Goal: Task Accomplishment & Management: Use online tool/utility

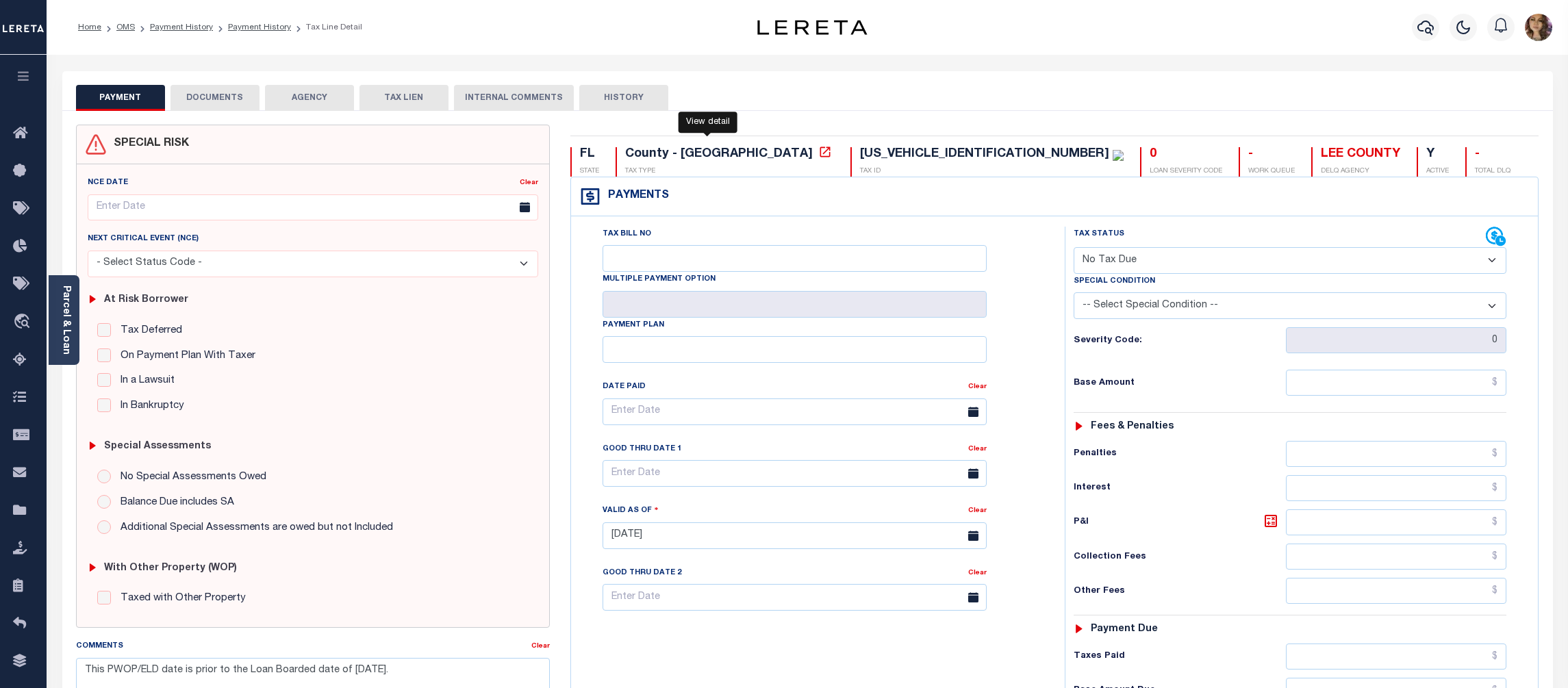
select select "NTX"
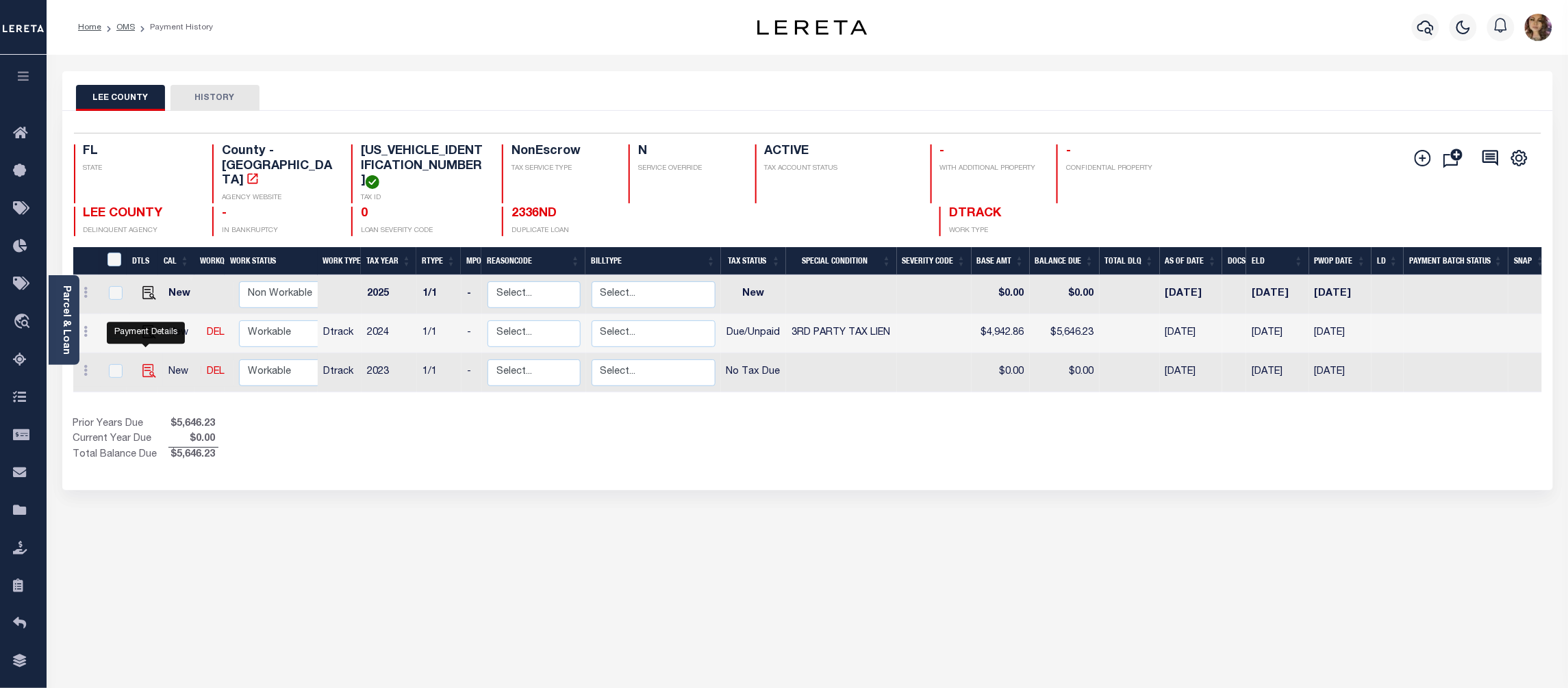
click at [143, 364] on img "" at bounding box center [149, 370] width 13 height 13
checkbox input "true"
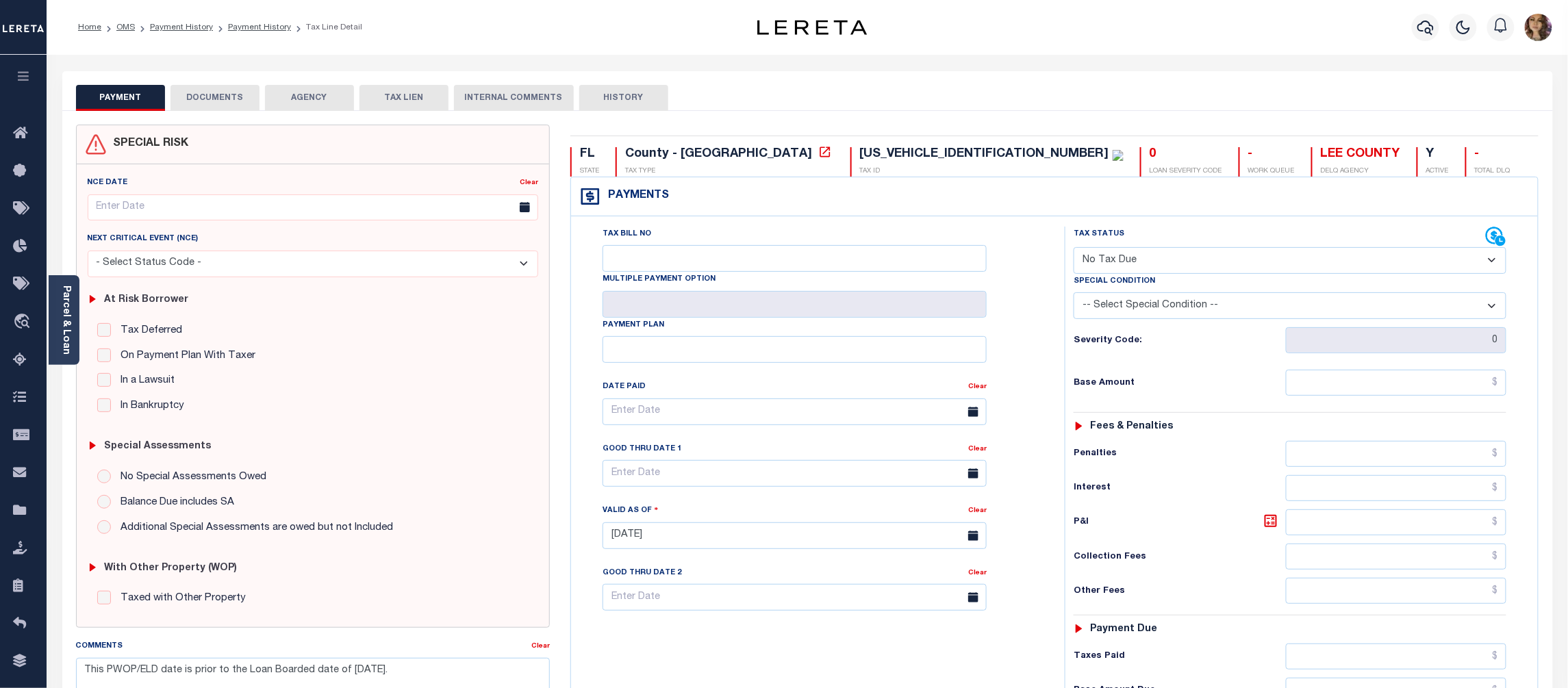
click at [1283, 258] on select "- Select Status Code - Open Due/Unpaid Paid Incomplete No Tax Due Internal Refu…" at bounding box center [1290, 260] width 433 height 27
select select "PYD"
click at [1074, 249] on select "- Select Status Code - Open Due/Unpaid Paid Incomplete No Tax Due Internal Refu…" at bounding box center [1290, 260] width 433 height 27
type input "09/13/2025"
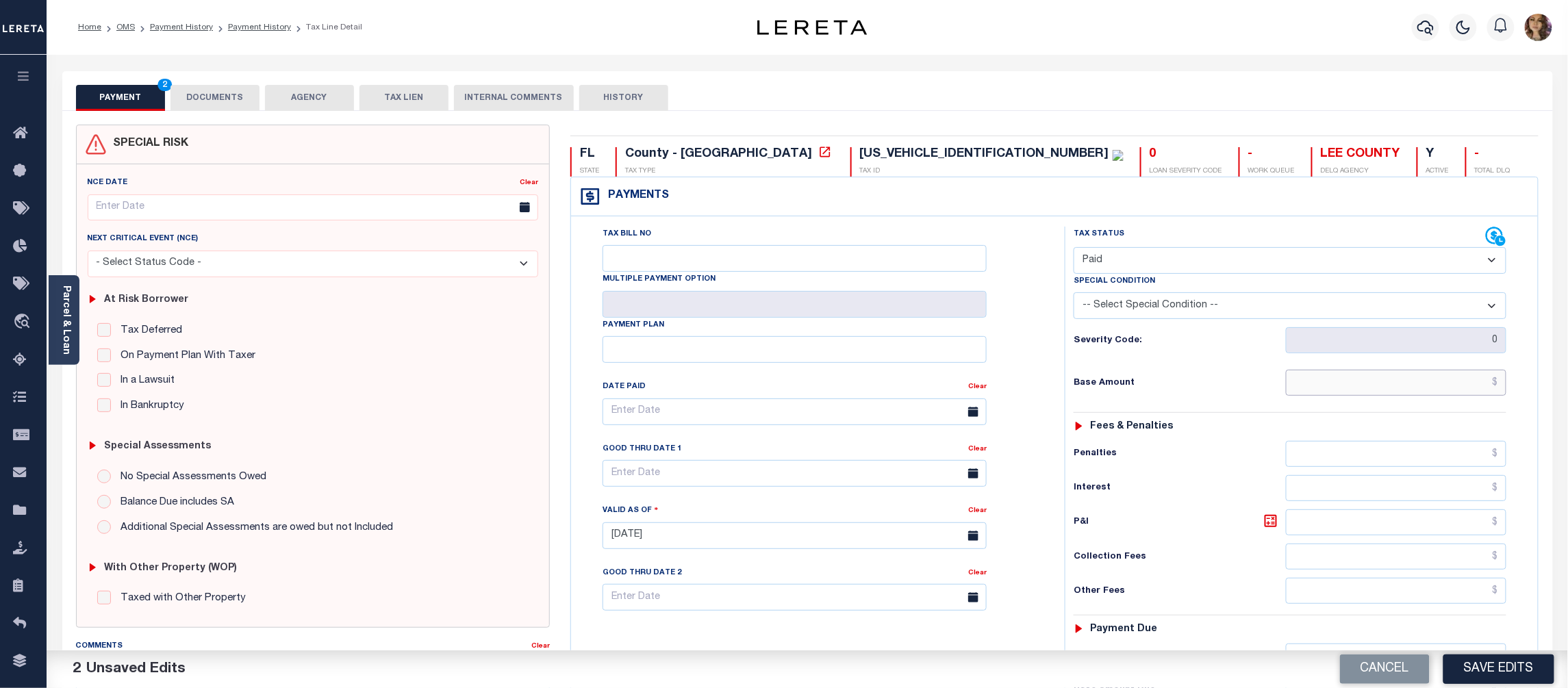
click at [1502, 381] on input "text" at bounding box center [1396, 383] width 221 height 26
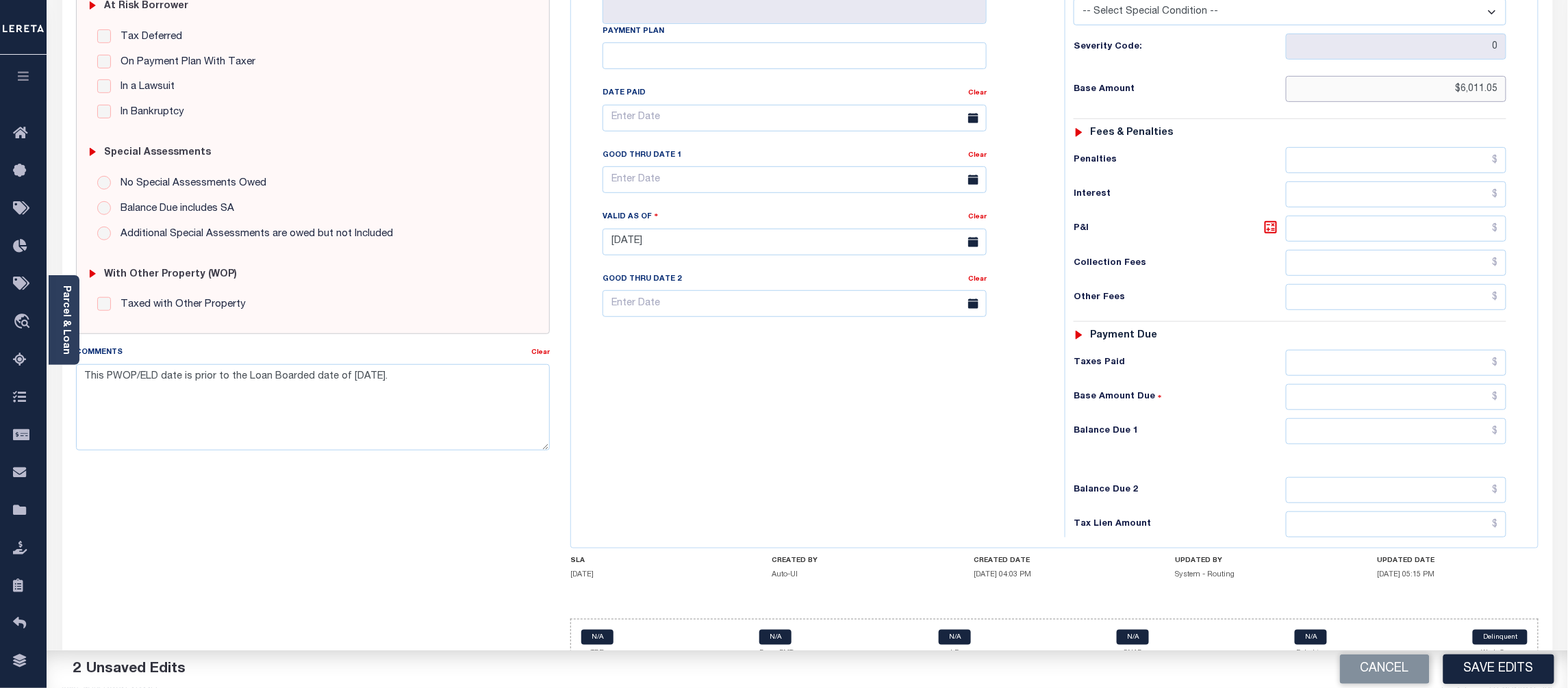
scroll to position [327, 0]
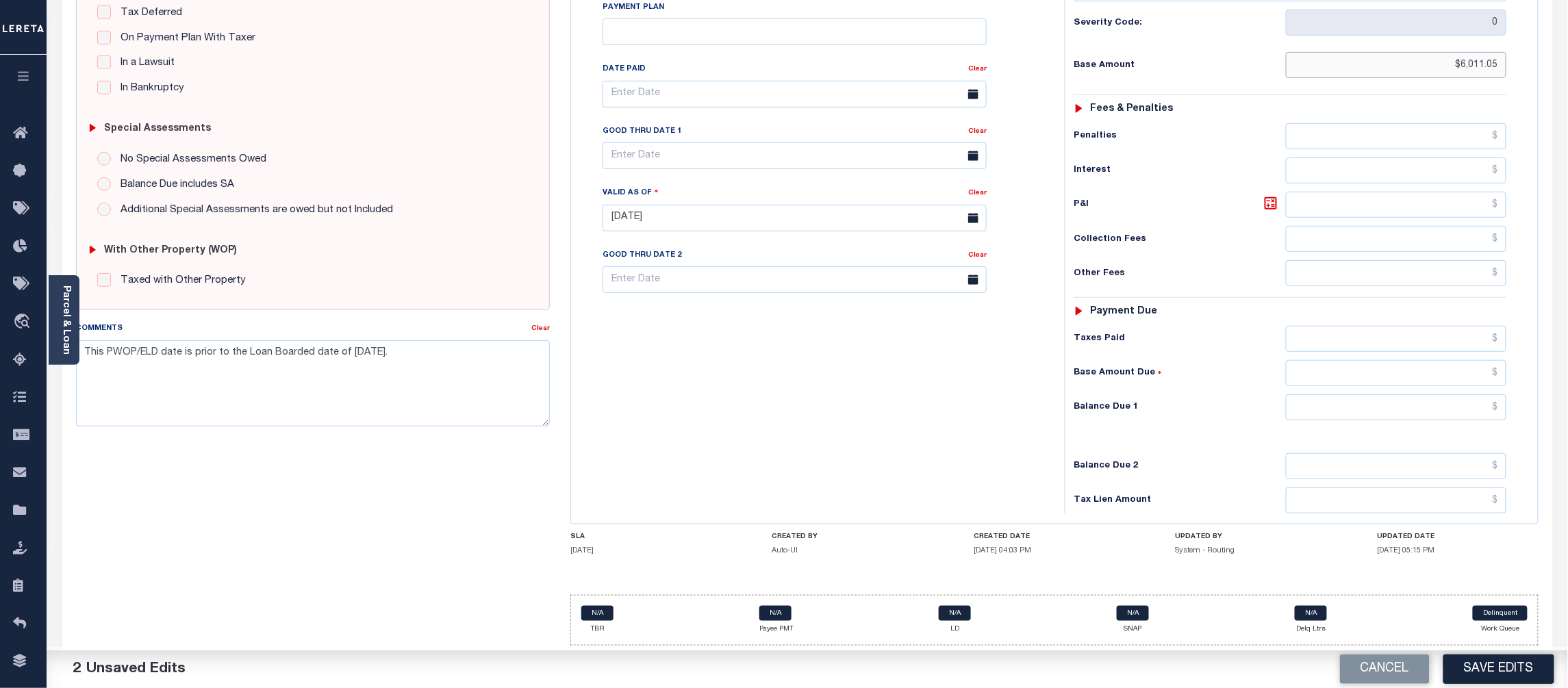
type input "$6,011.05"
click at [1500, 365] on input "text" at bounding box center [1396, 373] width 221 height 26
click at [1493, 401] on input "text" at bounding box center [1396, 407] width 221 height 26
type input "$0.00"
click at [1493, 658] on button "Save Edits" at bounding box center [1499, 669] width 111 height 30
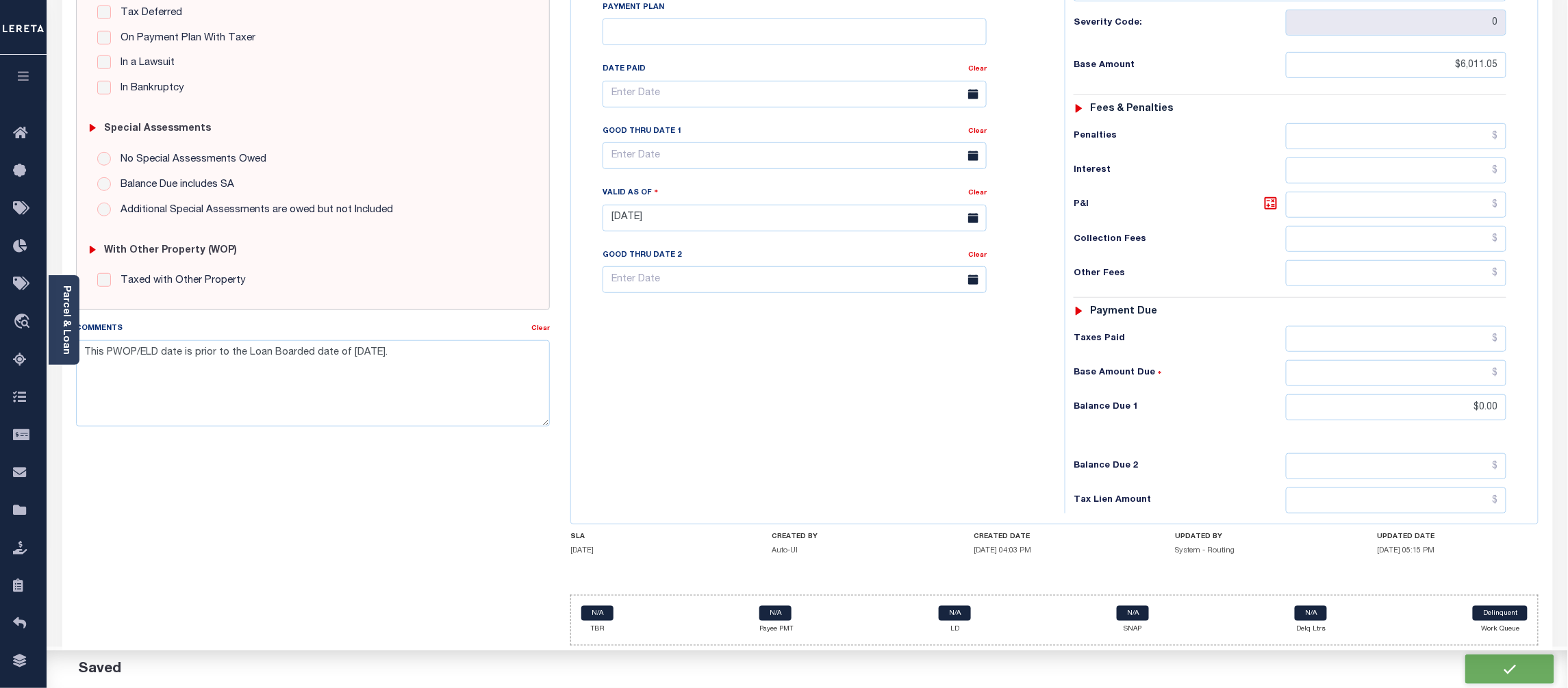
checkbox input "false"
type input "$6,011.05"
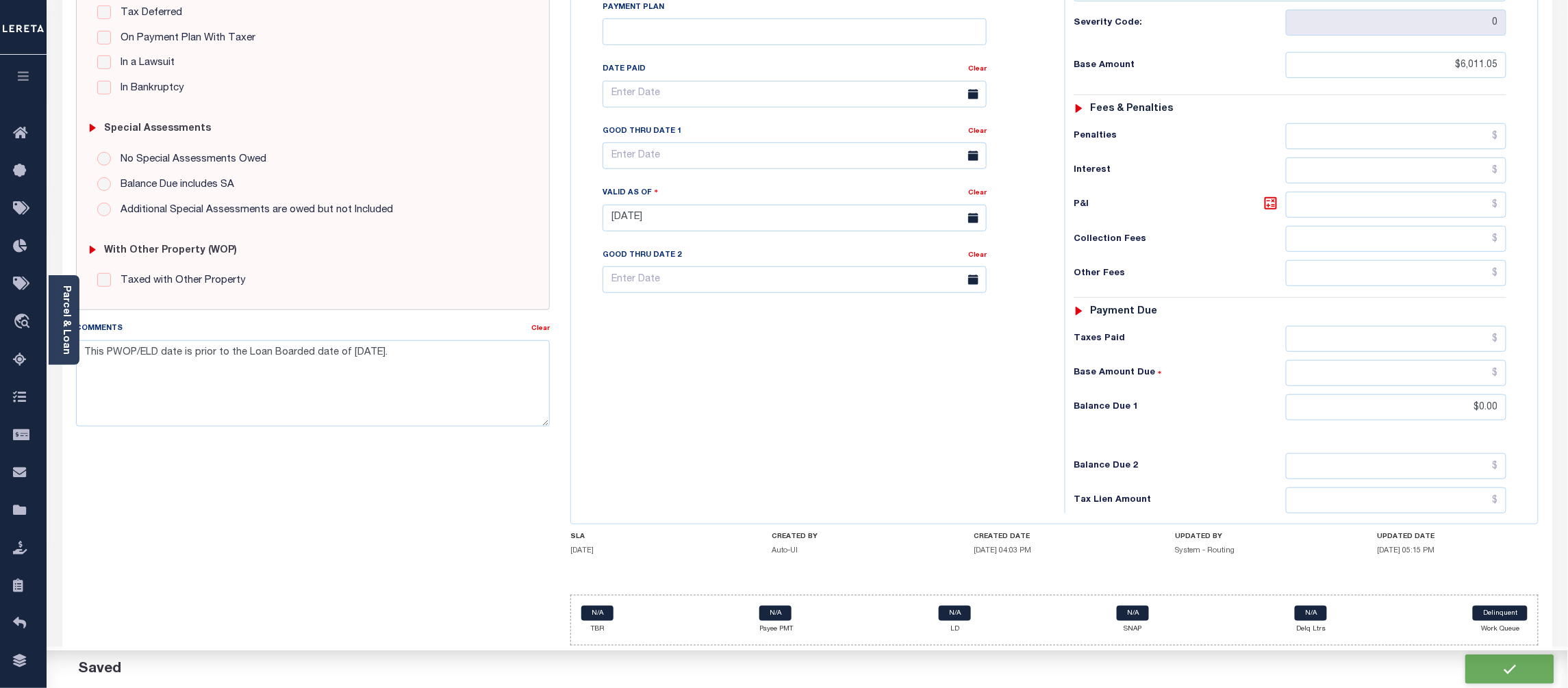
type input "$0"
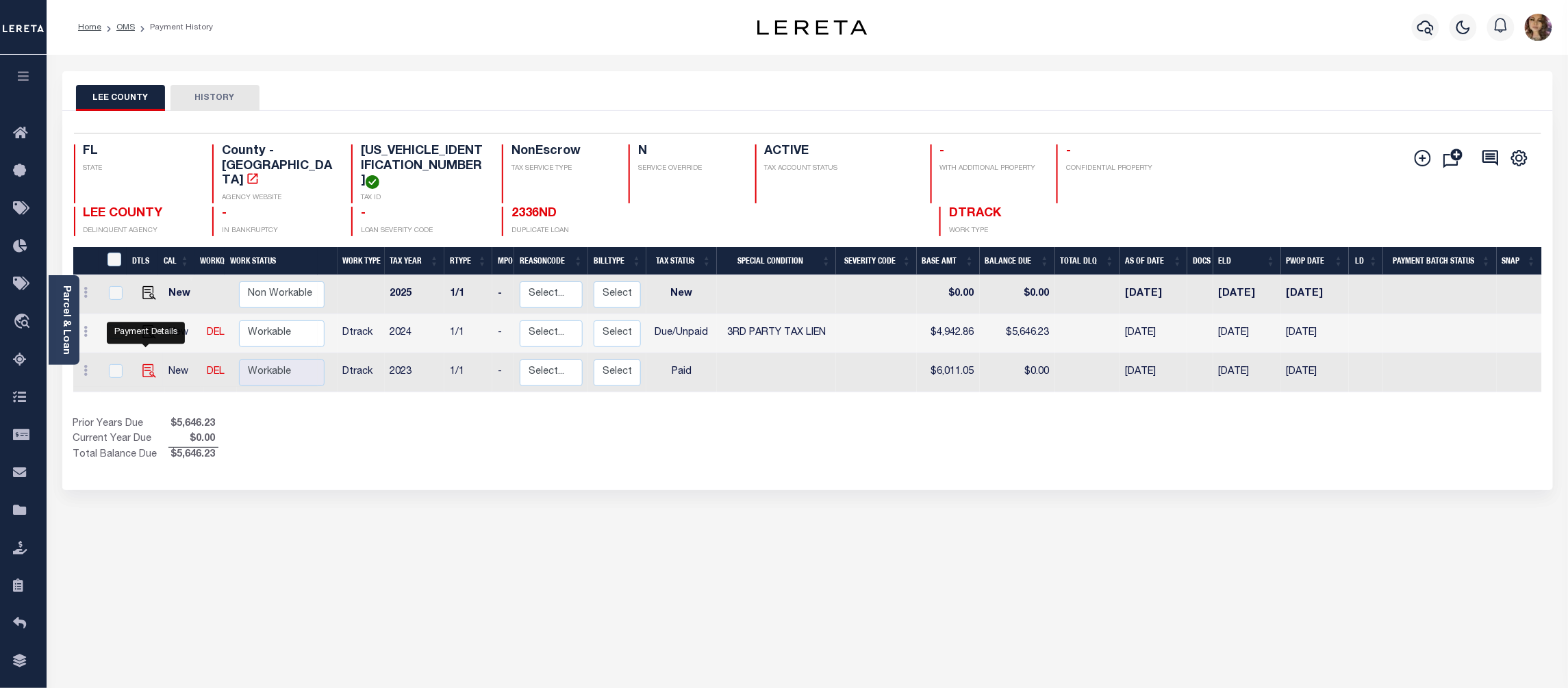
click at [143, 364] on img "" at bounding box center [149, 370] width 13 height 13
checkbox input "true"
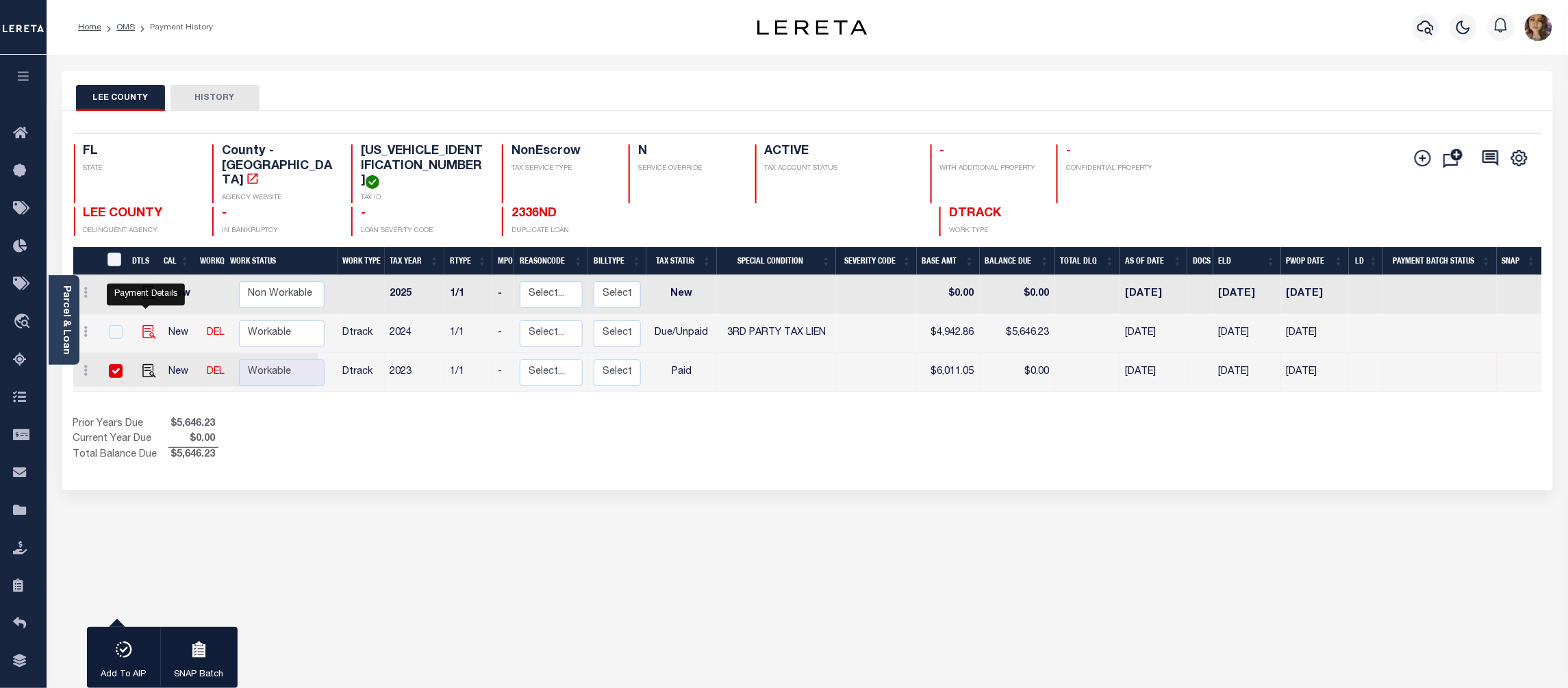
click at [143, 325] on img "" at bounding box center [149, 331] width 13 height 13
checkbox input "true"
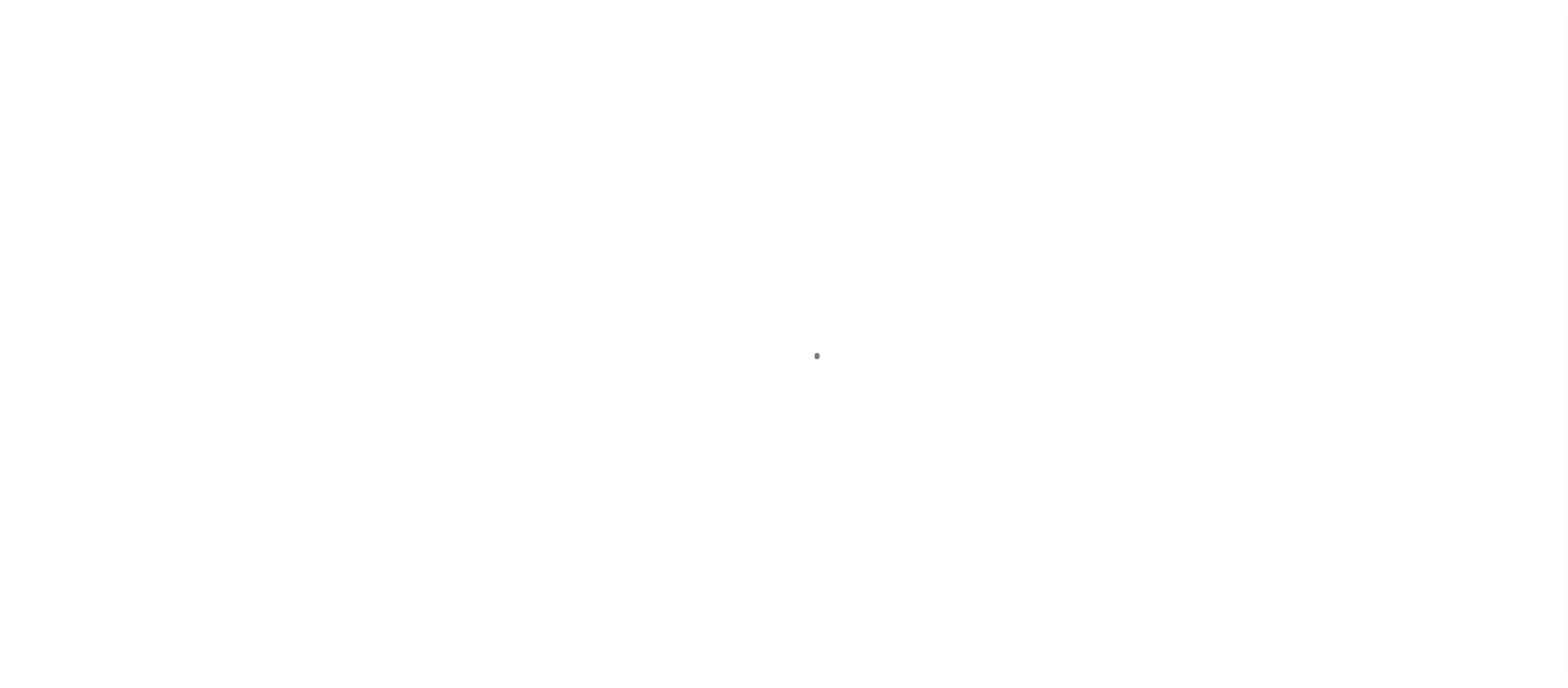
select select "PYD"
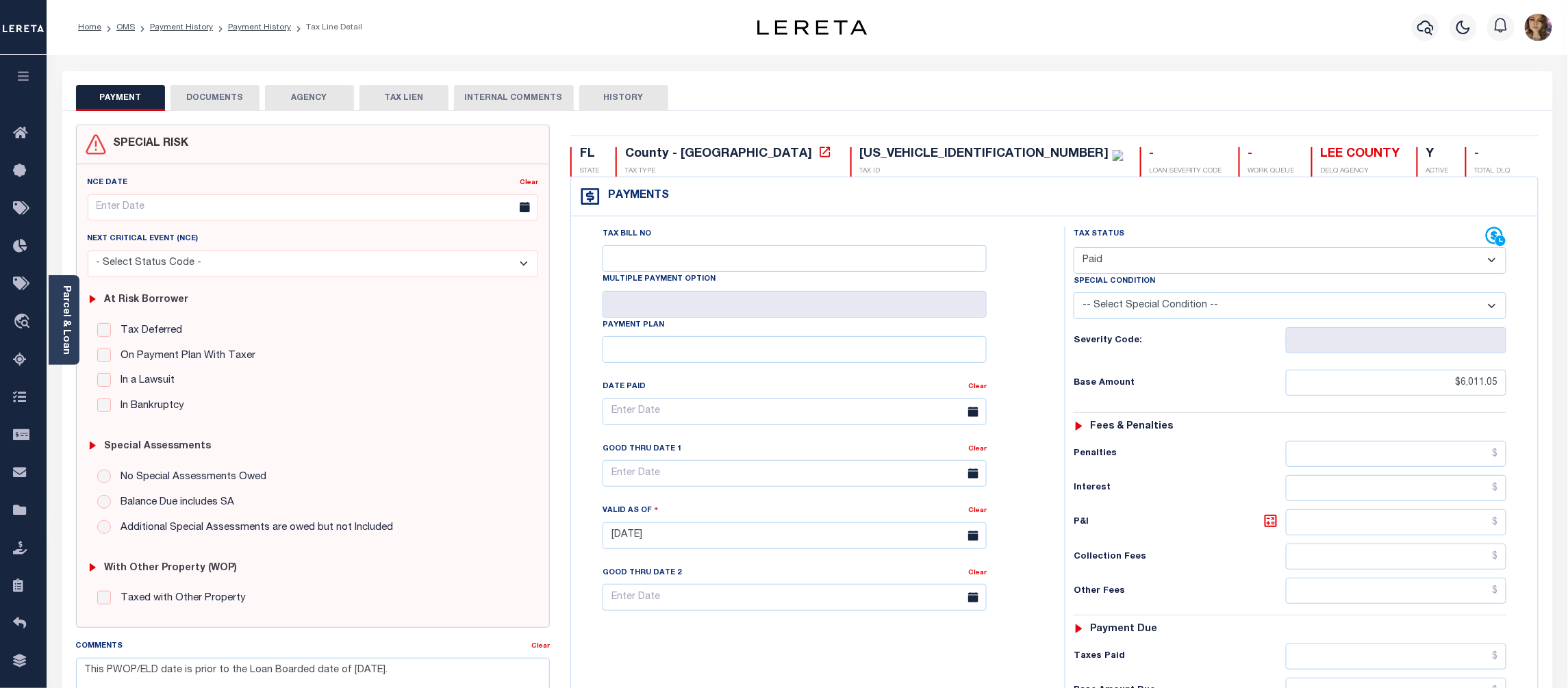
click at [222, 93] on button "DOCUMENTS" at bounding box center [215, 98] width 89 height 26
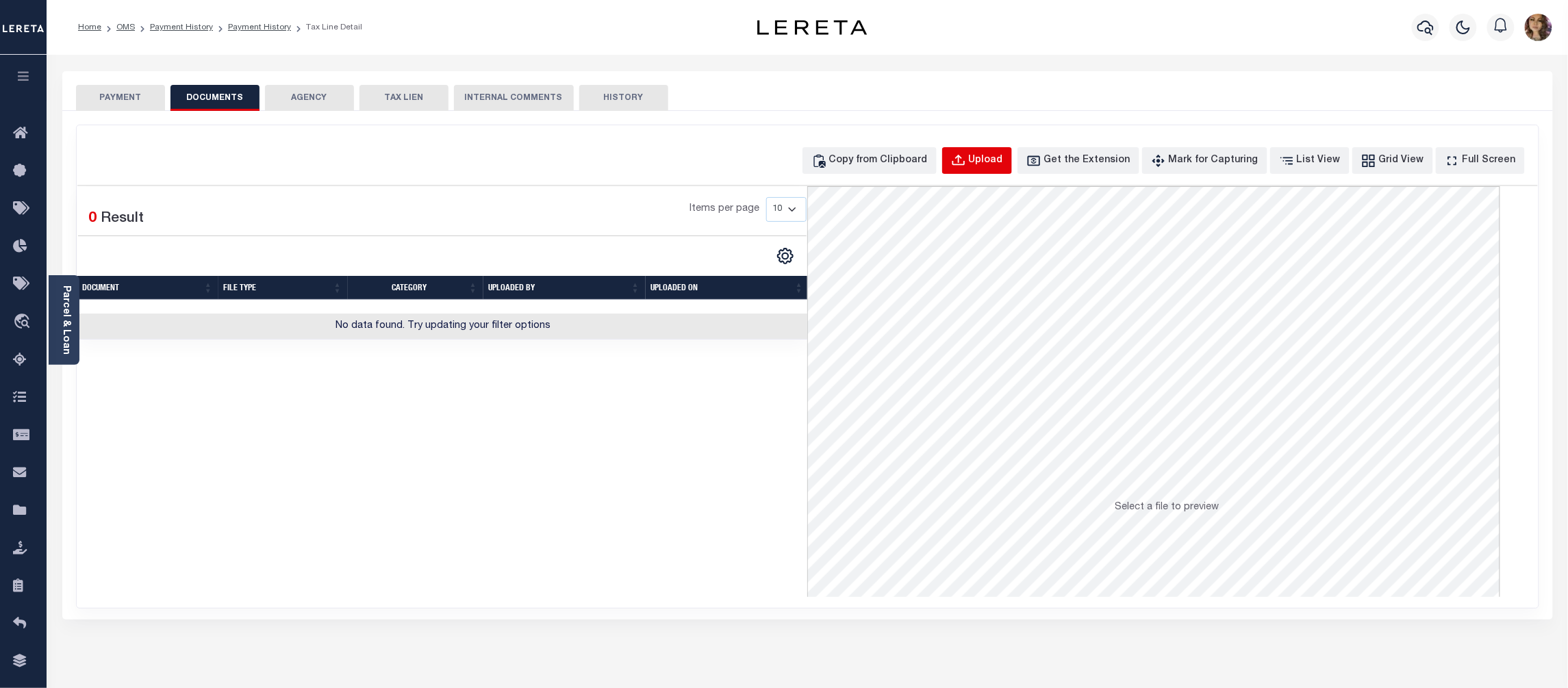
click at [1004, 160] on div "Upload" at bounding box center [986, 161] width 34 height 15
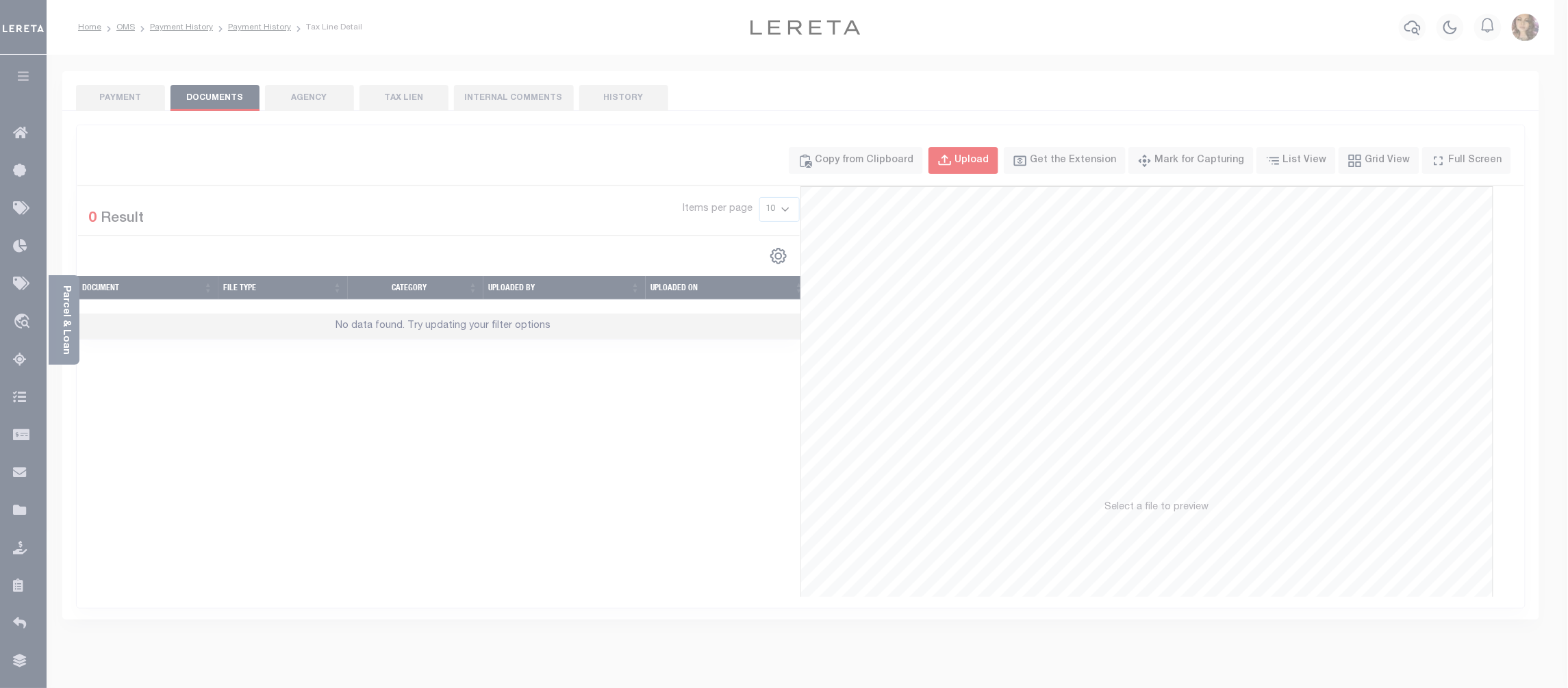
select select "POP"
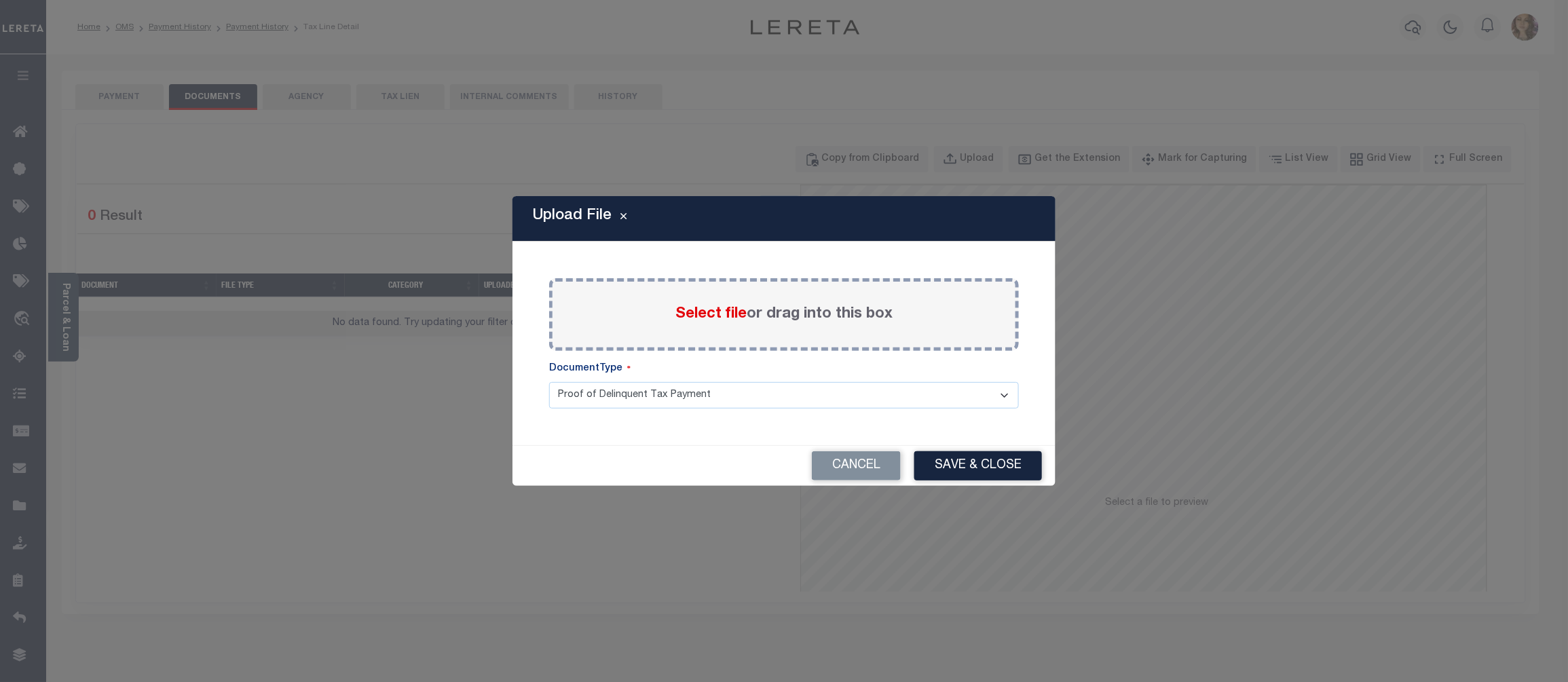
click at [718, 318] on span "Select file" at bounding box center [711, 314] width 71 height 15
click at [0, 0] on input "Select file or drag into this box" at bounding box center [0, 0] width 0 height 0
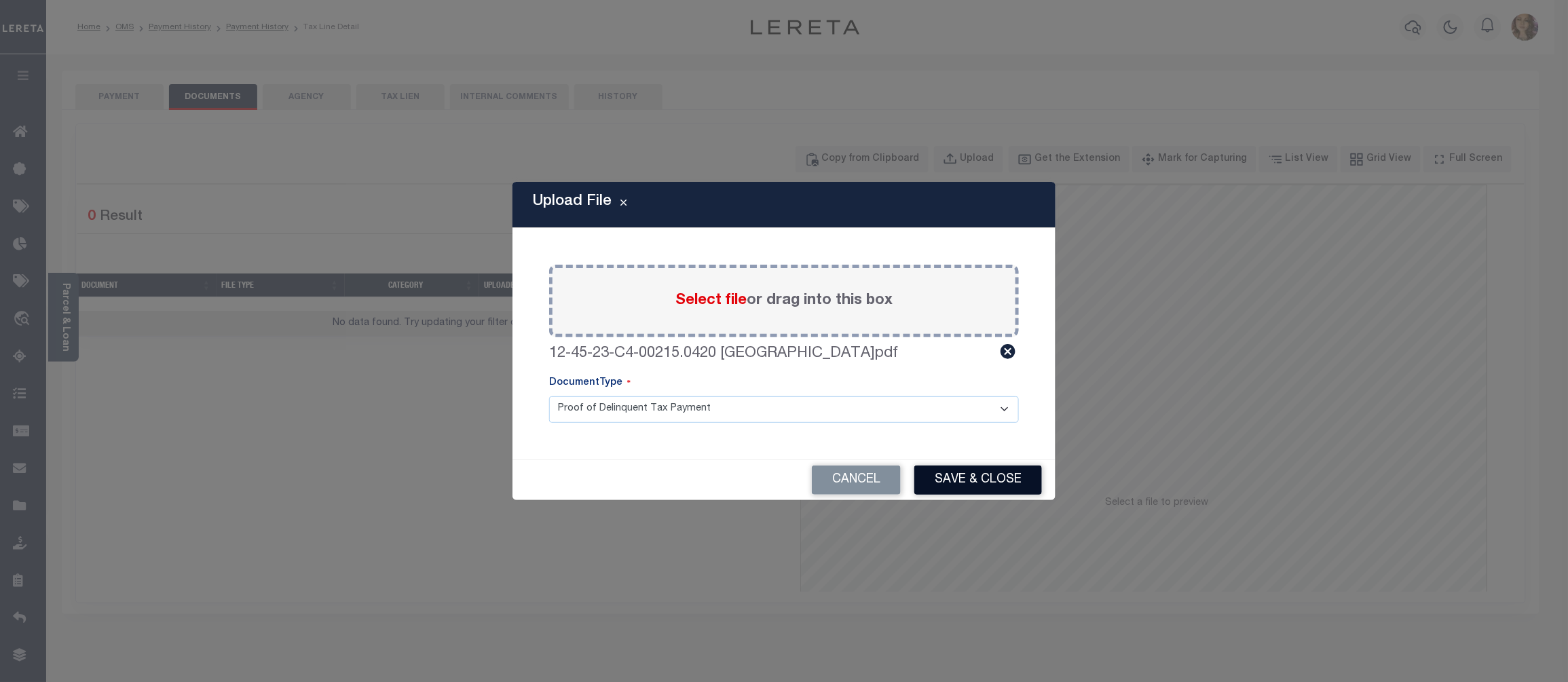
click at [945, 475] on button "Save & Close" at bounding box center [978, 480] width 127 height 29
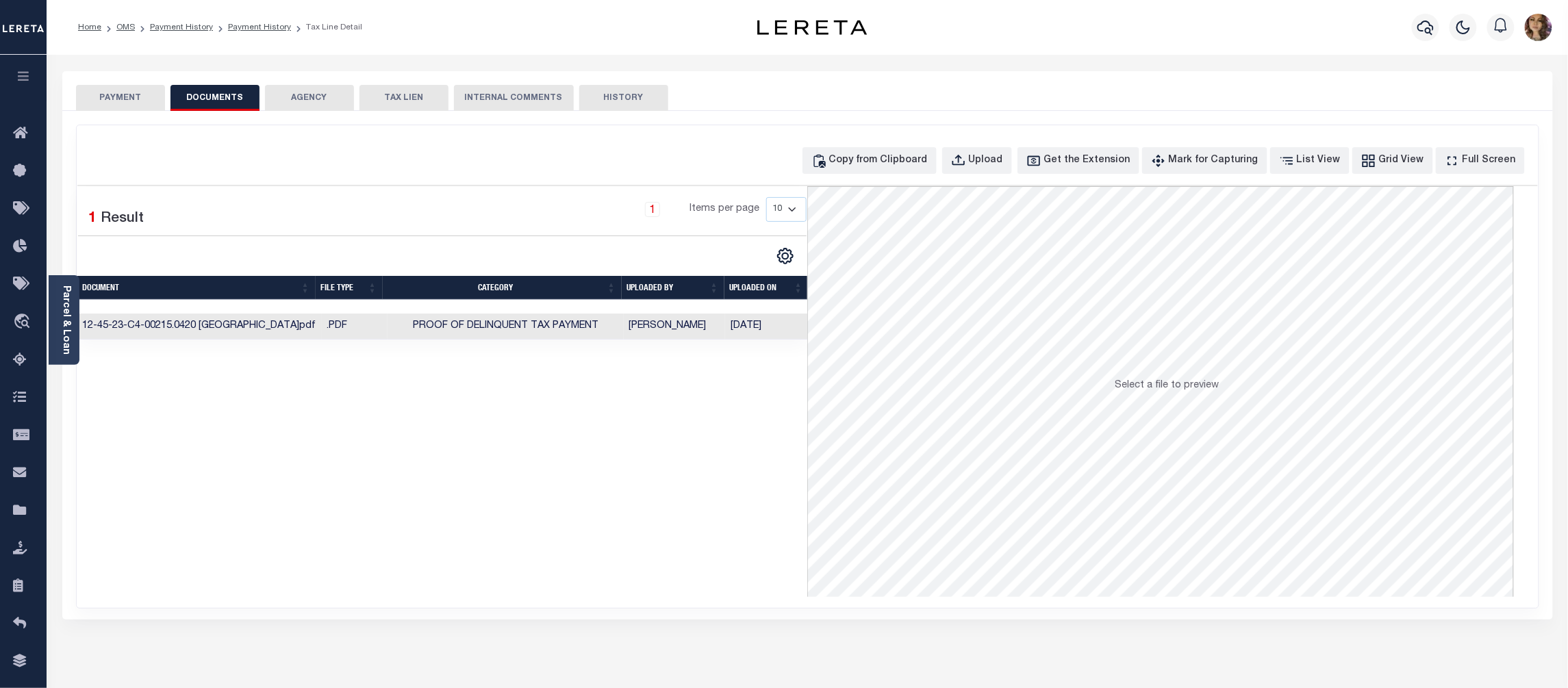
click at [112, 91] on button "PAYMENT" at bounding box center [120, 98] width 89 height 26
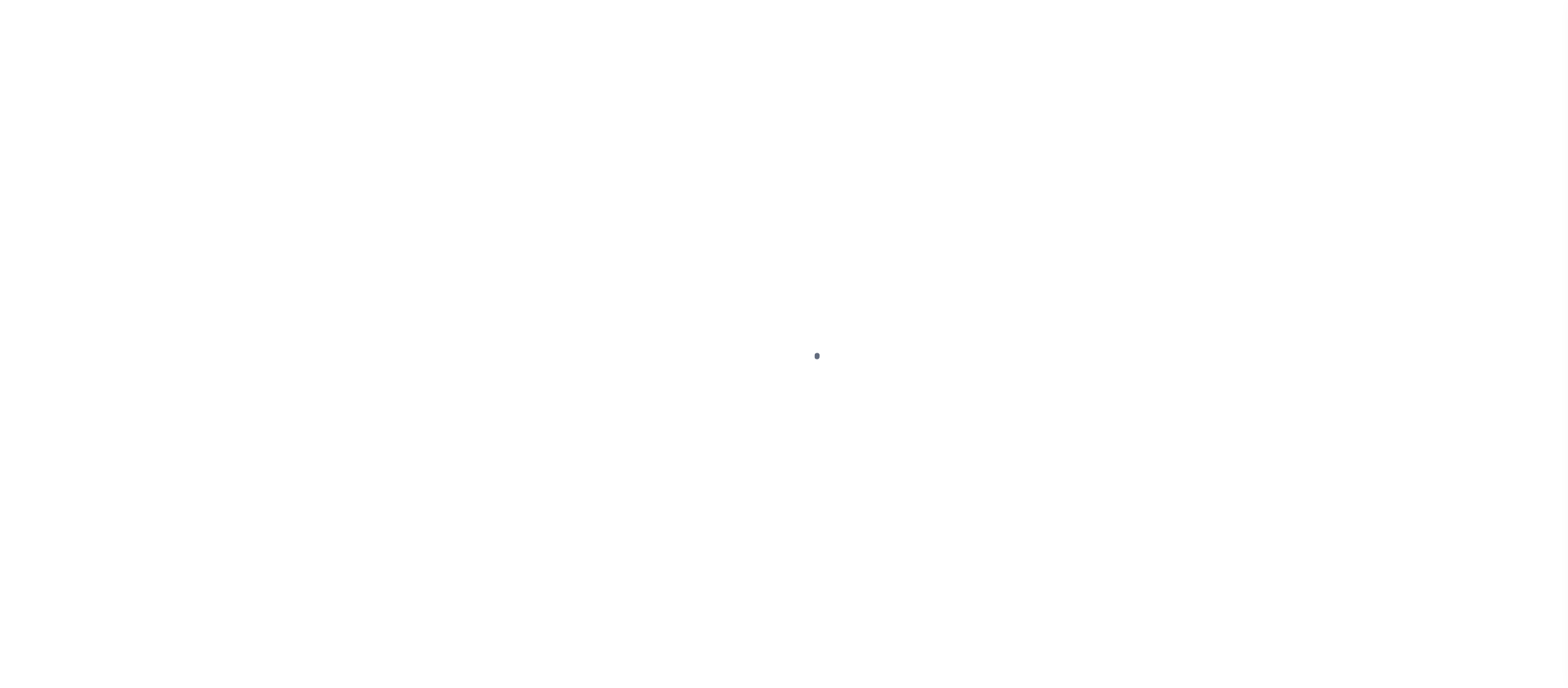
select select "DUE"
select select "20"
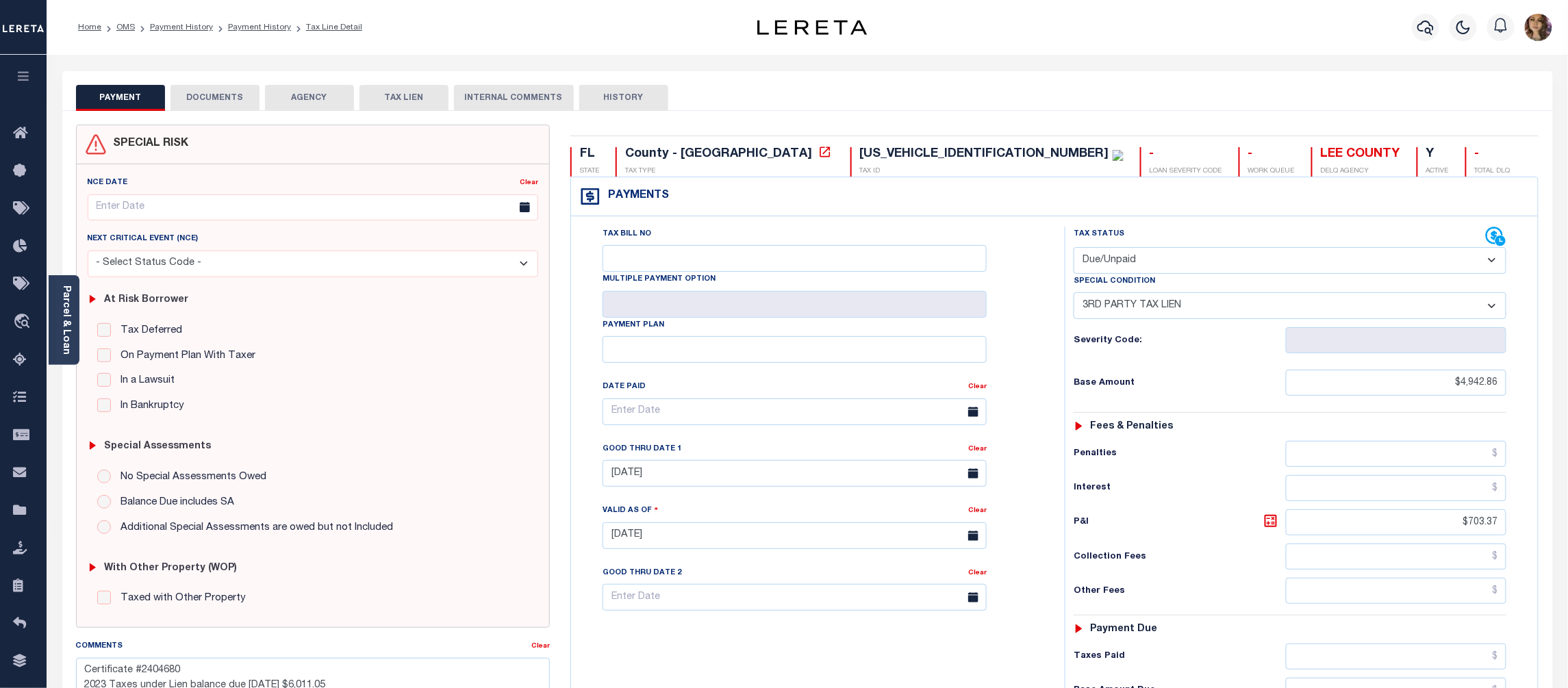
click at [1329, 308] on select "-- Select Special Condition -- 3RD PARTY TAX LIEN AGENCY TAX LIEN (A.K.A Inside…" at bounding box center [1290, 305] width 433 height 27
click at [1326, 308] on select "-- Select Special Condition -- 3RD PARTY TAX LIEN AGENCY TAX LIEN (A.K.A Inside…" at bounding box center [1290, 305] width 433 height 27
click at [1259, 256] on select "- Select Status Code - Open Due/Unpaid Paid Incomplete No Tax Due Internal Refu…" at bounding box center [1290, 260] width 433 height 27
select select "PYD"
click at [1074, 249] on select "- Select Status Code - Open Due/Unpaid Paid Incomplete No Tax Due Internal Refu…" at bounding box center [1290, 260] width 433 height 27
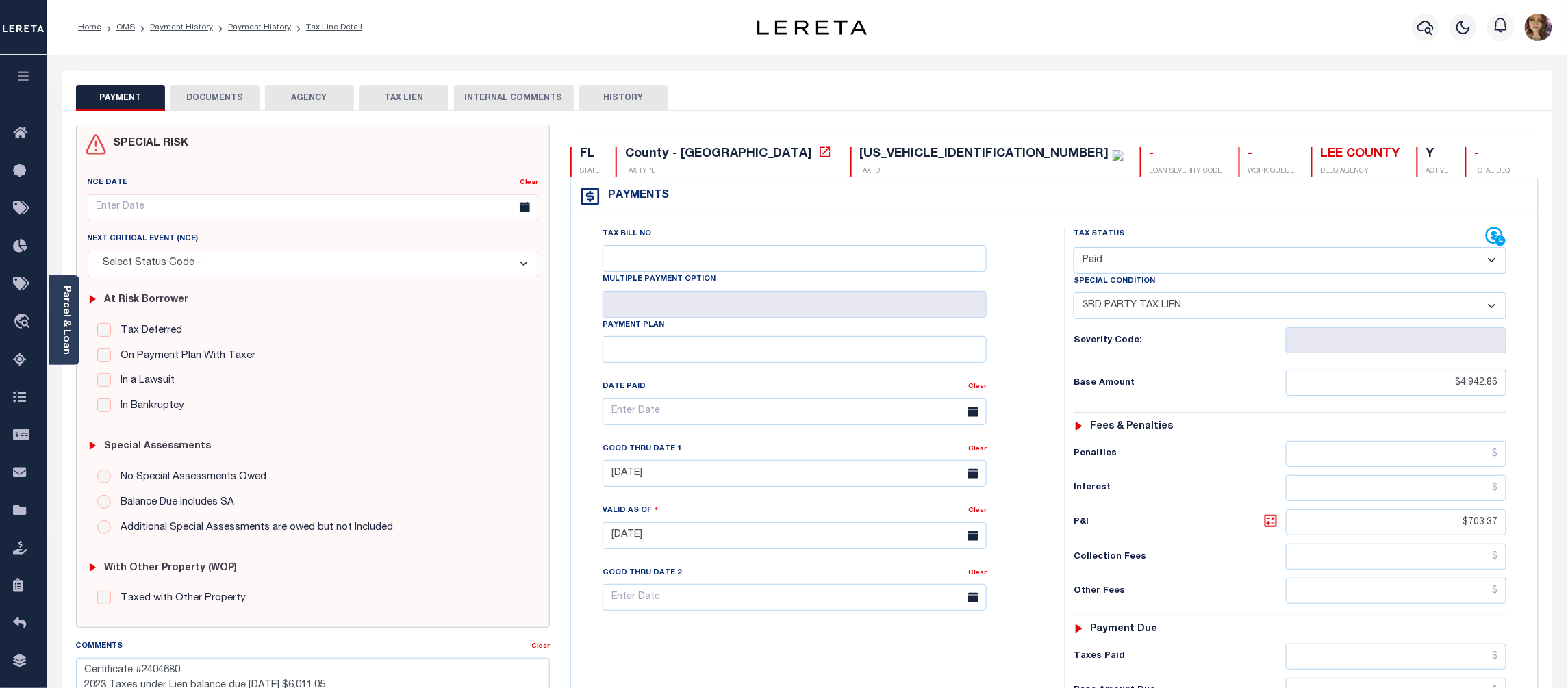
select select "0"
type input "09/13/2025"
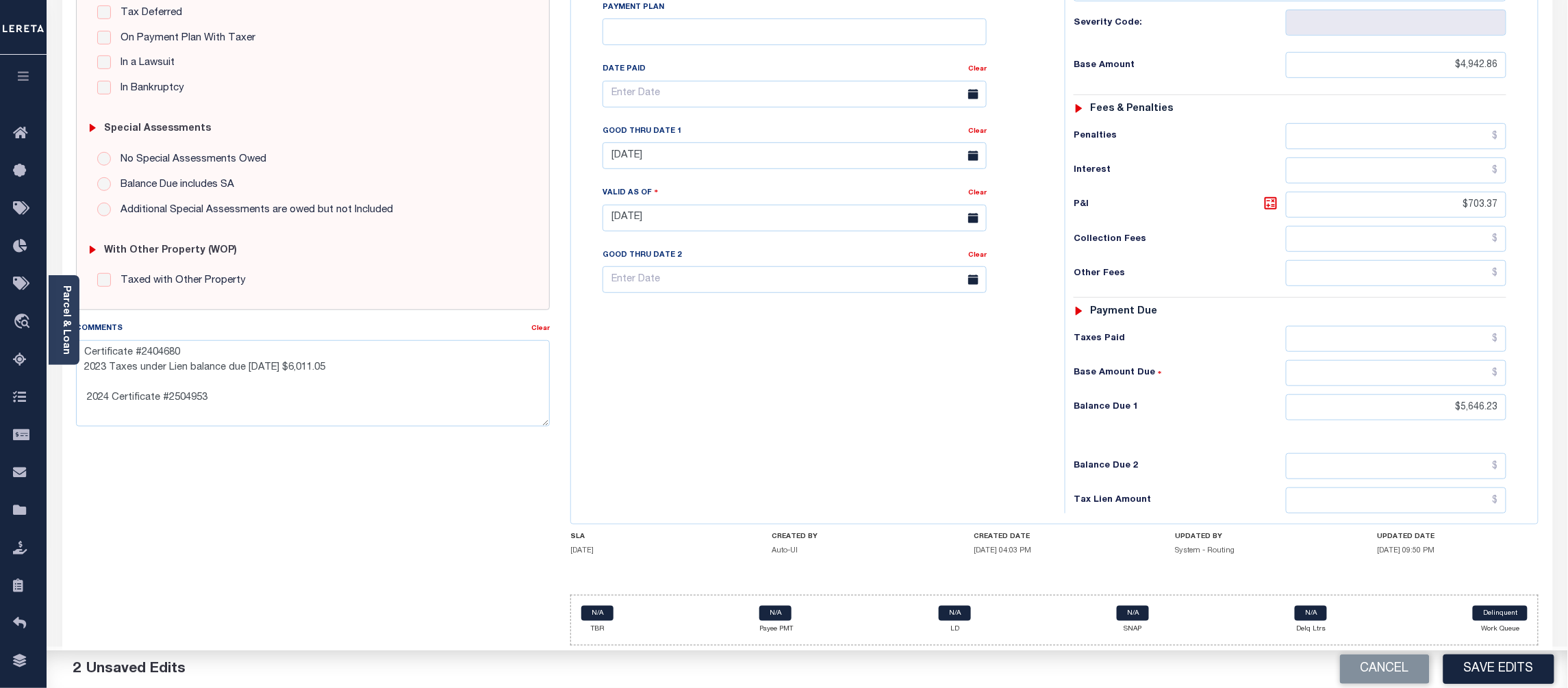
scroll to position [327, 0]
drag, startPoint x: 1505, startPoint y: 406, endPoint x: 1452, endPoint y: 411, distance: 53.2
click at [1452, 411] on input "$5,646.23" at bounding box center [1396, 407] width 221 height 26
type input "$0.00"
click at [1170, 379] on div "Base Amount Due" at bounding box center [1290, 373] width 433 height 26
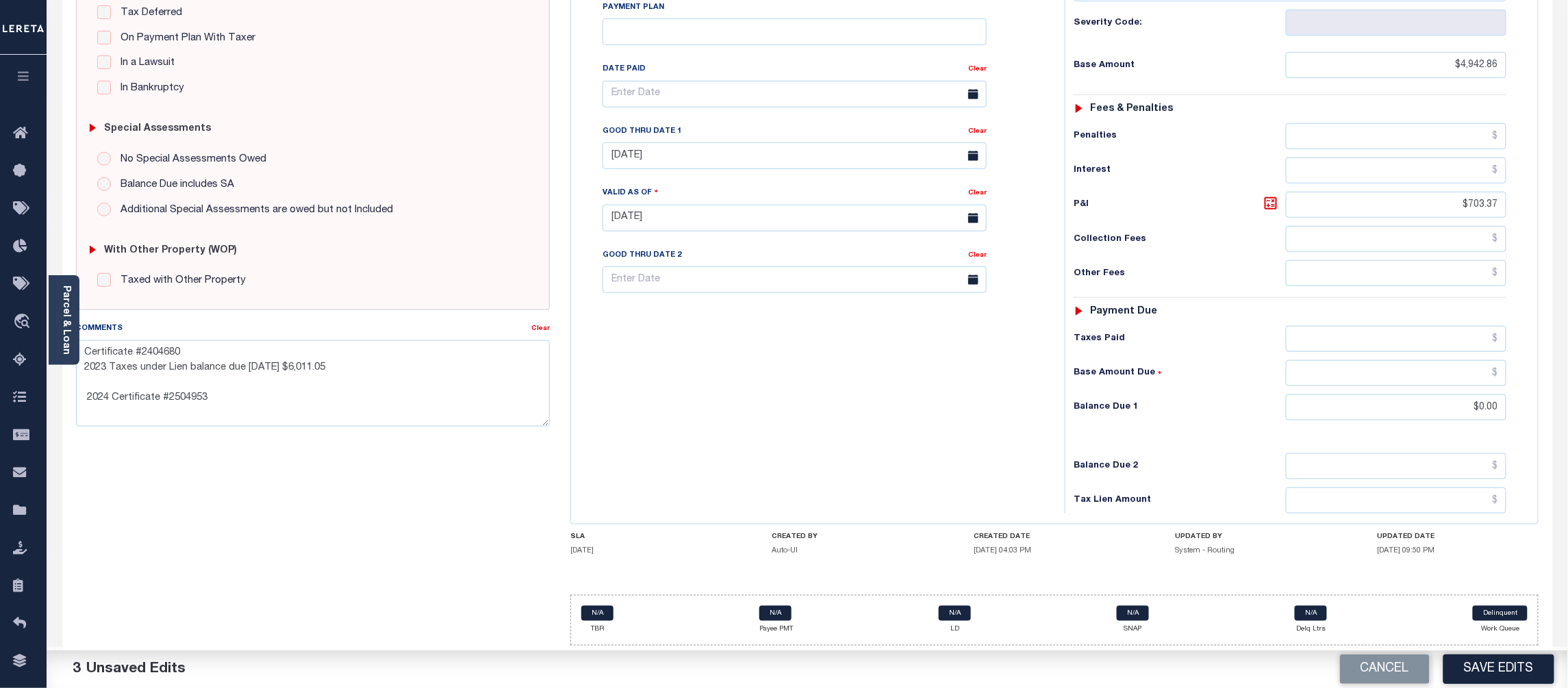
click at [1485, 674] on button "Save Edits" at bounding box center [1499, 669] width 111 height 30
checkbox input "false"
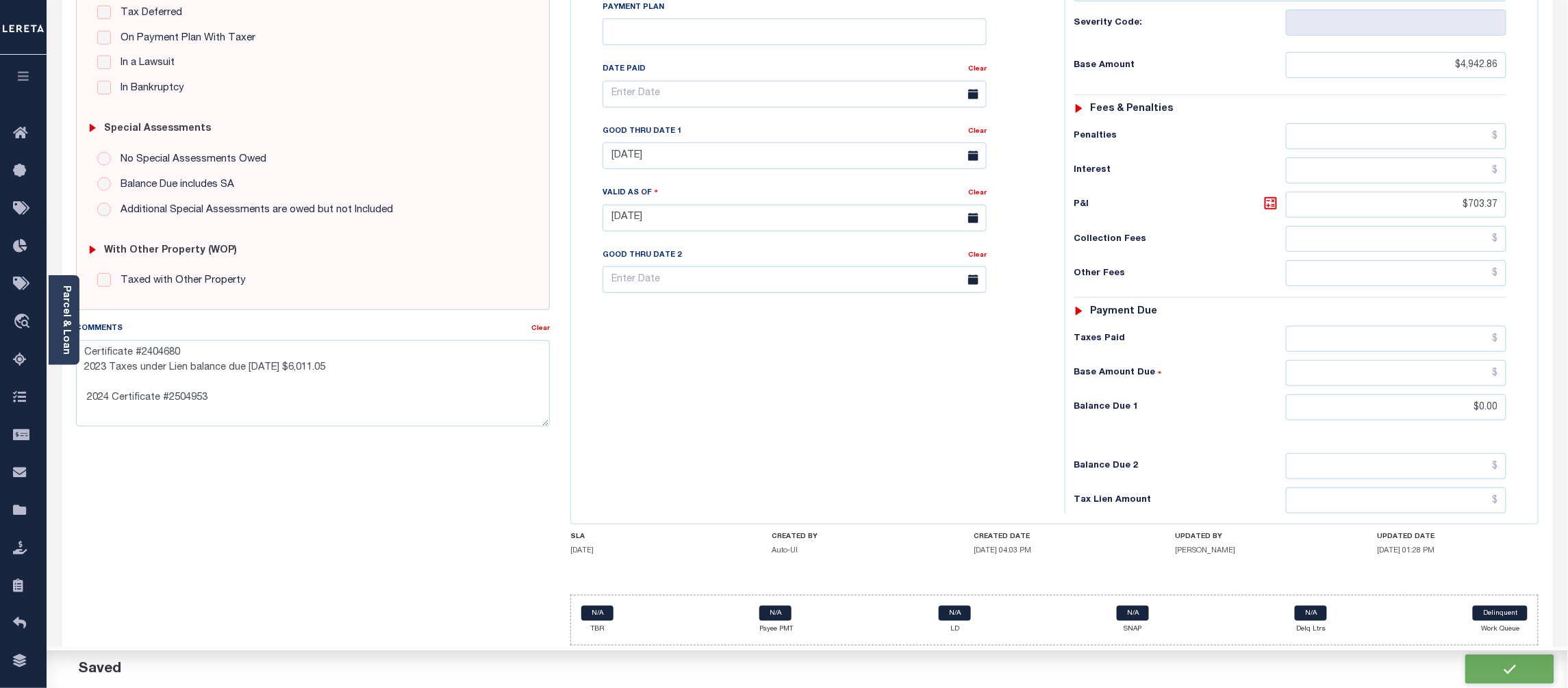
type textarea "Certificate #2404680 2023 Taxes under Lien balance due 06/30/2025 $6,011.05 202…"
type input "$4,942.86"
type input "$703.37"
type input "$0"
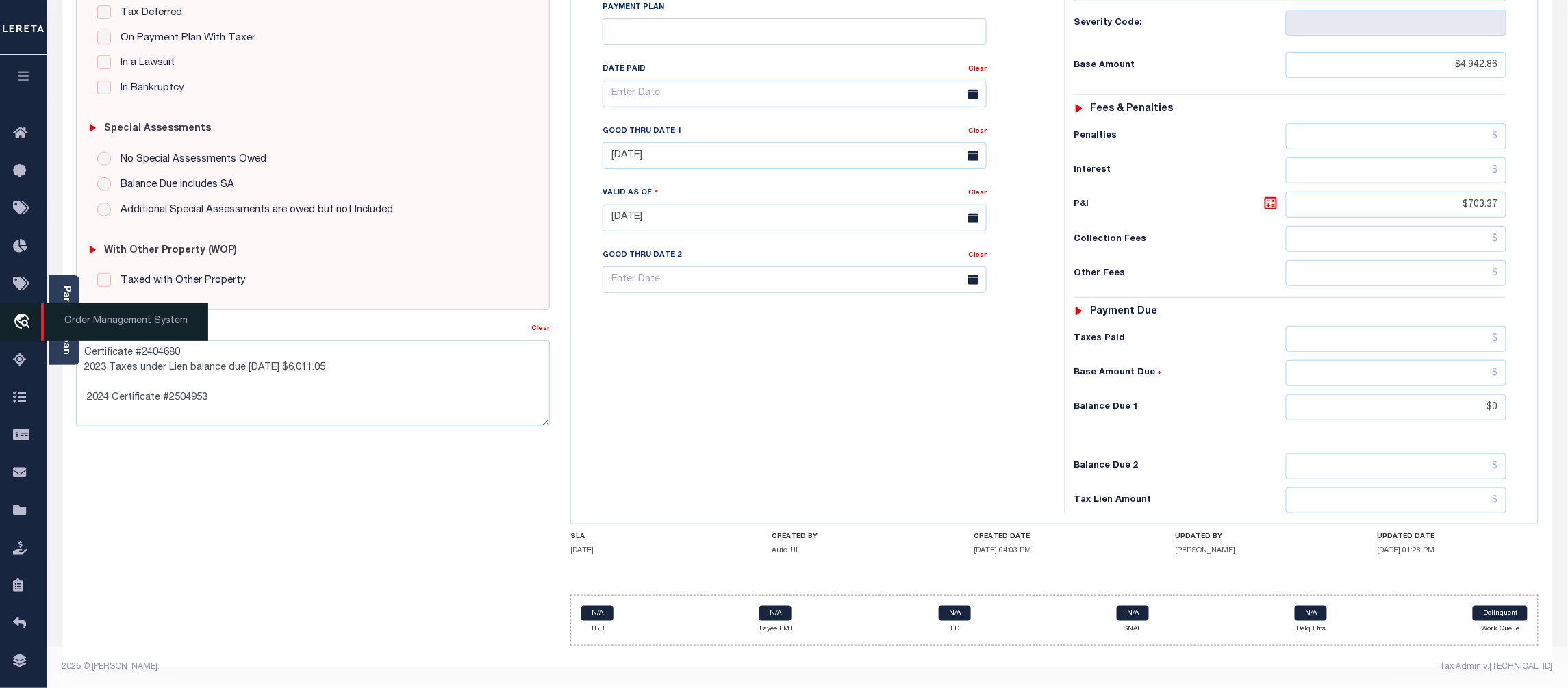
click at [86, 324] on span "Order Management System" at bounding box center [125, 322] width 167 height 38
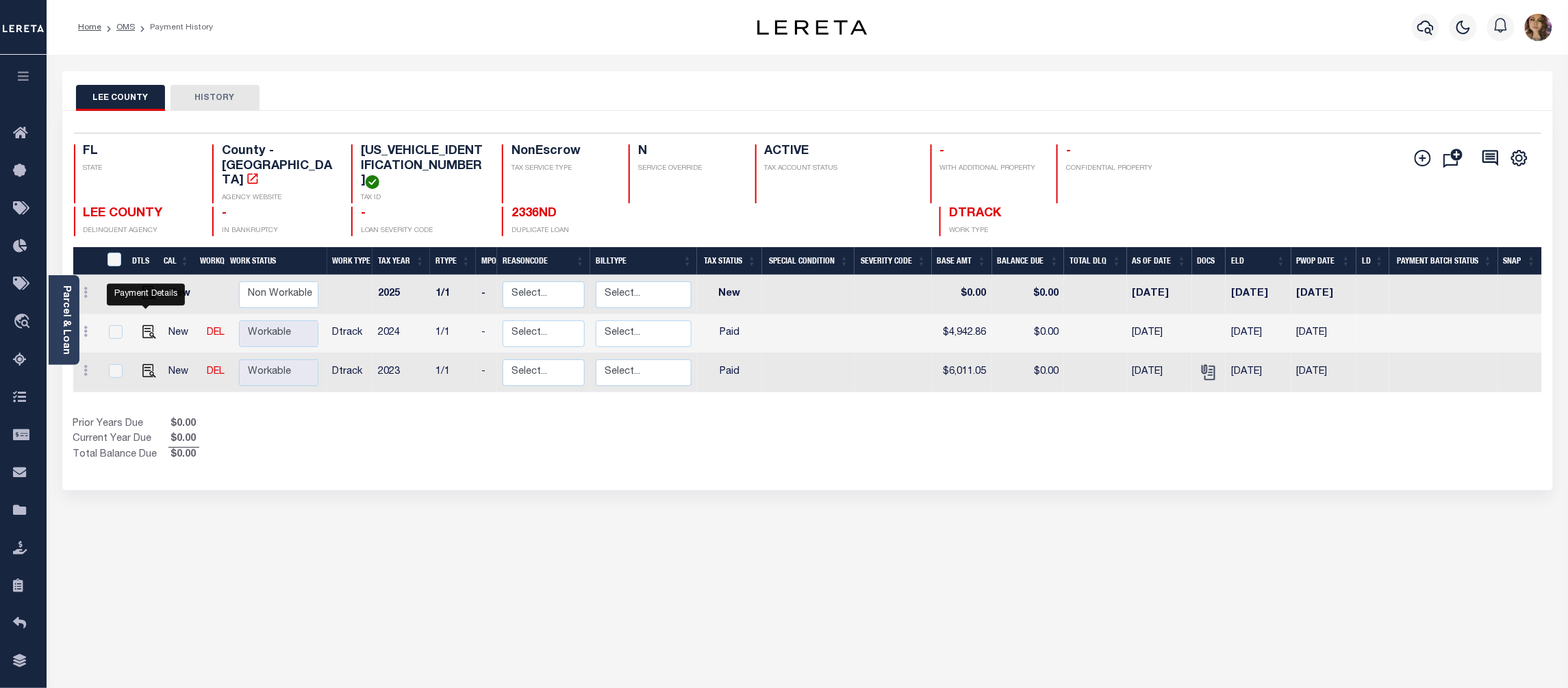
click at [143, 310] on div at bounding box center [146, 307] width 9 height 4
click at [148, 325] on img "" at bounding box center [149, 331] width 13 height 13
checkbox input "true"
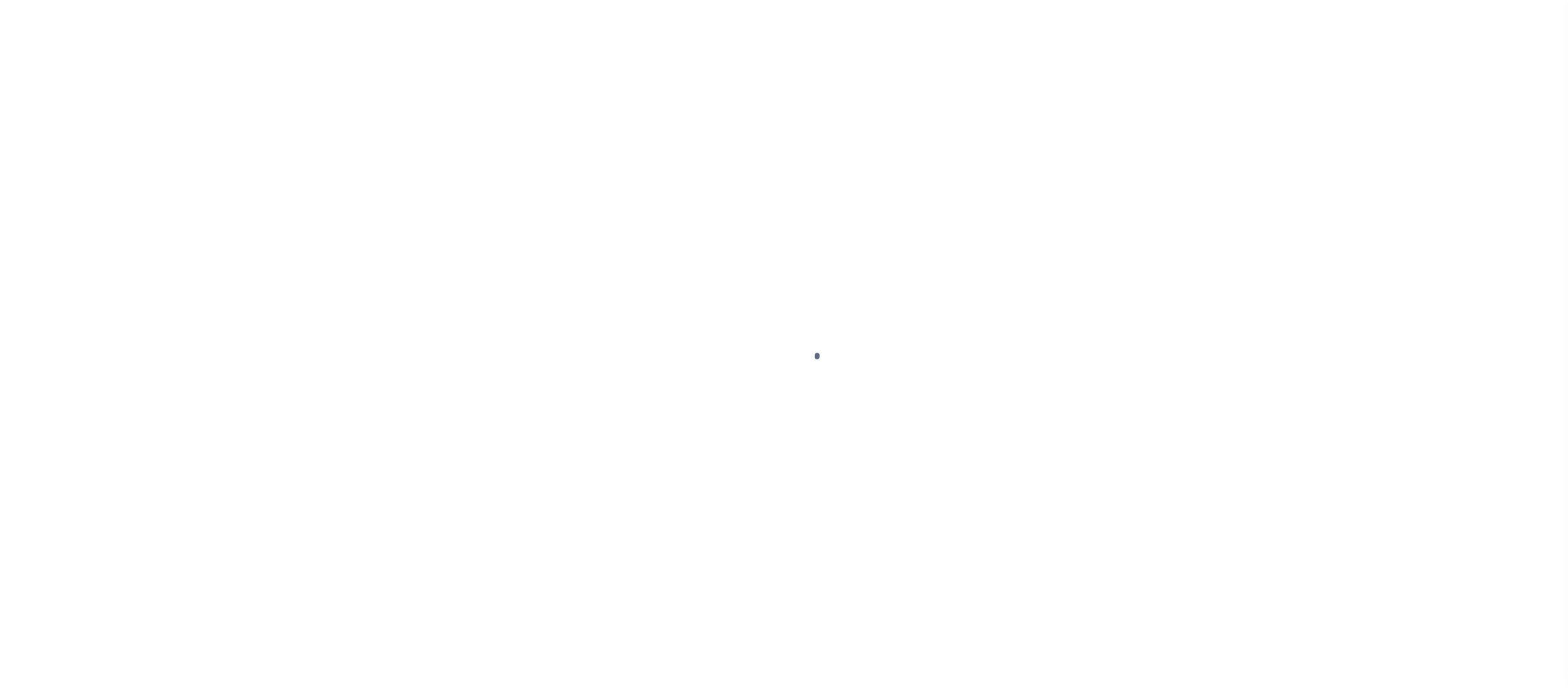
select select "PYD"
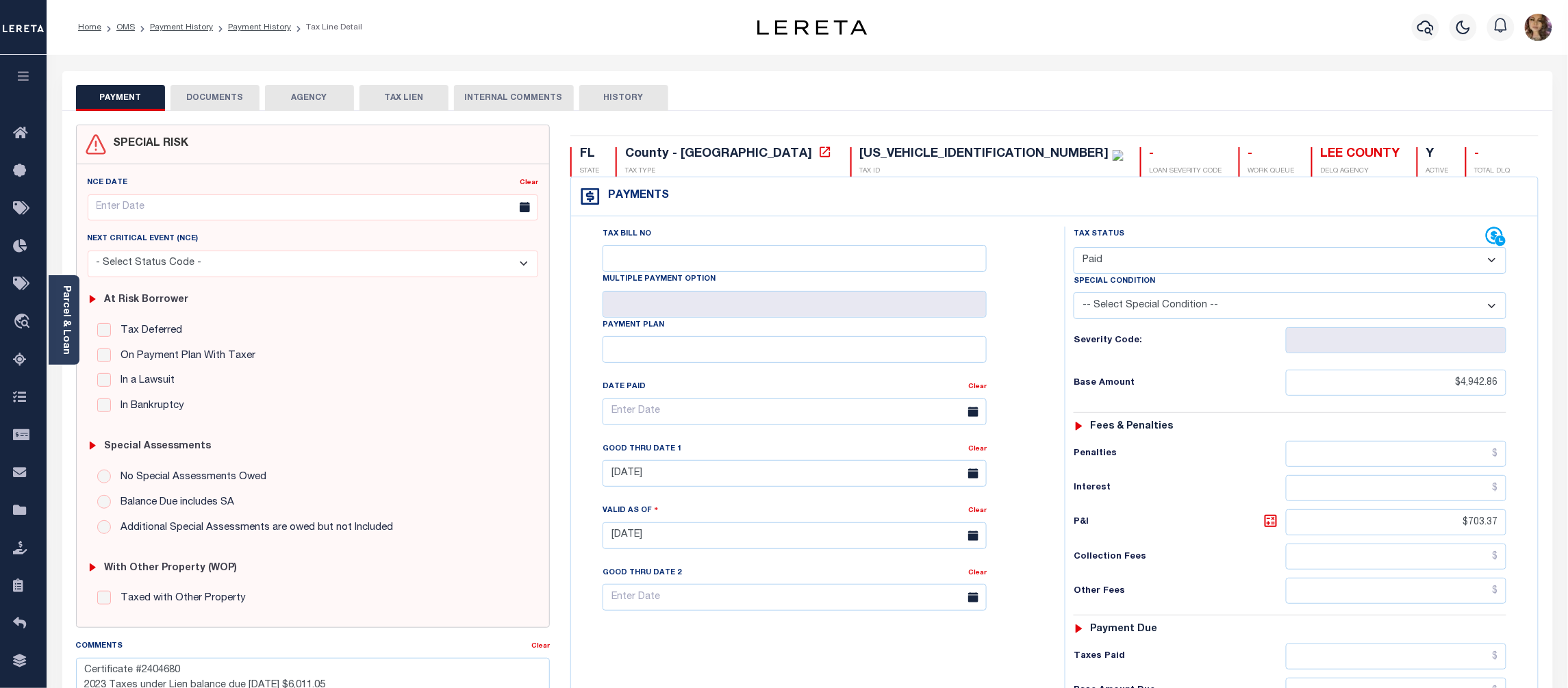
click at [228, 99] on button "DOCUMENTS" at bounding box center [215, 98] width 89 height 26
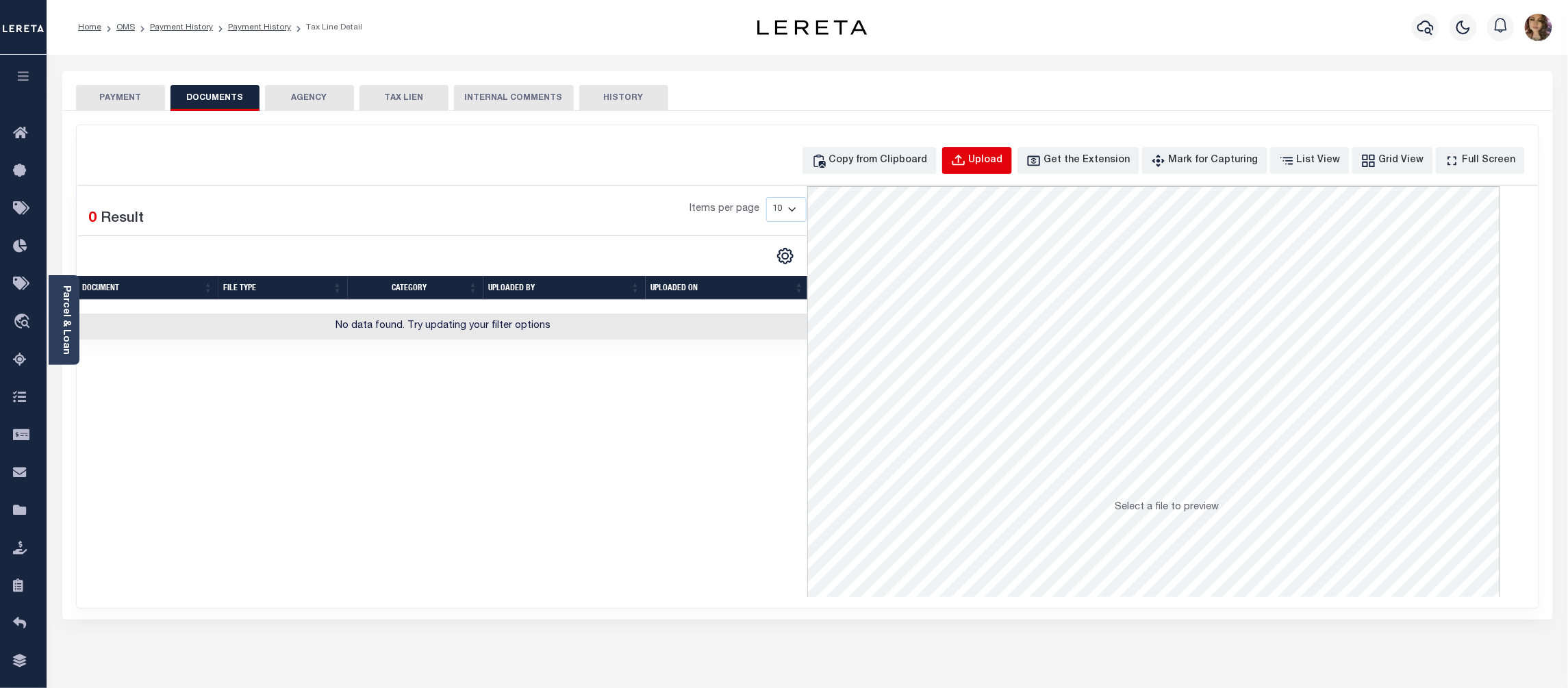
click at [1004, 163] on div "Upload" at bounding box center [986, 161] width 34 height 15
select select "POP"
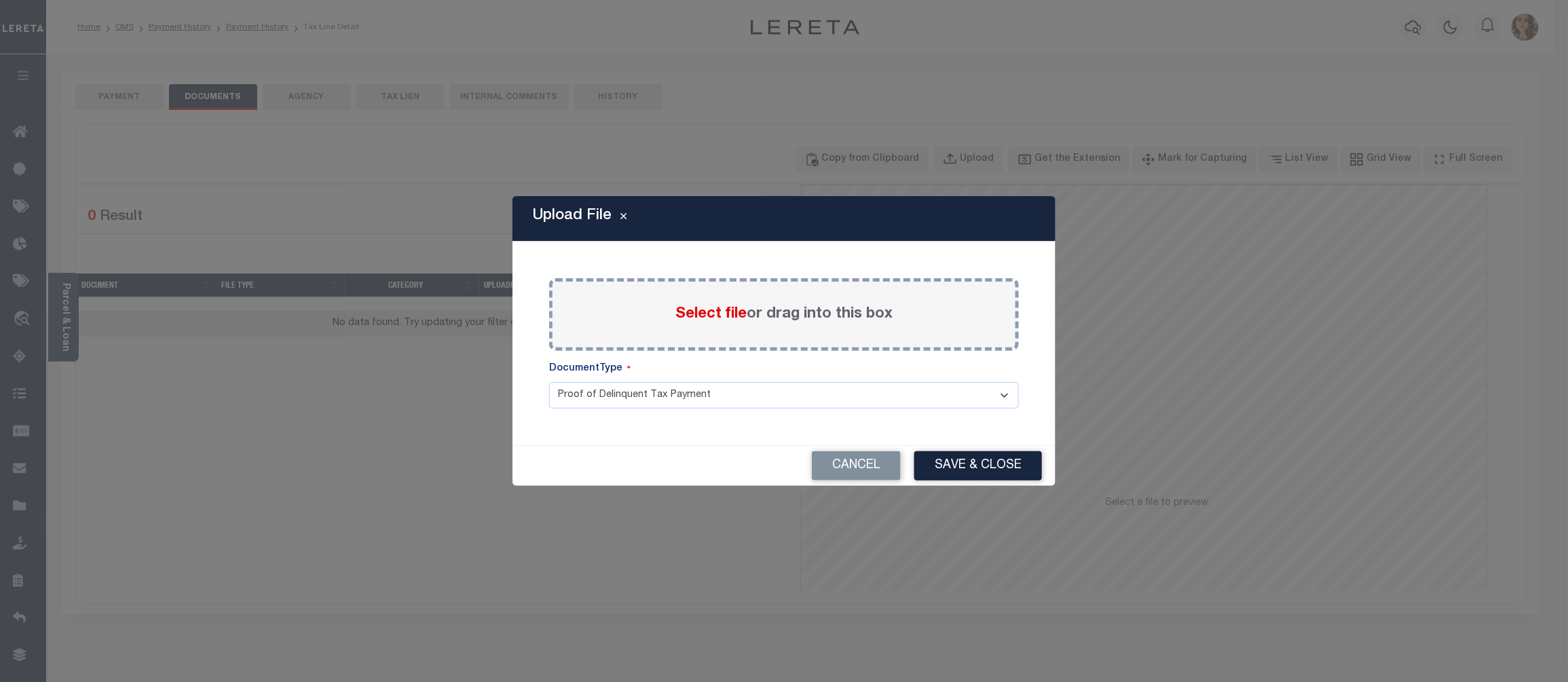
click at [701, 311] on span "Select file" at bounding box center [711, 314] width 71 height 15
click at [0, 0] on input "Select file or drag into this box" at bounding box center [0, 0] width 0 height 0
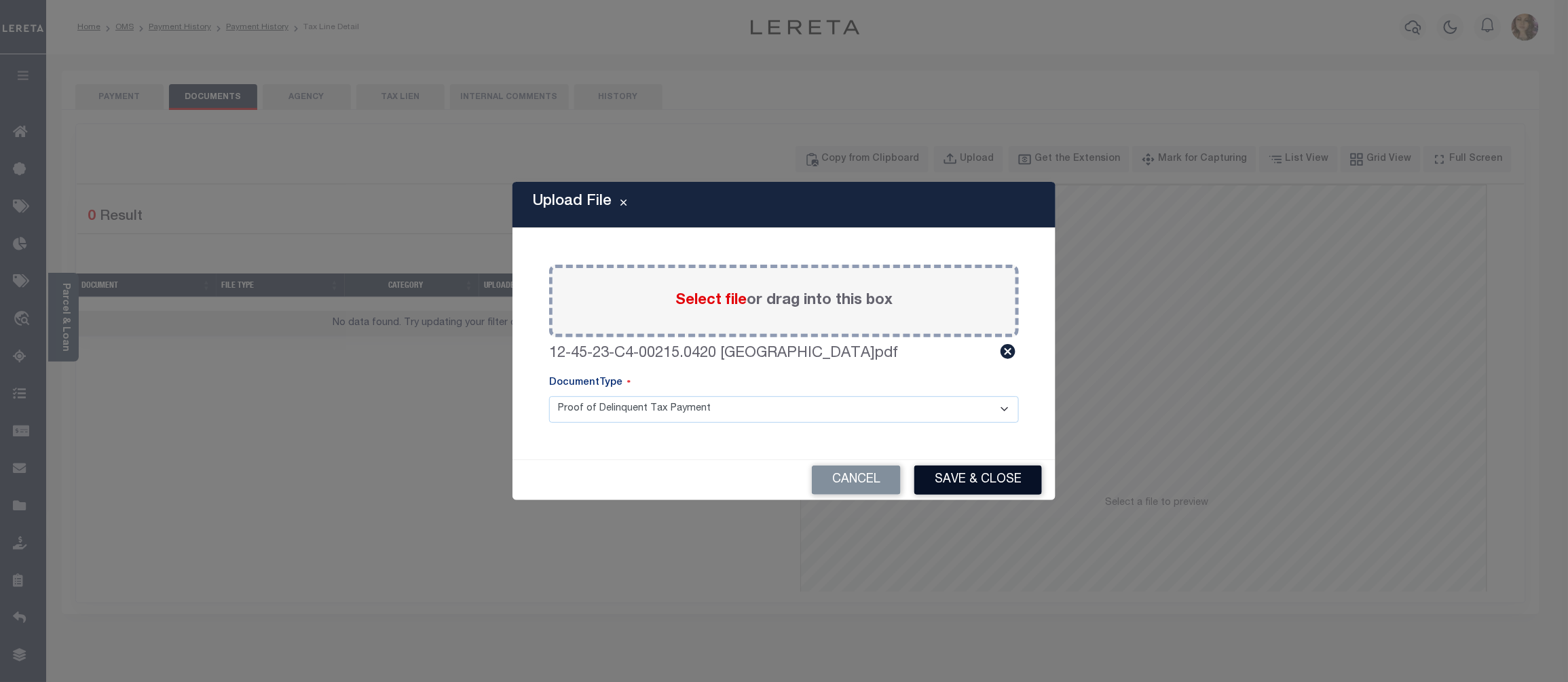
click at [988, 487] on button "Save & Close" at bounding box center [978, 480] width 127 height 29
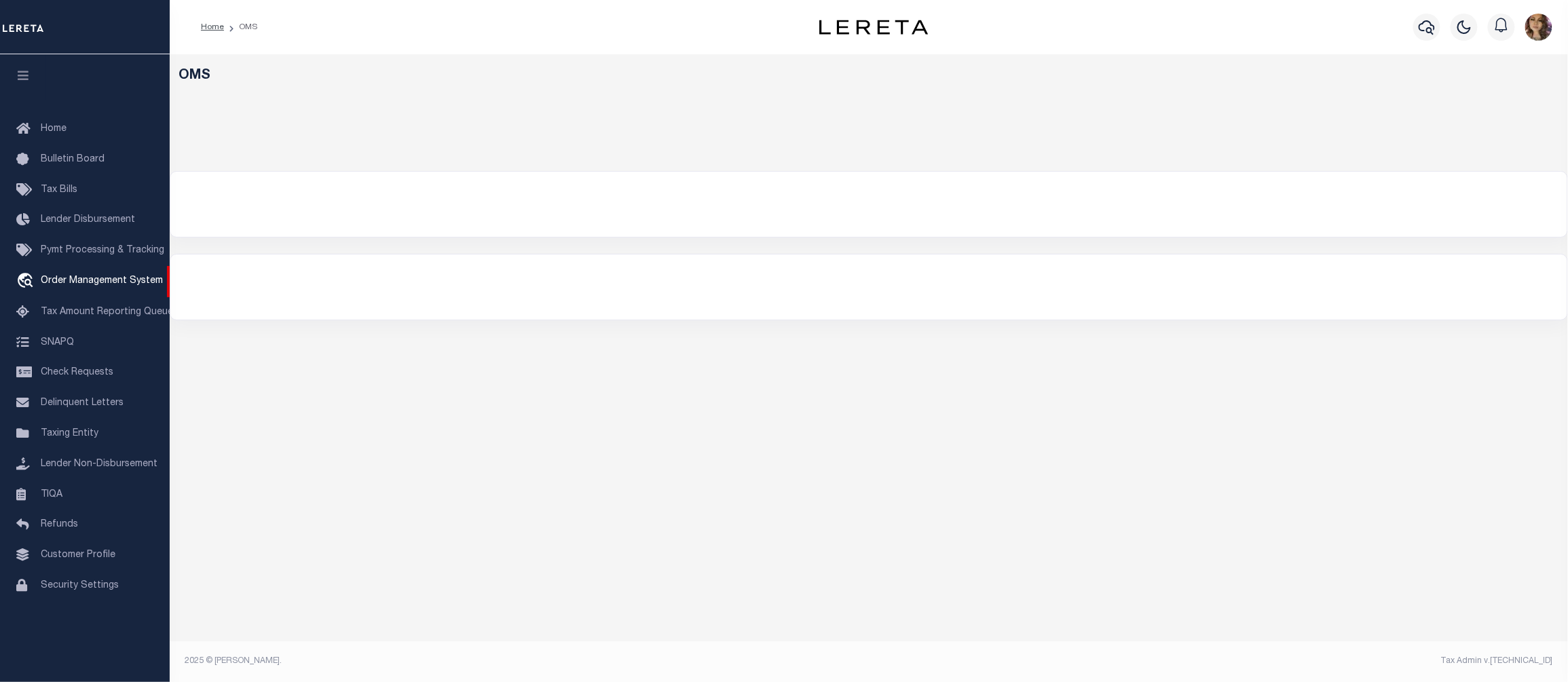
select select "200"
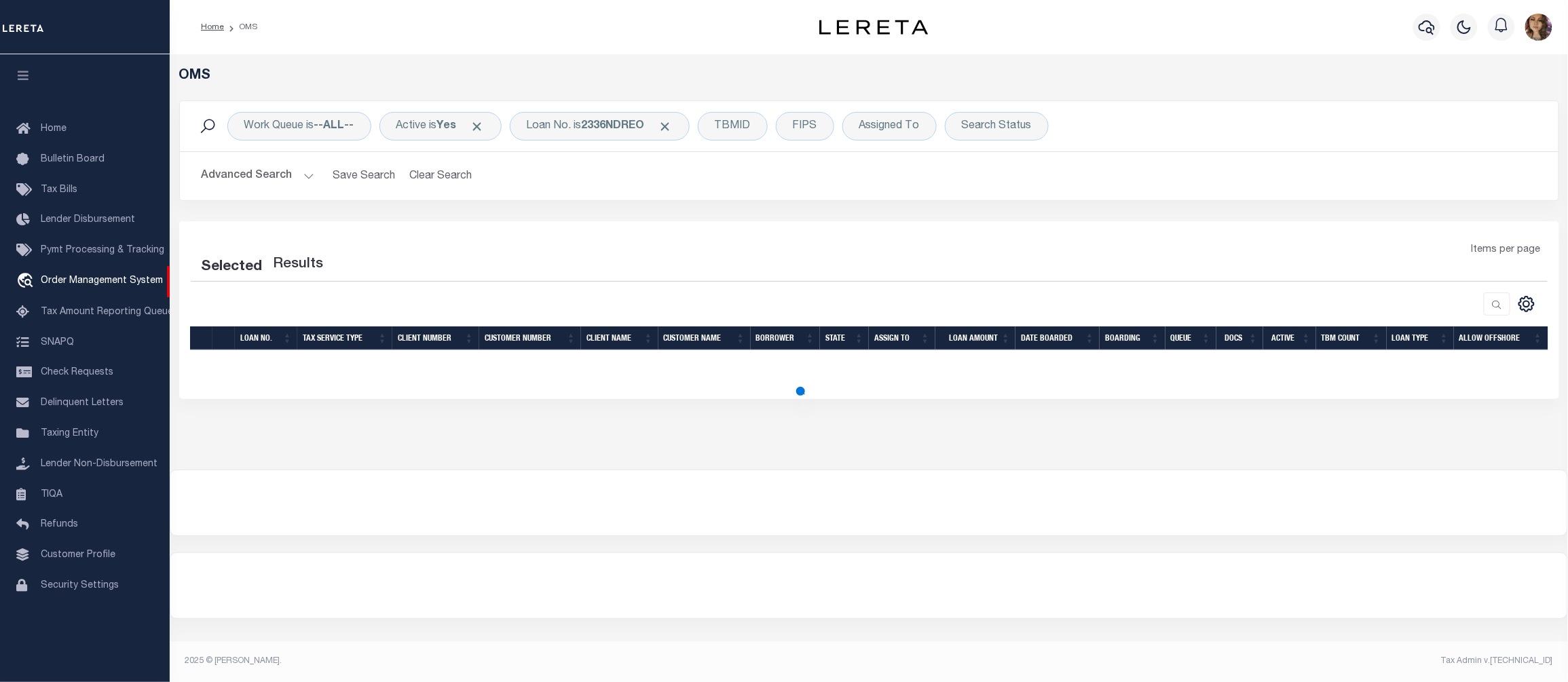
select select "200"
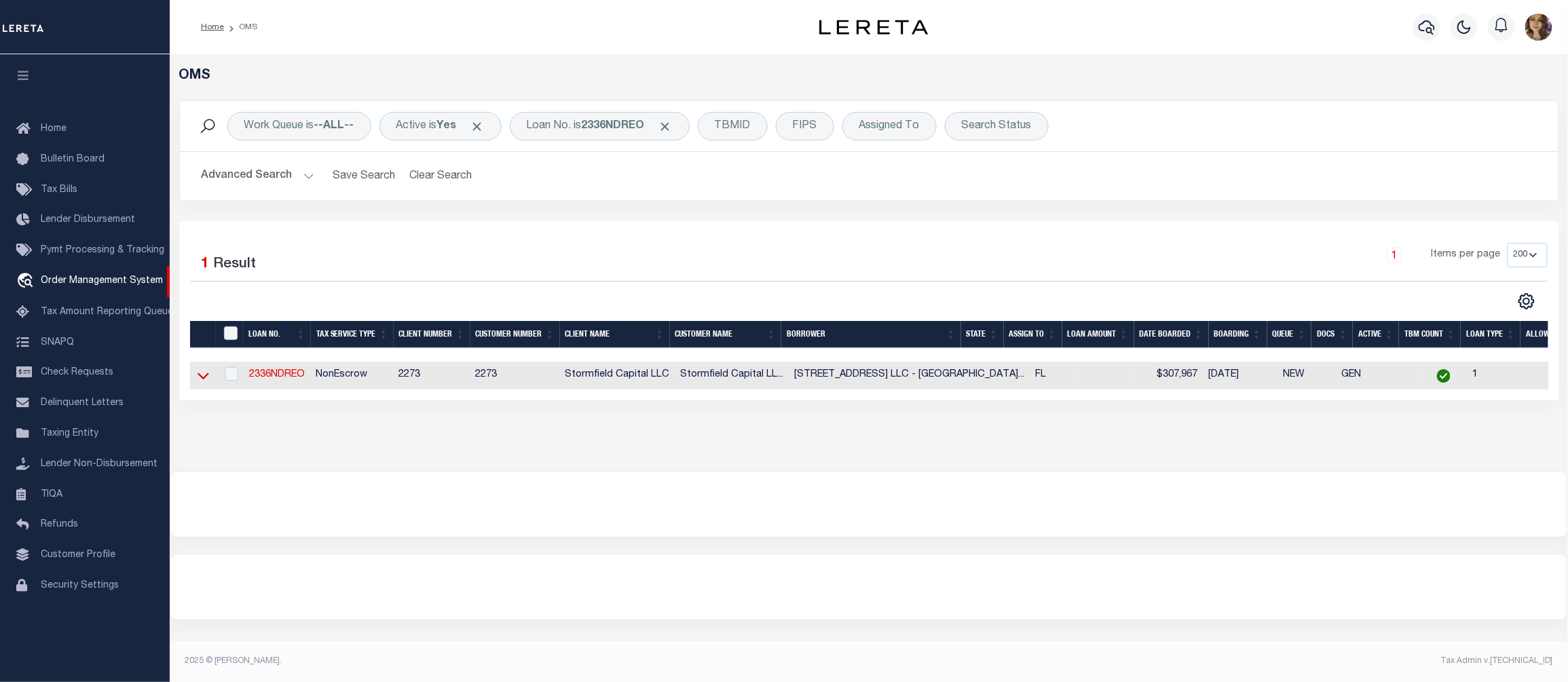
click at [205, 375] on icon at bounding box center [203, 376] width 12 height 14
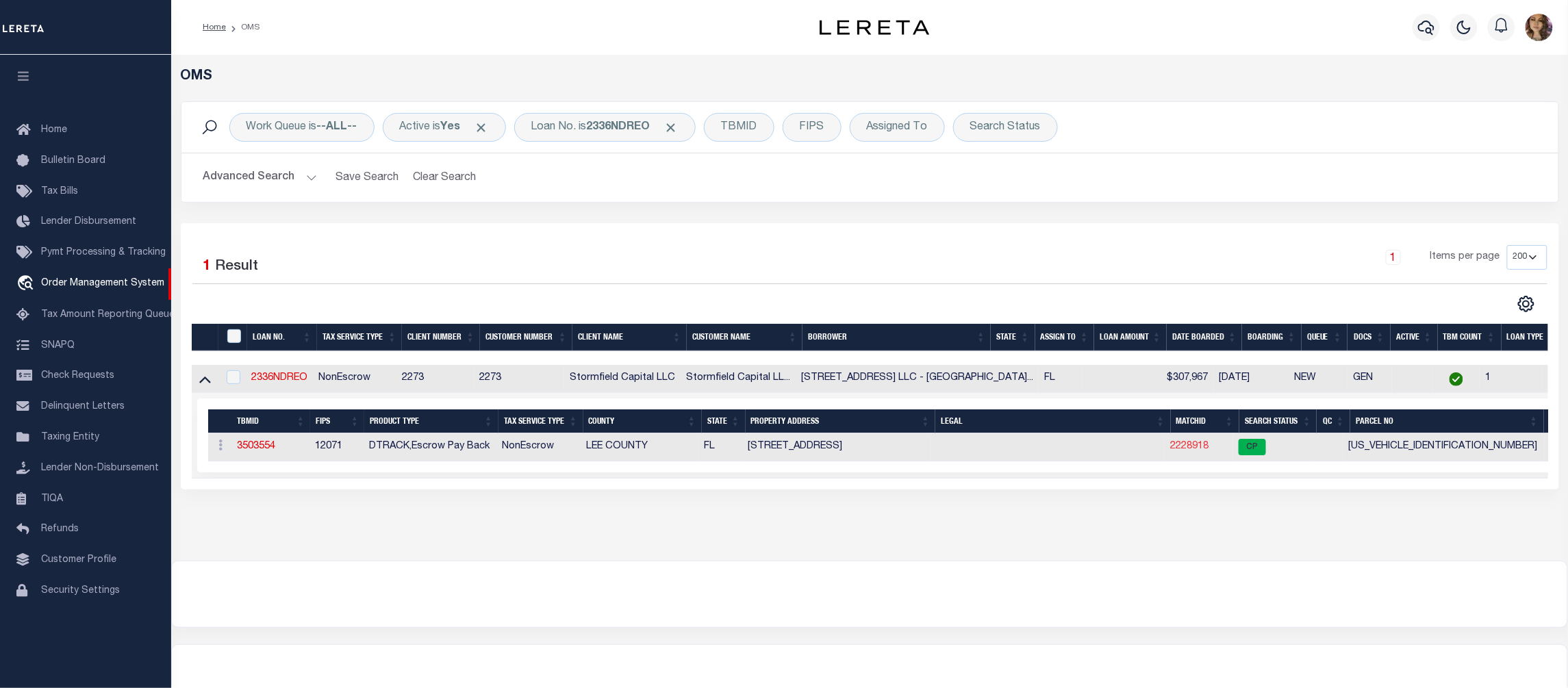
click at [1199, 450] on link "2228918" at bounding box center [1190, 446] width 39 height 10
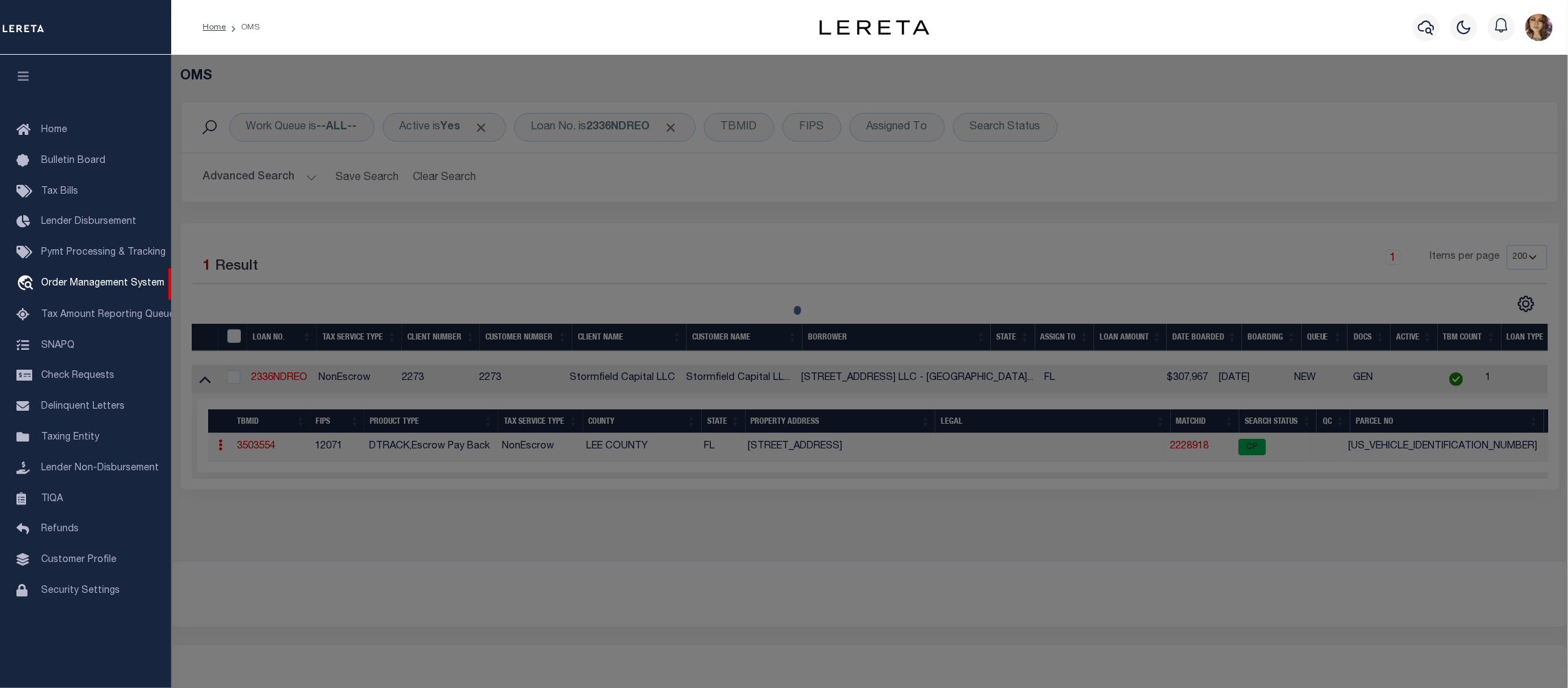
checkbox input "false"
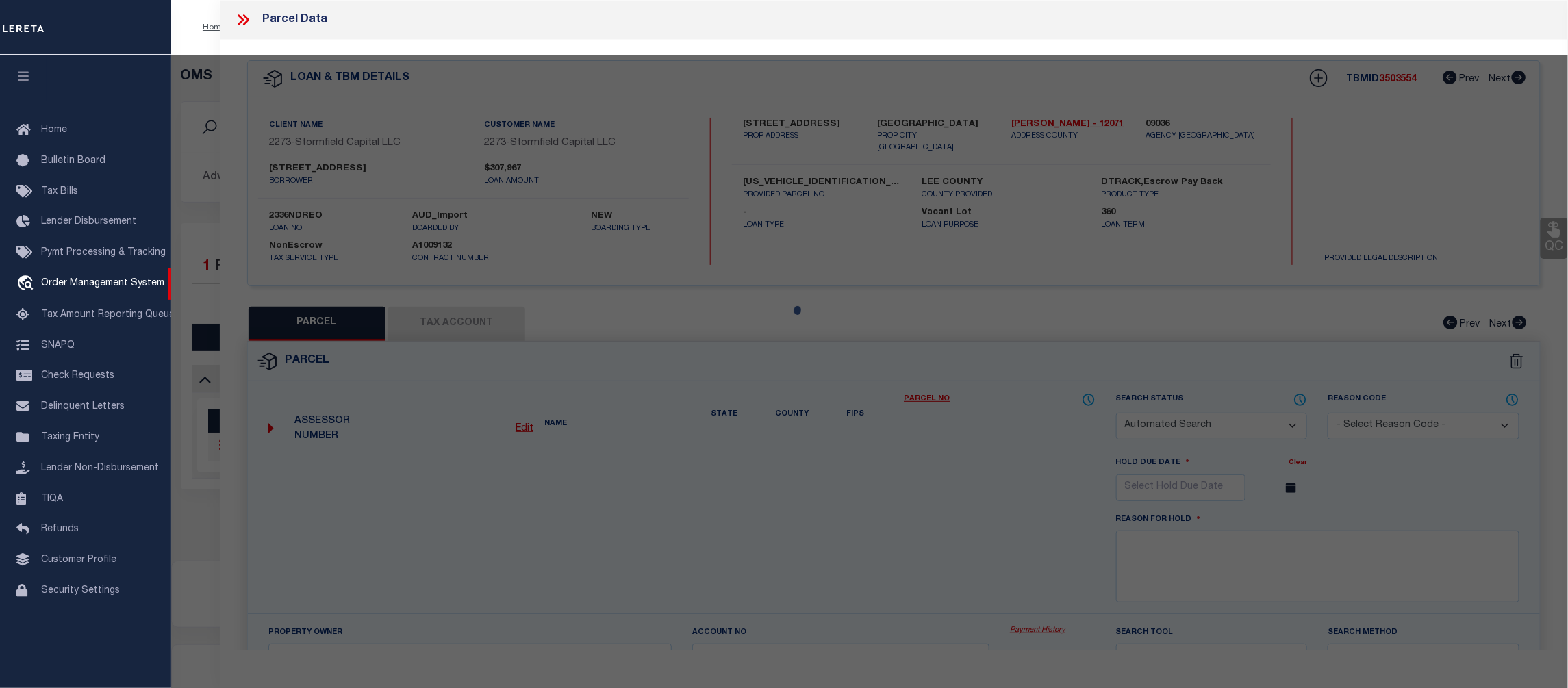
select select "CP"
type input "247 SE 46TH STREET LLC"
select select "ATL"
select select "ADD"
type input "247 SE 46TH ST"
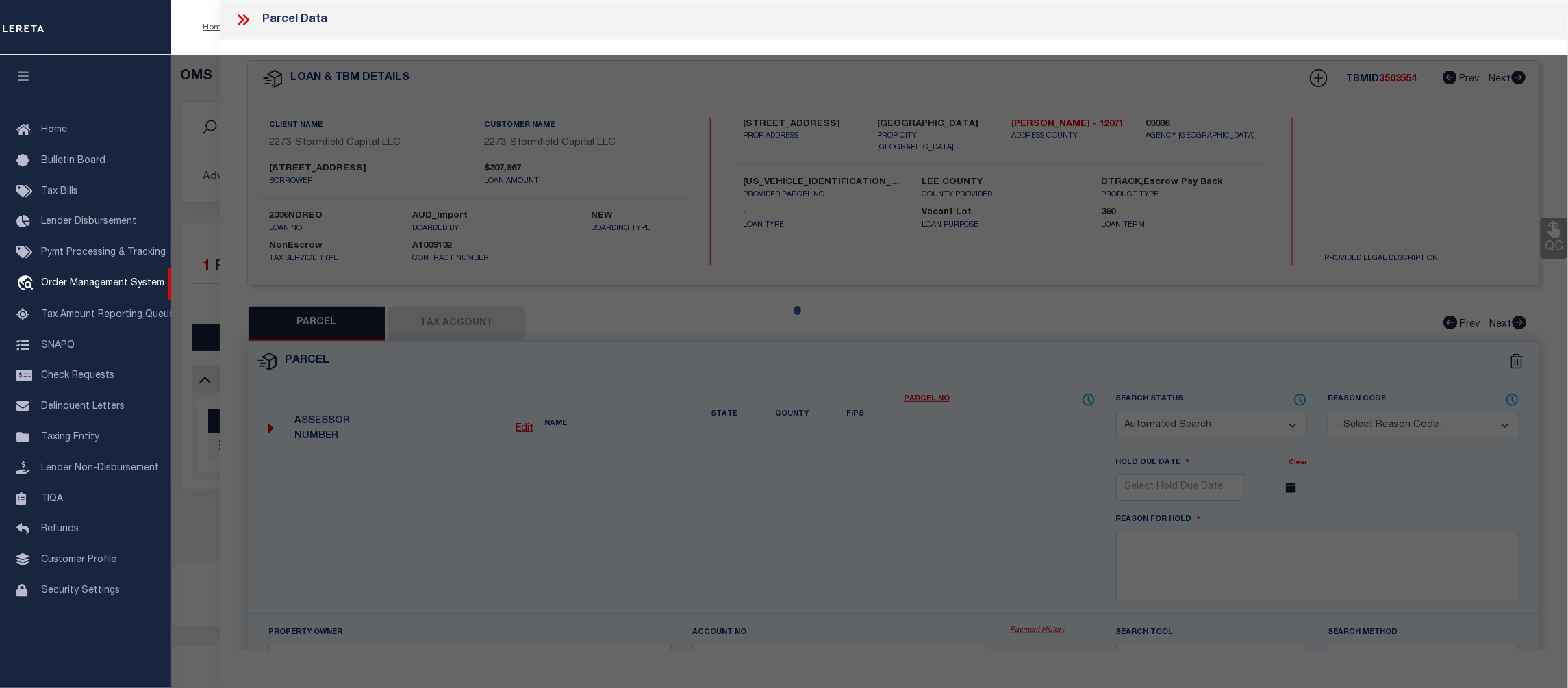
checkbox input "false"
type input "CAPE CORAL FL 33904"
type textarea "CAPE CORAL UNIT 2 PART 1 BLK 215 PB 10 PG 130 LOTS 42 THRU 44"
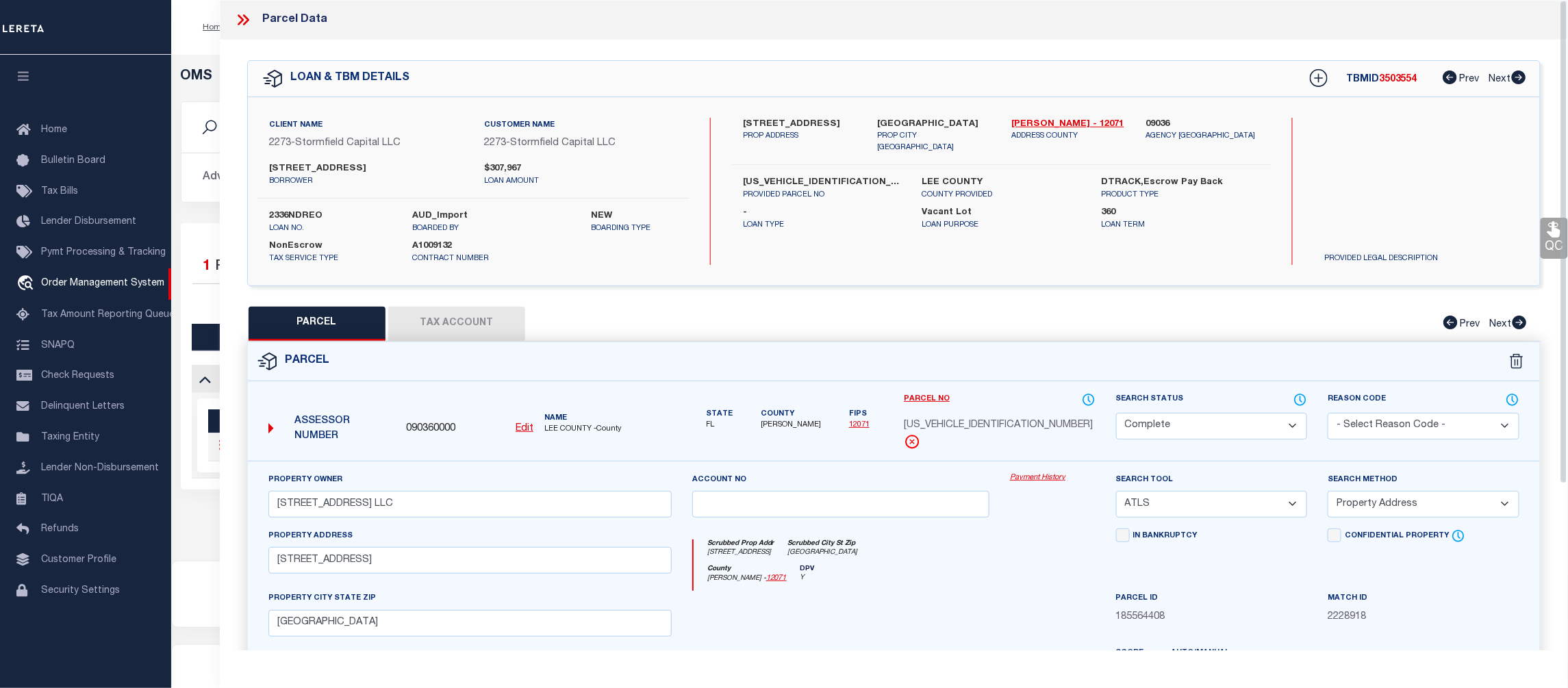
click at [1030, 473] on link "Payment History" at bounding box center [1052, 478] width 85 height 12
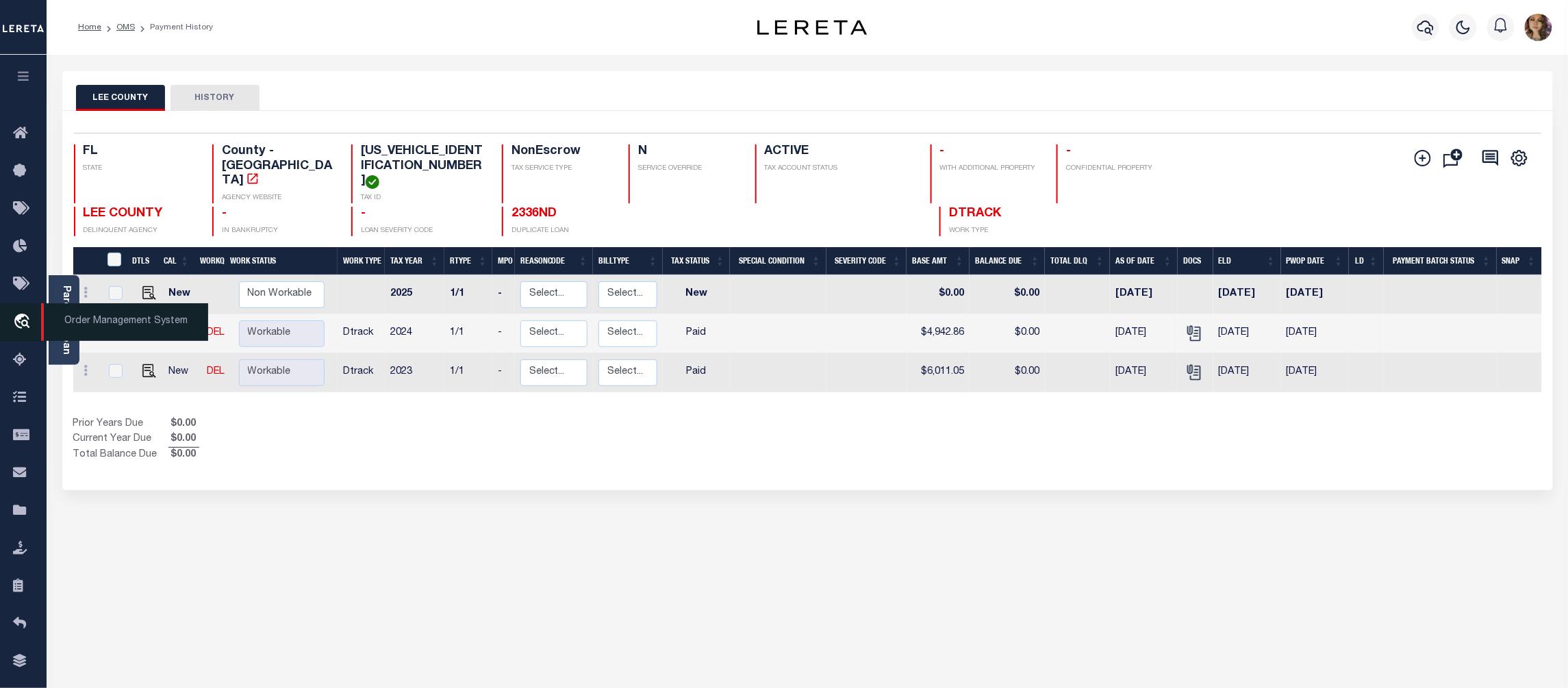
click at [24, 321] on icon "travel_explore" at bounding box center [23, 322] width 22 height 18
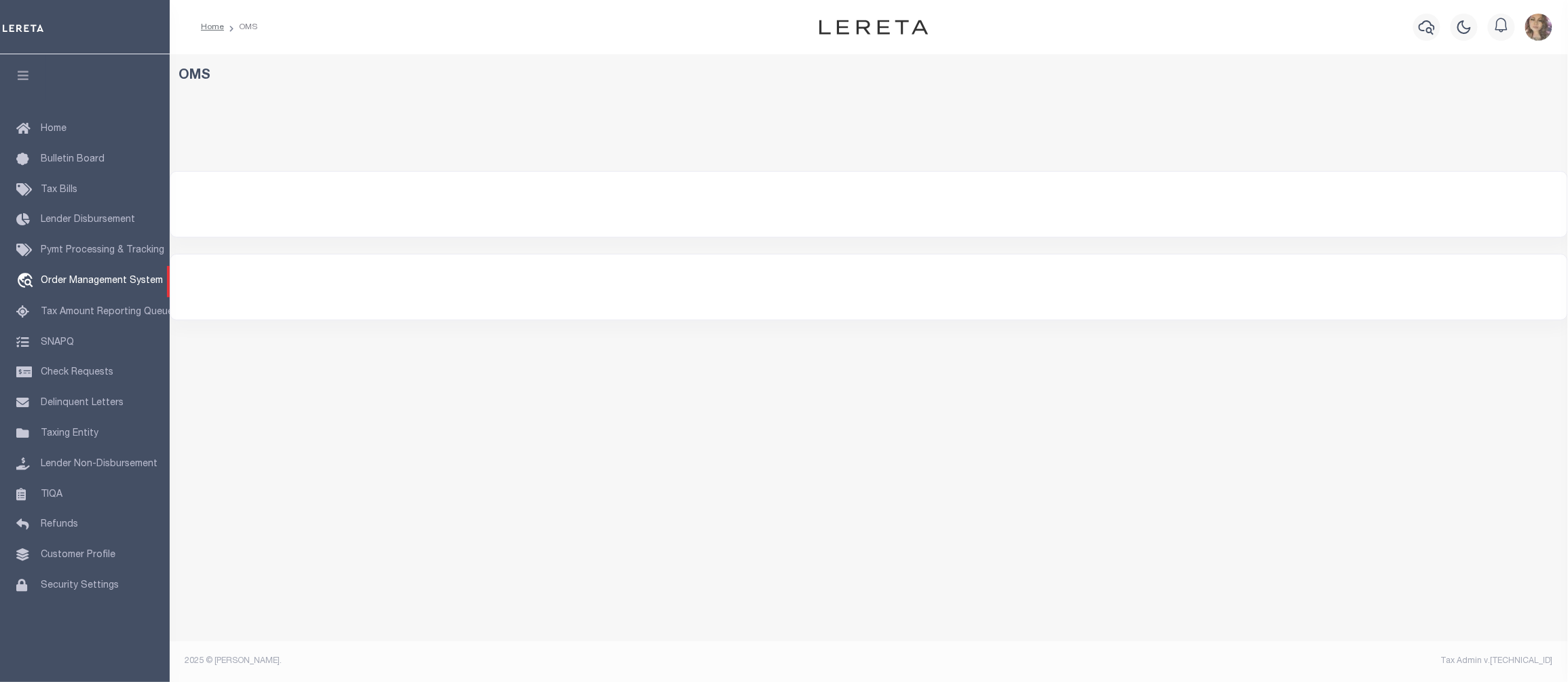
select select "200"
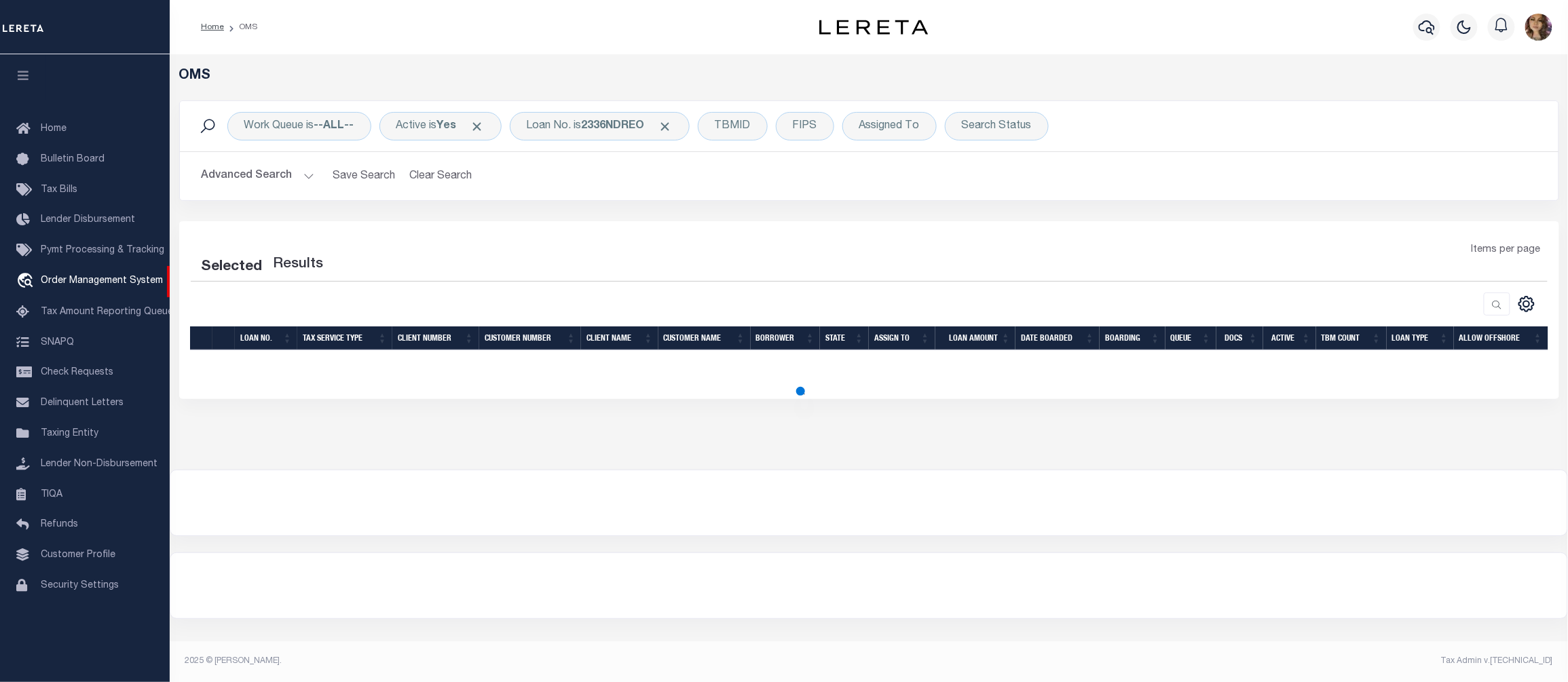
select select "200"
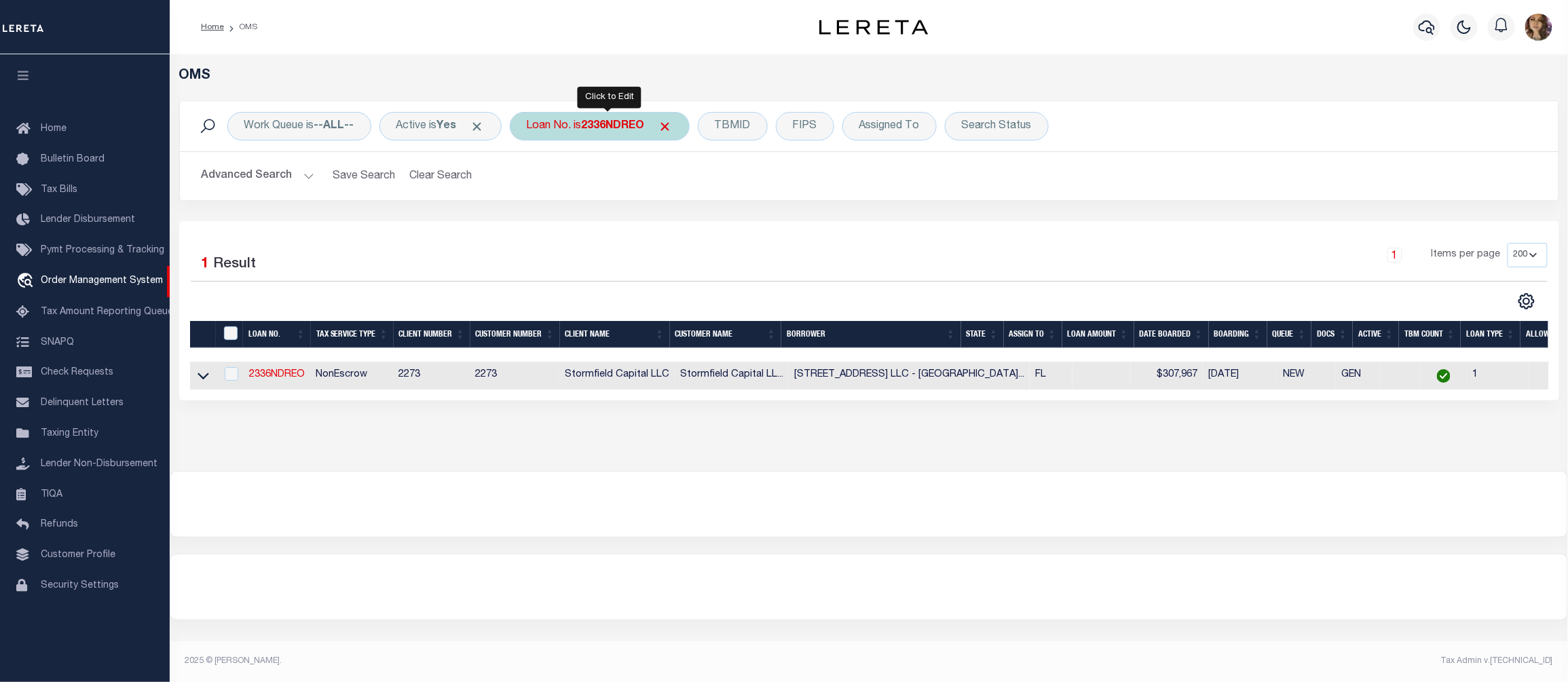
click at [576, 131] on div "Loan No. is 2336NDREO" at bounding box center [599, 126] width 180 height 28
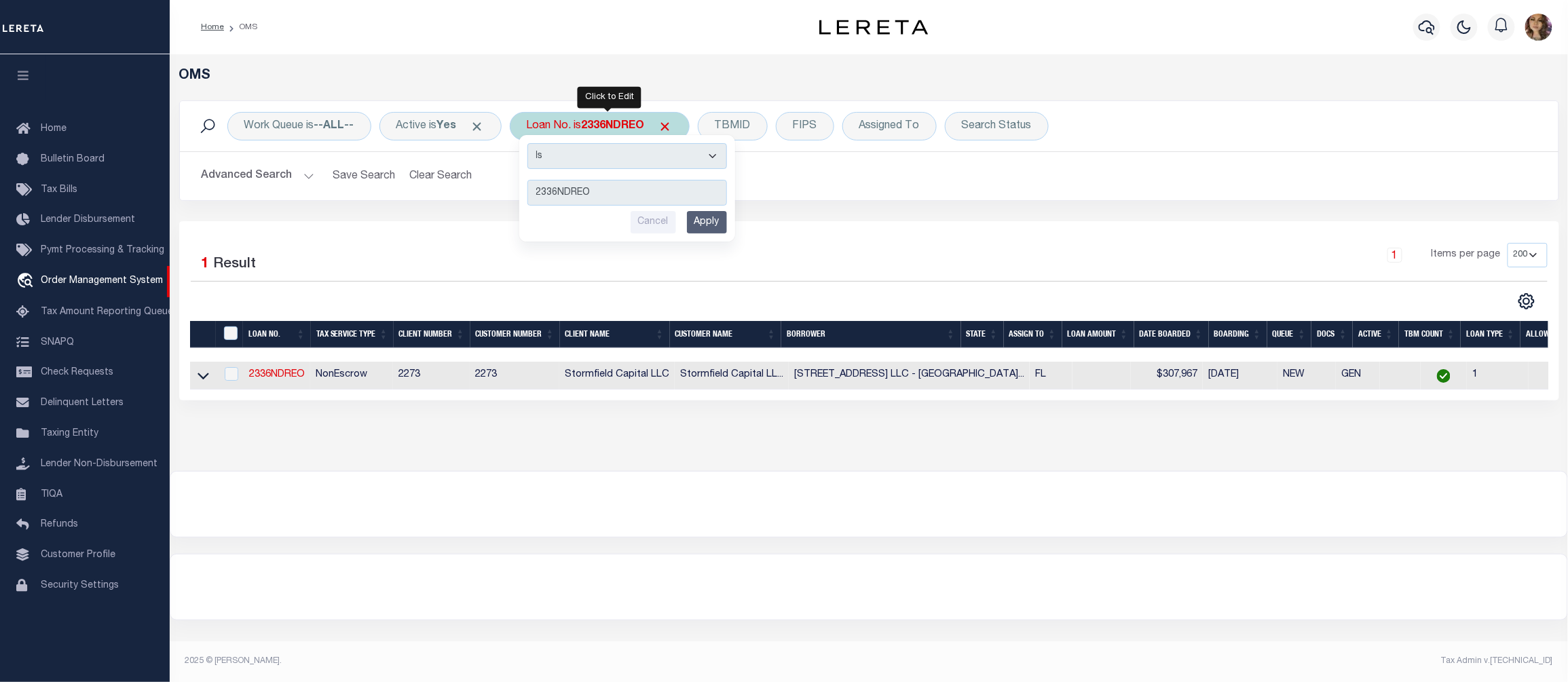
type input "112710"
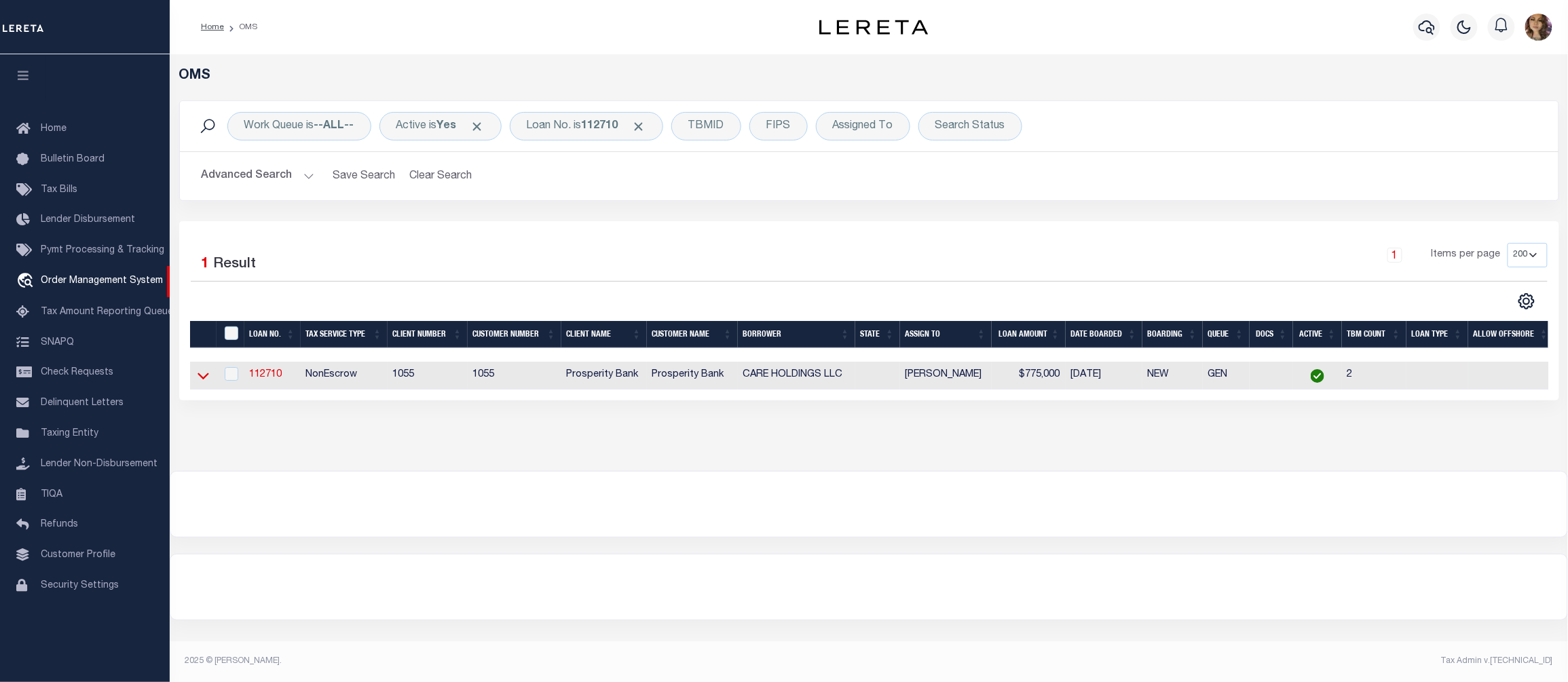
click at [201, 378] on icon at bounding box center [203, 376] width 12 height 14
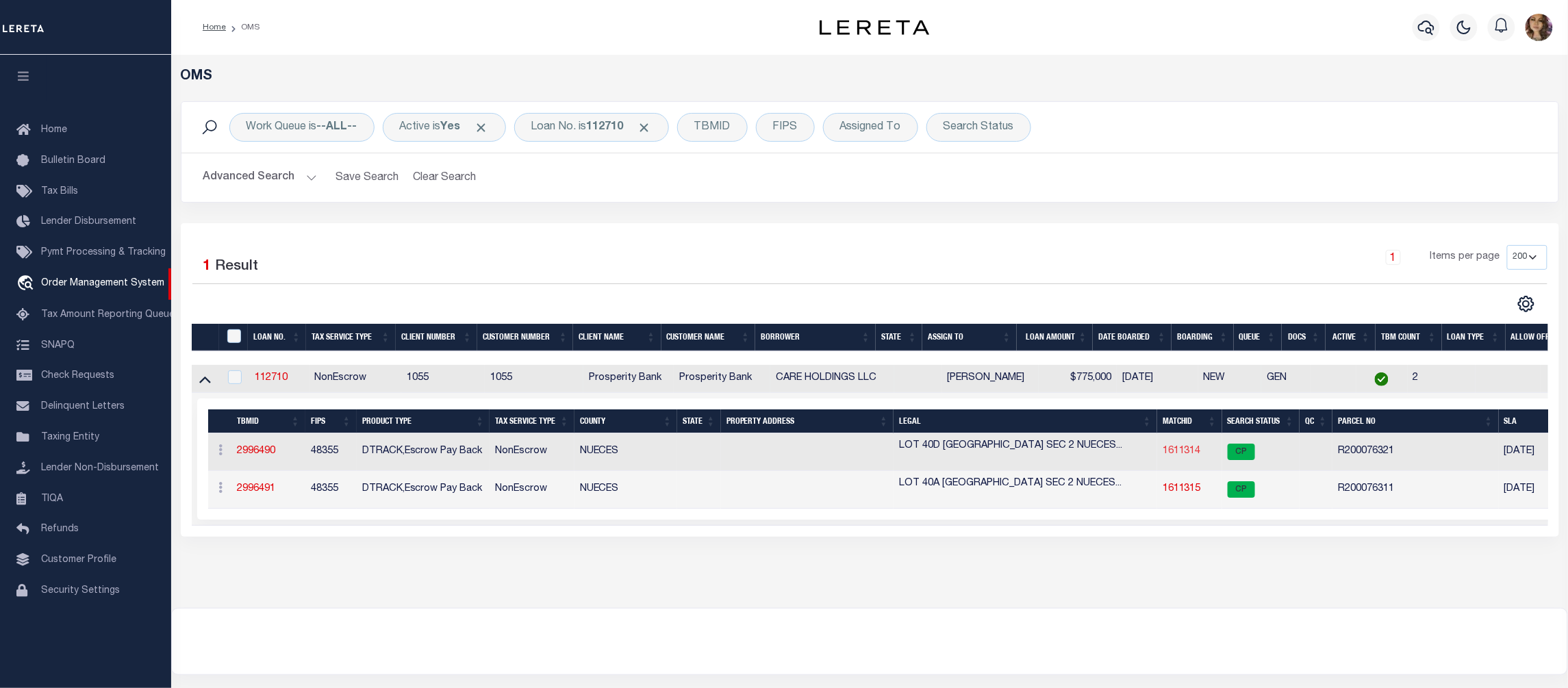
click at [1189, 454] on link "1611314" at bounding box center [1182, 451] width 39 height 10
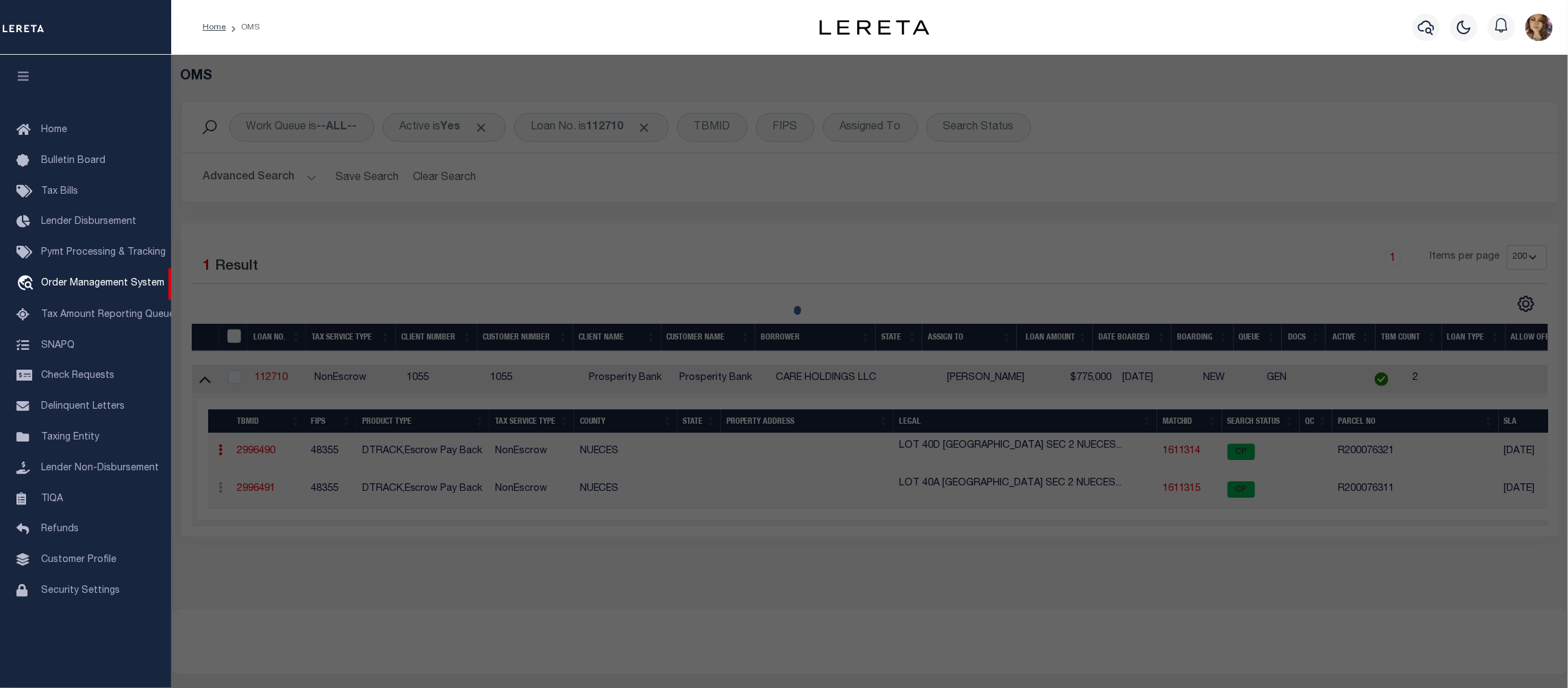
checkbox input "false"
select select "CP"
type input "WESTPLAN RESIDENTIAL FUND III LP"
select select
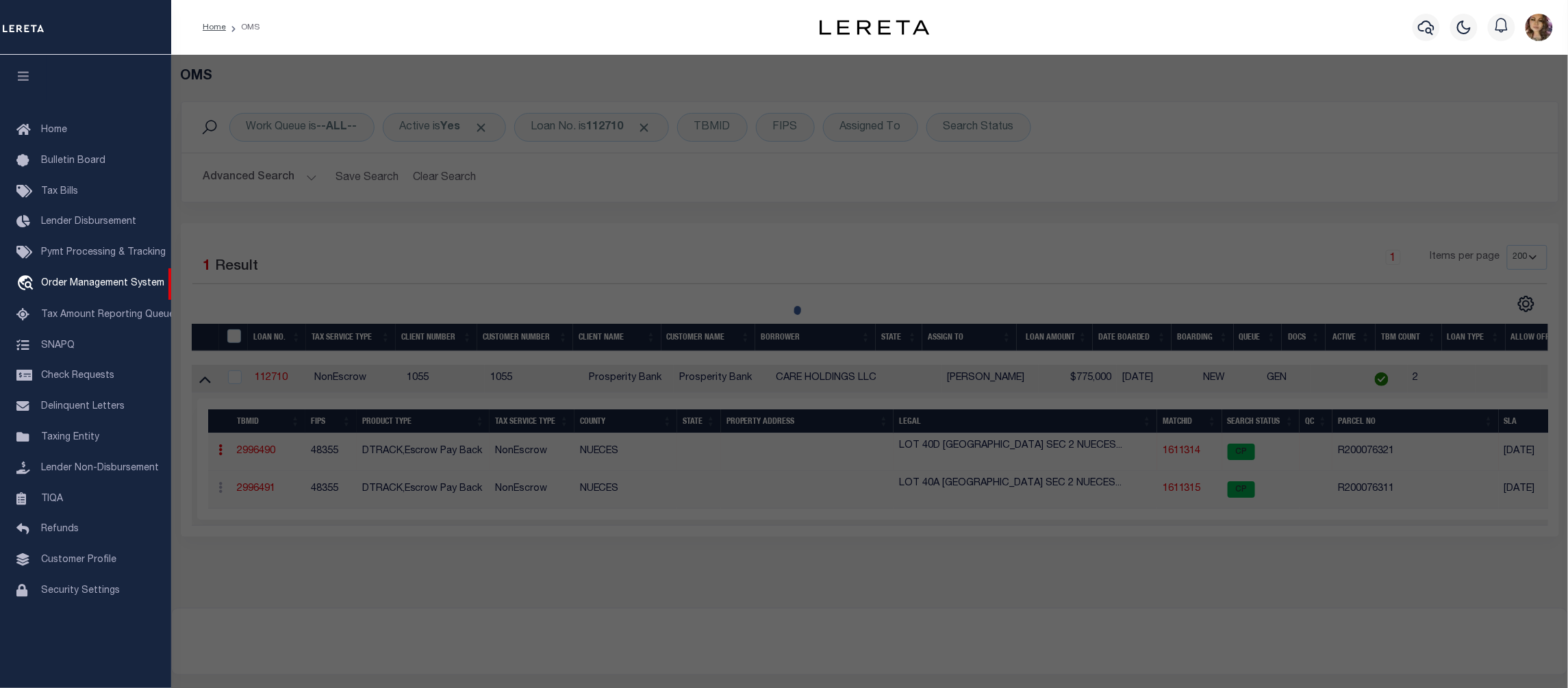
type input "STATE HWY 361"
checkbox input "false"
type input "PORT ARANSAS TX 78373"
type textarea "MUSTANG ISLAND SEC 2 LT 40D BLK 1"
type textarea "Completed based on the given text Legal."
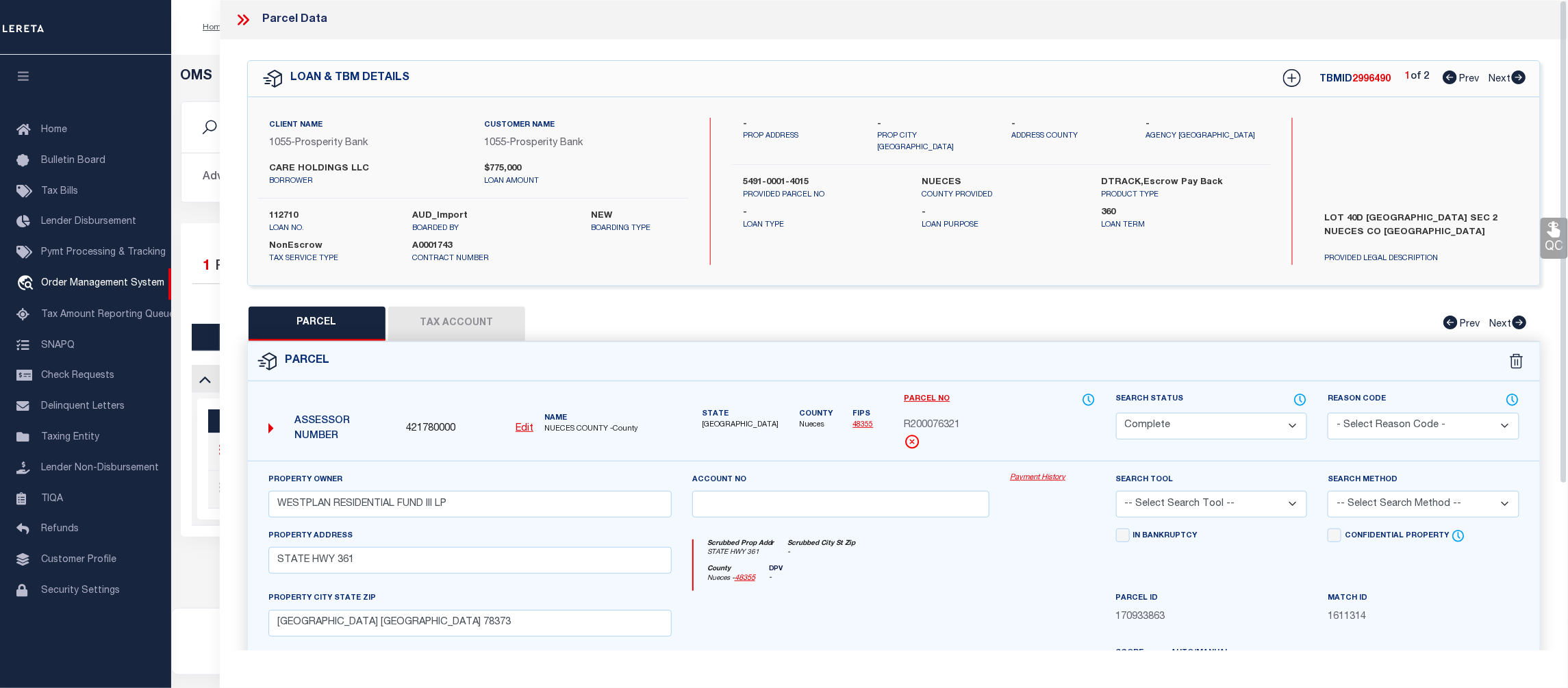
click at [1041, 480] on link "Payment History" at bounding box center [1052, 478] width 85 height 12
click at [244, 21] on icon at bounding box center [244, 20] width 18 height 18
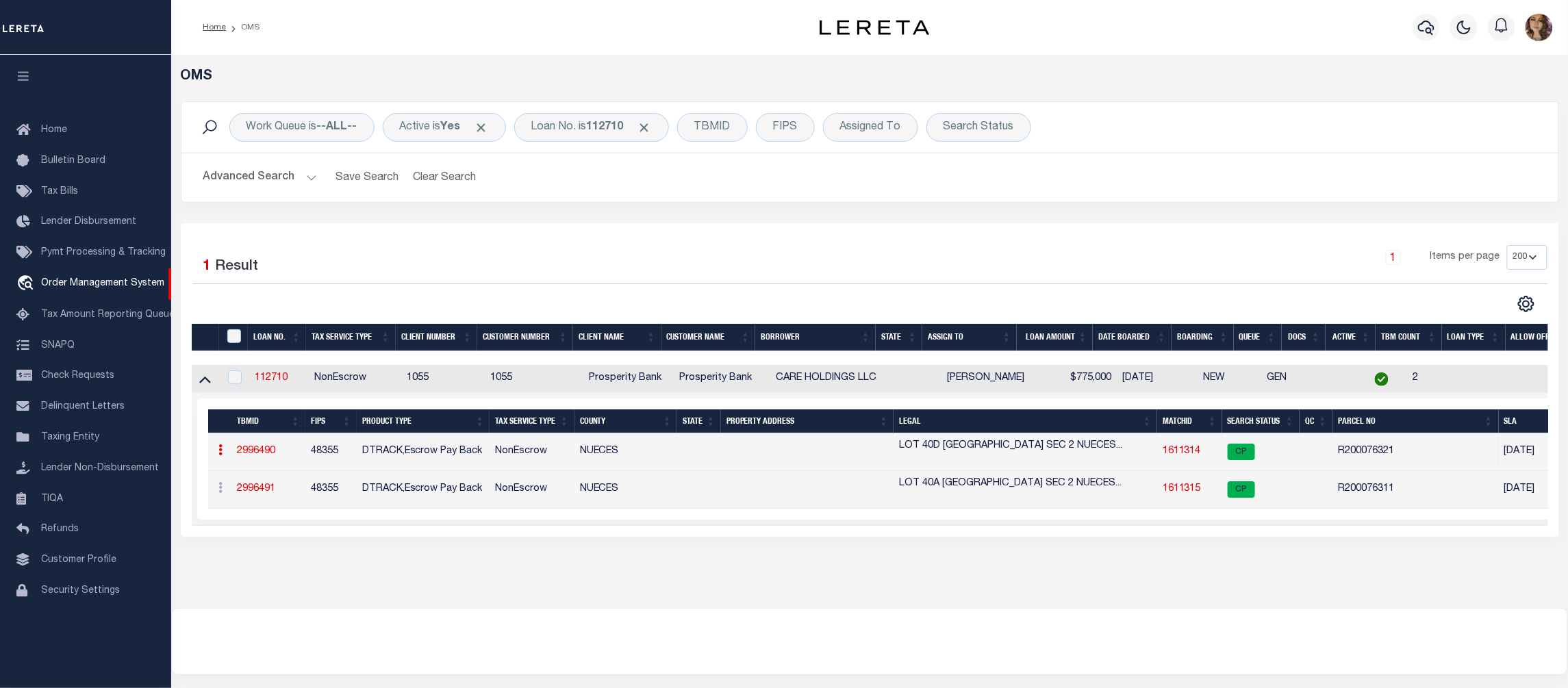
click at [1186, 456] on link "1611314" at bounding box center [1182, 451] width 39 height 10
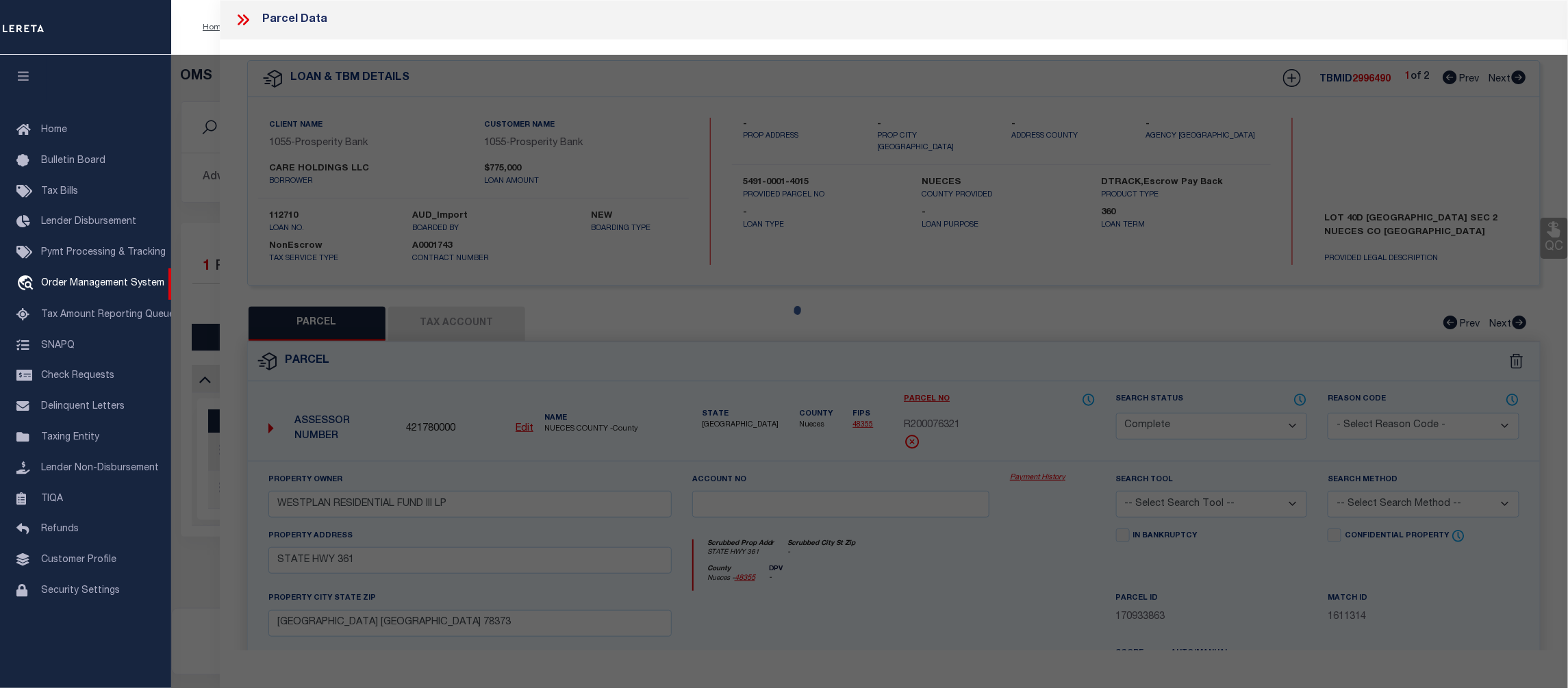
select select "AS"
checkbox input "false"
select select "CP"
type input "WESTPLAN RESIDENTIAL FUND III LP"
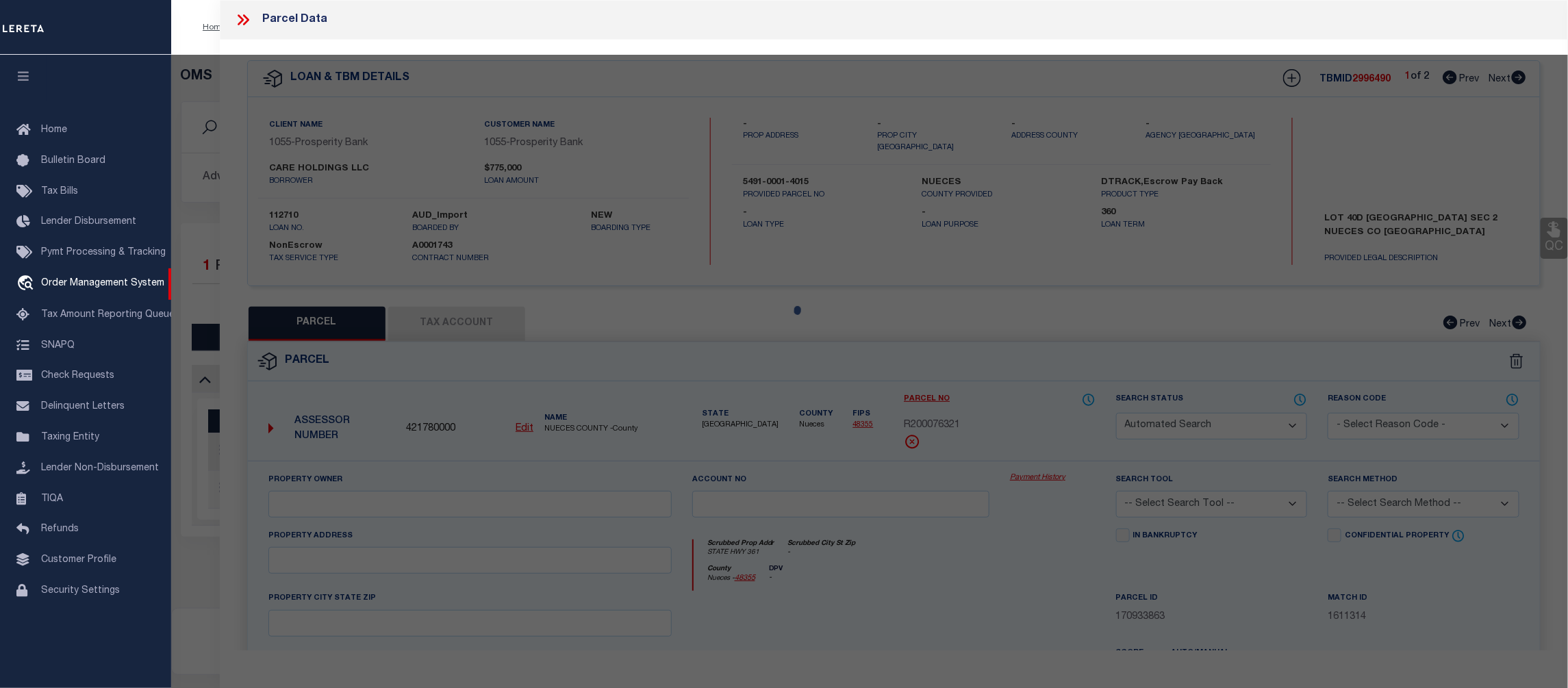
select select
type input "STATE HWY 361"
checkbox input "false"
type input "PORT ARANSAS TX 78373"
type textarea "MUSTANG ISLAND SEC 2 LT 40D BLK 1"
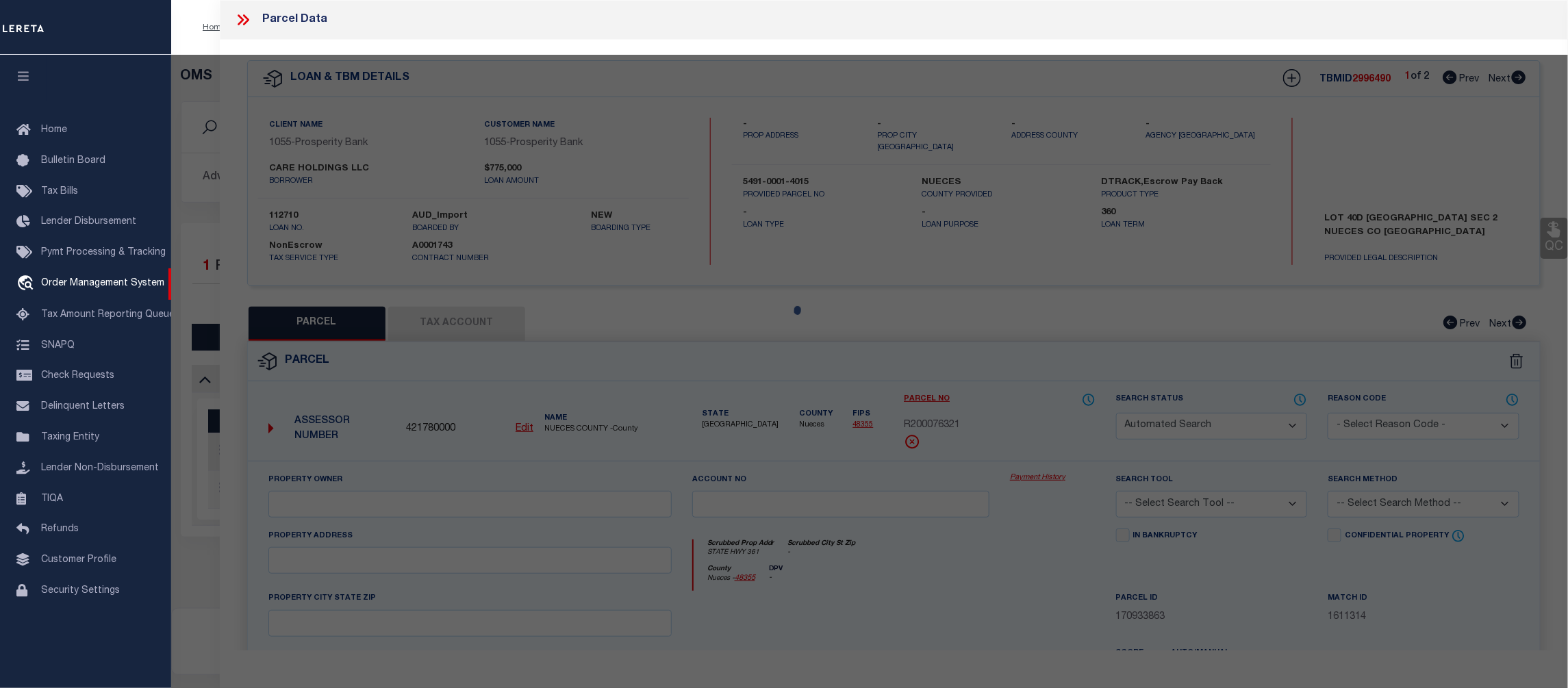
type textarea "Completed based on the given text Legal."
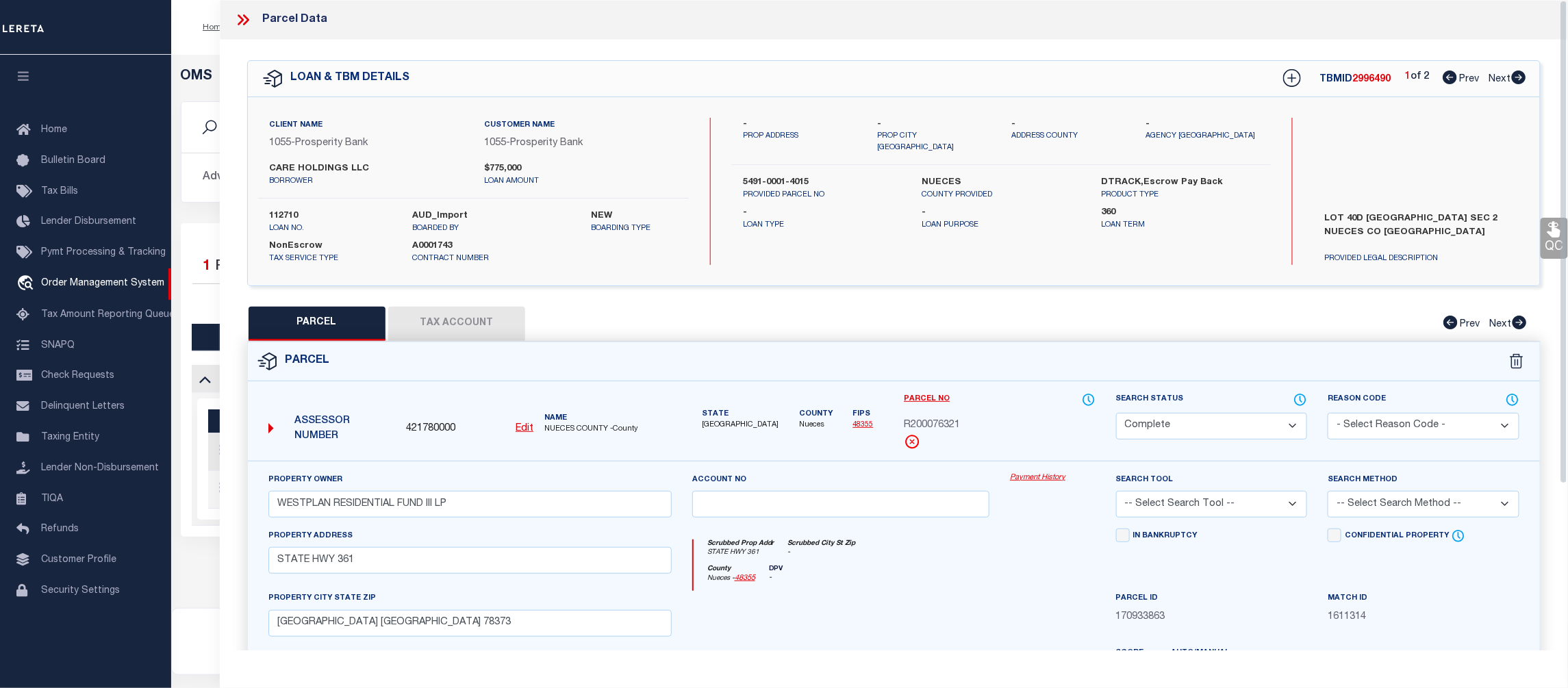
click at [1044, 482] on link "Payment History" at bounding box center [1052, 478] width 85 height 12
click at [240, 21] on icon at bounding box center [244, 20] width 18 height 18
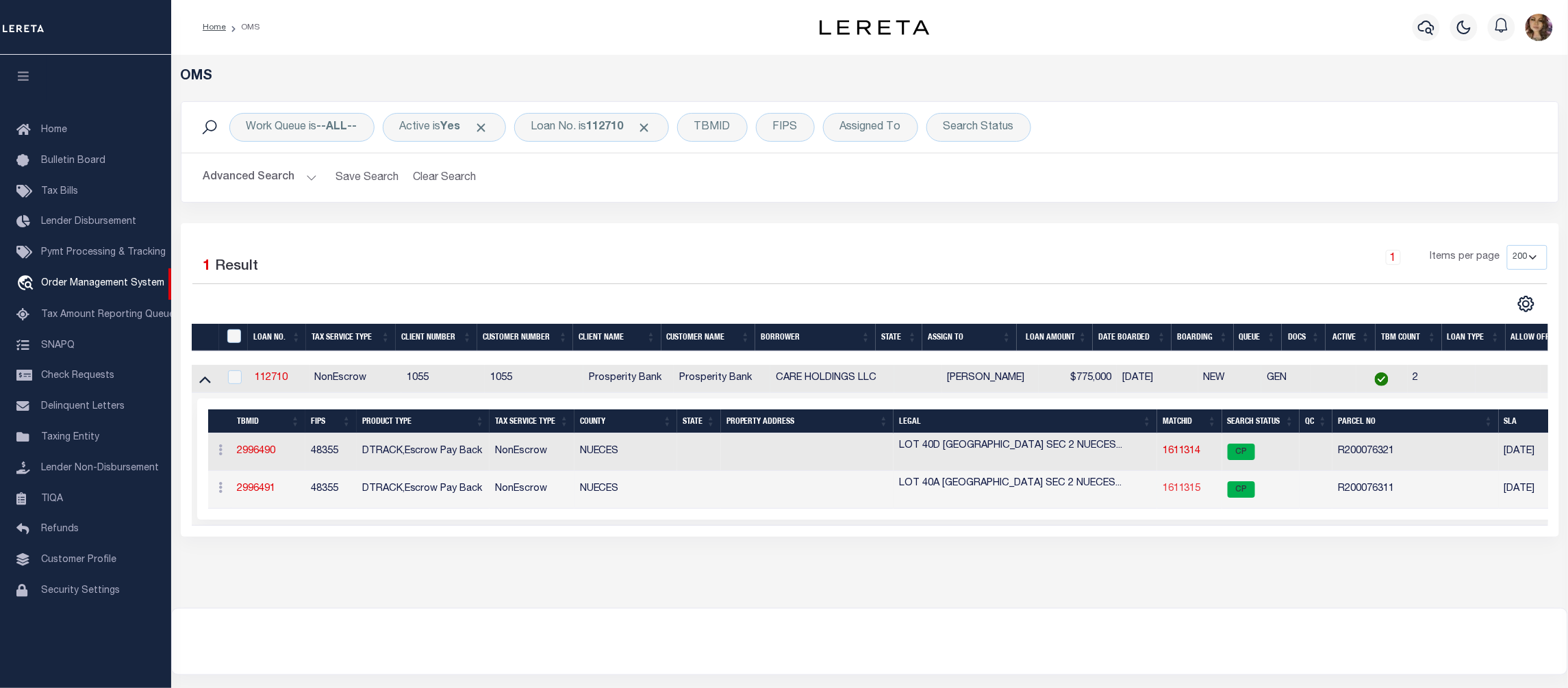
click at [1171, 494] on link "1611315" at bounding box center [1182, 489] width 39 height 10
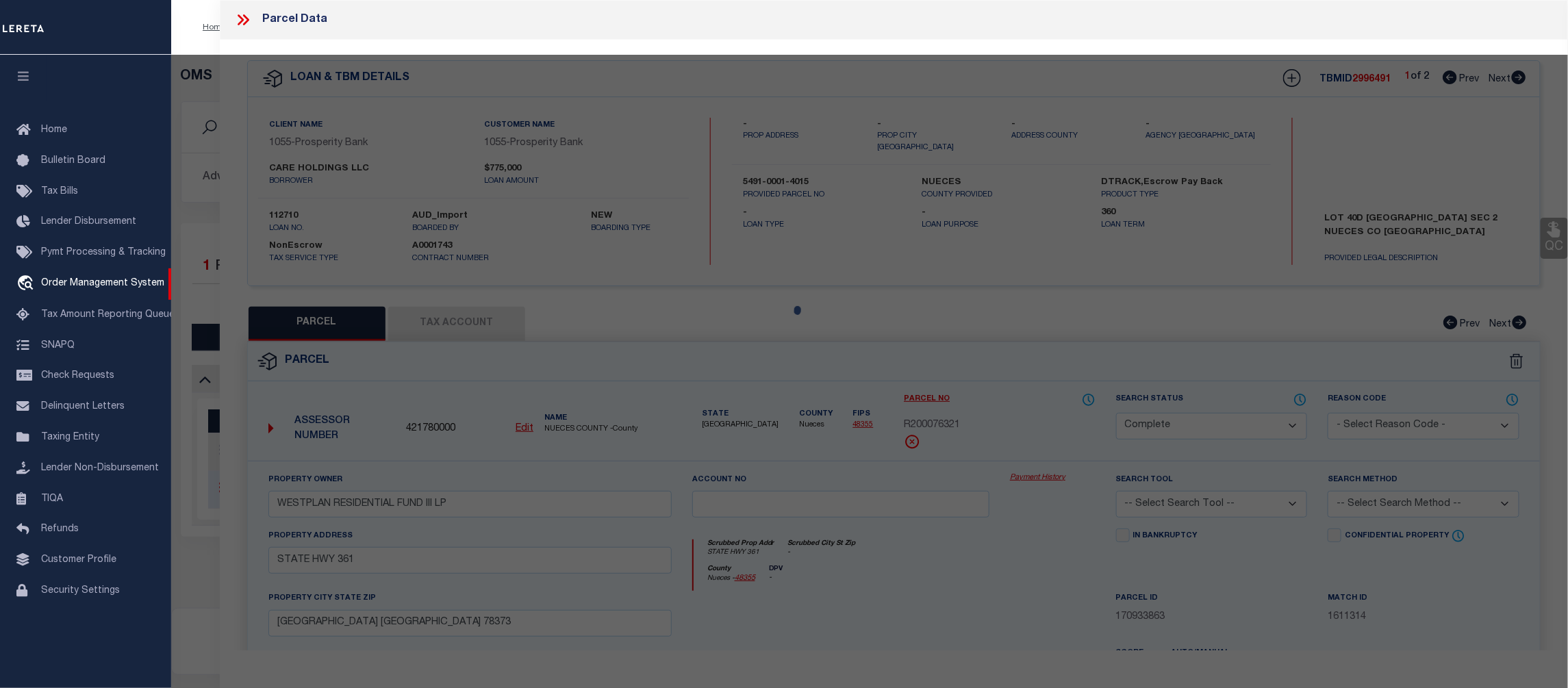
select select "AS"
checkbox input "false"
select select "CP"
type input "WESTPLAN RESIDENTIAL FUND III LP"
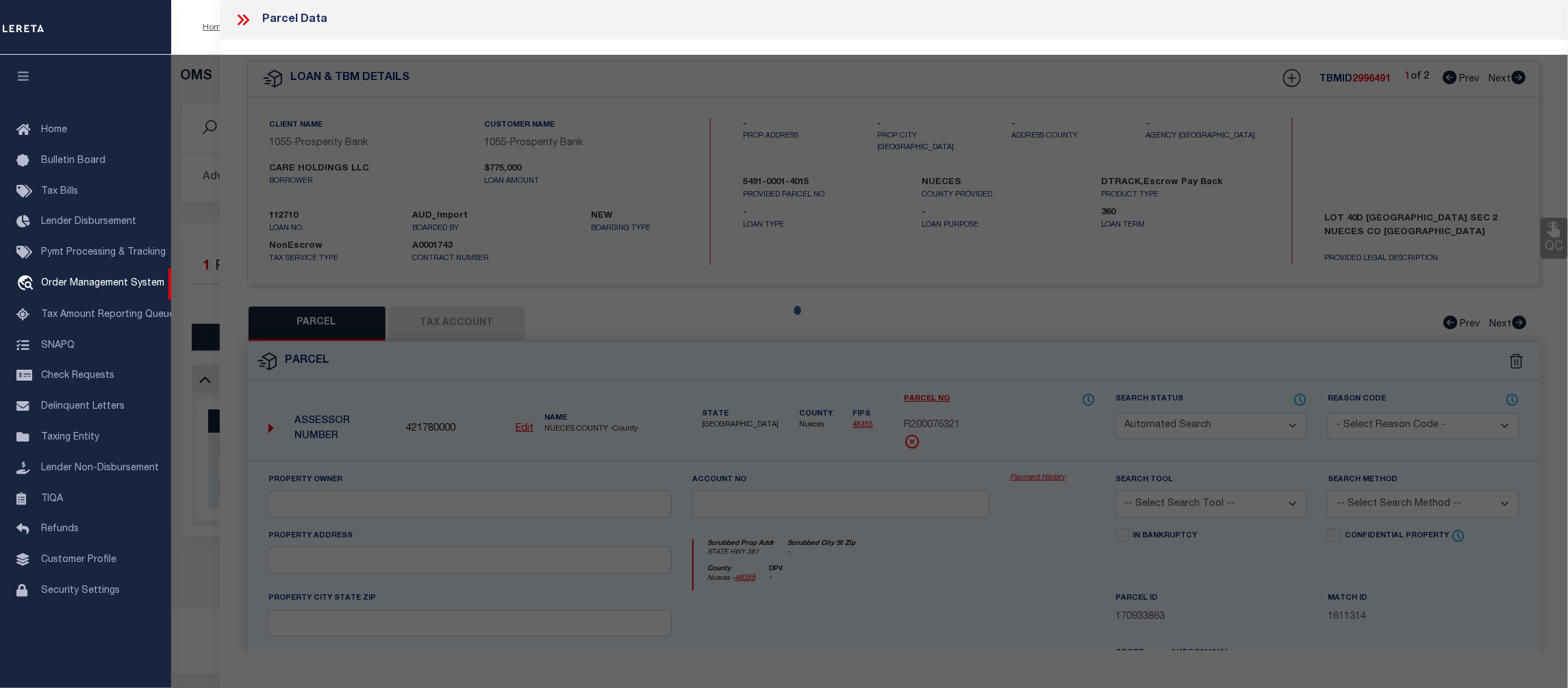
select select
type input "STATE HWY 361"
checkbox input "false"
type input "PORT ARANSAS TX 78373"
type textarea "MUSTANG ISLAND SEC 2 LT 40A BLK 1"
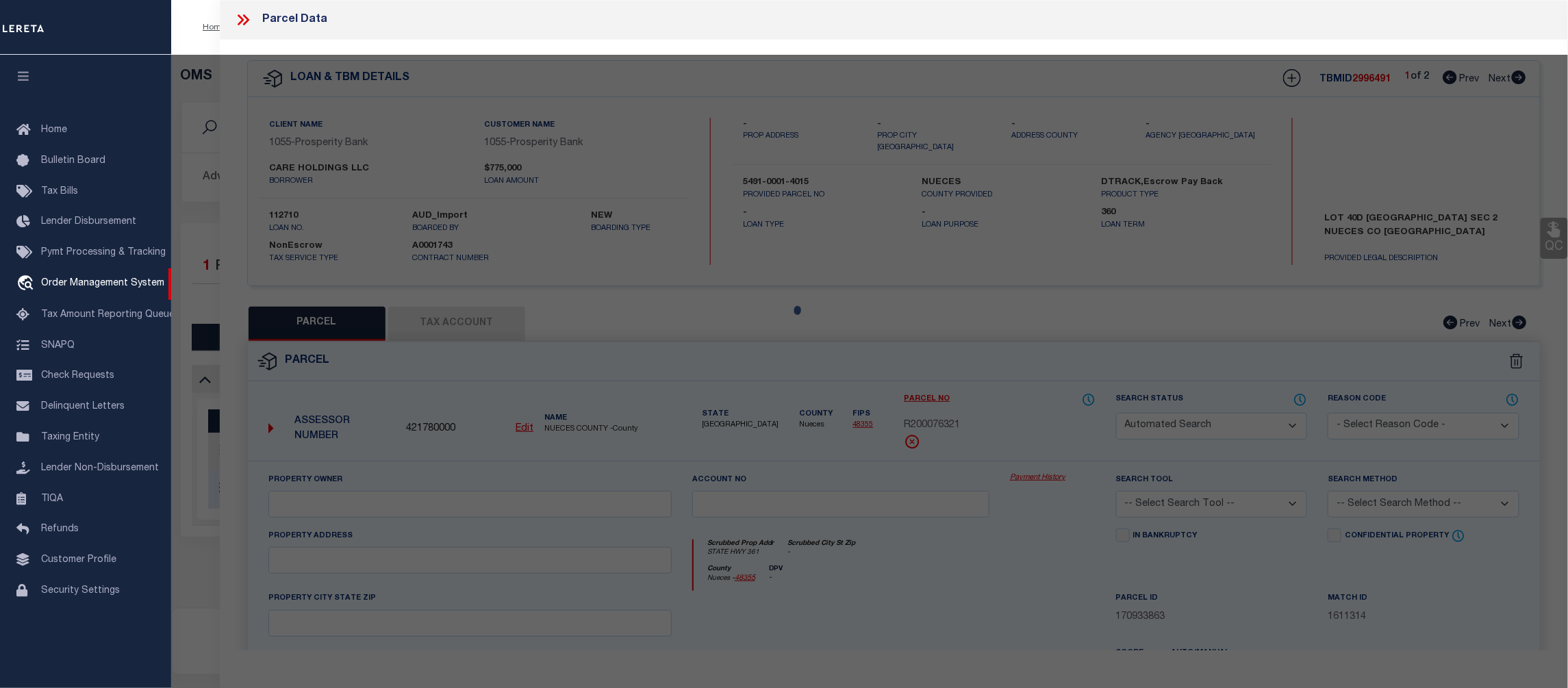
type textarea "Completed based on the given text Legal."
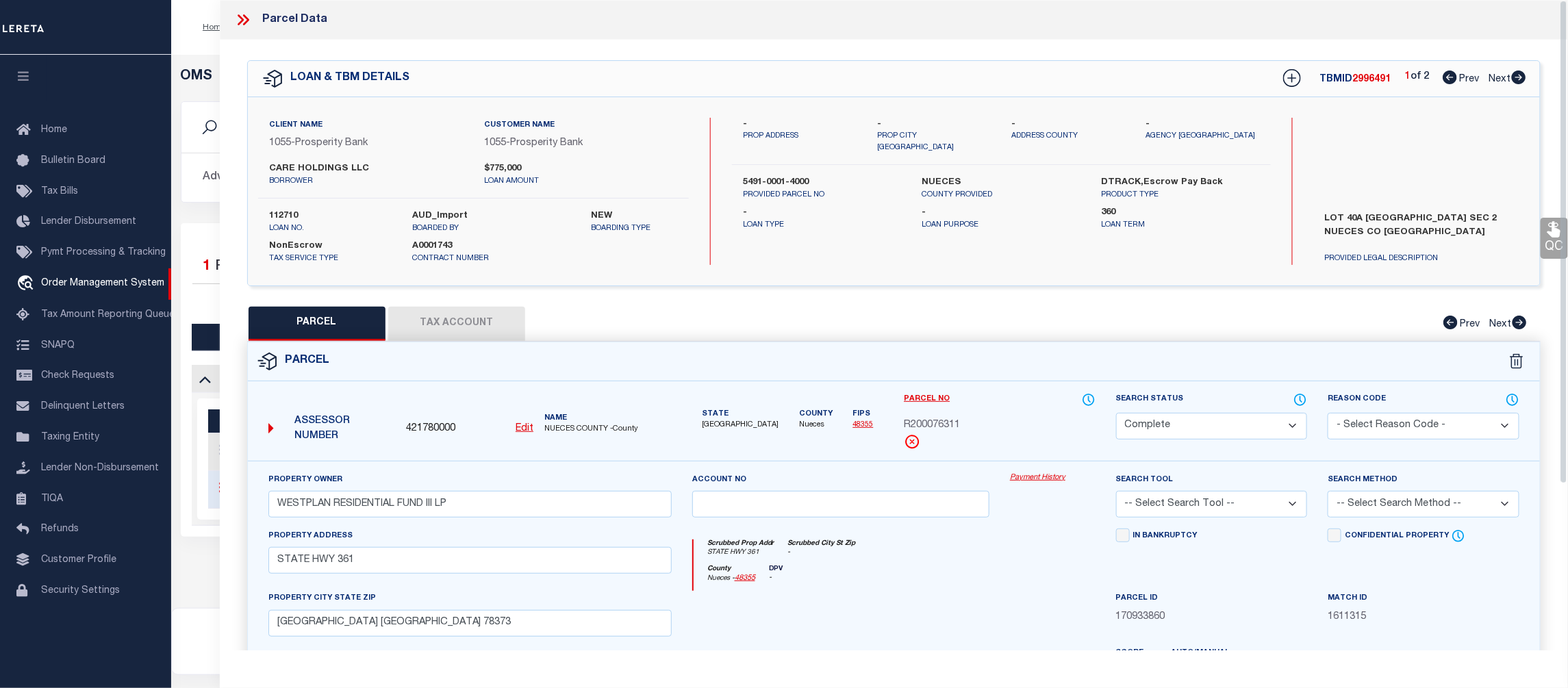
click at [1039, 473] on link "Payment History" at bounding box center [1052, 478] width 85 height 12
click at [245, 20] on icon at bounding box center [244, 20] width 18 height 18
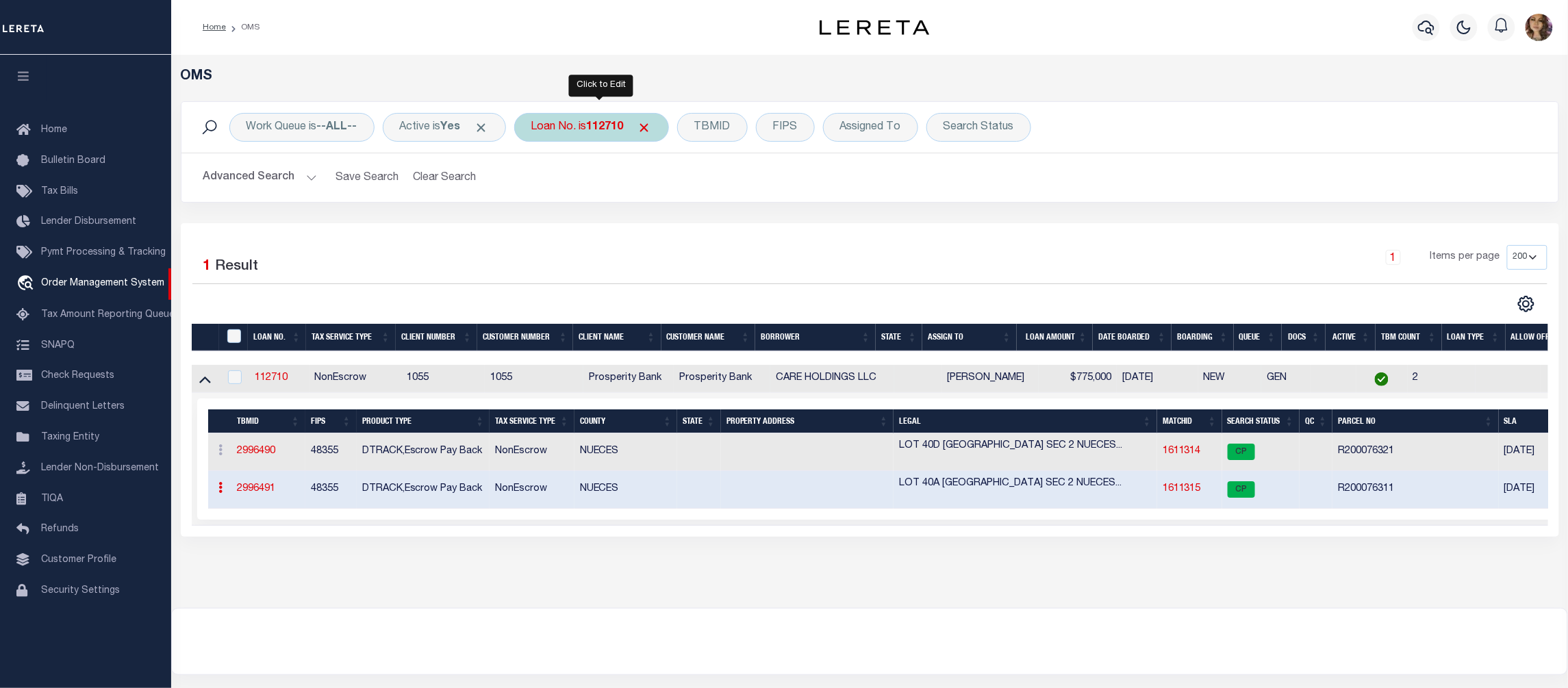
click at [584, 119] on div "Loan No. is 112710" at bounding box center [591, 128] width 155 height 29
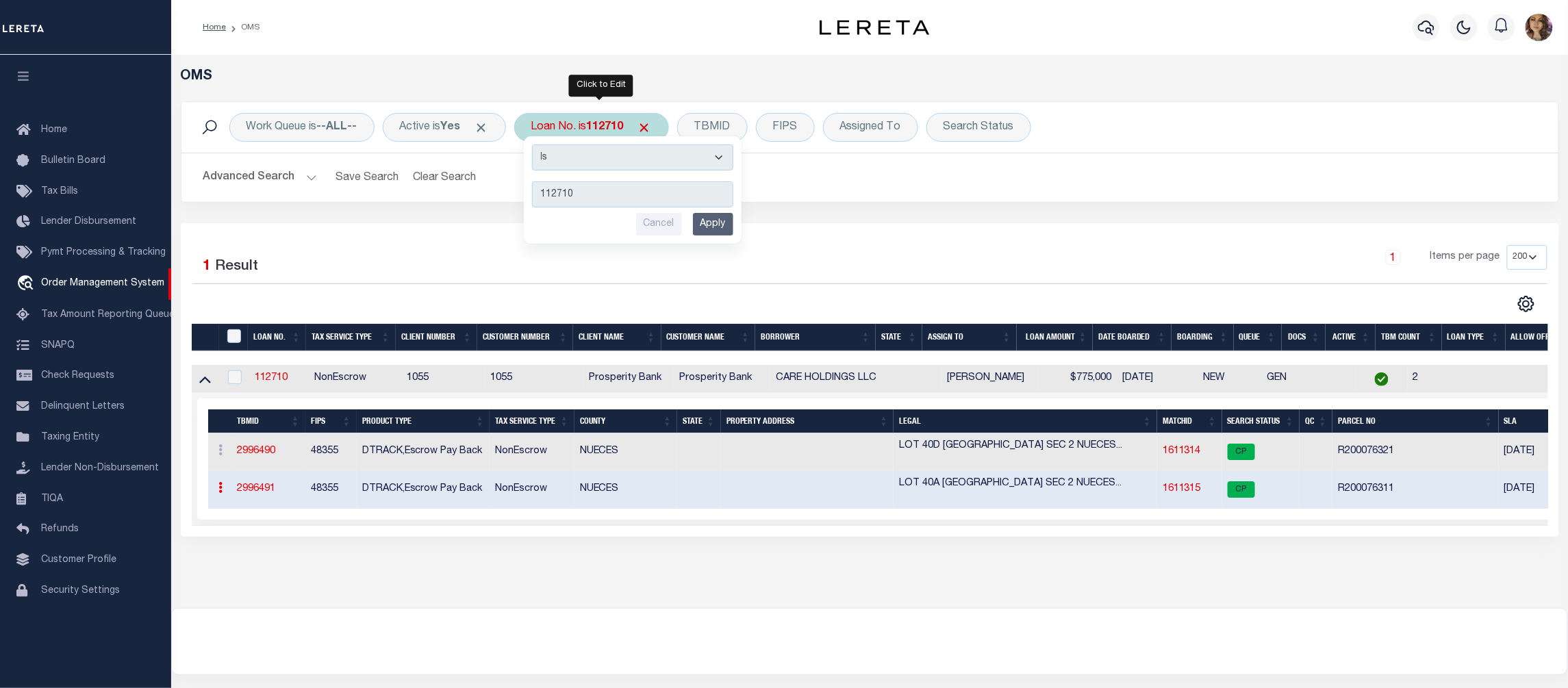
type input "1000160336-00001"
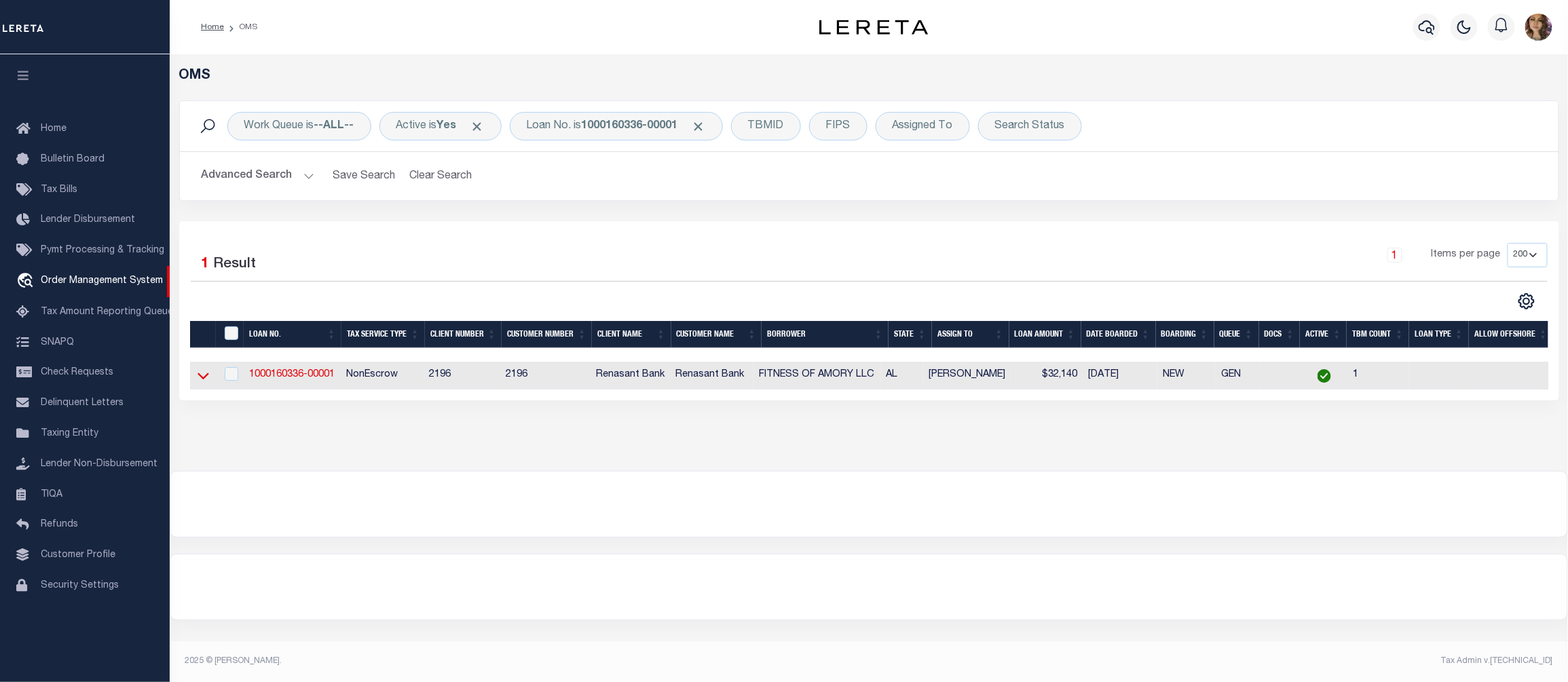
click at [205, 375] on icon at bounding box center [203, 376] width 12 height 14
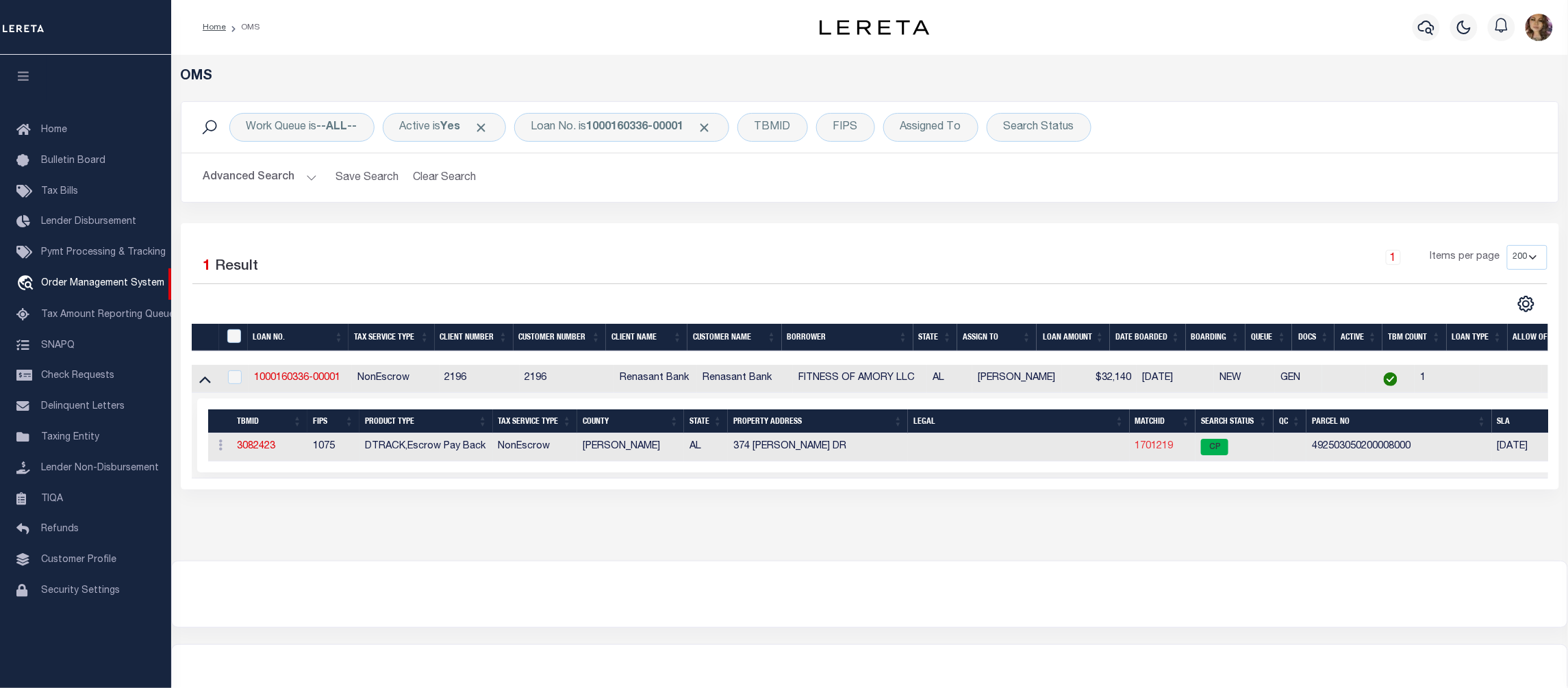
click at [1149, 451] on link "1701219" at bounding box center [1155, 446] width 39 height 10
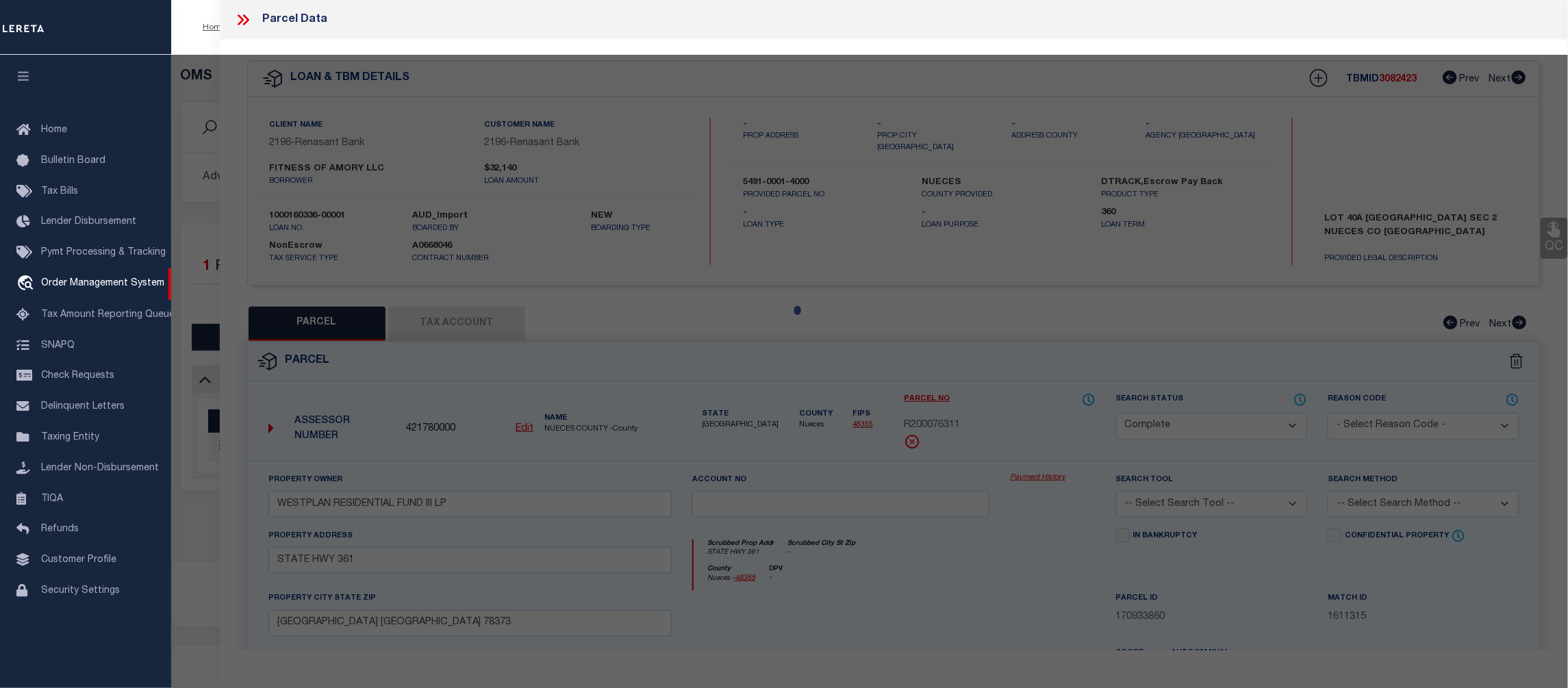
select select "AS"
checkbox input "false"
select select "CP"
type input "TANKERSLEY FREDERICK A & BRANI S"
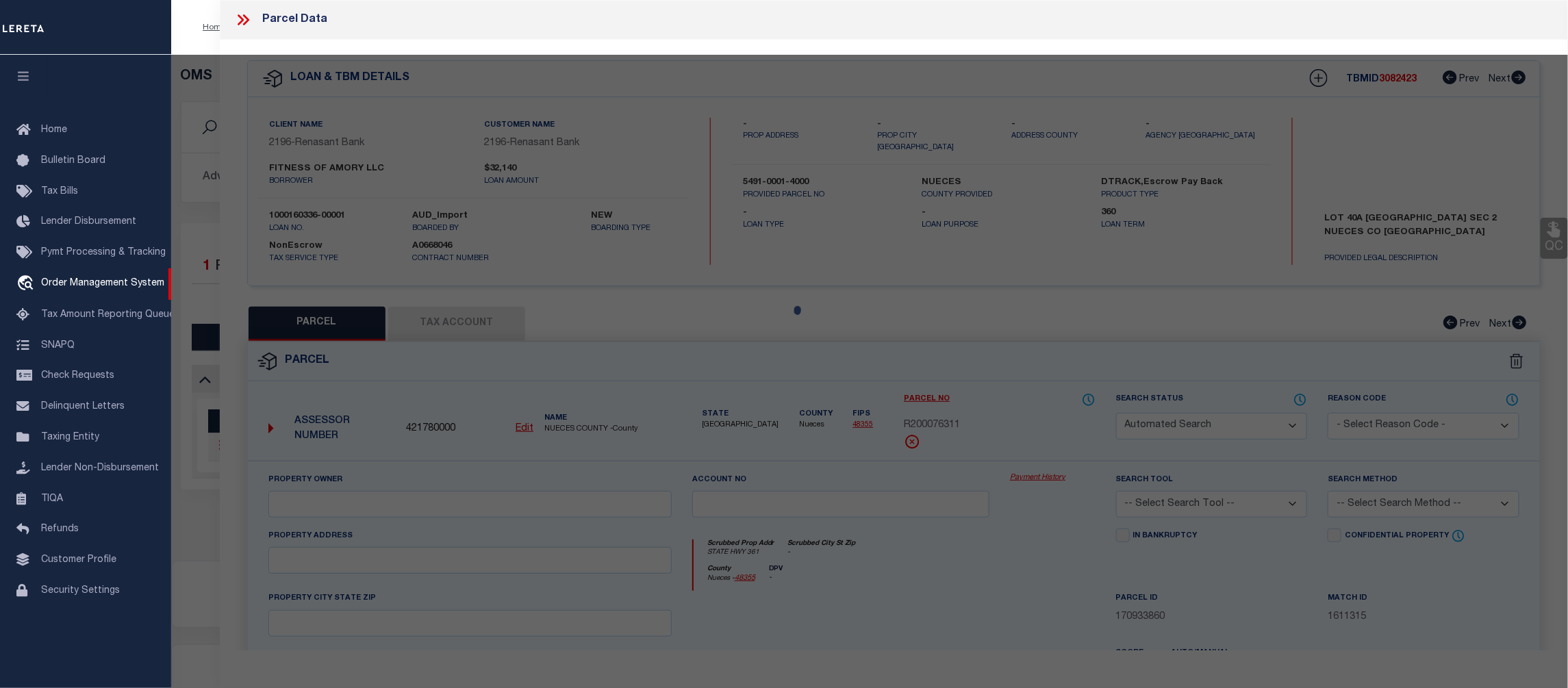
select select
type input "374 STOVALL DR"
checkbox input "false"
type input "GUIN AL 35563"
type textarea "COM SW COR NW/4; TH N 500S; E 105S TO POB; TH E 300; N 300; W 300; S 300' TO PO…"
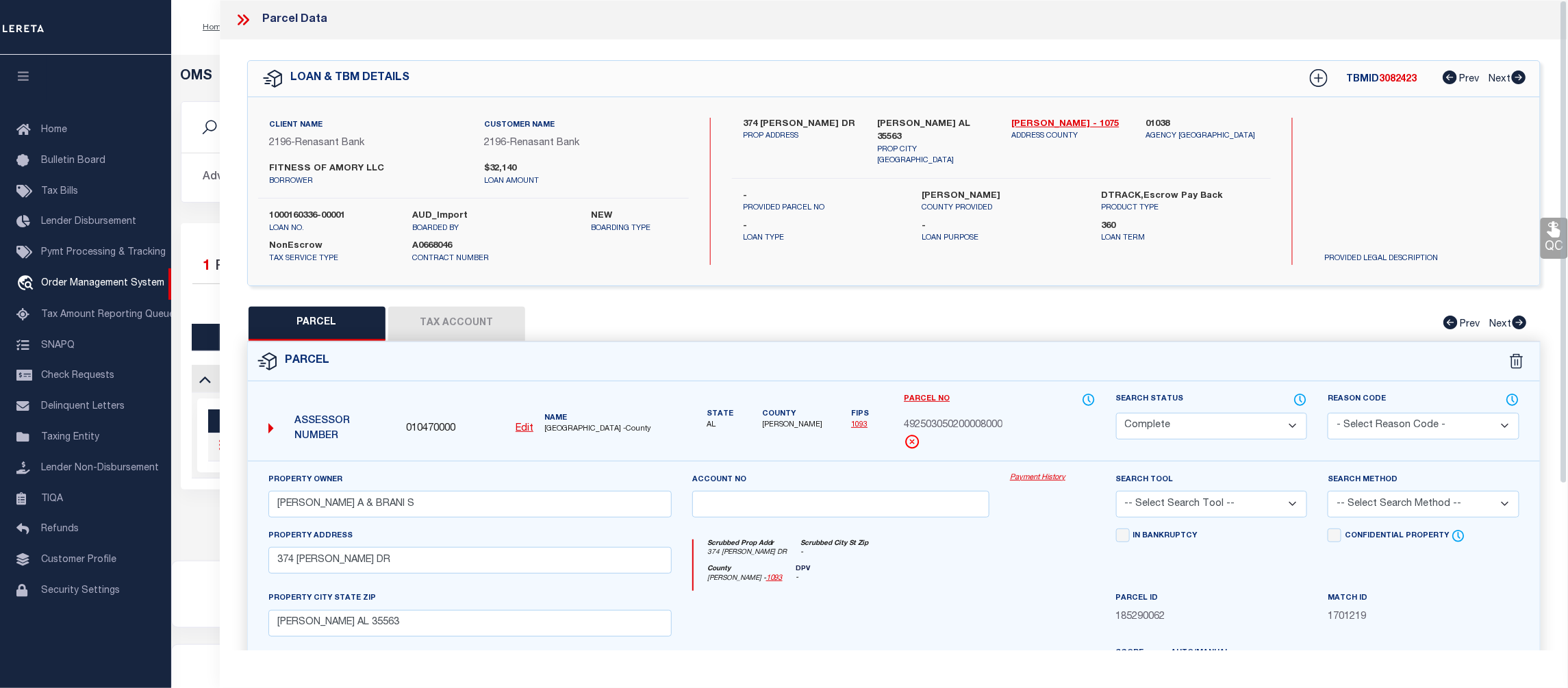
click at [1050, 476] on link "Payment History" at bounding box center [1052, 478] width 85 height 12
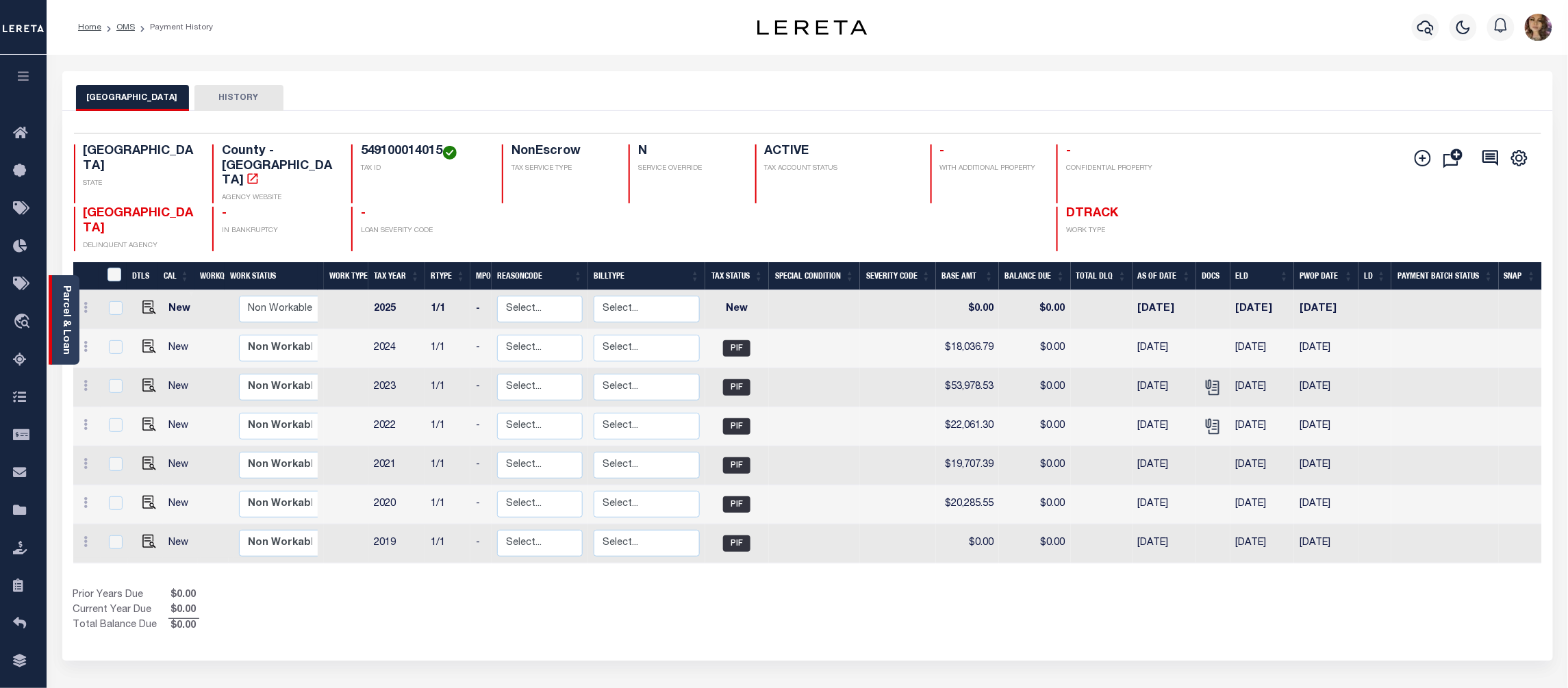
click at [65, 304] on link "Parcel & Loan" at bounding box center [66, 320] width 10 height 69
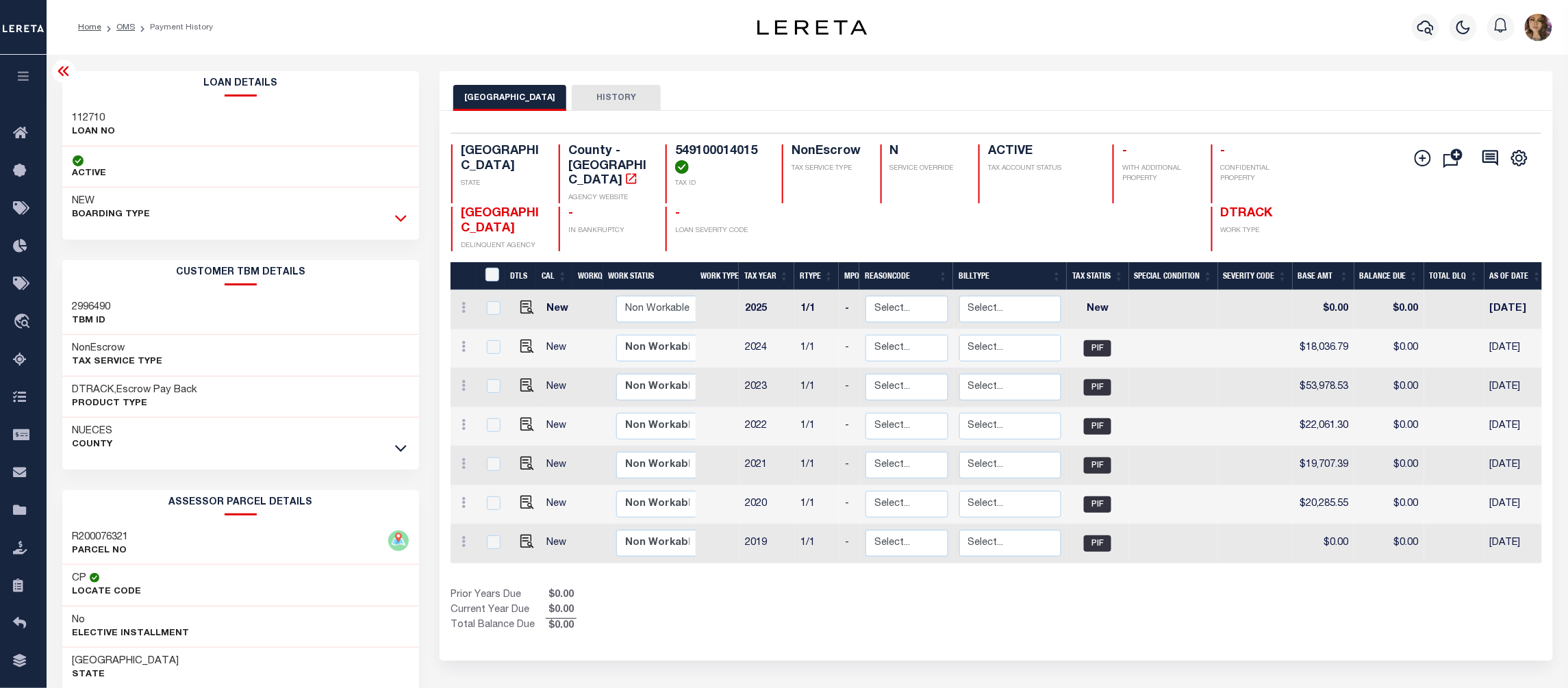
click at [402, 223] on icon at bounding box center [401, 218] width 12 height 14
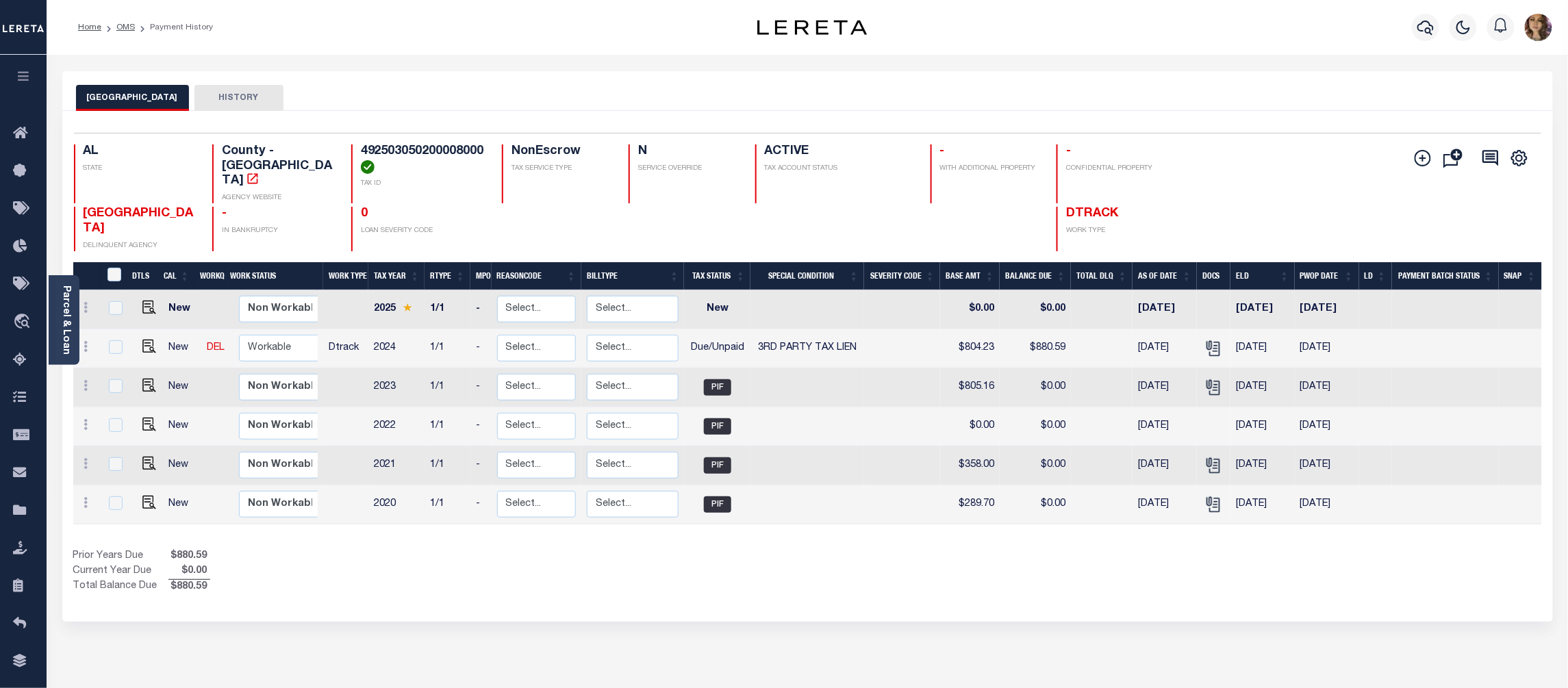
click at [410, 154] on h4 "492503050200008000" at bounding box center [423, 159] width 125 height 30
copy h4 "492503050200008000"
click at [148, 340] on img "" at bounding box center [149, 346] width 13 height 13
checkbox input "true"
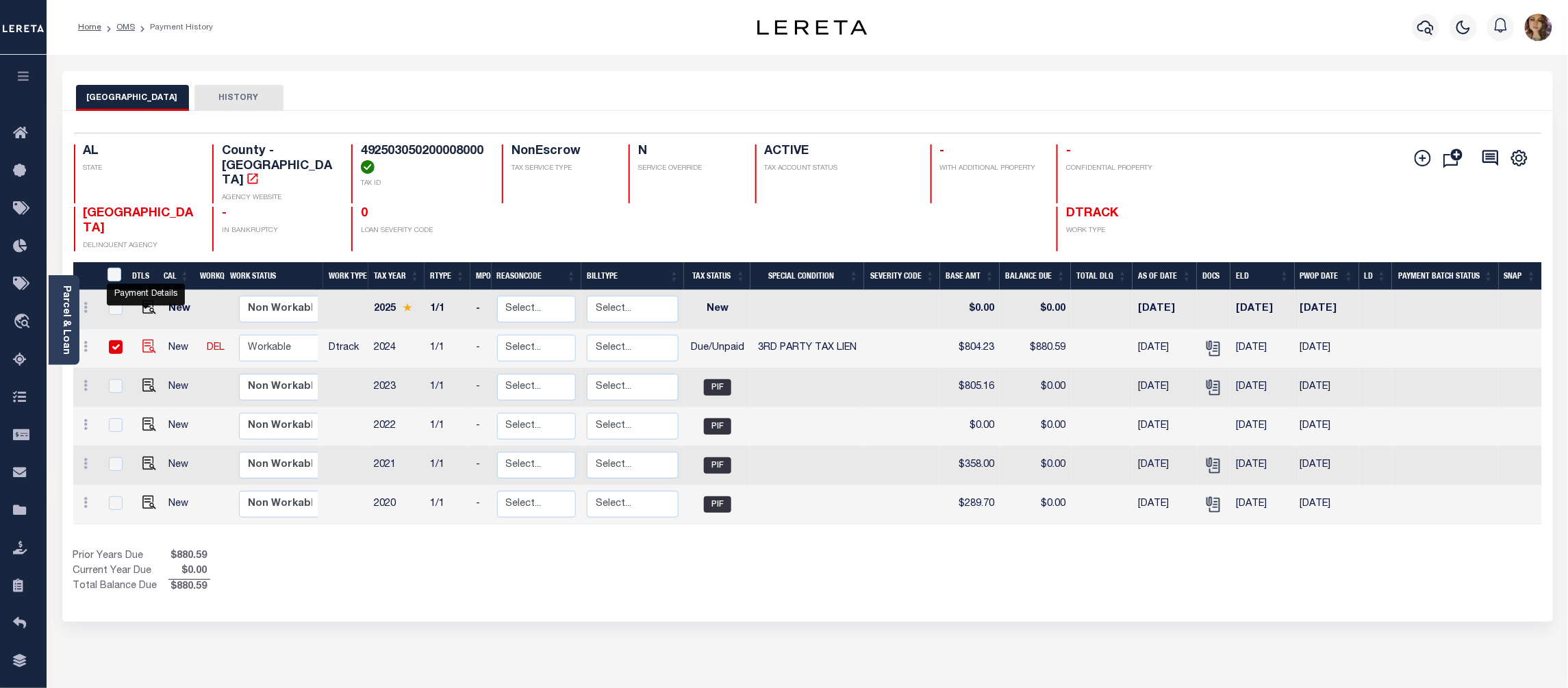
checkbox input "true"
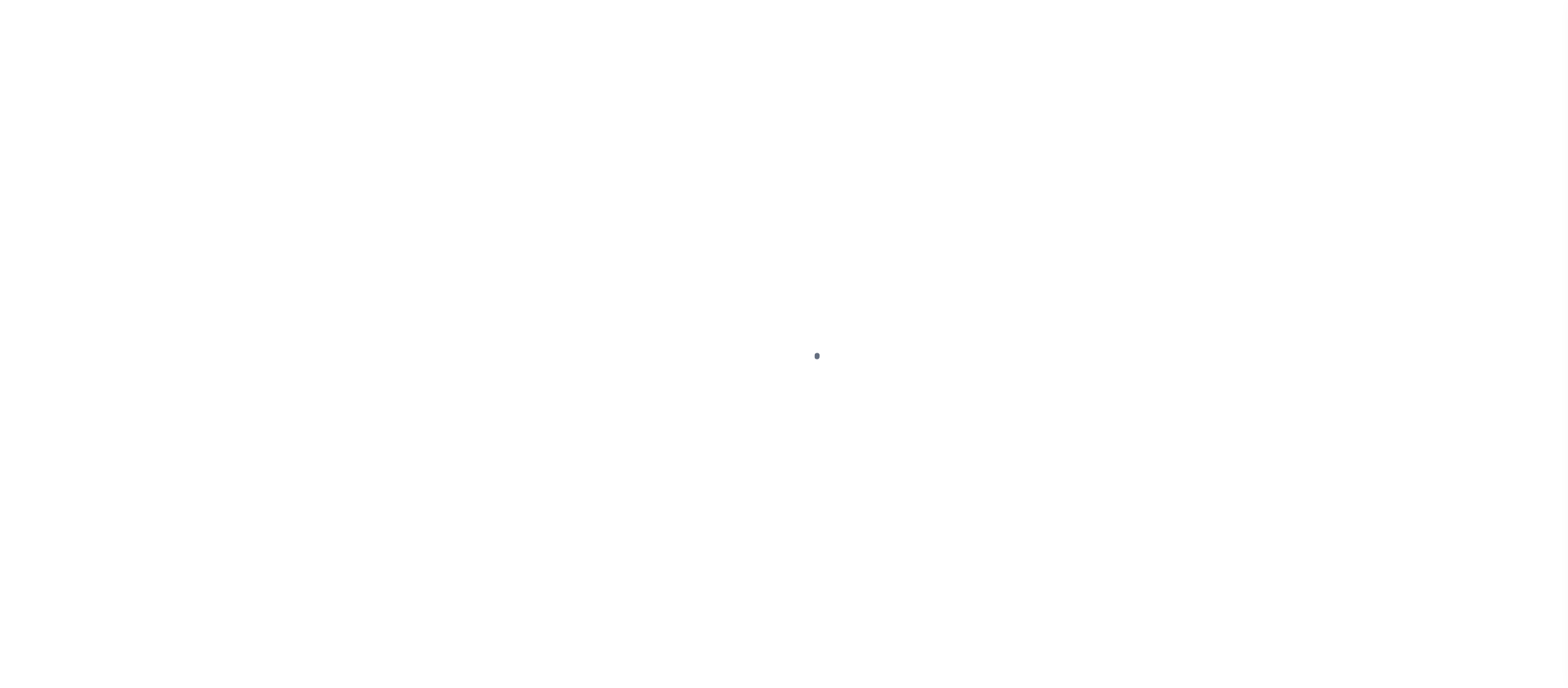
select select "DUE"
select select "20"
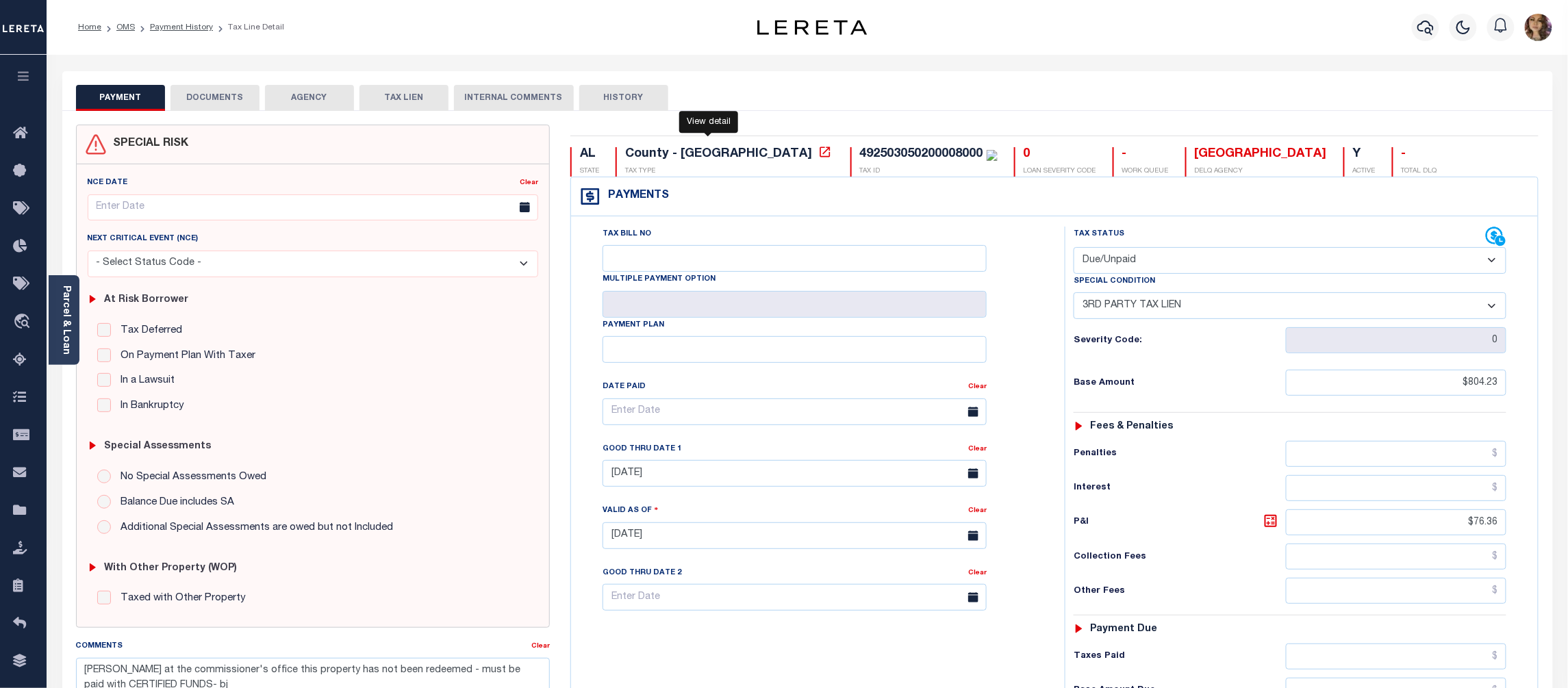
click at [819, 157] on icon at bounding box center [824, 151] width 10 height 10
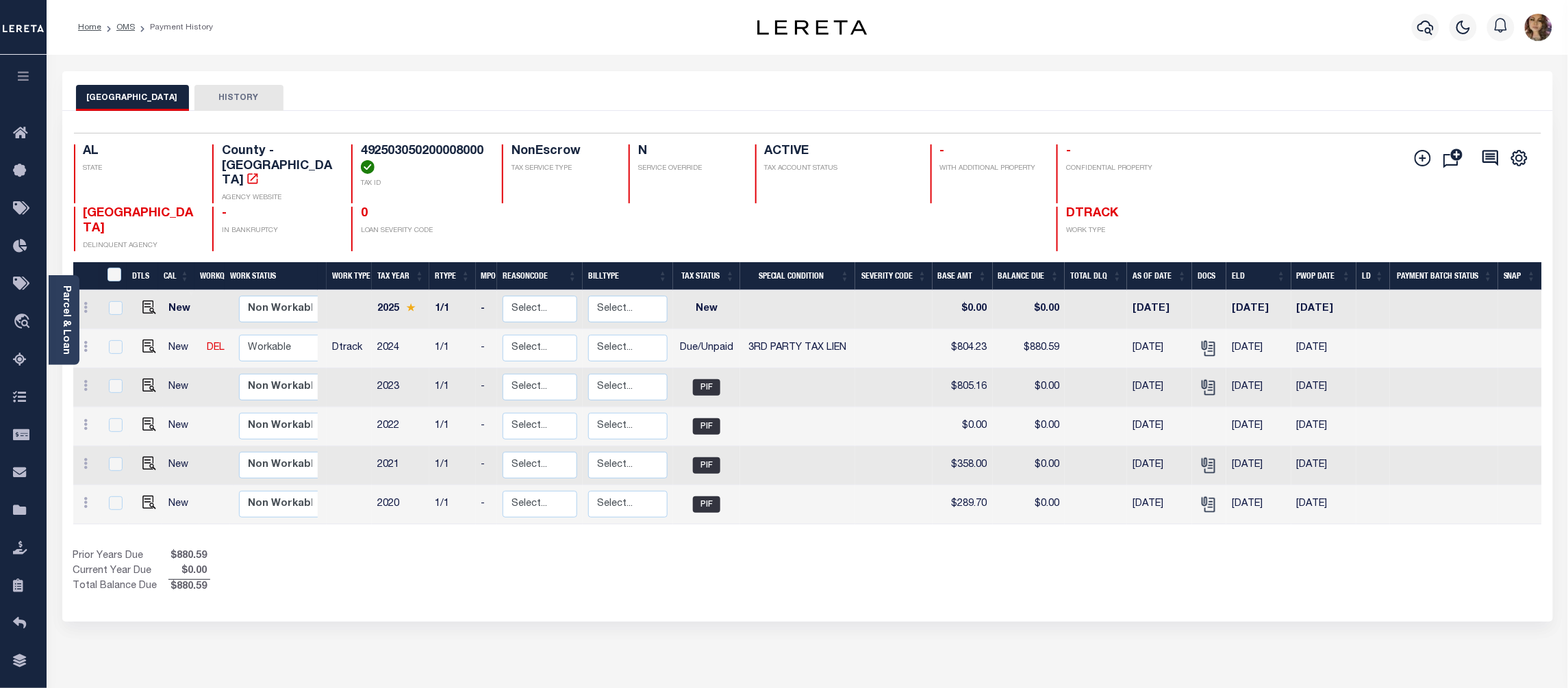
click at [397, 151] on h4 "492503050200008000" at bounding box center [423, 159] width 125 height 30
copy h4 "492503050200008000"
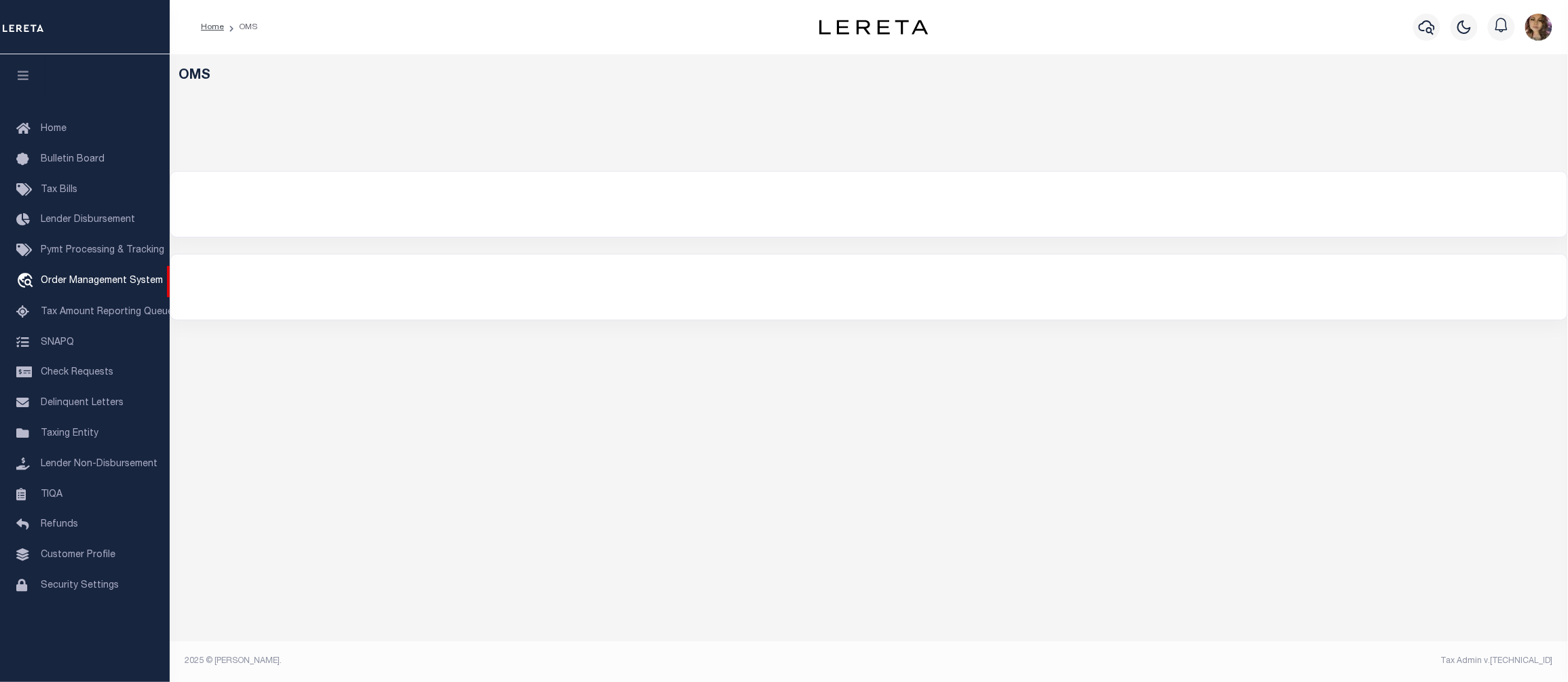
select select "200"
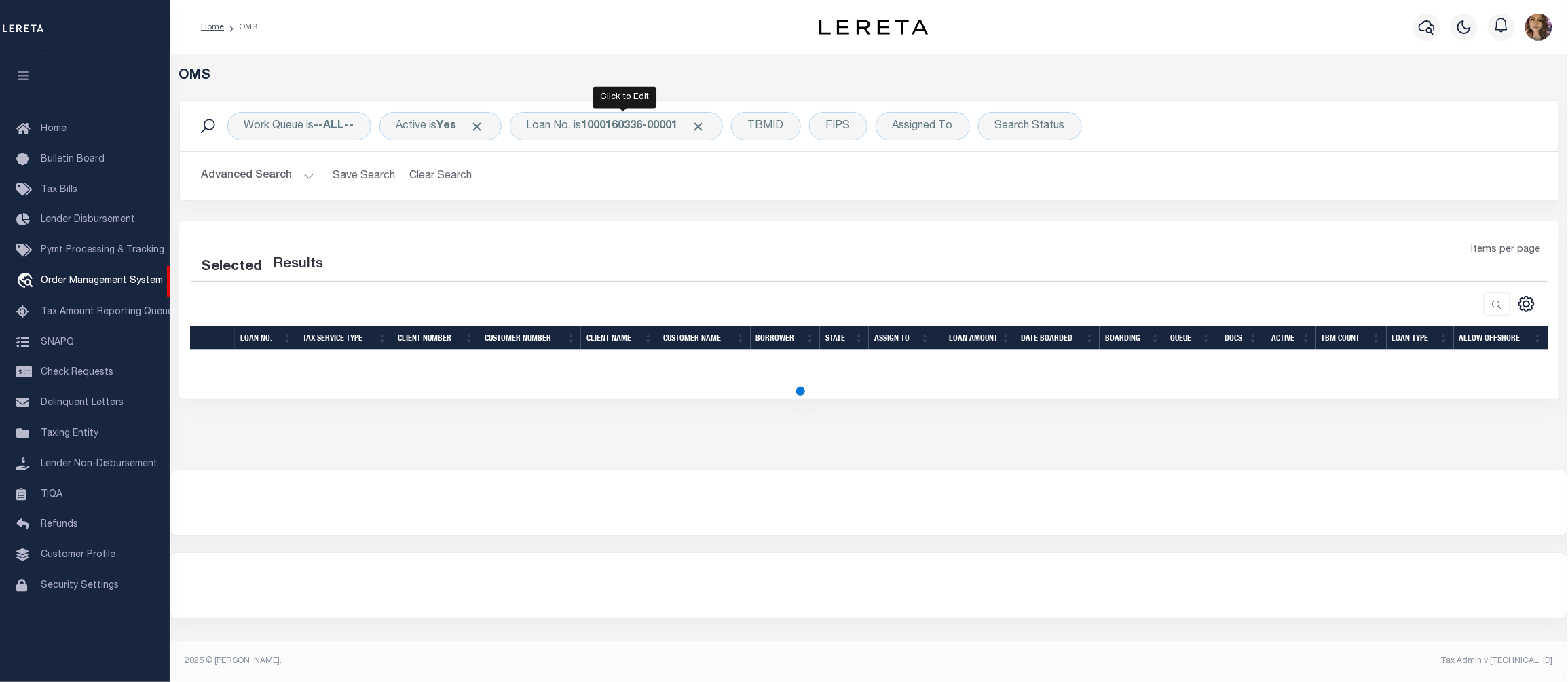
select select "200"
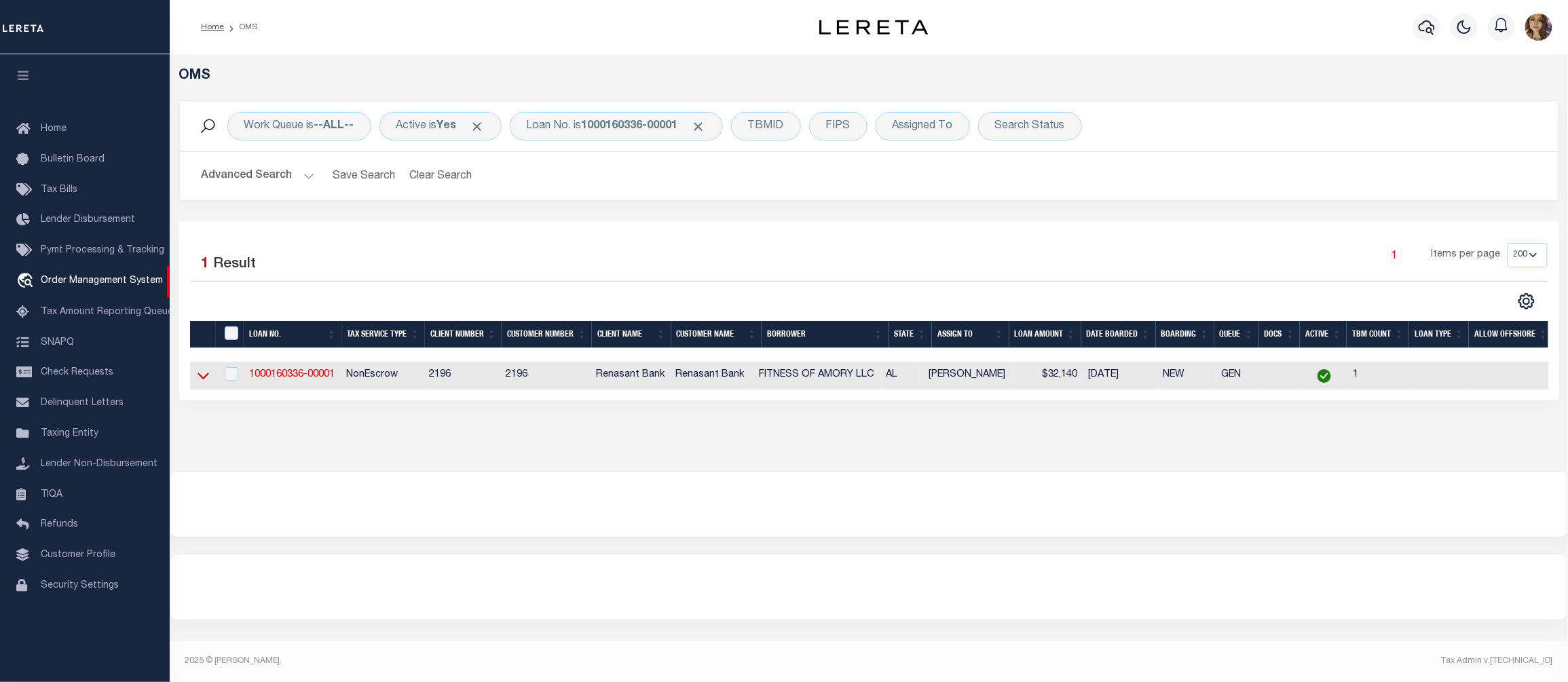
click at [207, 380] on icon at bounding box center [203, 376] width 12 height 14
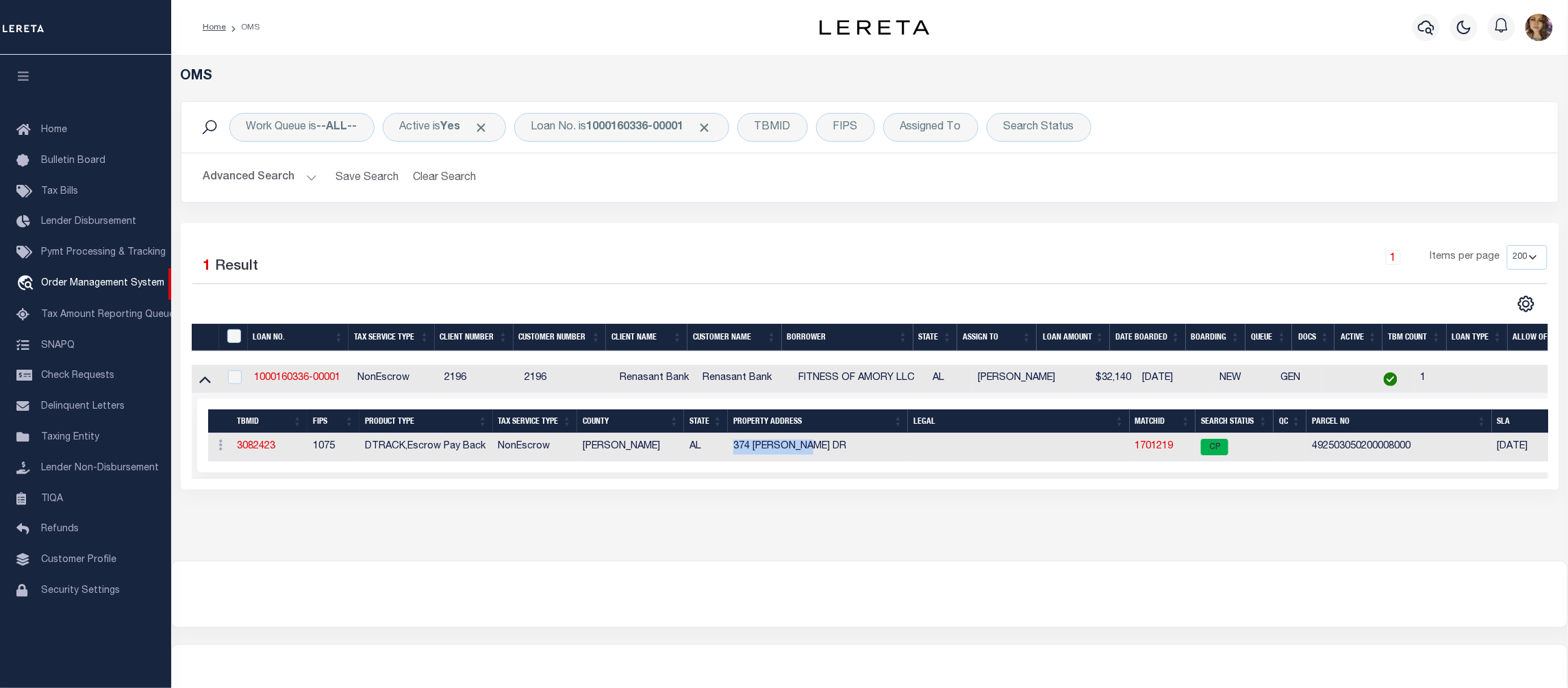
drag, startPoint x: 813, startPoint y: 447, endPoint x: 734, endPoint y: 452, distance: 79.2
click at [734, 452] on td "374 [PERSON_NAME] DR" at bounding box center [818, 446] width 181 height 28
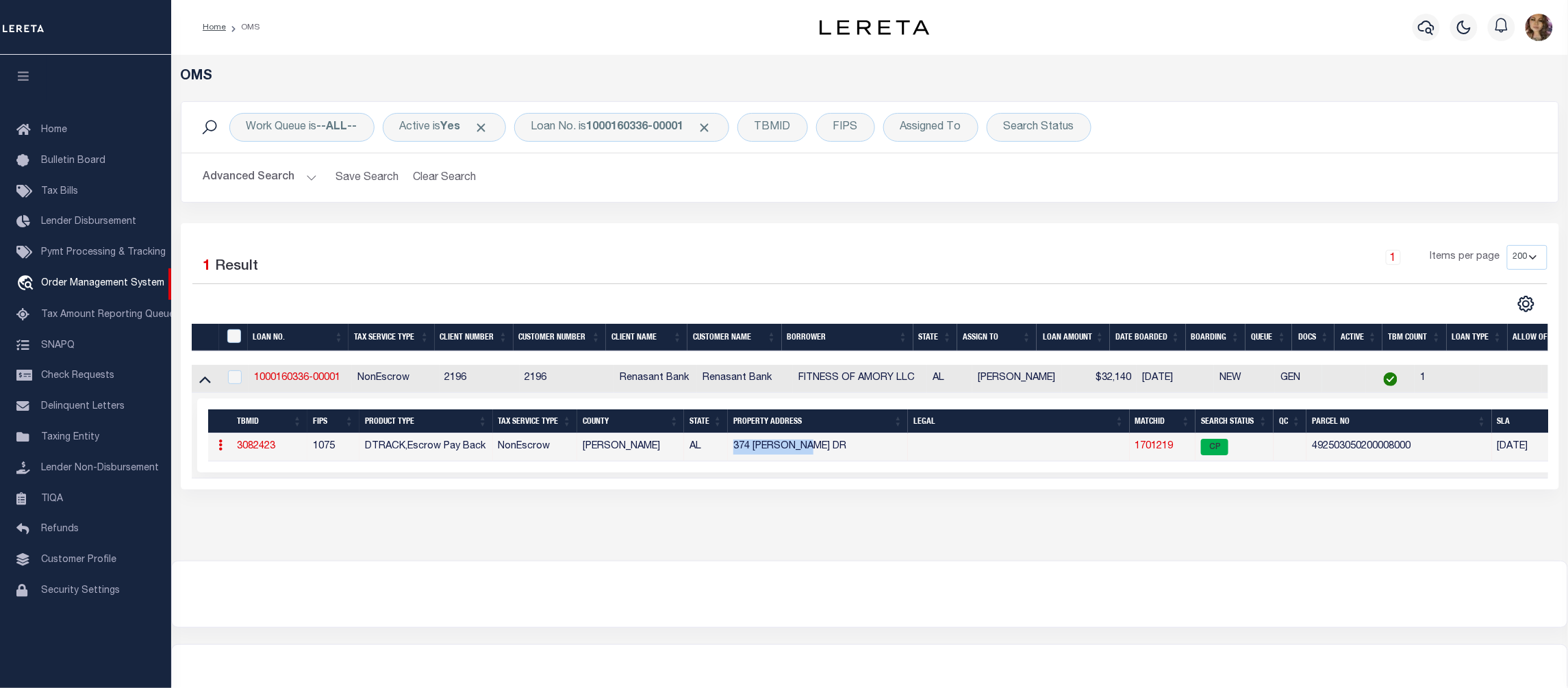
copy td "374 [PERSON_NAME] DR"
click at [1154, 451] on link "1701219" at bounding box center [1155, 446] width 39 height 10
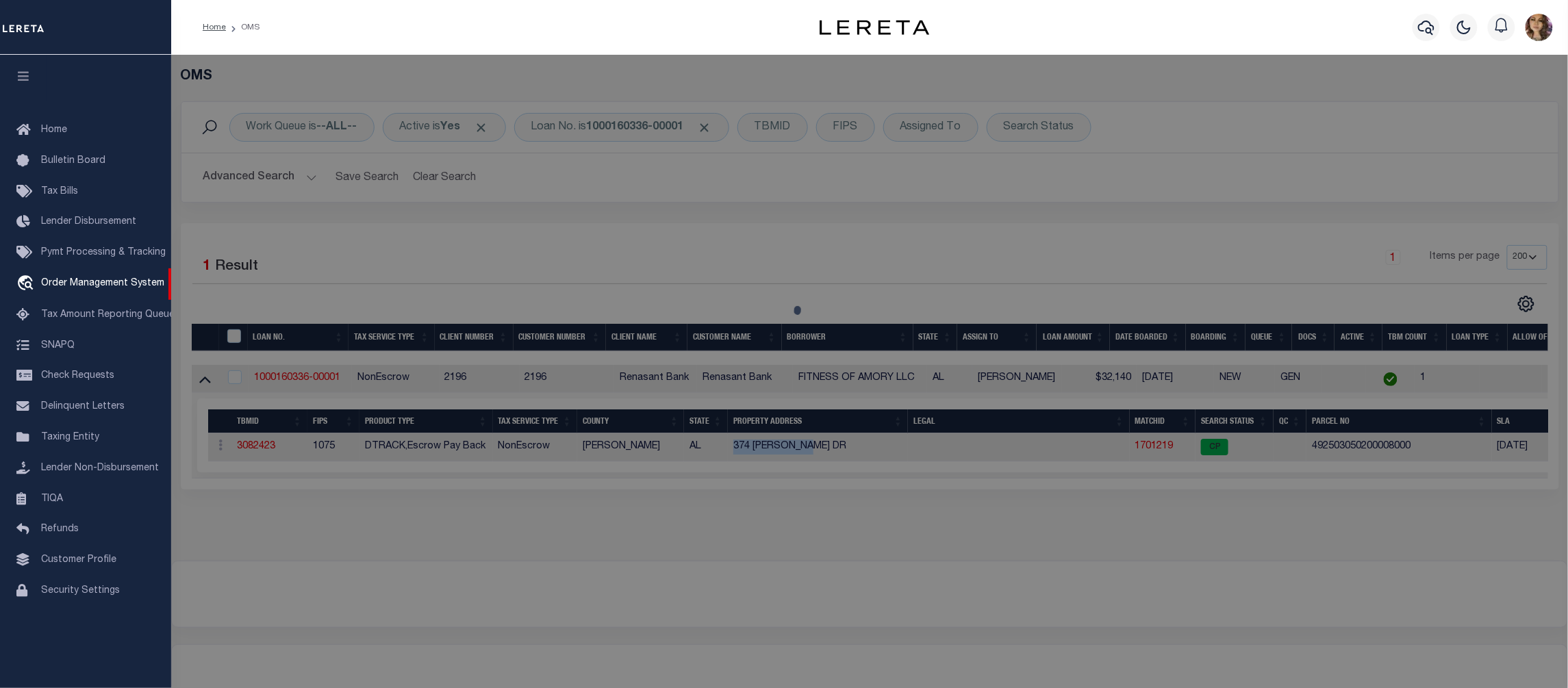
select select "AS"
checkbox input "false"
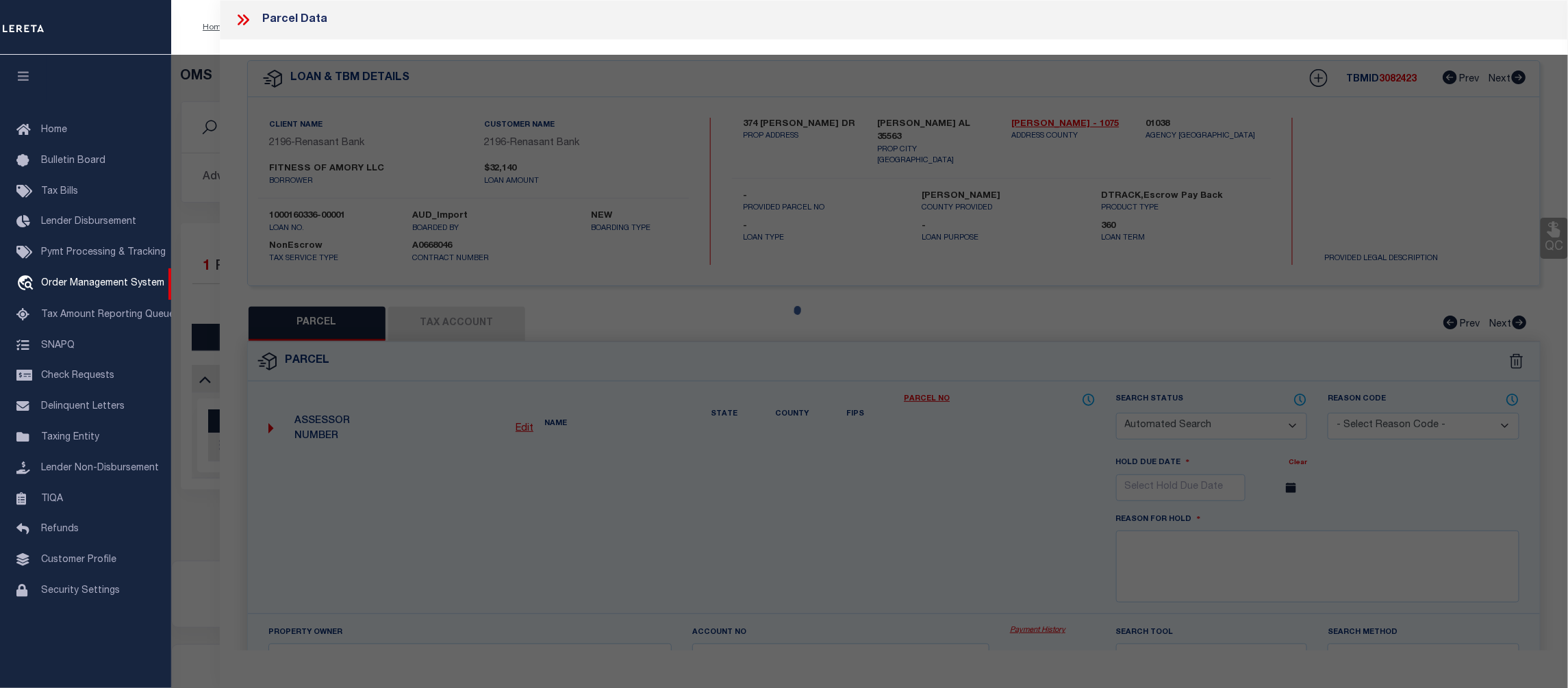
select select "CP"
type input "[PERSON_NAME] A & BRANI S"
select select
type input "374 [PERSON_NAME] DR"
checkbox input "false"
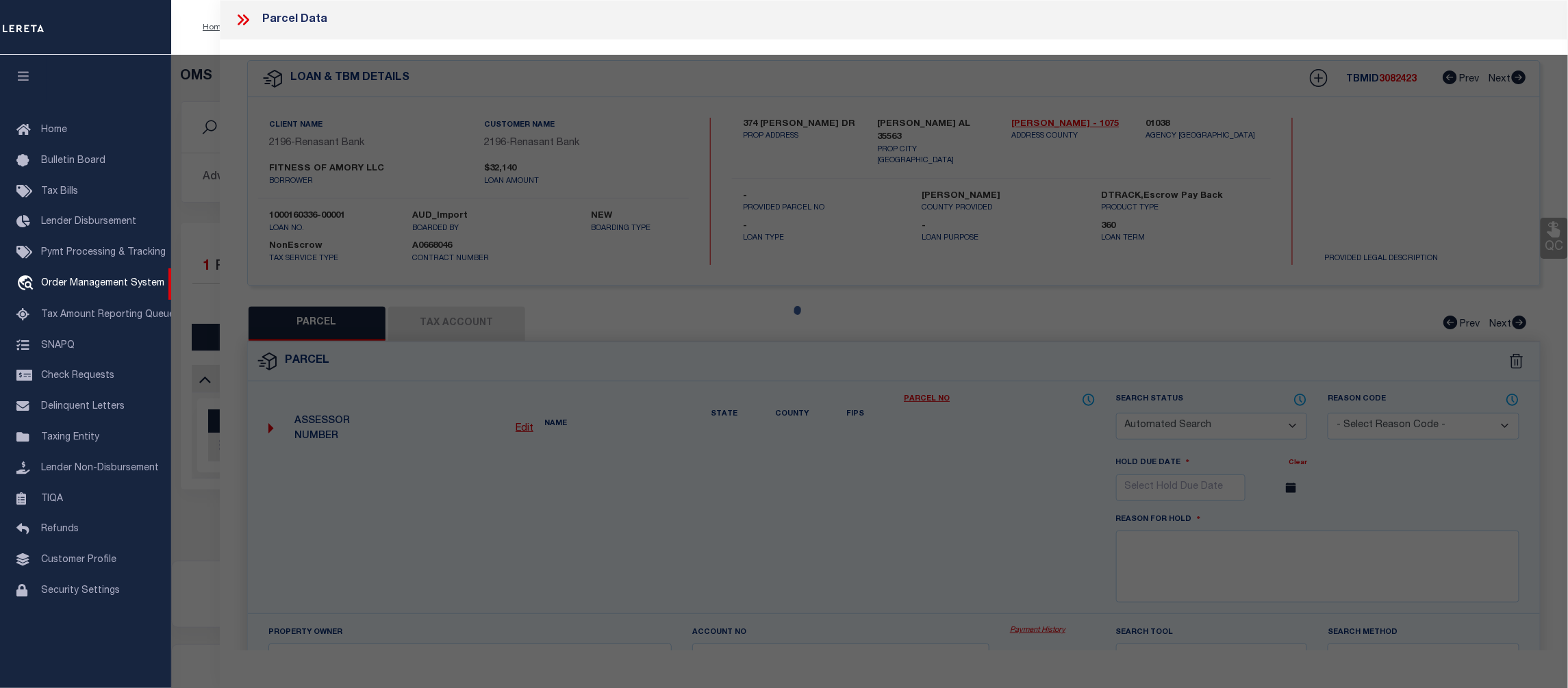
type input "[PERSON_NAME] AL 35563"
type textarea "COM SW COR NW/4; TH N 500S; E 105S TO POB; TH E 300; N 300; W 300; S 300' TO PO…"
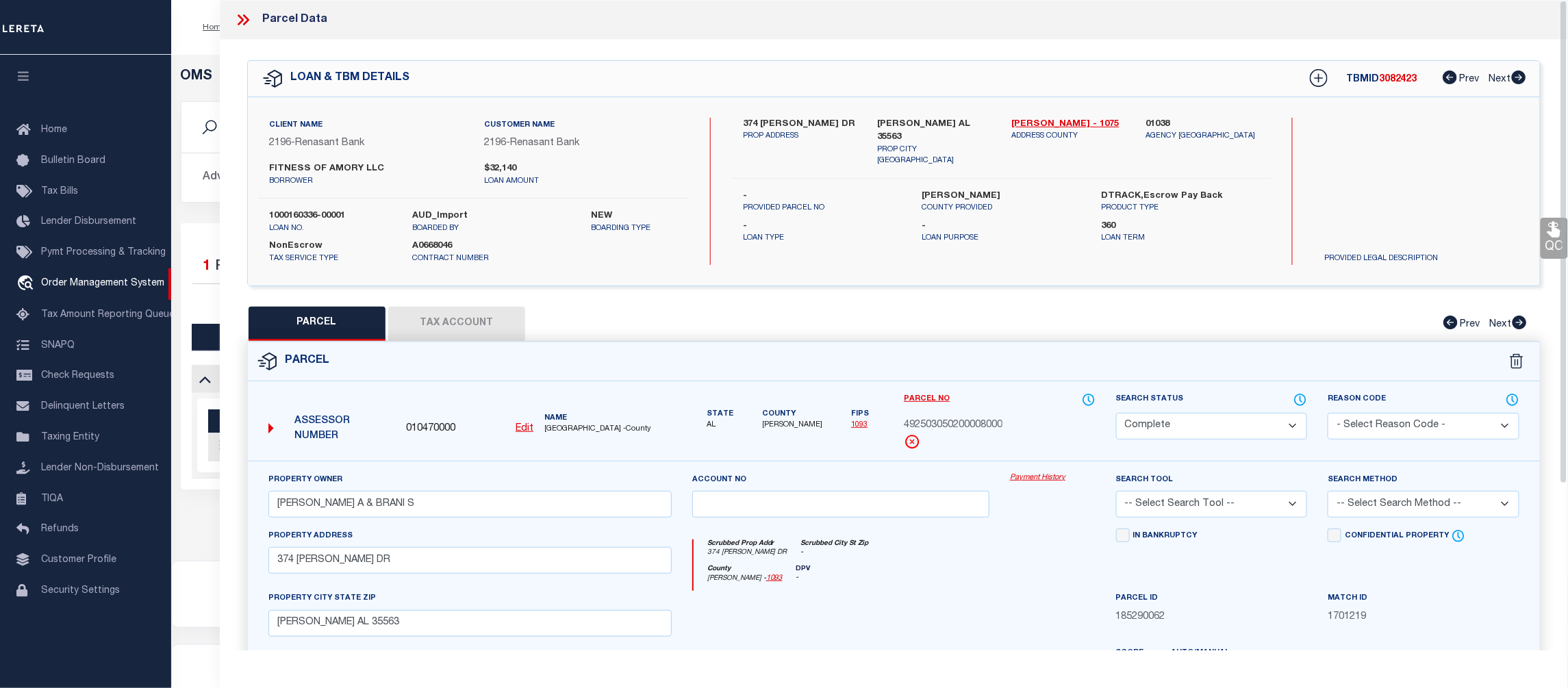
click at [1050, 481] on link "Payment History" at bounding box center [1052, 478] width 85 height 12
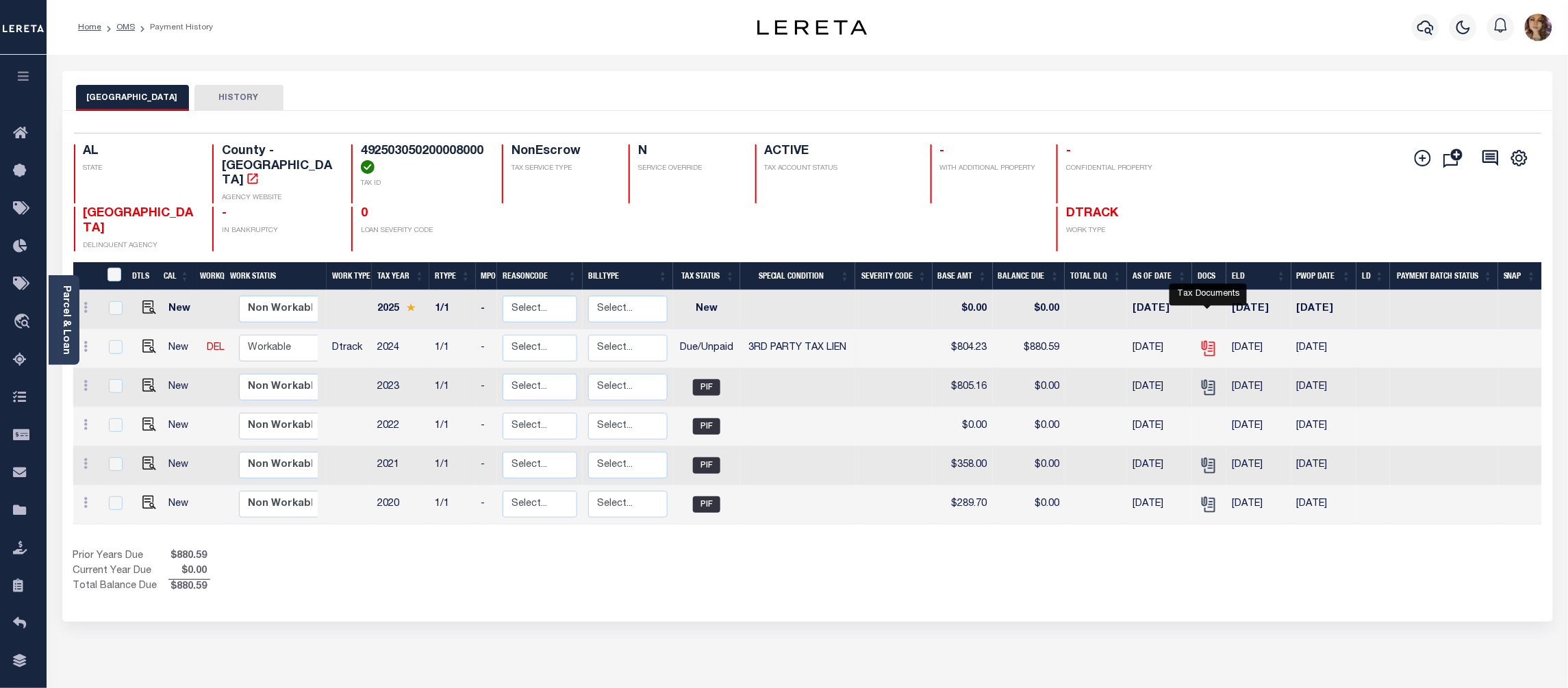
click at [1209, 340] on icon "" at bounding box center [1209, 348] width 18 height 18
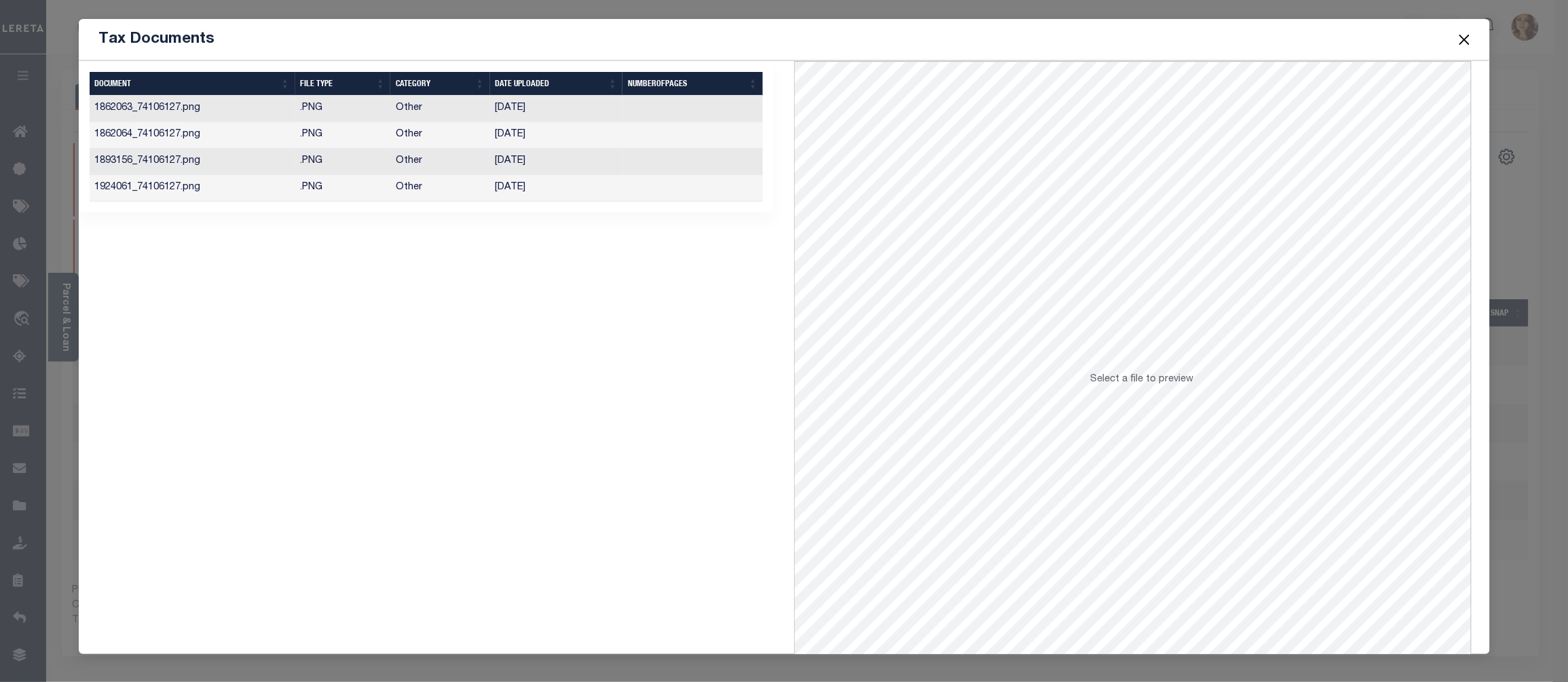
click at [557, 194] on td "[DATE]" at bounding box center [556, 189] width 133 height 27
click at [1466, 44] on button "Close" at bounding box center [1464, 39] width 18 height 18
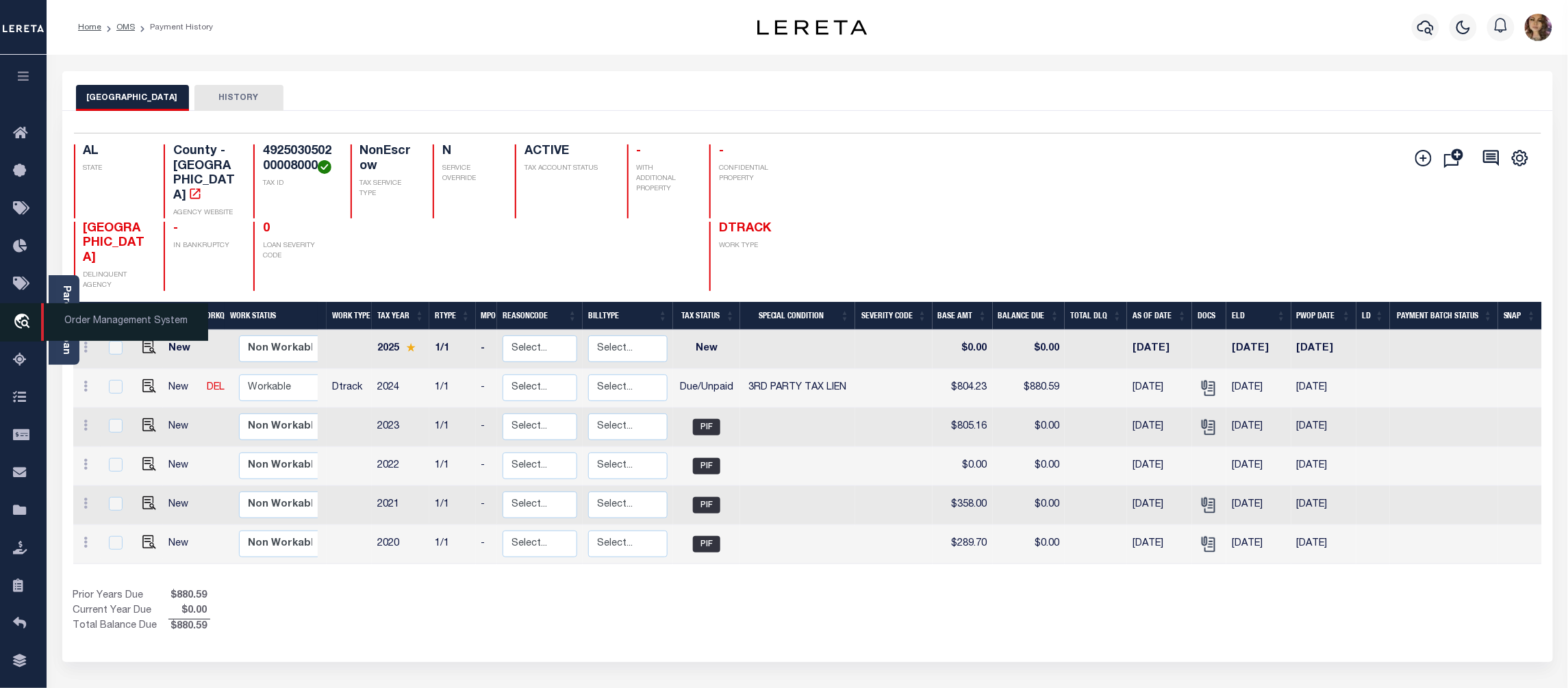
click at [111, 319] on span "Order Management System" at bounding box center [125, 322] width 167 height 38
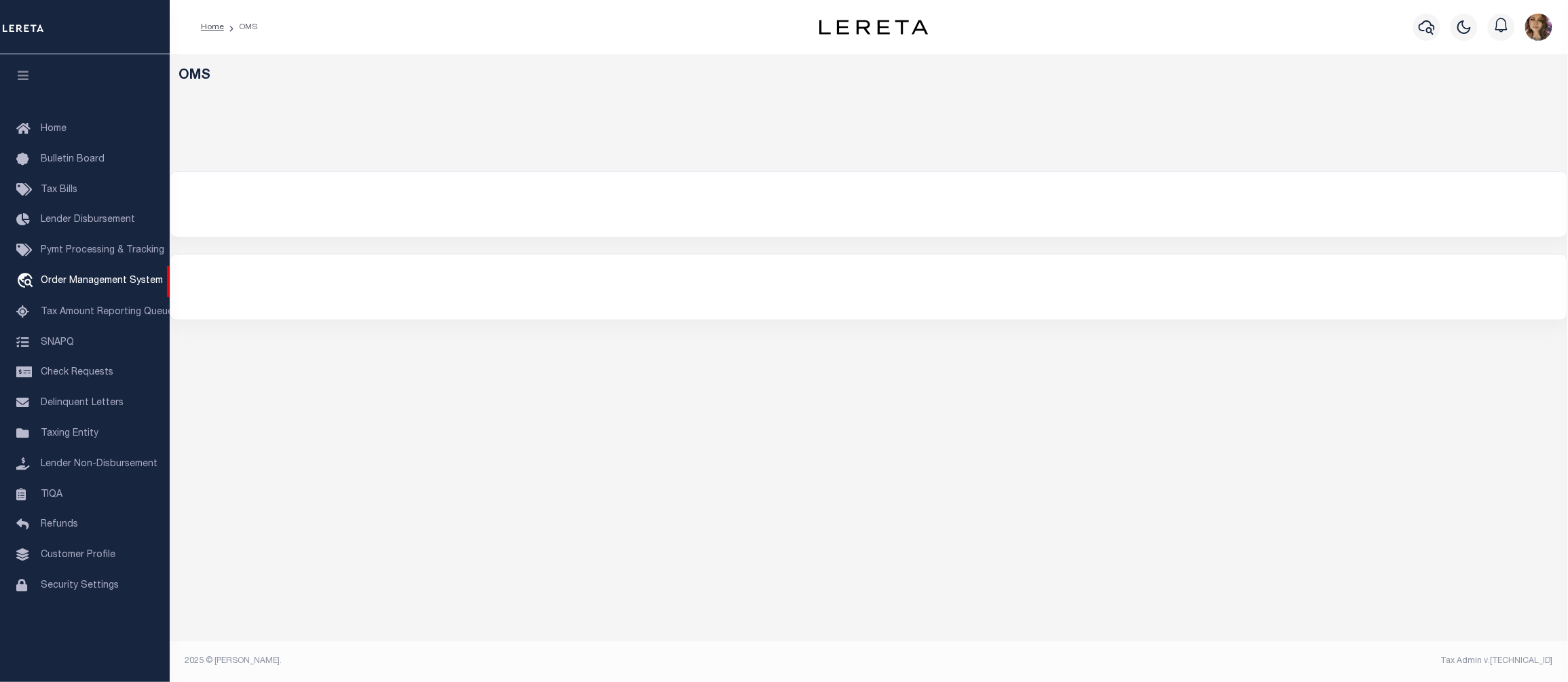
select select "200"
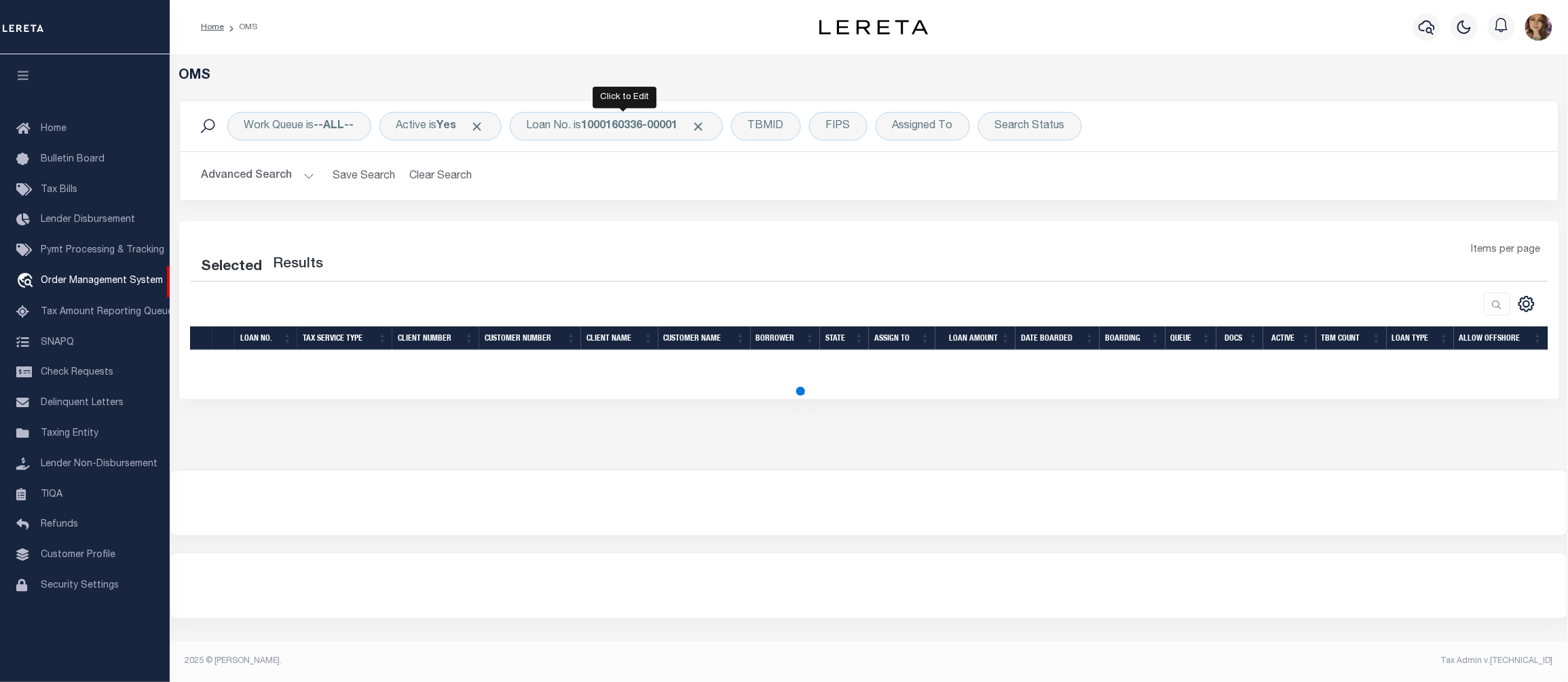
select select "200"
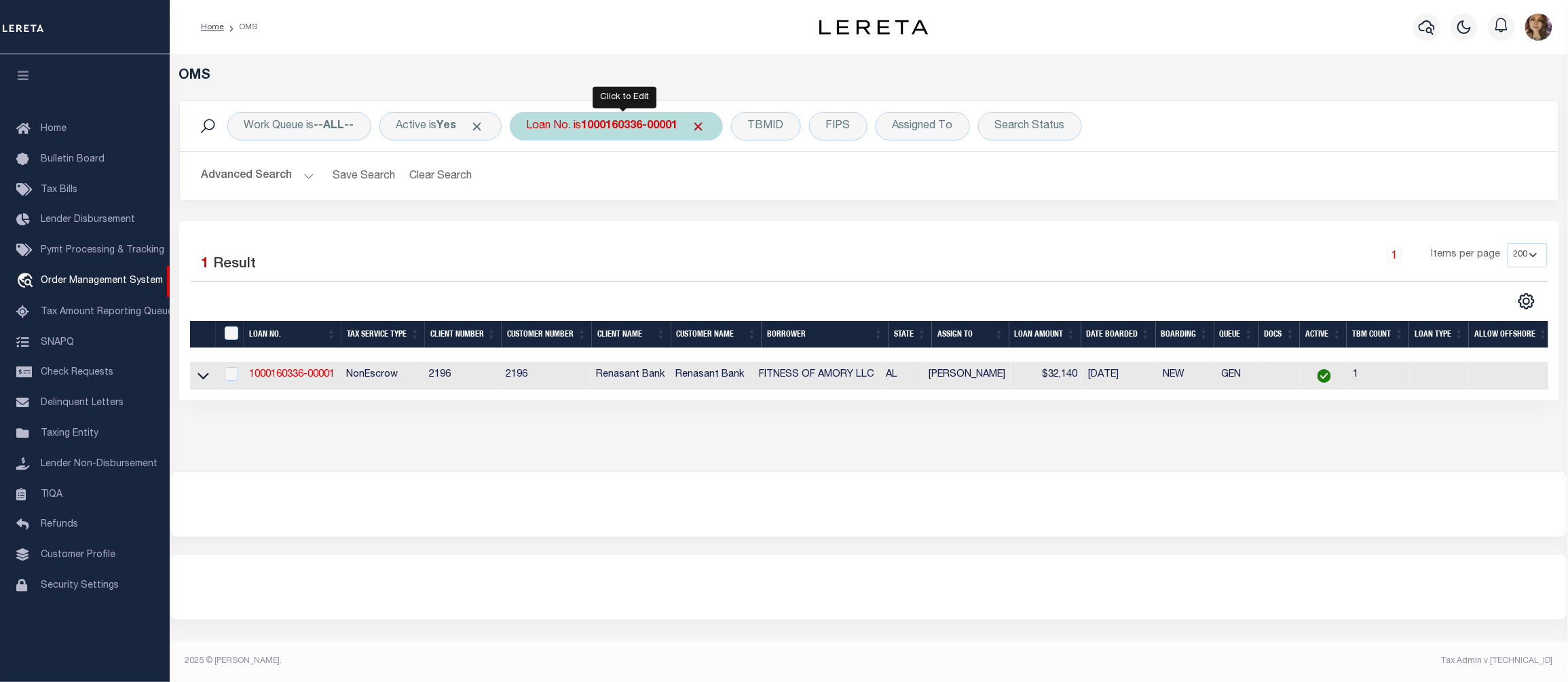
click at [613, 124] on b "1000160336-00001" at bounding box center [630, 126] width 96 height 11
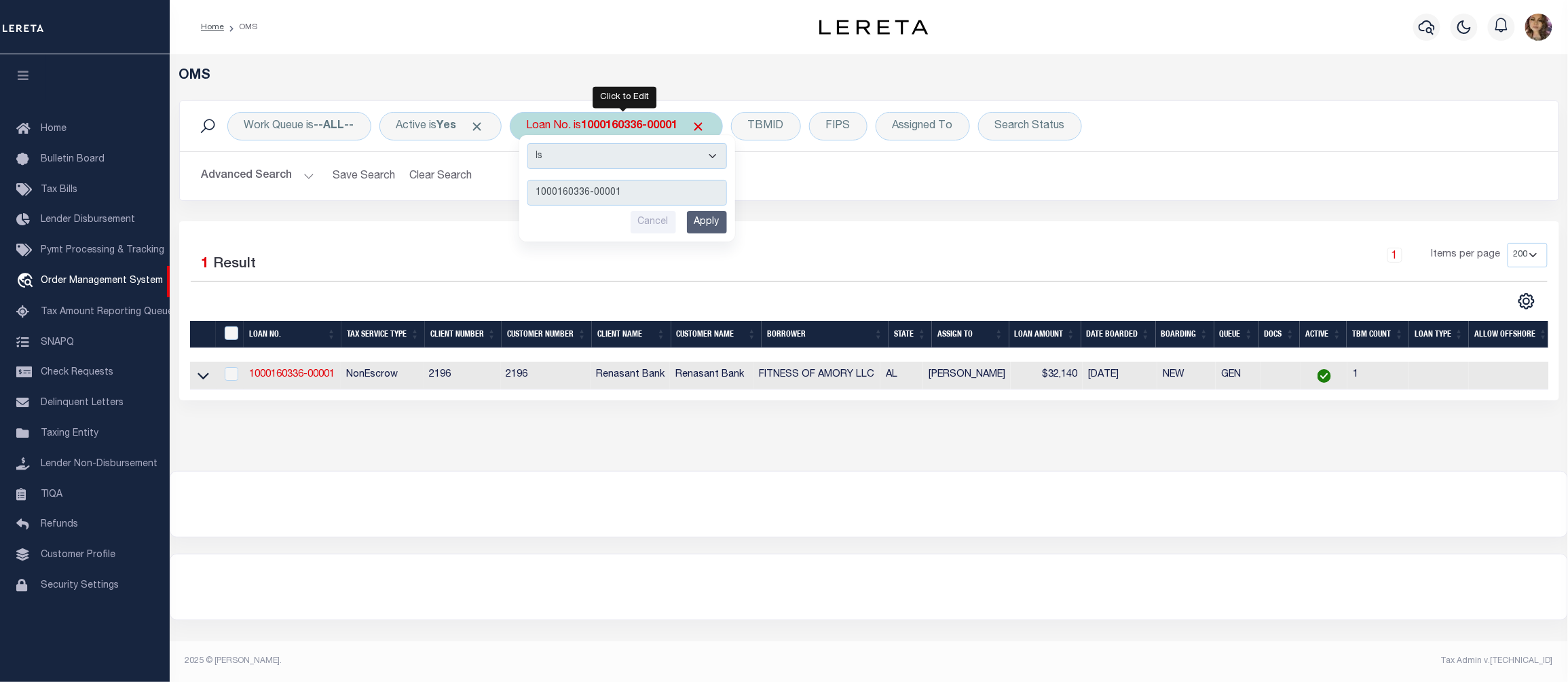
type input "24280ND"
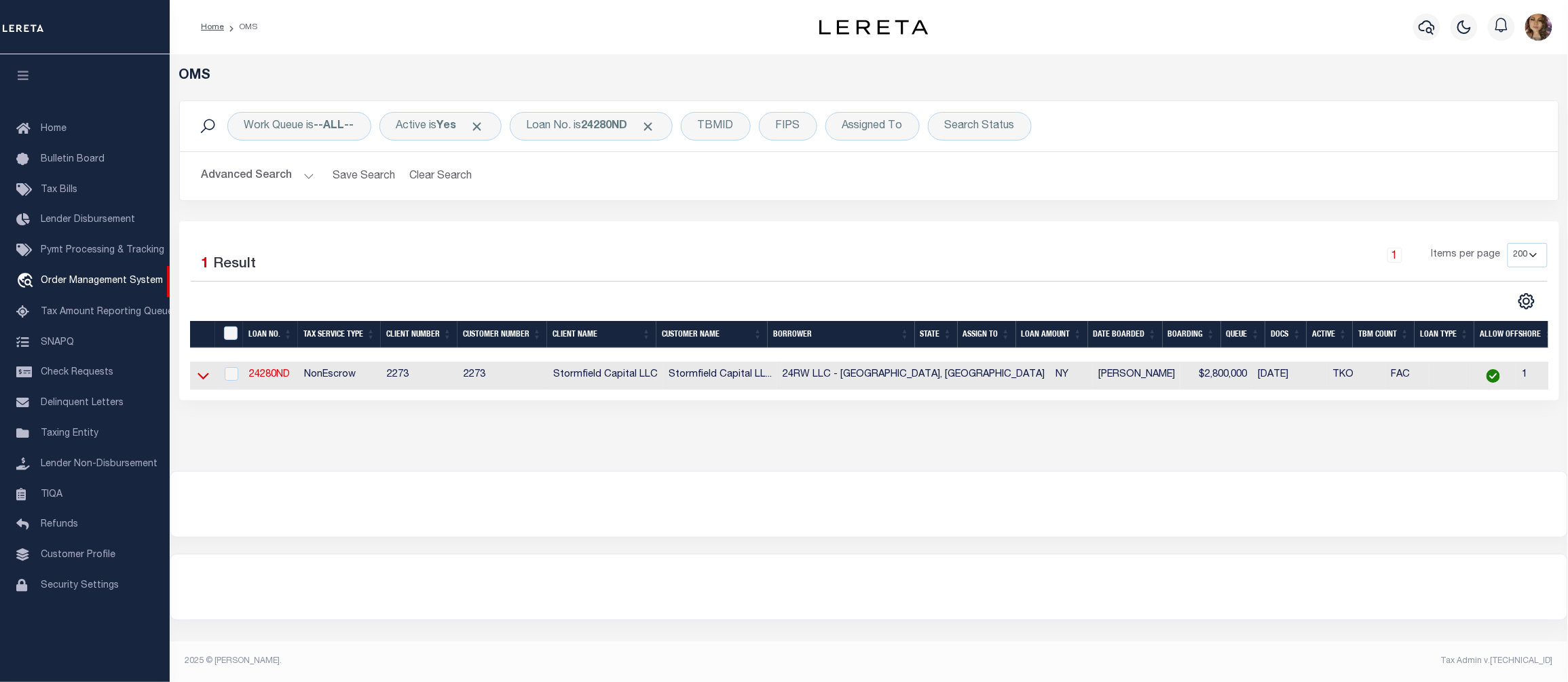
click at [201, 376] on icon at bounding box center [203, 376] width 12 height 14
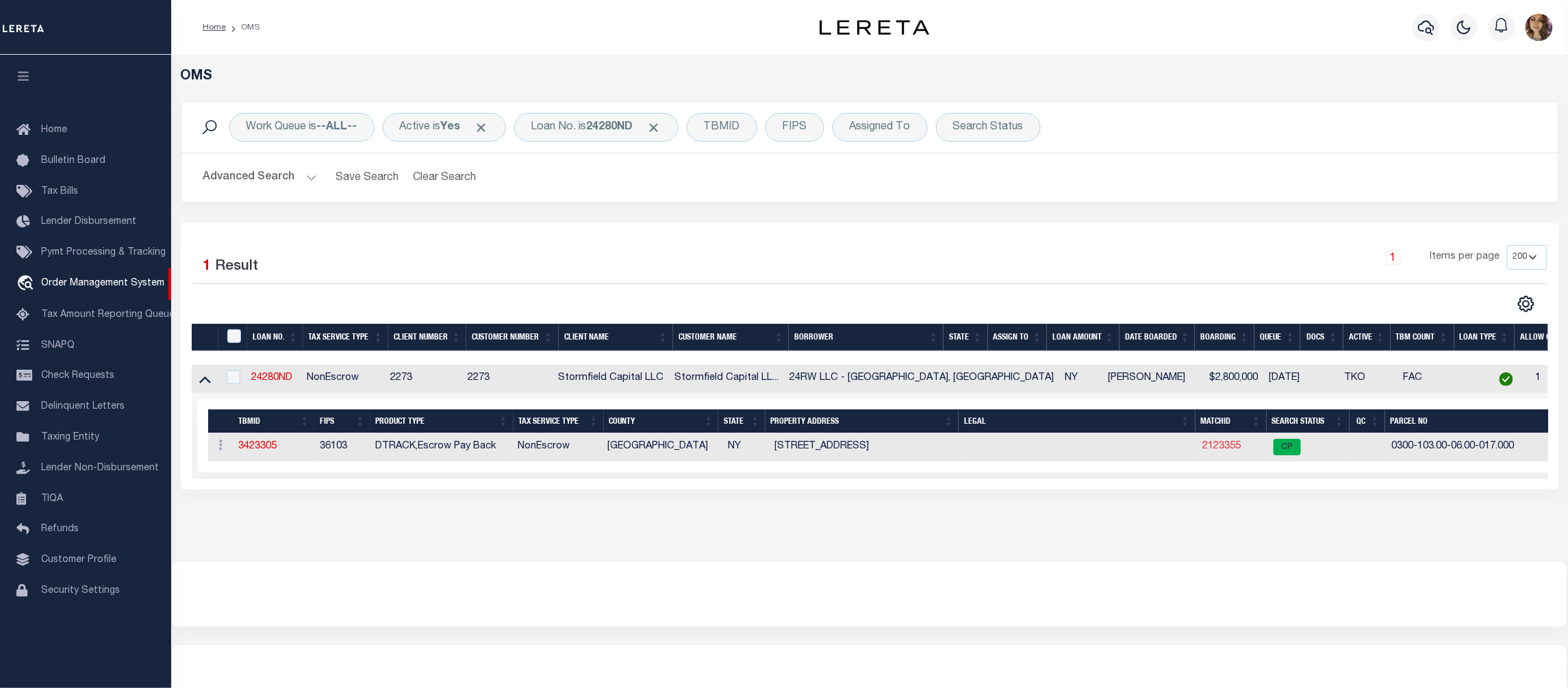
click at [1203, 449] on link "2123355" at bounding box center [1222, 446] width 39 height 10
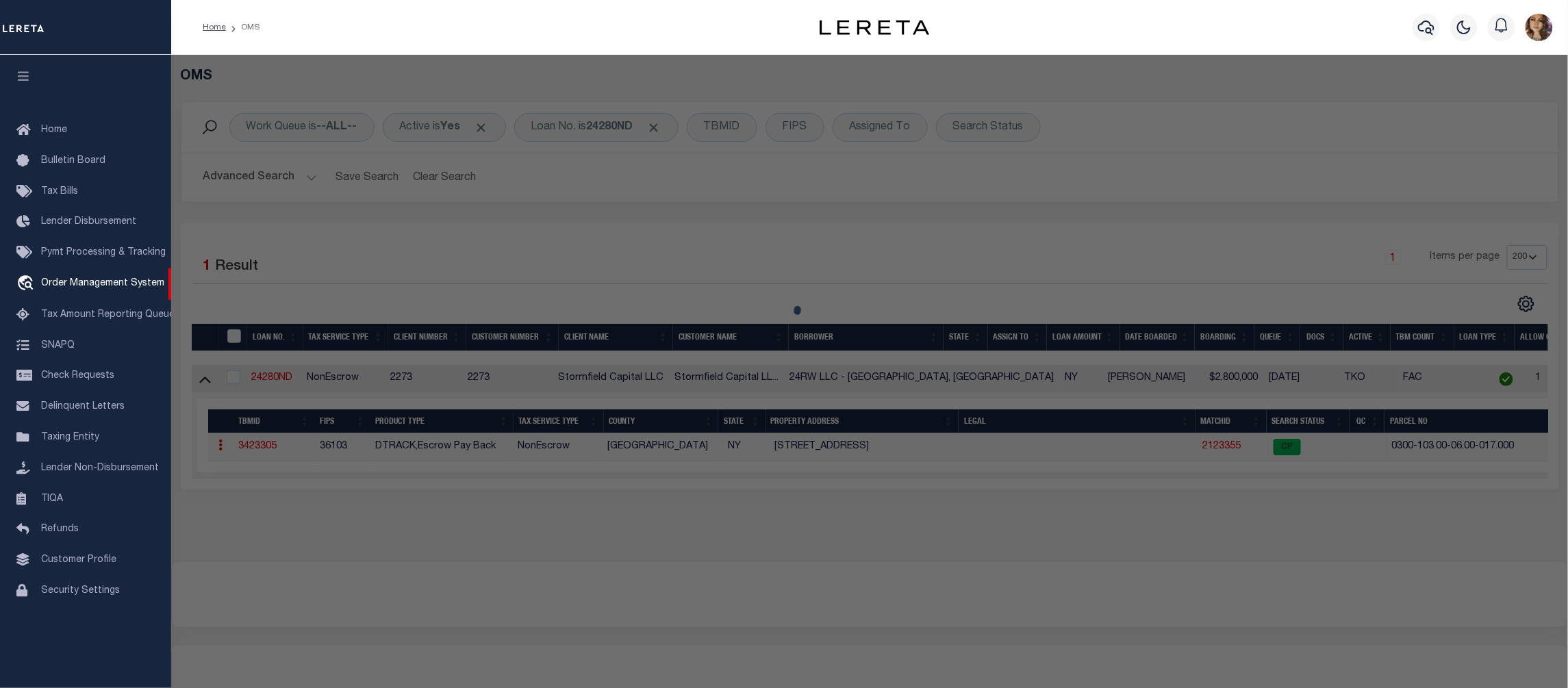
checkbox input "false"
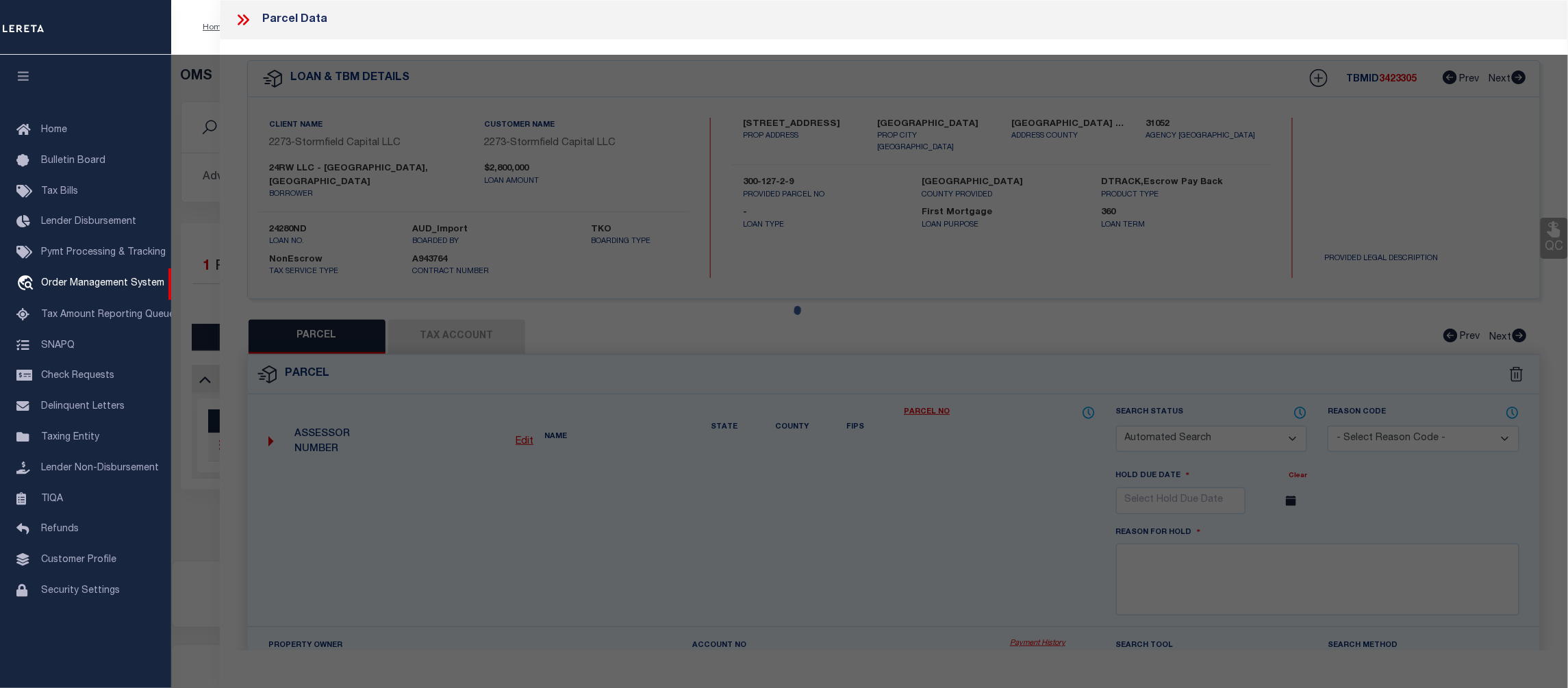
select select "CP"
type input "24RW LLC"
select select
type input "[STREET_ADDRESS]"
type input "East Hampton NY 11937"
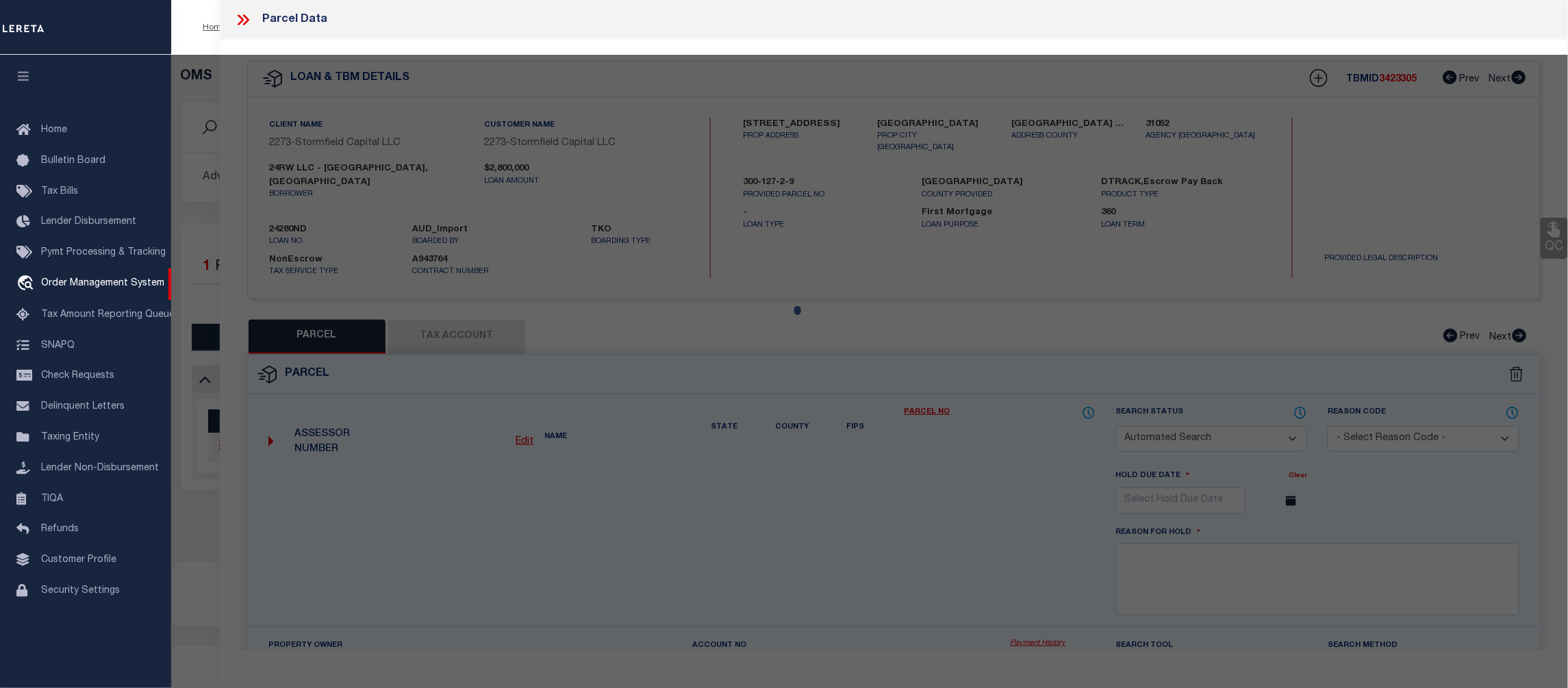
type textarea "Information Only - Installment Tax Years Based on Agency Review"
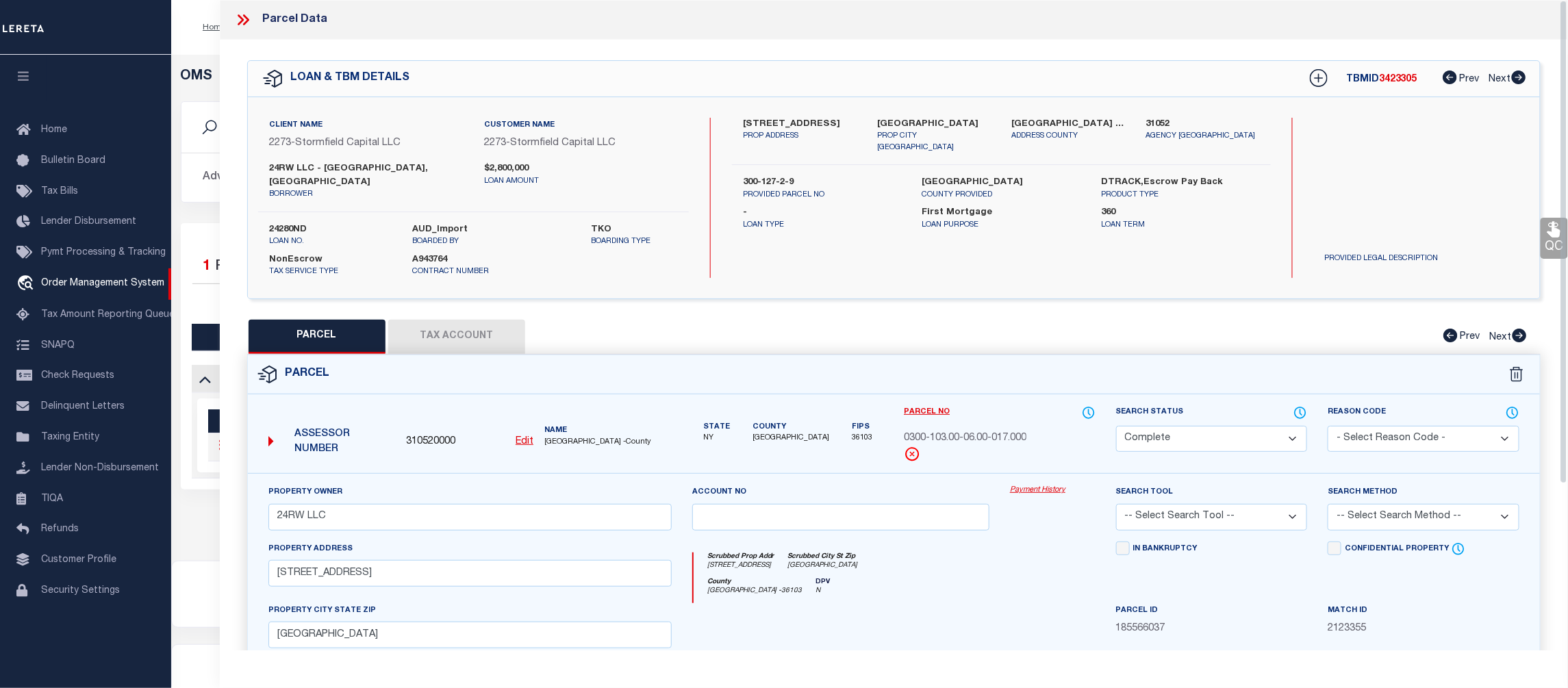
click at [1042, 485] on link "Payment History" at bounding box center [1052, 490] width 85 height 12
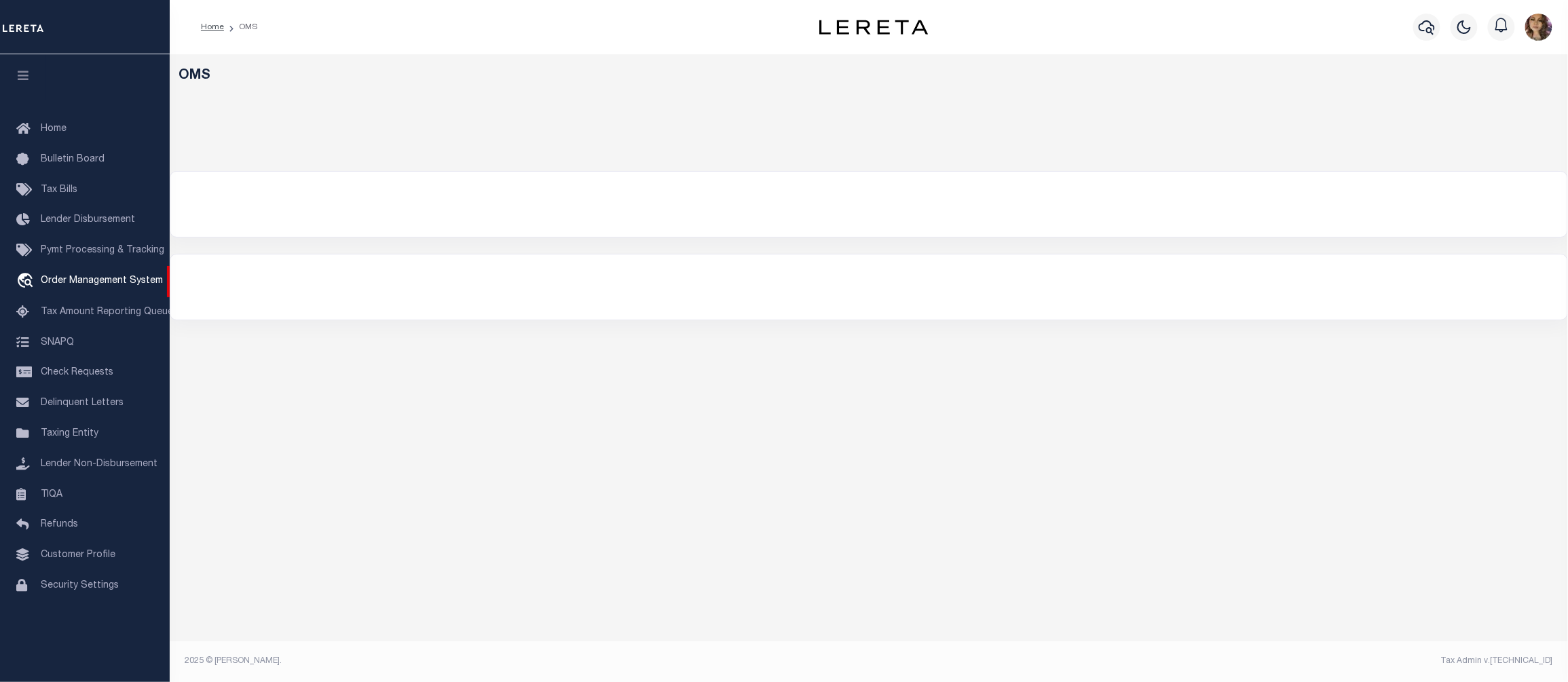
select select "200"
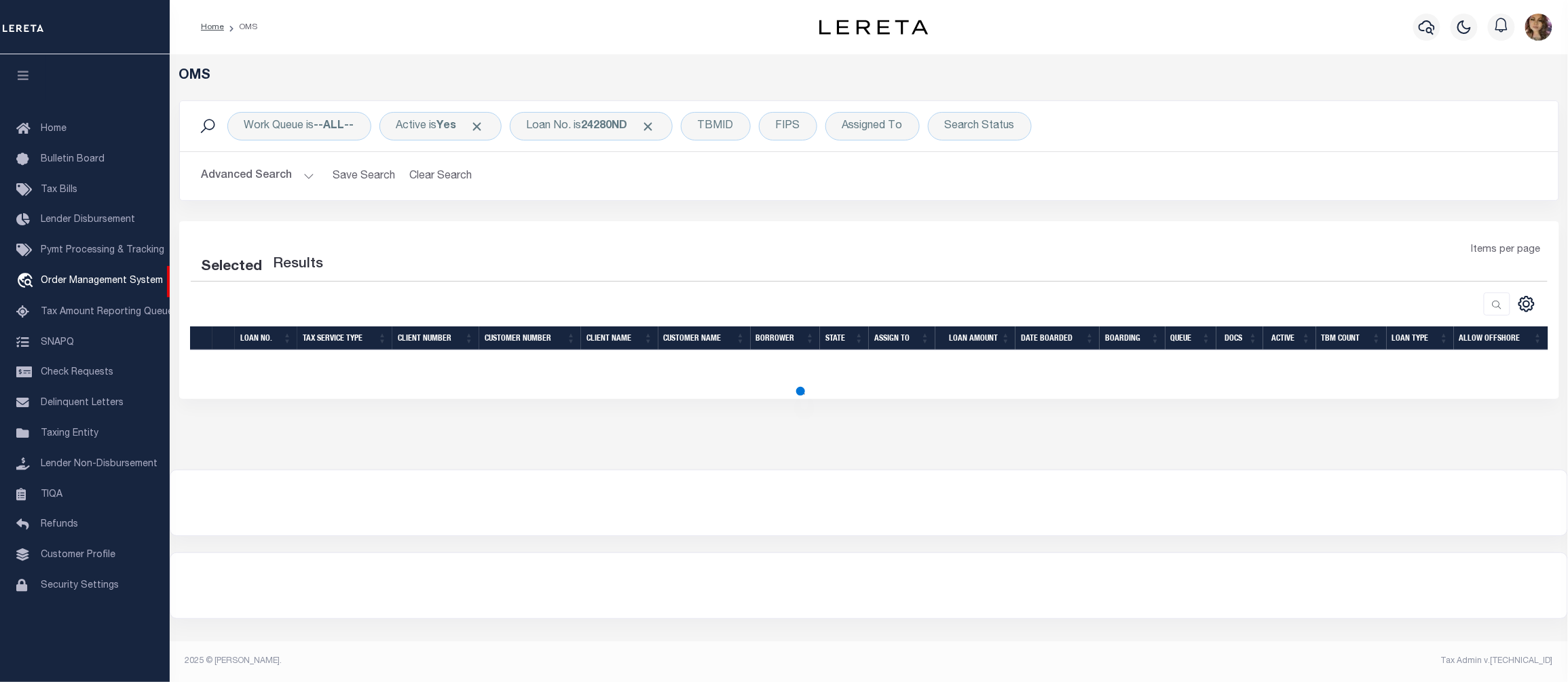
select select "200"
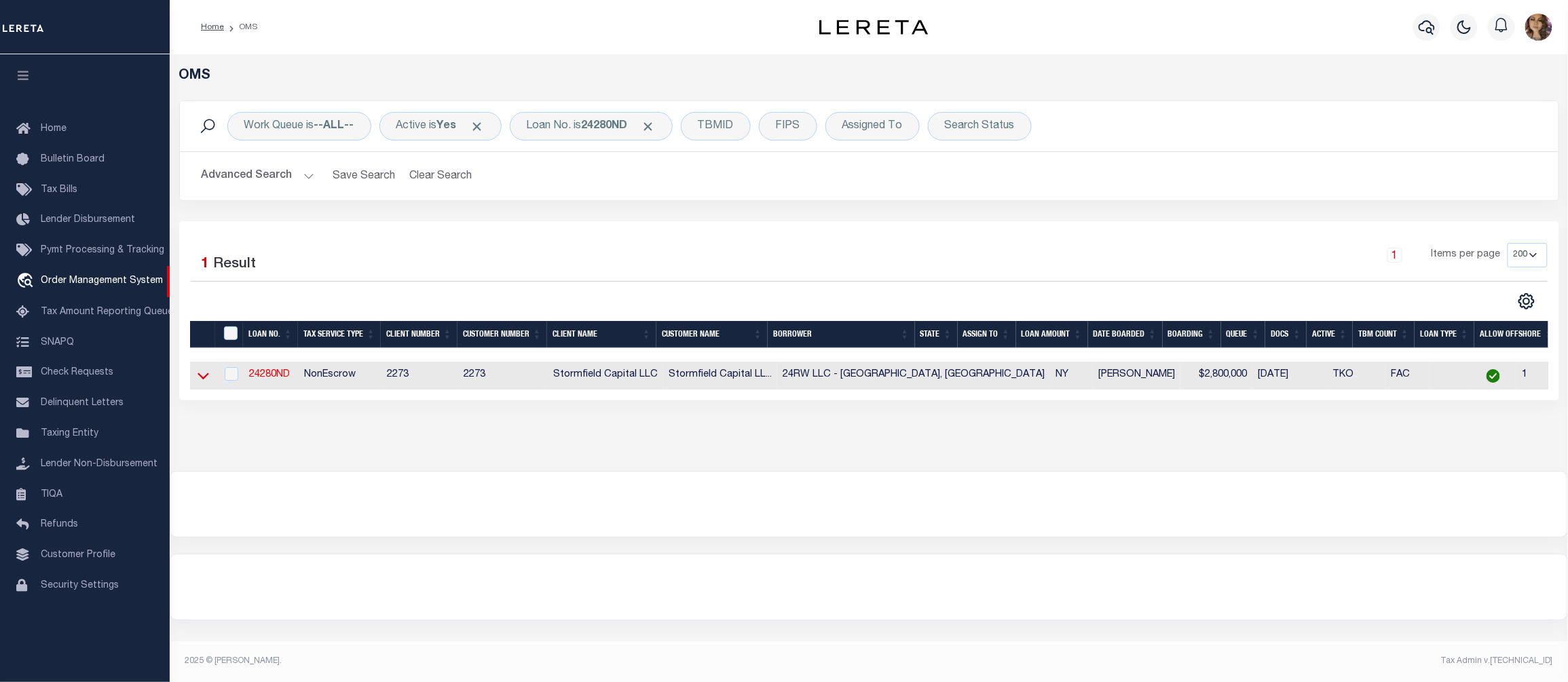
click at [204, 378] on icon at bounding box center [203, 376] width 12 height 14
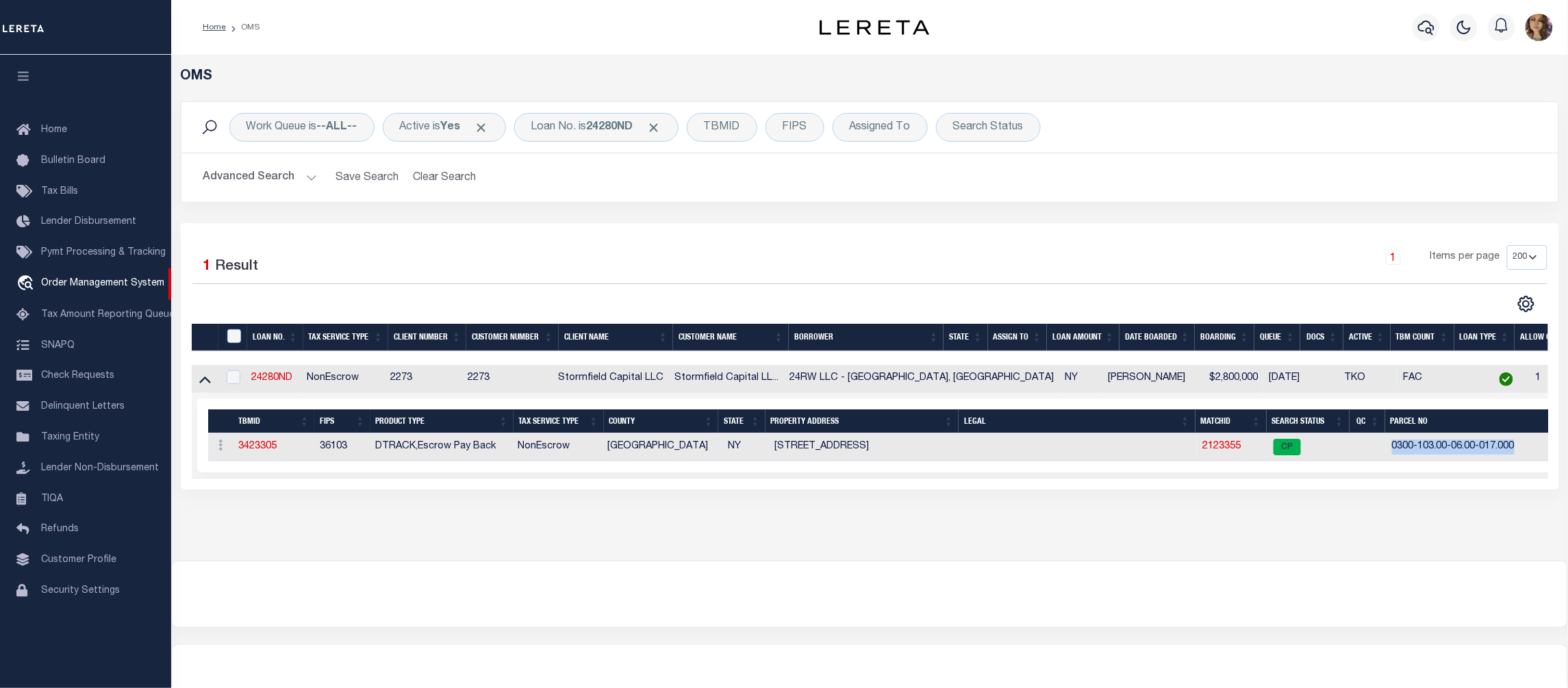
drag, startPoint x: 1456, startPoint y: 450, endPoint x: 1305, endPoint y: 454, distance: 151.1
click at [1305, 454] on tr "ACTIONS Add Parcel Delete TBM 3423305 36103 DTRACK,Escrow Pay Back NonEscrow [G…" at bounding box center [965, 446] width 1513 height 28
copy tr "0300-103.00-06.00-017.000"
click at [1203, 445] on link "2123355" at bounding box center [1222, 446] width 39 height 10
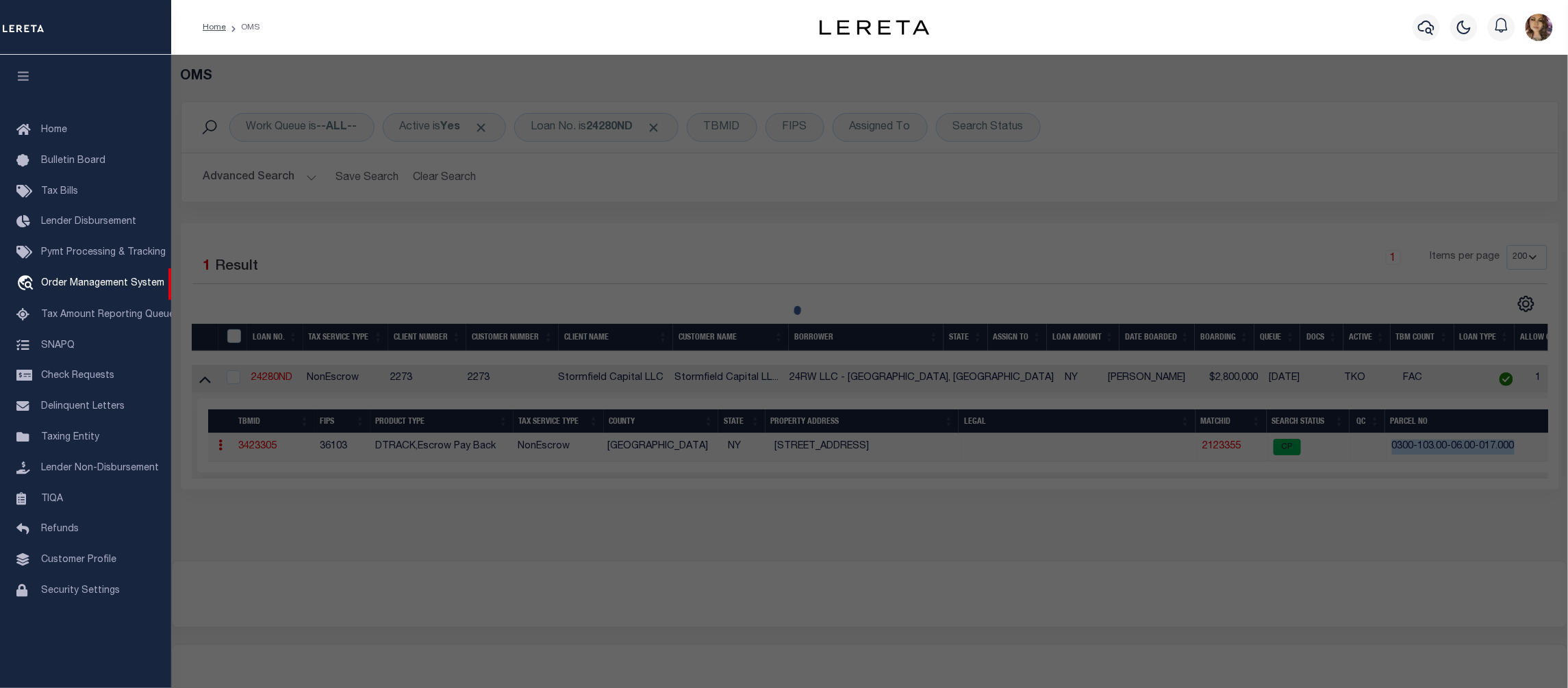
select select "AS"
checkbox input "false"
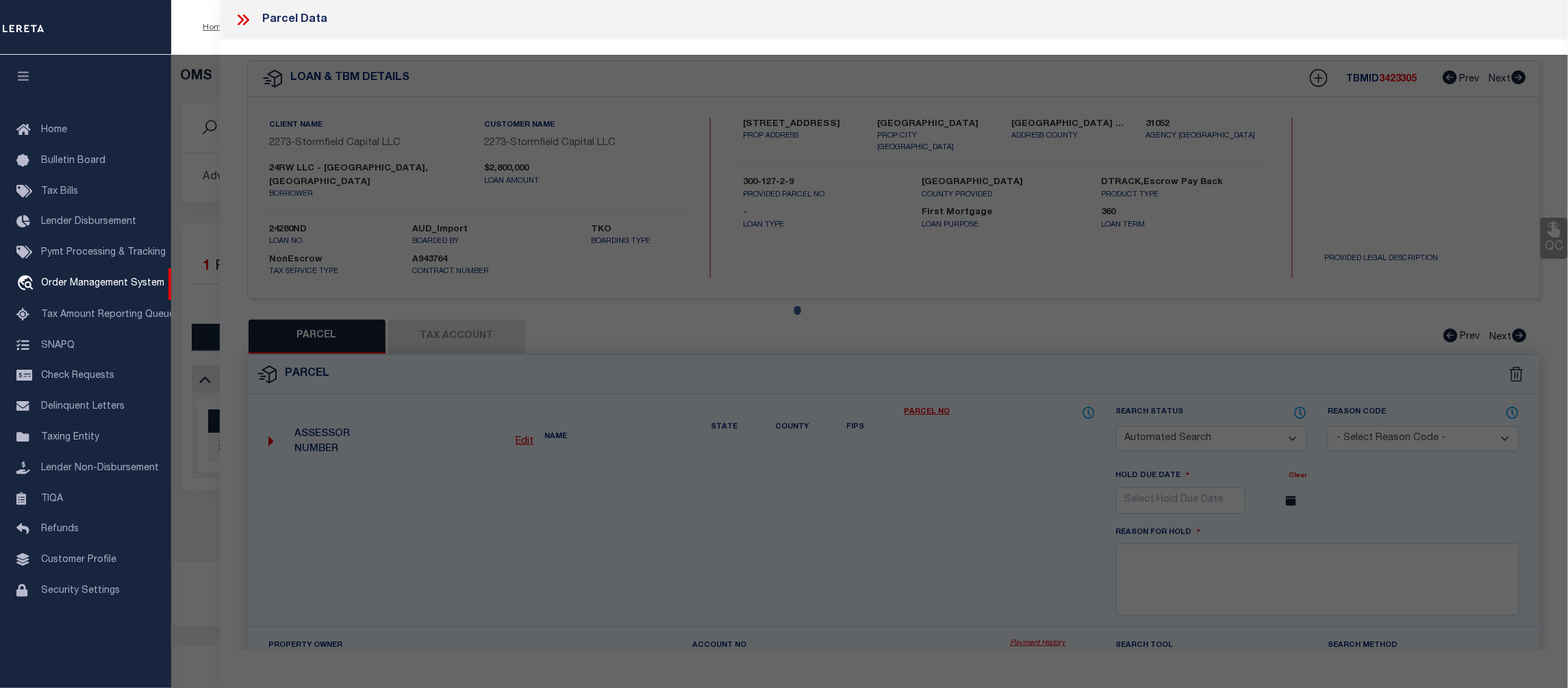
select select "CP"
type input "24RW LLC"
select select
type input "[STREET_ADDRESS]"
type input "[GEOGRAPHIC_DATA]"
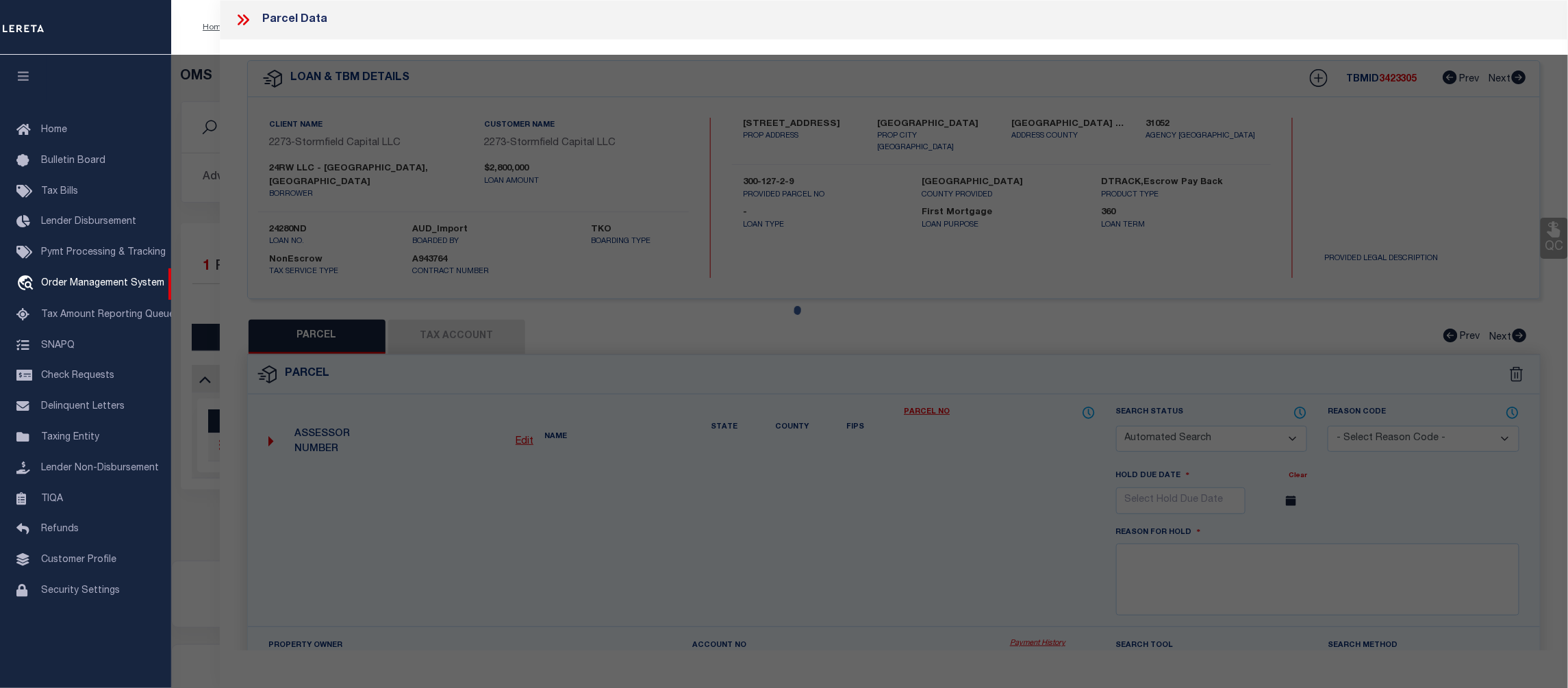
type textarea "Information Only - Installment Tax Years Based on Agency Review"
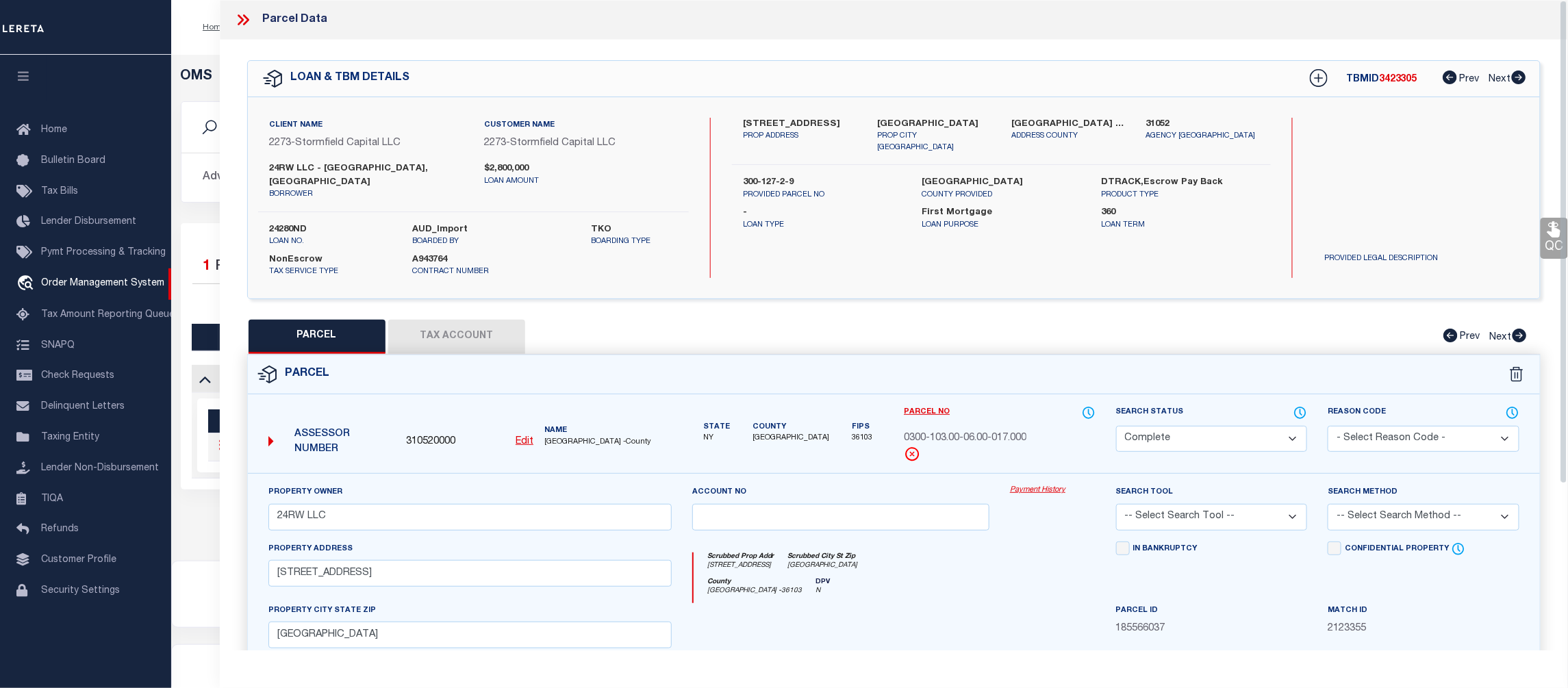
click at [1044, 485] on link "Payment History" at bounding box center [1052, 490] width 85 height 12
click at [244, 16] on icon at bounding box center [246, 20] width 6 height 11
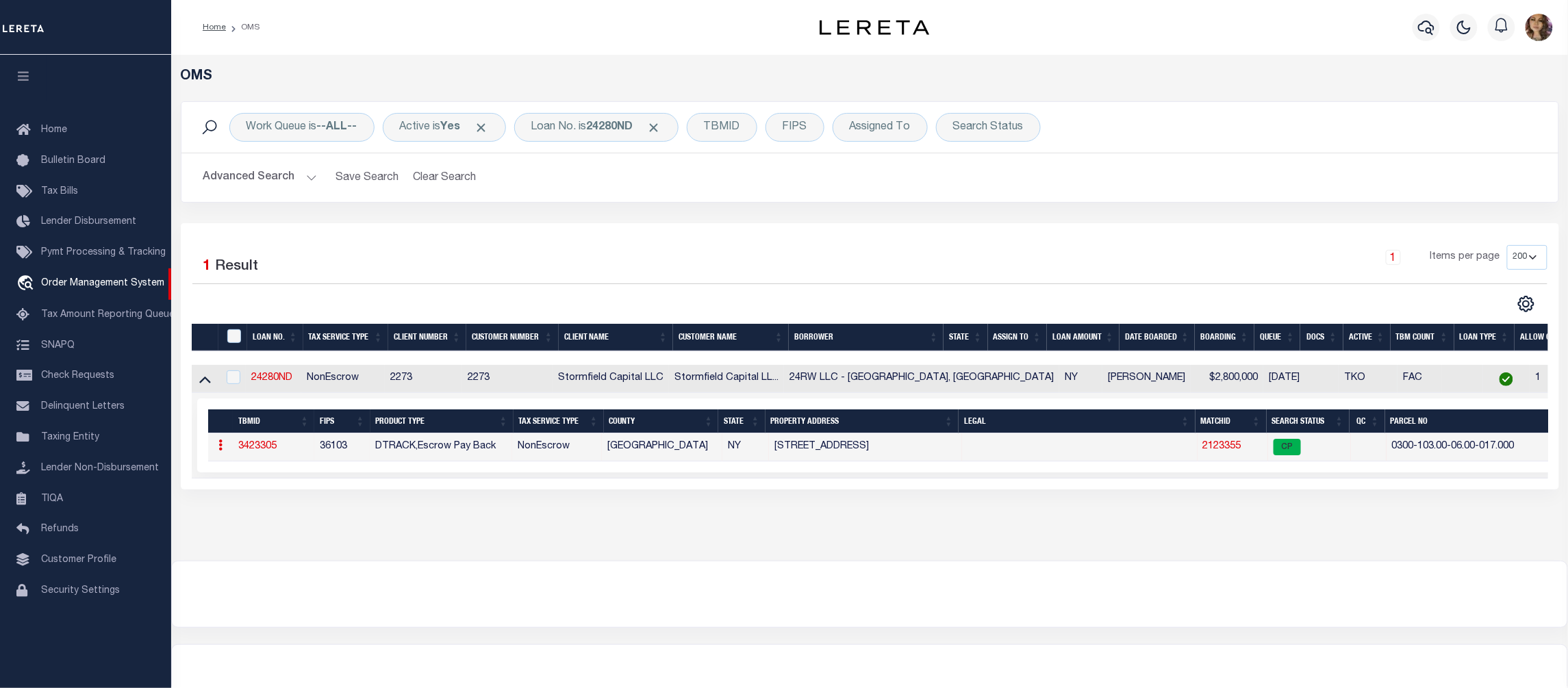
click at [1203, 450] on link "2123355" at bounding box center [1222, 446] width 39 height 10
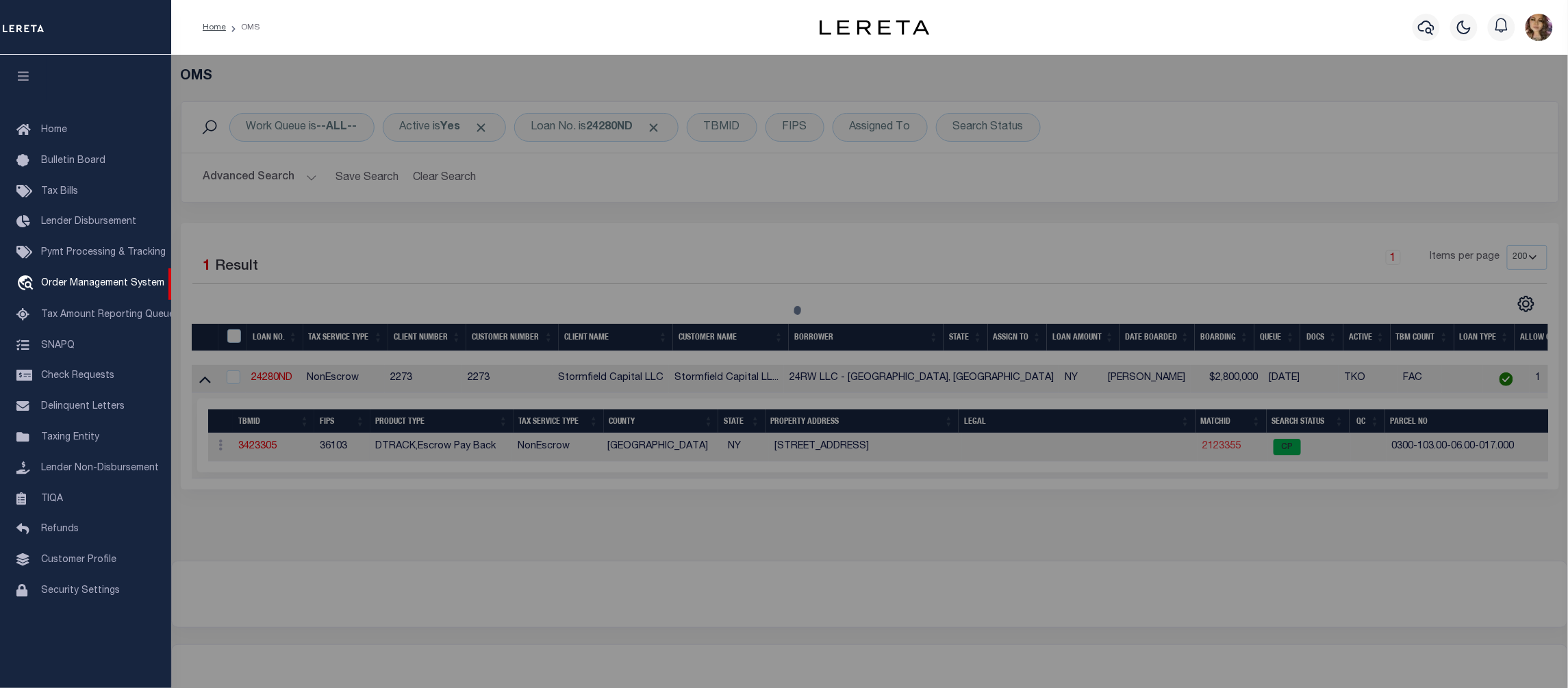
select select "AS"
checkbox input "false"
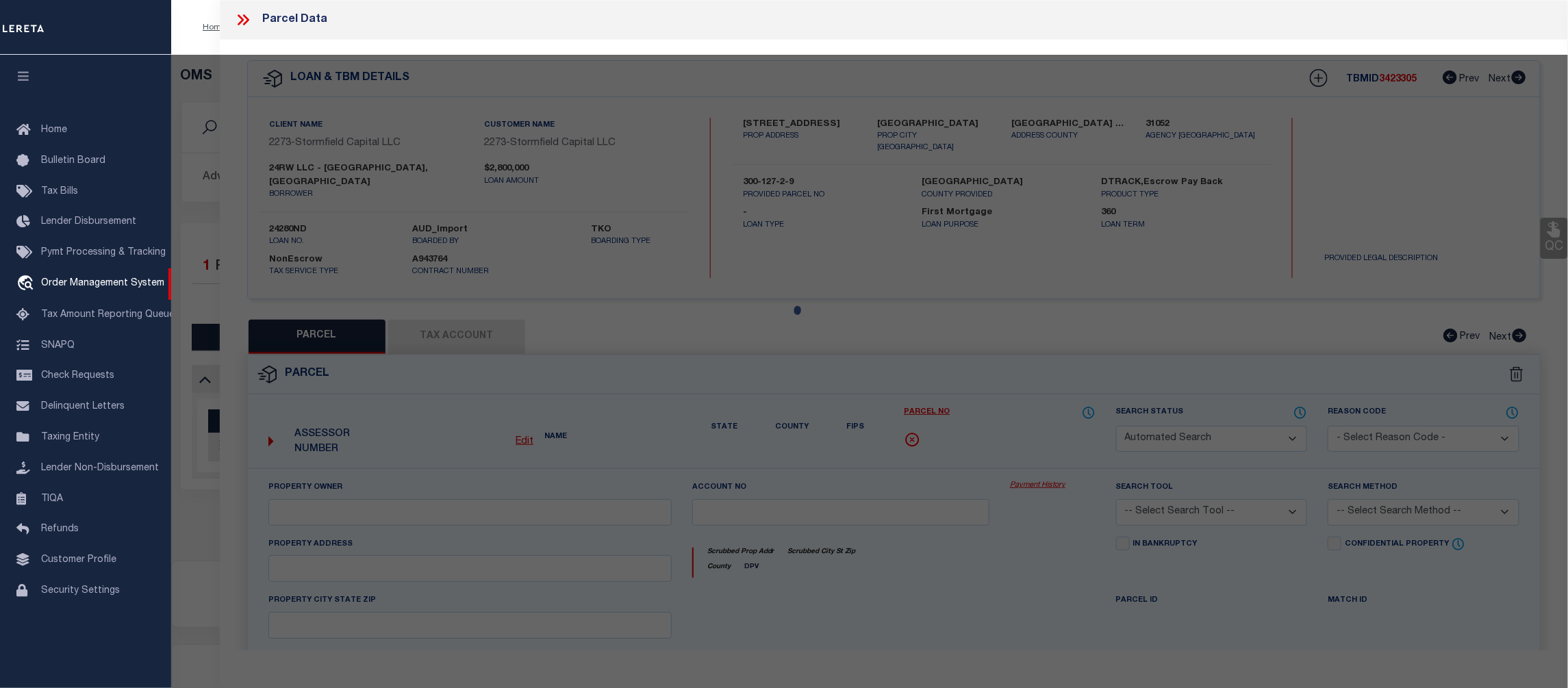
select select "CP"
type input "24RW LLC"
select select
type input "[STREET_ADDRESS]"
type input "[GEOGRAPHIC_DATA]"
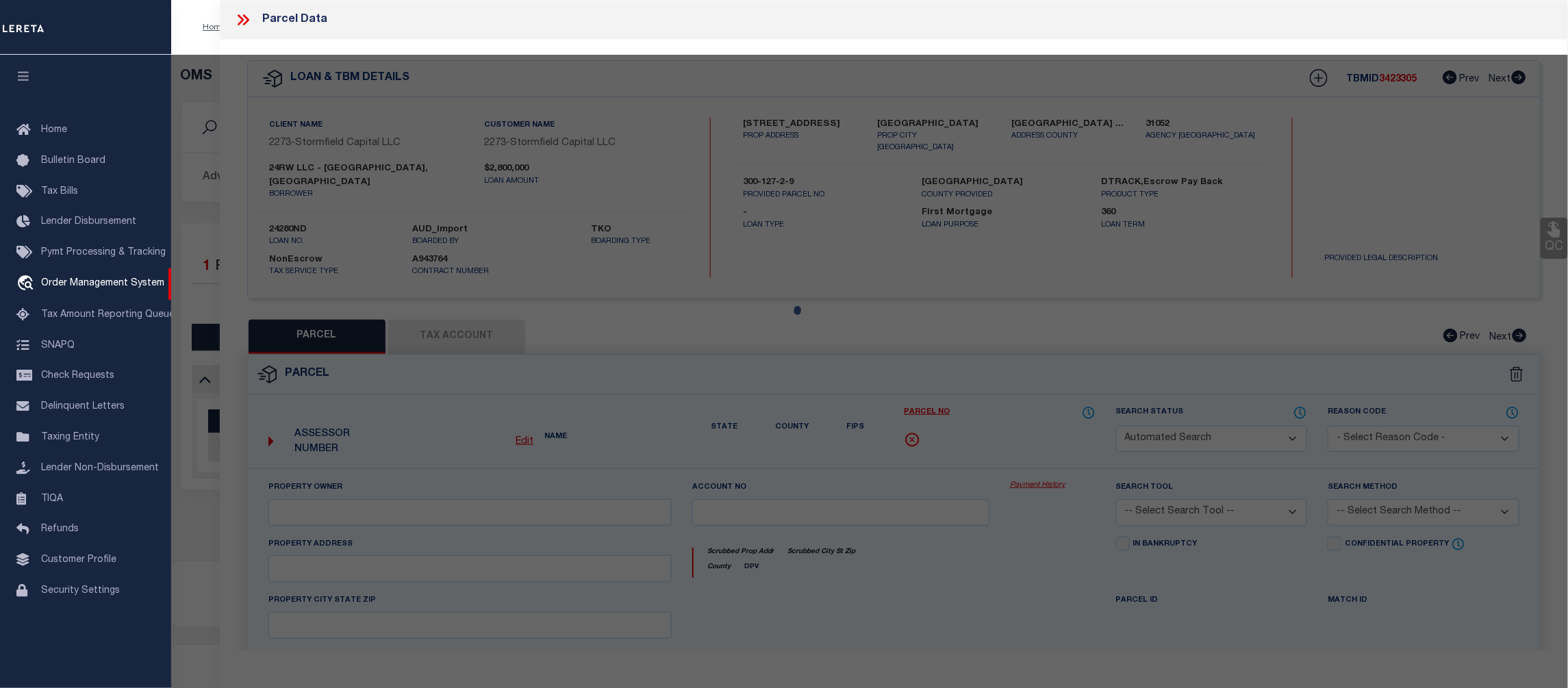
type textarea "Information Only - Installment Tax Years Based on Agency Review"
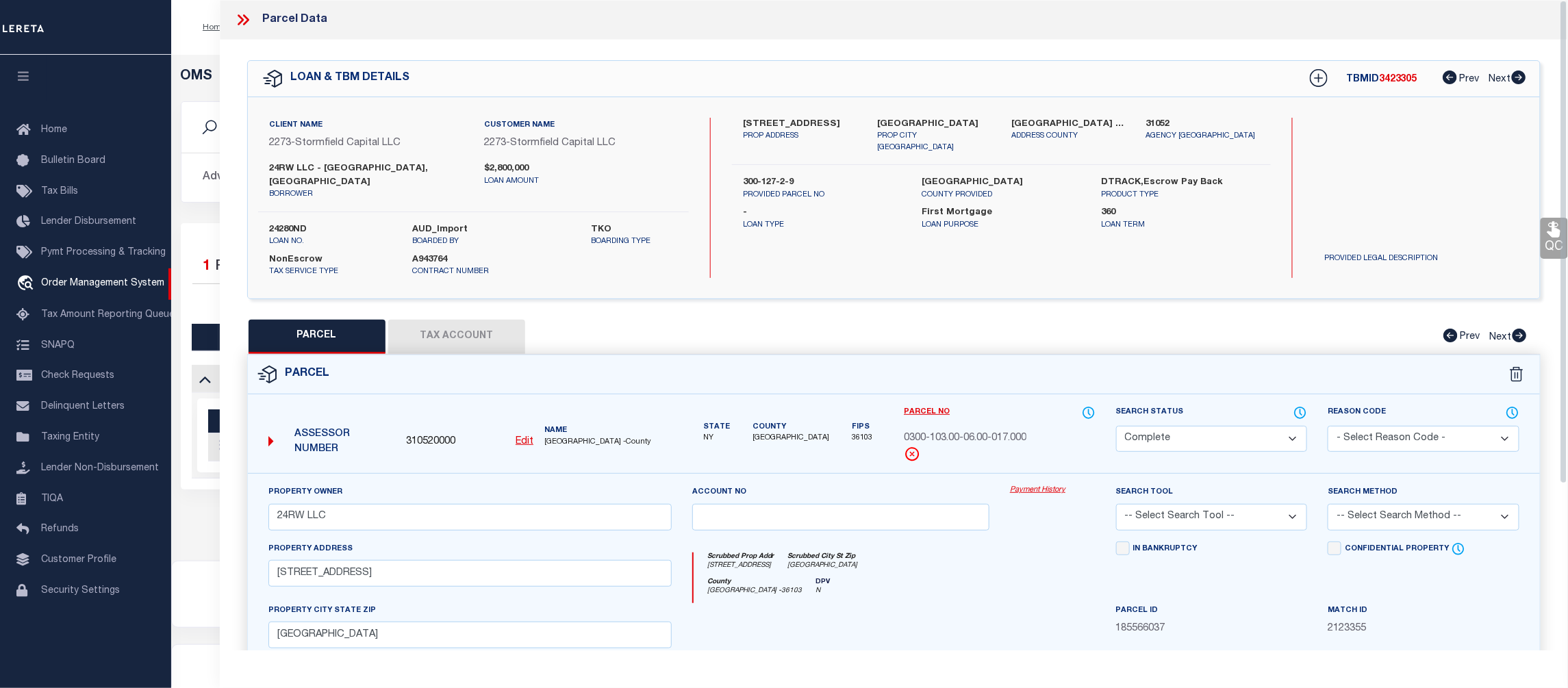
click at [1056, 485] on link "Payment History" at bounding box center [1052, 490] width 85 height 12
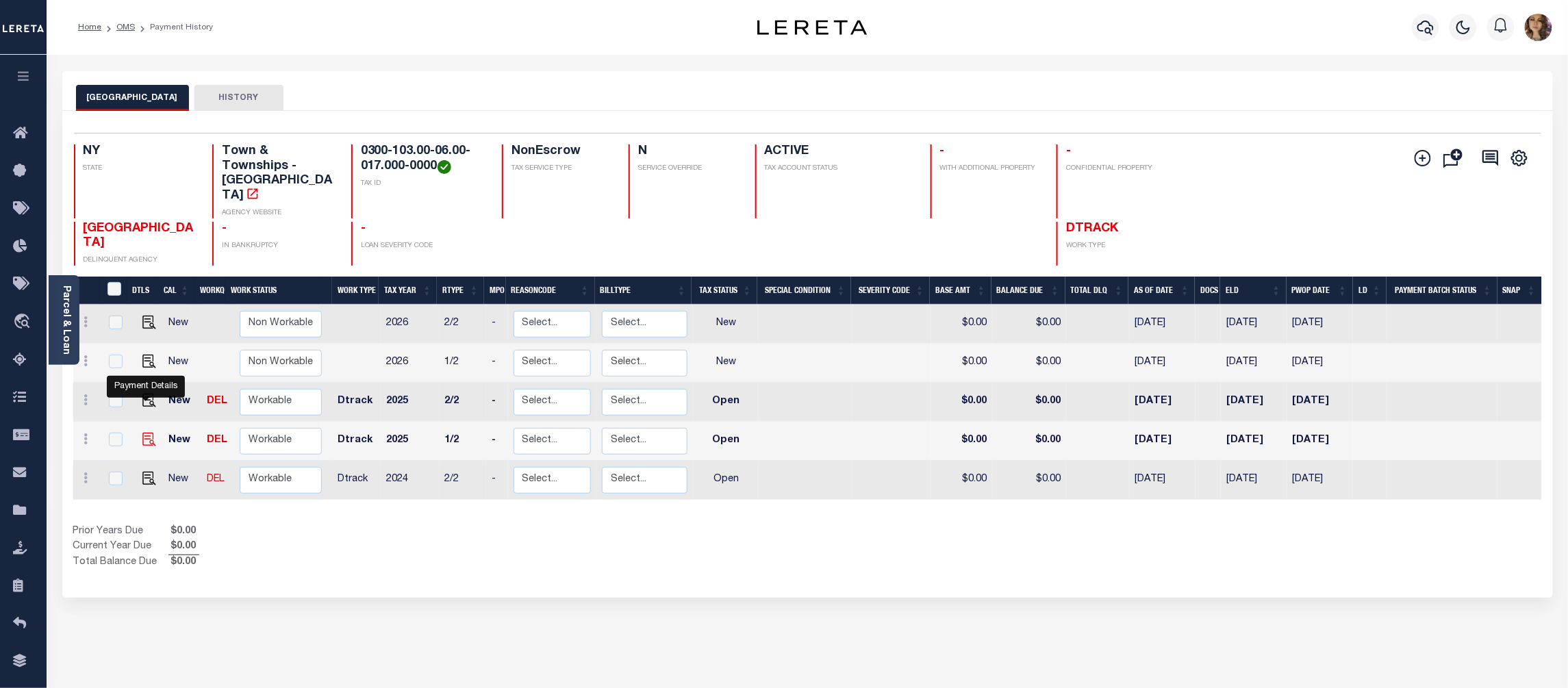
click at [151, 433] on img "" at bounding box center [149, 439] width 13 height 13
checkbox input "true"
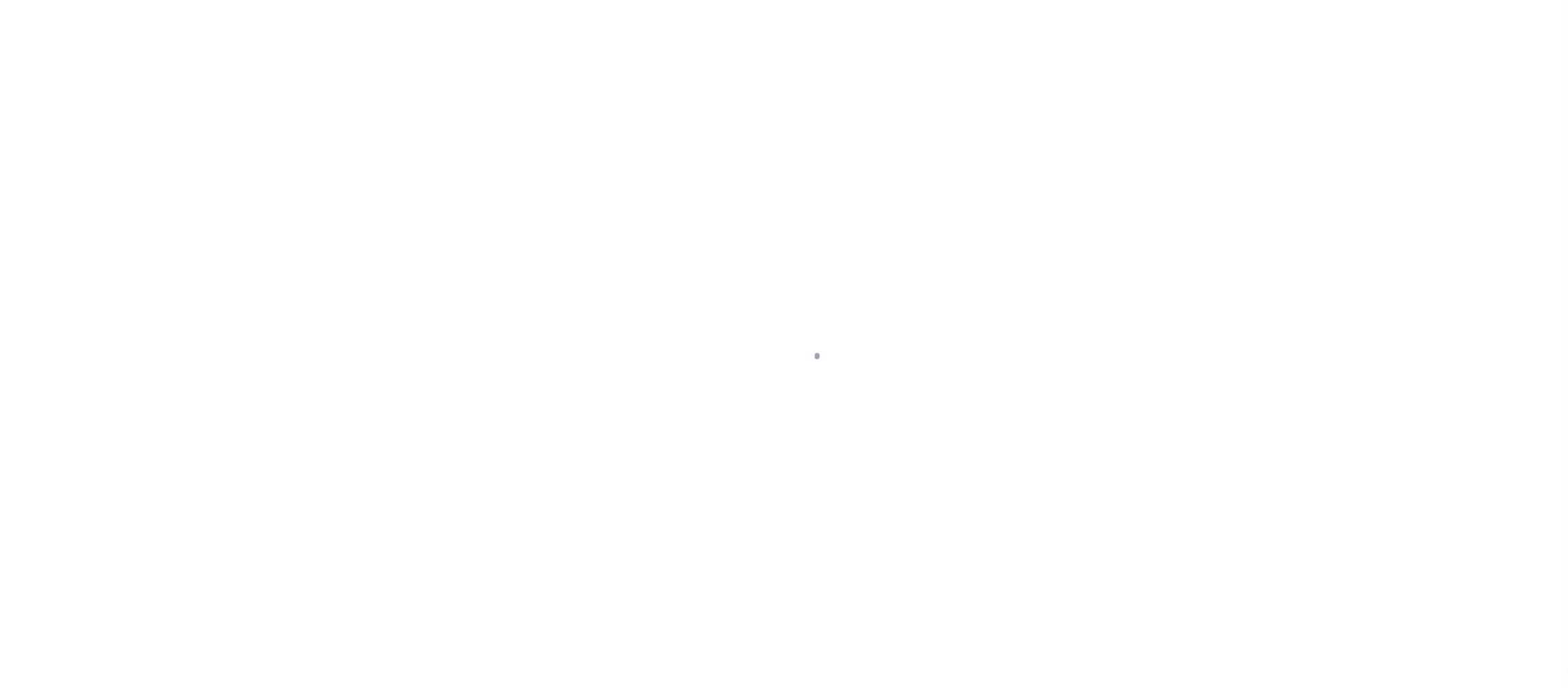
select select "OP2"
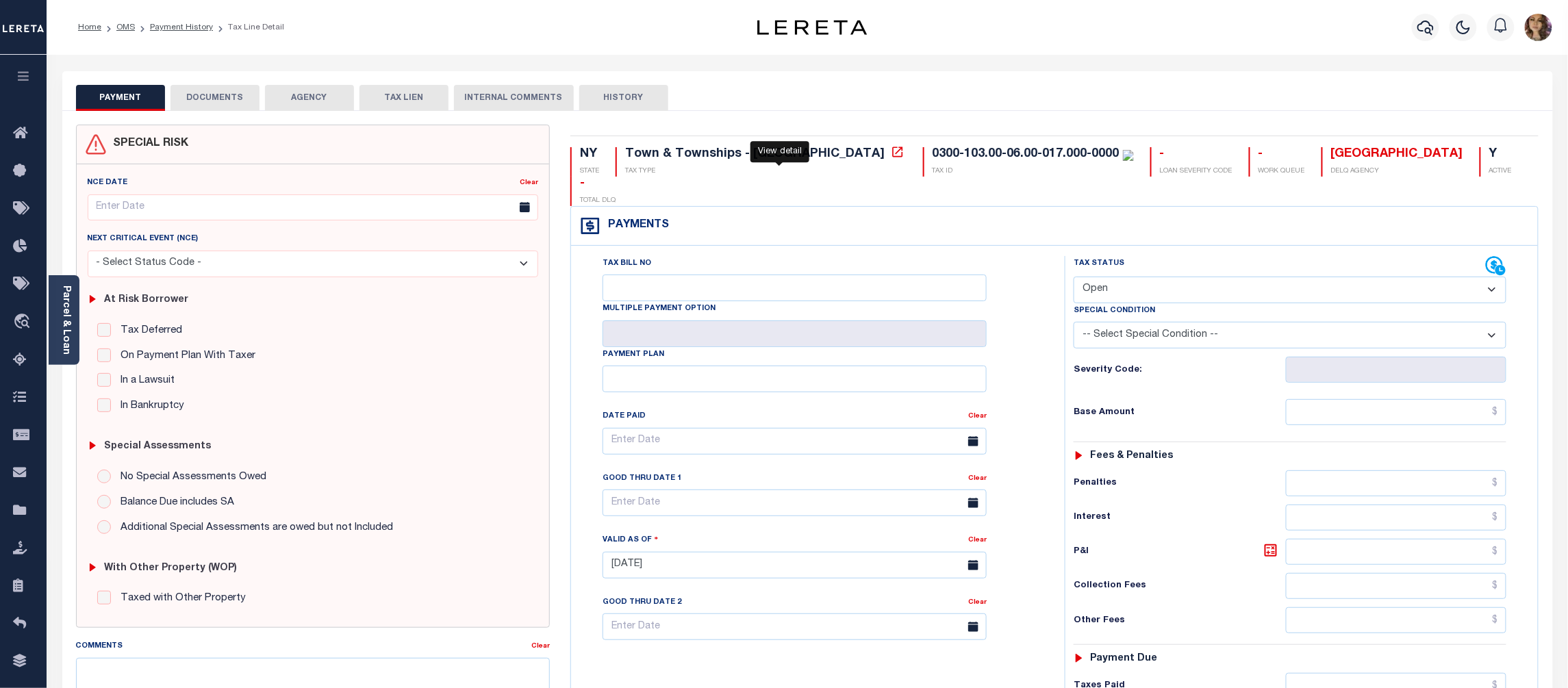
click at [892, 154] on icon at bounding box center [897, 151] width 10 height 10
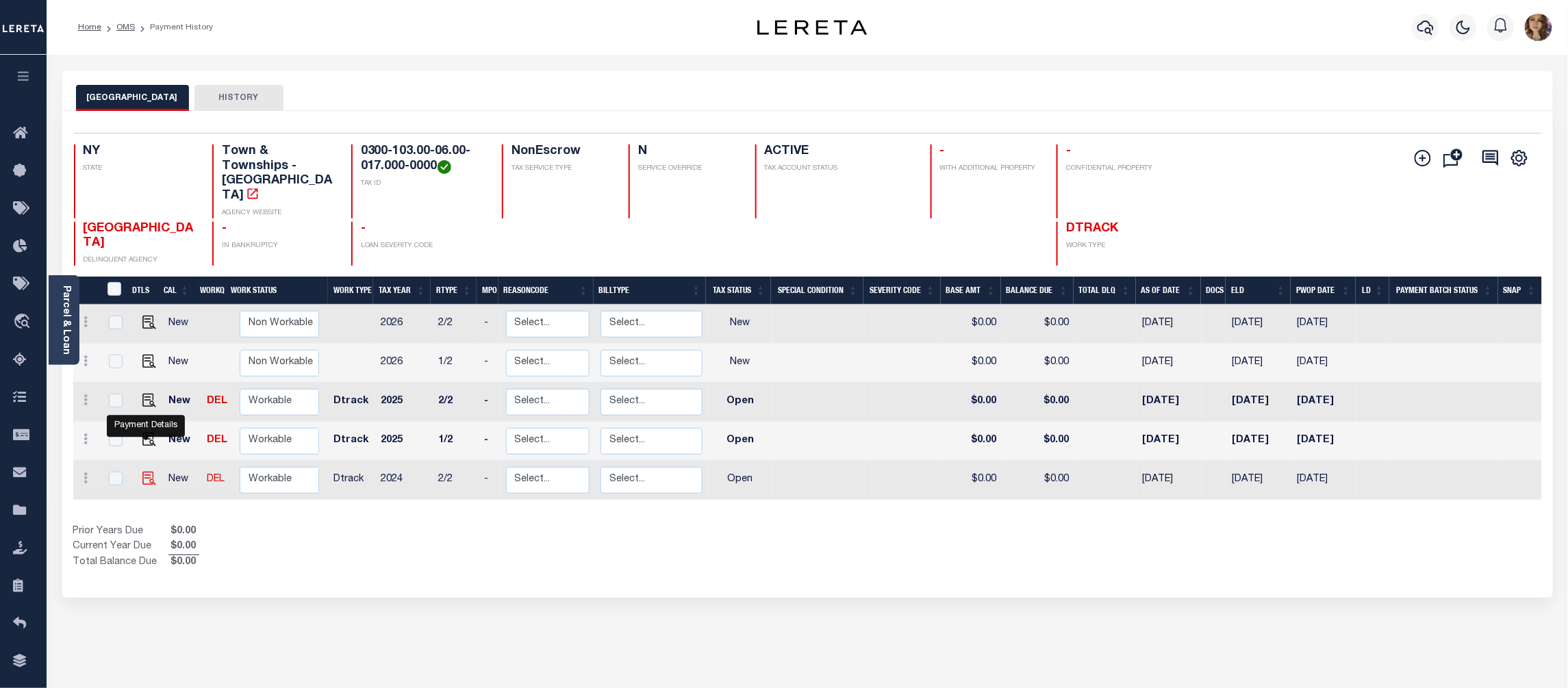
click at [143, 472] on img "" at bounding box center [149, 478] width 13 height 13
checkbox input "true"
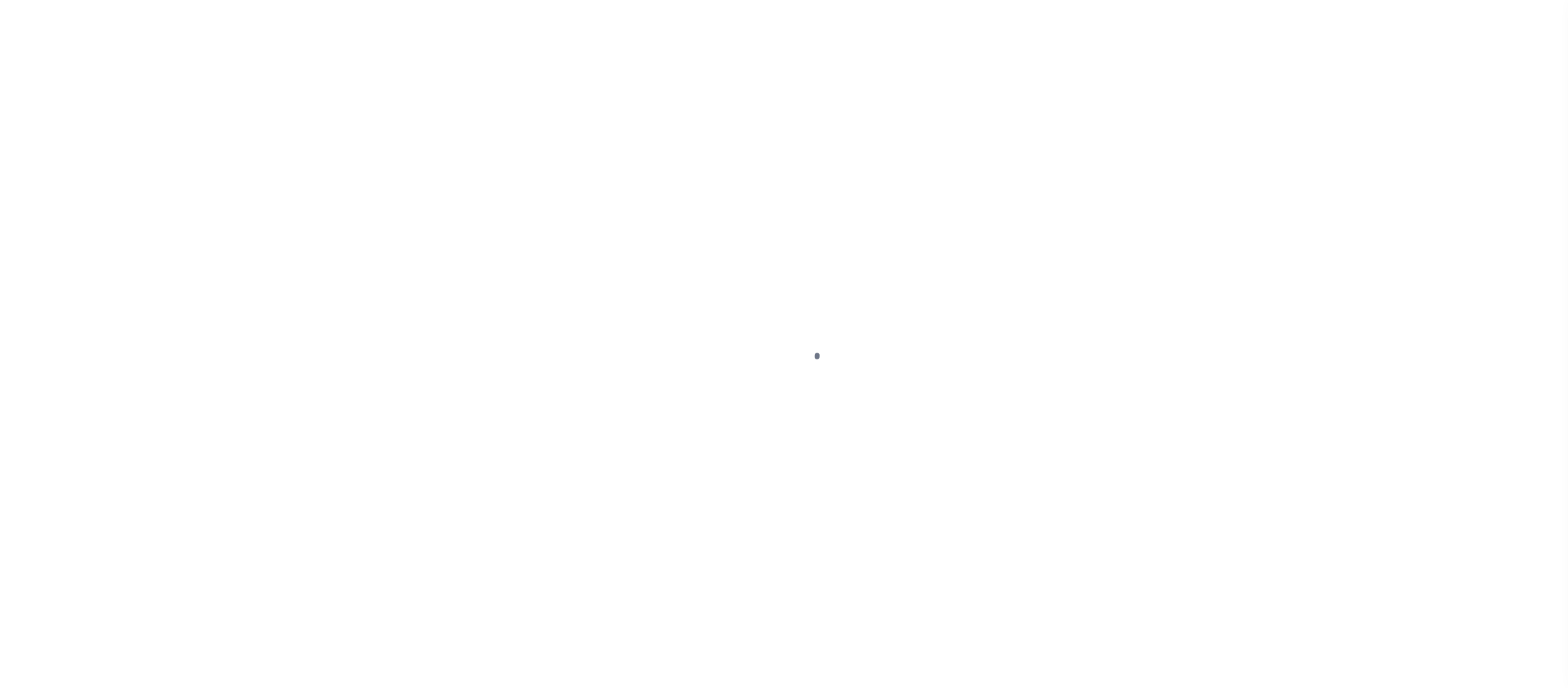
select select "OP2"
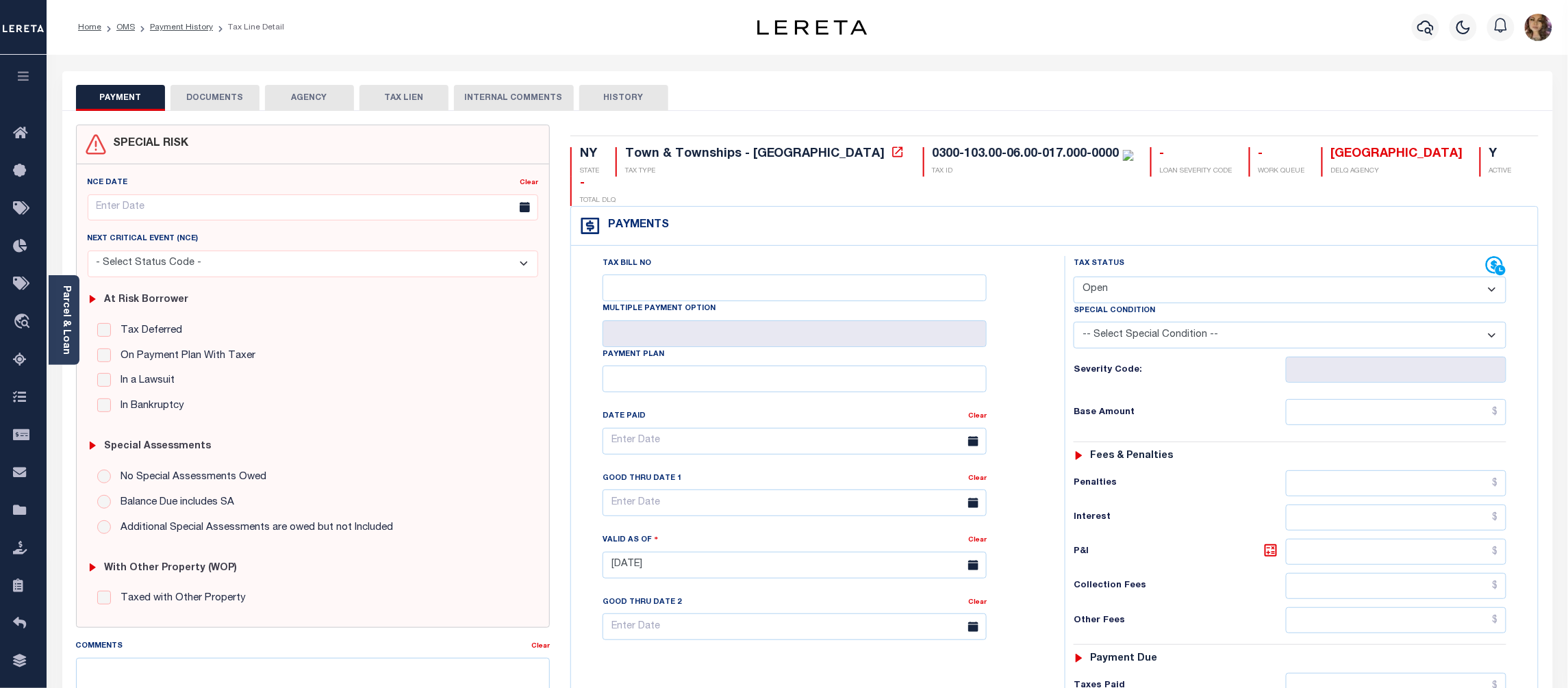
click at [226, 99] on button "DOCUMENTS" at bounding box center [215, 98] width 89 height 26
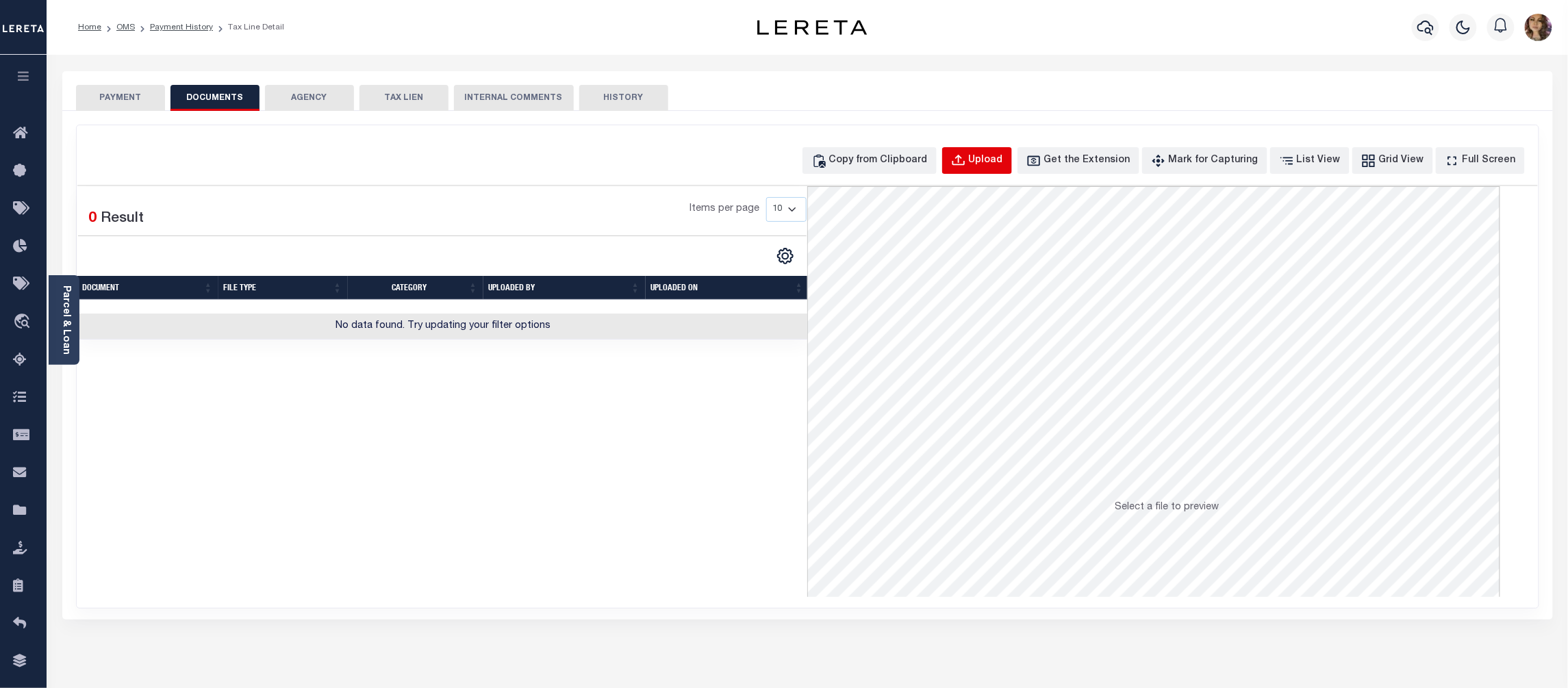
click at [1004, 162] on div "Upload" at bounding box center [986, 161] width 34 height 15
select select "POP"
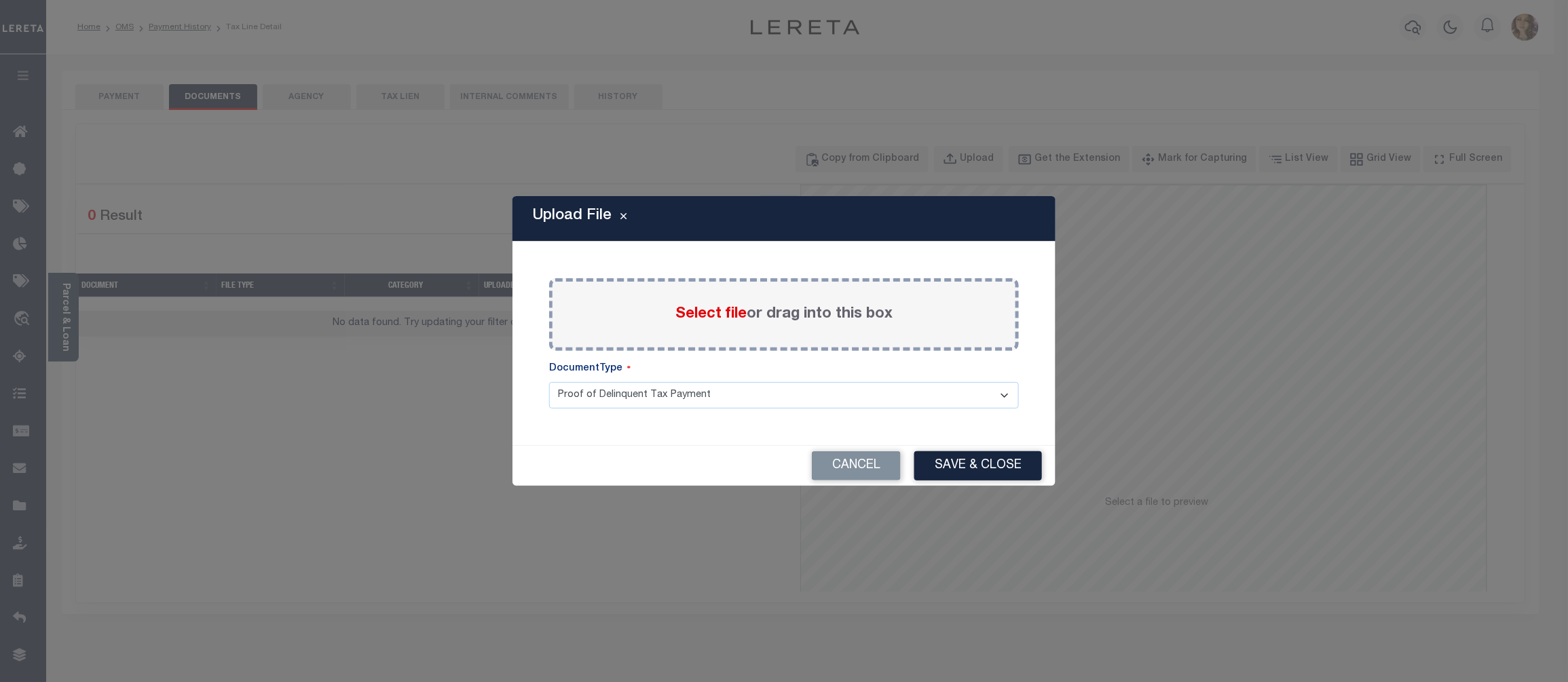
click at [719, 315] on span "Select file" at bounding box center [711, 314] width 71 height 15
click at [0, 0] on input "Select file or drag into this box" at bounding box center [0, 0] width 0 height 0
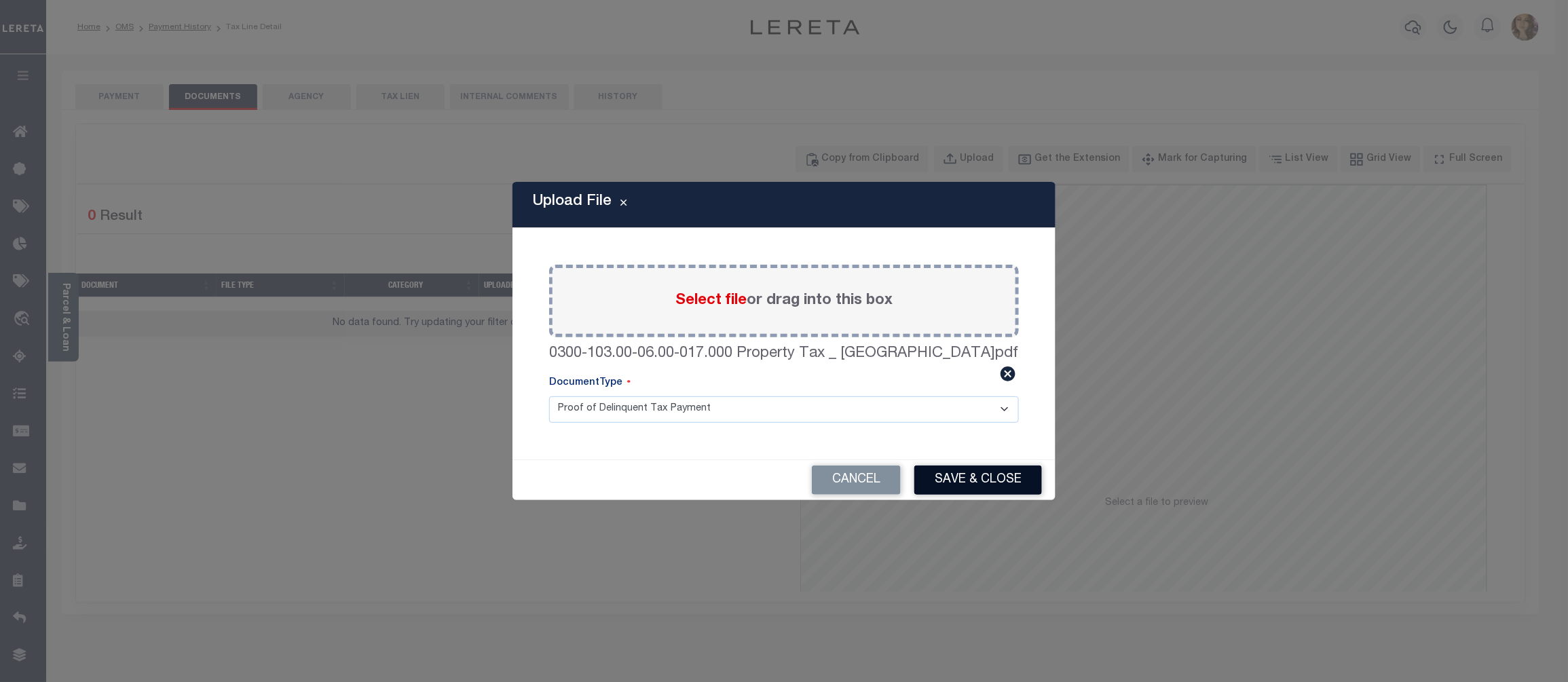
click at [951, 475] on button "Save & Close" at bounding box center [978, 480] width 127 height 29
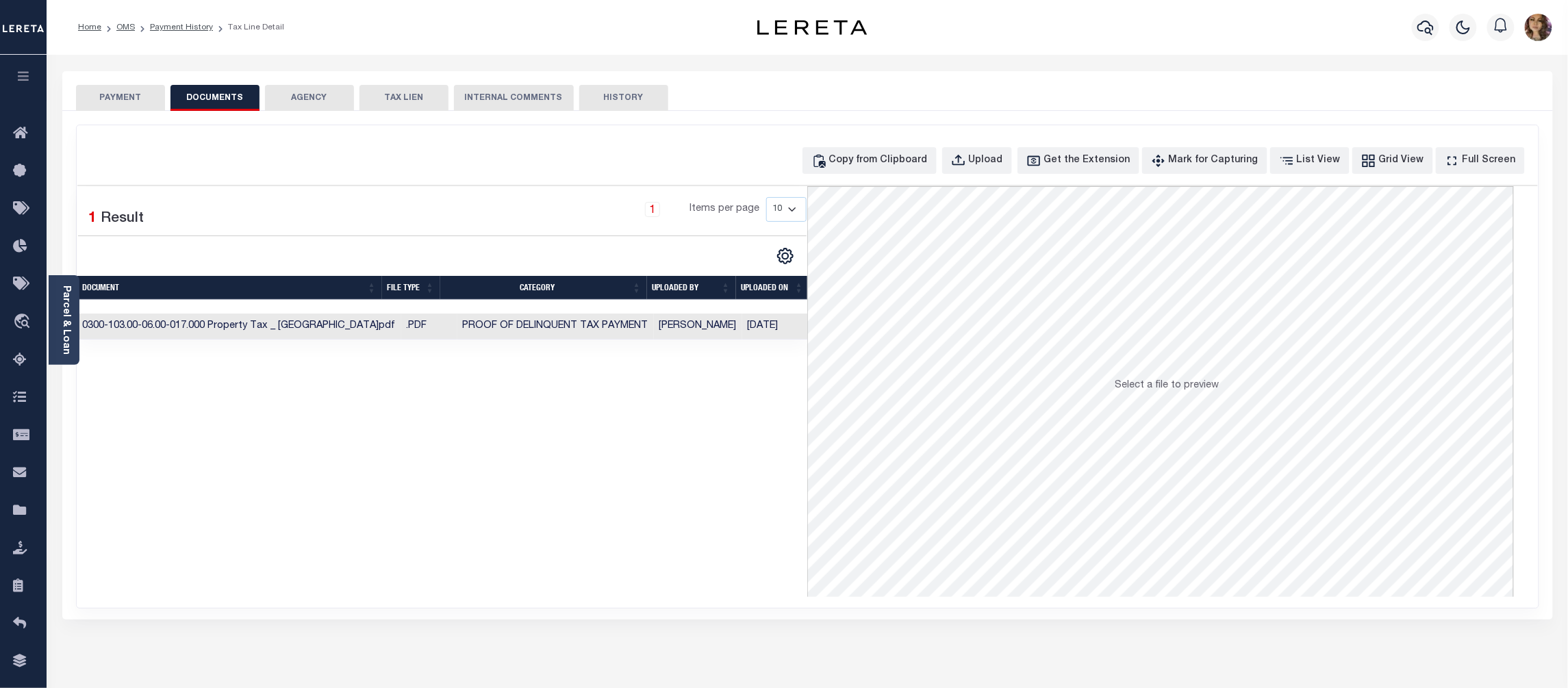
click at [117, 99] on button "PAYMENT" at bounding box center [120, 98] width 89 height 26
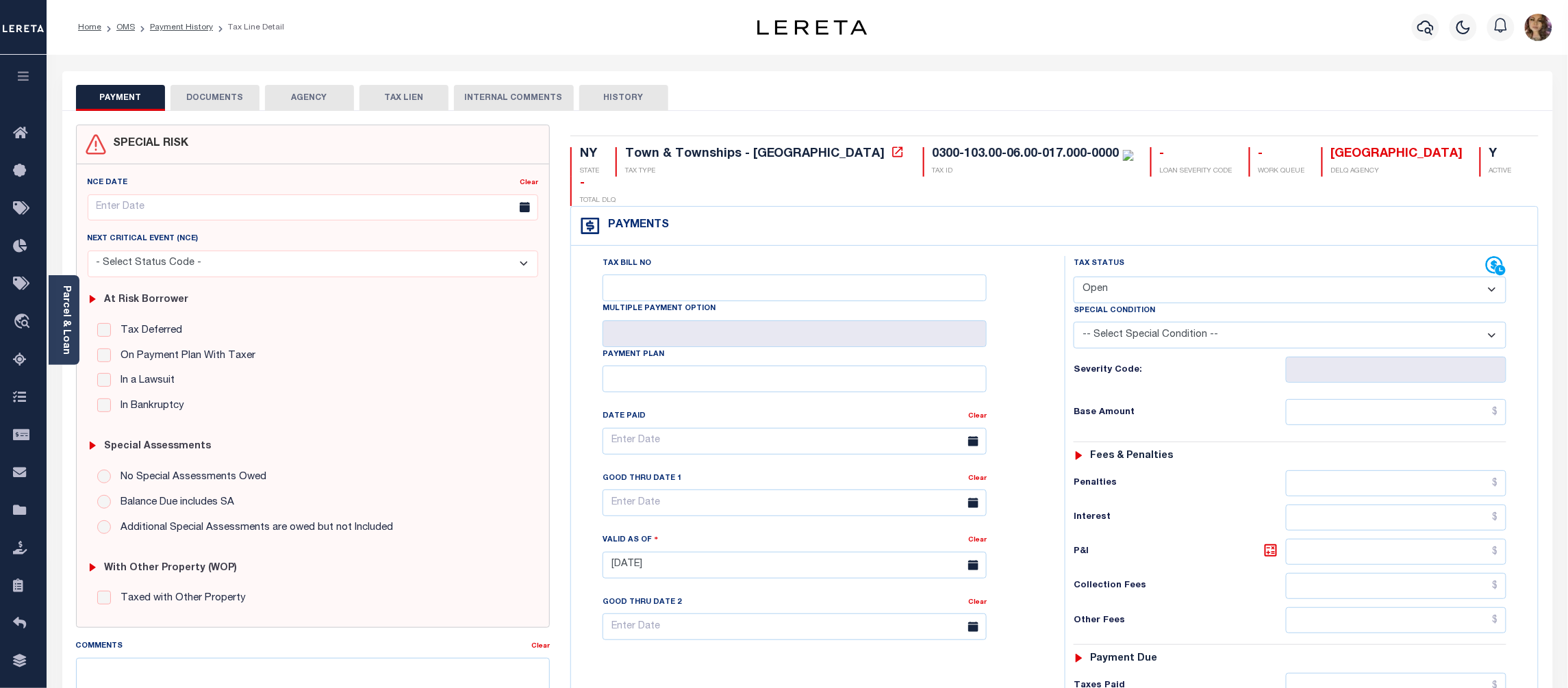
click at [1110, 277] on select "- Select Status Code - Open Due/Unpaid Paid Incomplete No Tax Due Internal Refu…" at bounding box center [1290, 290] width 433 height 27
select select "PYD"
click at [1074, 277] on select "- Select Status Code - Open Due/Unpaid Paid Incomplete No Tax Due Internal Refu…" at bounding box center [1290, 290] width 433 height 27
type input "[DATE]"
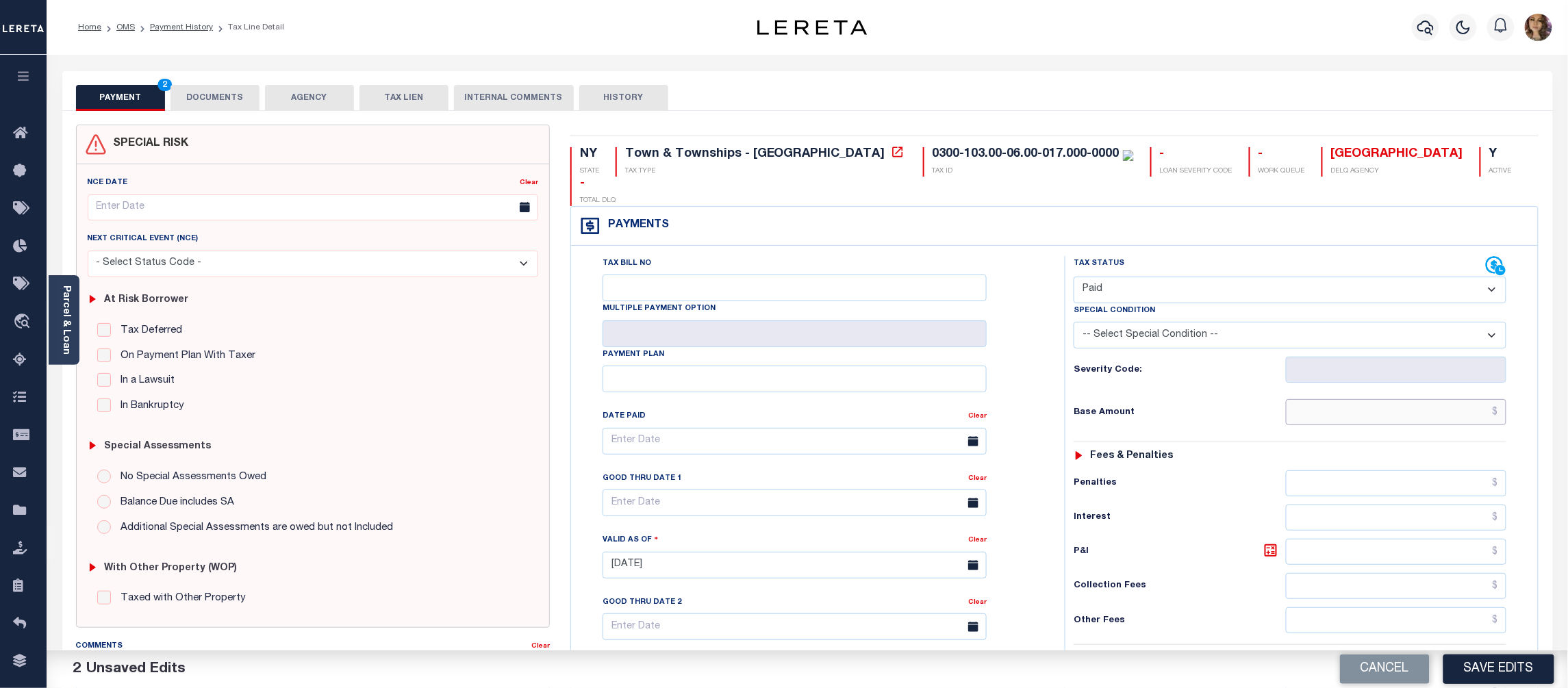
click at [1499, 399] on input "text" at bounding box center [1396, 411] width 221 height 26
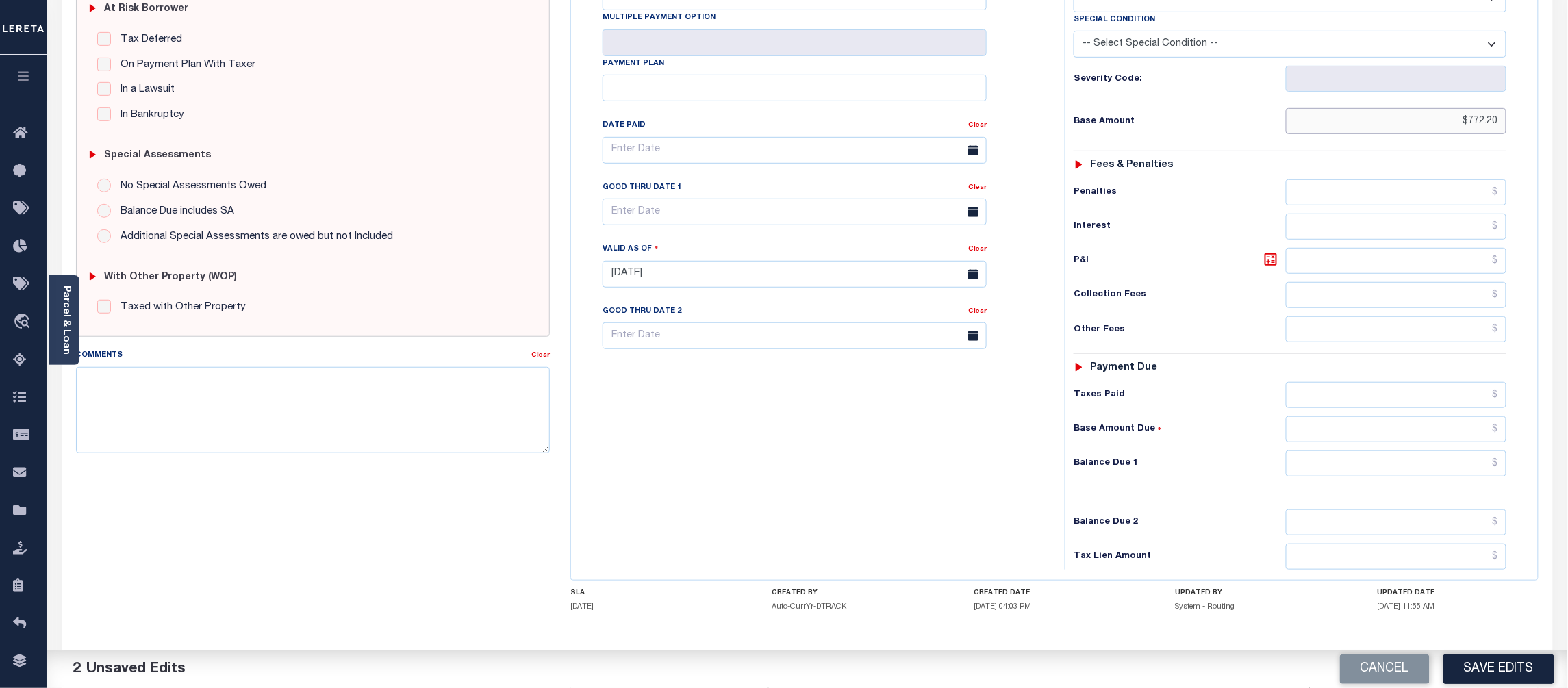
scroll to position [324, 0]
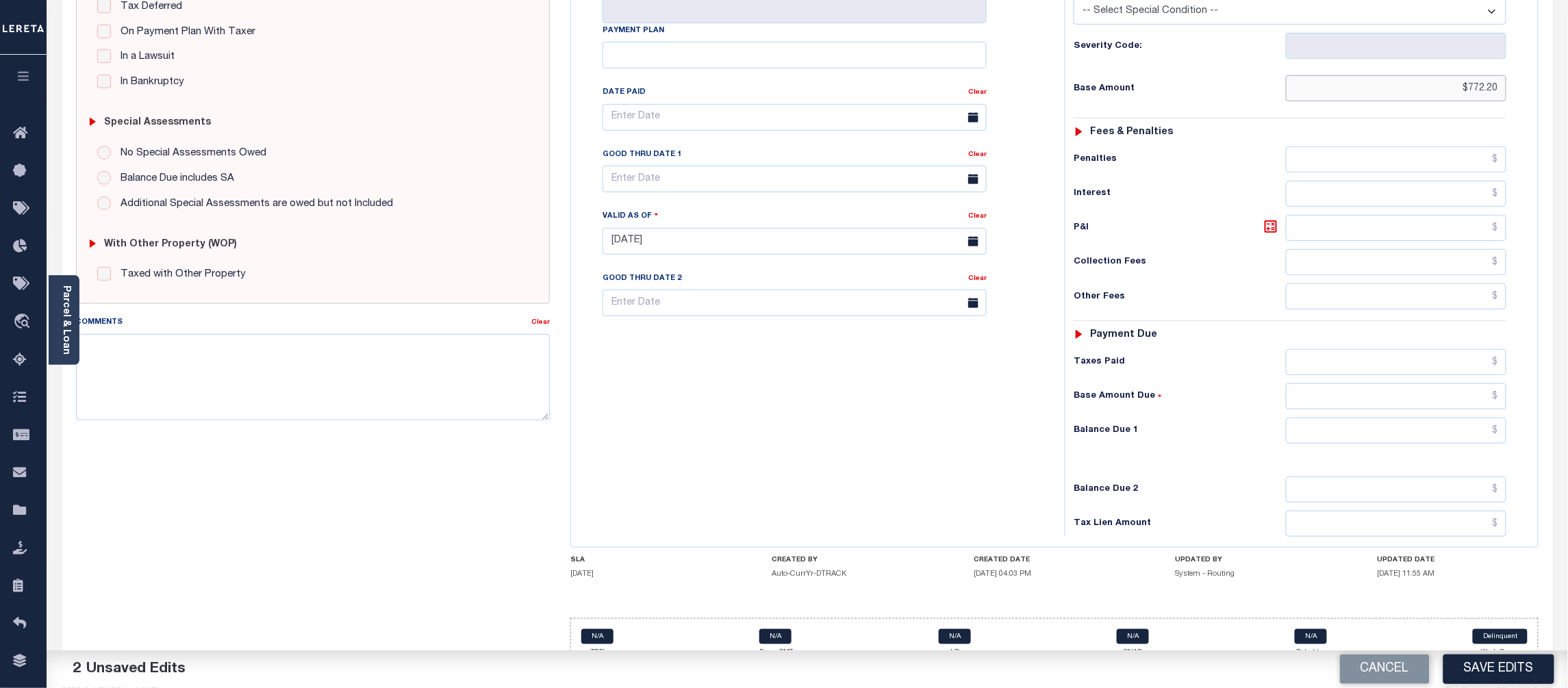
type input "$772.20"
click at [1500, 418] on input "text" at bounding box center [1396, 430] width 221 height 26
type input "$0.00"
click at [1485, 672] on button "Save Edits" at bounding box center [1499, 669] width 111 height 30
checkbox input "false"
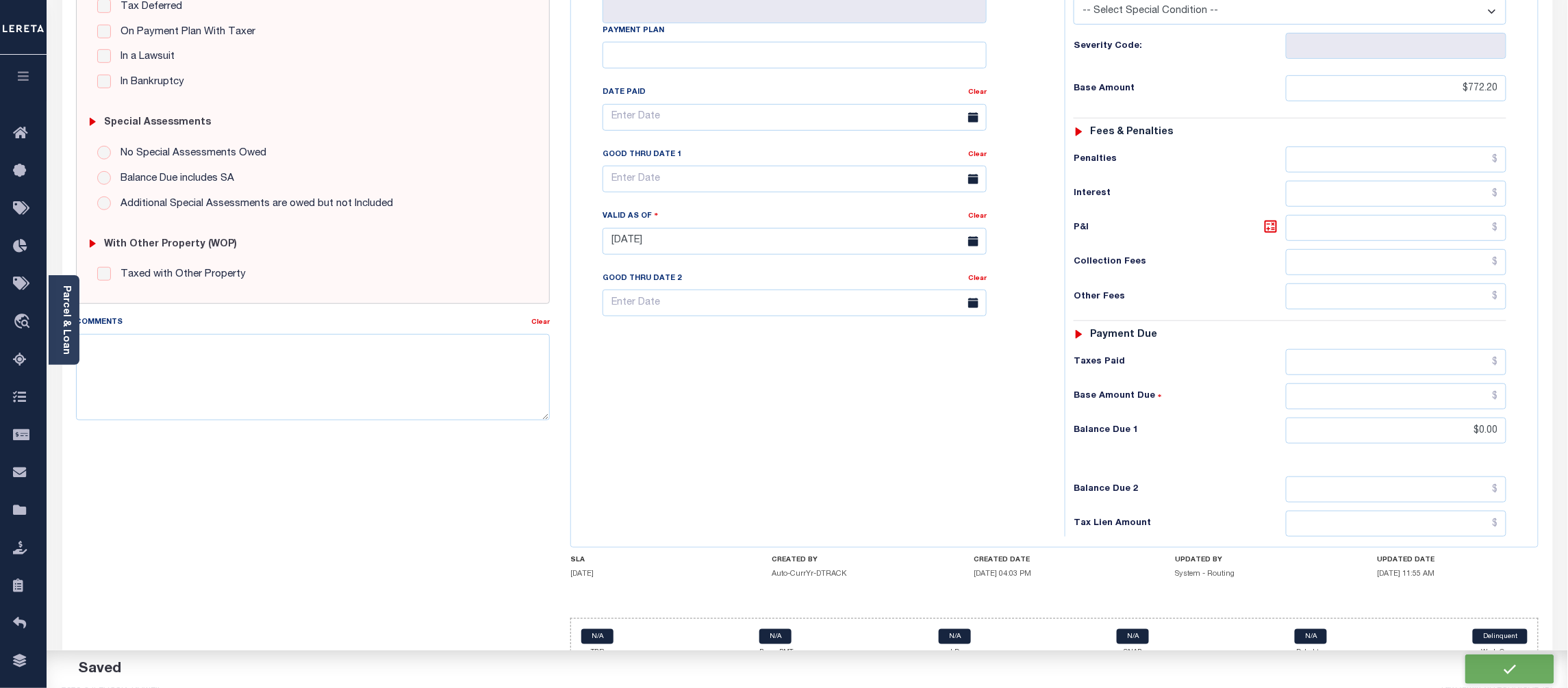
checkbox input "false"
type input "$772.2"
type input "$0"
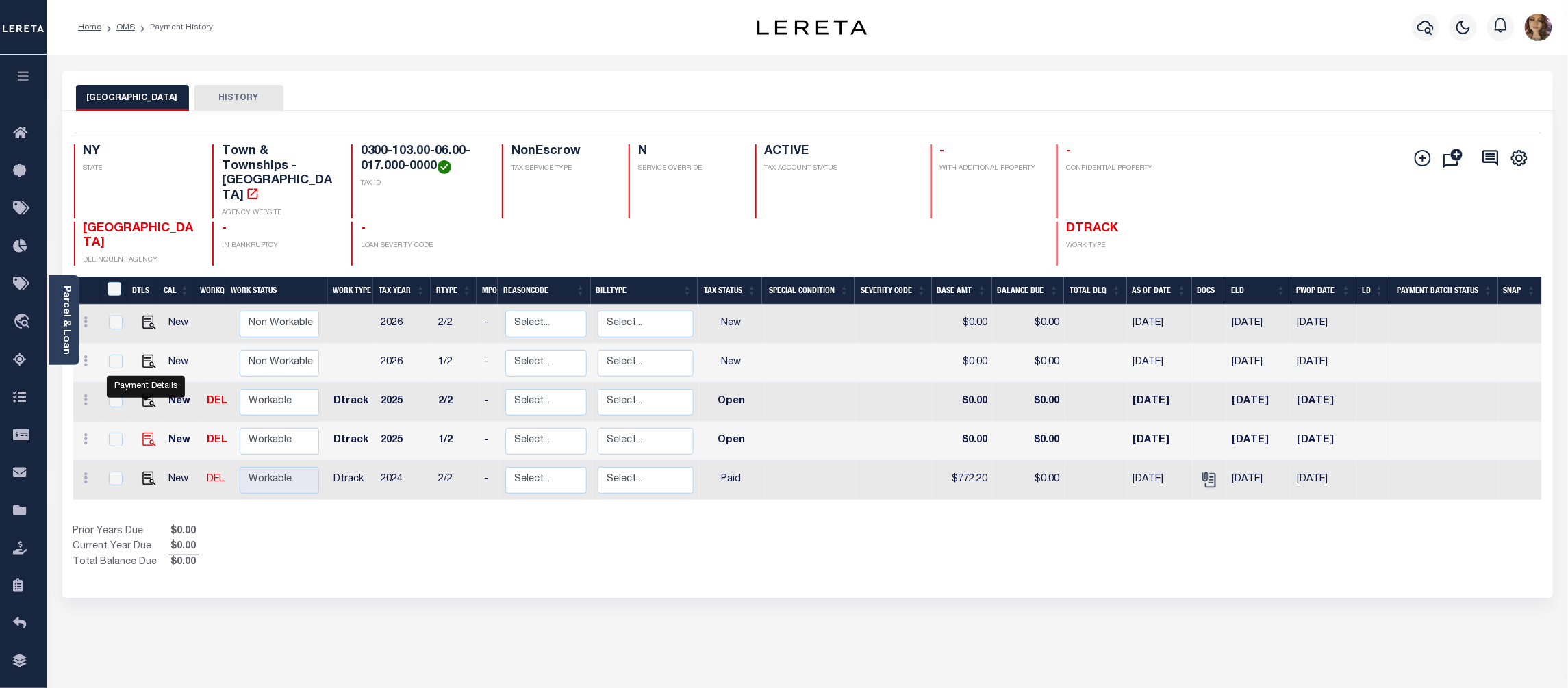
click at [148, 433] on img "" at bounding box center [149, 439] width 13 height 13
checkbox input "true"
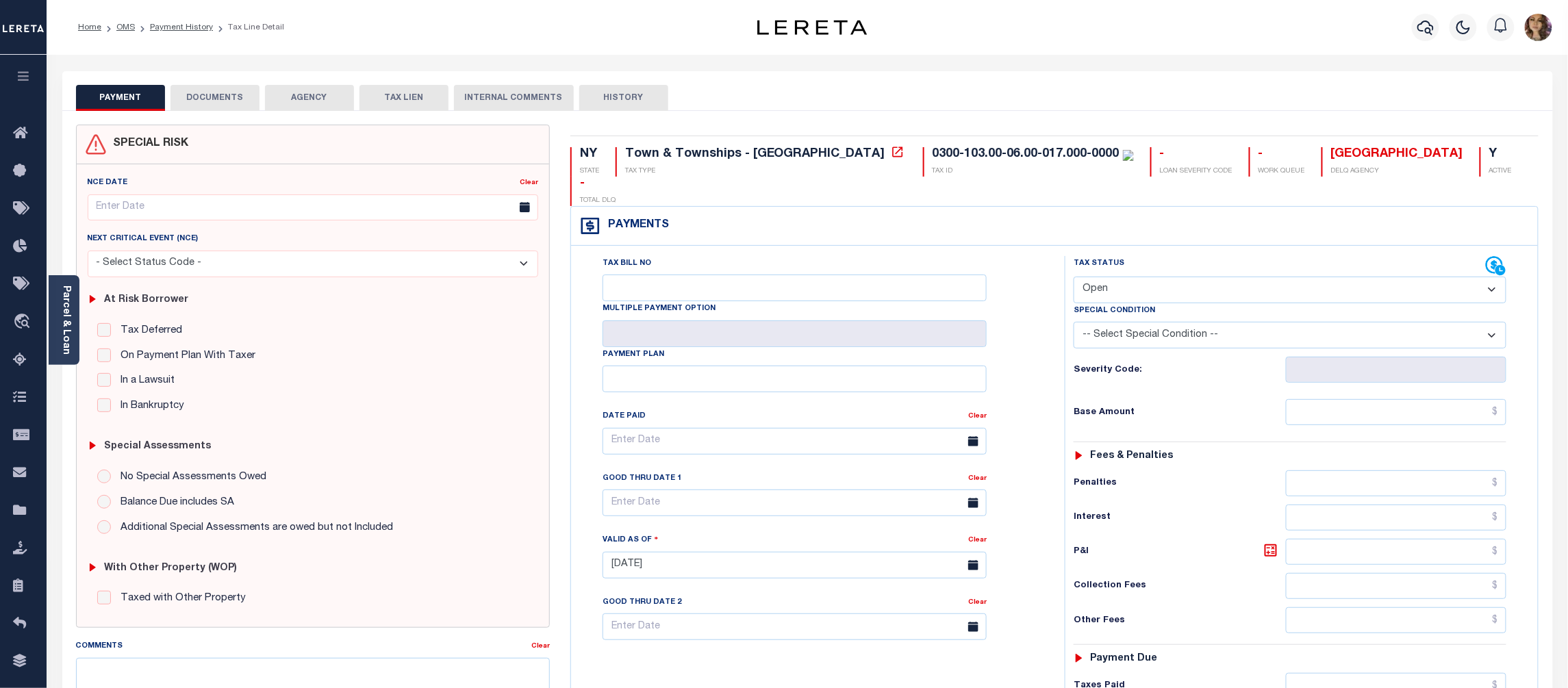
click at [1327, 277] on select "- Select Status Code - Open Due/Unpaid Paid Incomplete No Tax Due Internal Refu…" at bounding box center [1290, 290] width 433 height 27
select select "PYD"
click at [1074, 277] on select "- Select Status Code - Open Due/Unpaid Paid Incomplete No Tax Due Internal Refu…" at bounding box center [1290, 290] width 433 height 27
type input "[DATE]"
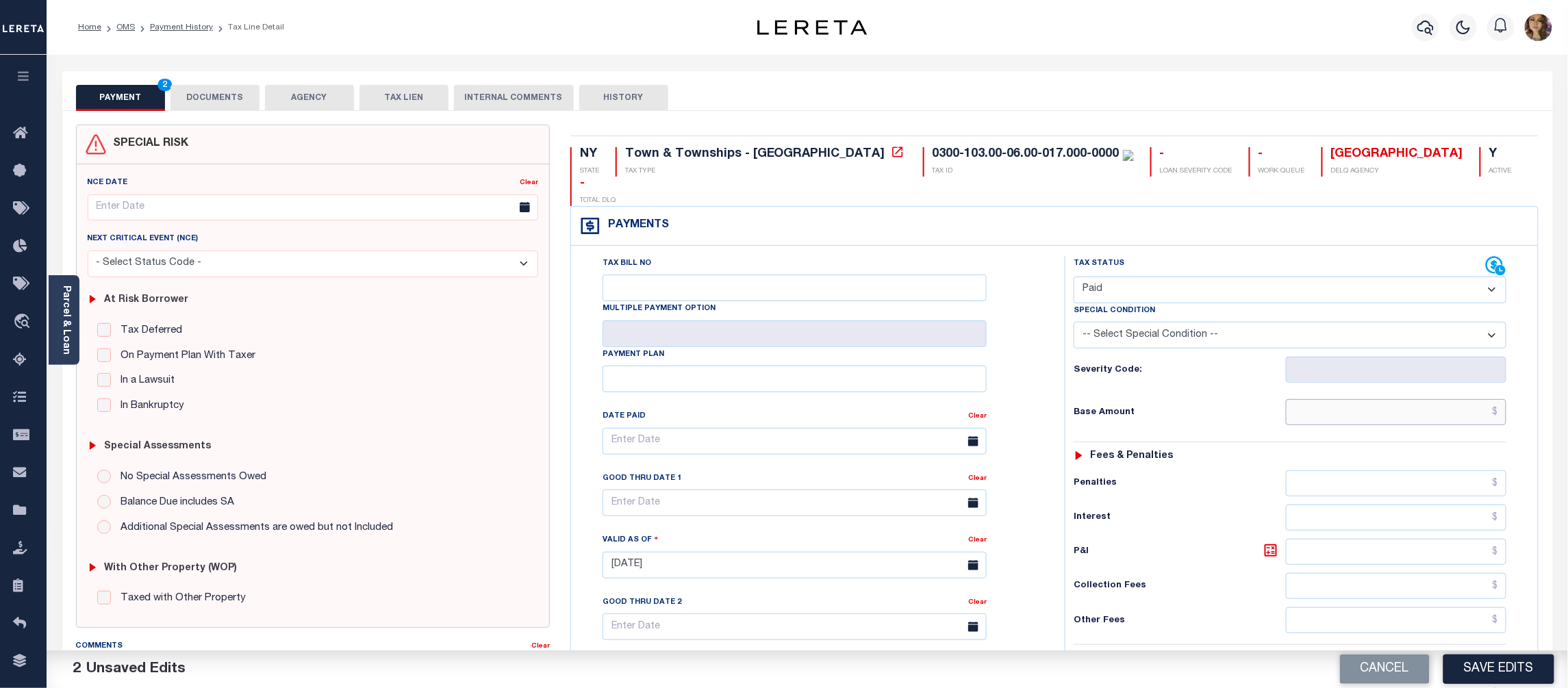
click at [1497, 399] on input "text" at bounding box center [1396, 411] width 221 height 26
click at [1209, 357] on div "Severity Code:" at bounding box center [1290, 369] width 433 height 26
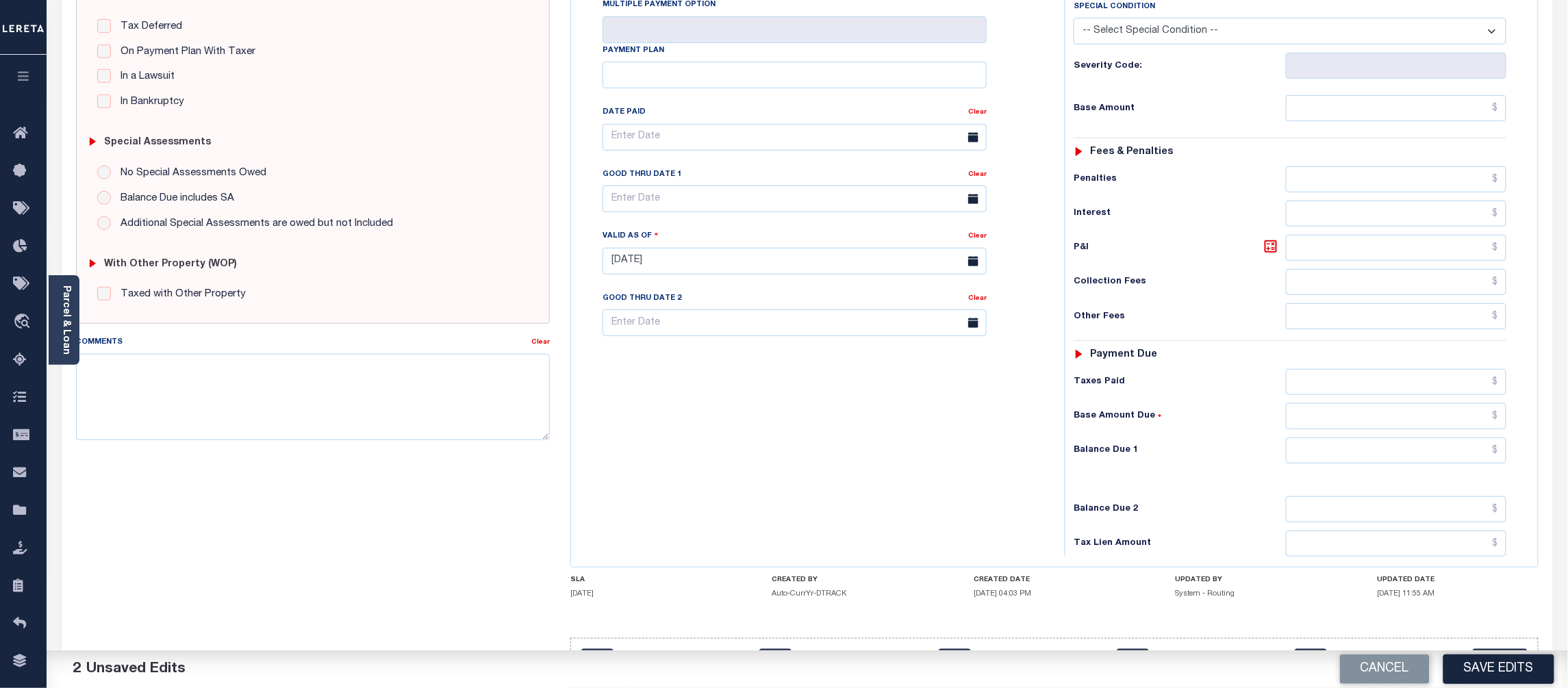
scroll to position [327, 0]
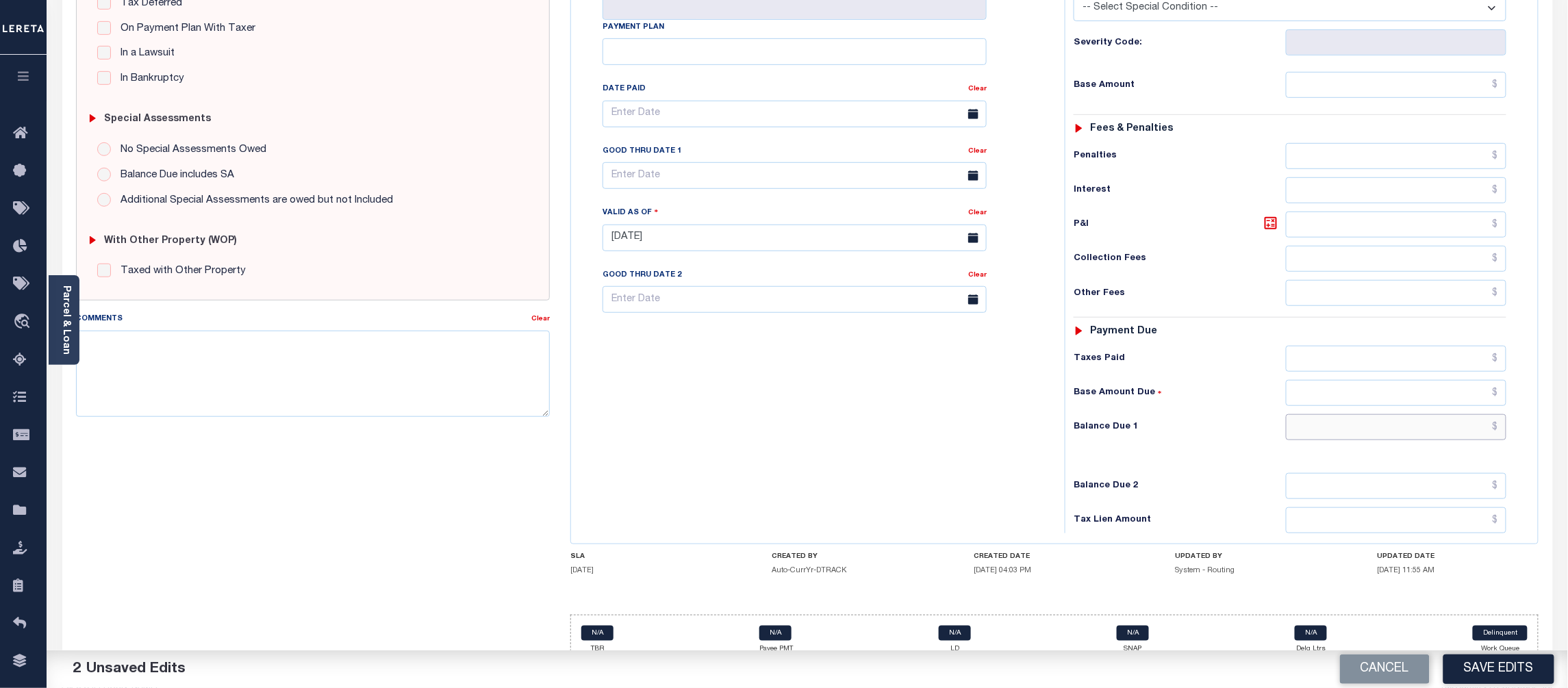
click at [1499, 414] on input "text" at bounding box center [1396, 427] width 221 height 26
type input "$0.00"
click at [1487, 663] on button "Save Edits" at bounding box center [1499, 669] width 111 height 30
checkbox input "false"
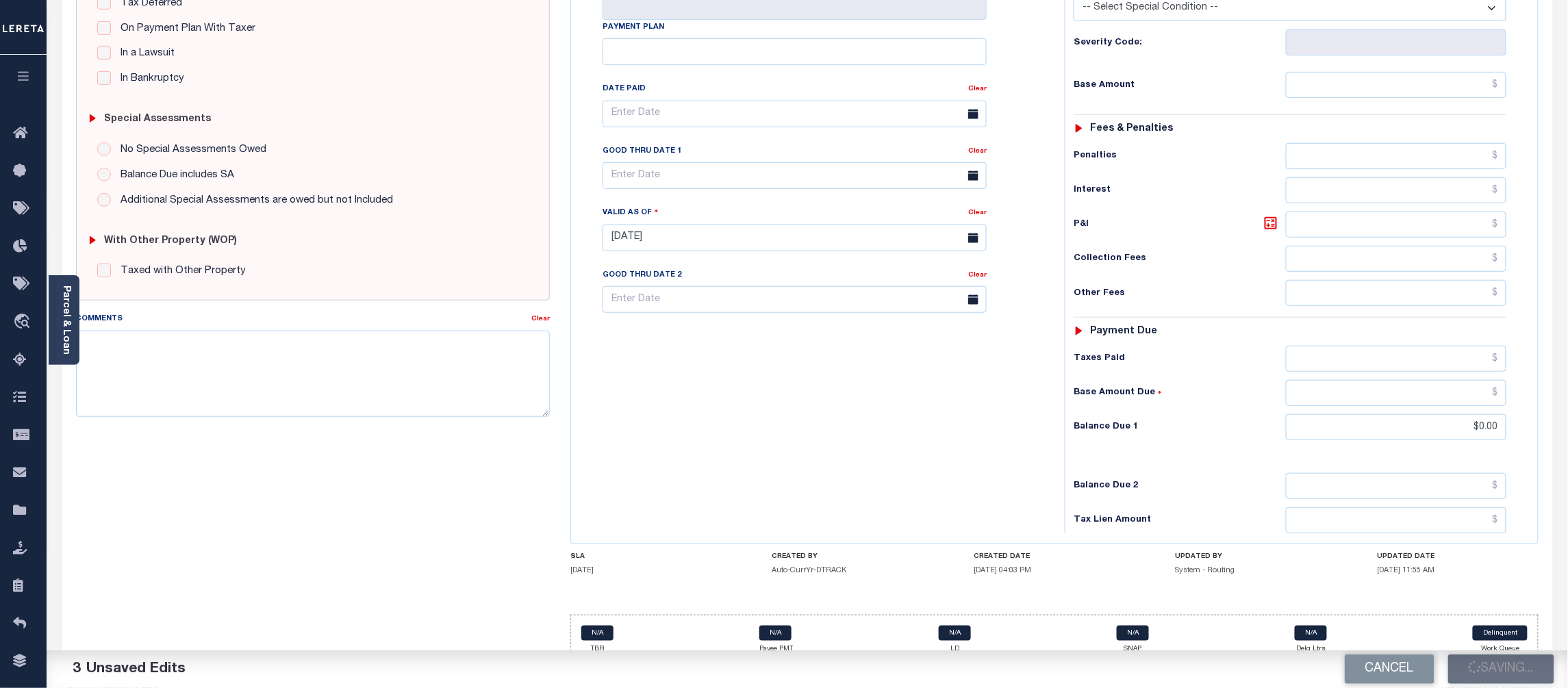
checkbox input "false"
type input "$0"
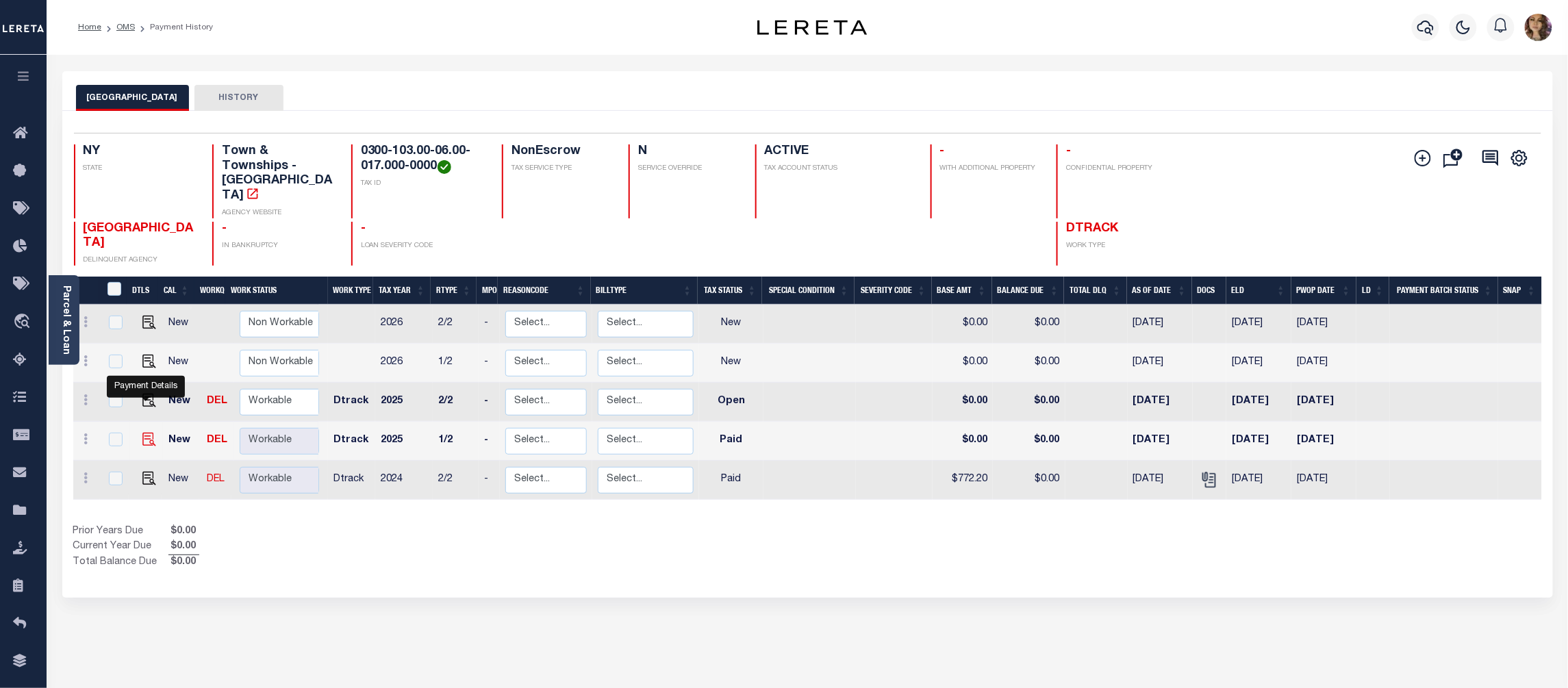
click at [148, 433] on img "" at bounding box center [149, 439] width 13 height 13
checkbox input "true"
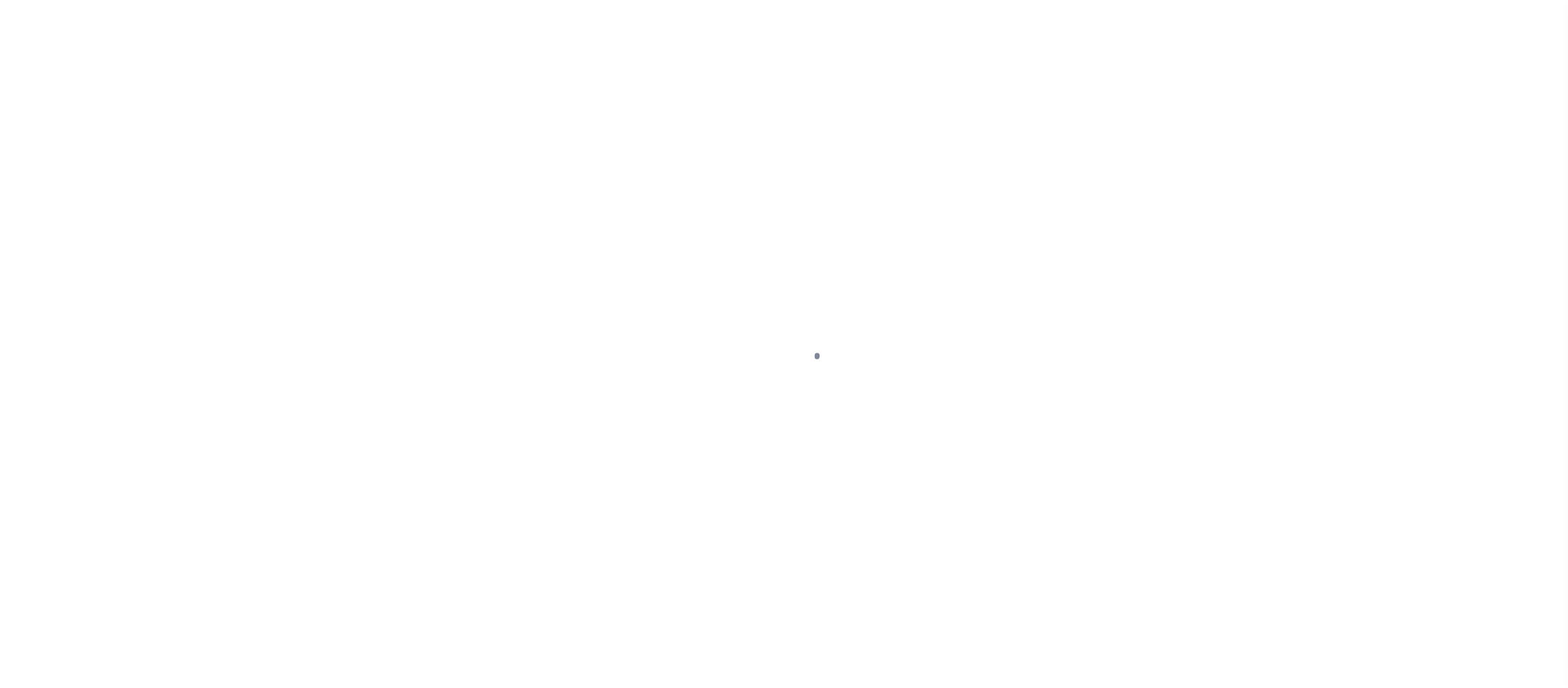
select select "PYD"
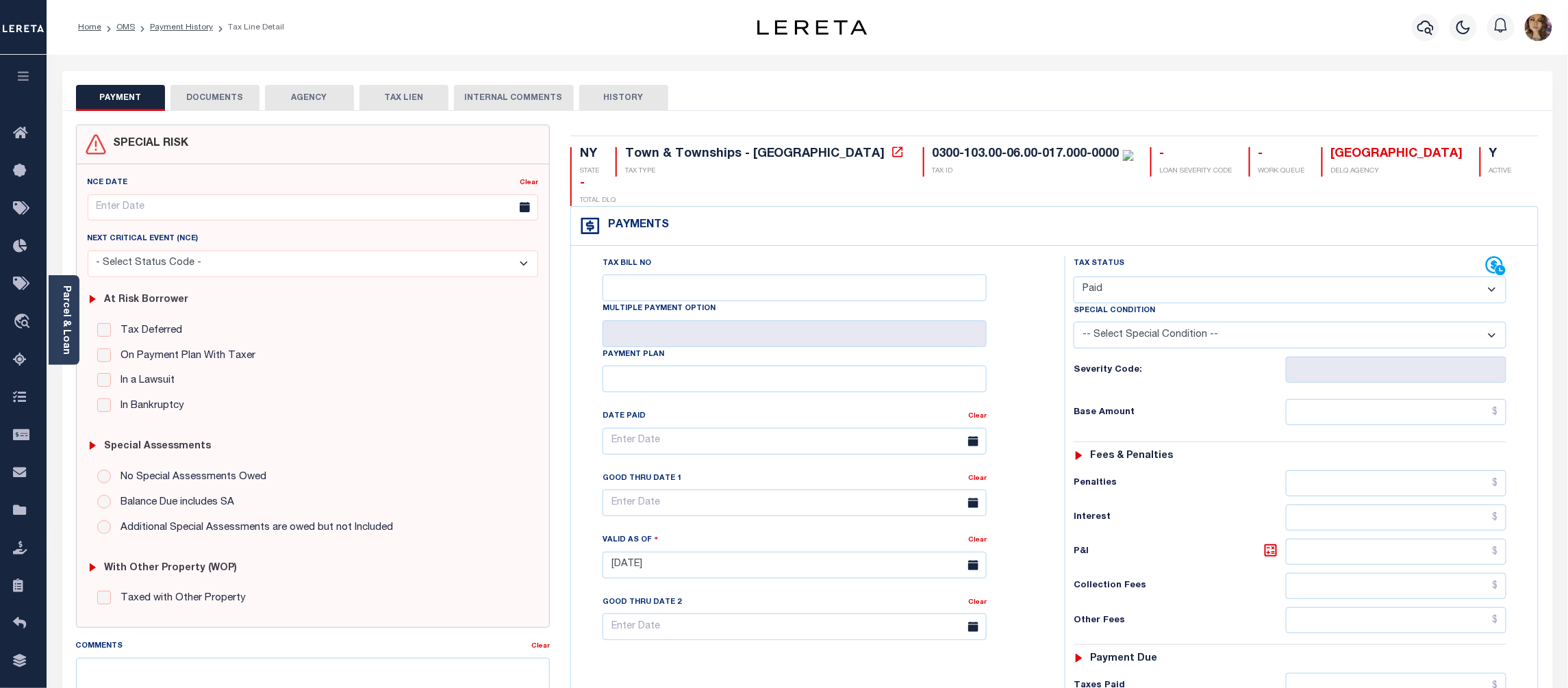
click at [225, 100] on button "DOCUMENTS" at bounding box center [215, 98] width 89 height 26
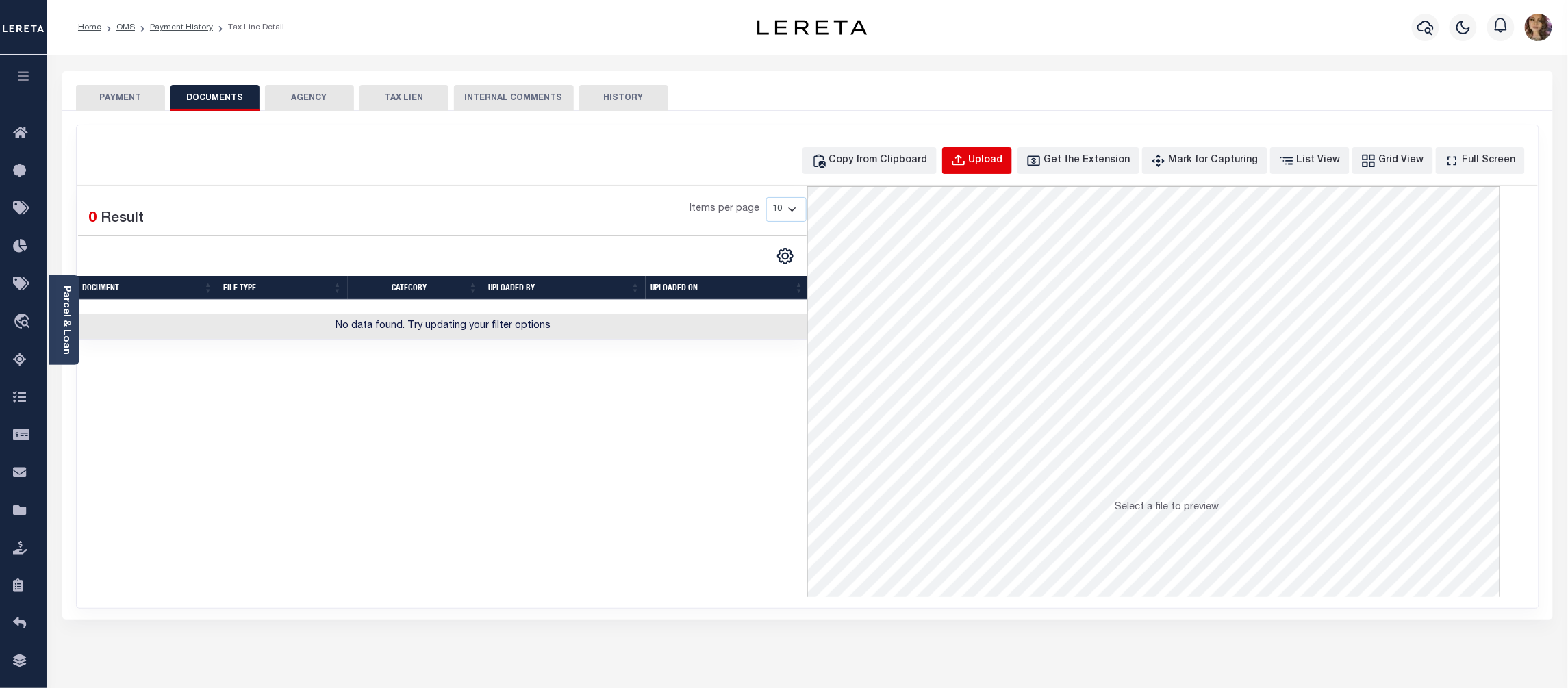
click at [1003, 156] on div "Upload" at bounding box center [986, 161] width 34 height 15
select select "POP"
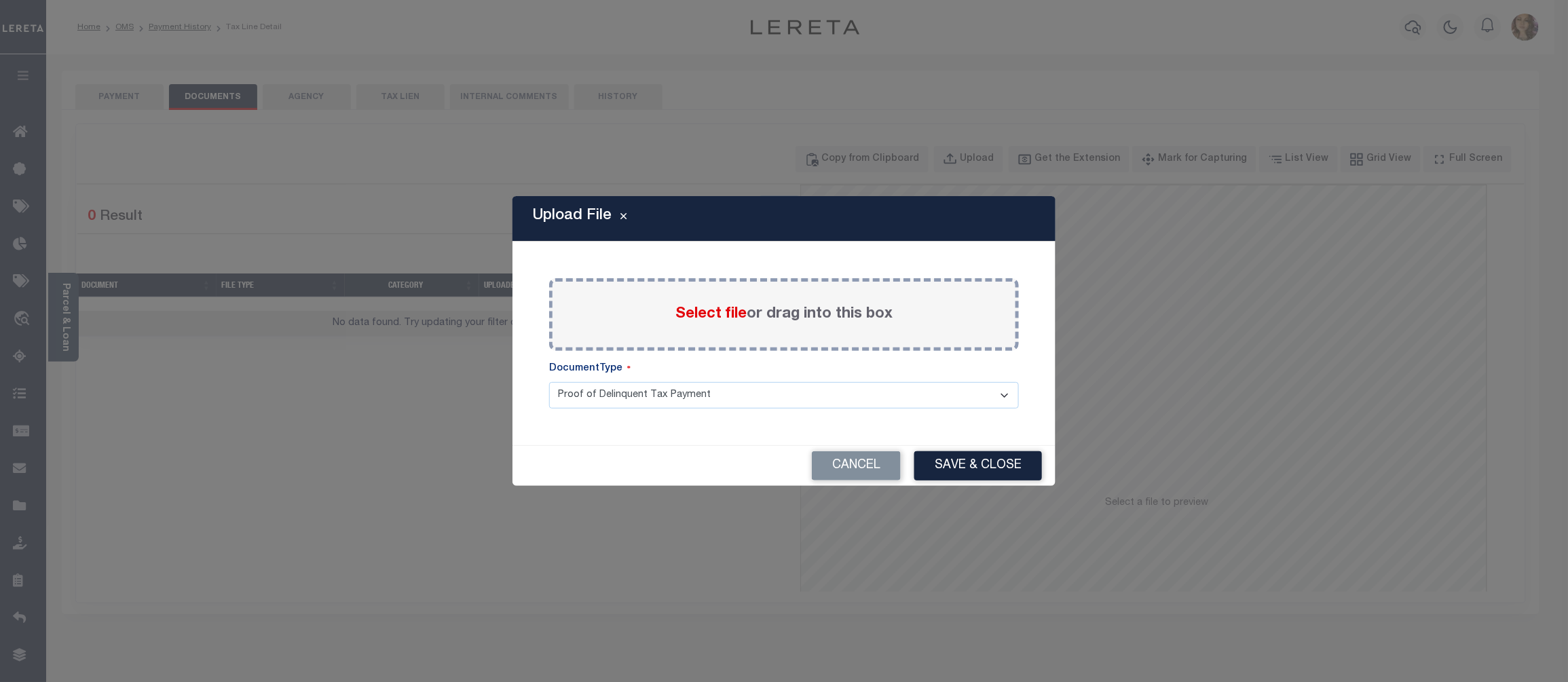
click at [696, 310] on span "Select file" at bounding box center [711, 314] width 71 height 15
click at [0, 0] on input "Select file or drag into this box" at bounding box center [0, 0] width 0 height 0
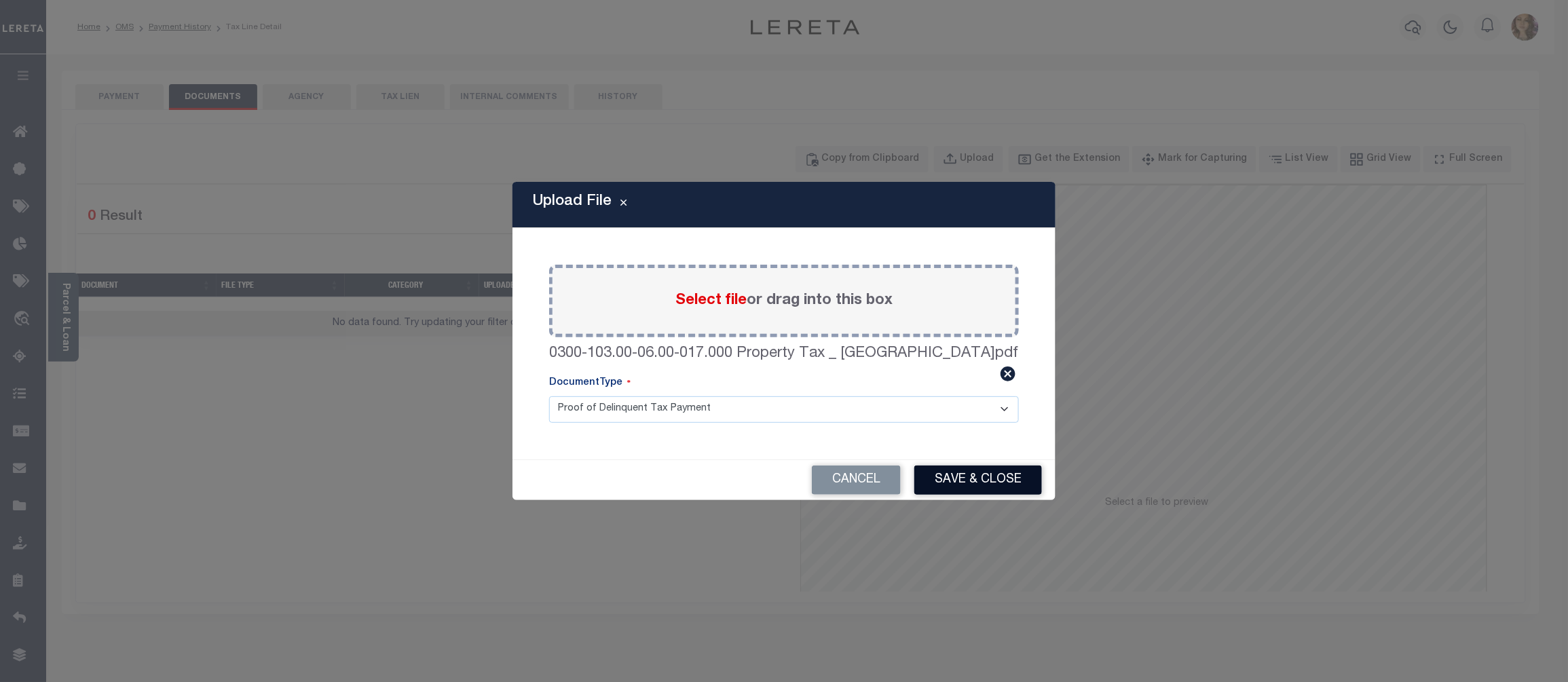
click at [969, 481] on button "Save & Close" at bounding box center [978, 480] width 127 height 29
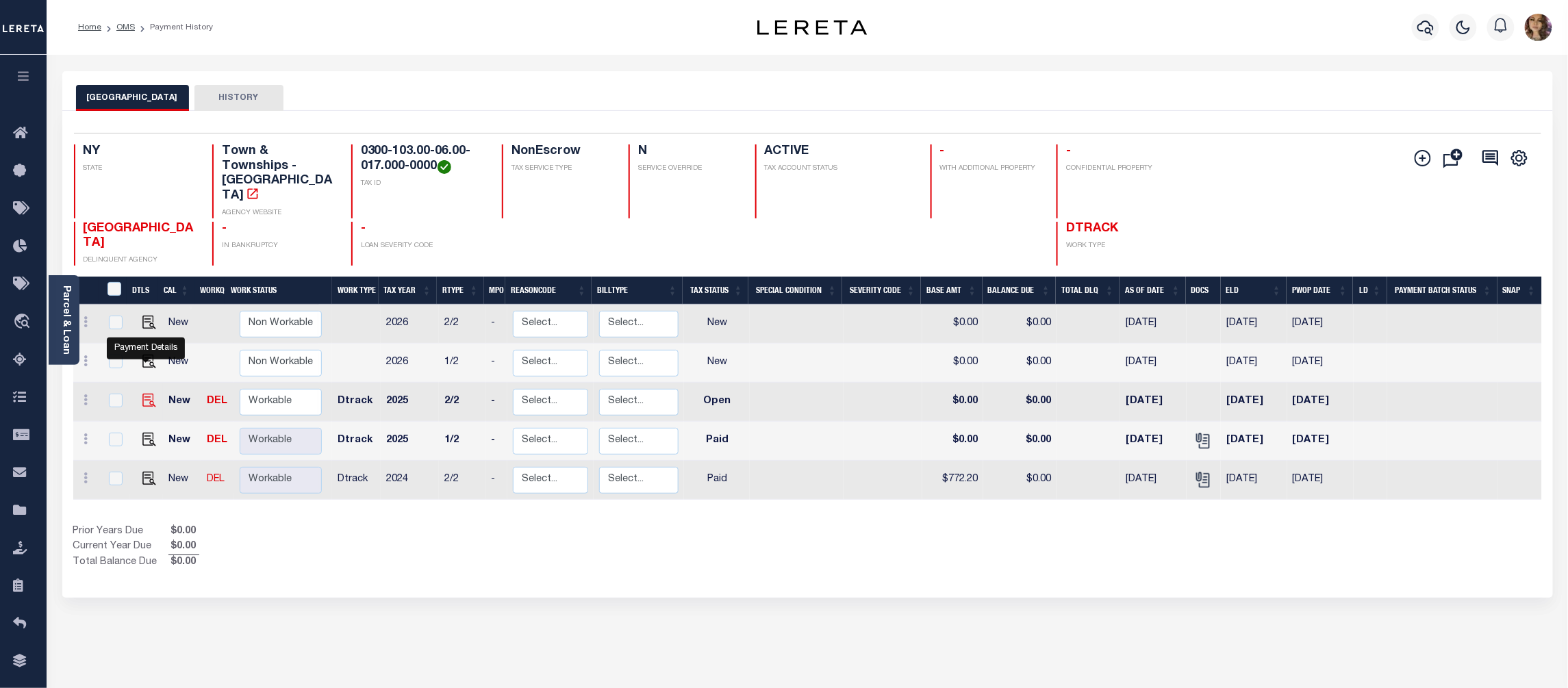
click at [144, 393] on img "" at bounding box center [149, 400] width 13 height 13
checkbox input "true"
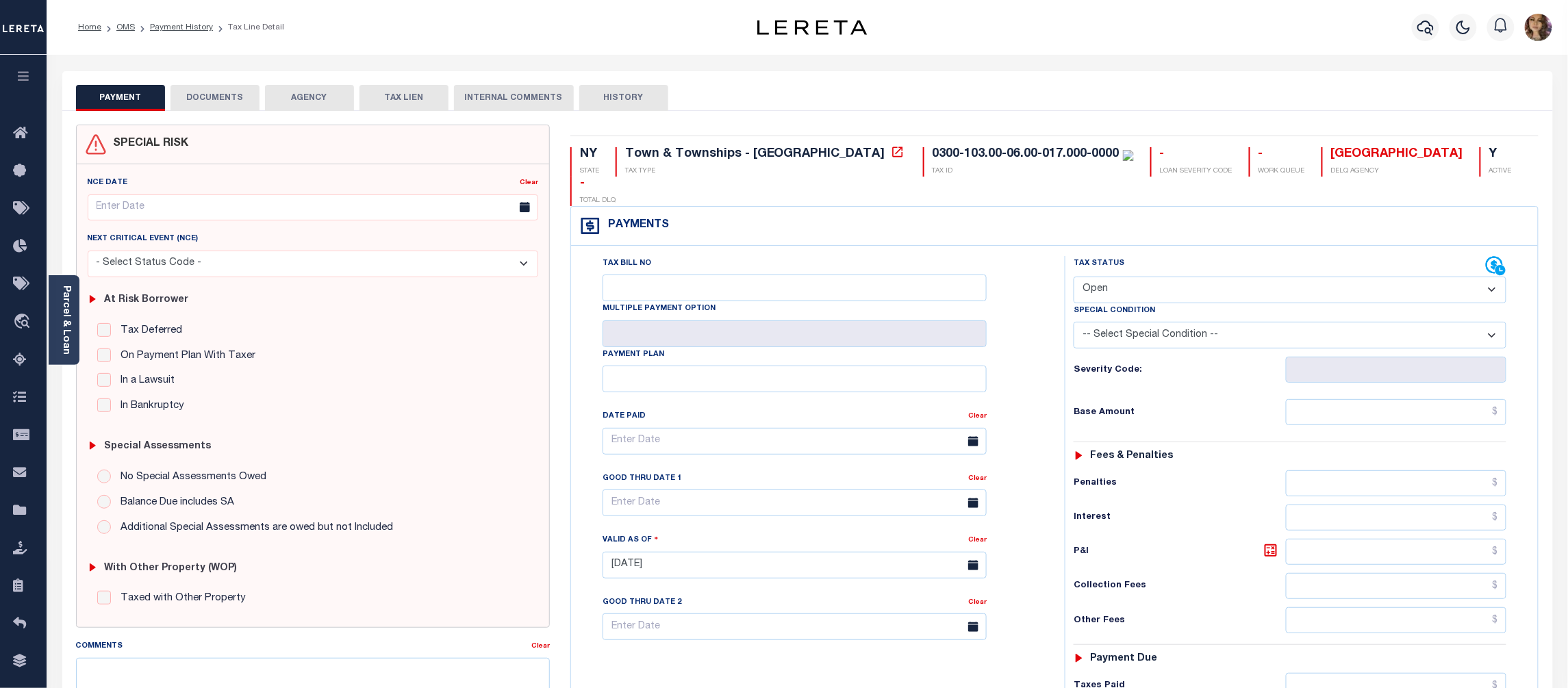
click at [1246, 277] on select "- Select Status Code - Open Due/Unpaid Paid Incomplete No Tax Due Internal Refu…" at bounding box center [1290, 290] width 433 height 27
select select "PYD"
click at [1074, 277] on select "- Select Status Code - Open Due/Unpaid Paid Incomplete No Tax Due Internal Refu…" at bounding box center [1290, 290] width 433 height 27
type input "[DATE]"
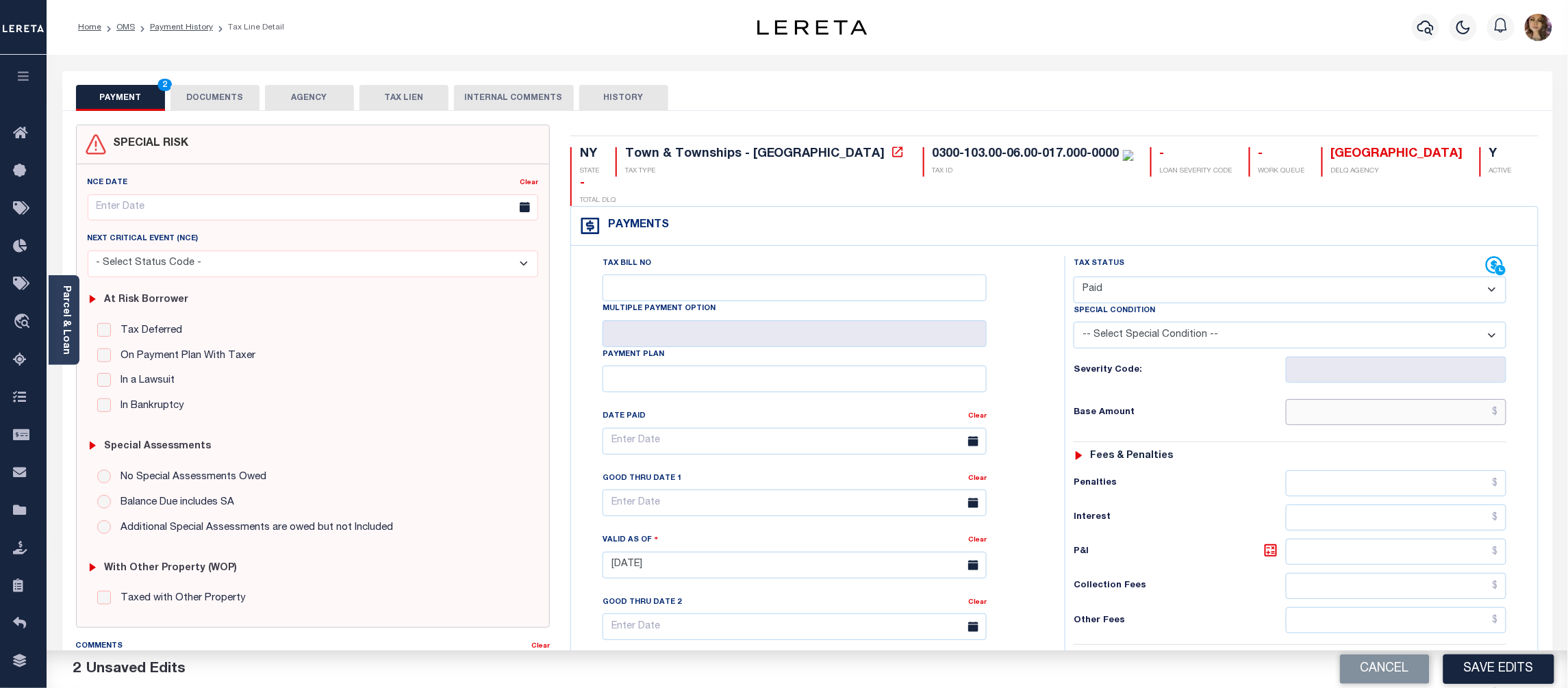
click at [1502, 399] on input "text" at bounding box center [1396, 411] width 221 height 26
type input "$83,774.00"
click at [1009, 430] on div "Tax Bill No Multiple Payment Option Payment Plan Clear" at bounding box center [814, 448] width 459 height 384
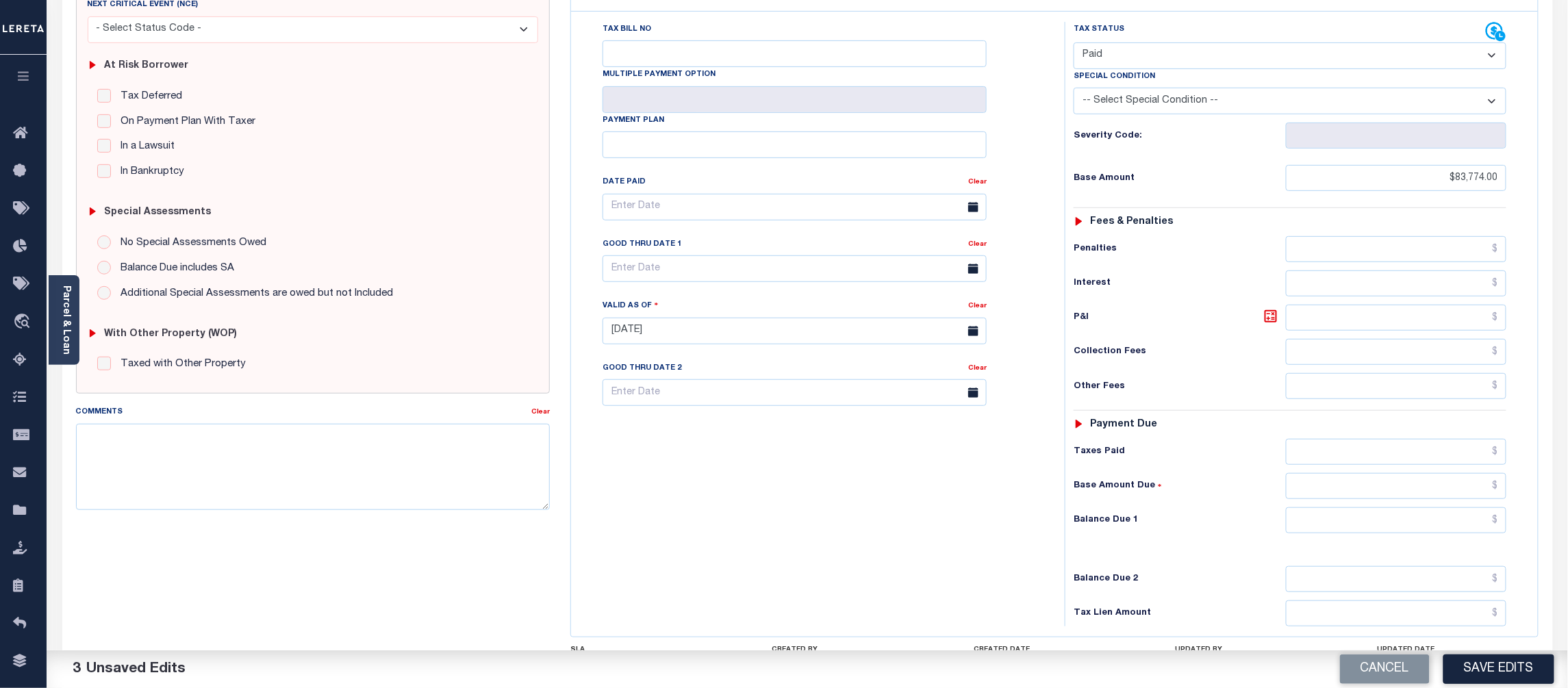
scroll to position [274, 0]
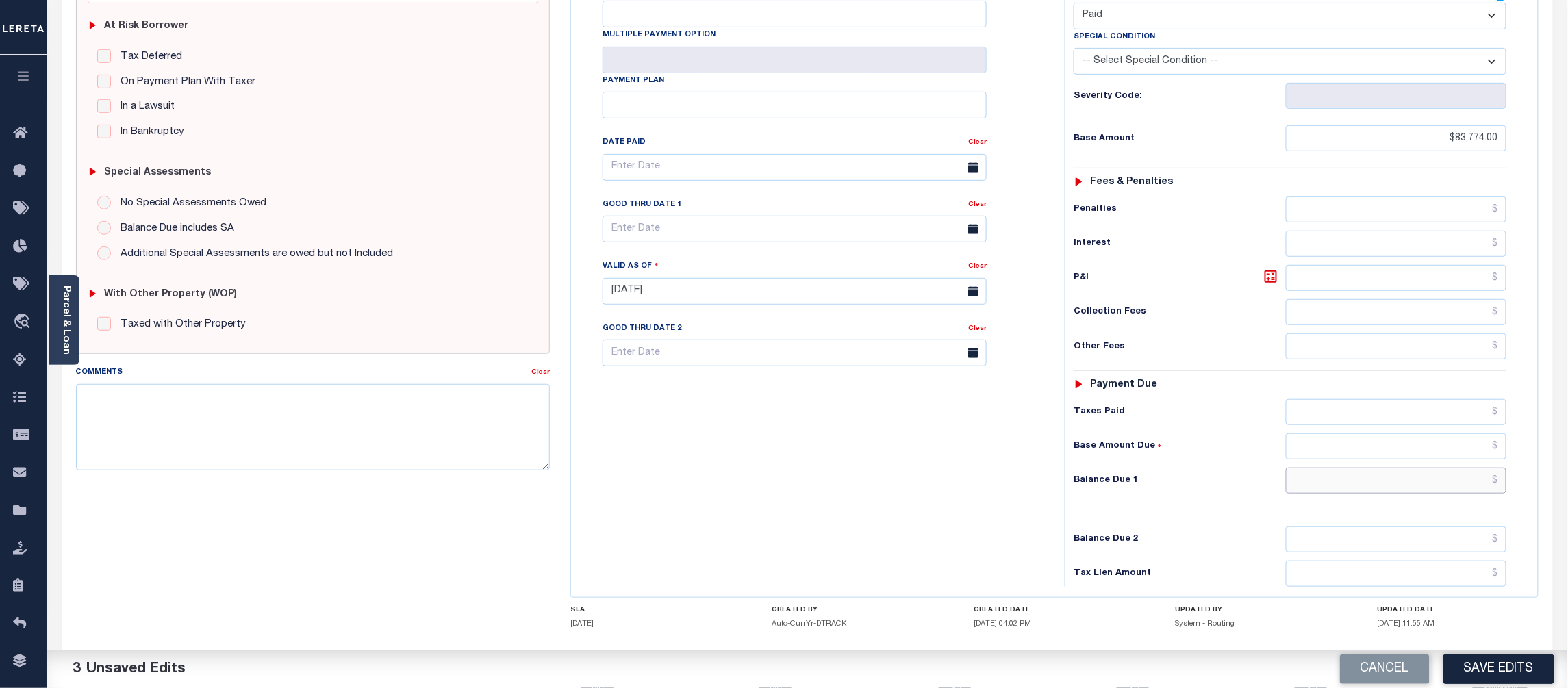
click at [1505, 468] on input "text" at bounding box center [1396, 481] width 221 height 26
type input "$0.00"
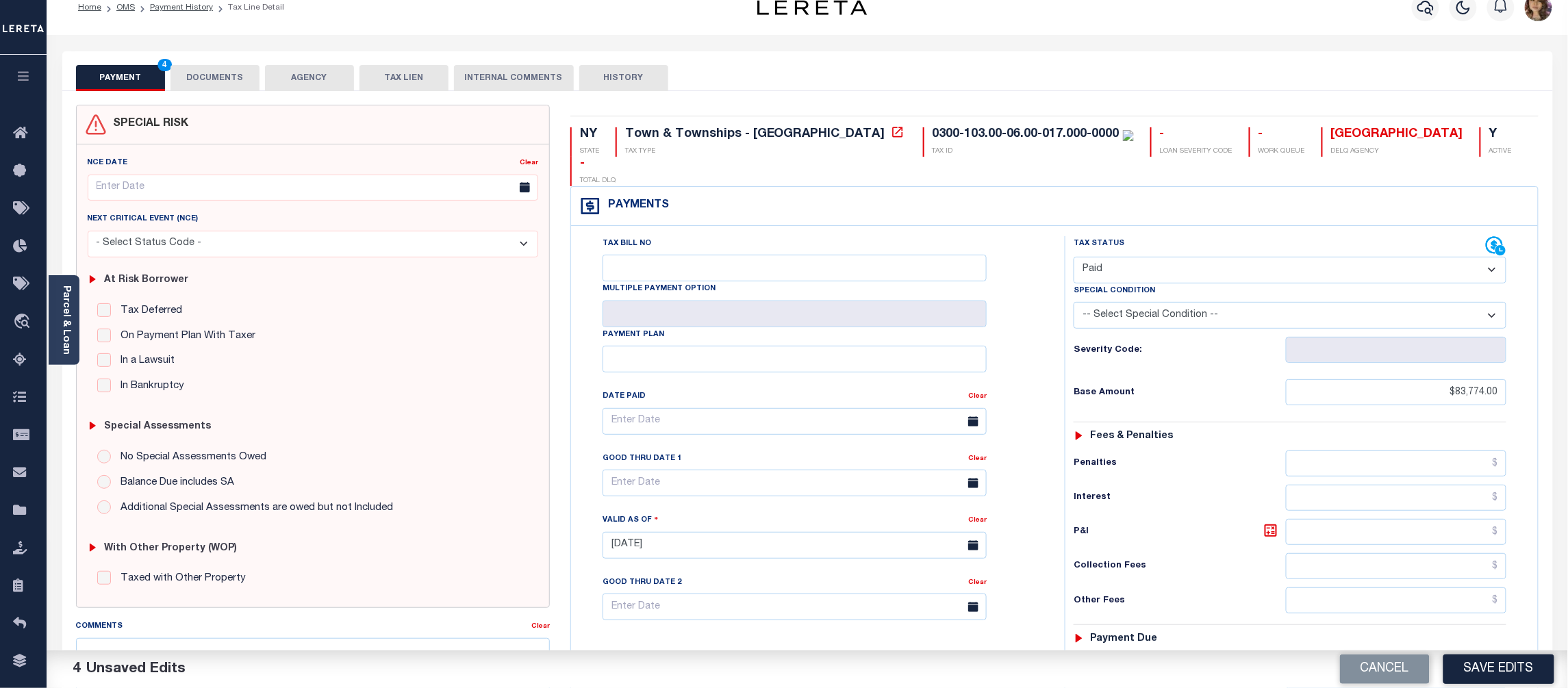
scroll to position [0, 0]
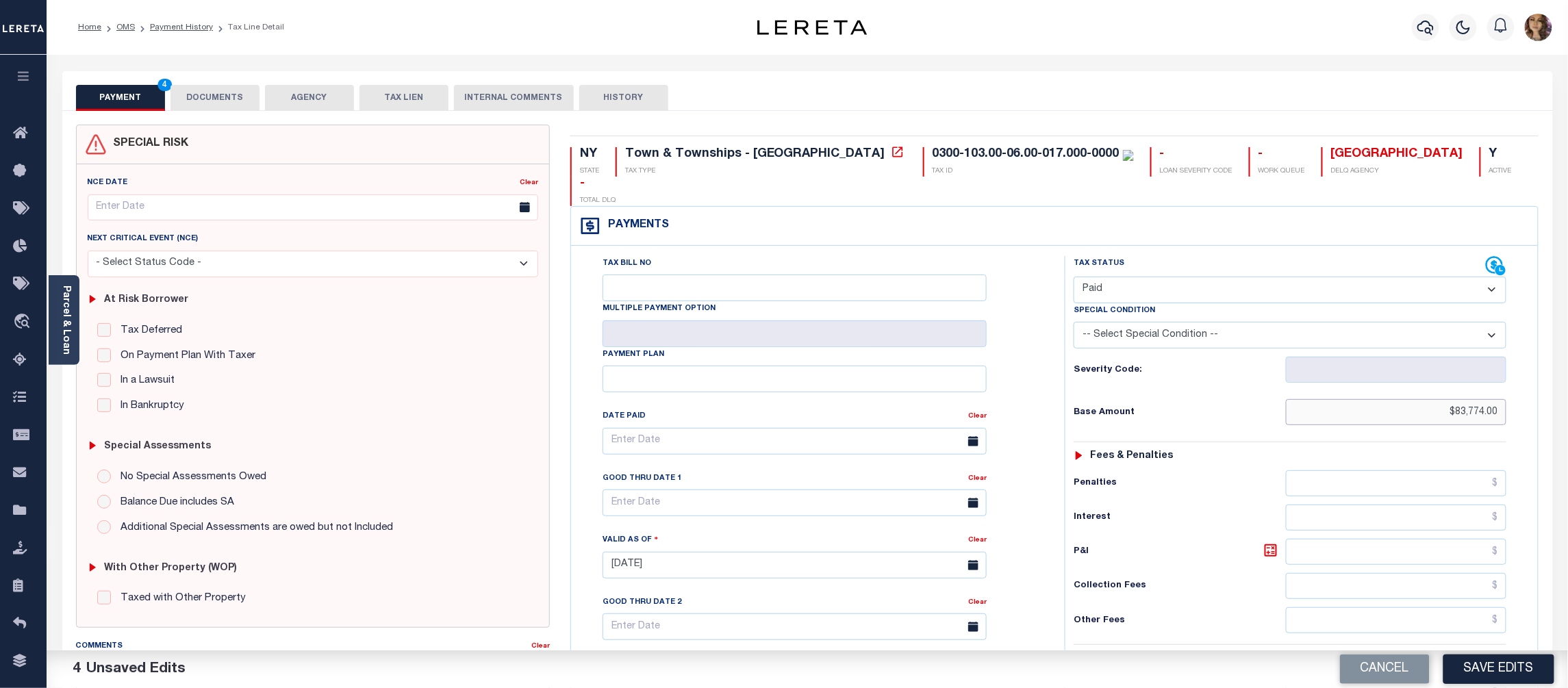
drag, startPoint x: 1502, startPoint y: 389, endPoint x: 1447, endPoint y: 389, distance: 55.0
click at [1447, 399] on input "$83,774.00" at bounding box center [1396, 411] width 221 height 26
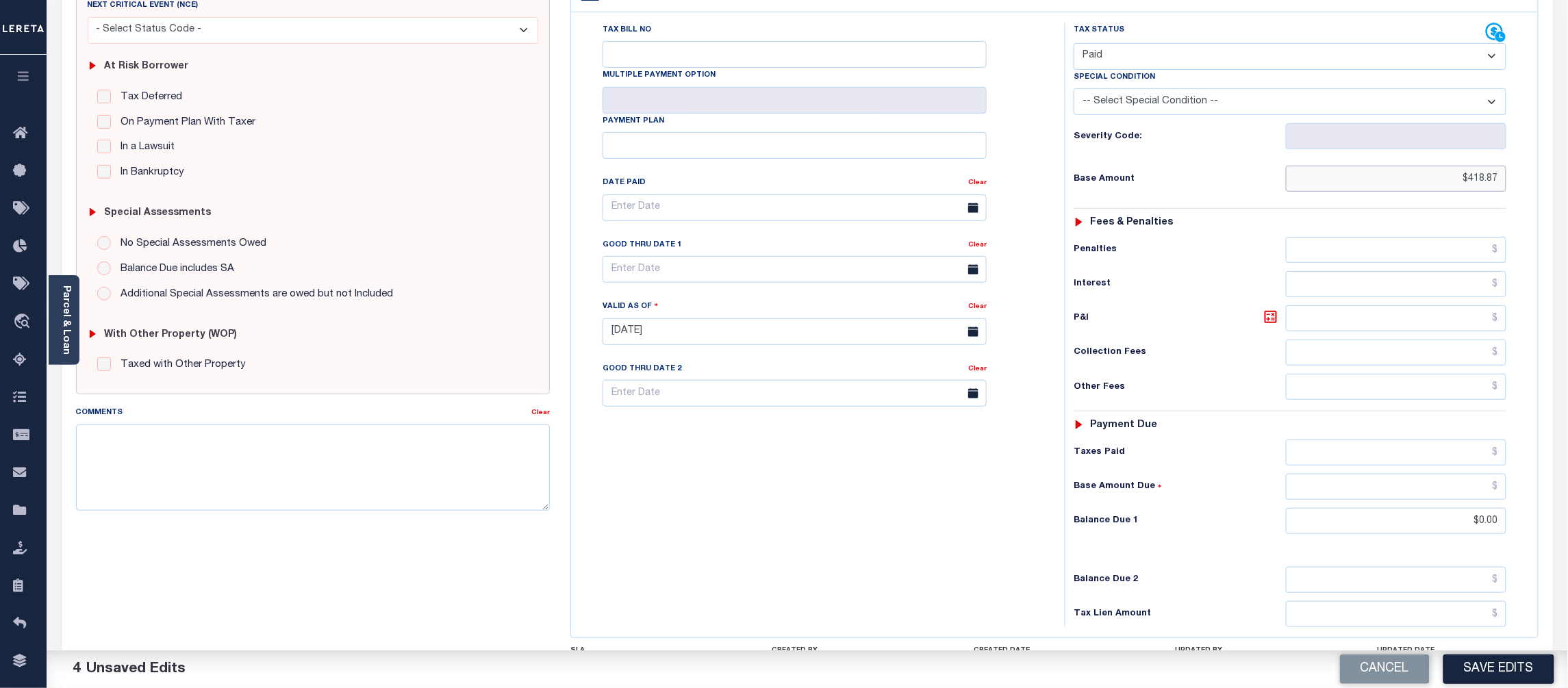
scroll to position [274, 0]
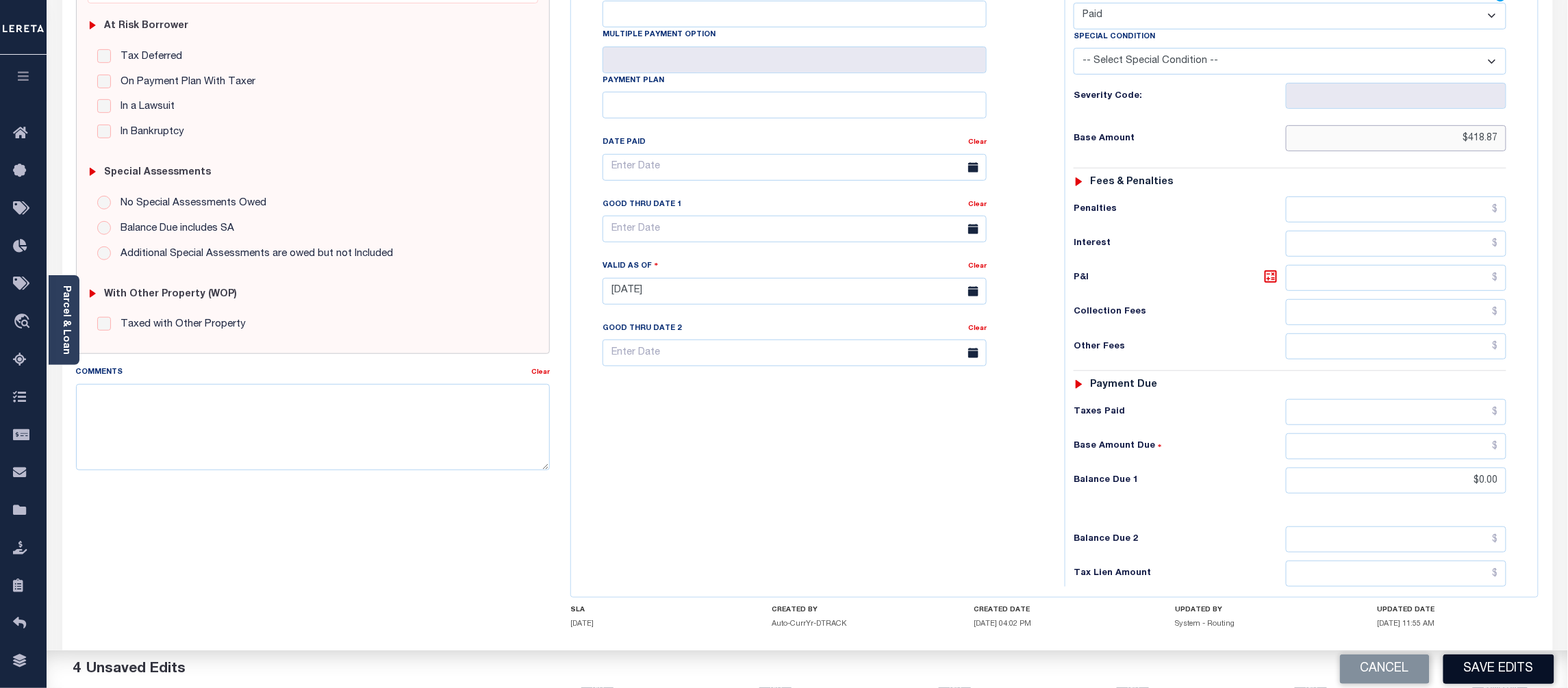
type input "$418.87"
click at [1475, 674] on button "Save Edits" at bounding box center [1499, 669] width 111 height 30
checkbox input "false"
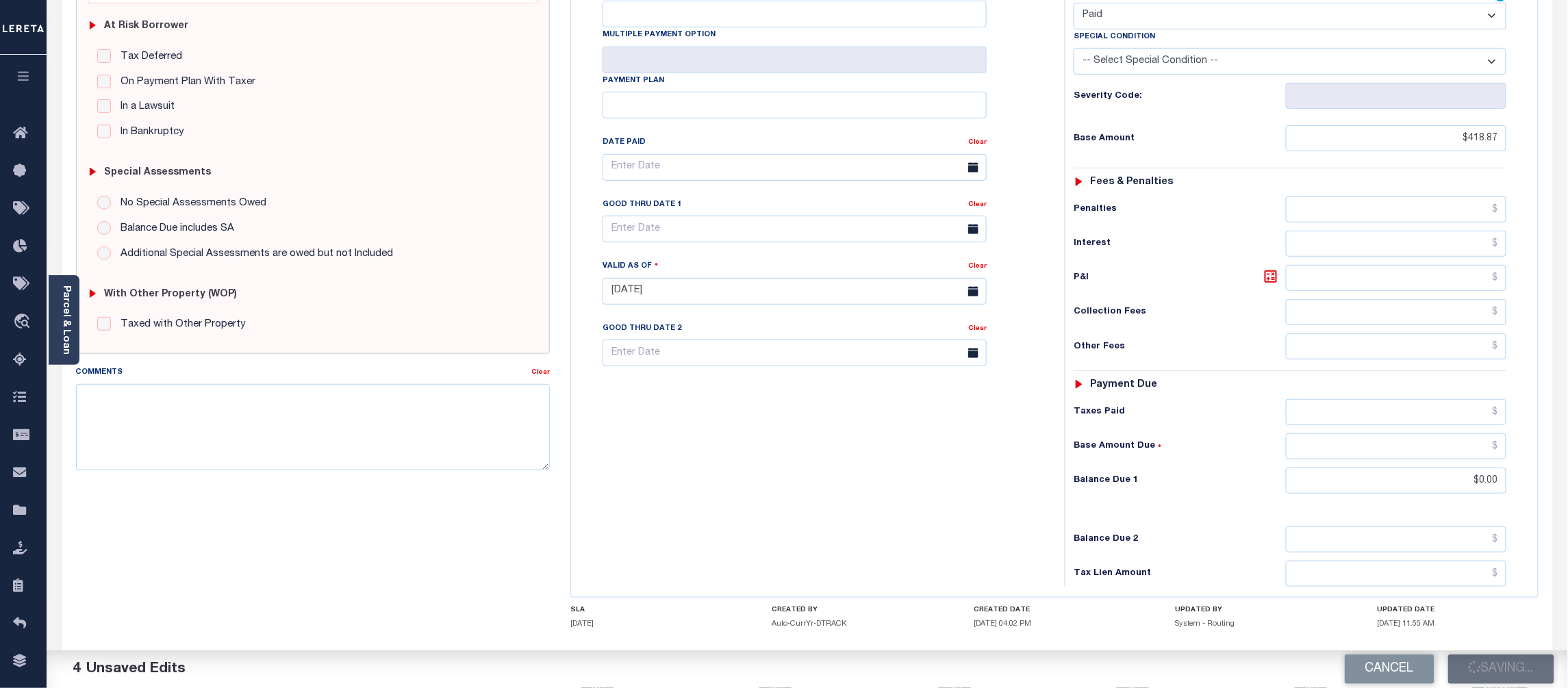
checkbox input "false"
type input "$418.87"
type input "$0"
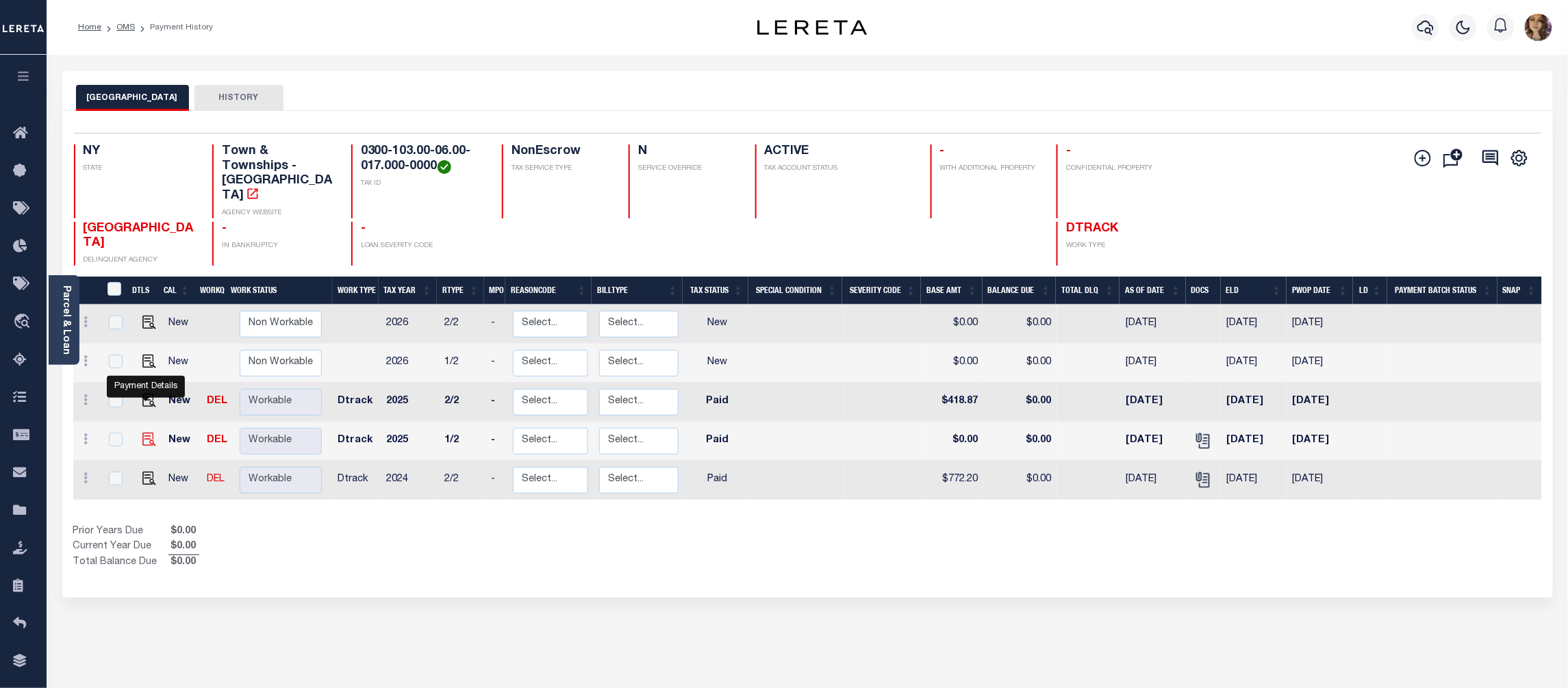
click at [148, 433] on img "" at bounding box center [149, 439] width 13 height 13
checkbox input "true"
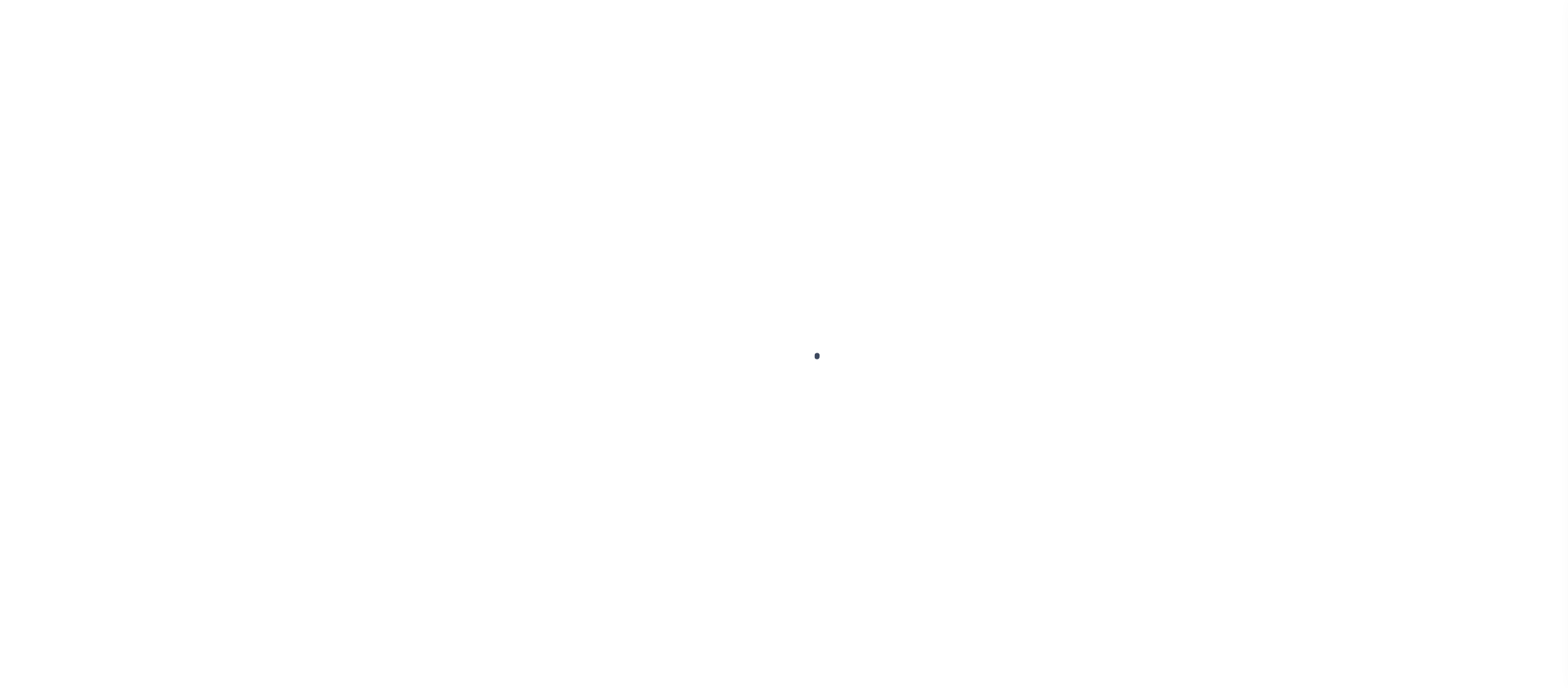
select select "PYD"
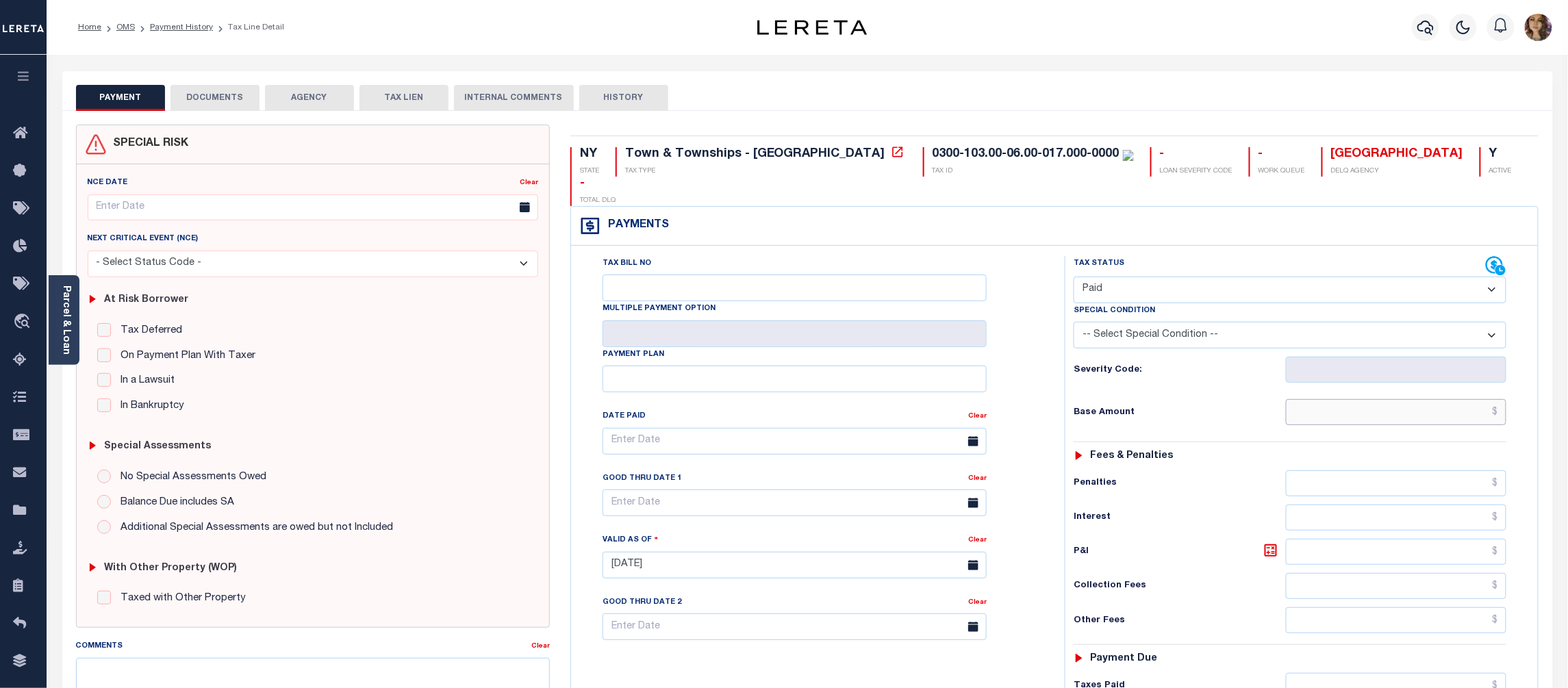
click at [1502, 399] on input "text" at bounding box center [1396, 411] width 221 height 26
type input "$418.87"
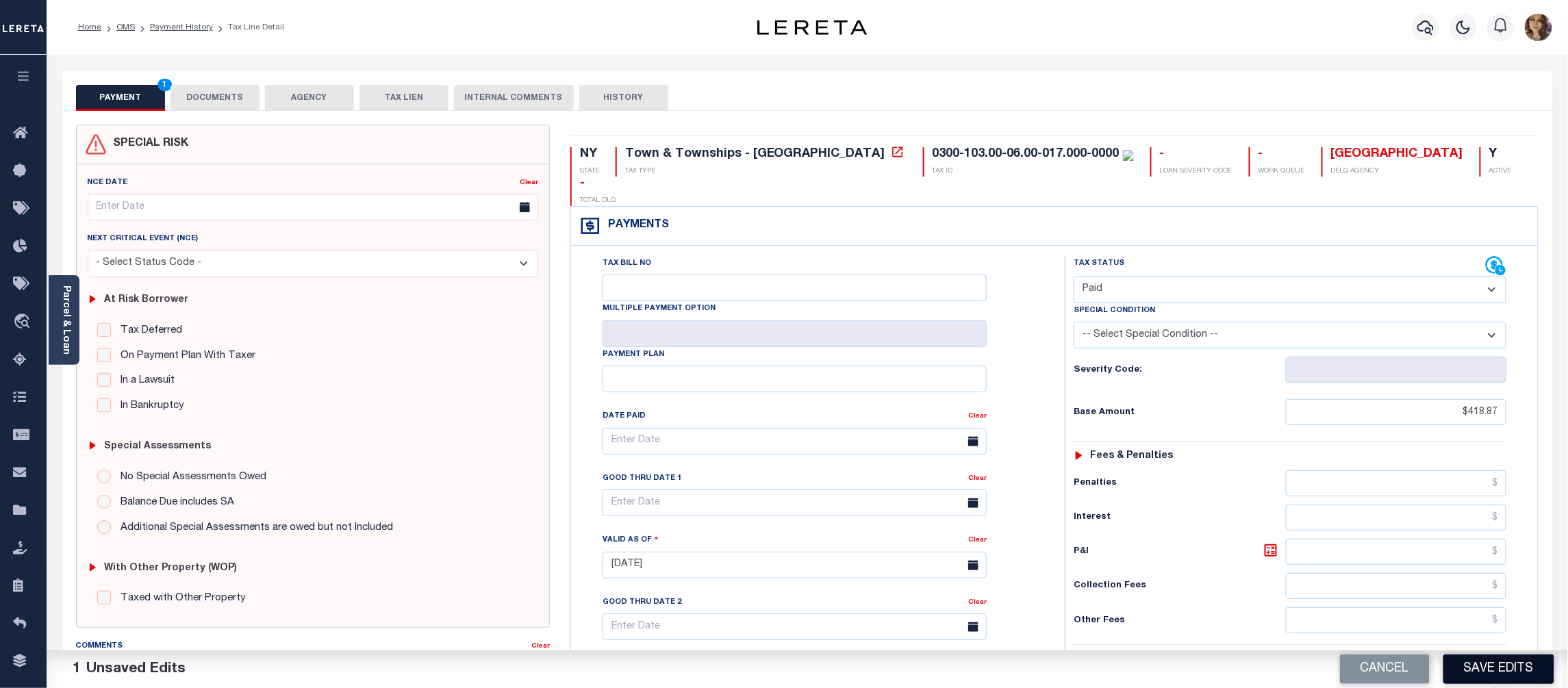
click at [1493, 658] on button "Save Edits" at bounding box center [1499, 669] width 111 height 30
checkbox input "false"
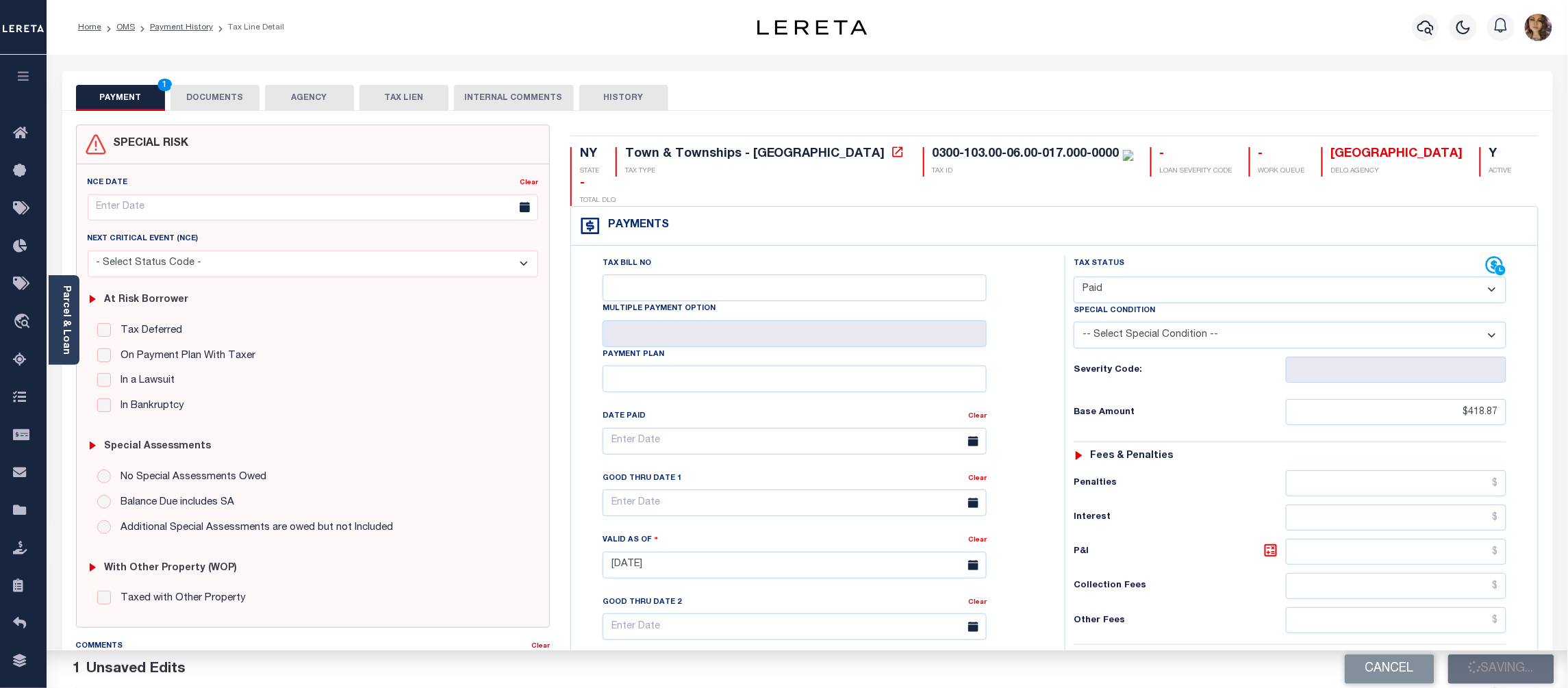
type input "$418.87"
type input "$0"
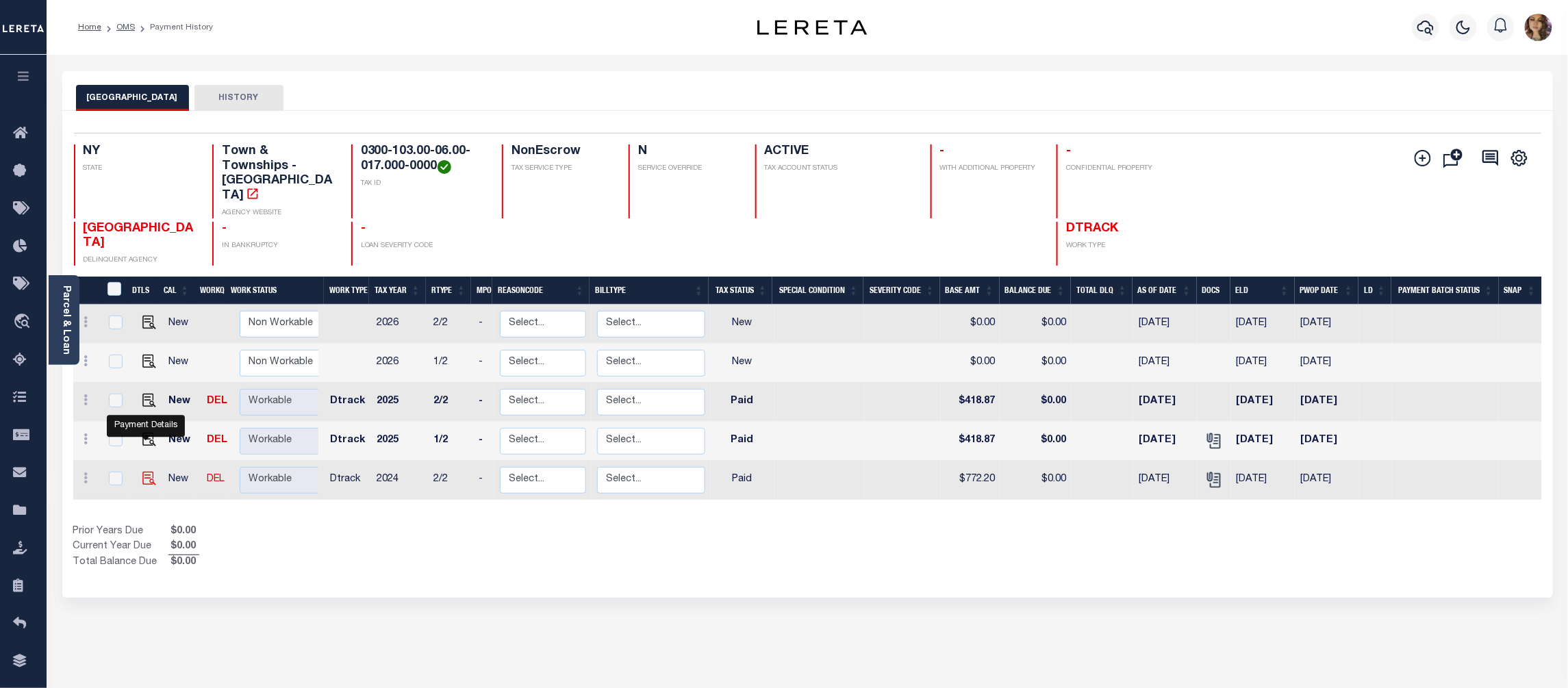
click at [143, 472] on img "" at bounding box center [149, 478] width 13 height 13
checkbox input "true"
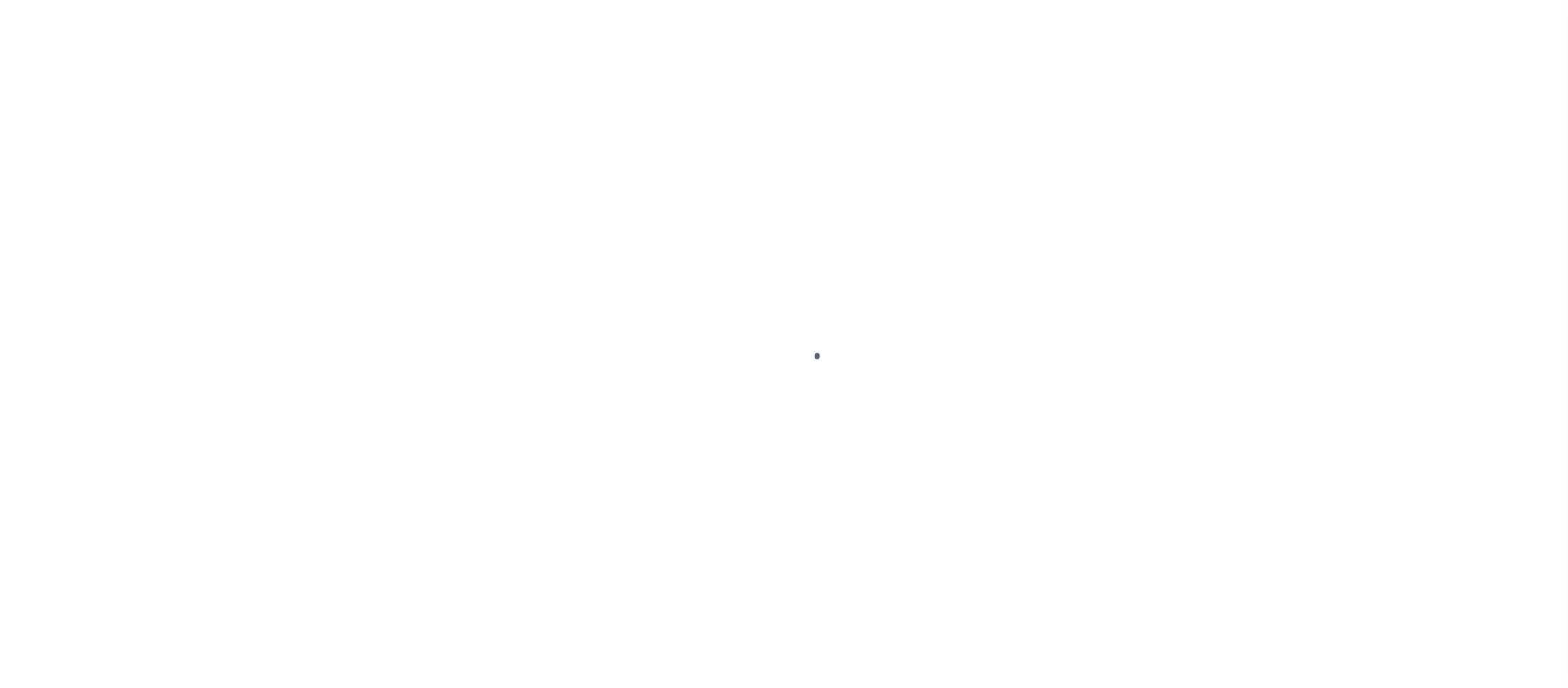
select select "PYD"
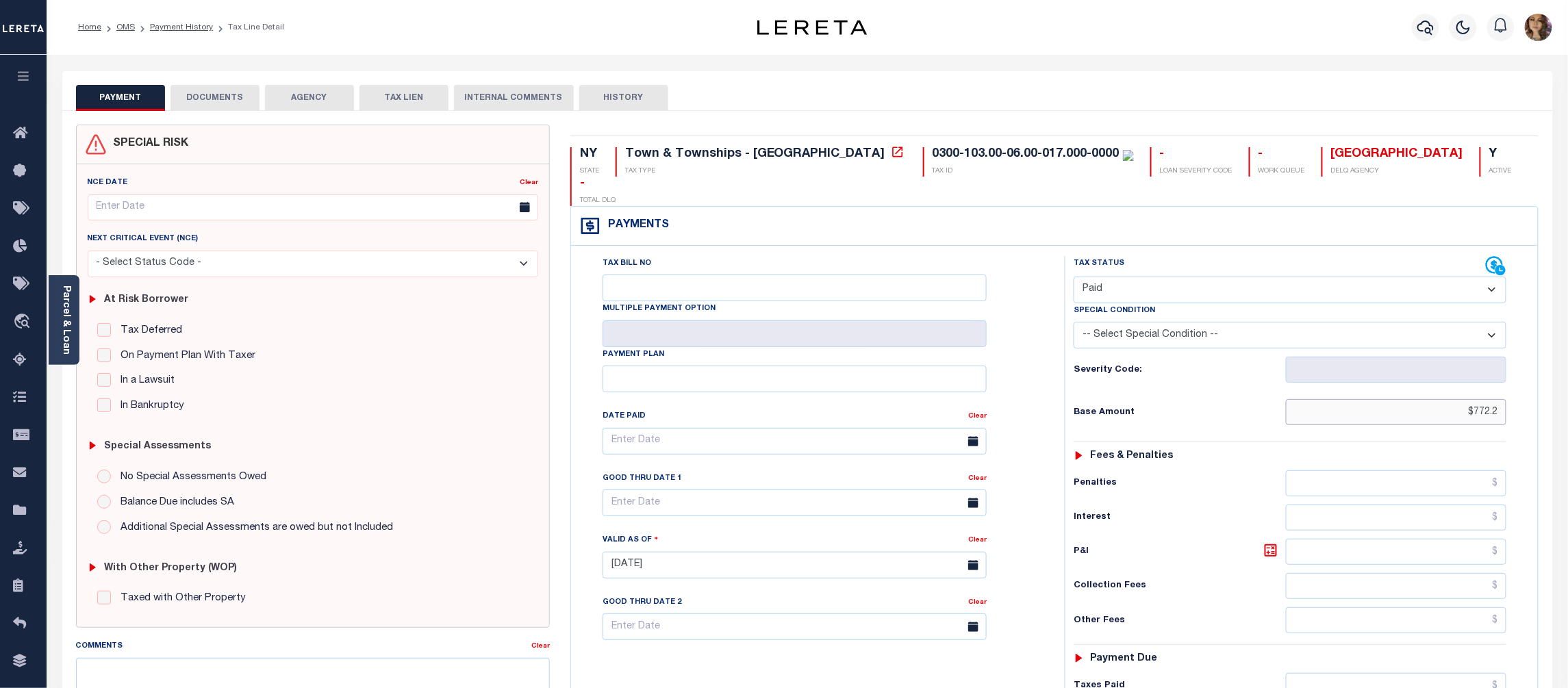
drag, startPoint x: 1504, startPoint y: 387, endPoint x: 1474, endPoint y: 387, distance: 30.0
click at [1474, 399] on input "$772.2" at bounding box center [1396, 411] width 221 height 26
type input "$386.10"
click at [1525, 414] on div "Tax Status Status - Select Status Code -" at bounding box center [1294, 558] width 459 height 604
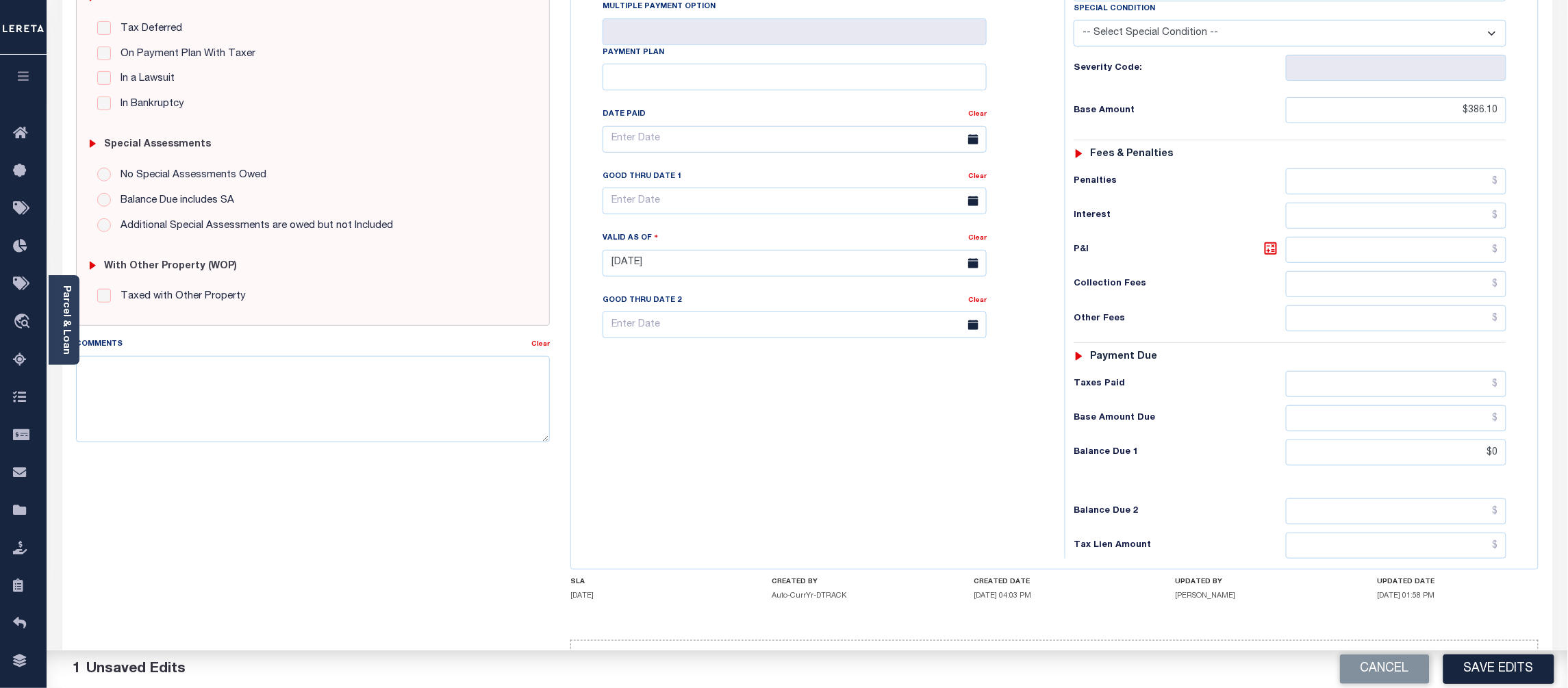
scroll to position [327, 0]
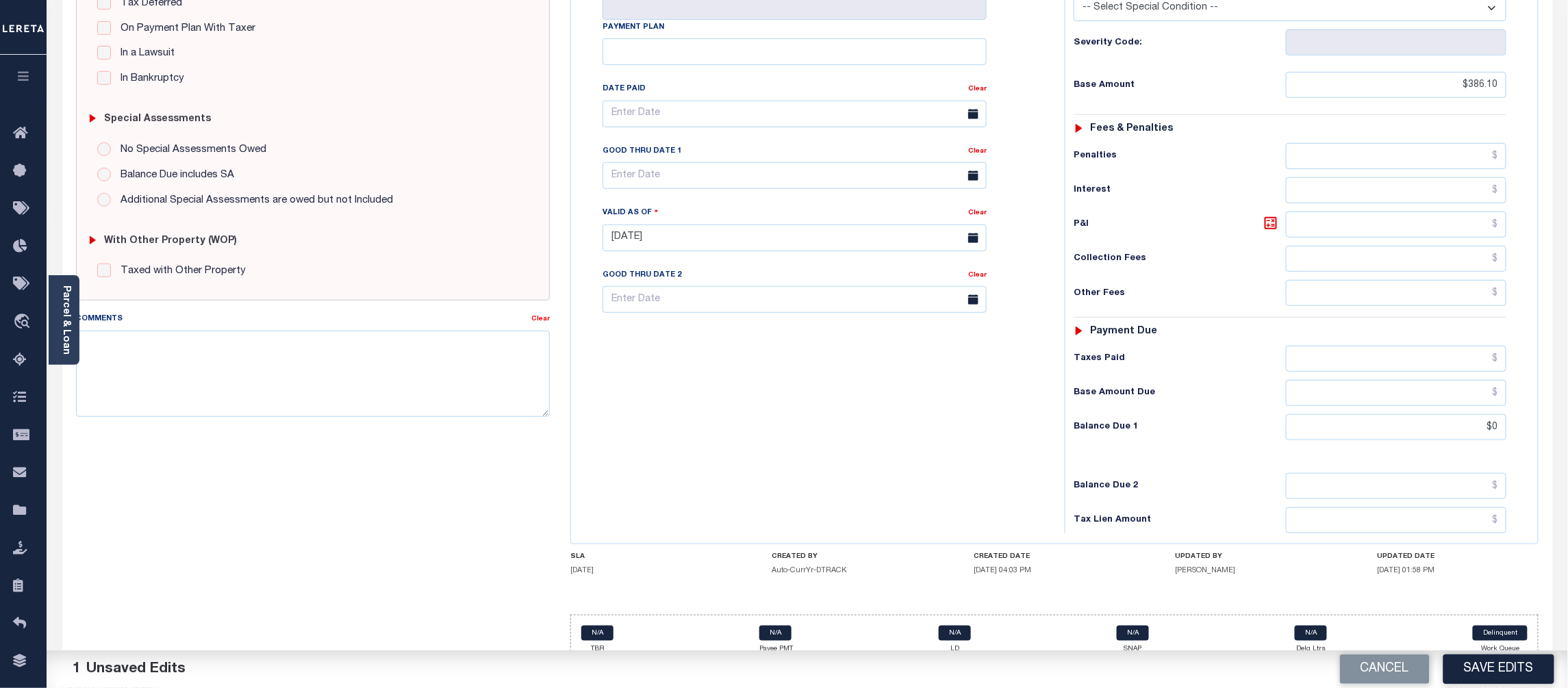
click at [1487, 660] on button "Save Edits" at bounding box center [1499, 669] width 111 height 30
checkbox input "false"
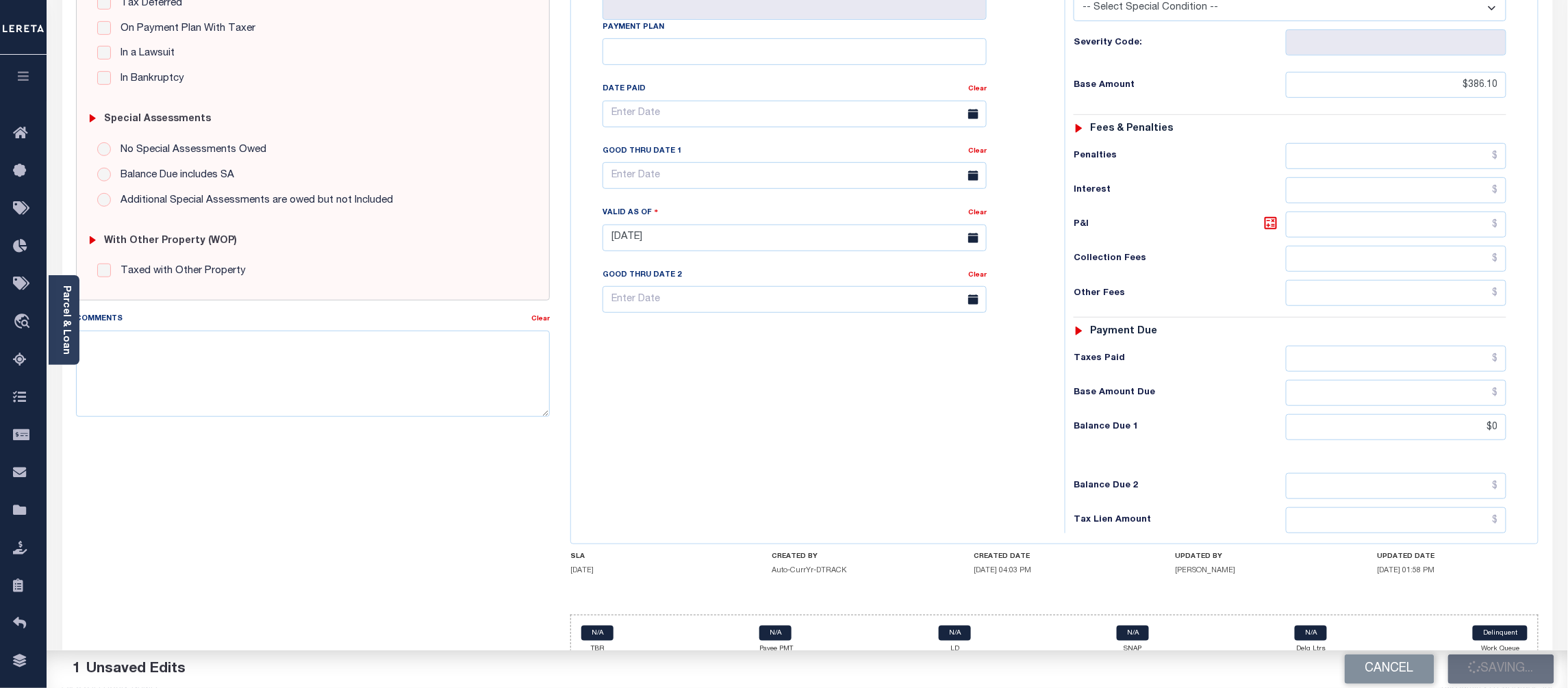
type input "$386.1"
type input "$0"
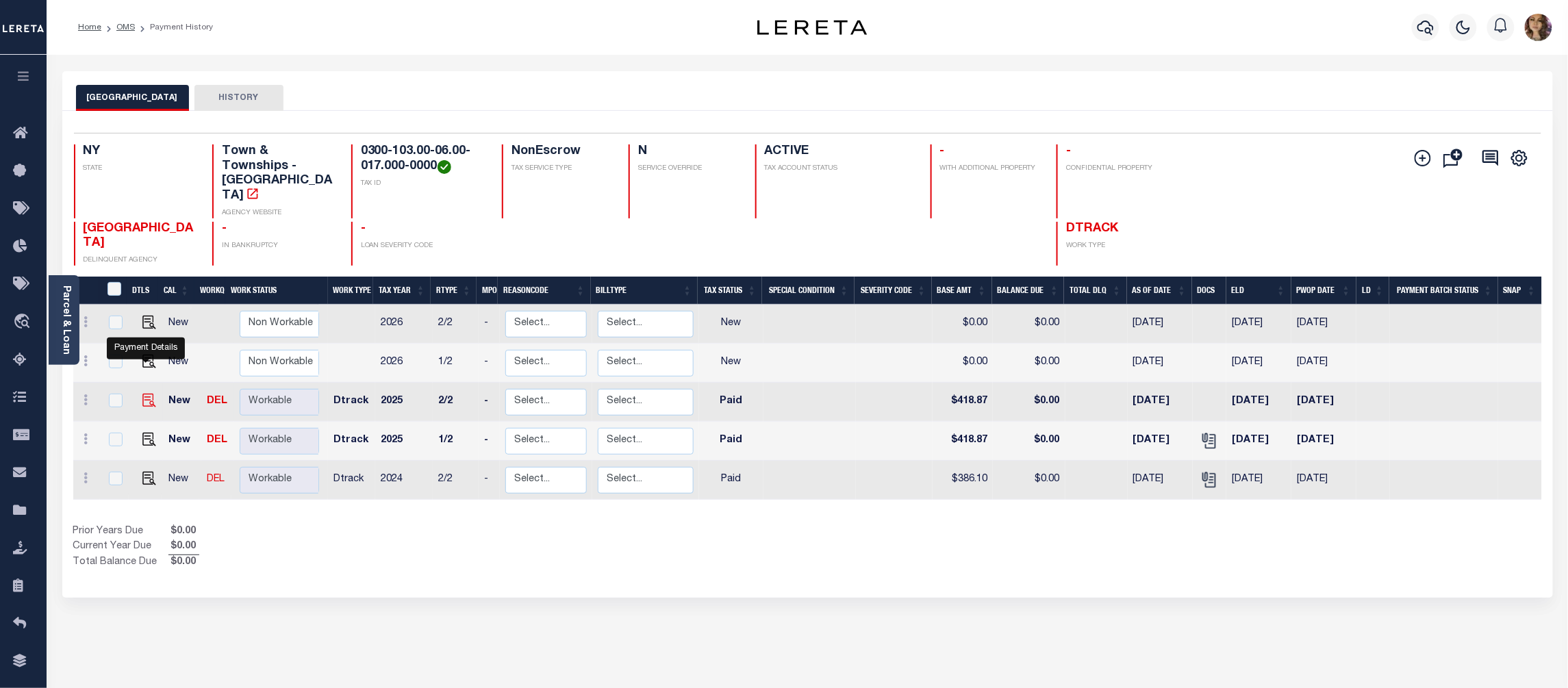
click at [146, 393] on img "" at bounding box center [149, 400] width 13 height 13
checkbox input "true"
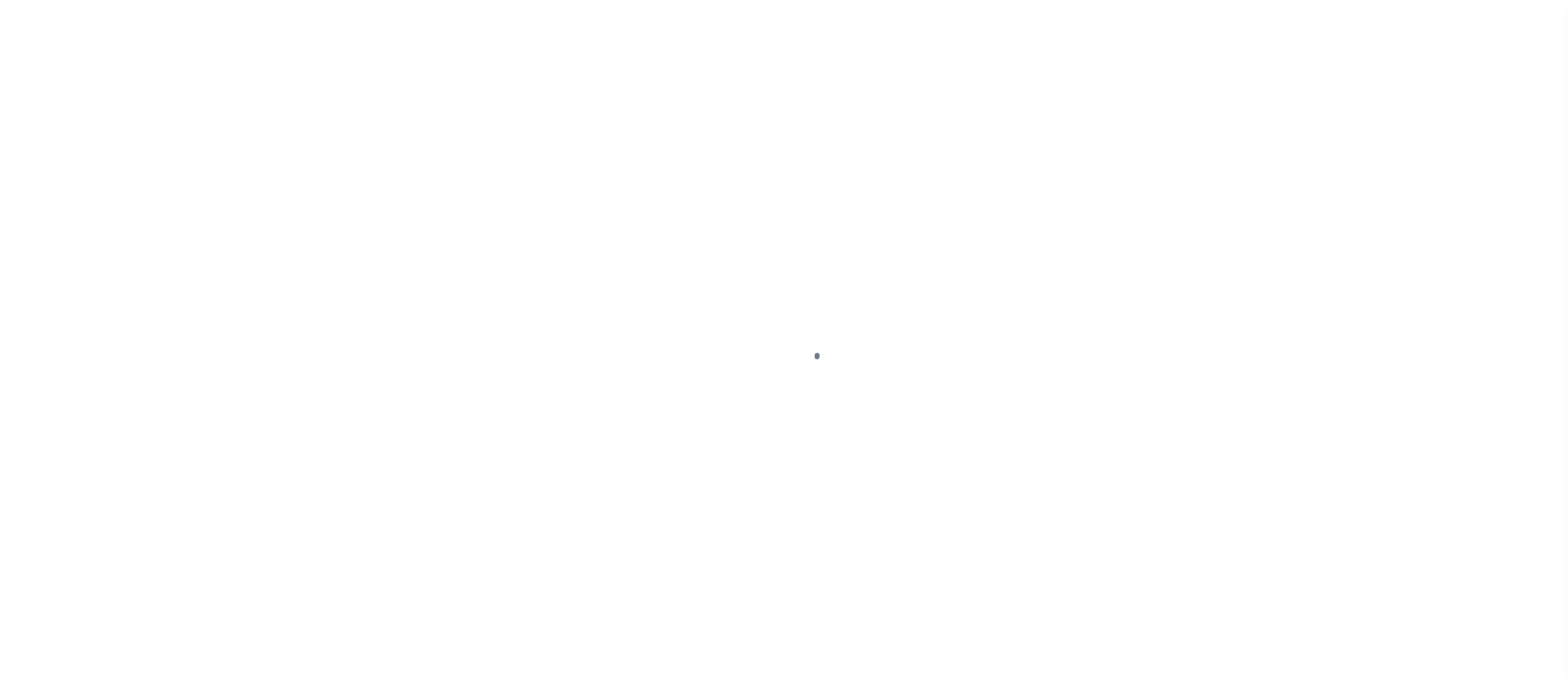
select select "PYD"
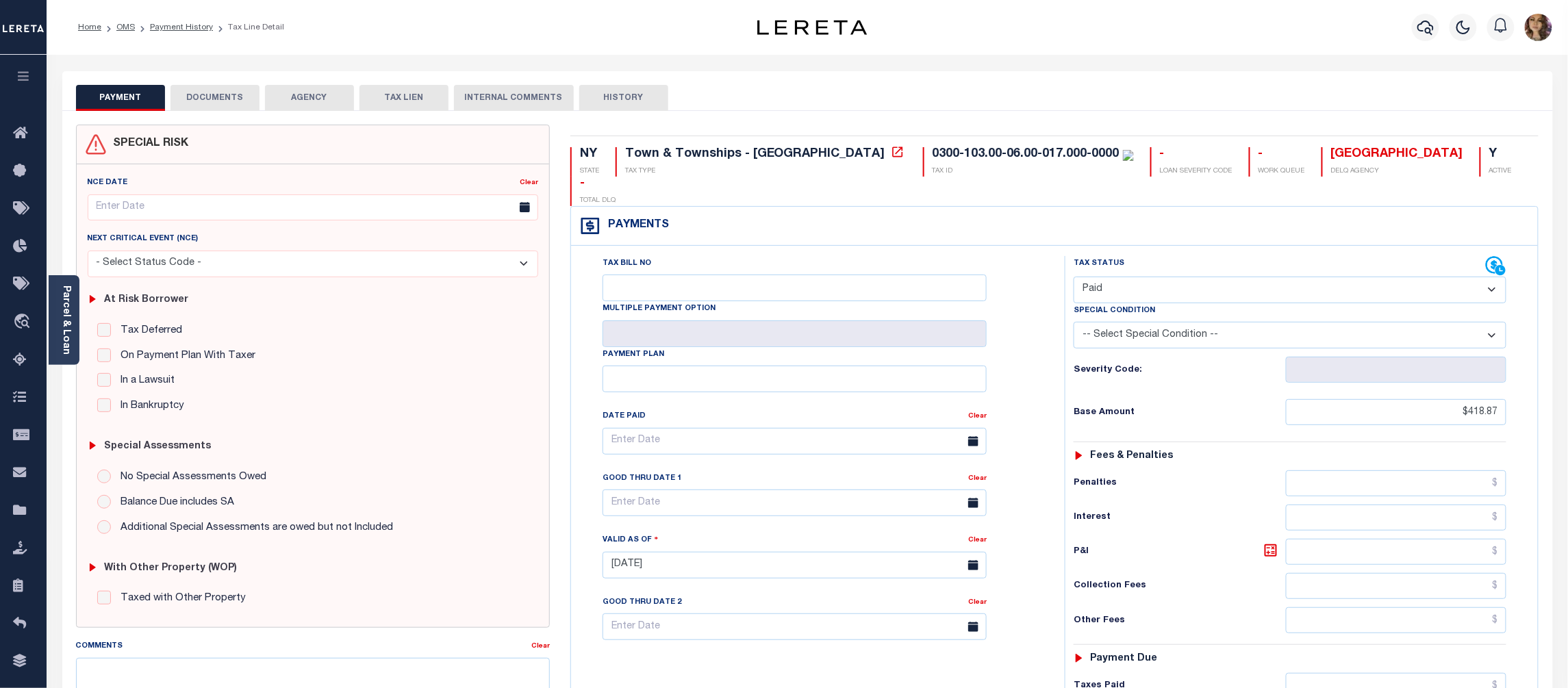
click at [230, 96] on button "DOCUMENTS" at bounding box center [215, 98] width 89 height 26
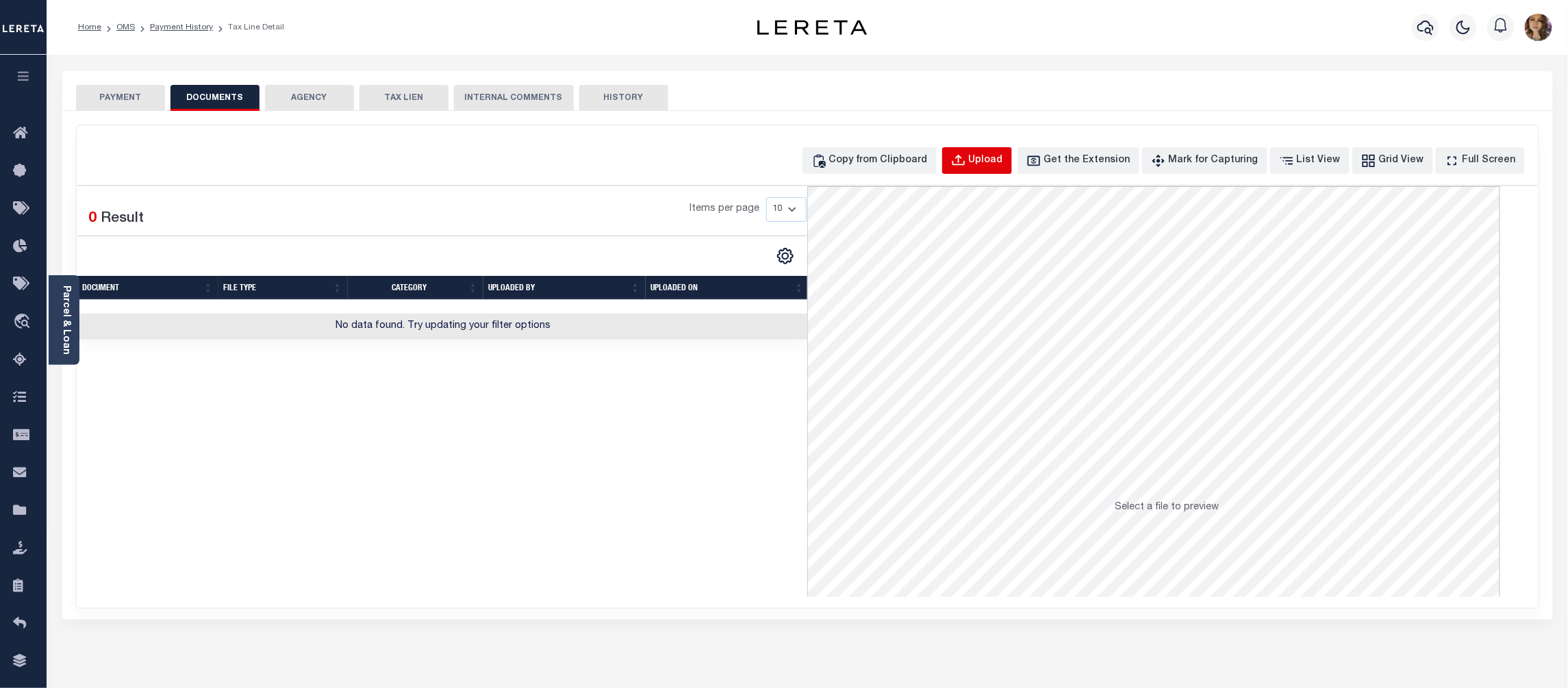
click at [1004, 156] on div "Upload" at bounding box center [986, 161] width 34 height 15
select select "POP"
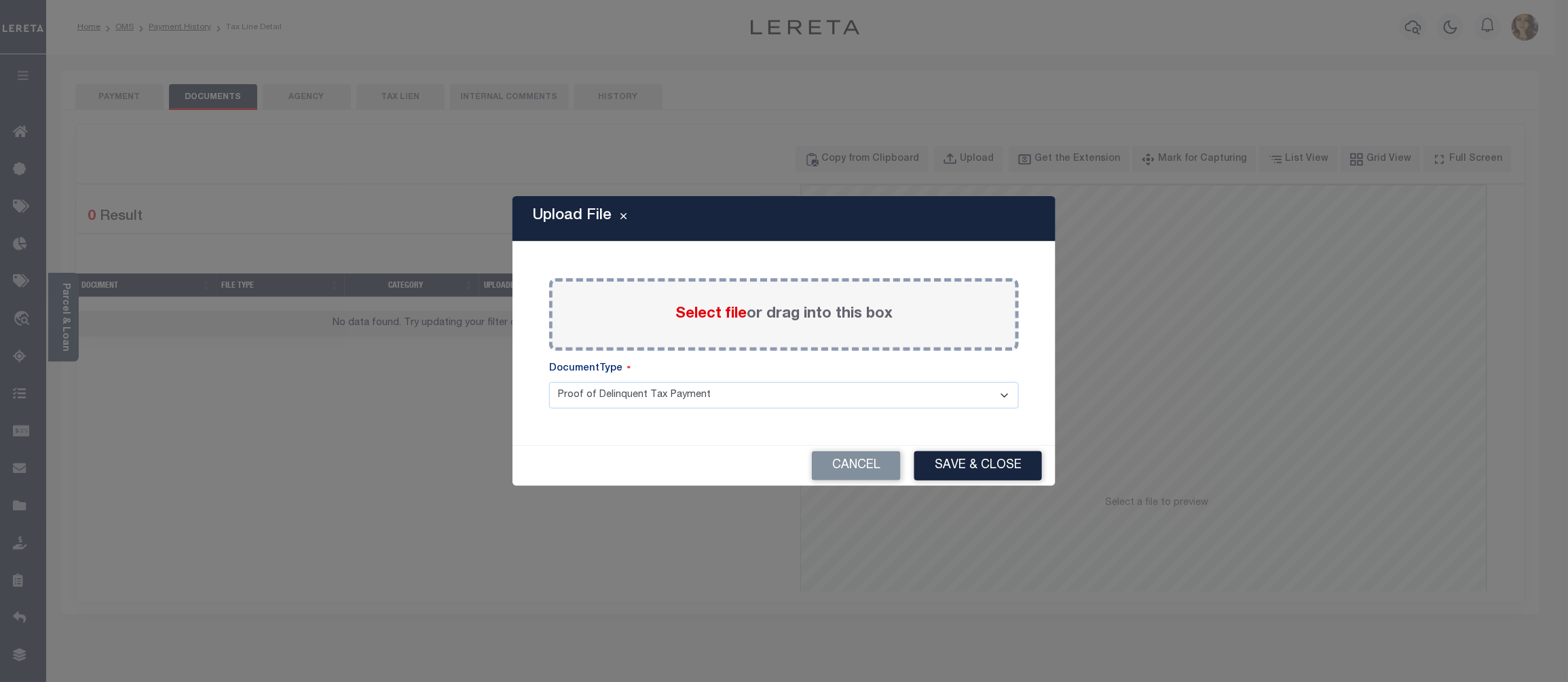
click at [717, 313] on span "Select file" at bounding box center [711, 314] width 71 height 15
click at [0, 0] on input "Select file or drag into this box" at bounding box center [0, 0] width 0 height 0
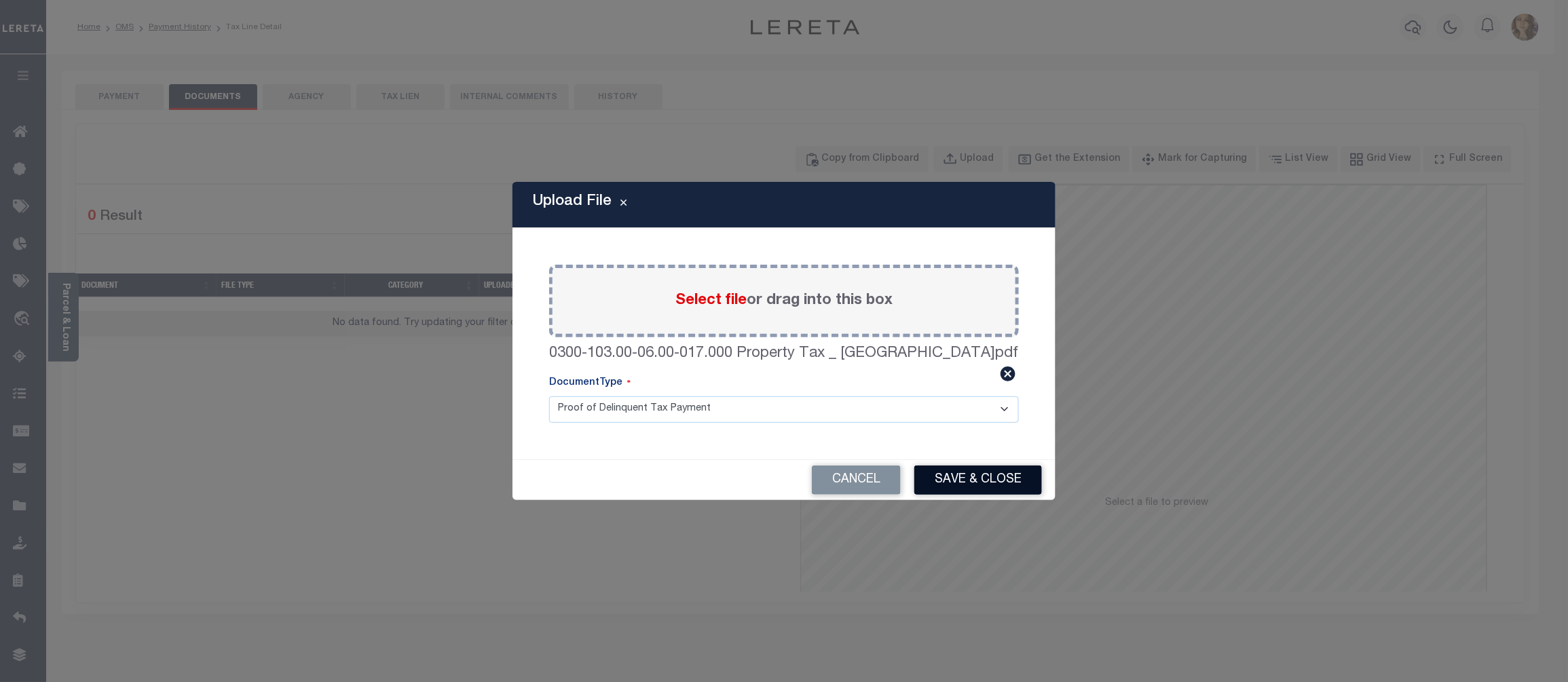
click at [971, 481] on button "Save & Close" at bounding box center [978, 480] width 127 height 29
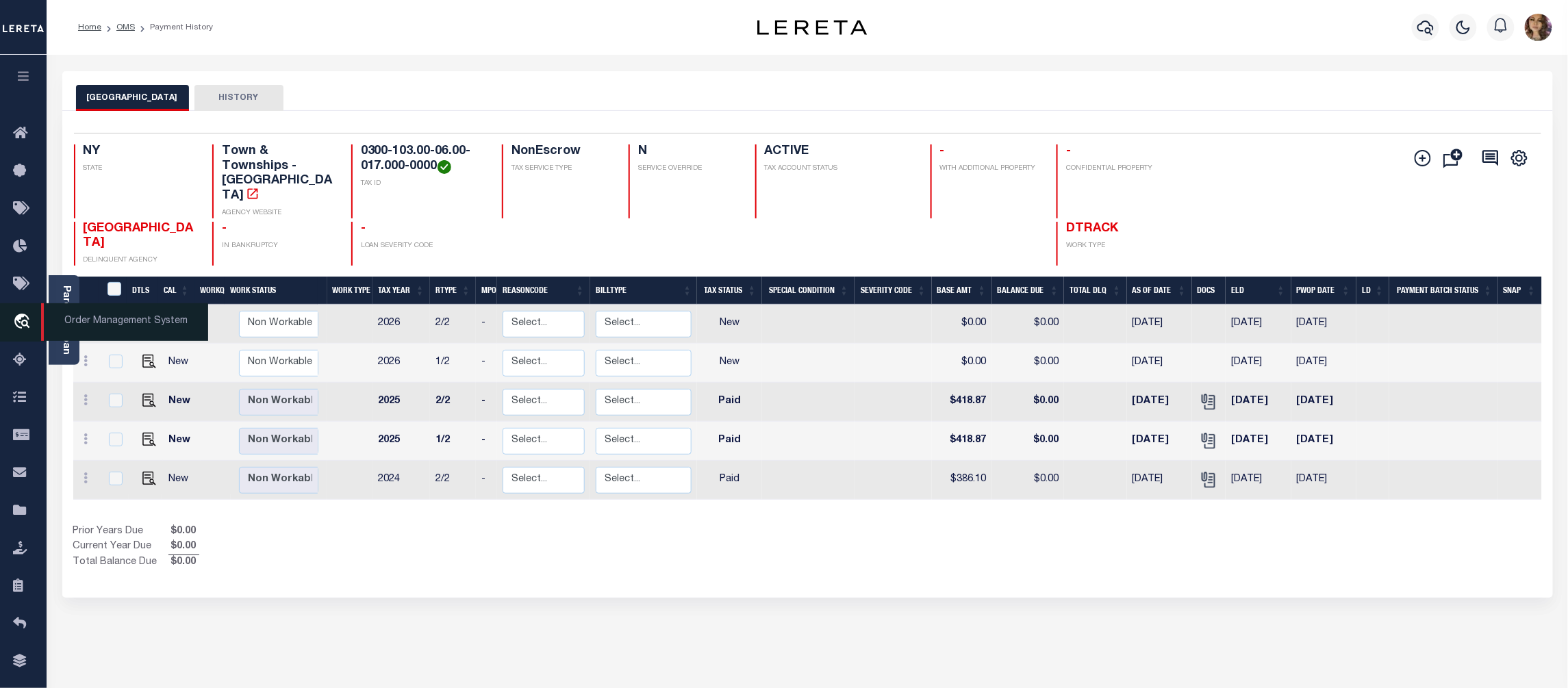
click at [131, 322] on span "Order Management System" at bounding box center [125, 322] width 167 height 38
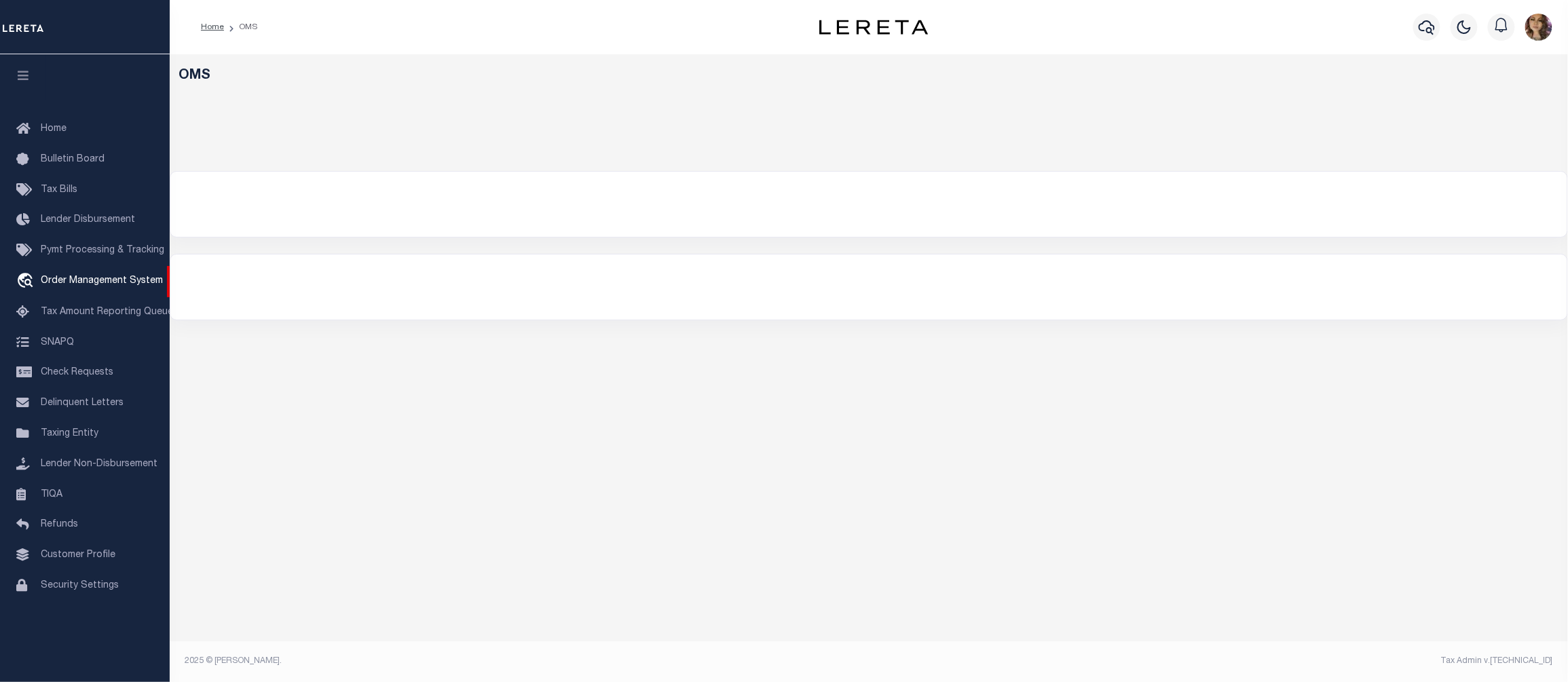
select select "200"
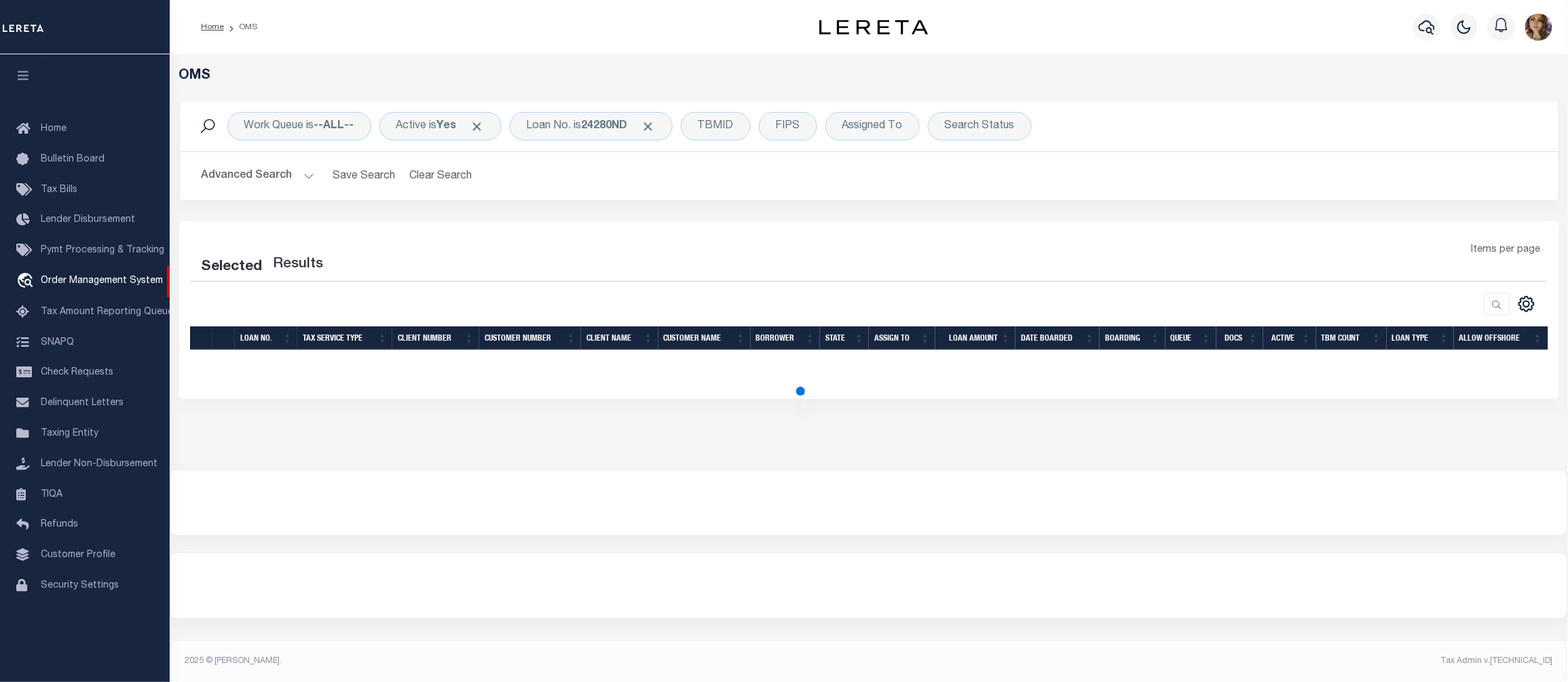
select select "200"
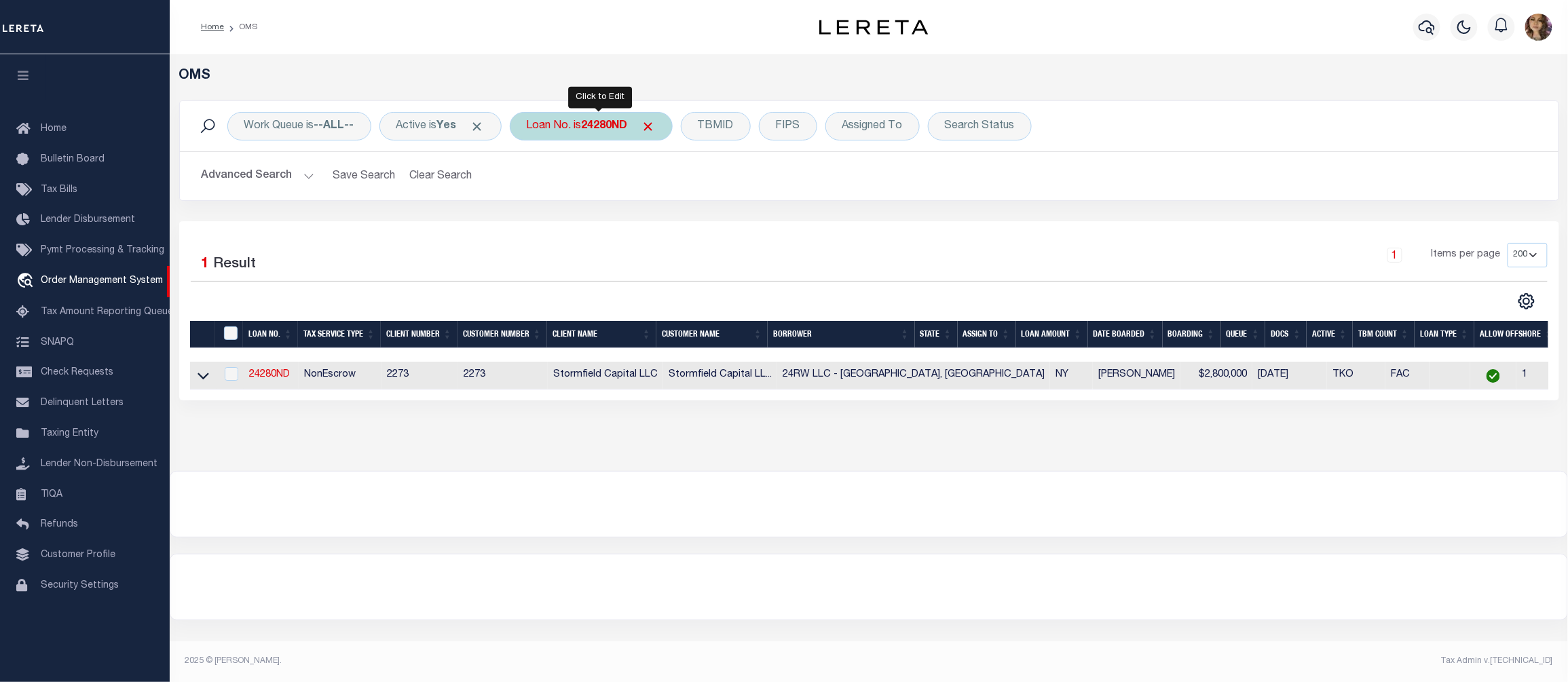
click at [588, 122] on div "Loan No. is 24280ND" at bounding box center [590, 126] width 163 height 28
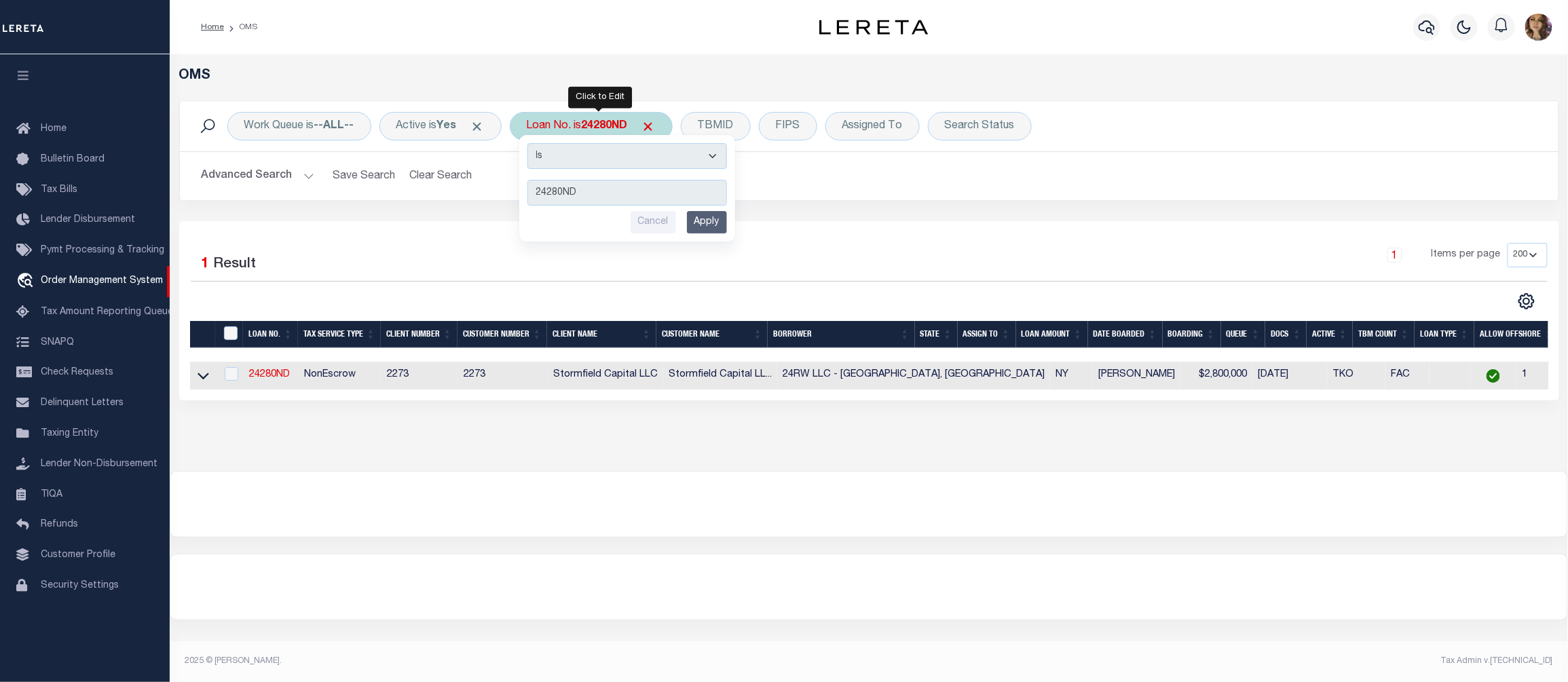
type input "10021906"
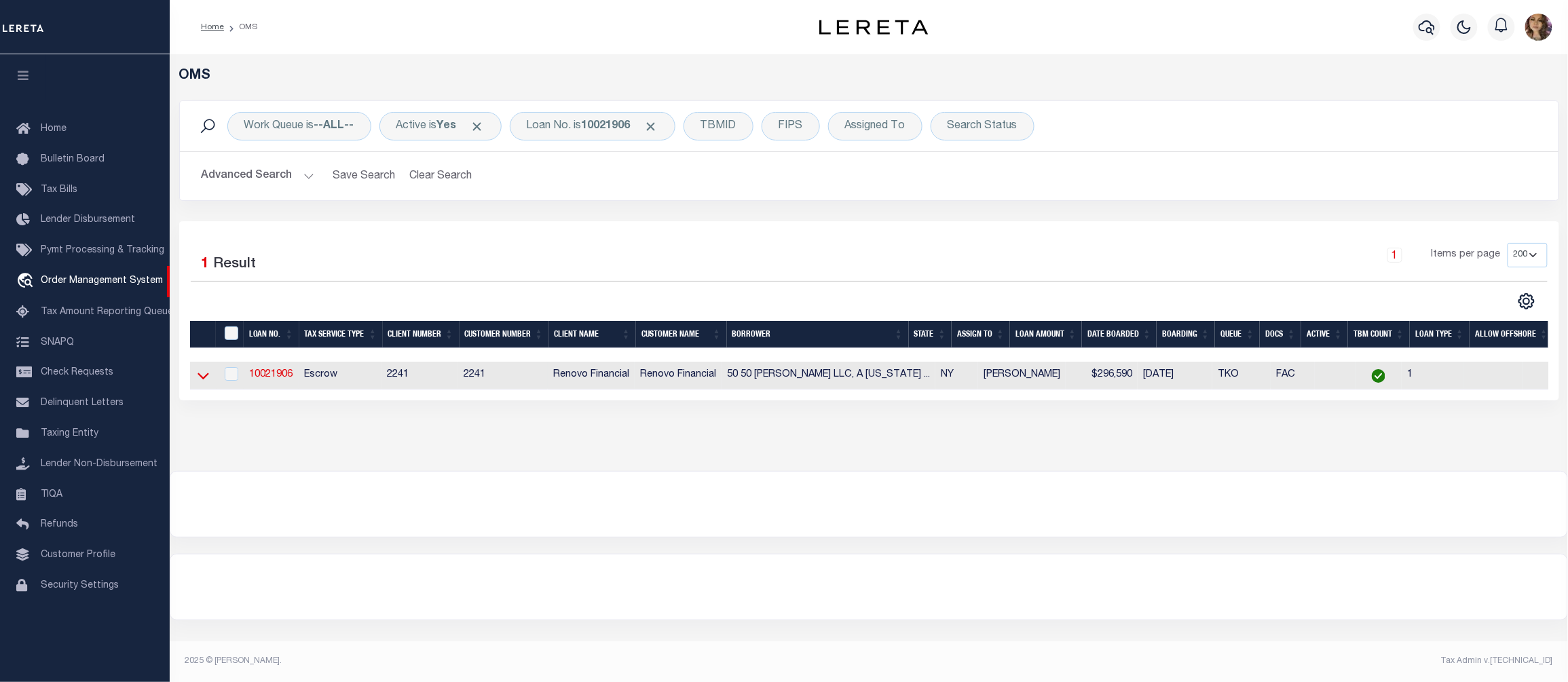
click at [201, 380] on icon at bounding box center [203, 376] width 12 height 14
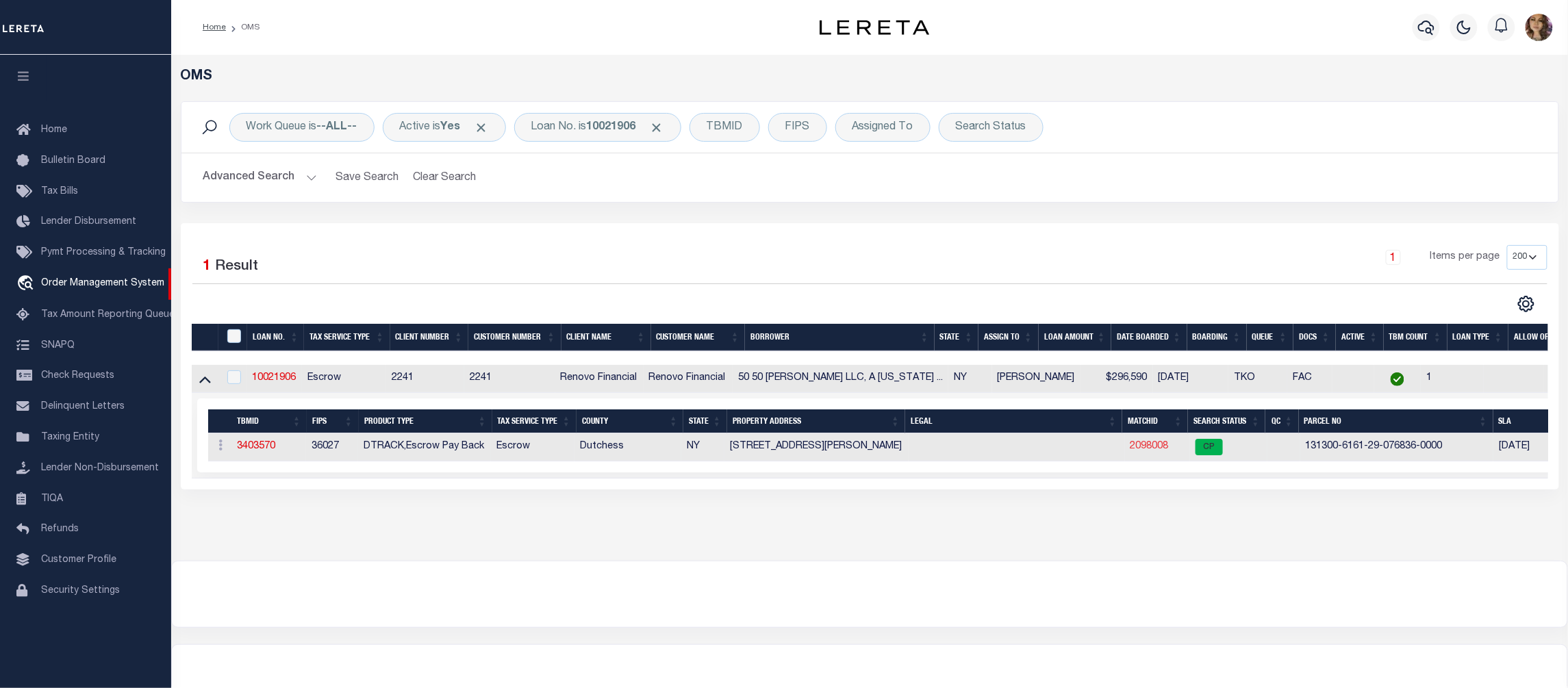
click at [1152, 447] on link "2098008" at bounding box center [1149, 446] width 39 height 10
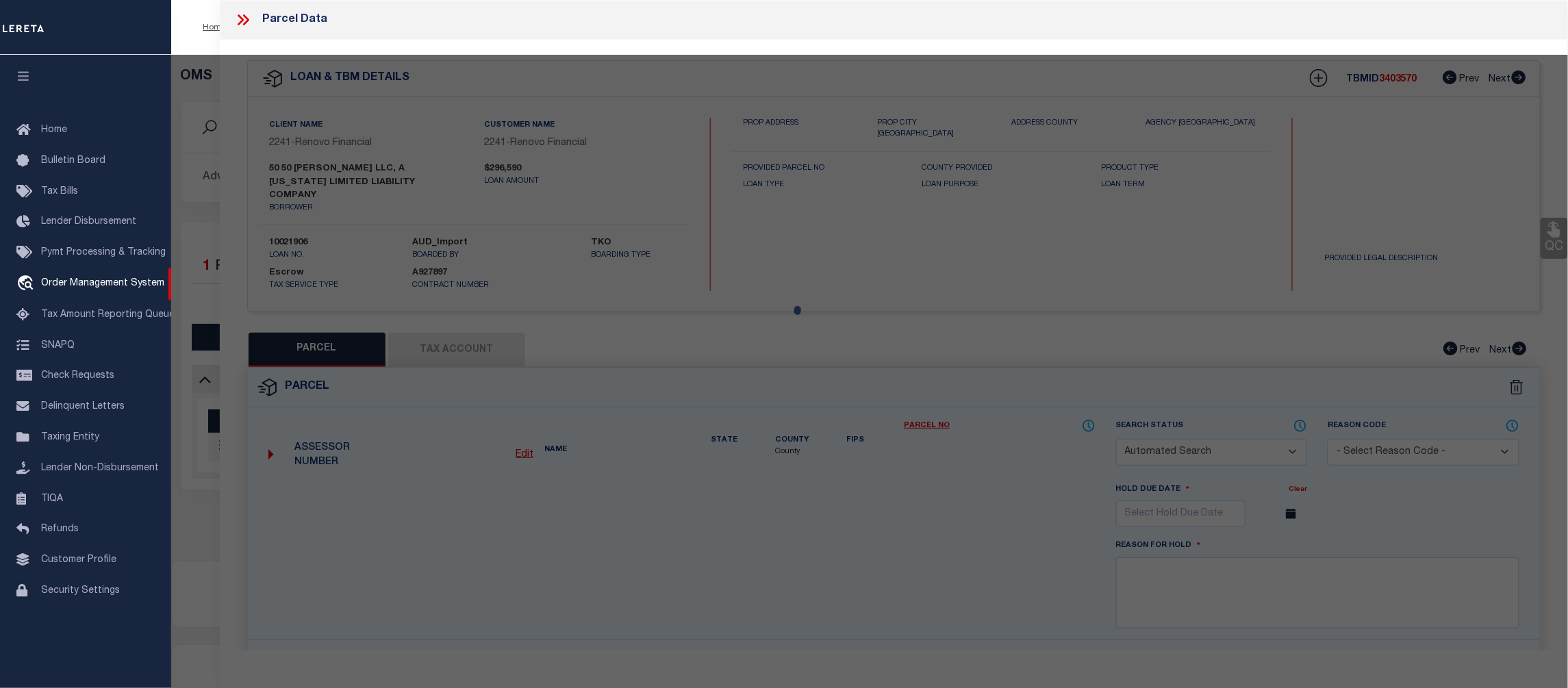
checkbox input "false"
select select "CP"
type input "50 Carrol LLC"
select select
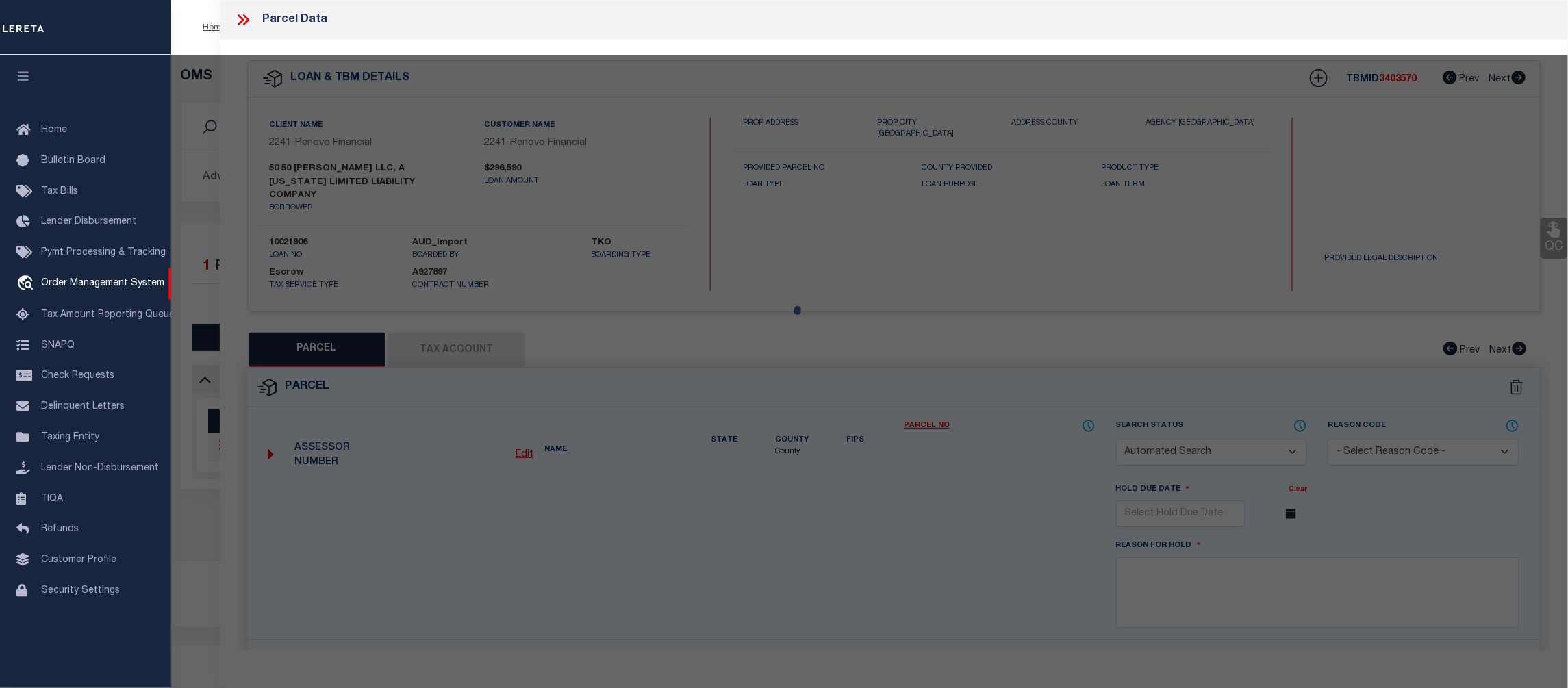
type input "50 Carroll St"
checkbox input "false"
type input "POUGHKEEPSIE, NY 12601"
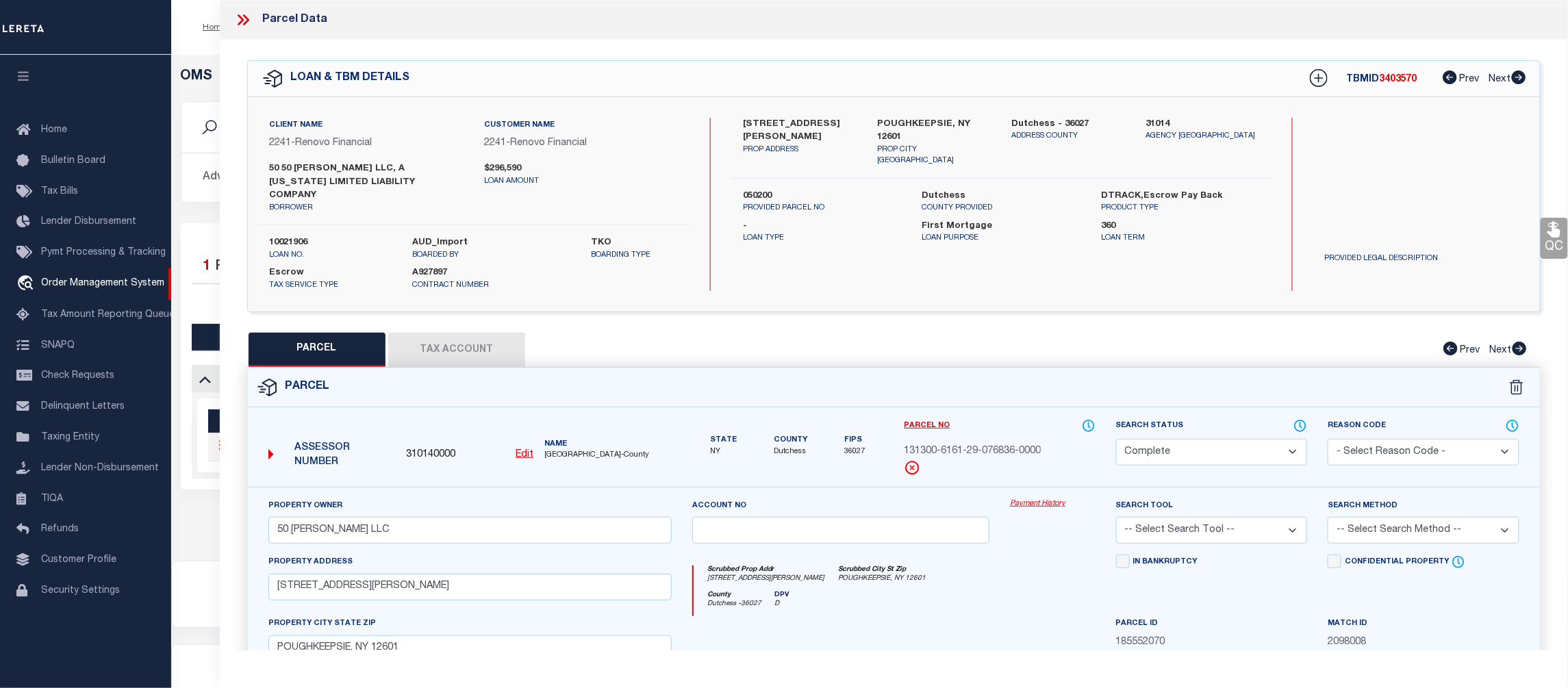
click at [1044, 498] on link "Payment History" at bounding box center [1052, 504] width 85 height 12
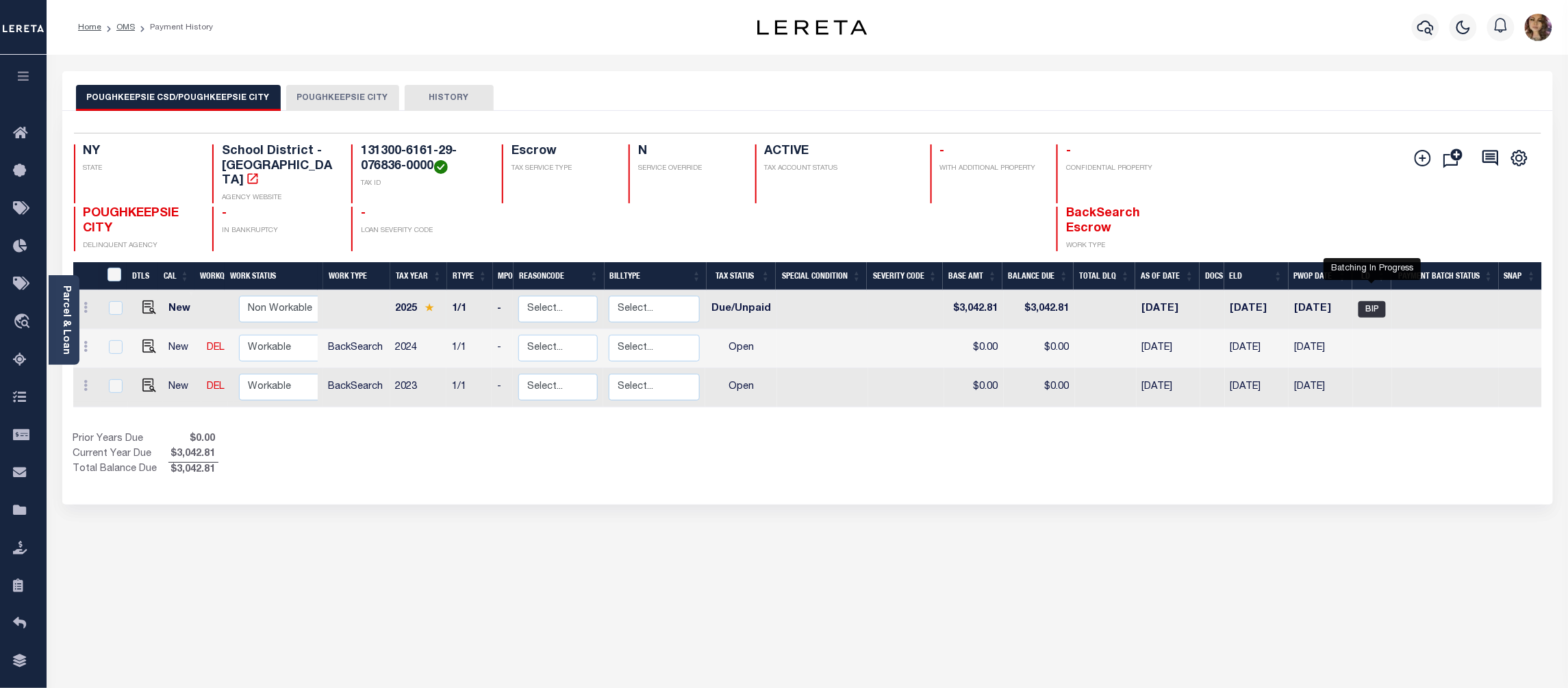
click at [1373, 301] on span "BIP" at bounding box center [1372, 309] width 27 height 16
checkbox input "true"
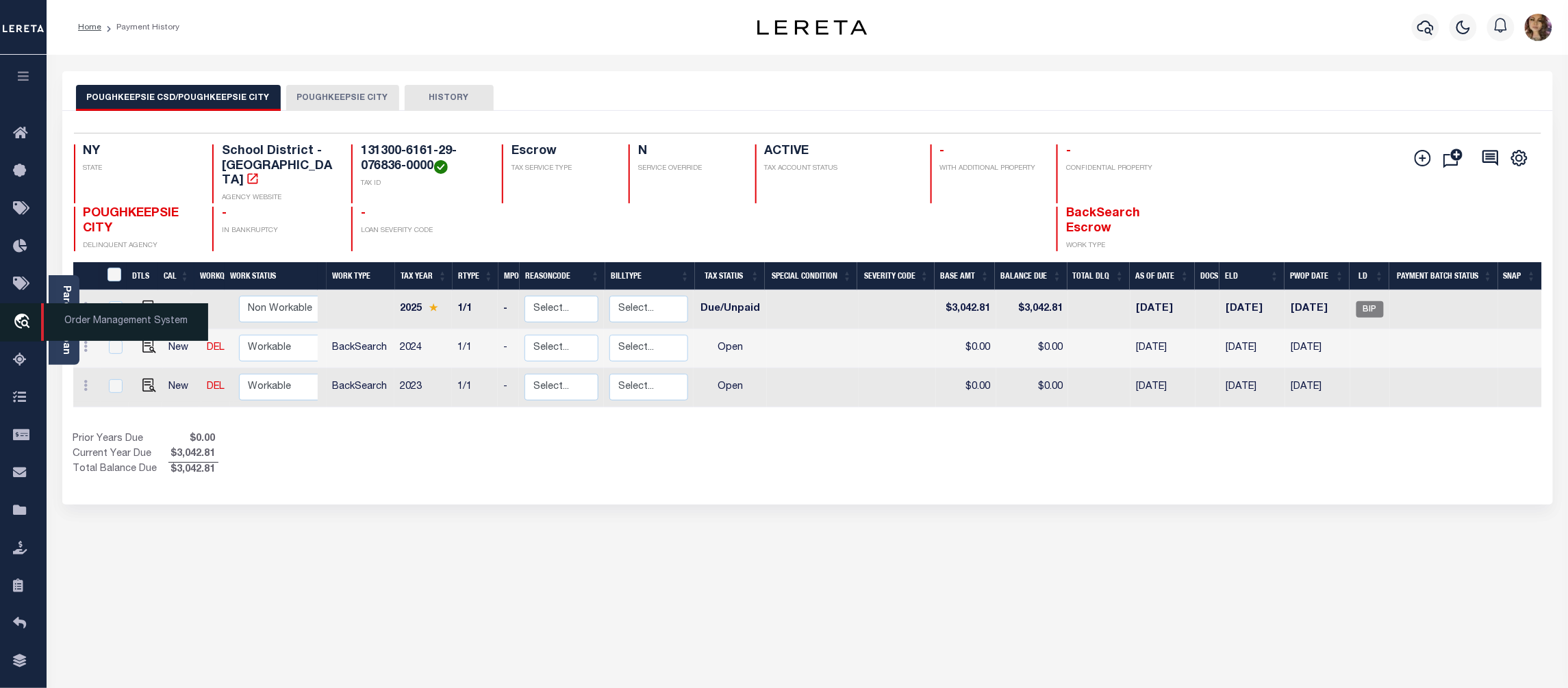
click at [102, 323] on span "Order Management System" at bounding box center [125, 322] width 167 height 38
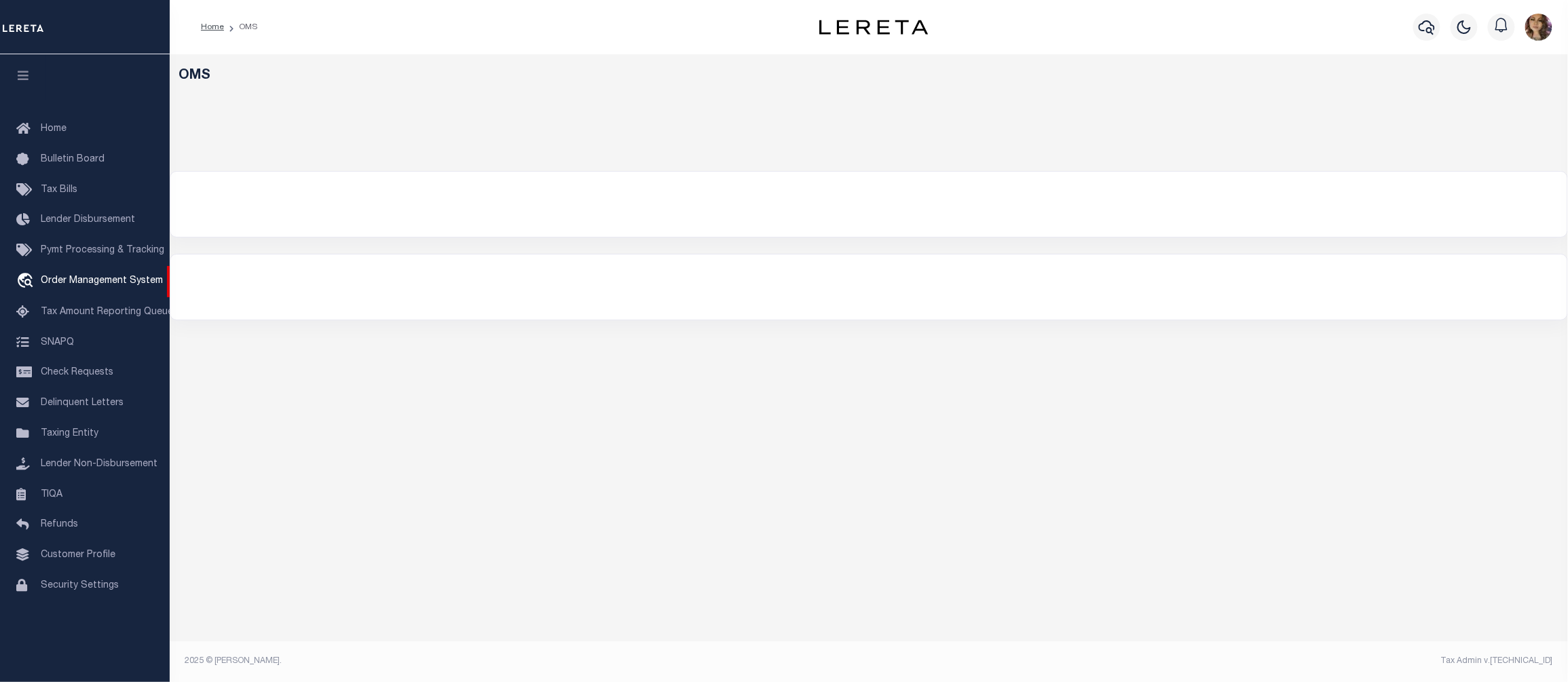
select select "200"
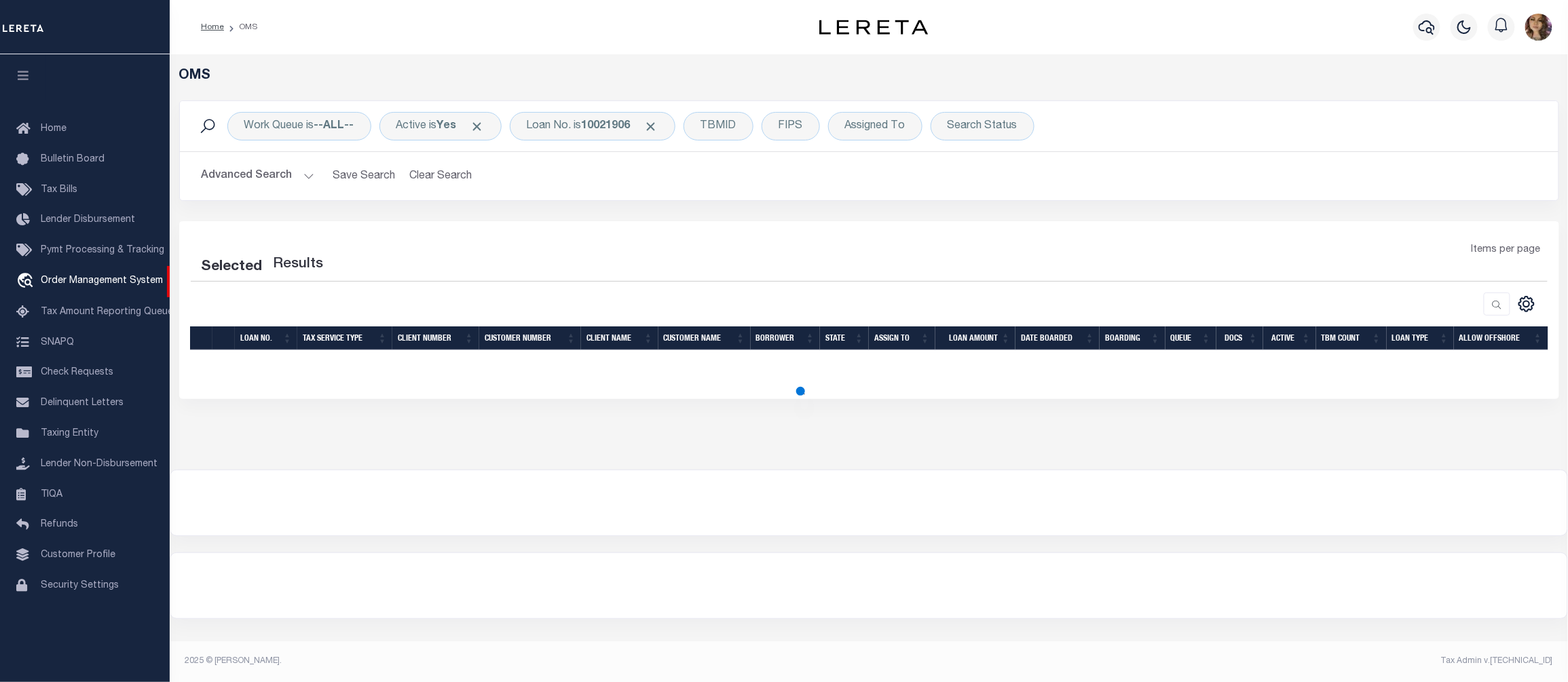
select select "200"
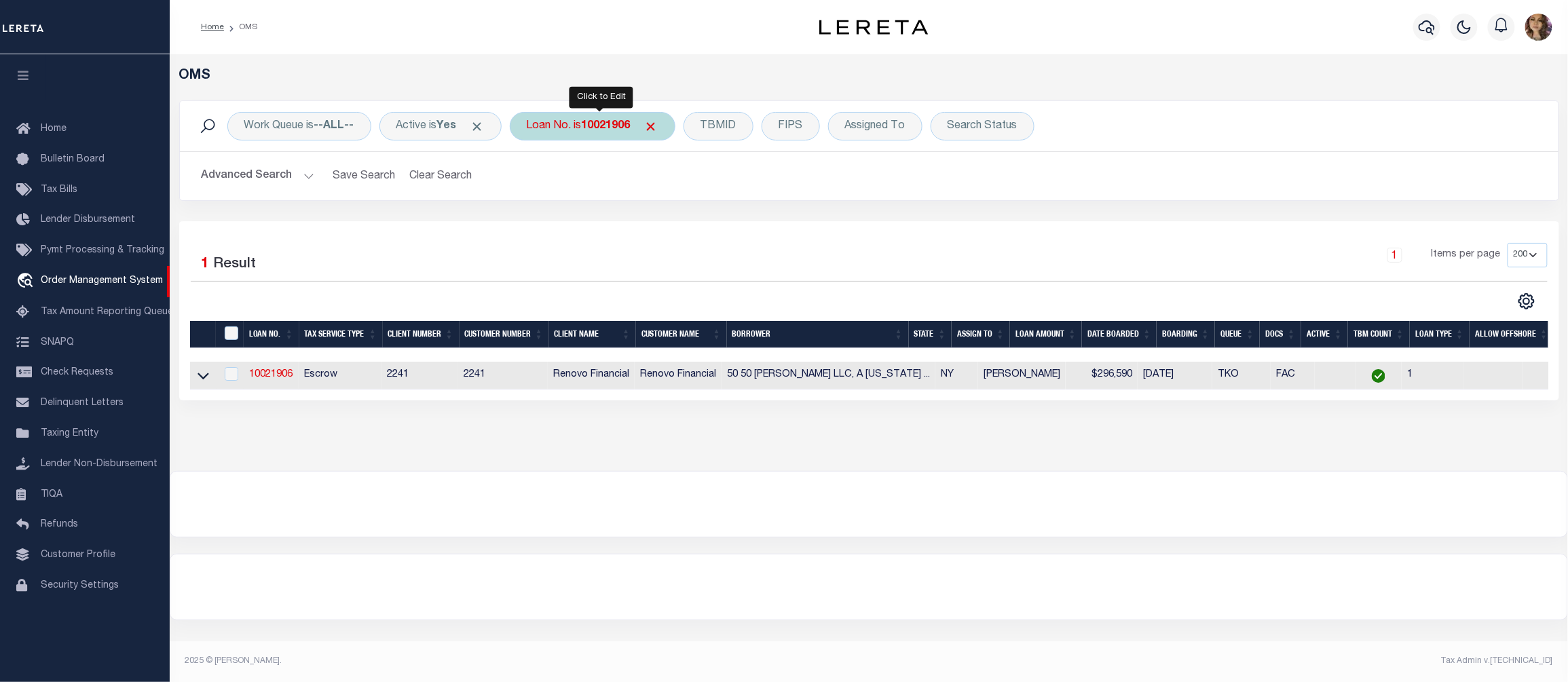
click at [590, 123] on b "10021906" at bounding box center [605, 126] width 49 height 11
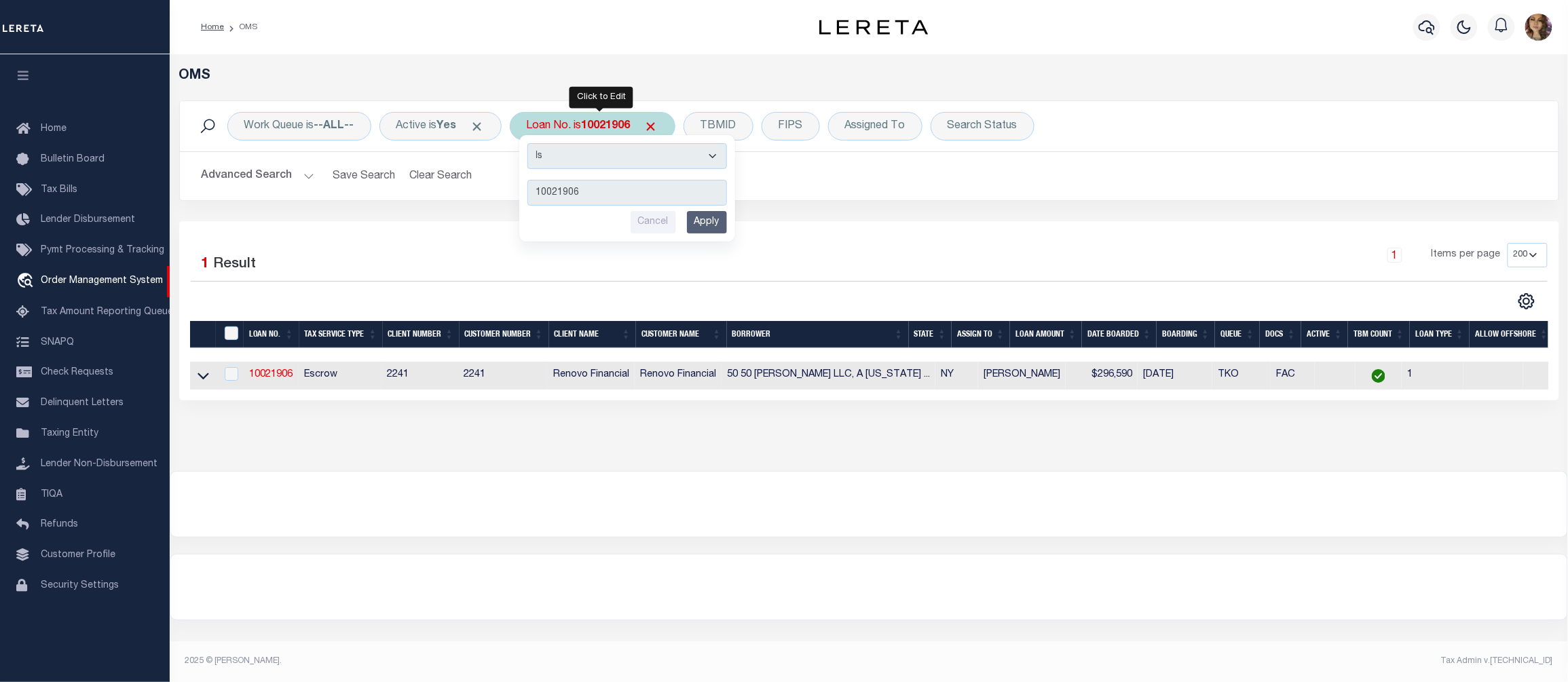
type input "10022633"
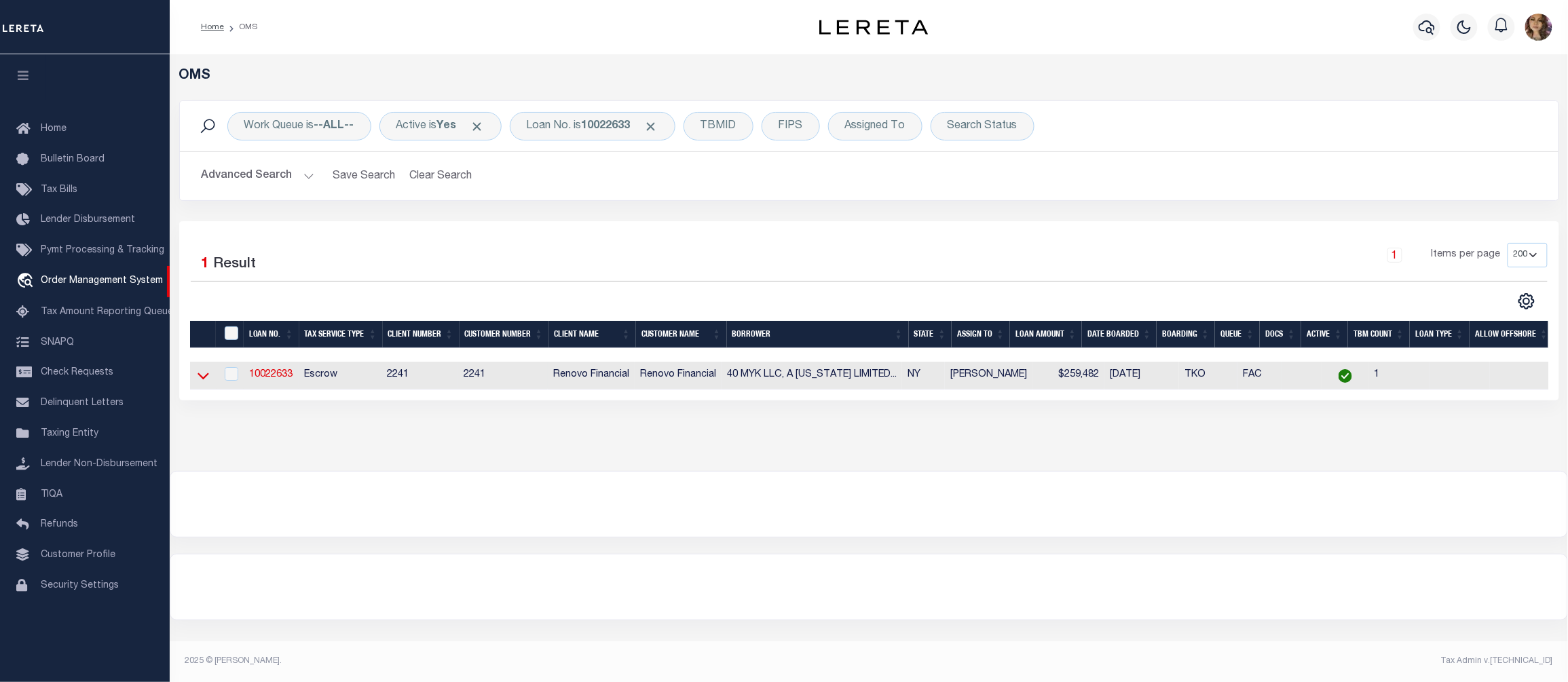
click at [204, 383] on icon at bounding box center [203, 376] width 12 height 14
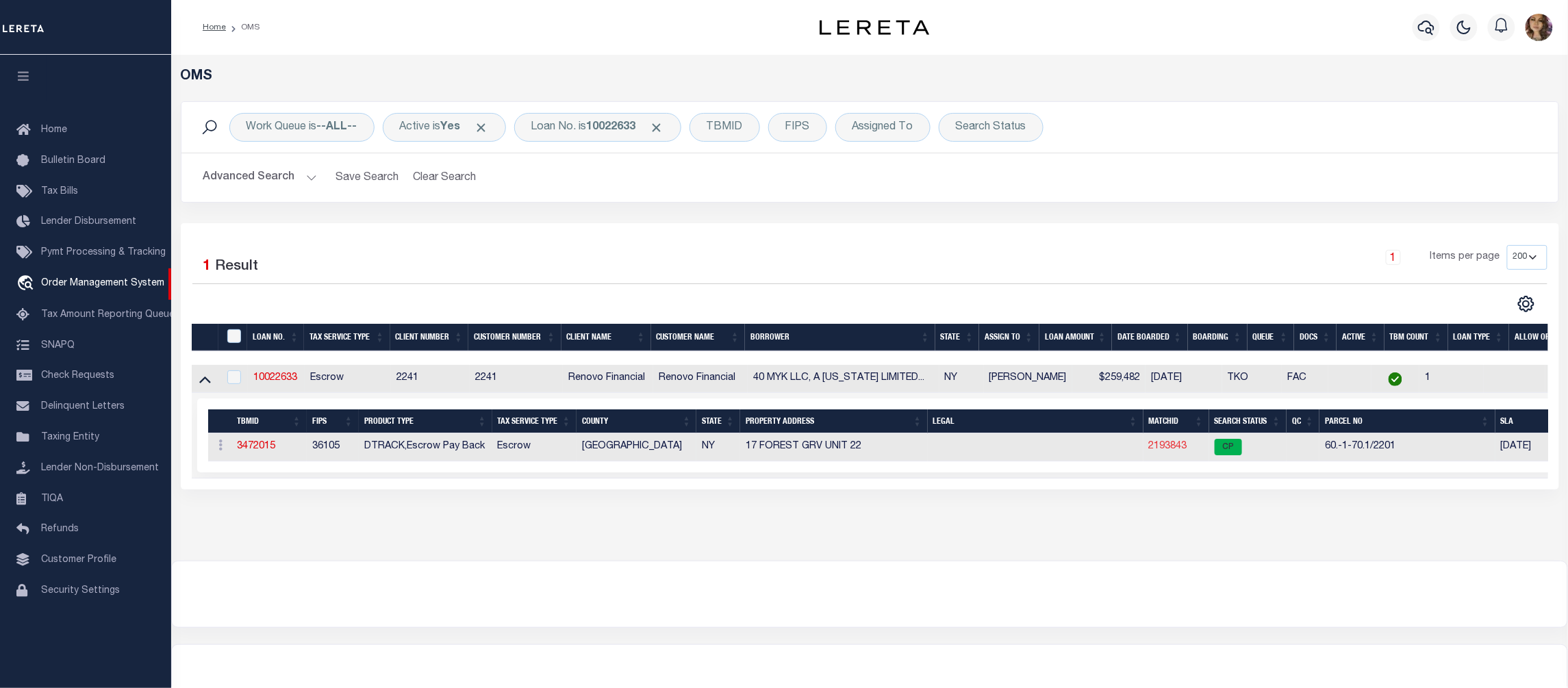
click at [1170, 451] on link "2193843" at bounding box center [1168, 446] width 39 height 10
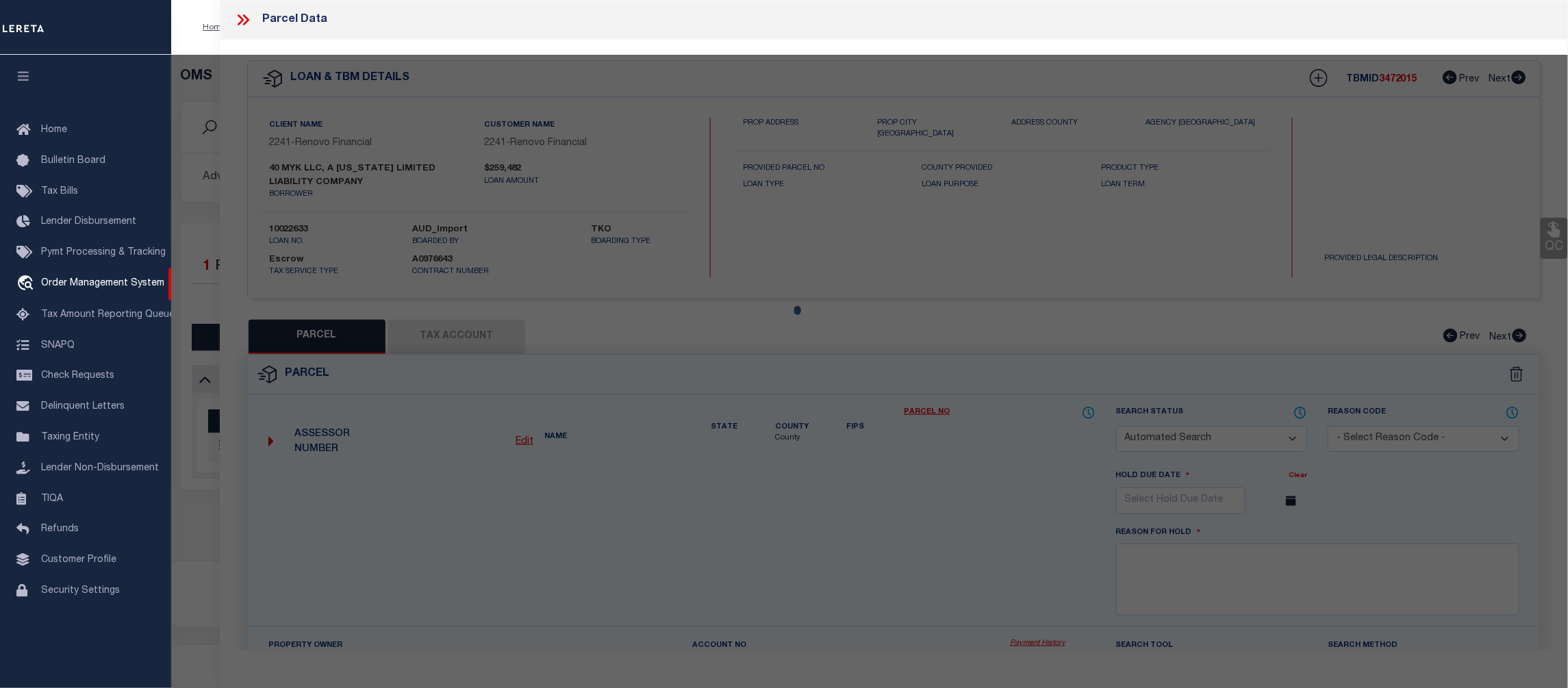
checkbox input "false"
select select "CP"
type input "40 MYK LLC"
select select "AGW"
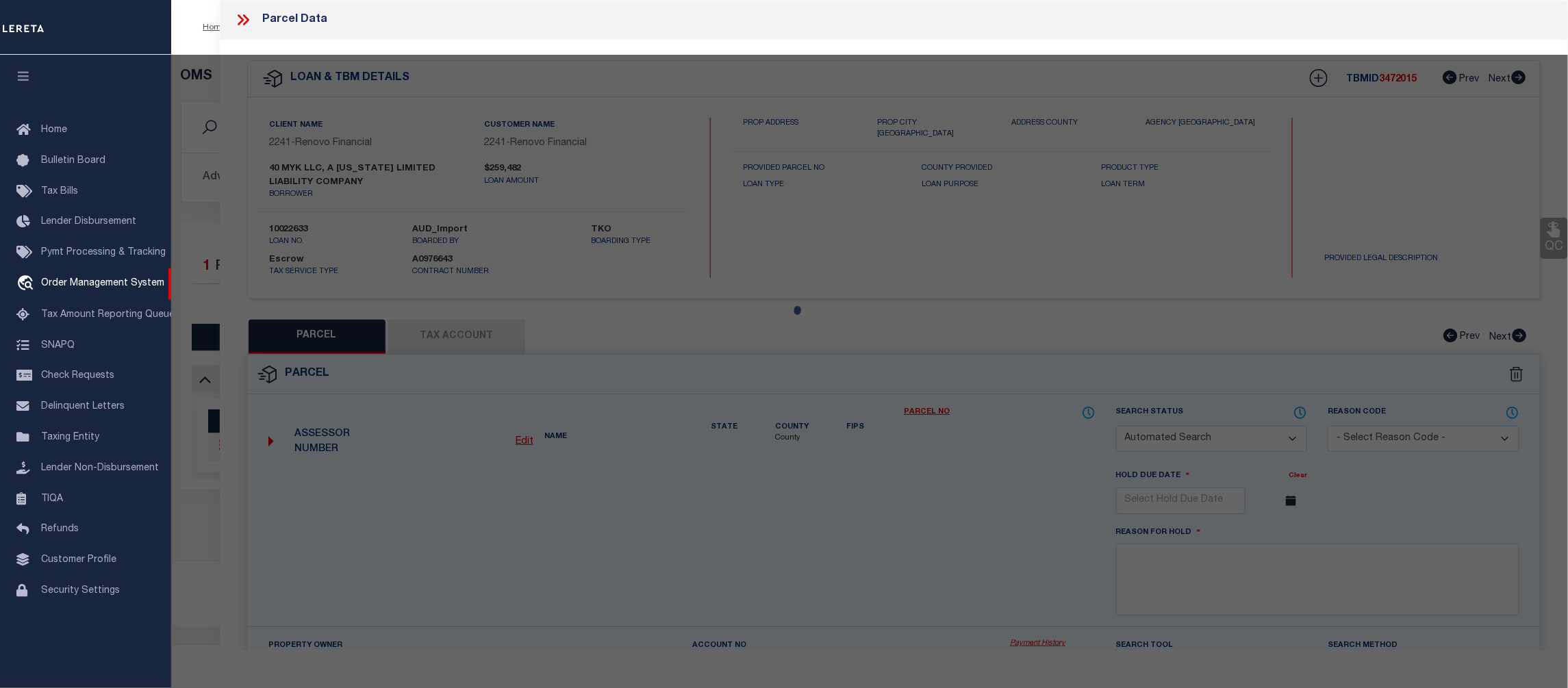
select select
type input "17 Forest Grv Unit 22"
type input "South Fallsburg, NY 12779"
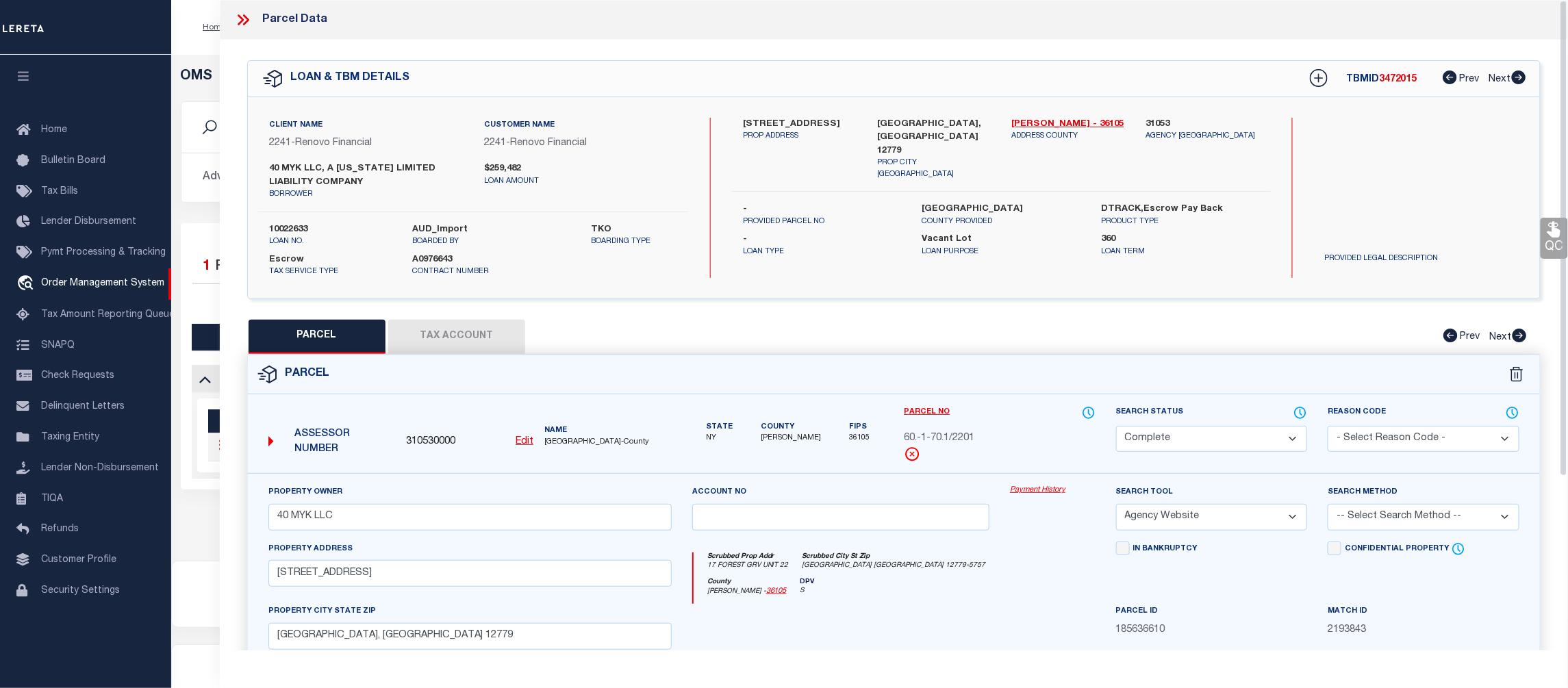
click at [1045, 491] on link "Payment History" at bounding box center [1052, 490] width 85 height 12
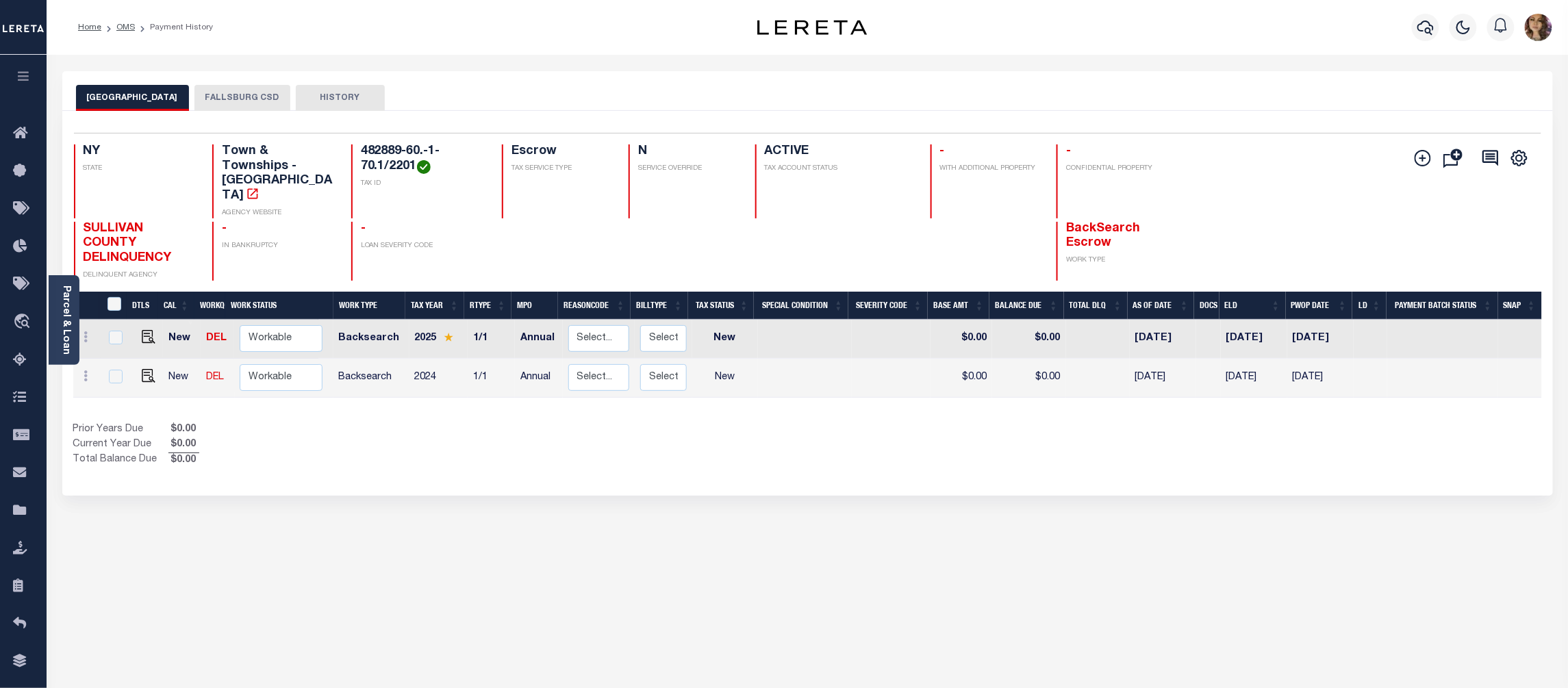
click at [223, 93] on button "FALLSBURG CSD" at bounding box center [242, 98] width 96 height 26
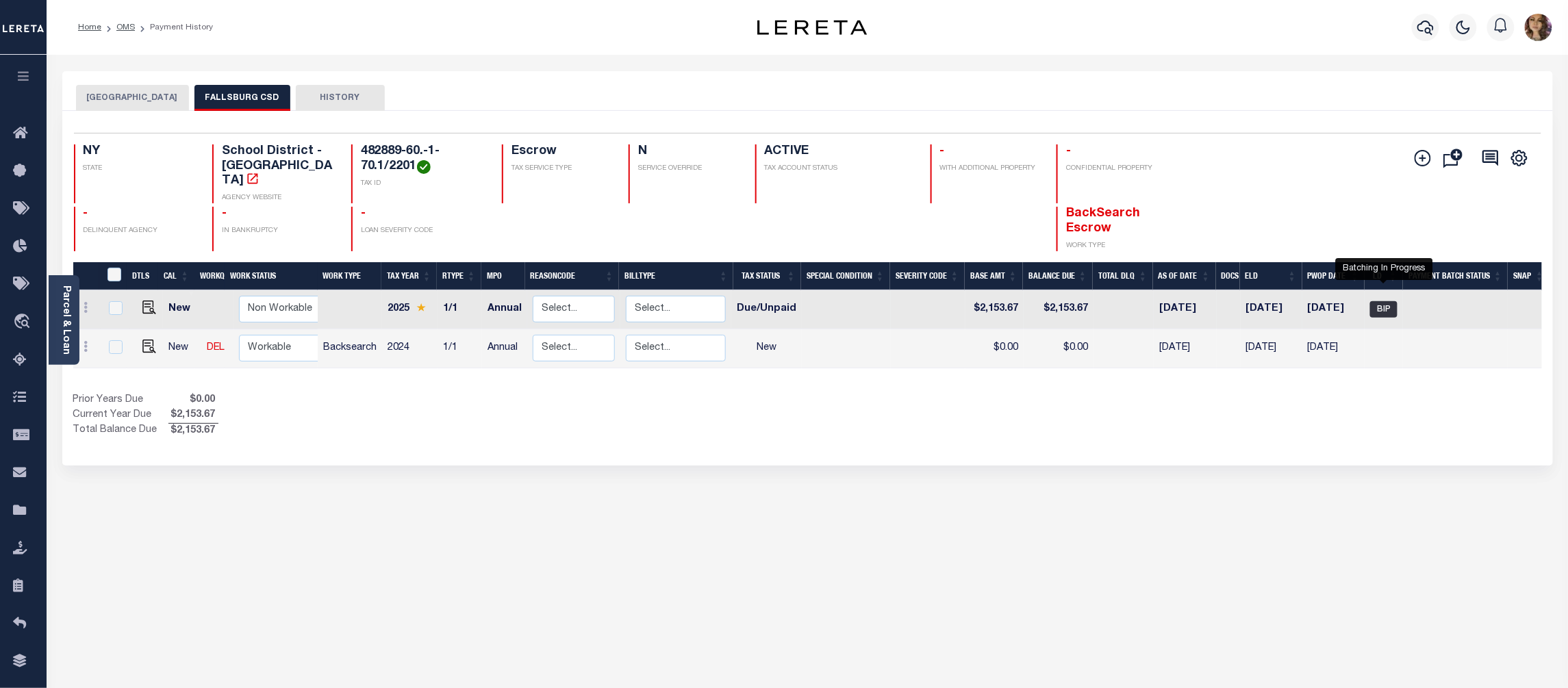
click at [1389, 301] on span "BIP" at bounding box center [1384, 309] width 27 height 16
checkbox input "true"
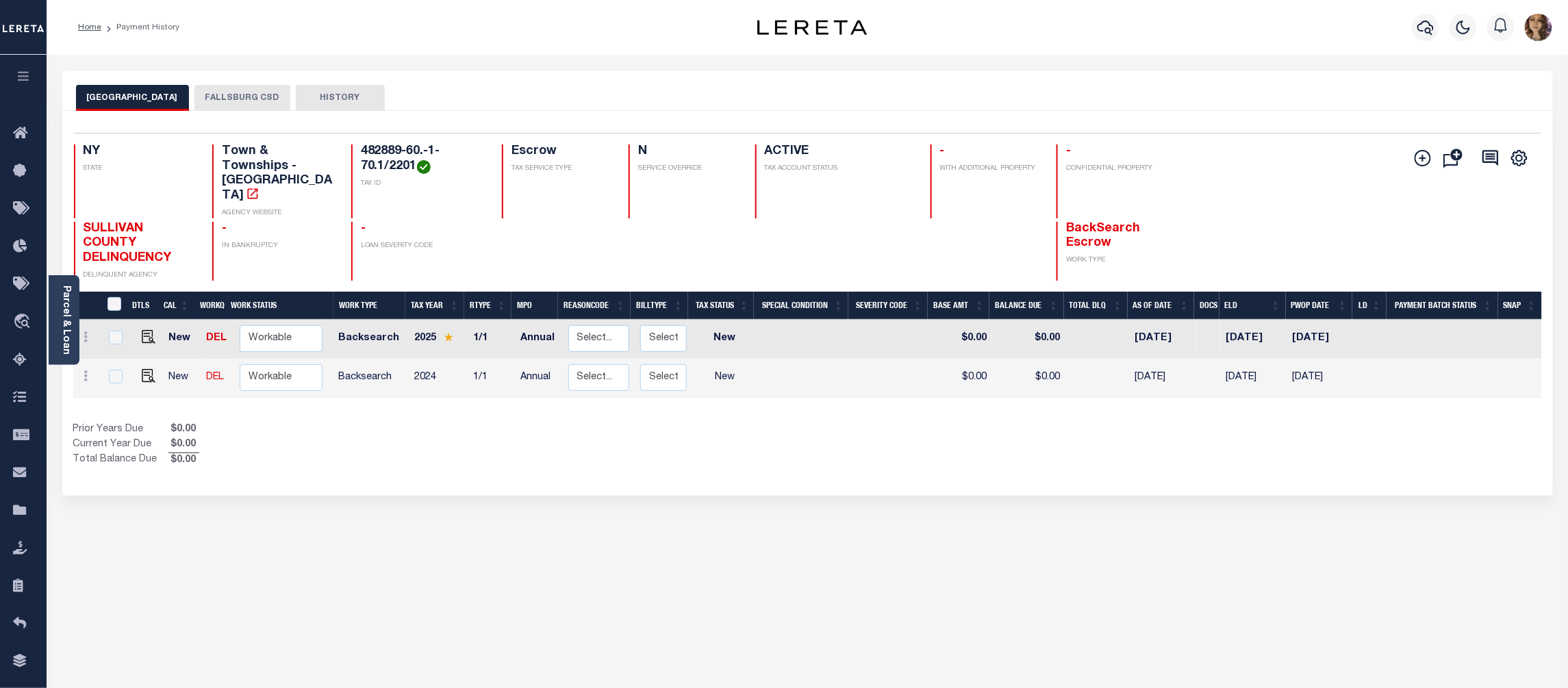
click at [228, 96] on button "FALLSBURG CSD" at bounding box center [242, 98] width 96 height 26
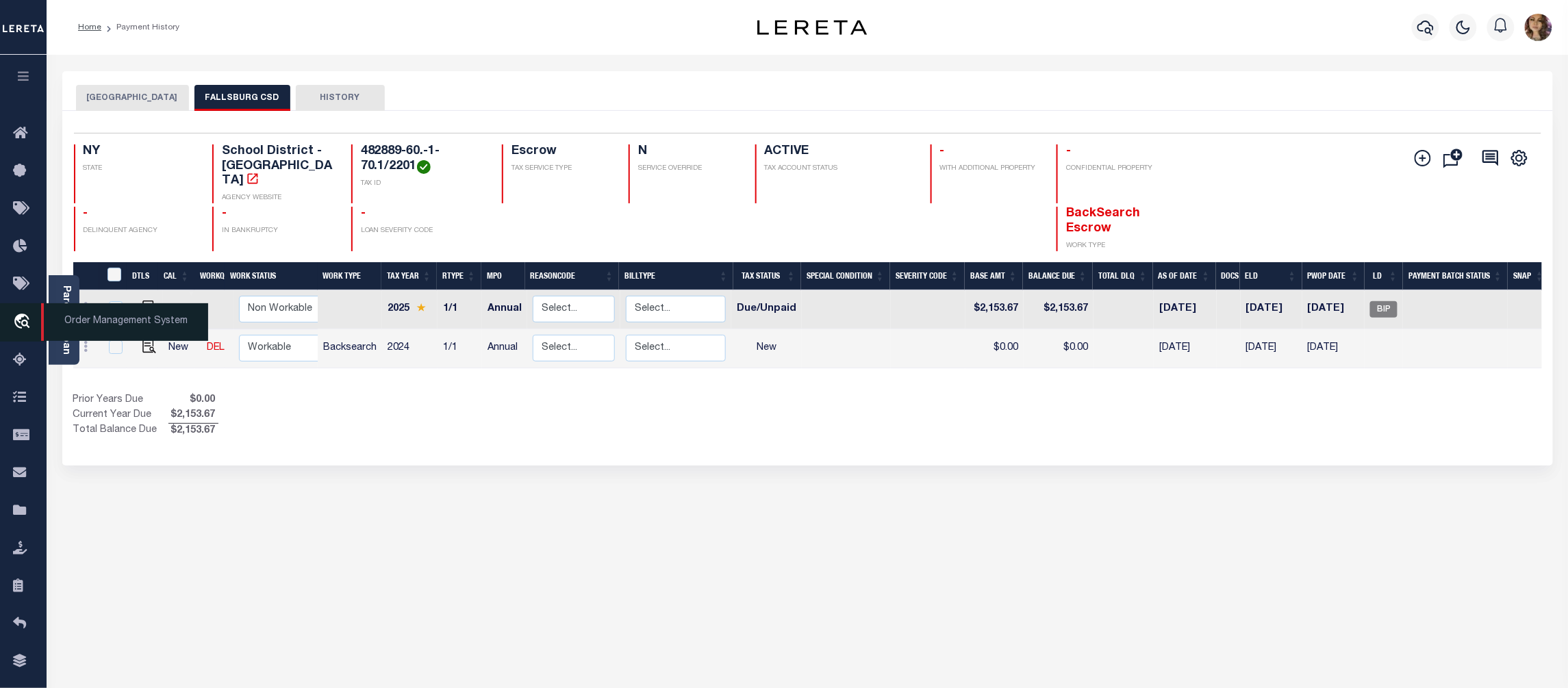
click at [138, 327] on span "Order Management System" at bounding box center [125, 322] width 167 height 38
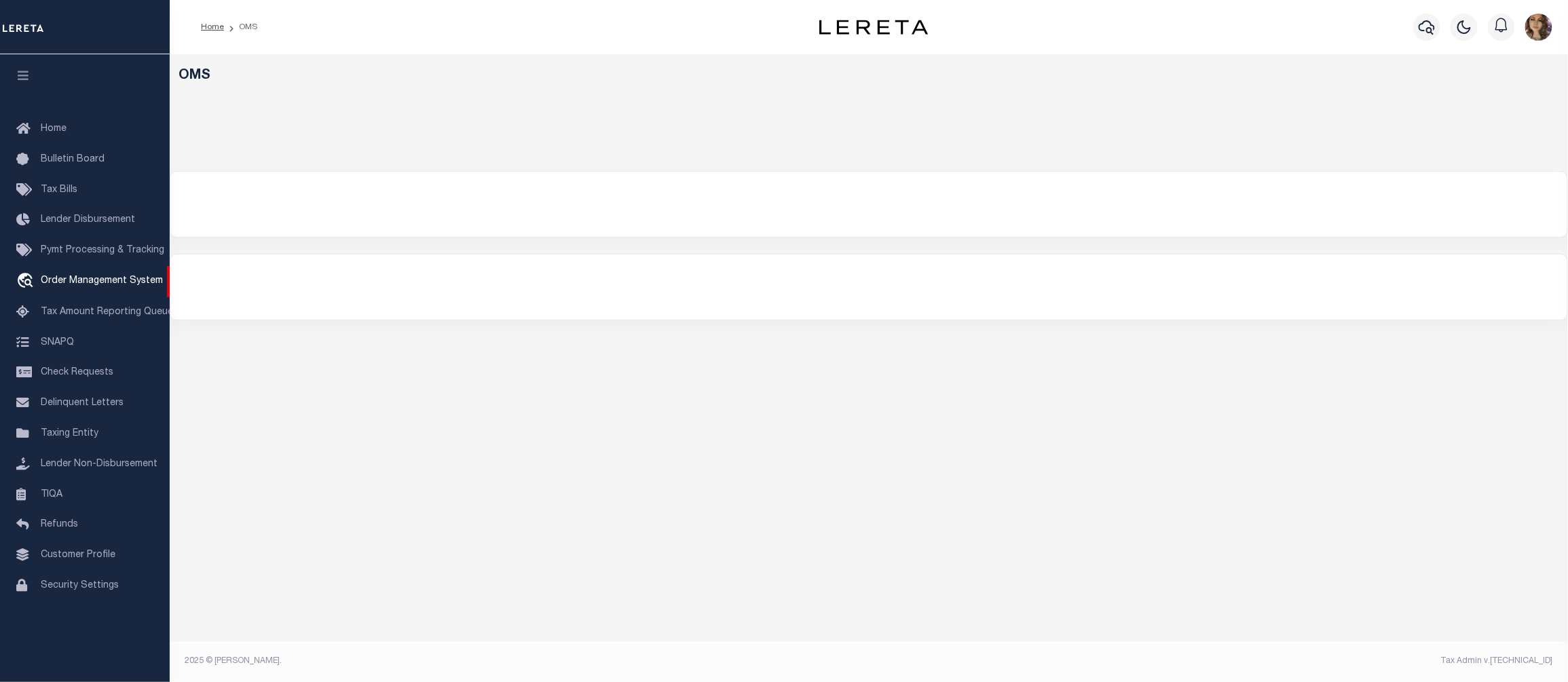
select select "200"
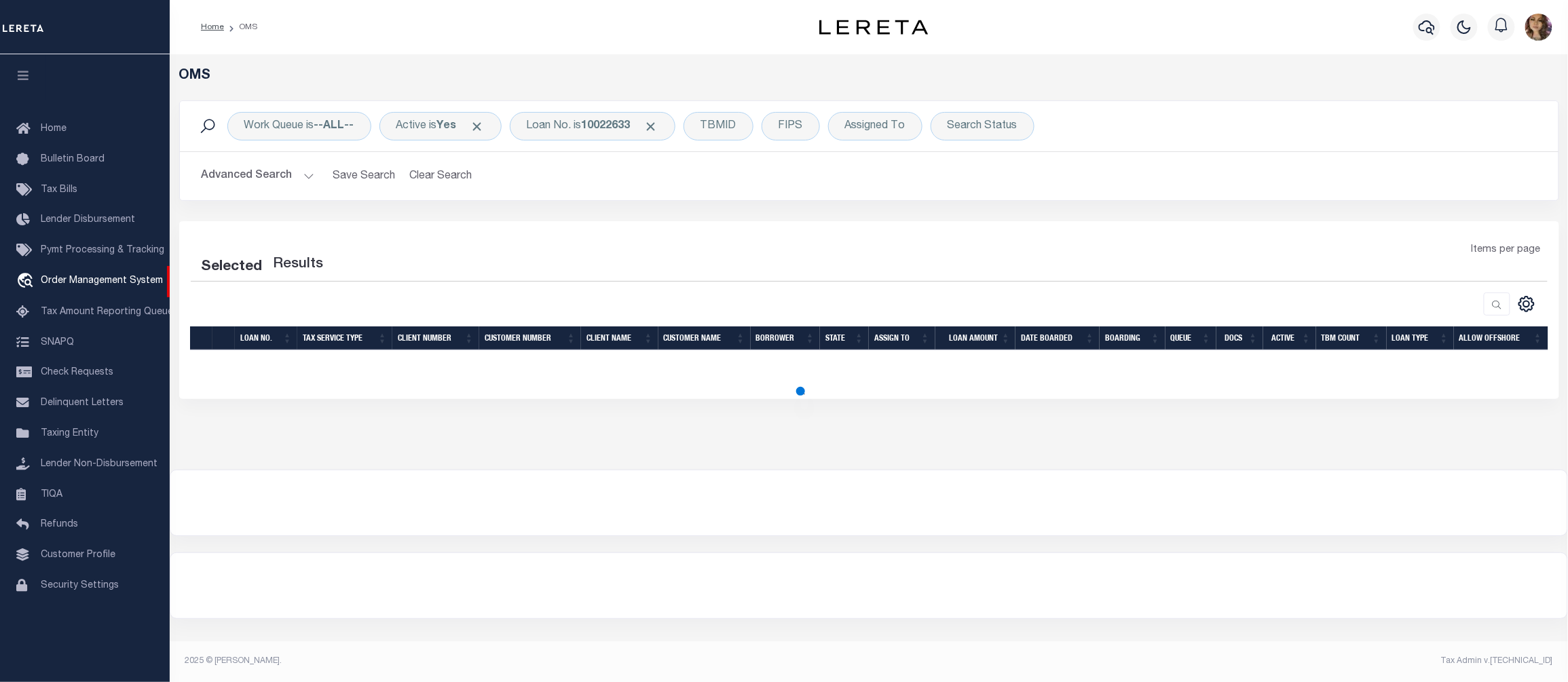
select select "200"
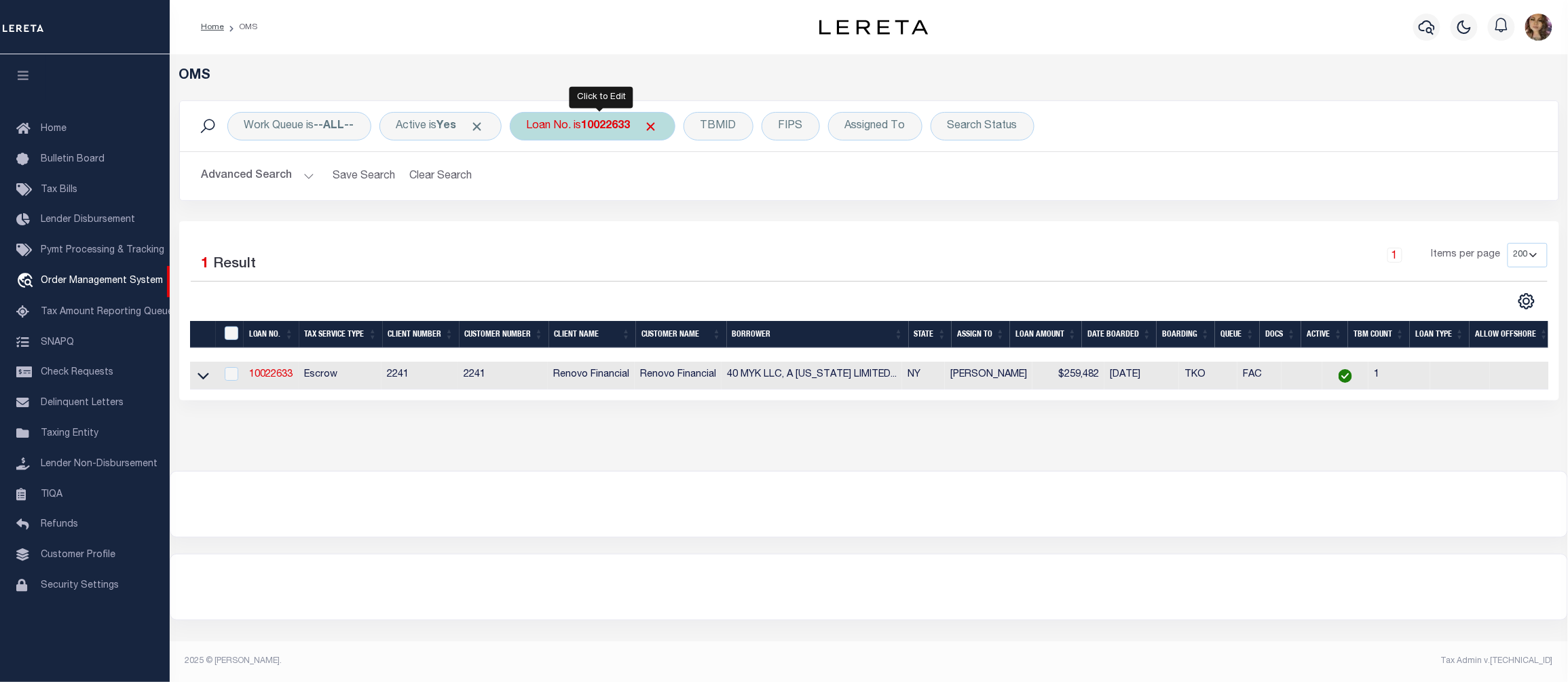
click at [588, 115] on div "Loan No. is 10022633" at bounding box center [592, 126] width 166 height 28
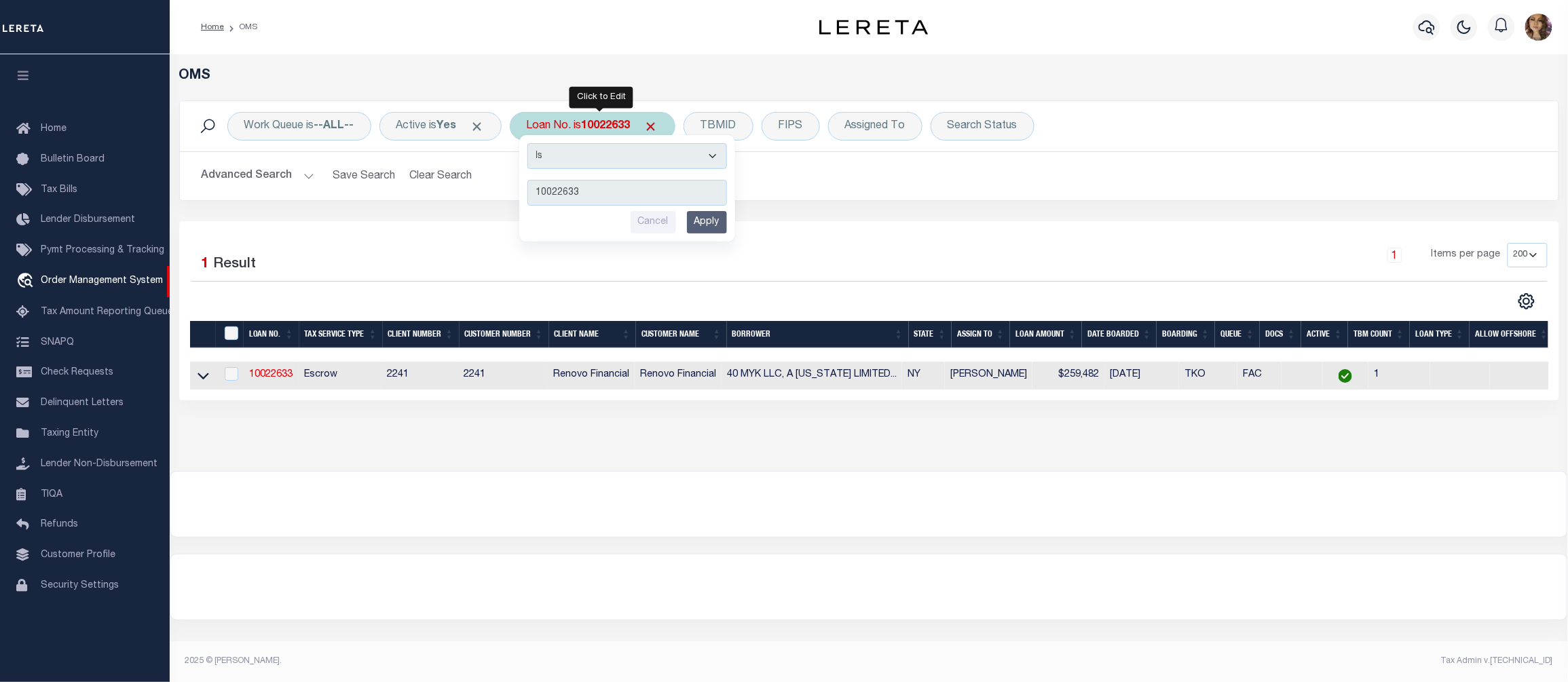
type input "10030369"
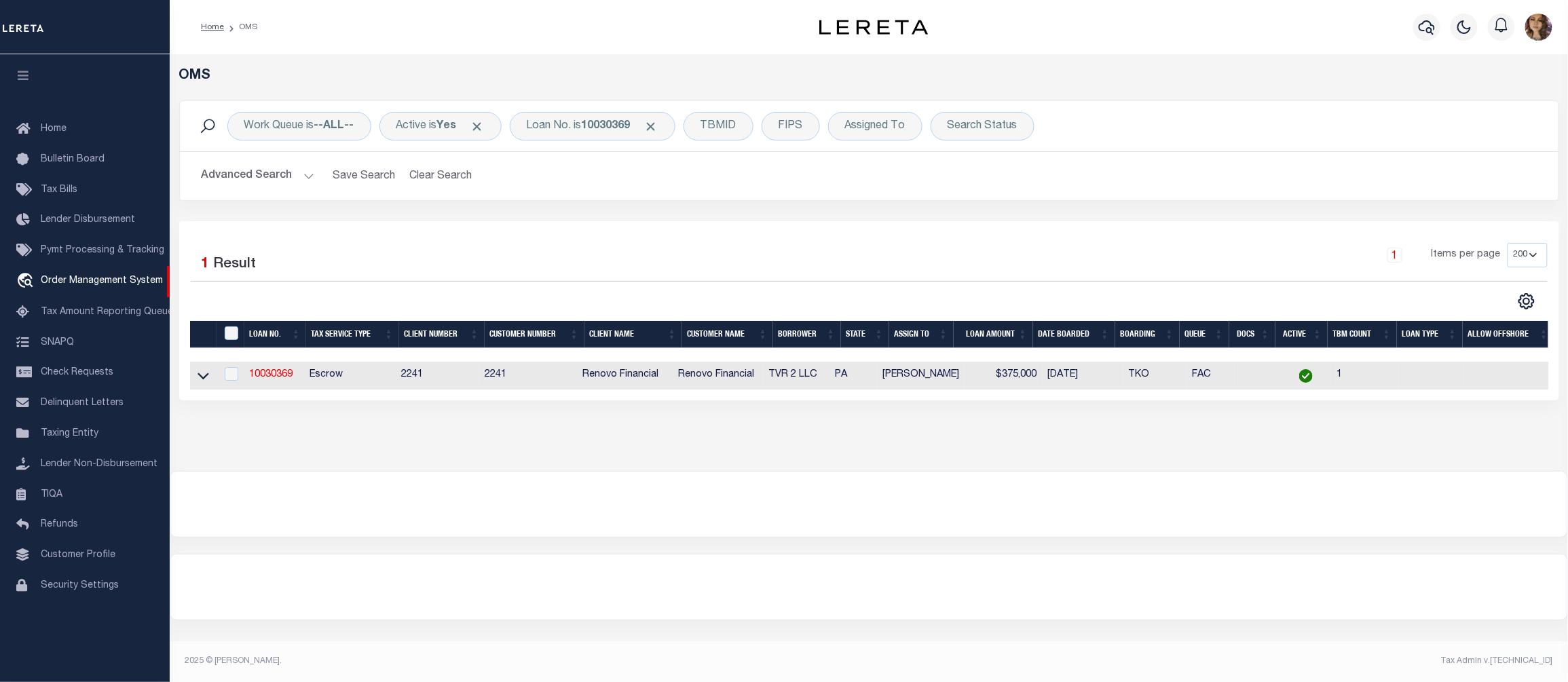
click at [194, 378] on td at bounding box center [203, 375] width 27 height 28
checkbox input "true"
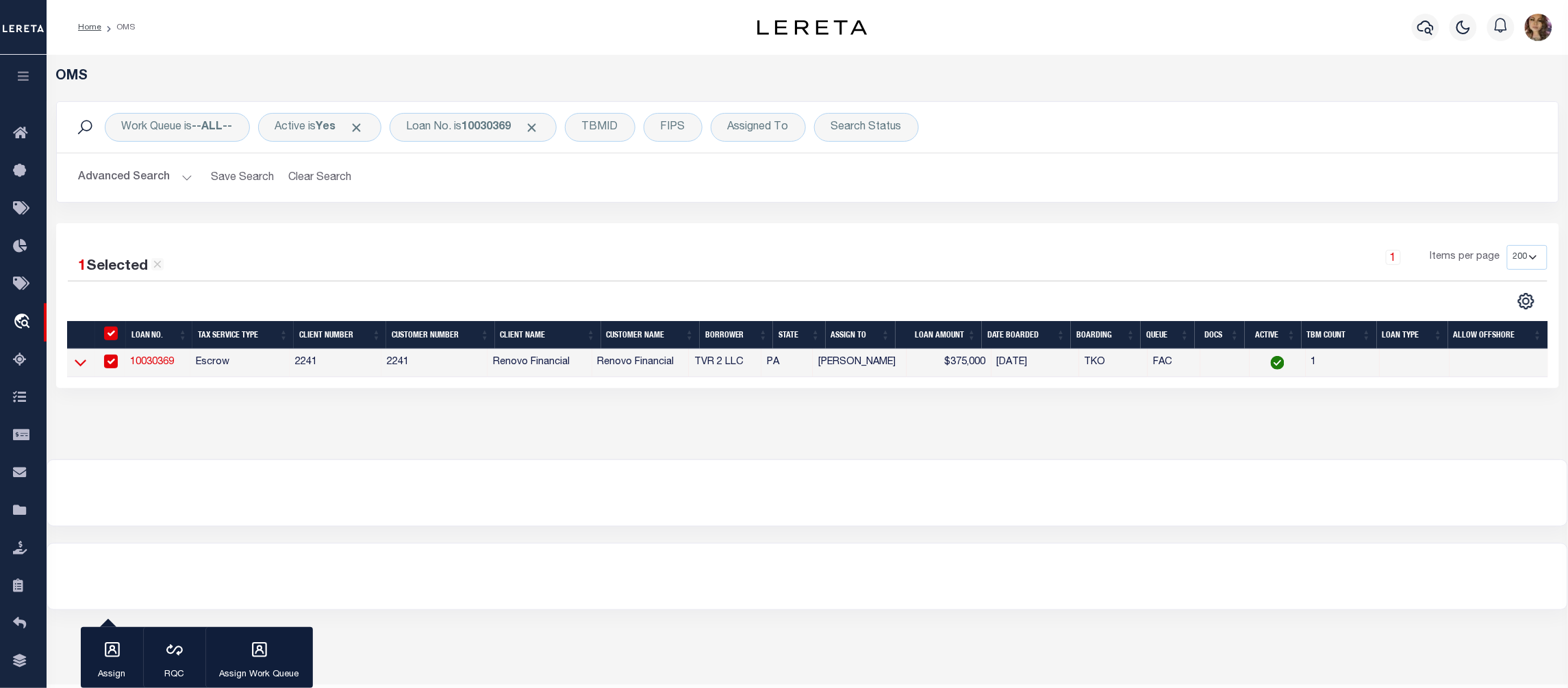
click at [78, 367] on icon at bounding box center [80, 364] width 12 height 7
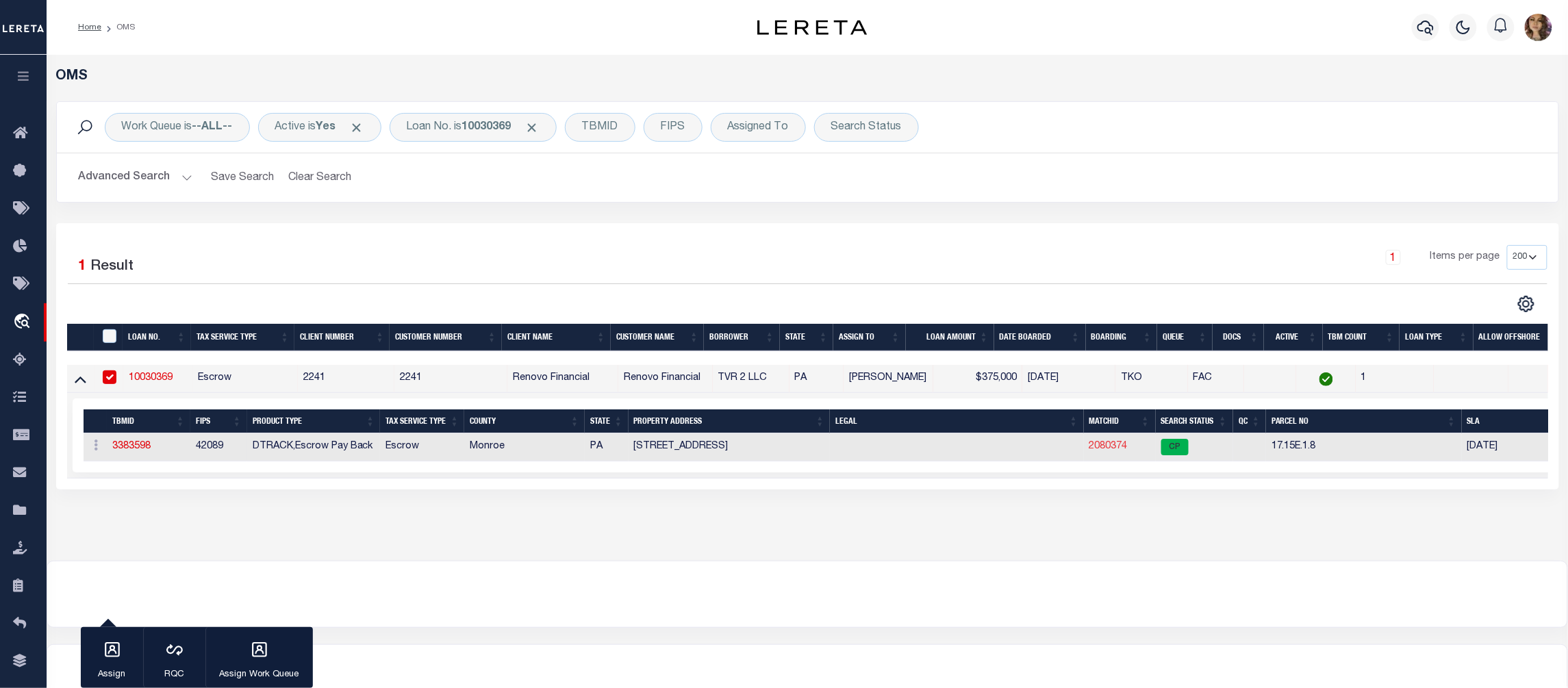
click at [1113, 451] on link "2080374" at bounding box center [1109, 446] width 39 height 10
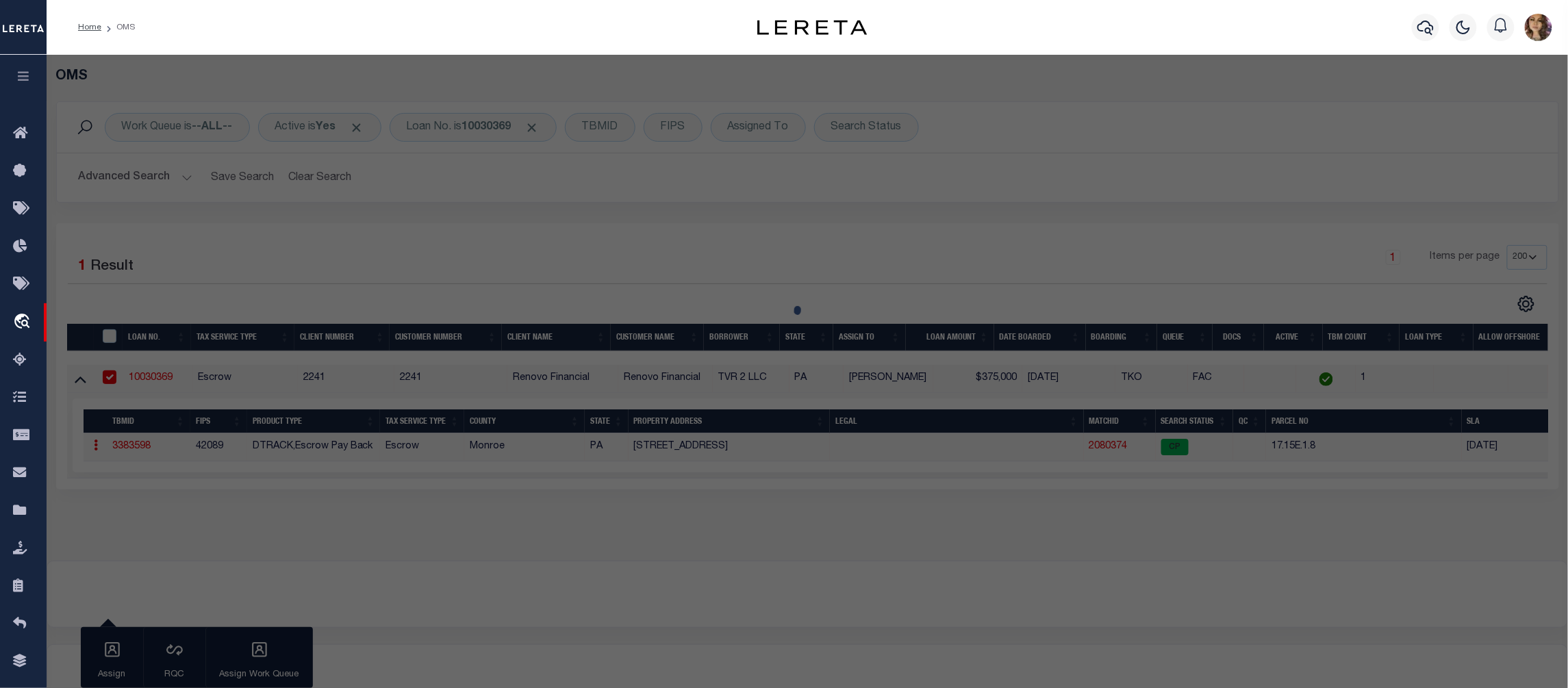
checkbox input "false"
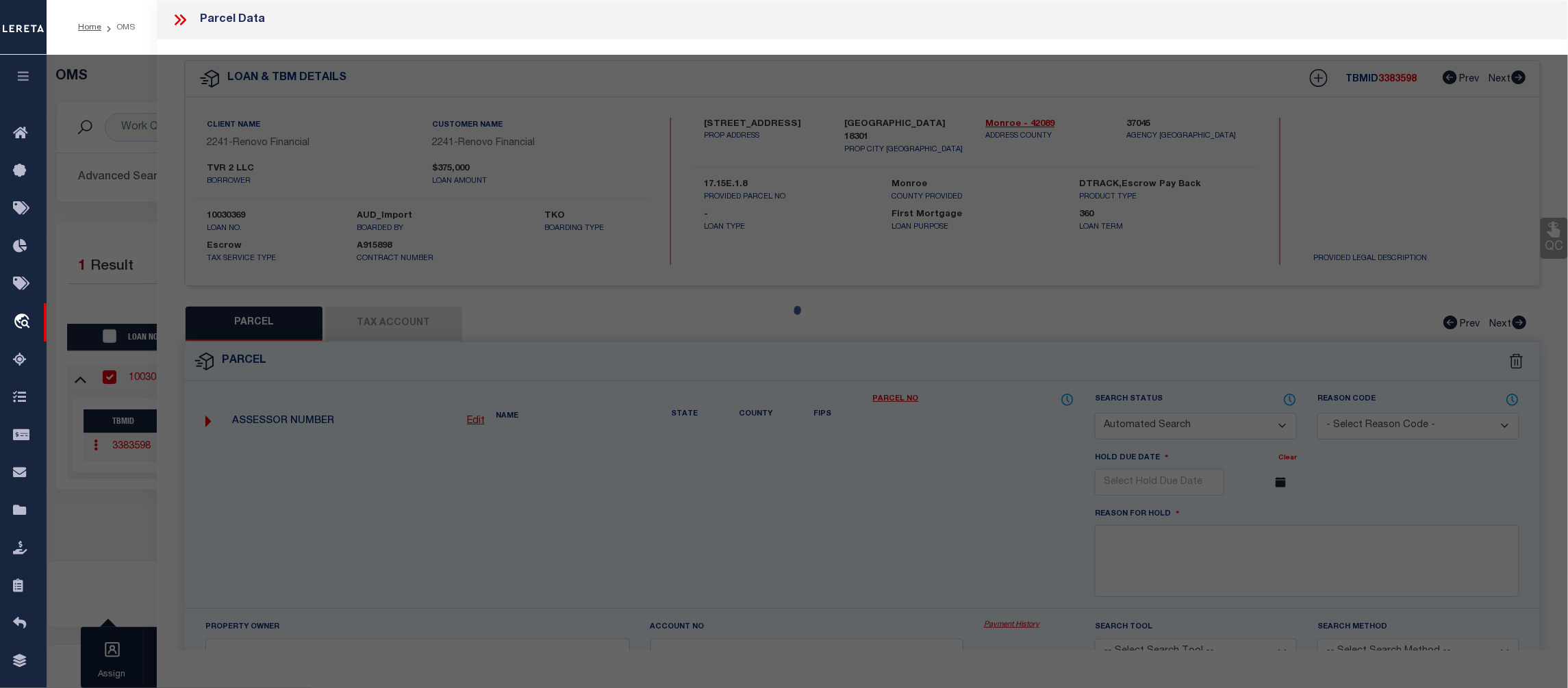
select select "CP"
type input "TVR 2 LLC"
select select
type input "2209 MARCEL CT"
checkbox input "false"
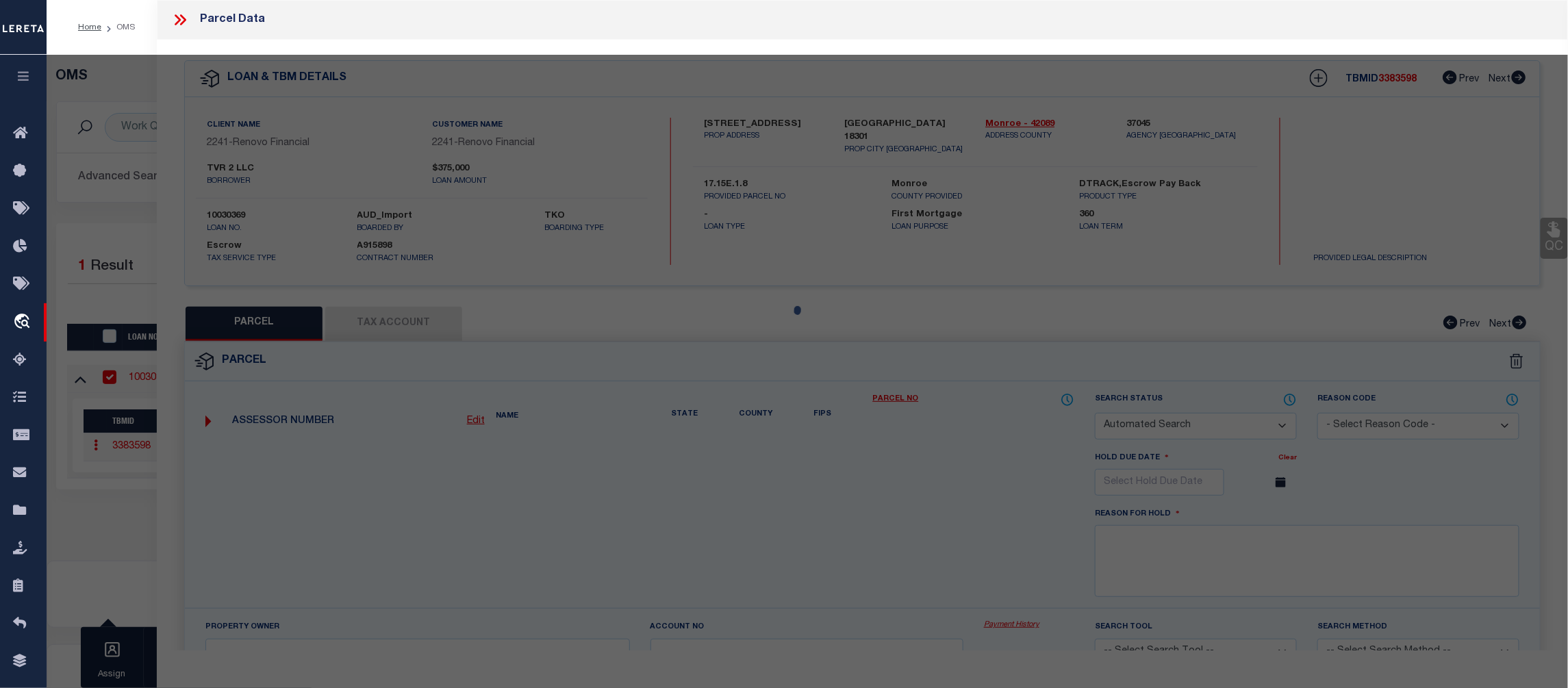
type input "EAST STROUDSBURG PA 18301"
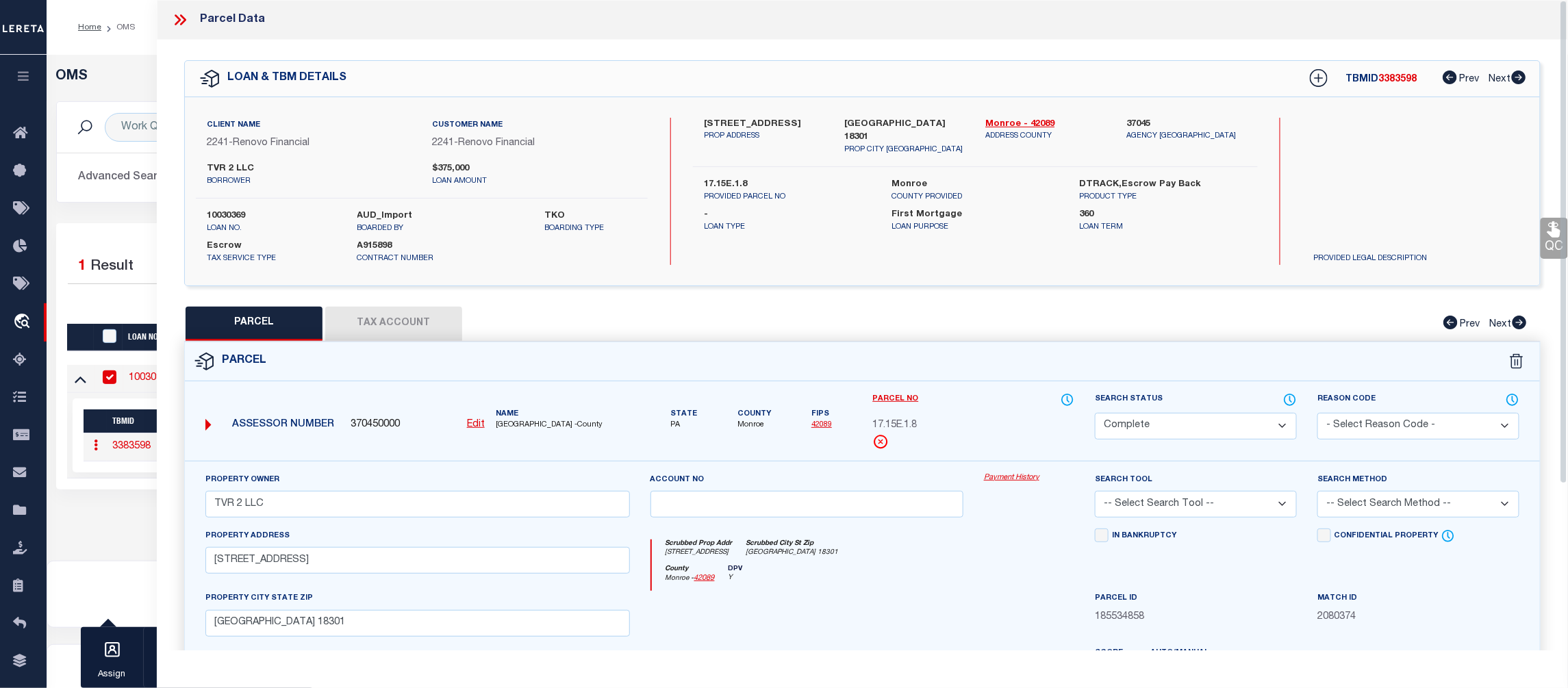
click at [1015, 478] on link "Payment History" at bounding box center [1029, 478] width 91 height 12
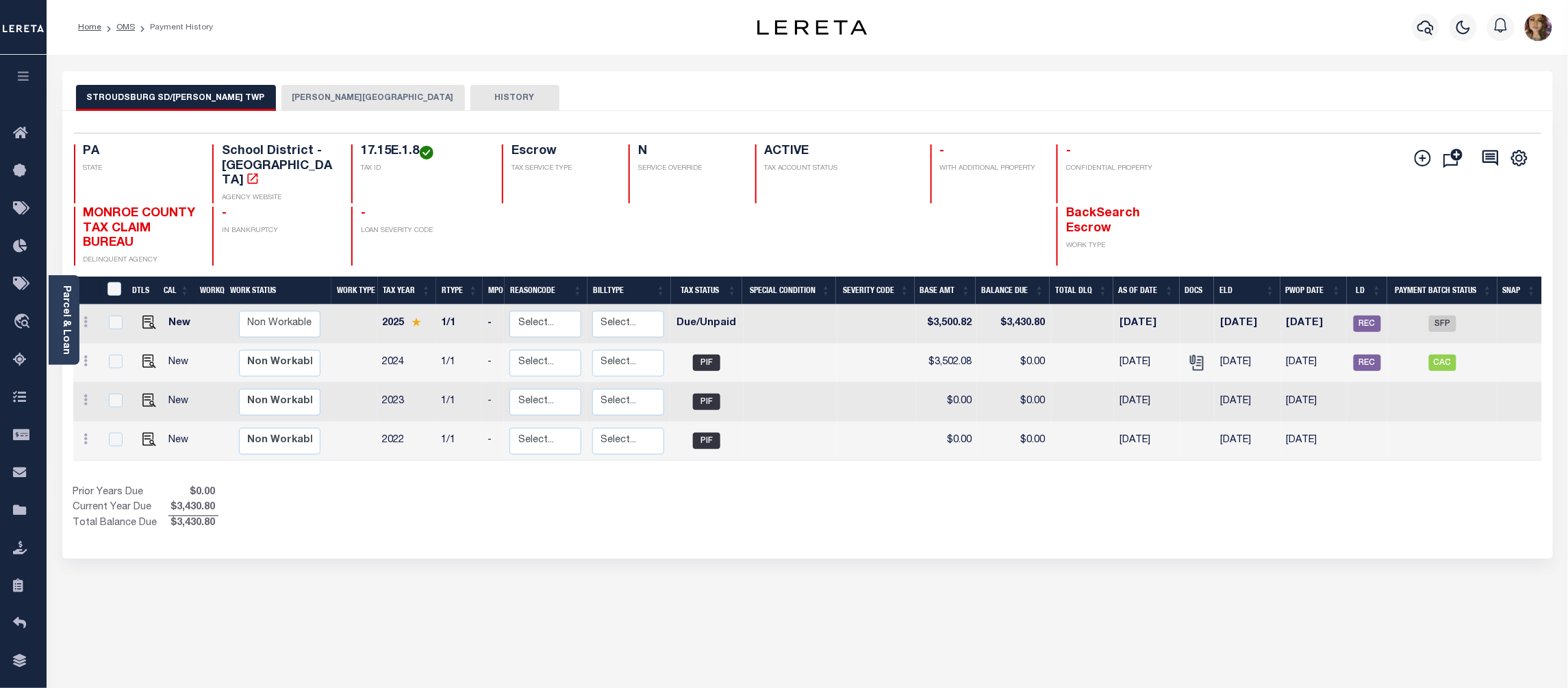
click at [298, 91] on button "[PERSON_NAME][GEOGRAPHIC_DATA]" at bounding box center [373, 98] width 183 height 26
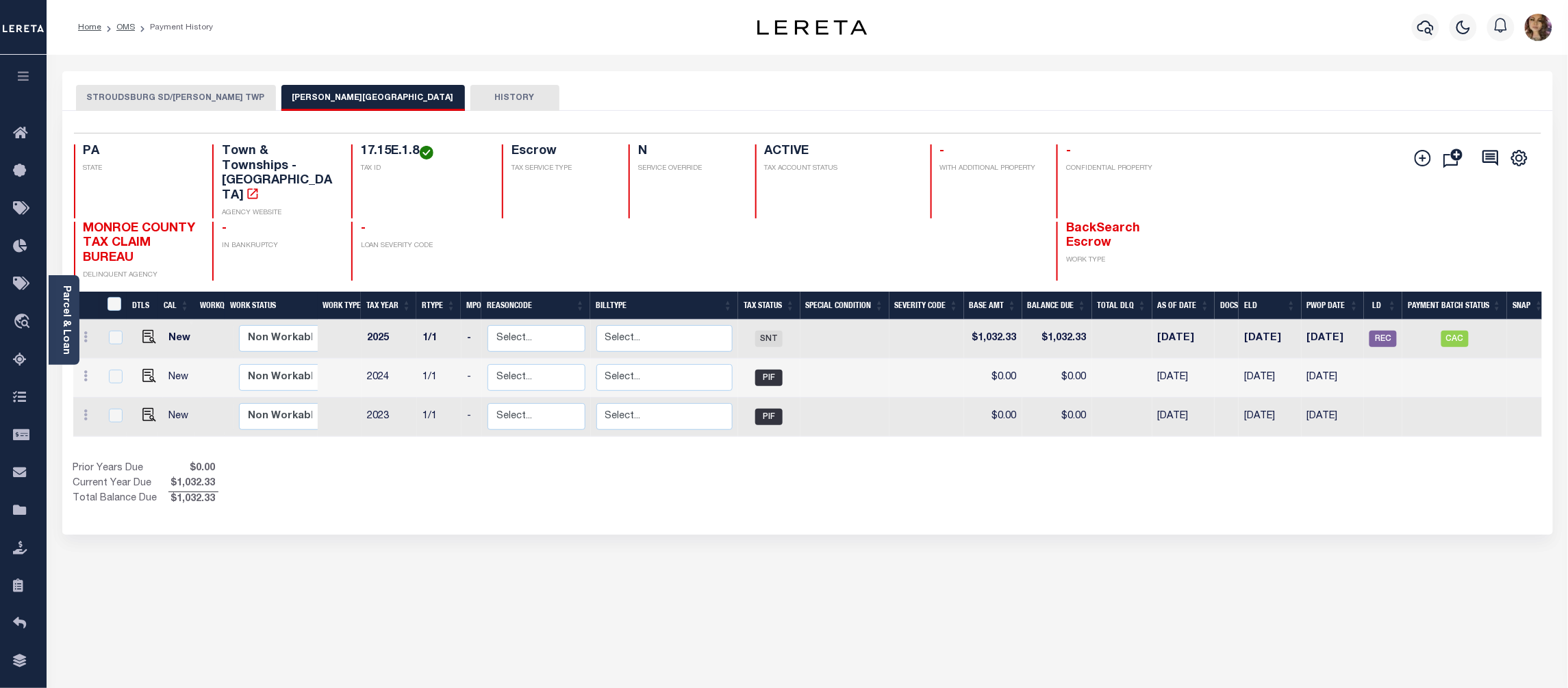
click at [184, 92] on button "STROUDSBURG SD/[PERSON_NAME] TWP" at bounding box center [176, 98] width 200 height 26
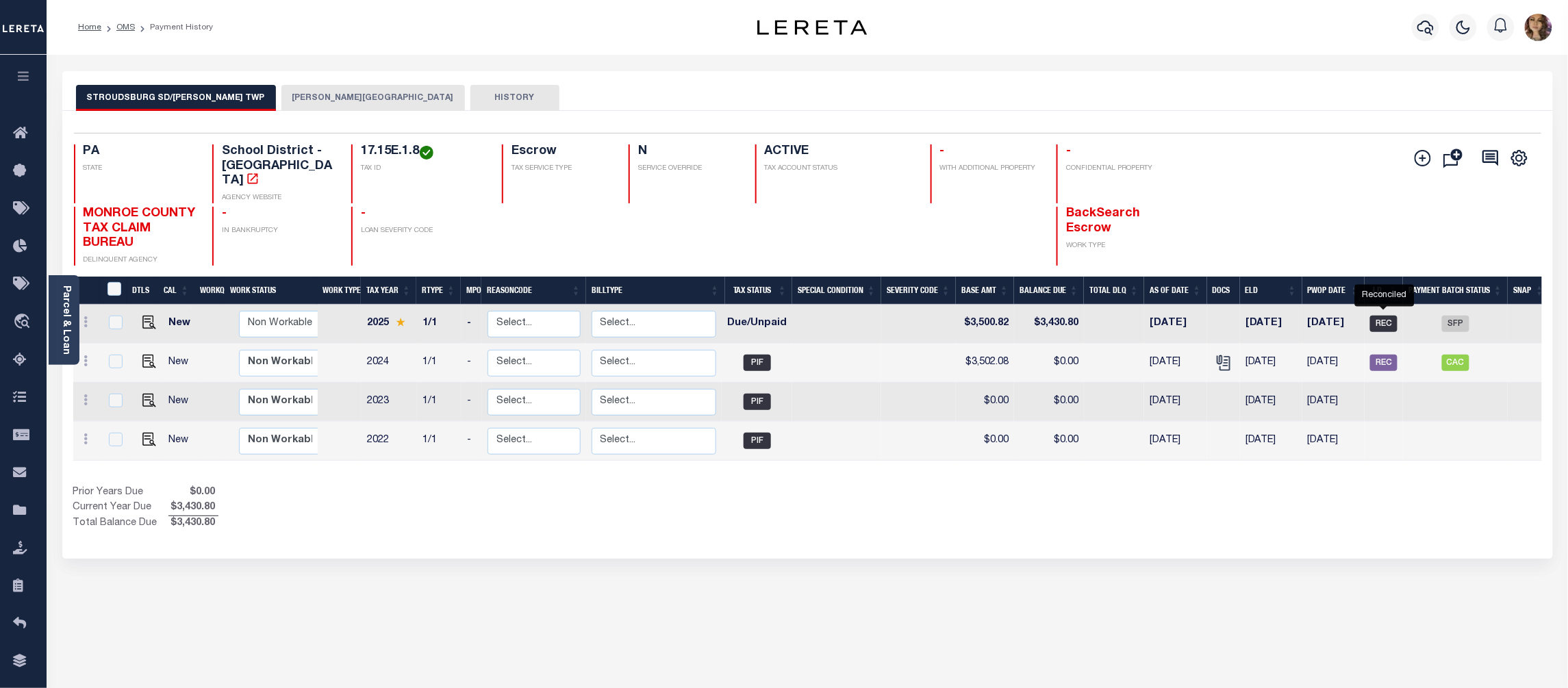
click at [1390, 315] on span "REC" at bounding box center [1384, 323] width 27 height 16
checkbox input "true"
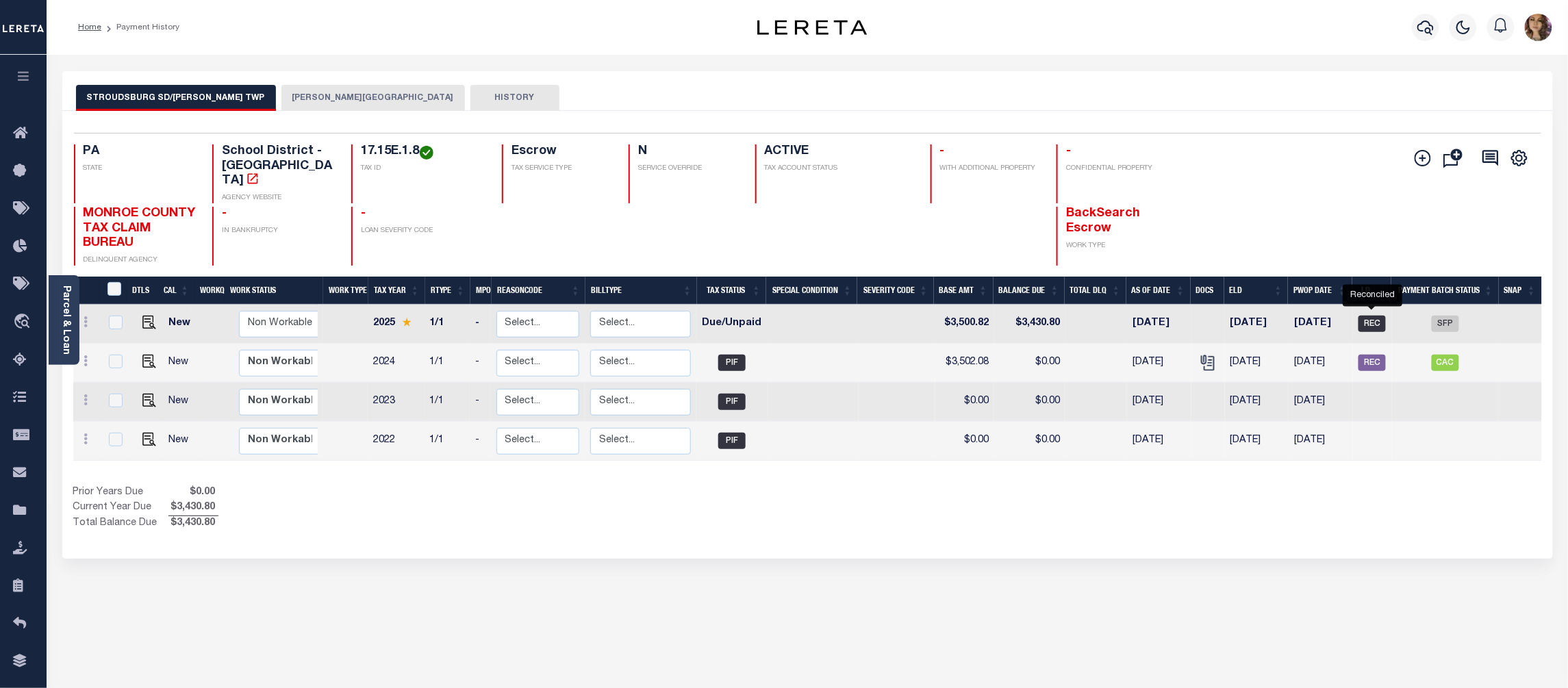
click at [1378, 315] on span "REC" at bounding box center [1372, 323] width 27 height 16
checkbox input "true"
click at [1371, 315] on span "REC" at bounding box center [1372, 323] width 27 height 16
checkbox input "true"
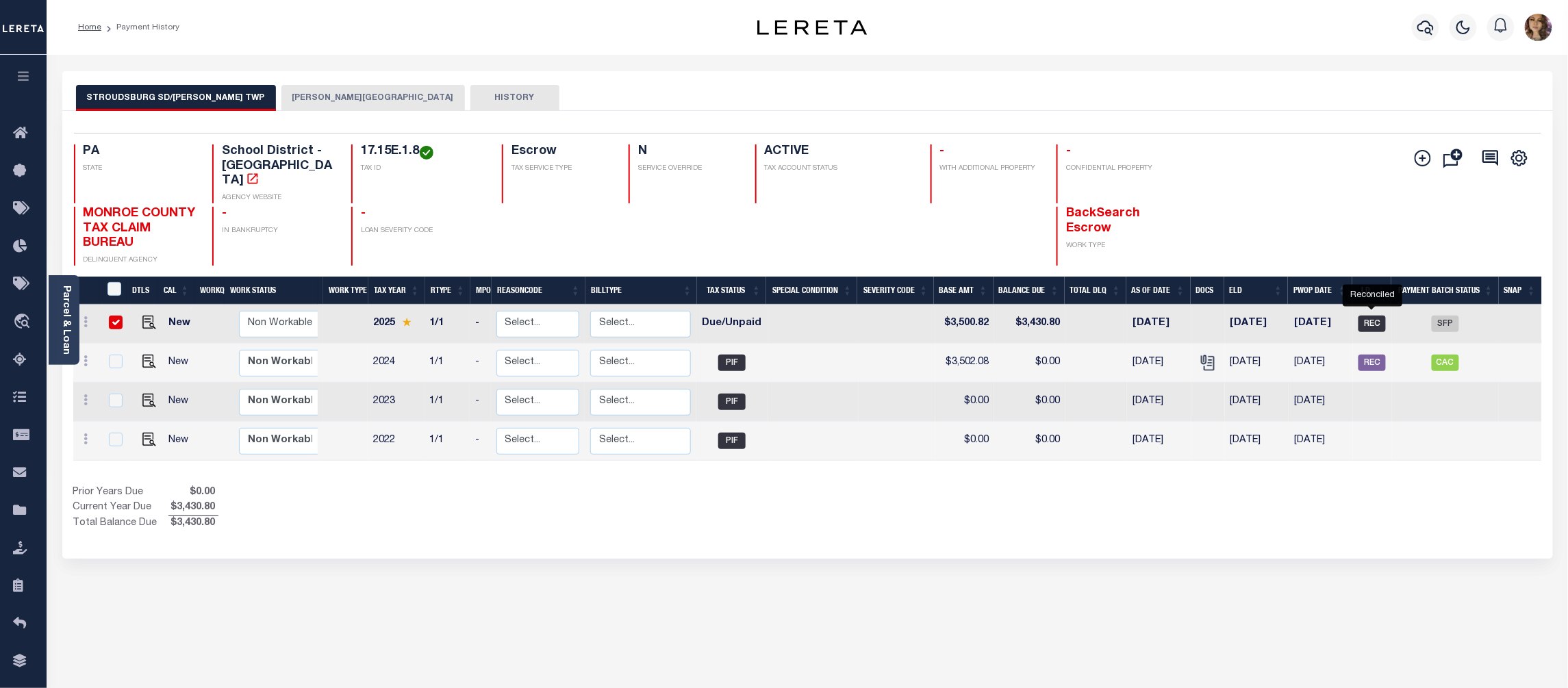
checkbox input "true"
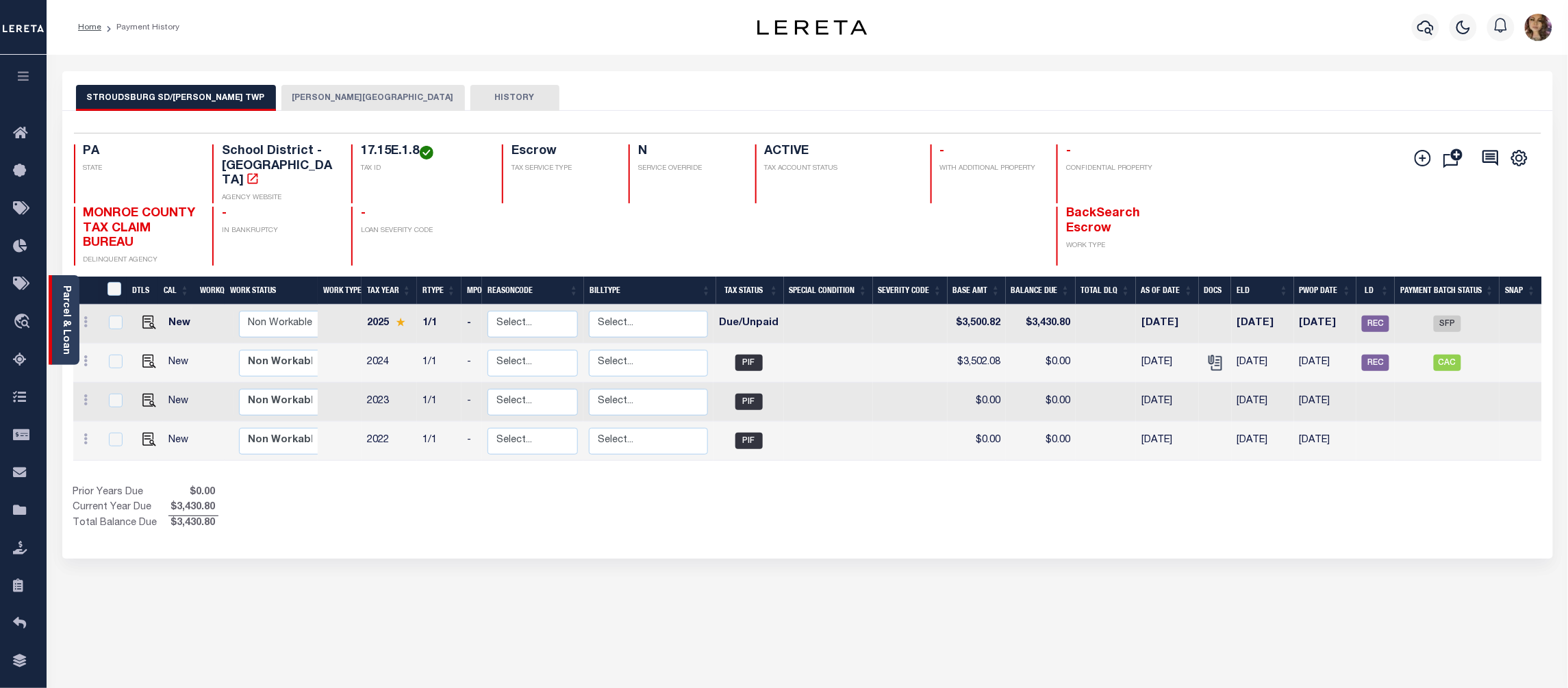
click at [63, 286] on link "Parcel & Loan" at bounding box center [66, 320] width 10 height 69
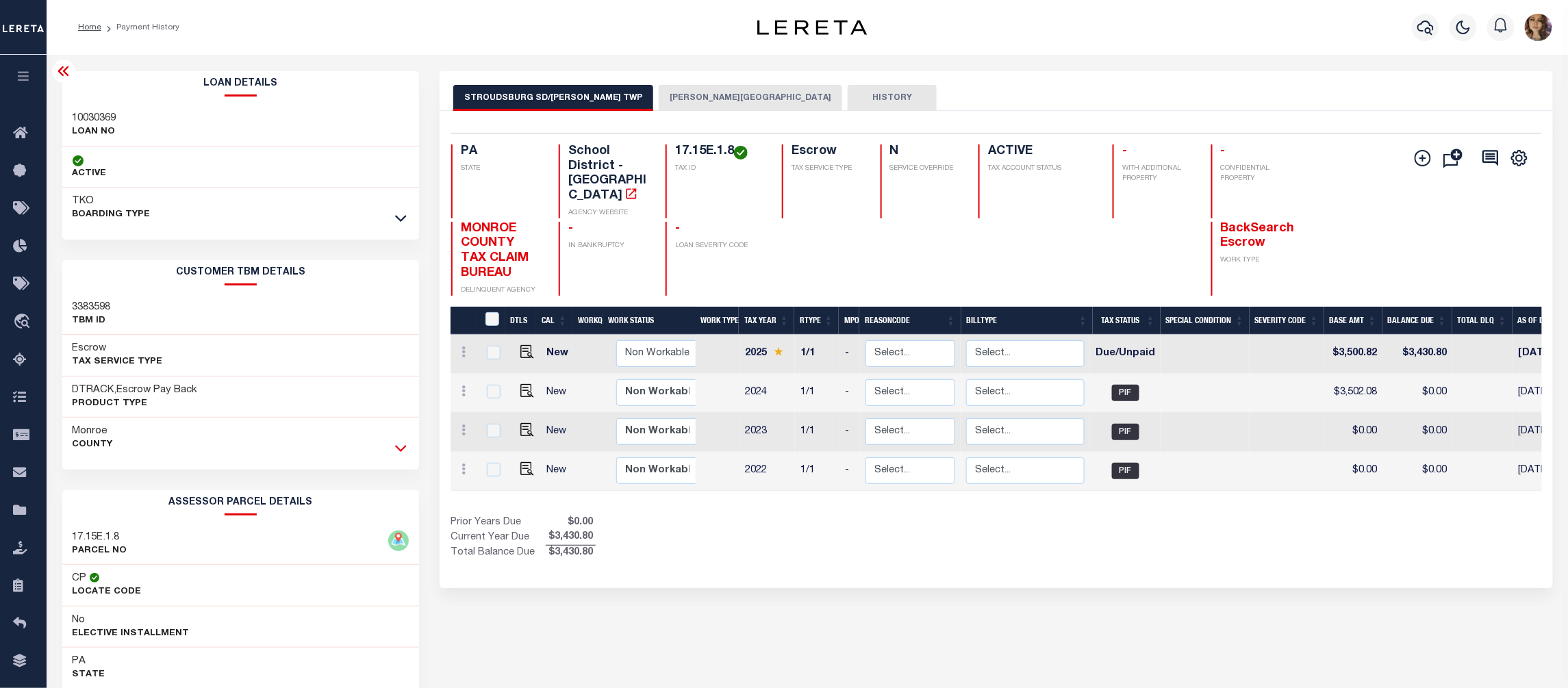
click at [406, 452] on icon at bounding box center [401, 448] width 12 height 14
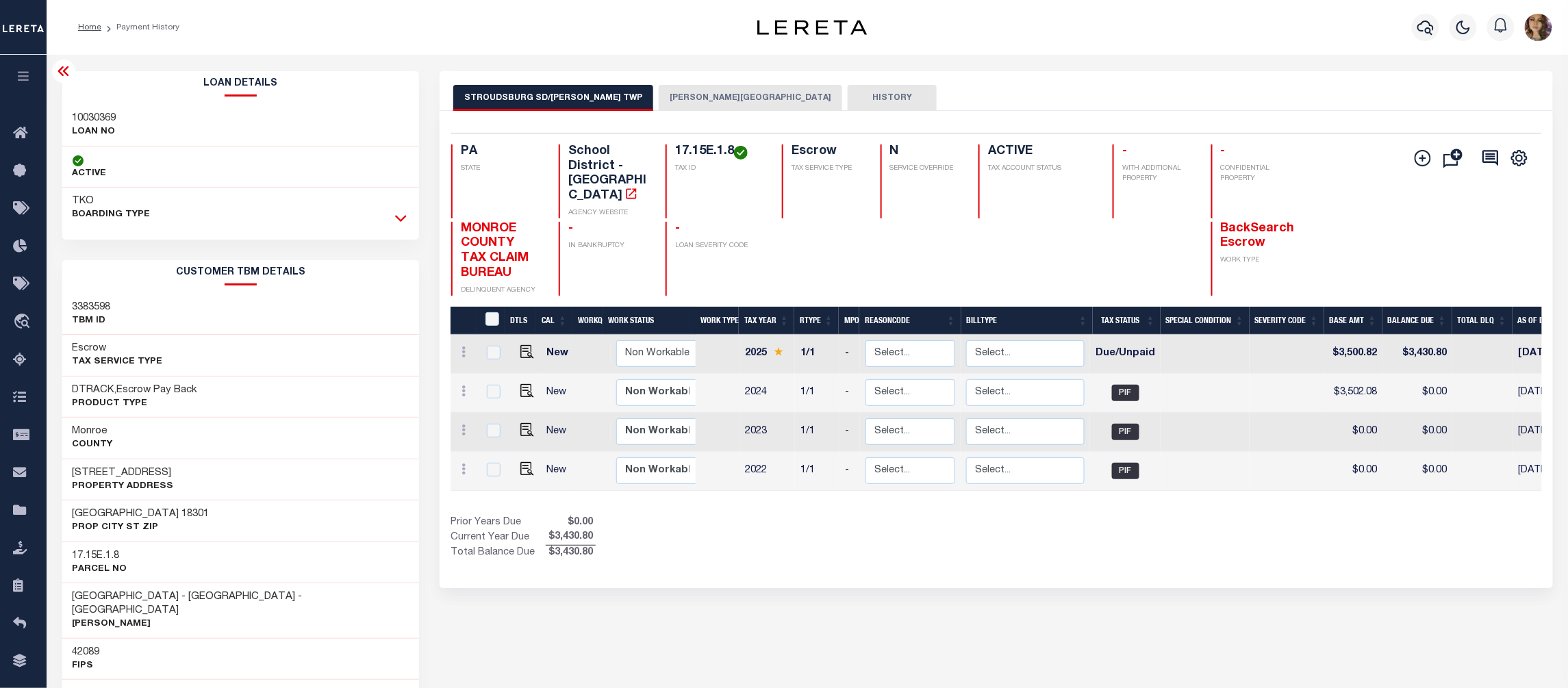
click at [396, 217] on icon at bounding box center [401, 219] width 12 height 7
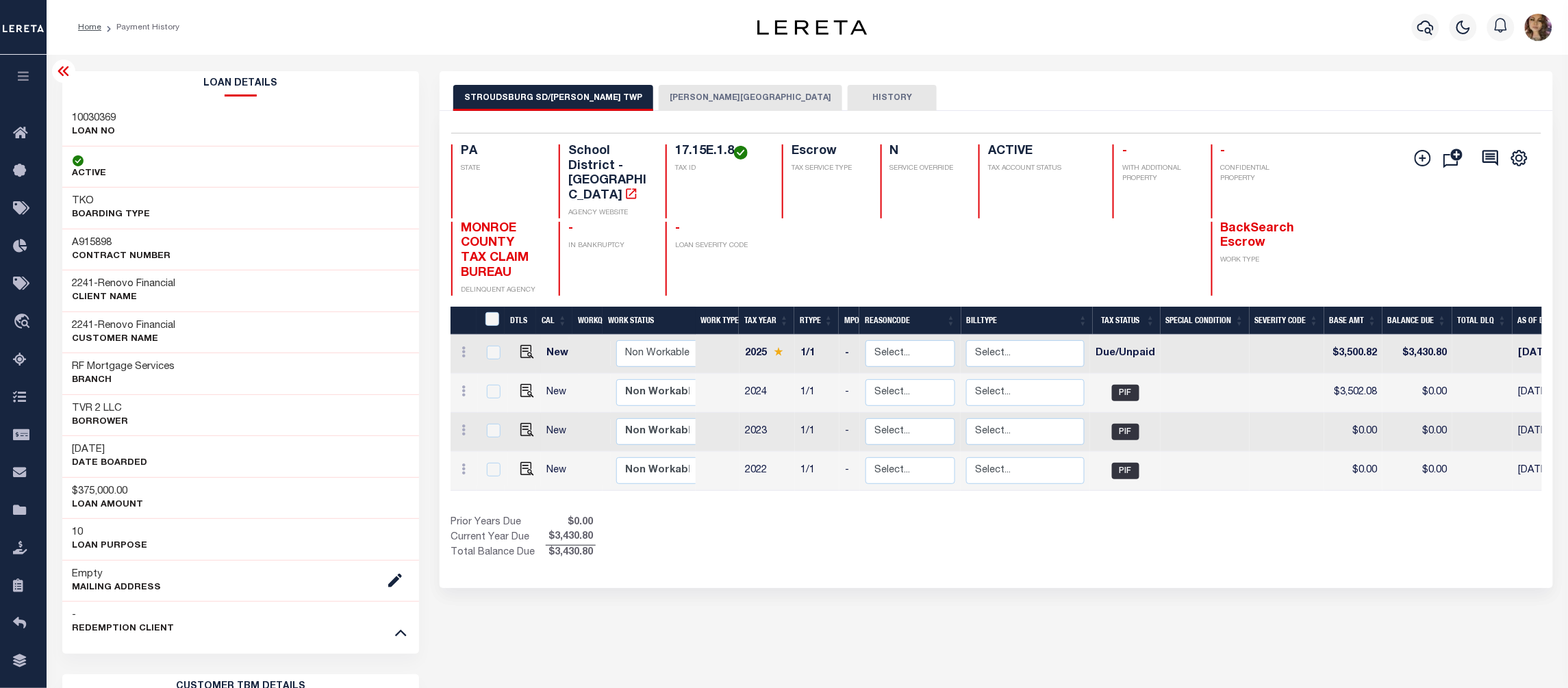
drag, startPoint x: 1001, startPoint y: 485, endPoint x: 1053, endPoint y: 485, distance: 52.0
click at [1053, 485] on div "DTLS CAL WorkQ Work Status Work Type Tax Year RType MPO ReasonCode BillType Tax…" at bounding box center [997, 434] width 1091 height 255
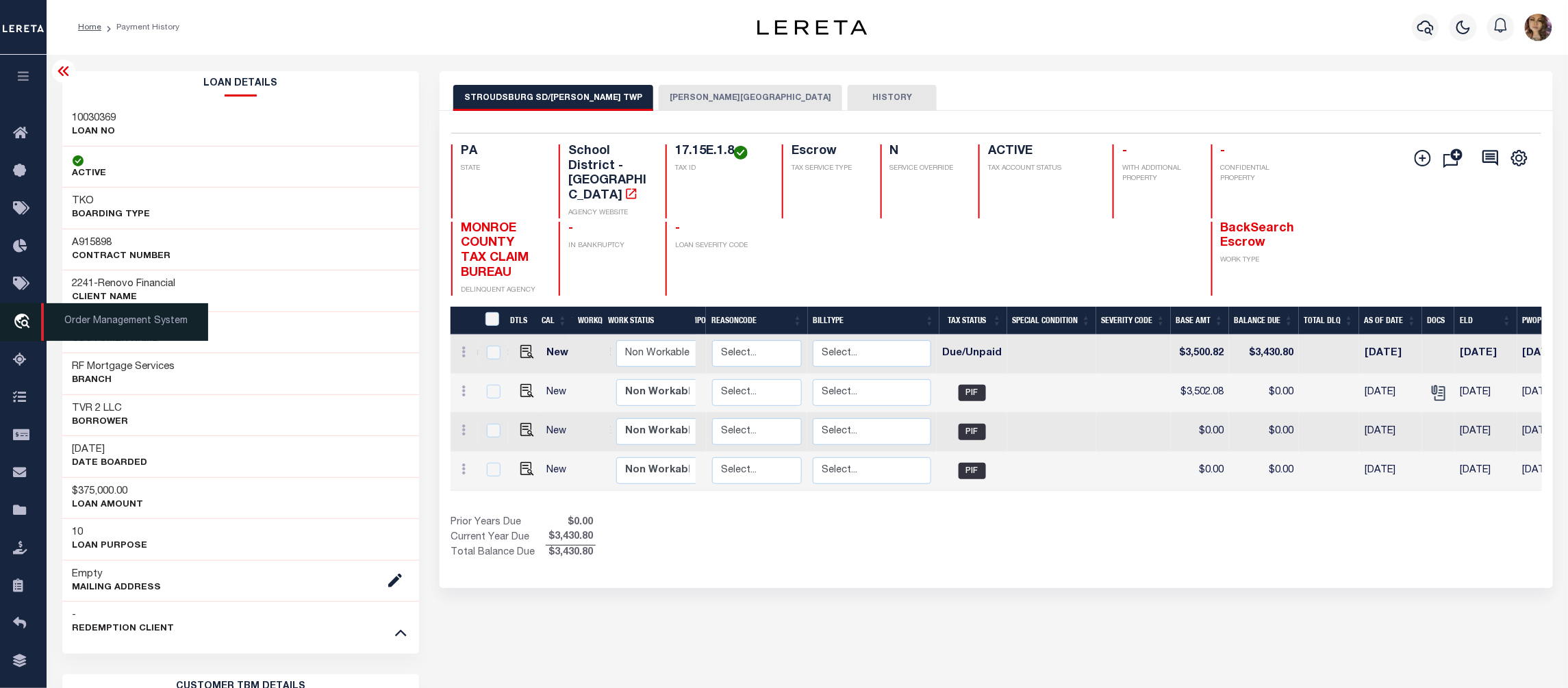
click at [140, 324] on span "Order Management System" at bounding box center [125, 322] width 167 height 38
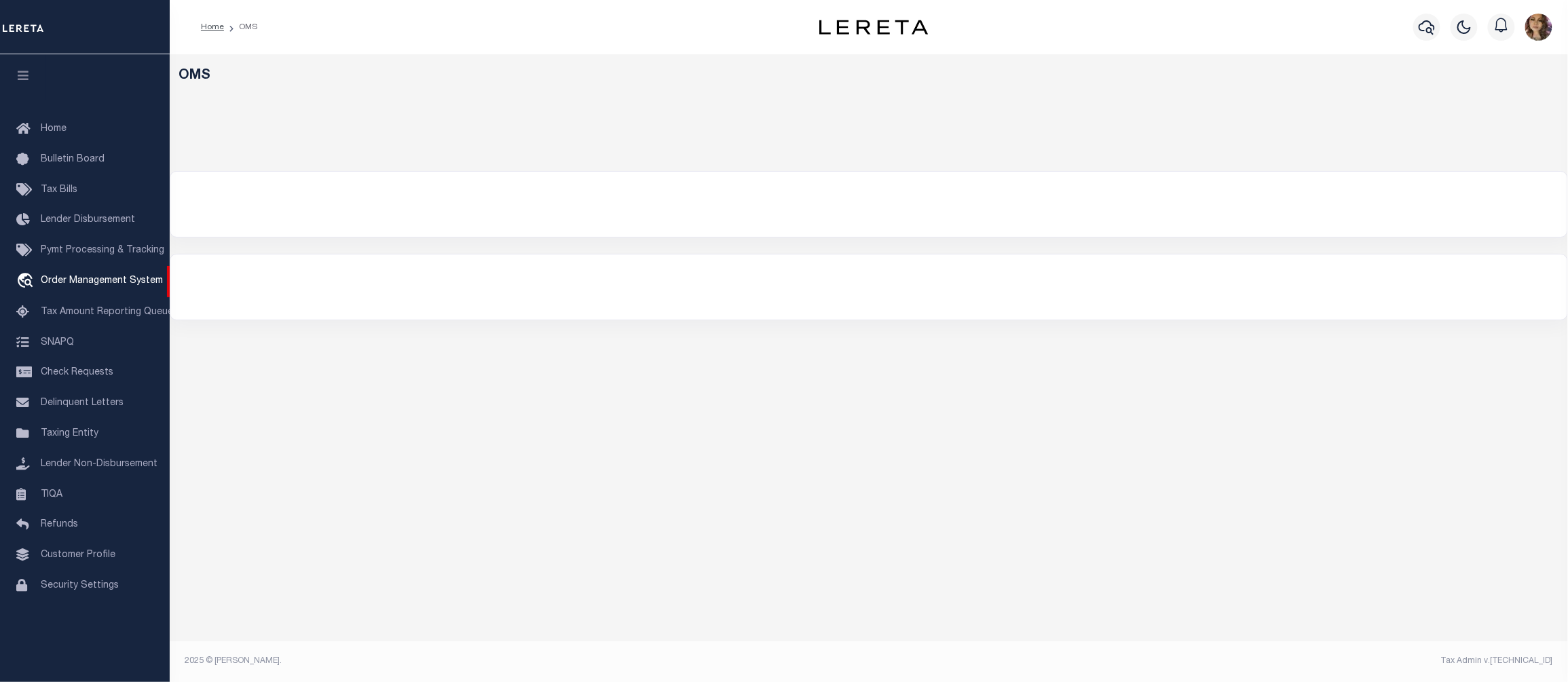
select select "200"
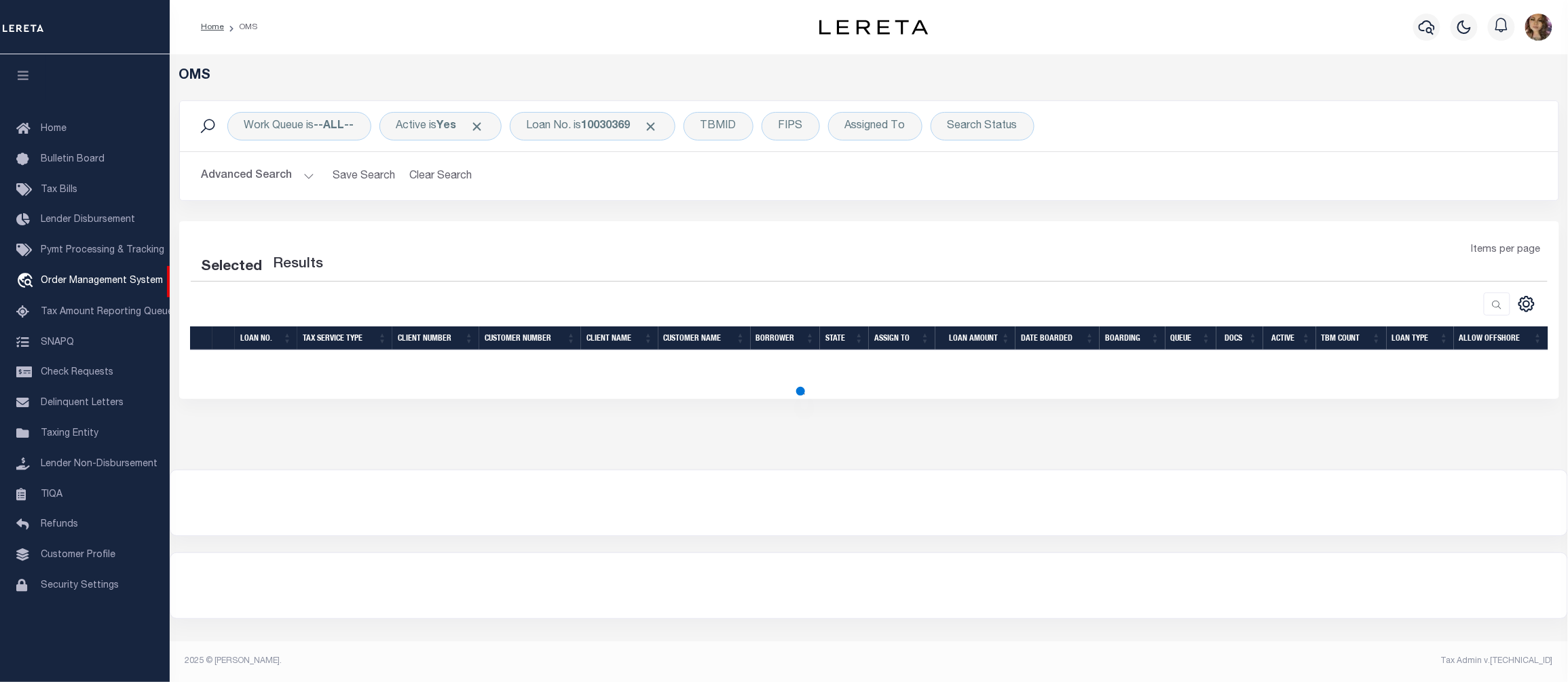
select select "200"
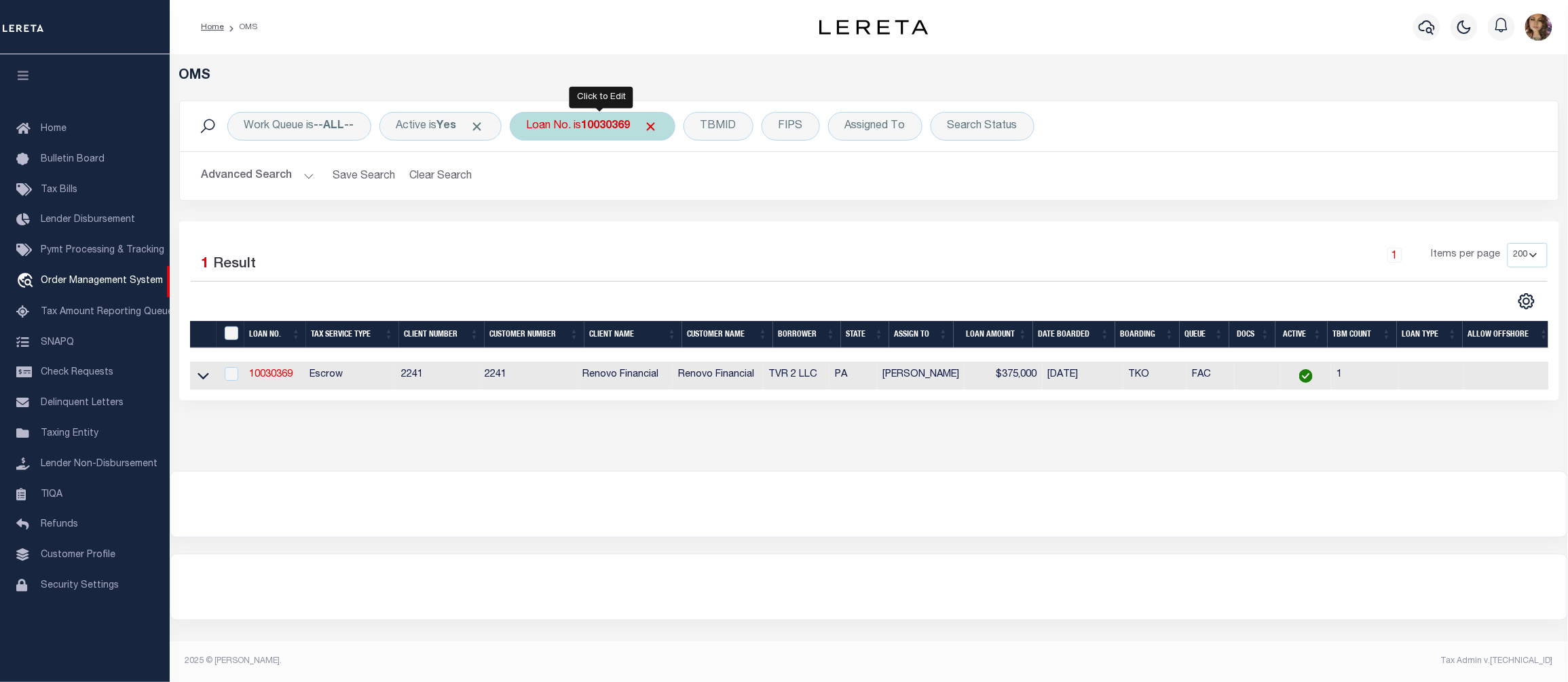
click at [590, 124] on b "10030369" at bounding box center [605, 126] width 49 height 11
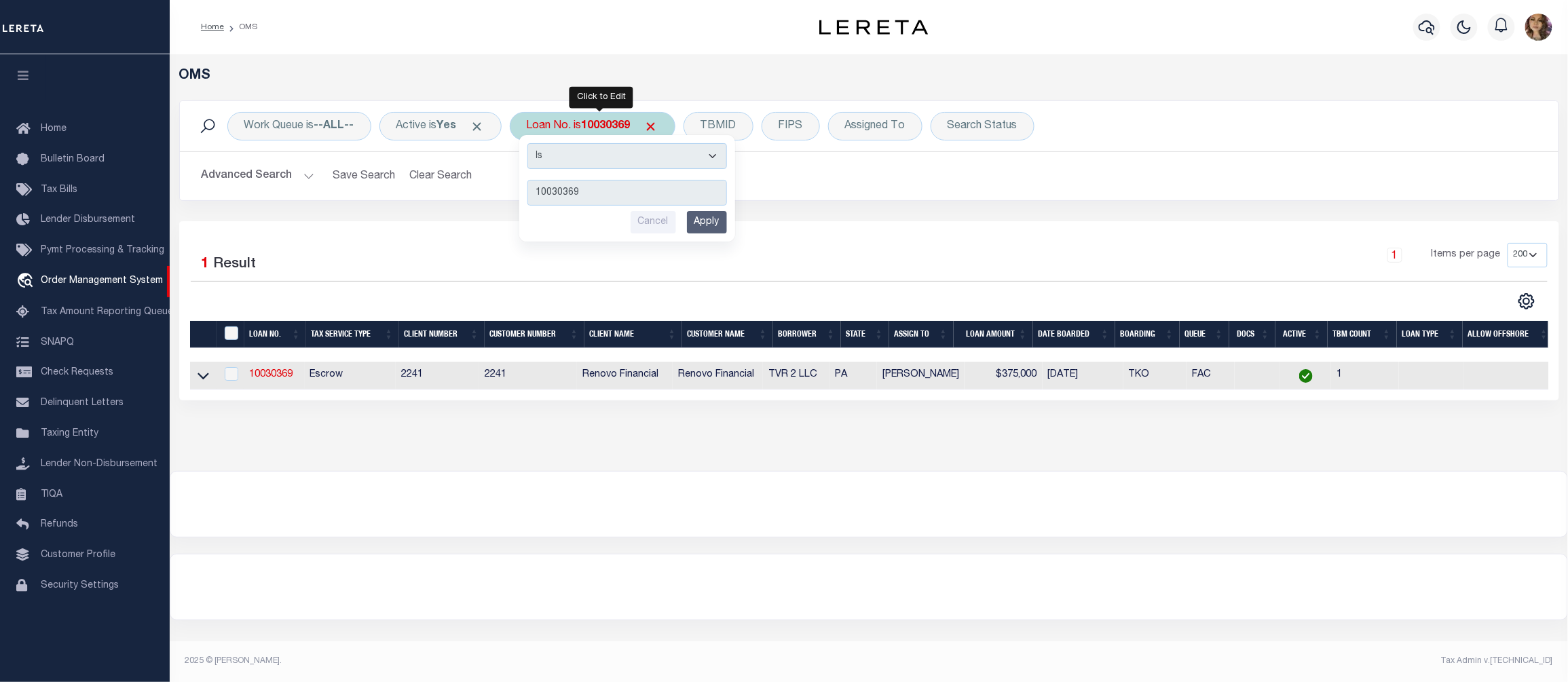
type input "10030105"
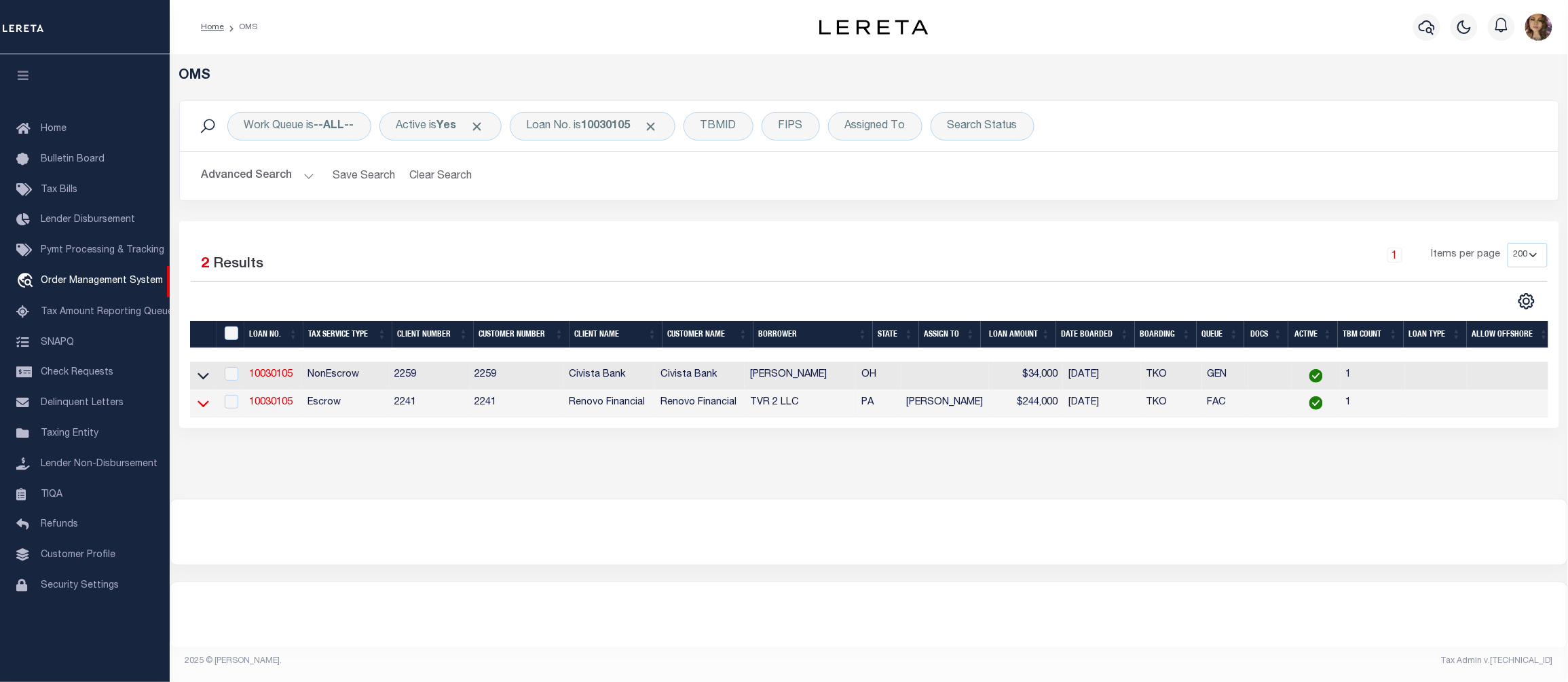
click at [202, 407] on icon at bounding box center [203, 403] width 12 height 14
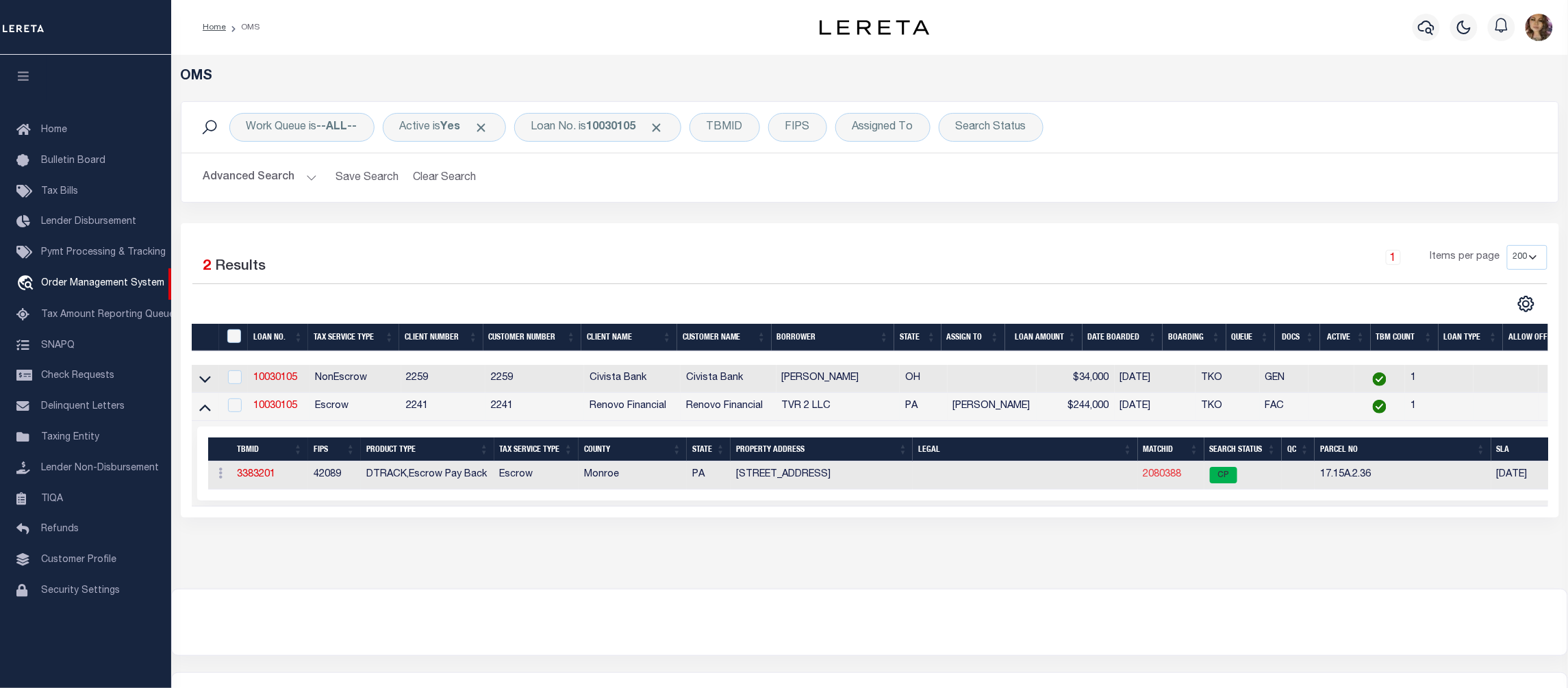
click at [1165, 476] on link "2080388" at bounding box center [1163, 474] width 39 height 10
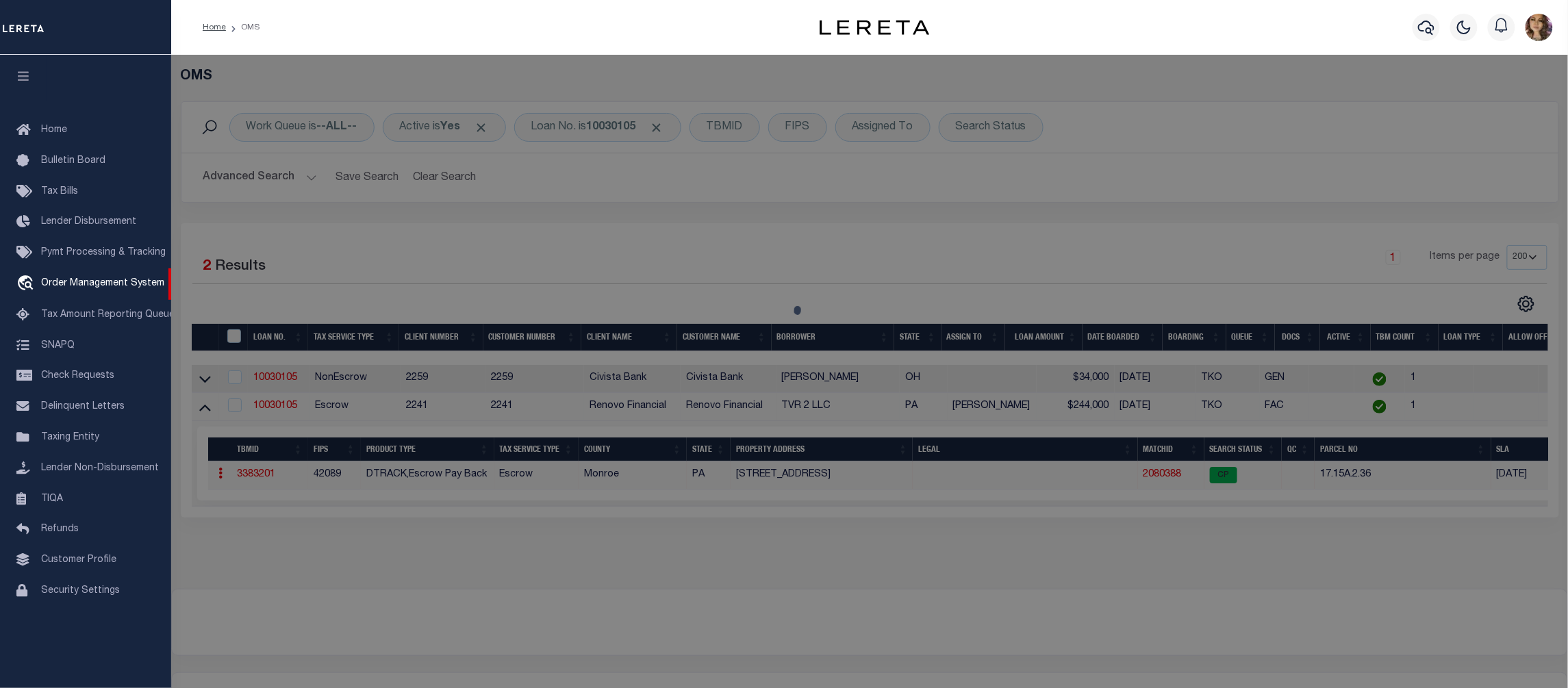
checkbox input "false"
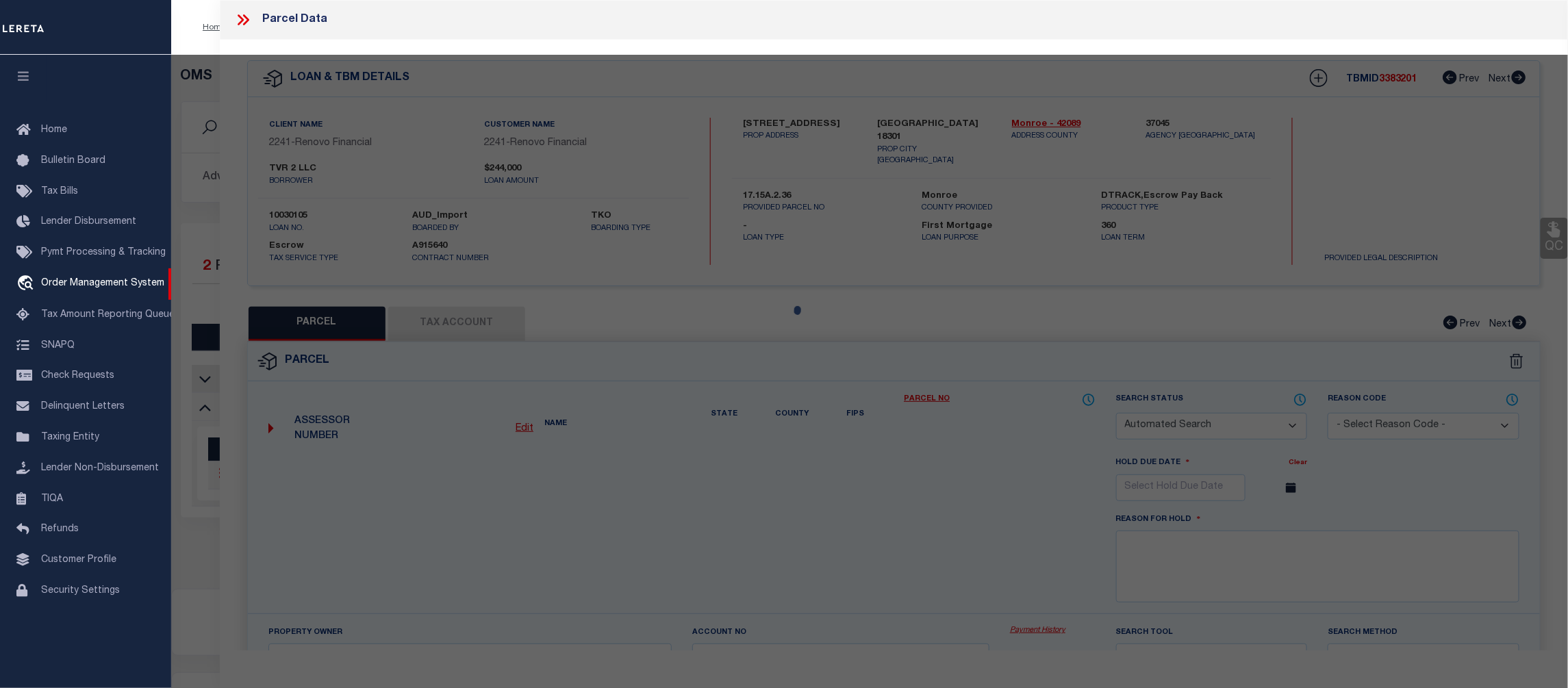
select select "CP"
type input "TVR 2 LLC"
select select
type input "109 CLOVER LN"
checkbox input "false"
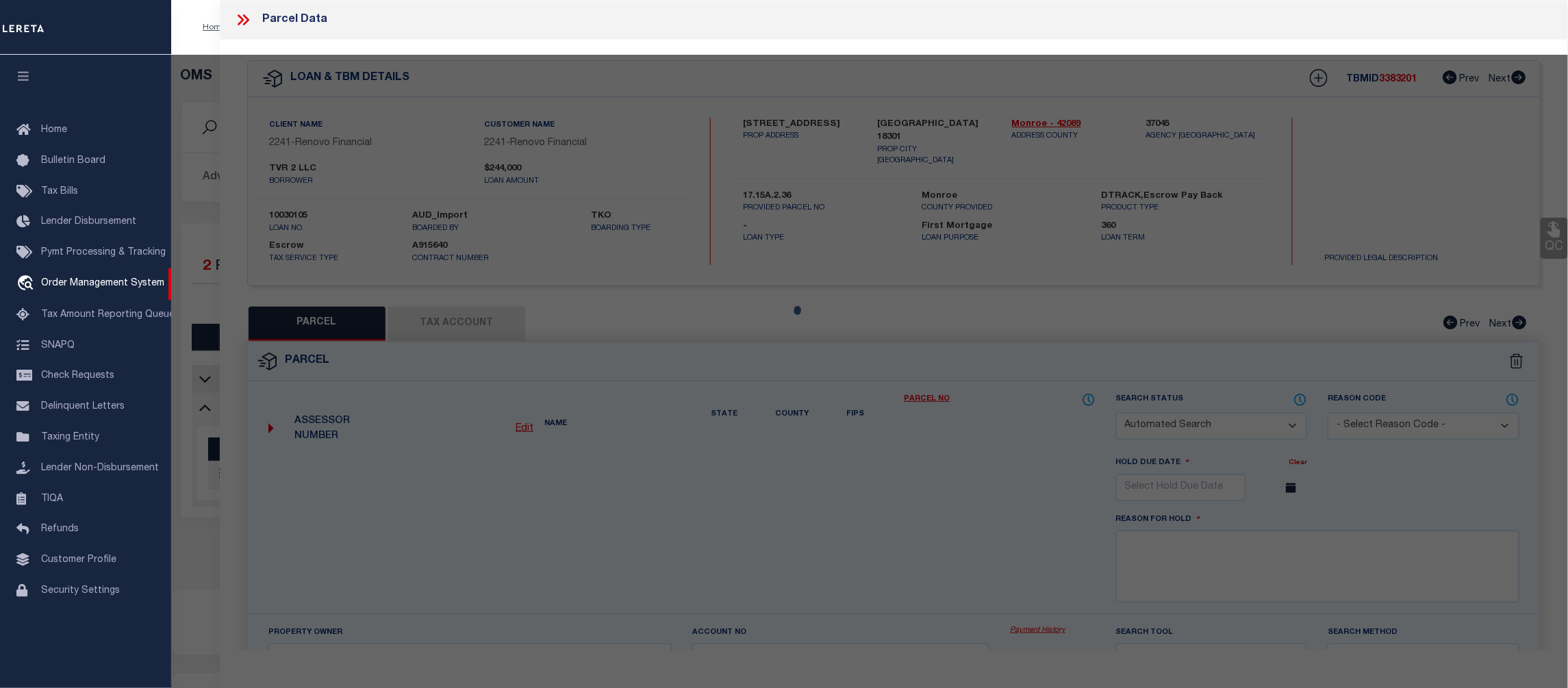
type input "EAST STROUDSBURG PA 18301"
type textarea "LOT 9 SEC A"
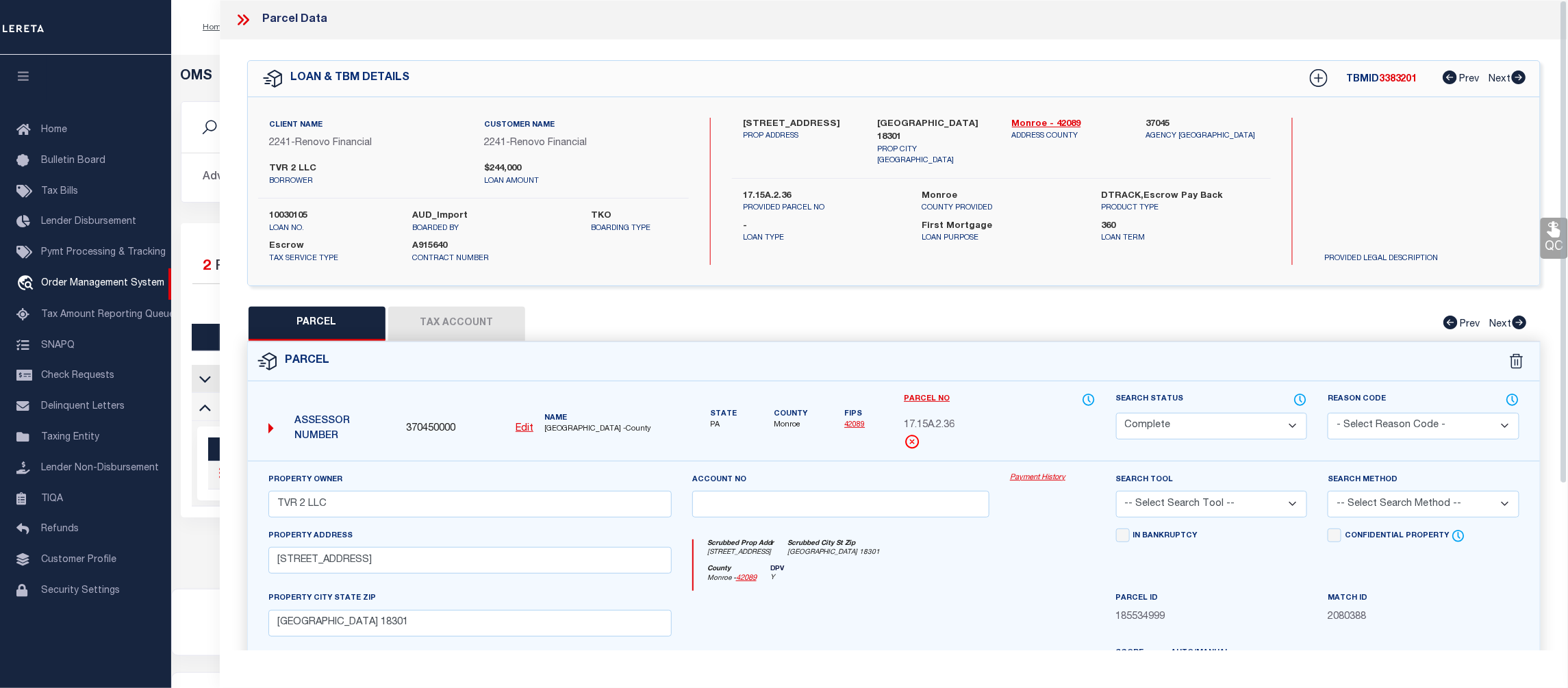
click at [1038, 476] on link "Payment History" at bounding box center [1052, 478] width 85 height 12
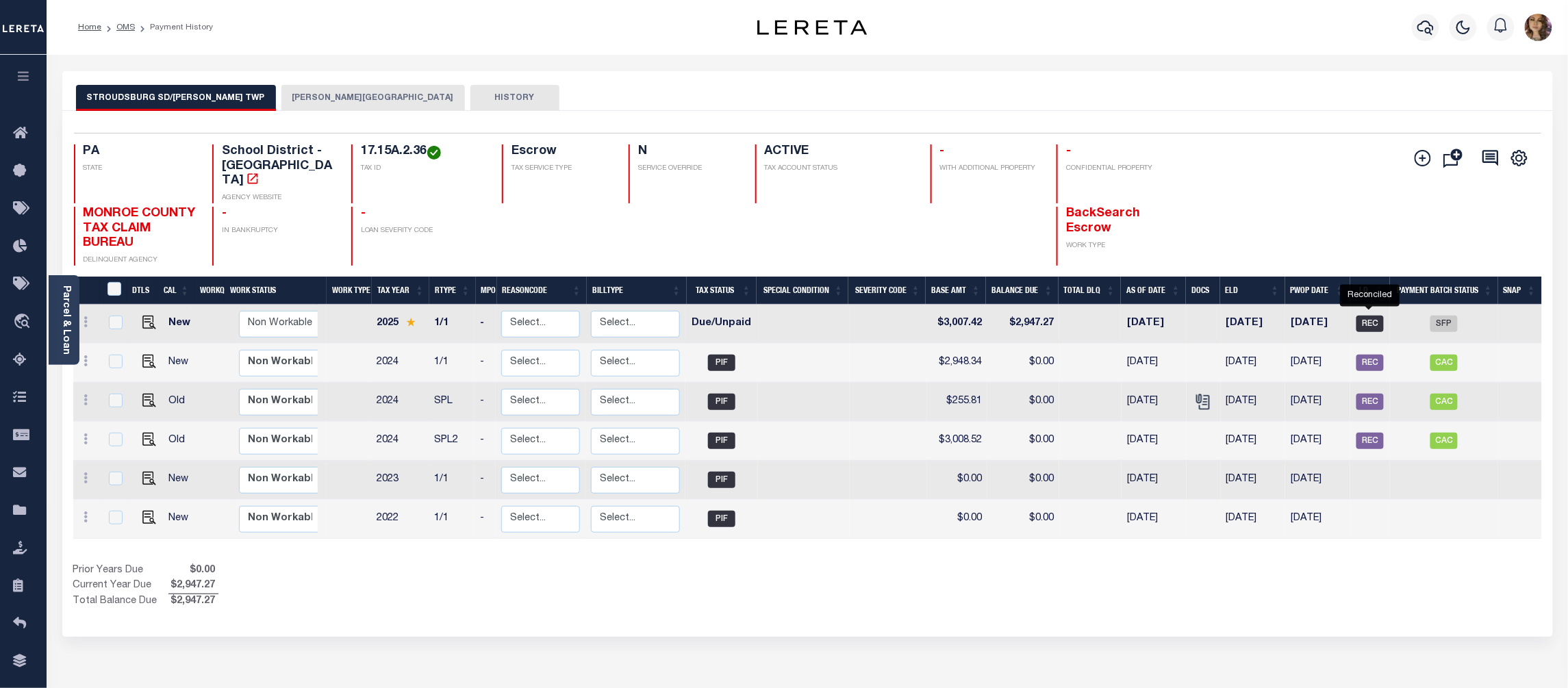
click at [1373, 315] on span "REC" at bounding box center [1370, 323] width 27 height 16
checkbox input "true"
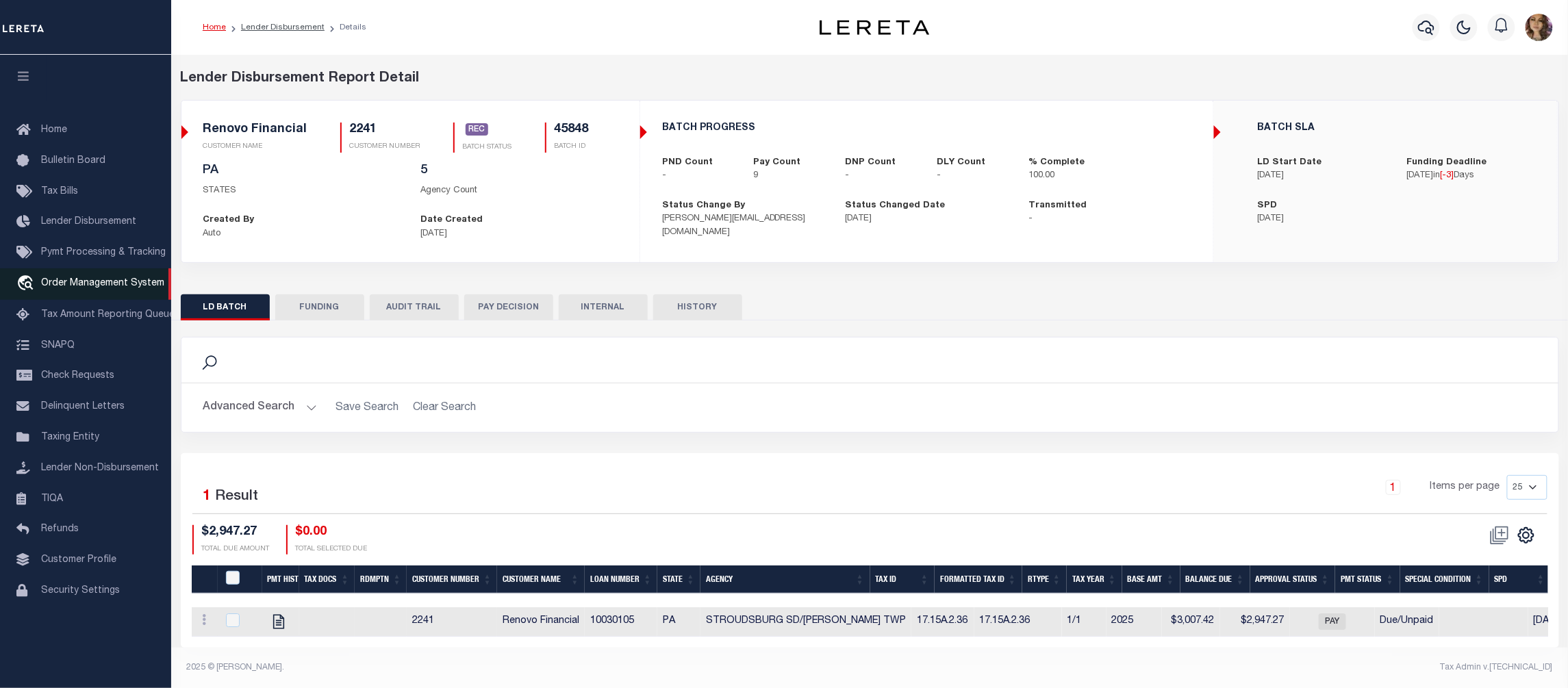
click at [85, 287] on span "Order Management System" at bounding box center [102, 283] width 123 height 10
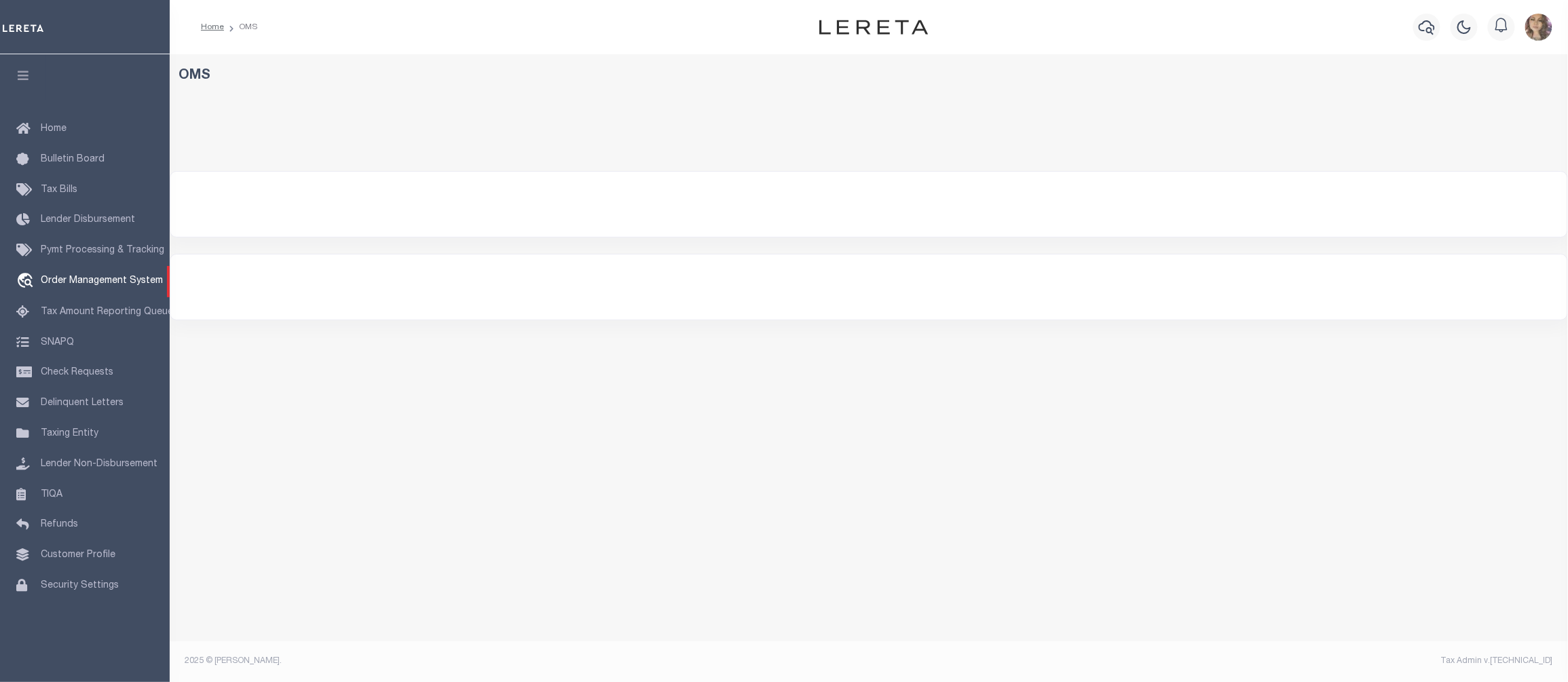
select select "200"
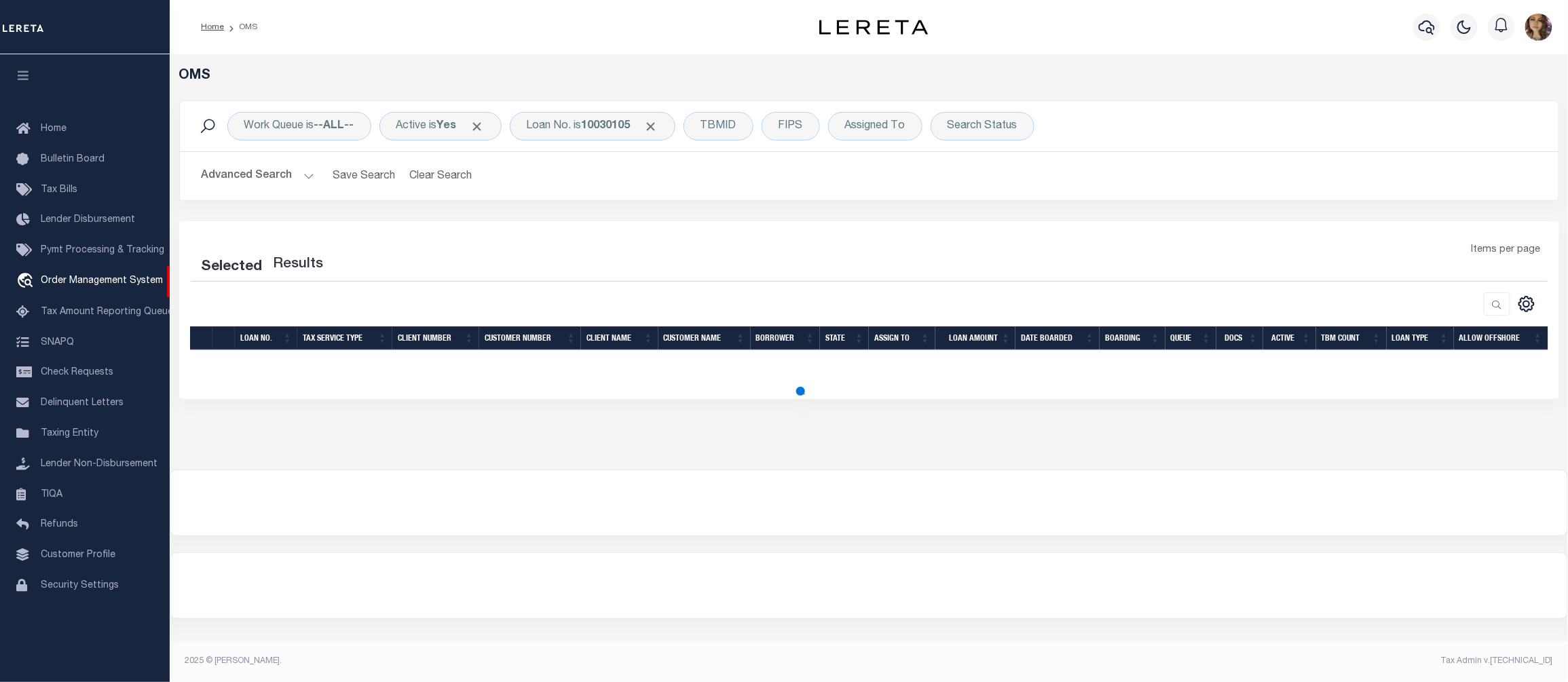
select select "200"
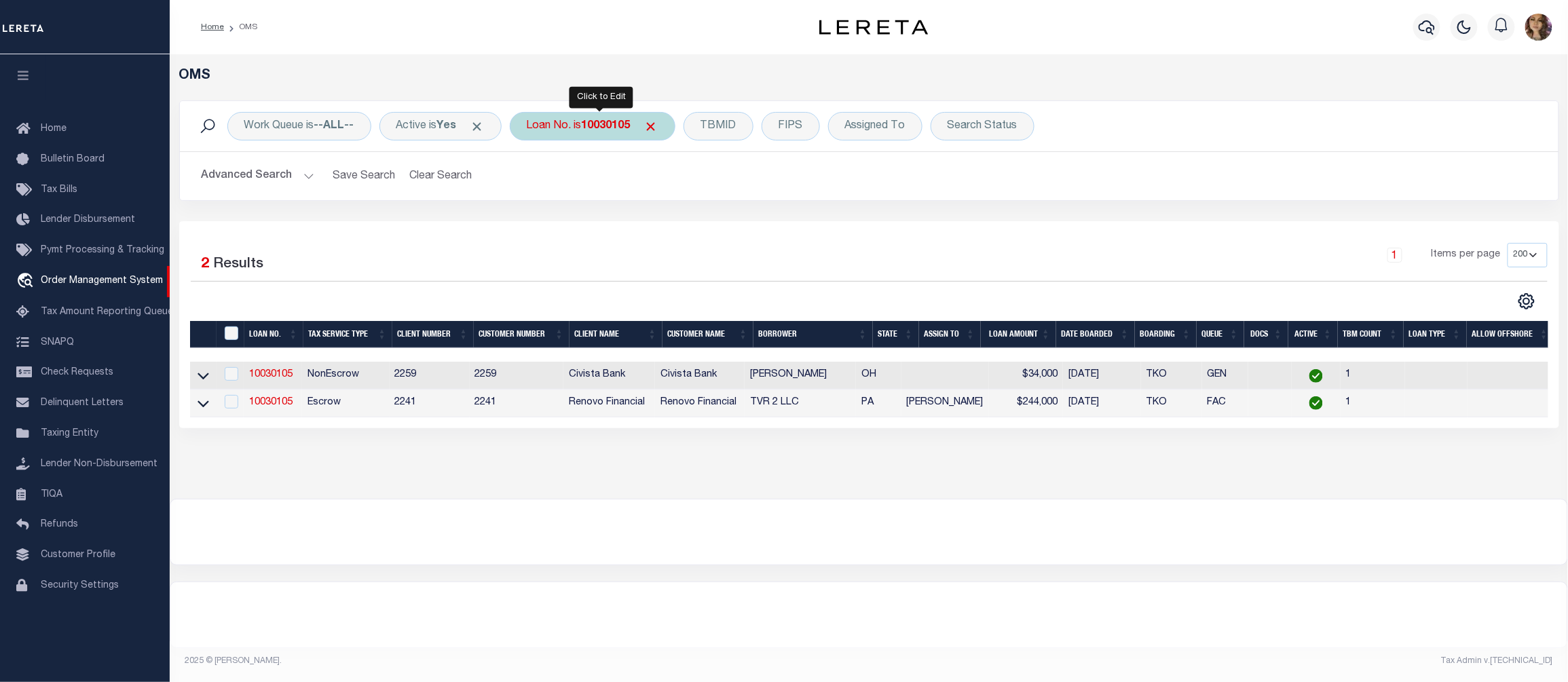
click at [589, 126] on div "Loan No. is 10030105" at bounding box center [592, 126] width 166 height 28
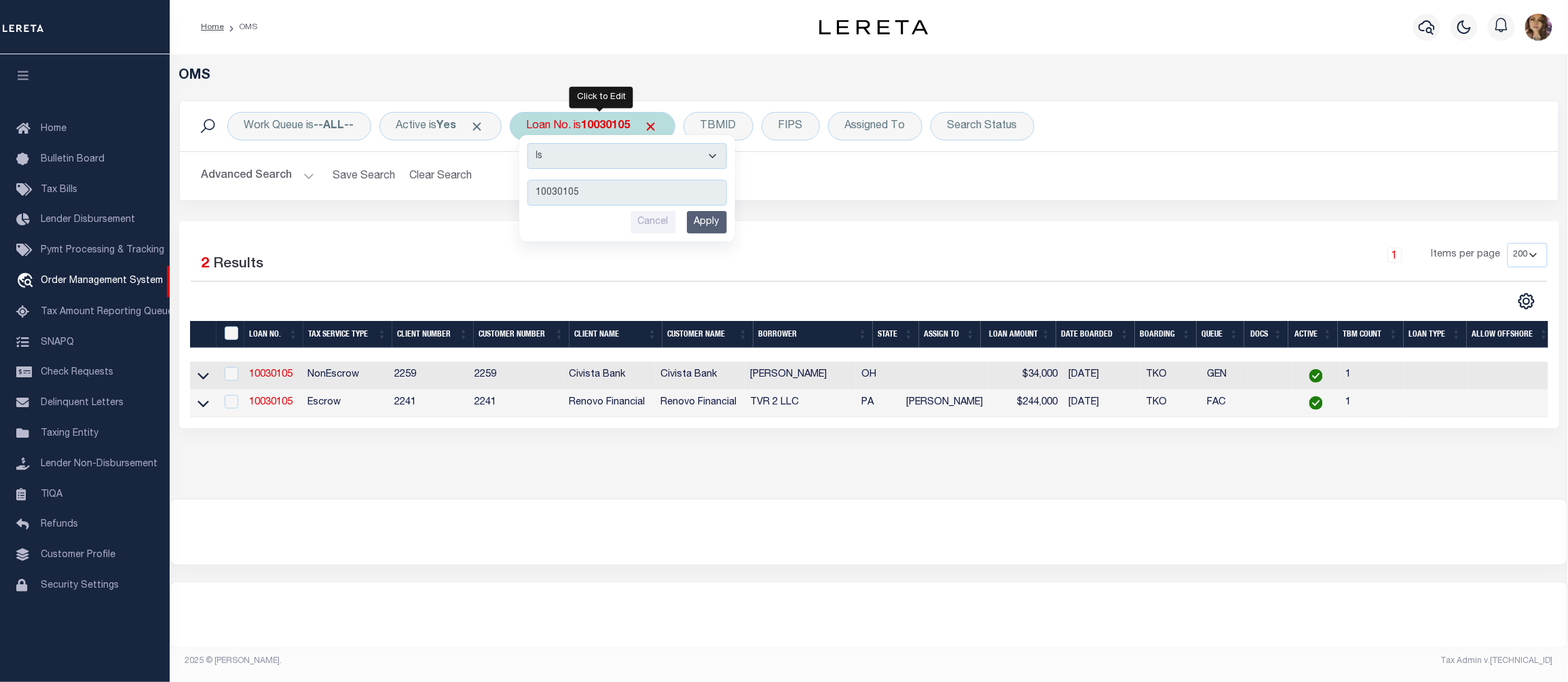
type input "10030286"
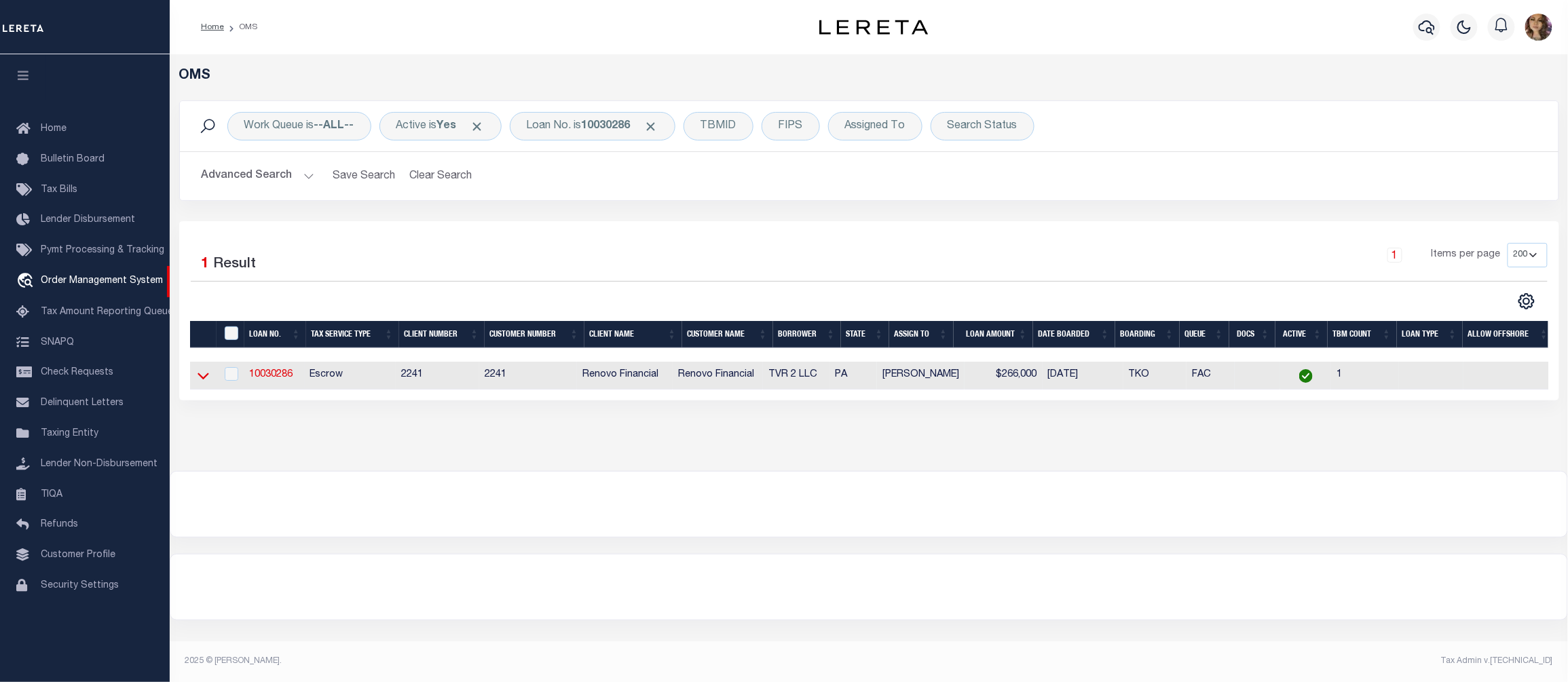
click at [204, 375] on icon at bounding box center [203, 376] width 12 height 14
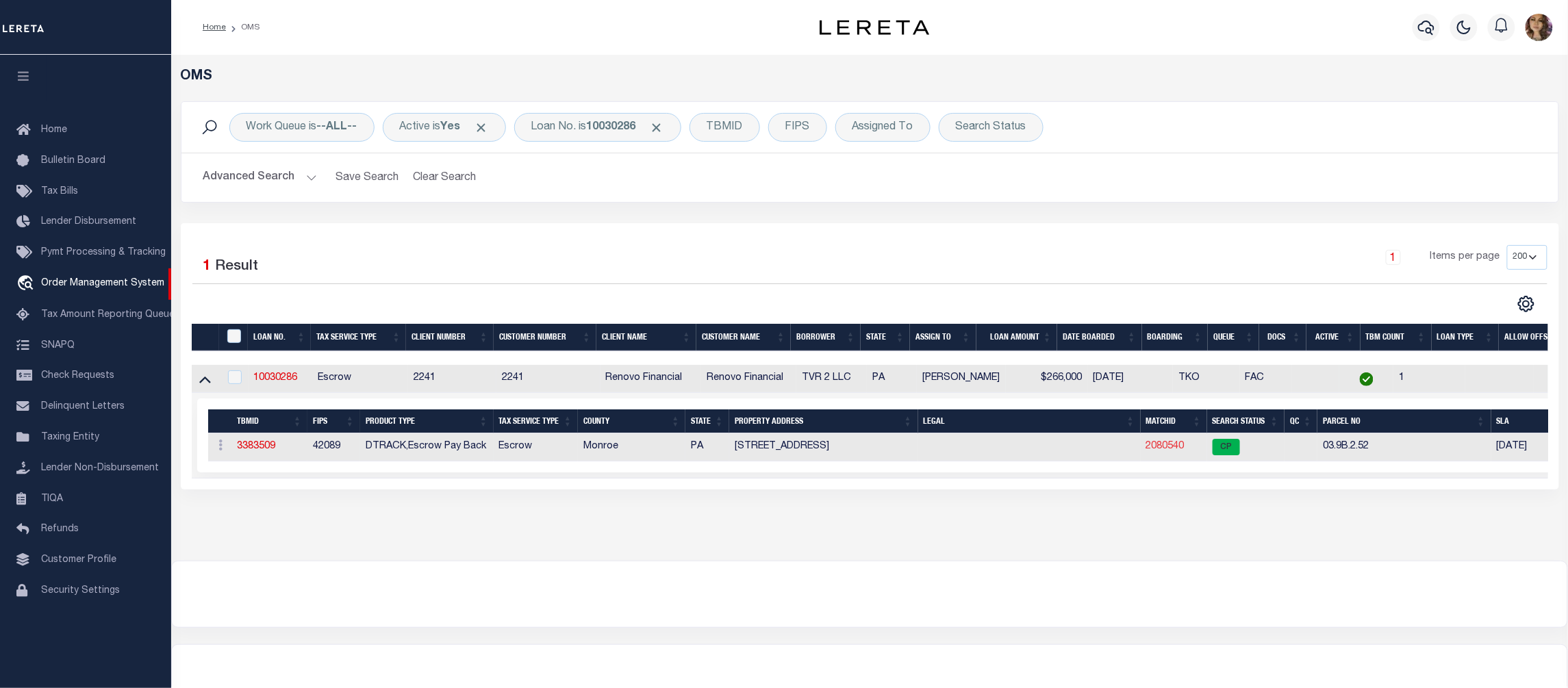
click at [1170, 450] on link "2080540" at bounding box center [1165, 446] width 39 height 10
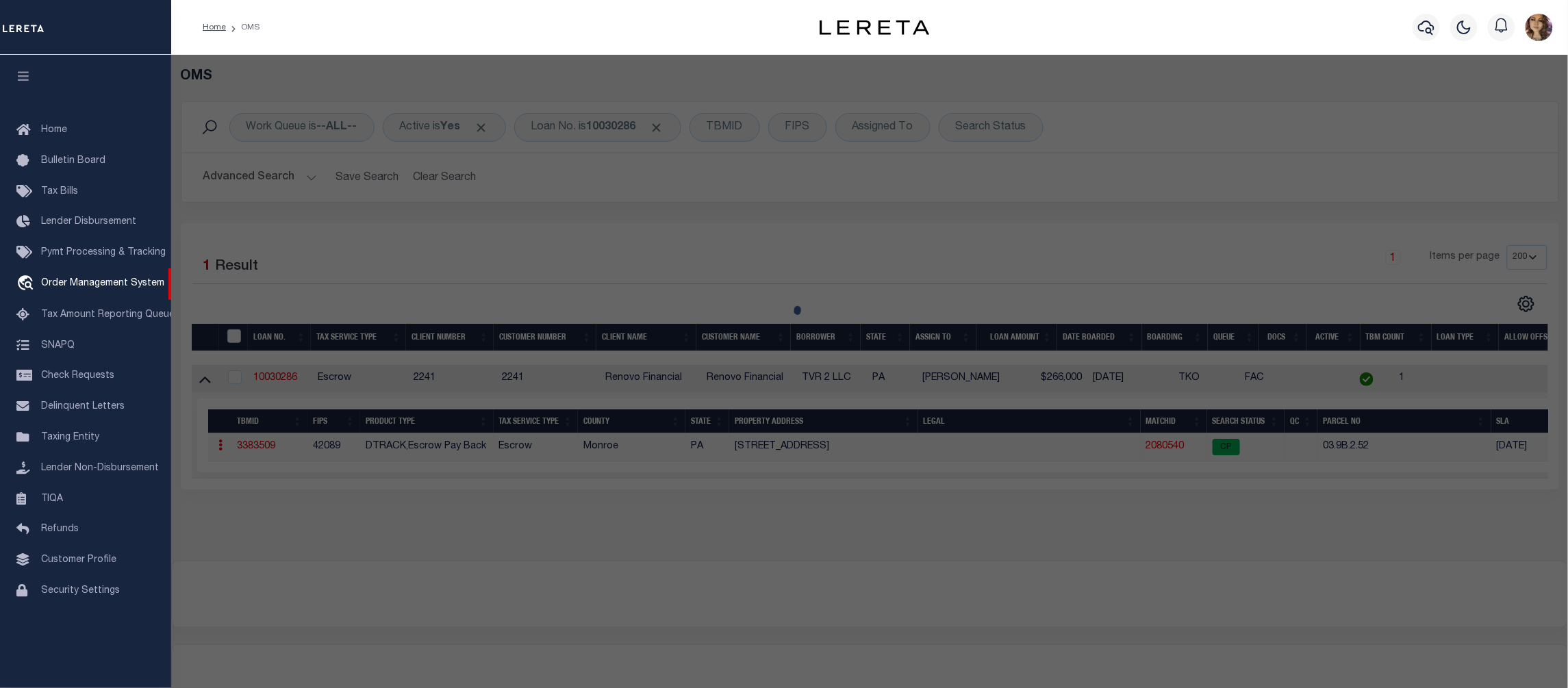
checkbox input "false"
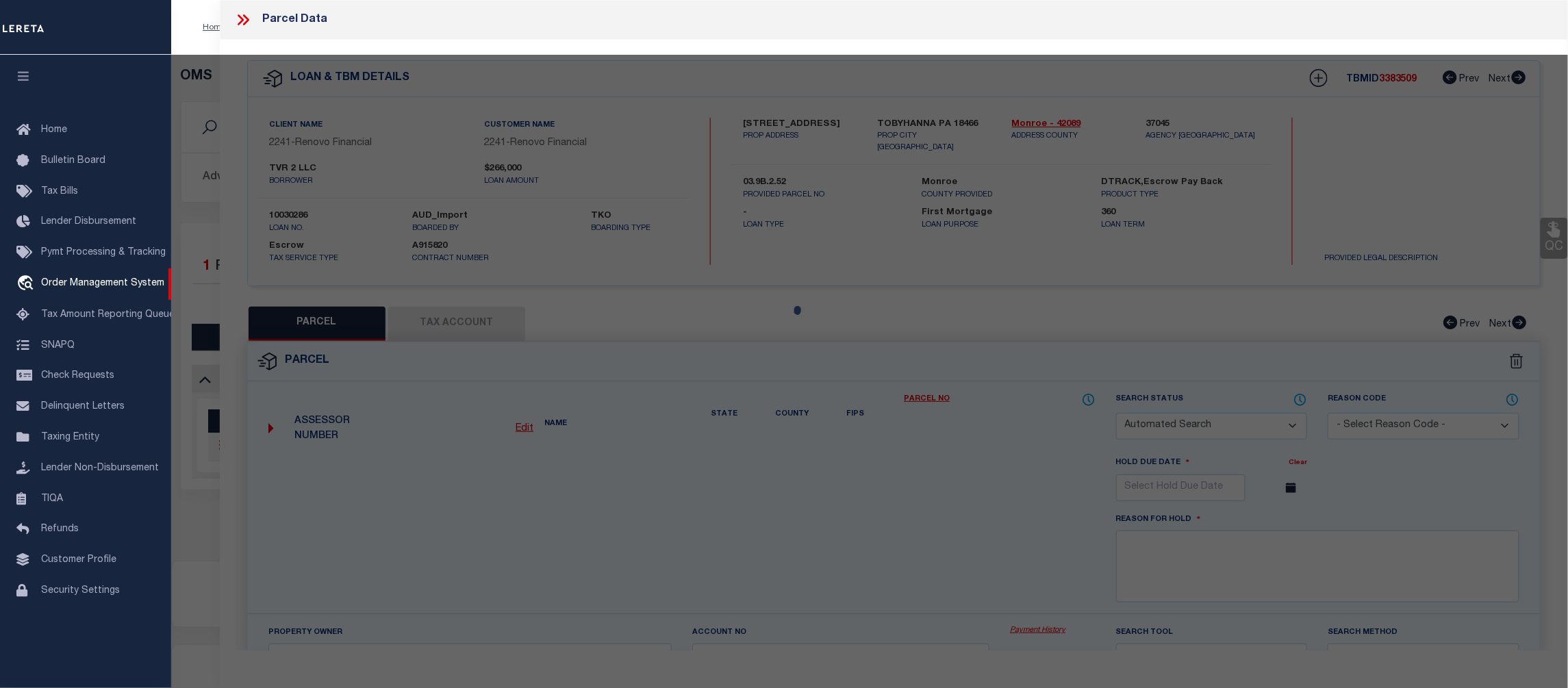
select select "CP"
type input "TVR 2 LLC"
select select
type input "[STREET_ADDRESS]"
checkbox input "false"
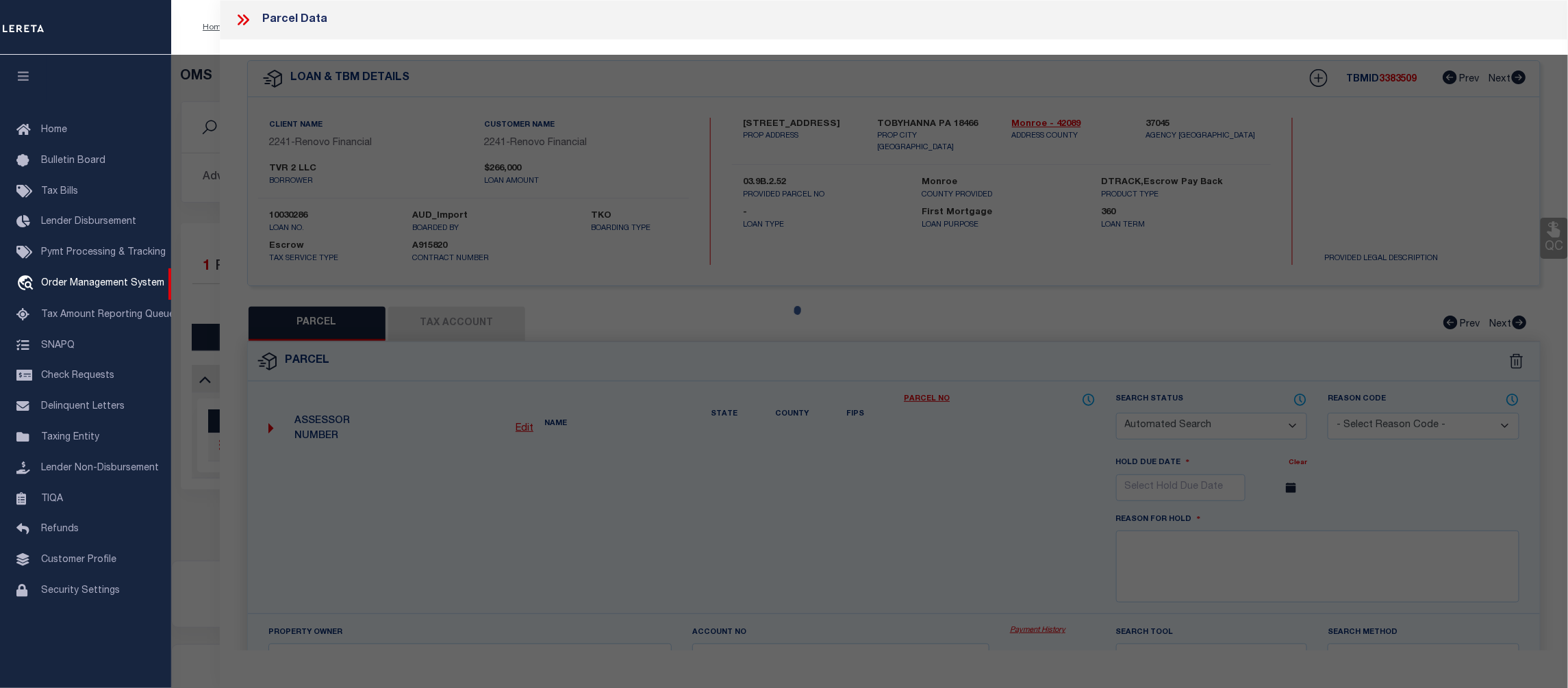
type input "TOBYHANNA PA 18466"
type textarea "LOT 81 SEC L"
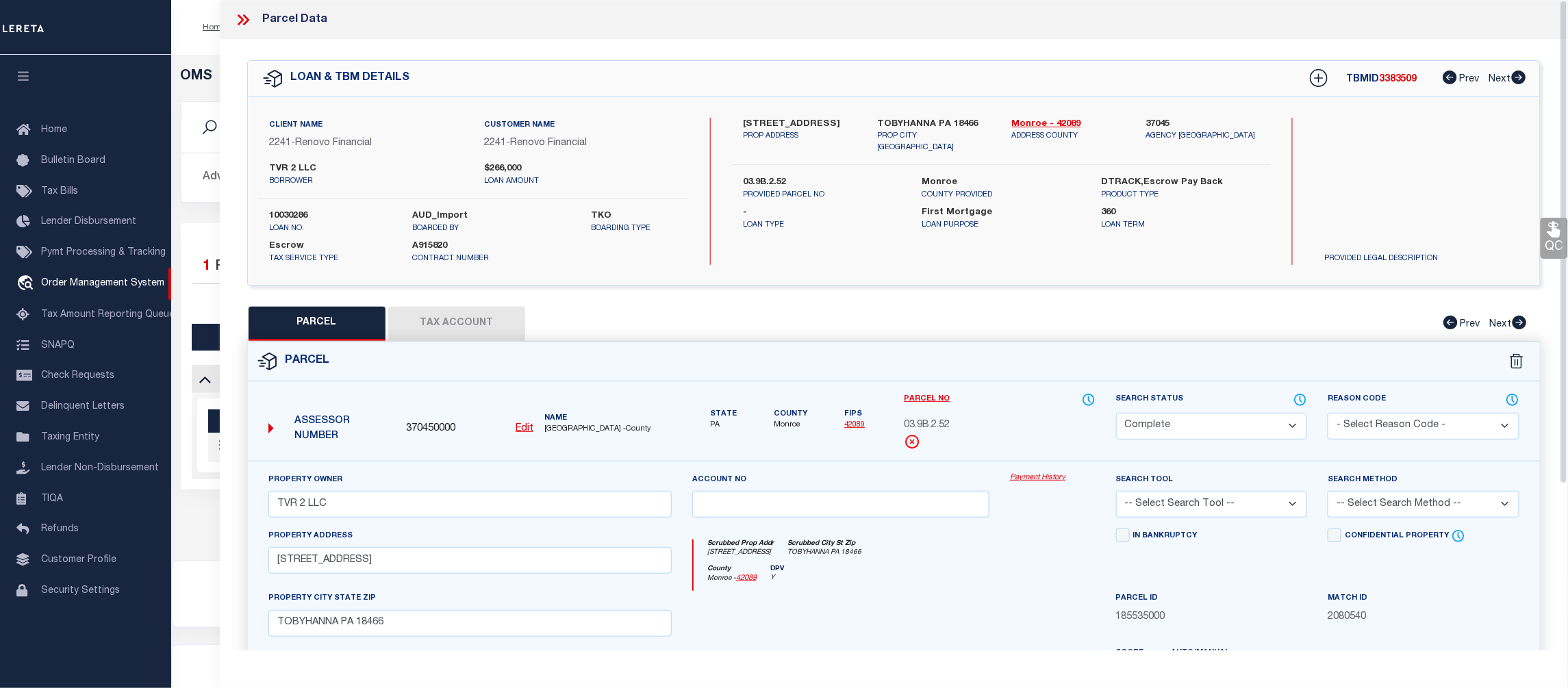
click at [1031, 480] on link "Payment History" at bounding box center [1052, 478] width 85 height 12
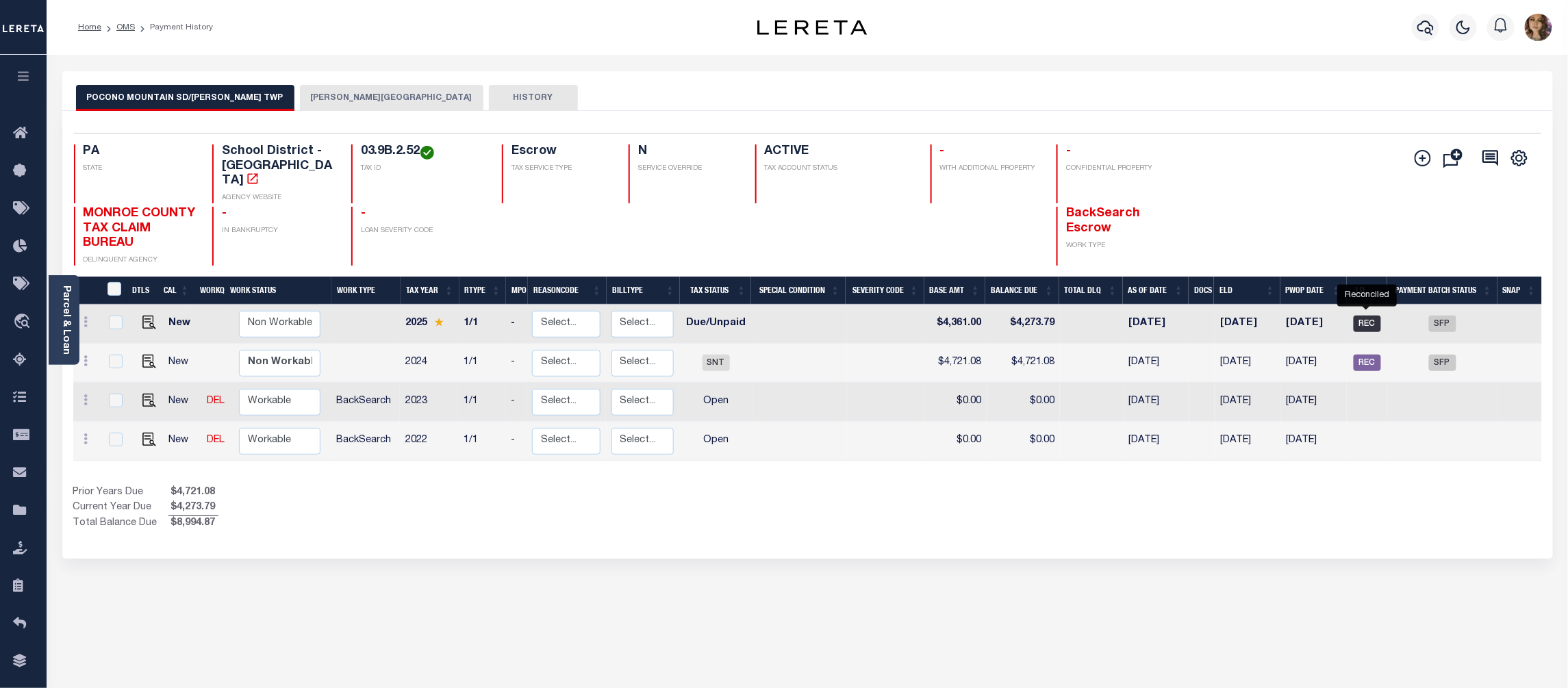
click at [1366, 315] on span "REC" at bounding box center [1368, 323] width 27 height 16
checkbox input "true"
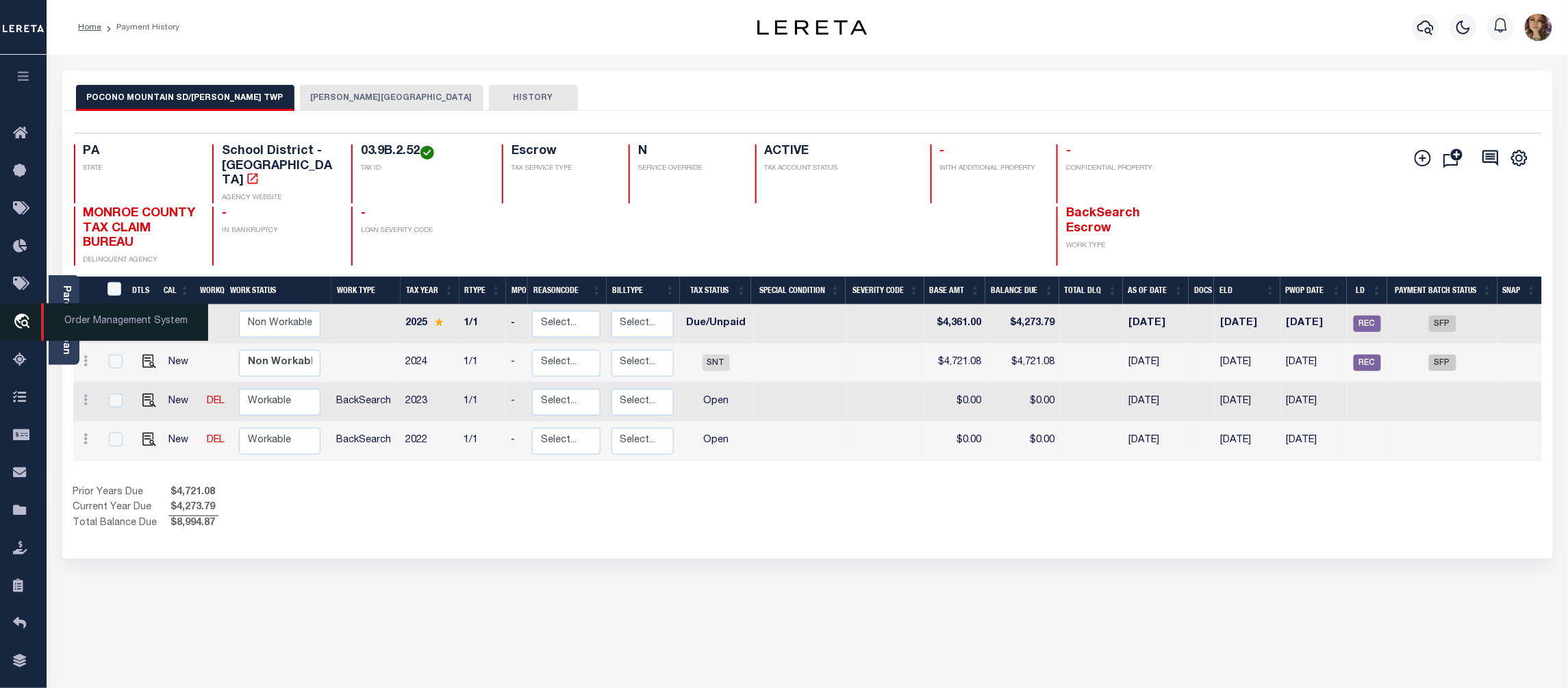
click at [110, 327] on span "Order Management System" at bounding box center [125, 322] width 167 height 38
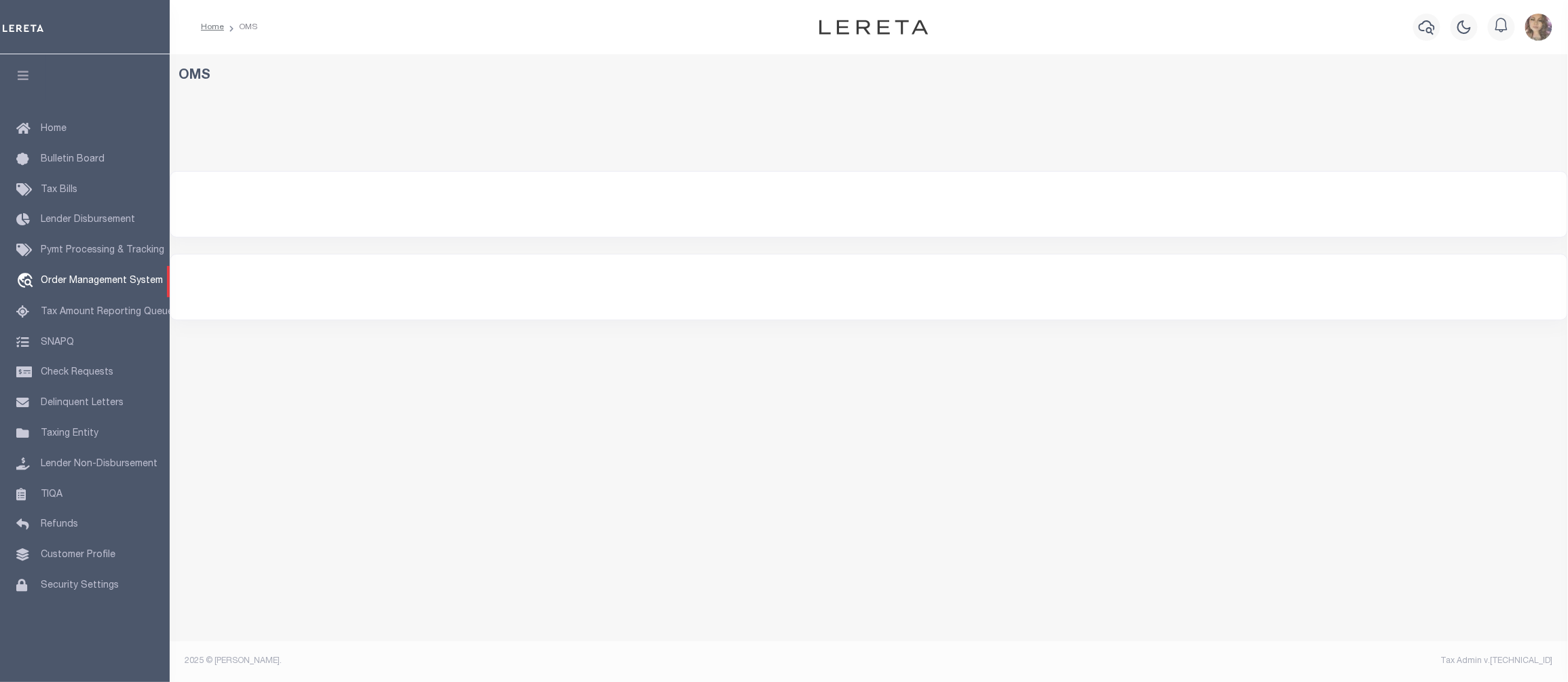
select select "200"
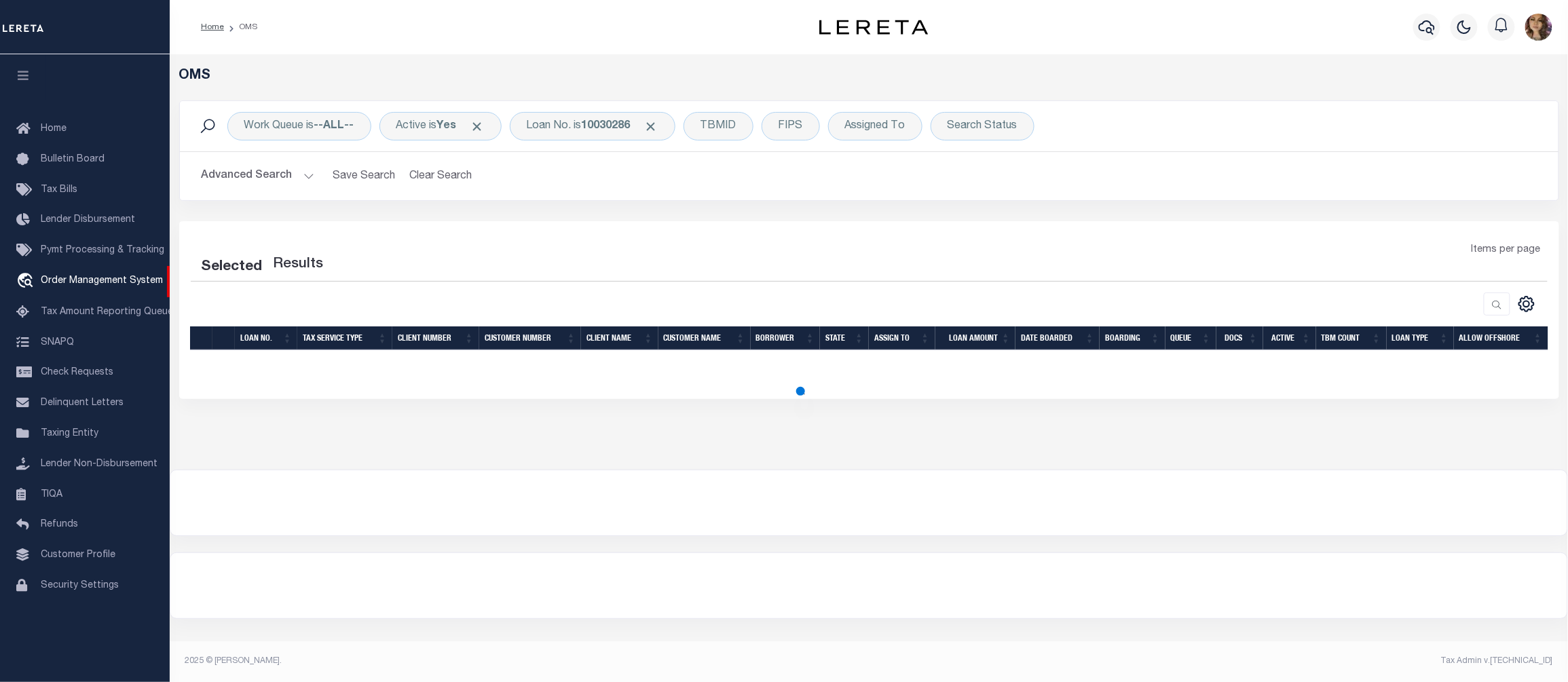
select select "200"
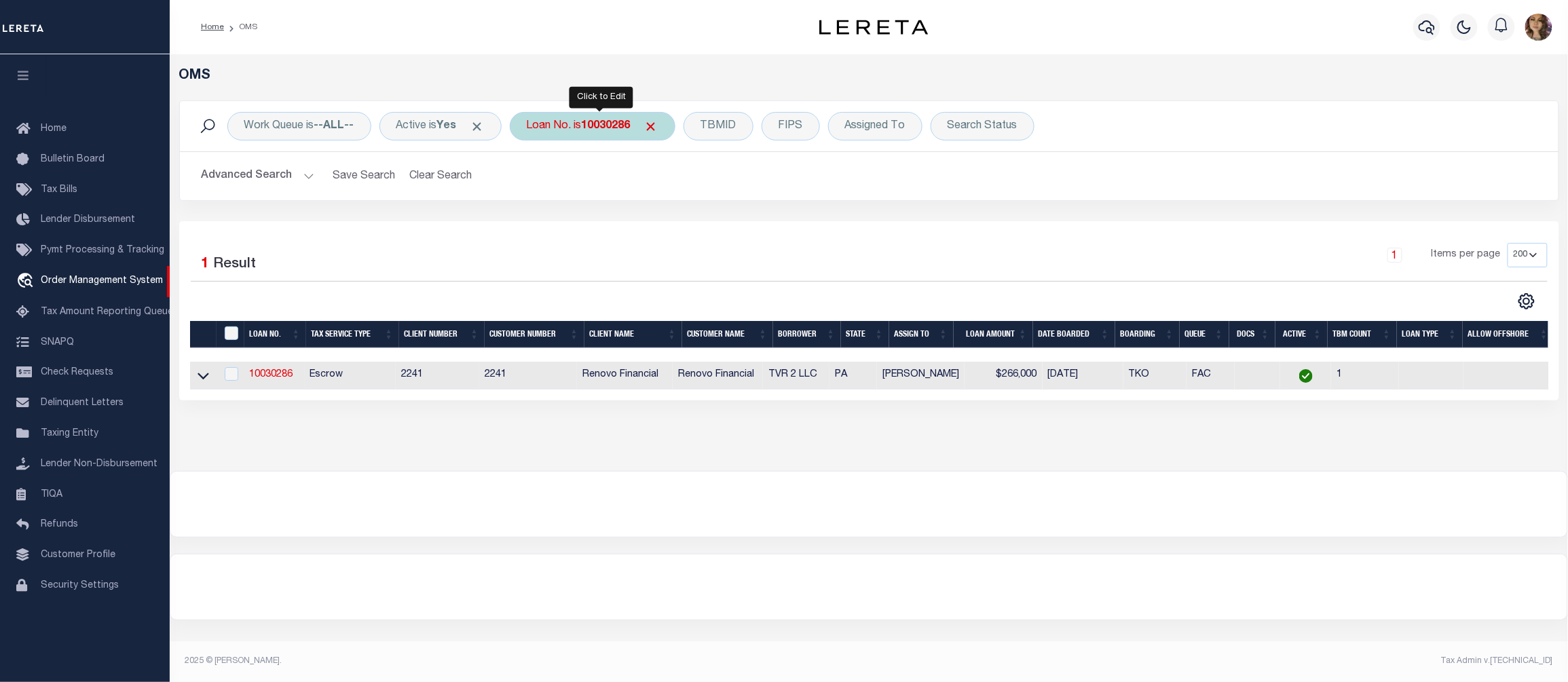
click at [579, 126] on div "Loan No. is 10030286" at bounding box center [592, 126] width 166 height 28
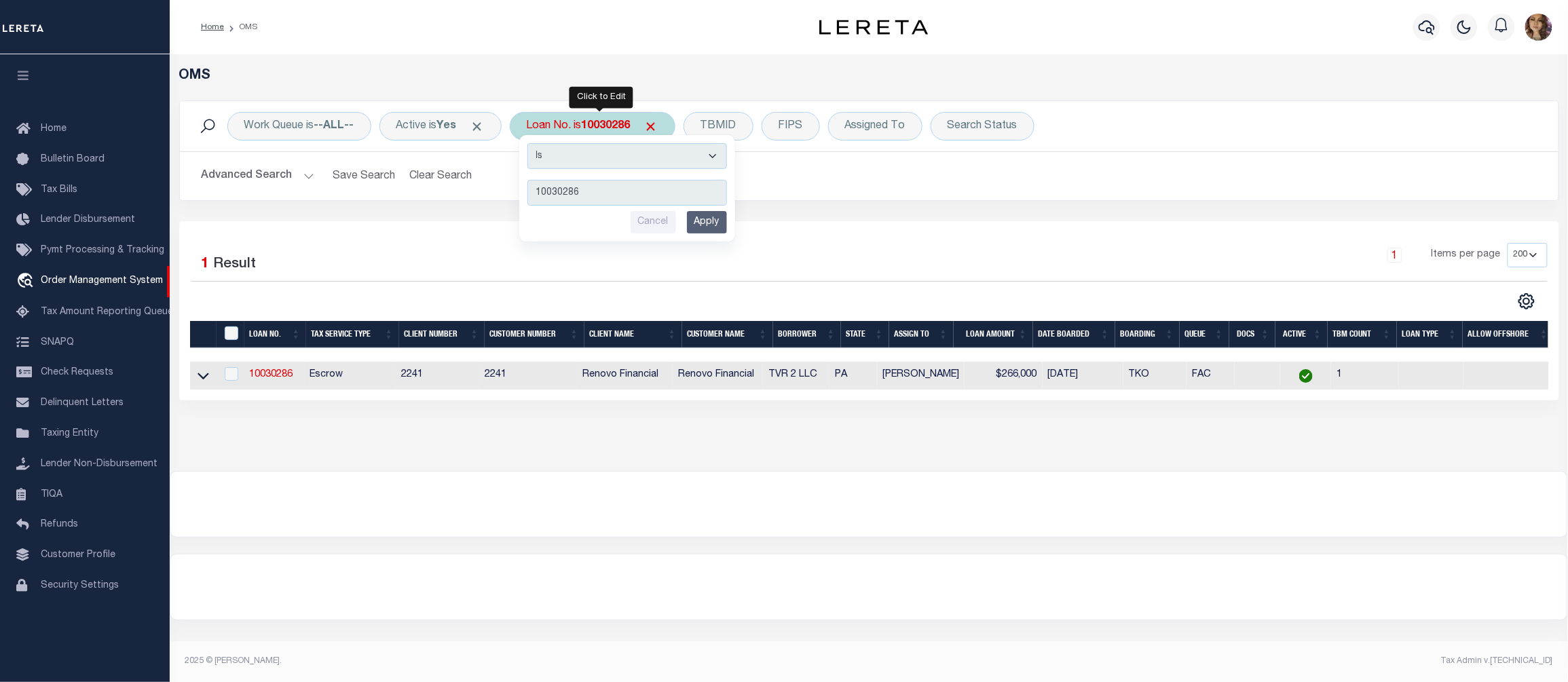
type input "109867"
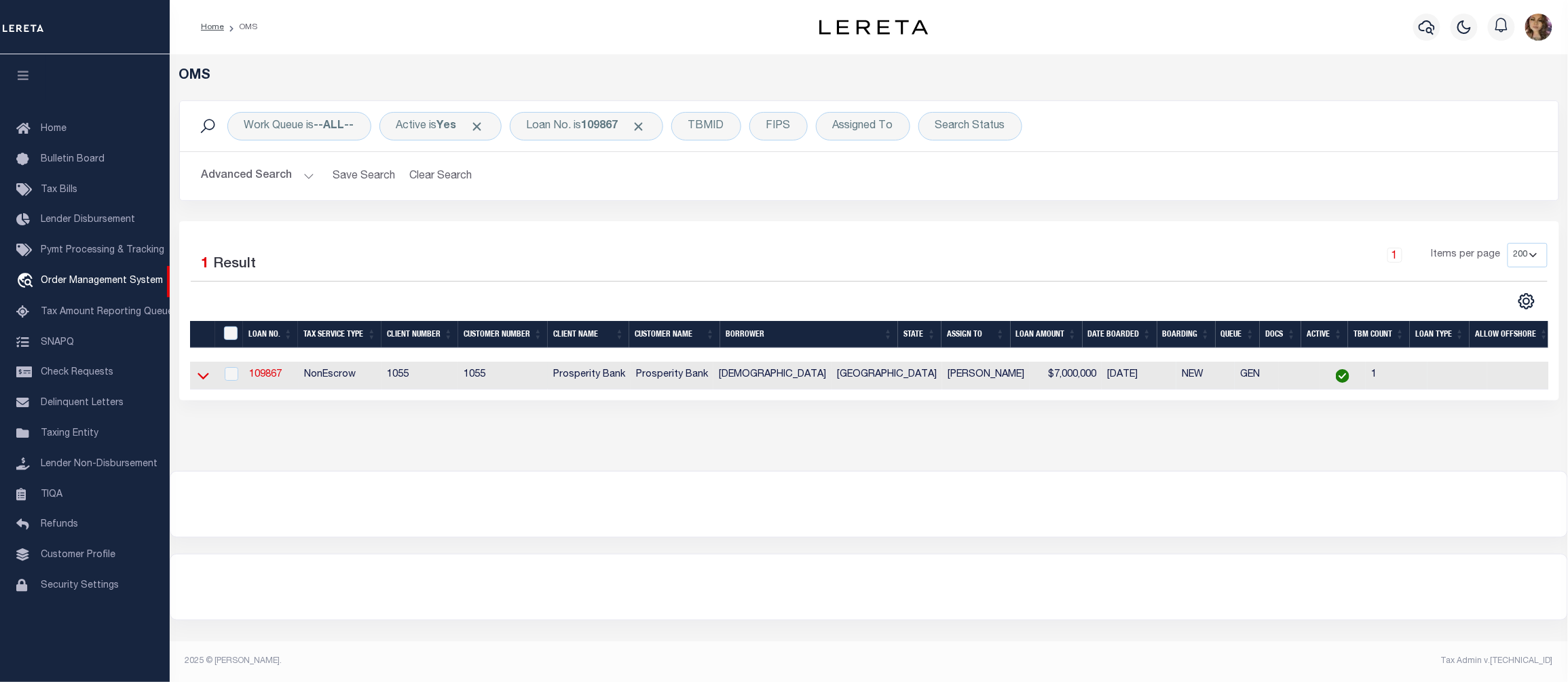
click at [202, 378] on icon at bounding box center [203, 376] width 12 height 14
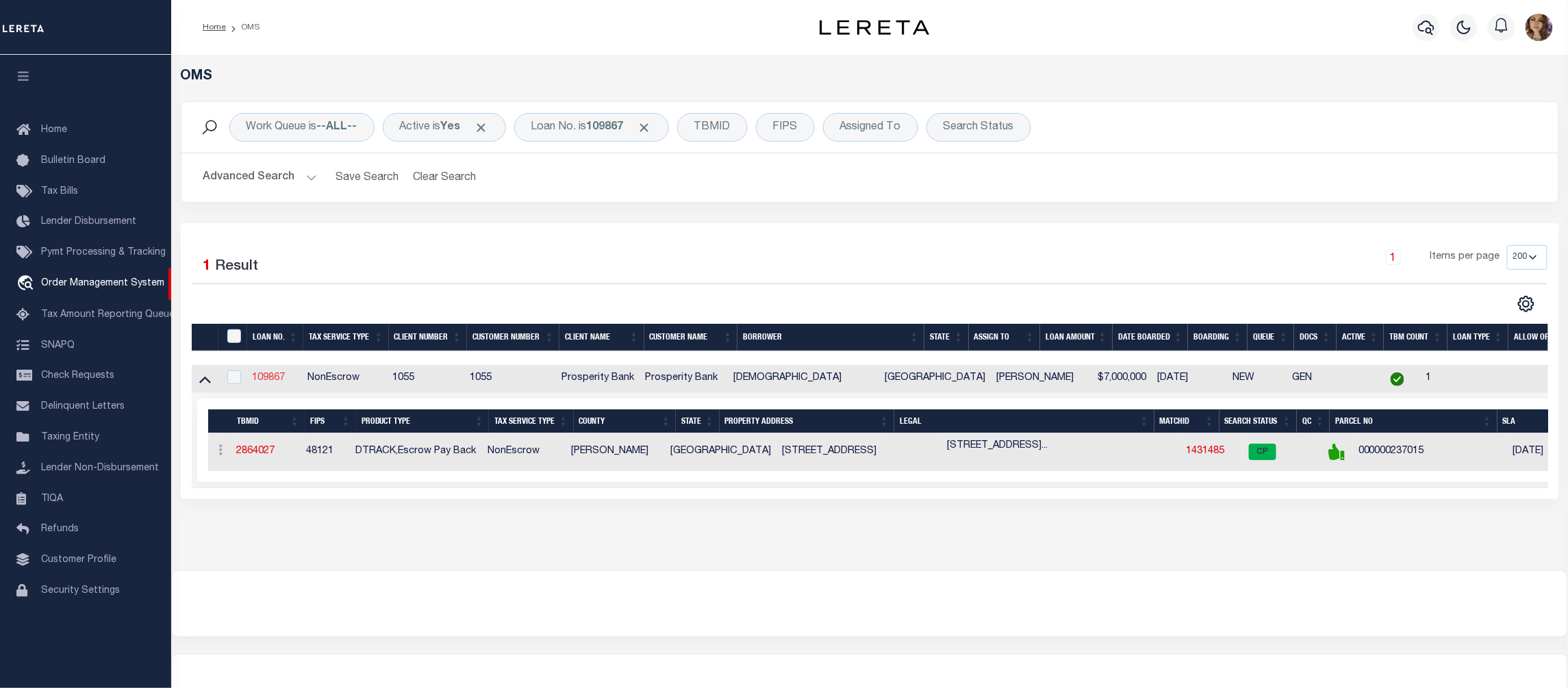
click at [275, 381] on link "109867" at bounding box center [268, 377] width 33 height 10
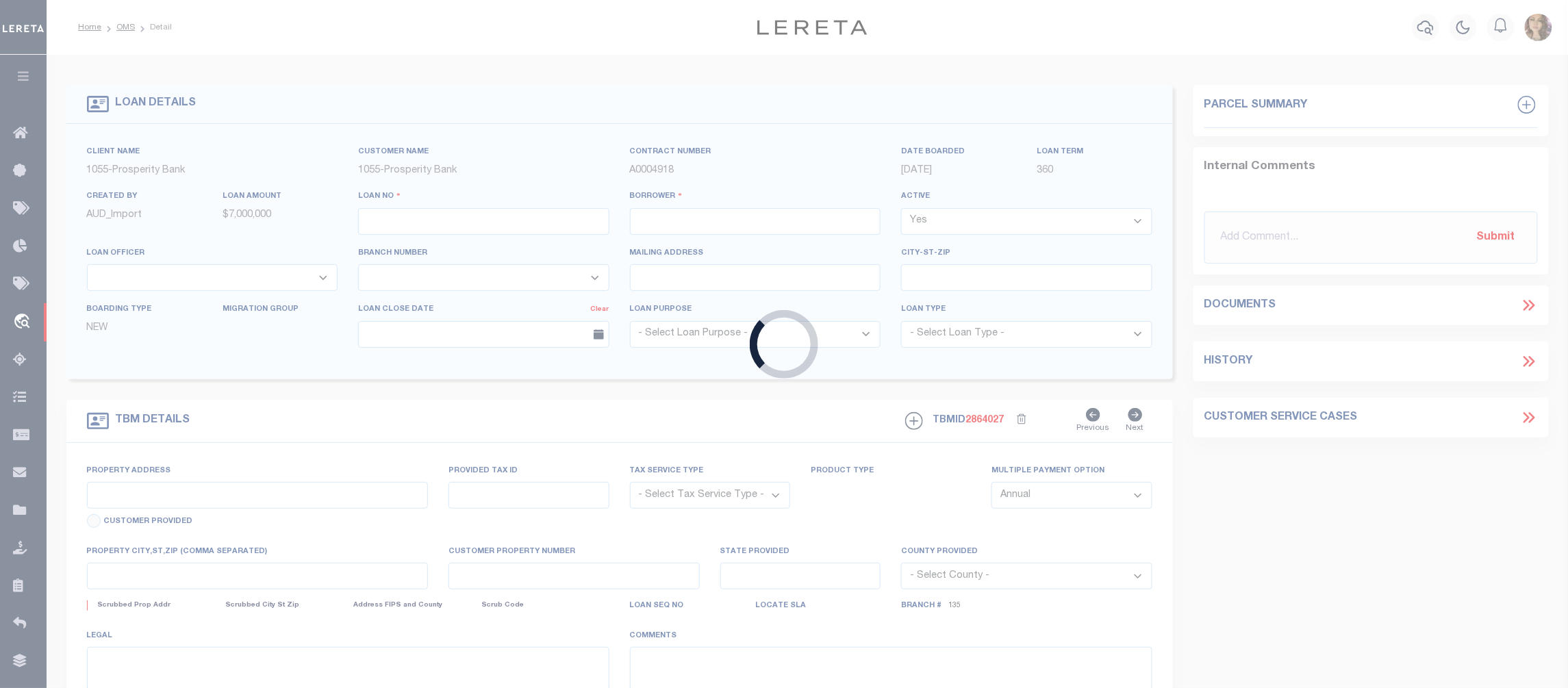
type input "109867"
type input "FRIENDSHIP BAPTIST CHURCH OF T"
select select
type input "4396 MAIN ST"
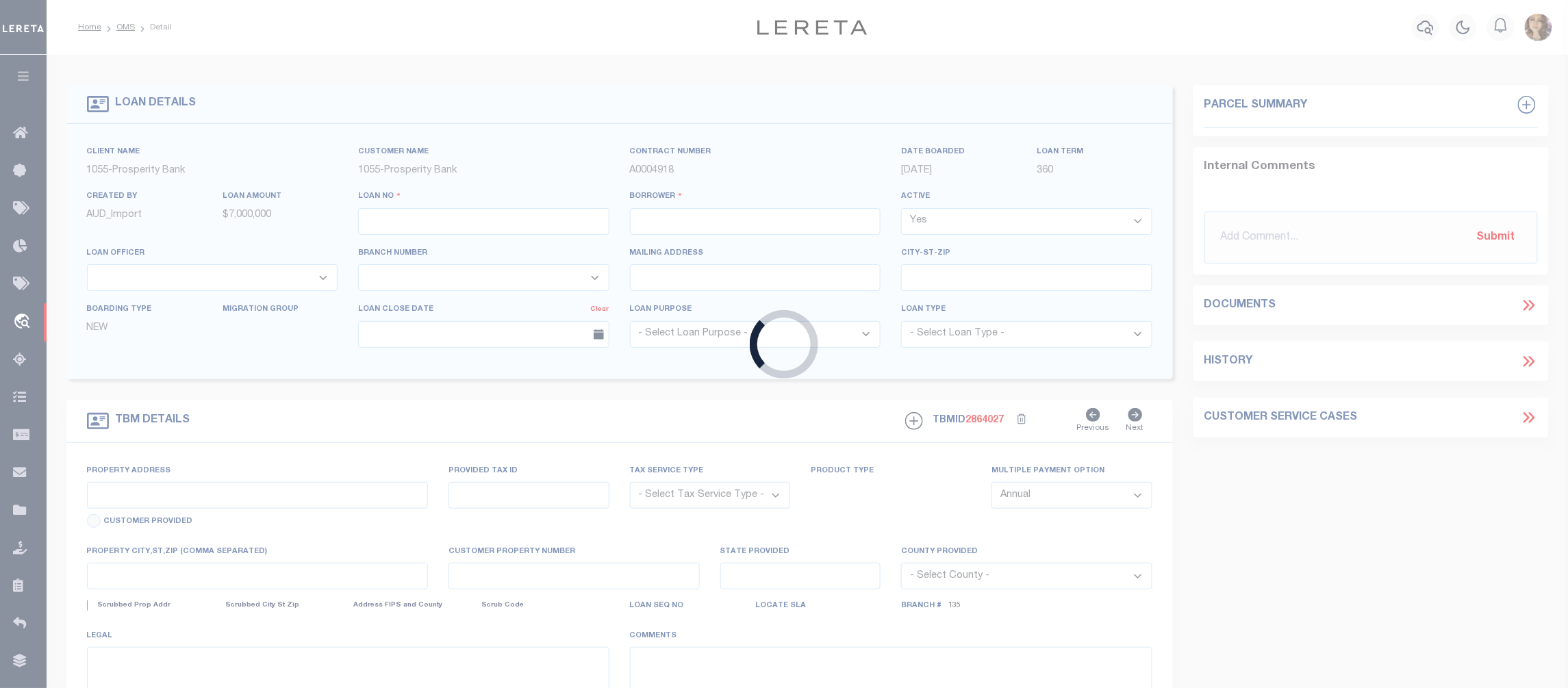
type input "THE COLONY TX 75056"
select select
select select "NonEscrow"
select select "10444"
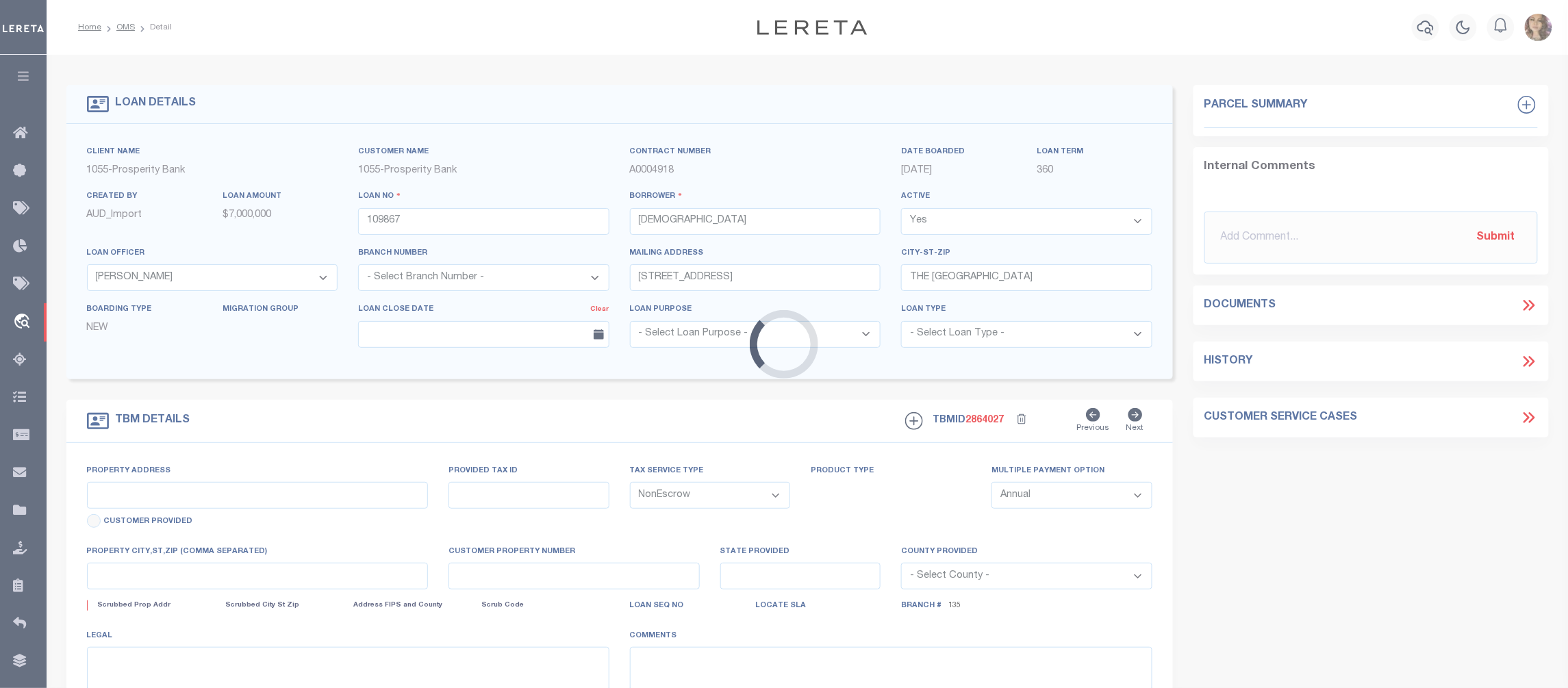
select select "3891"
type input "4396 MAIN STREET"
select select
type input "THE COLONY TX 75056"
type input "3"
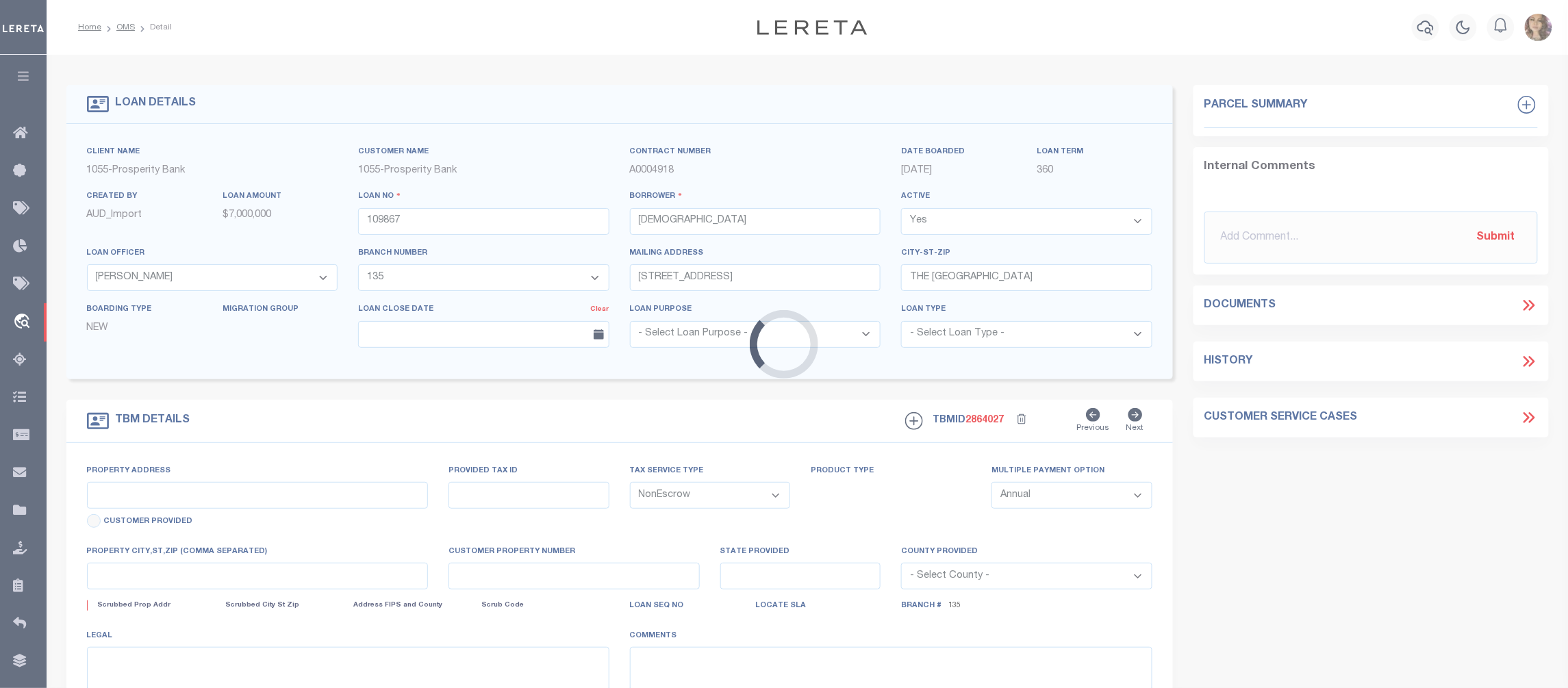
type input "[GEOGRAPHIC_DATA]"
select select
type textarea "4396 MAIN STREET THE COLONY TX 75056 LT 1 BLK 1 OF FRIENDSHIP BAPTIST CHURCH AN…"
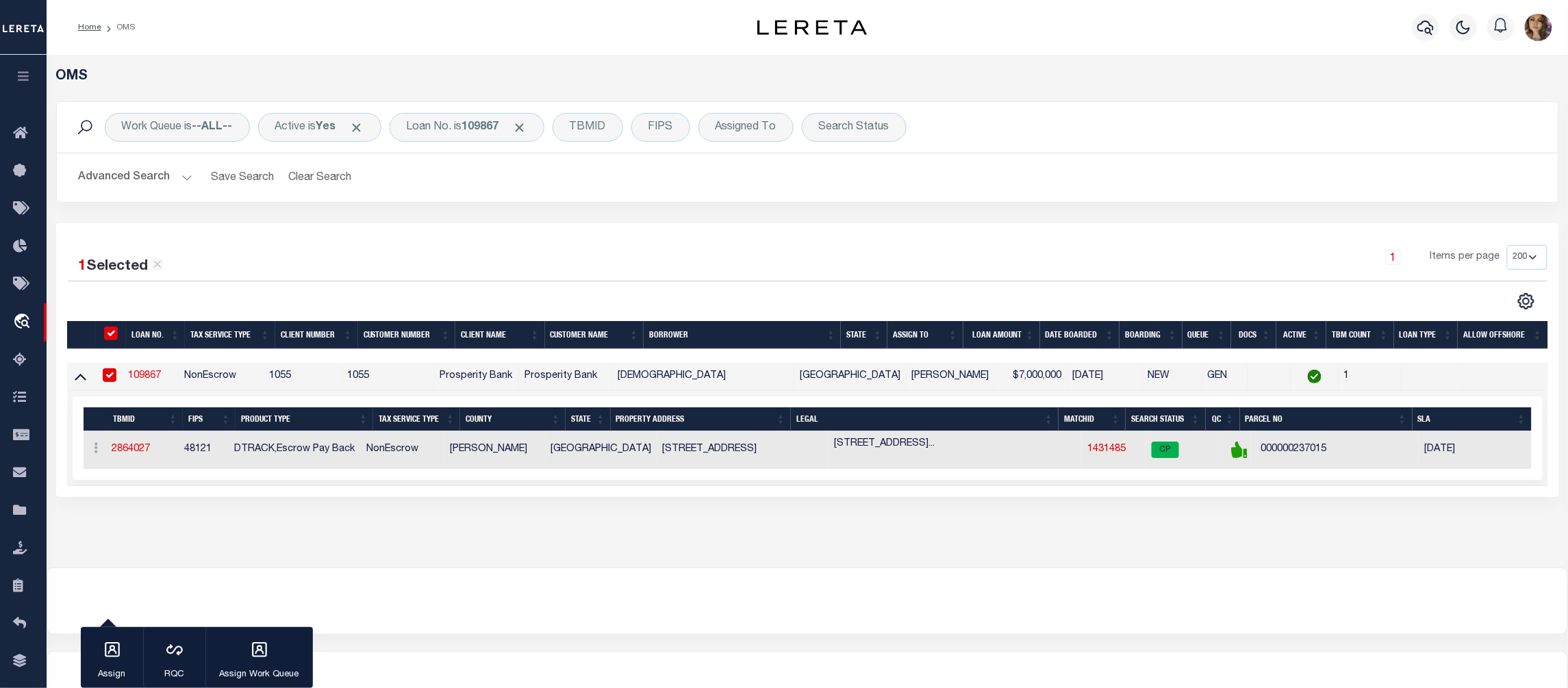
click at [867, 629] on div at bounding box center [808, 601] width 1520 height 66
click at [1206, 583] on div at bounding box center [808, 601] width 1520 height 66
click at [161, 381] on link "109867" at bounding box center [145, 375] width 33 height 10
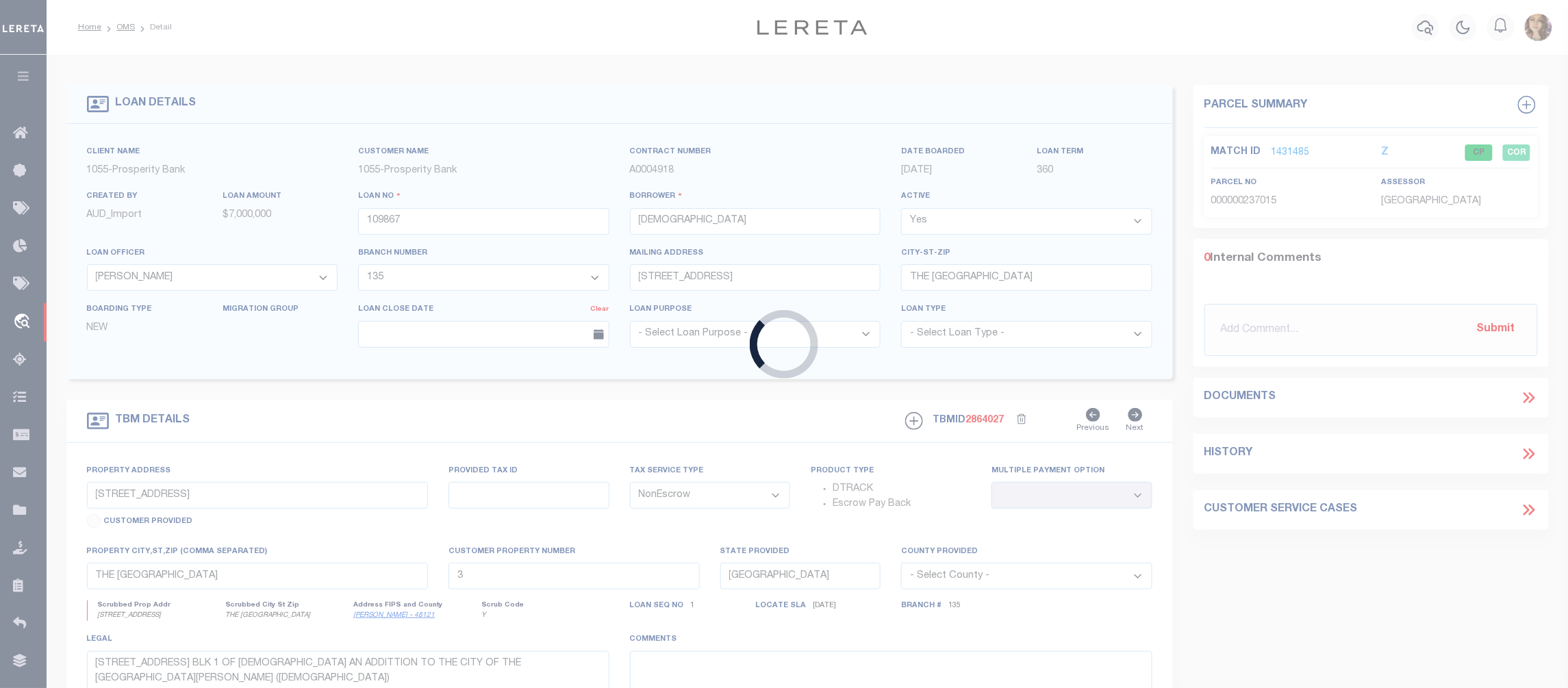
select select
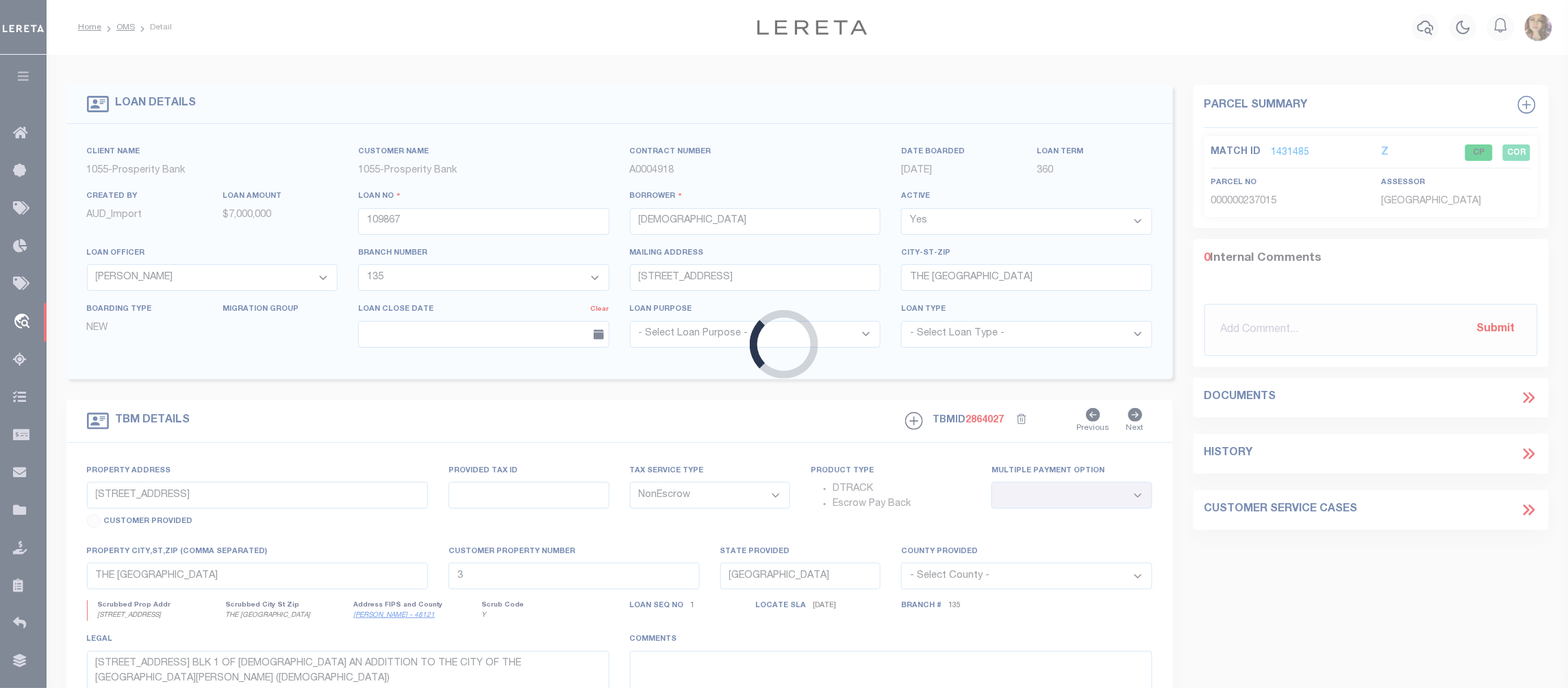
select select
select select "10444"
select select "3891"
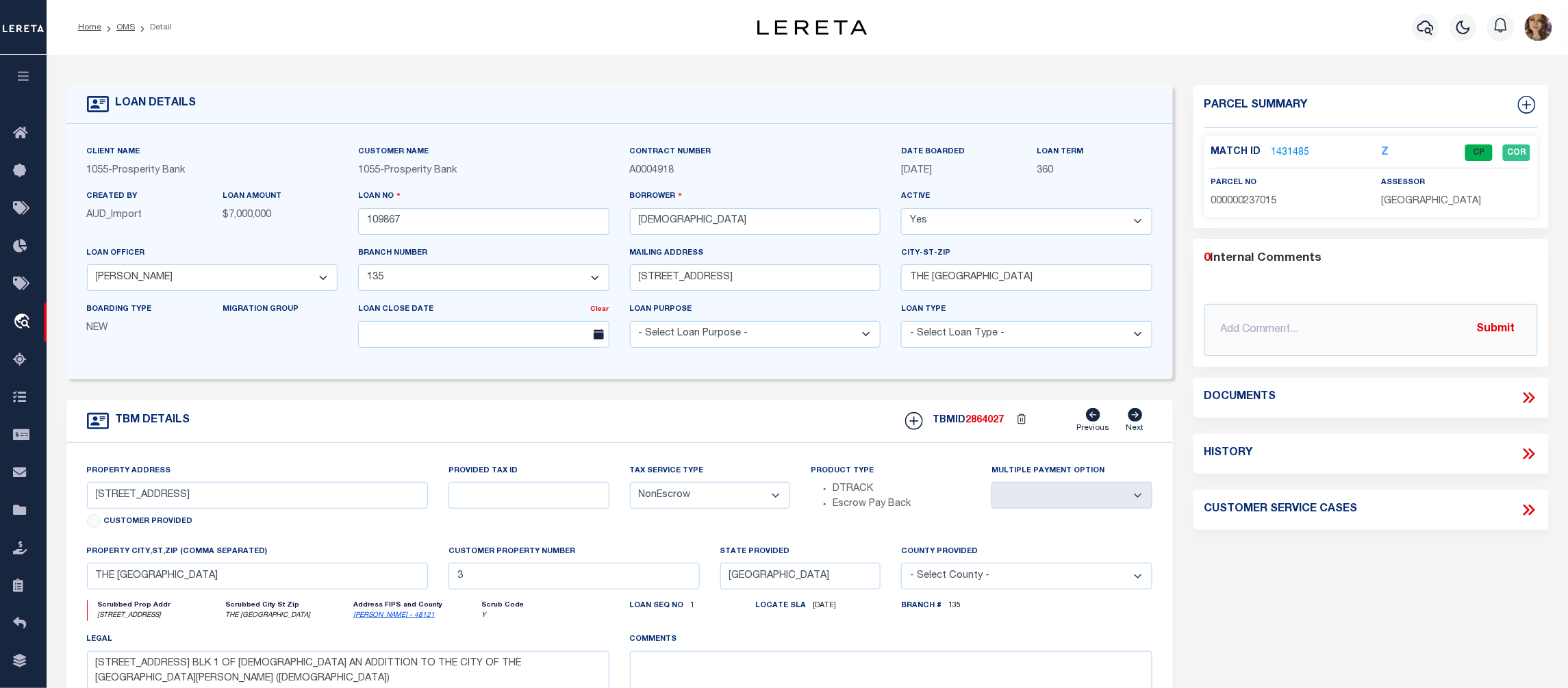
click at [1535, 452] on icon at bounding box center [1529, 454] width 18 height 18
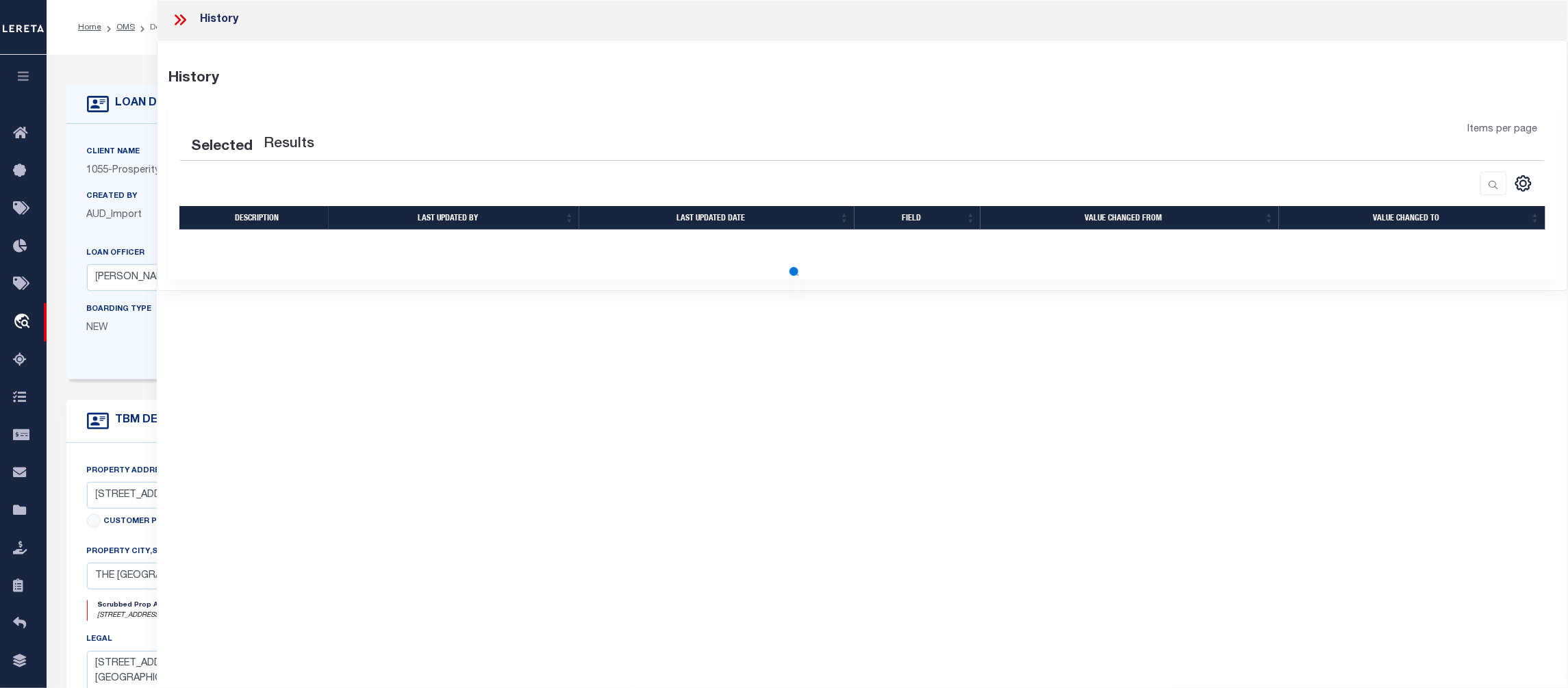
select select "100"
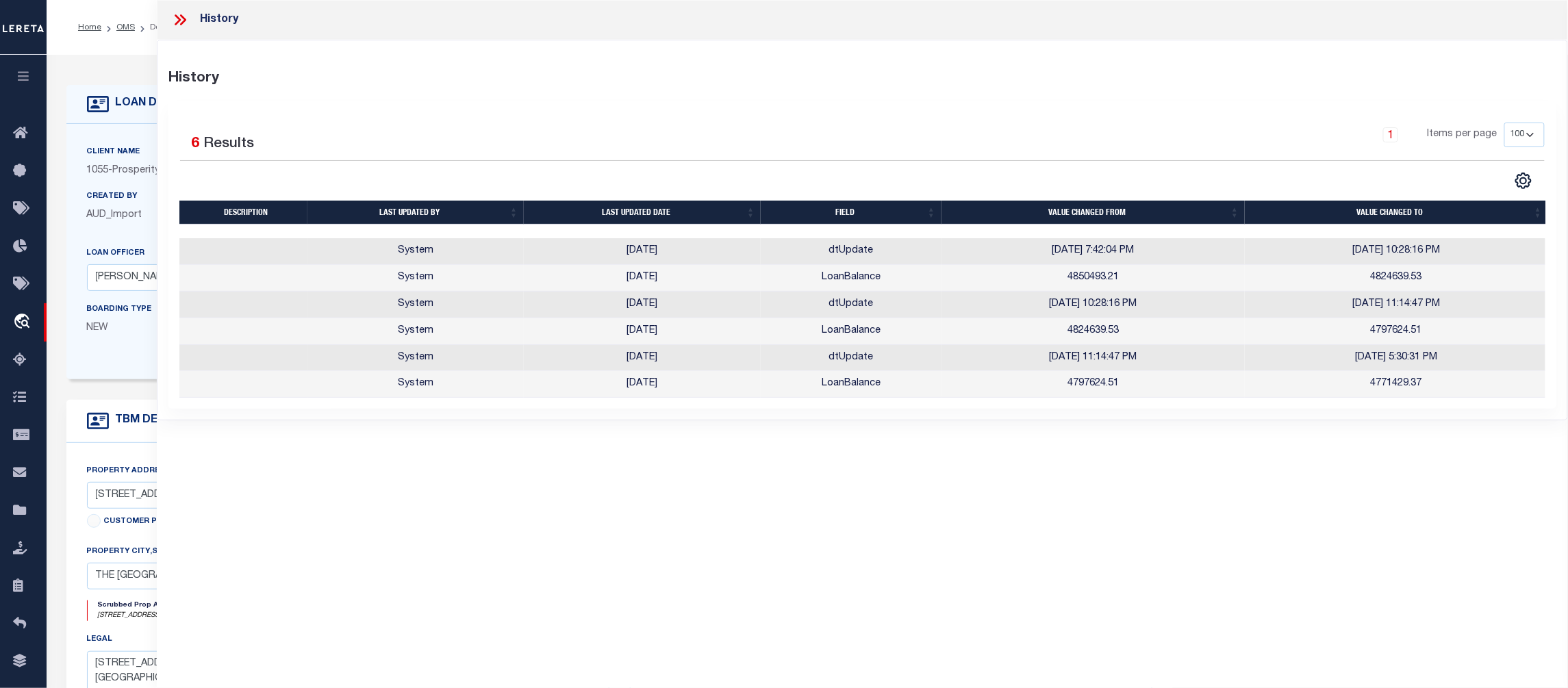
click at [175, 16] on icon at bounding box center [181, 20] width 18 height 18
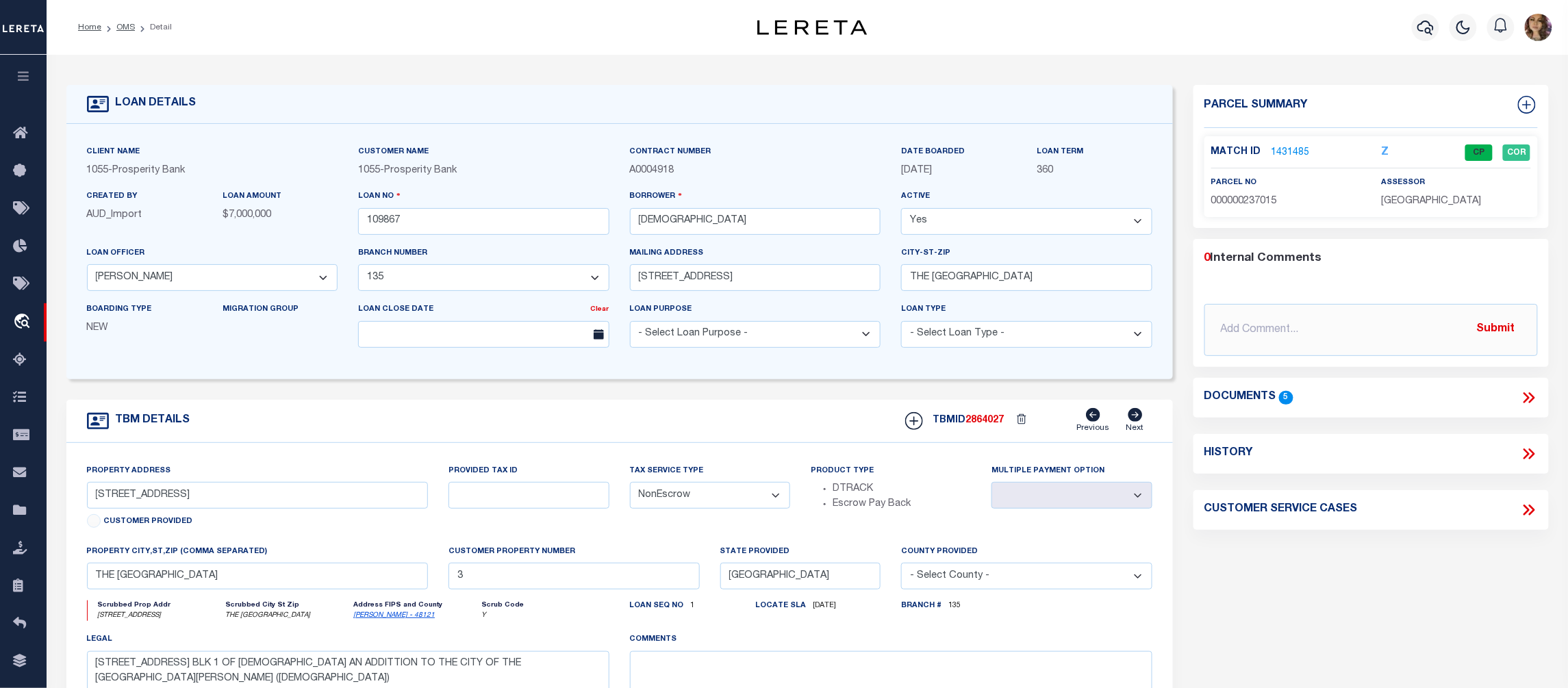
click at [1529, 394] on icon at bounding box center [1529, 398] width 18 height 18
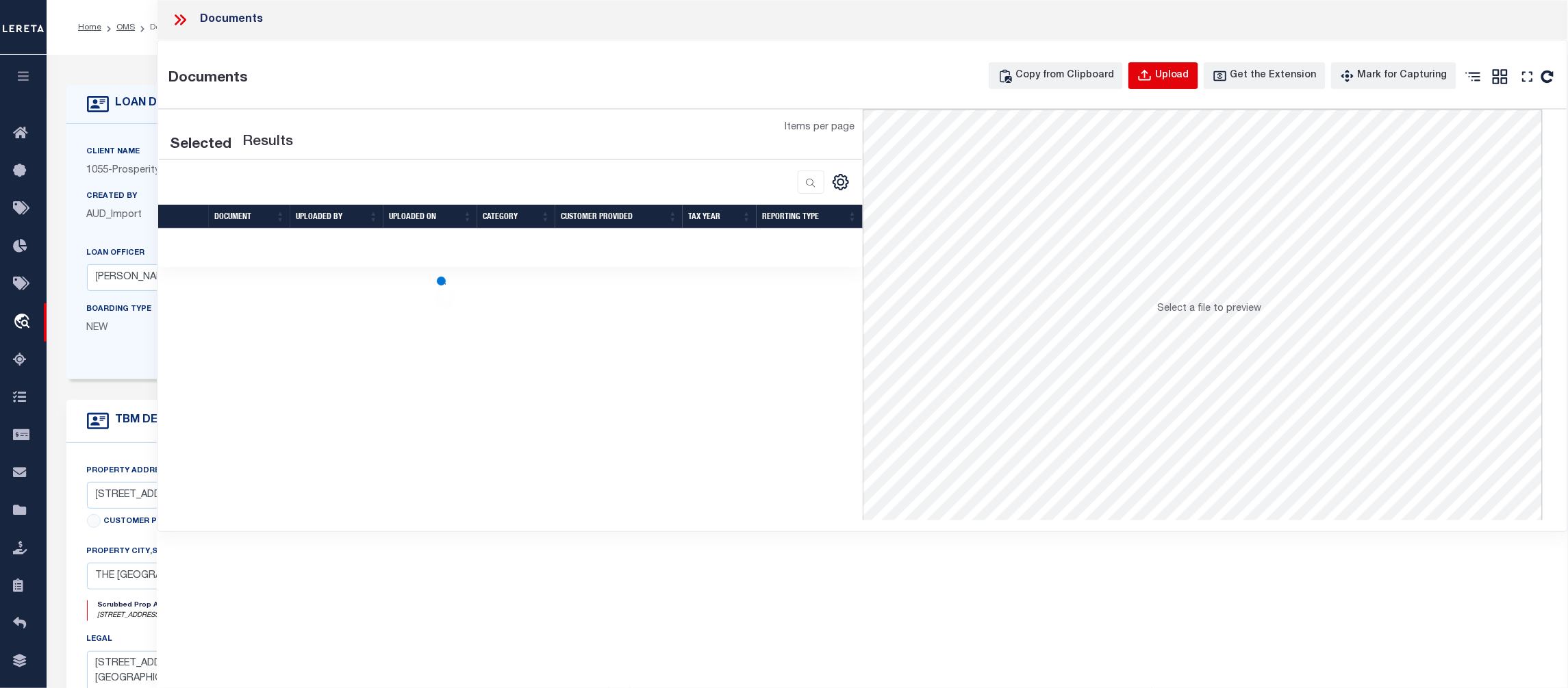
click at [1184, 74] on div "Upload" at bounding box center [1173, 75] width 34 height 15
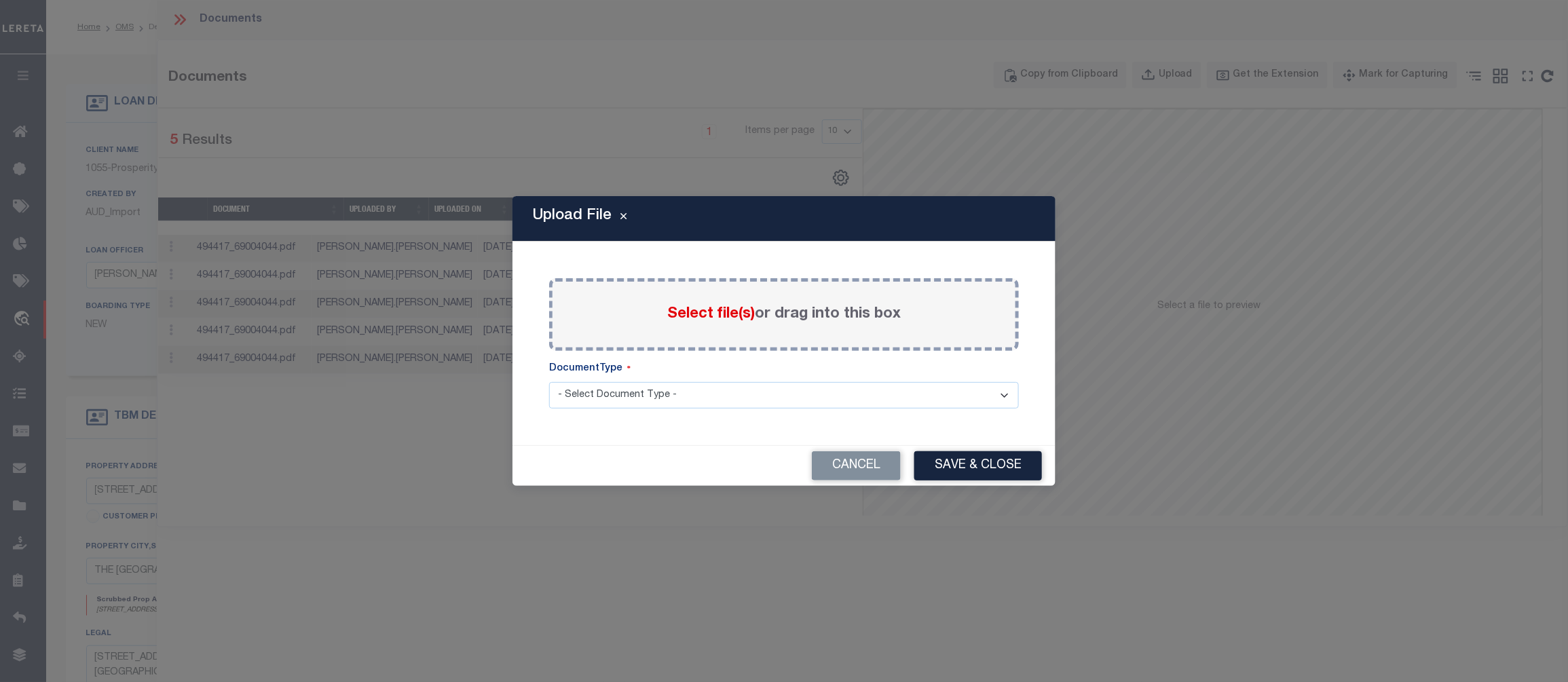
click at [715, 313] on span "Select file(s)" at bounding box center [711, 314] width 87 height 15
click at [0, 0] on input "Select file(s) or drag into this box" at bounding box center [0, 0] width 0 height 0
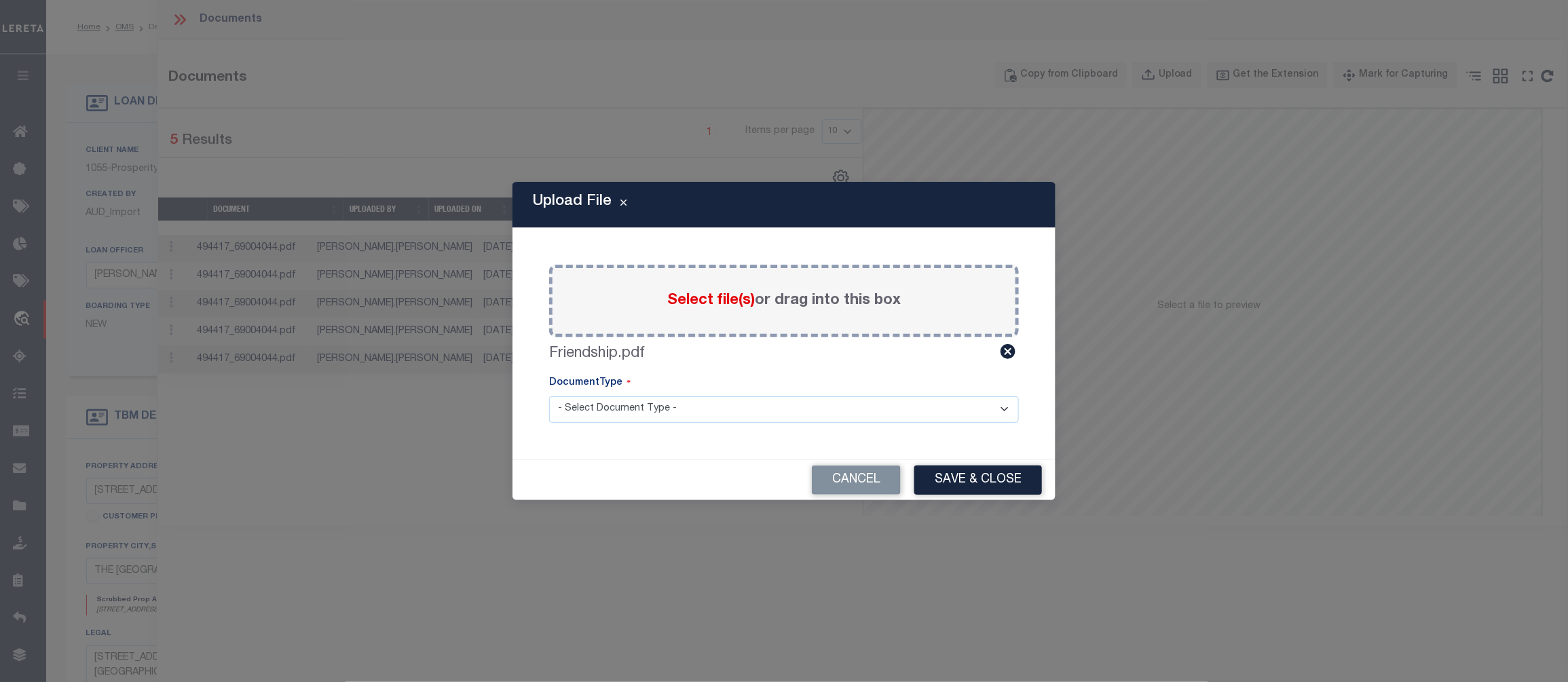
click at [634, 410] on select "- Select Document Type - Tax Service Documents" at bounding box center [784, 410] width 469 height 27
select select "TAX"
click at [549, 396] on select "- Select Document Type - Tax Service Documents" at bounding box center [784, 410] width 469 height 27
click at [983, 476] on button "Save & Close" at bounding box center [978, 480] width 127 height 29
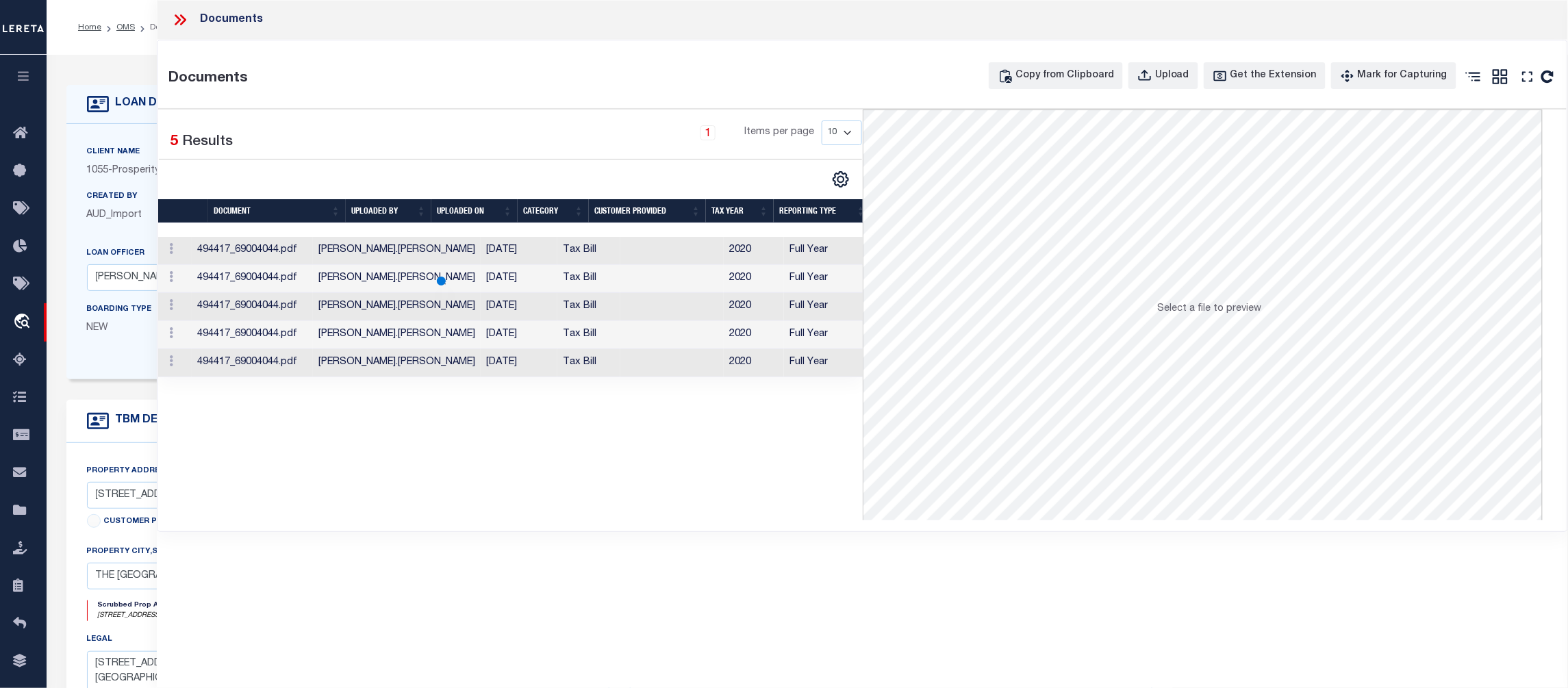
click at [182, 18] on icon at bounding box center [181, 20] width 18 height 18
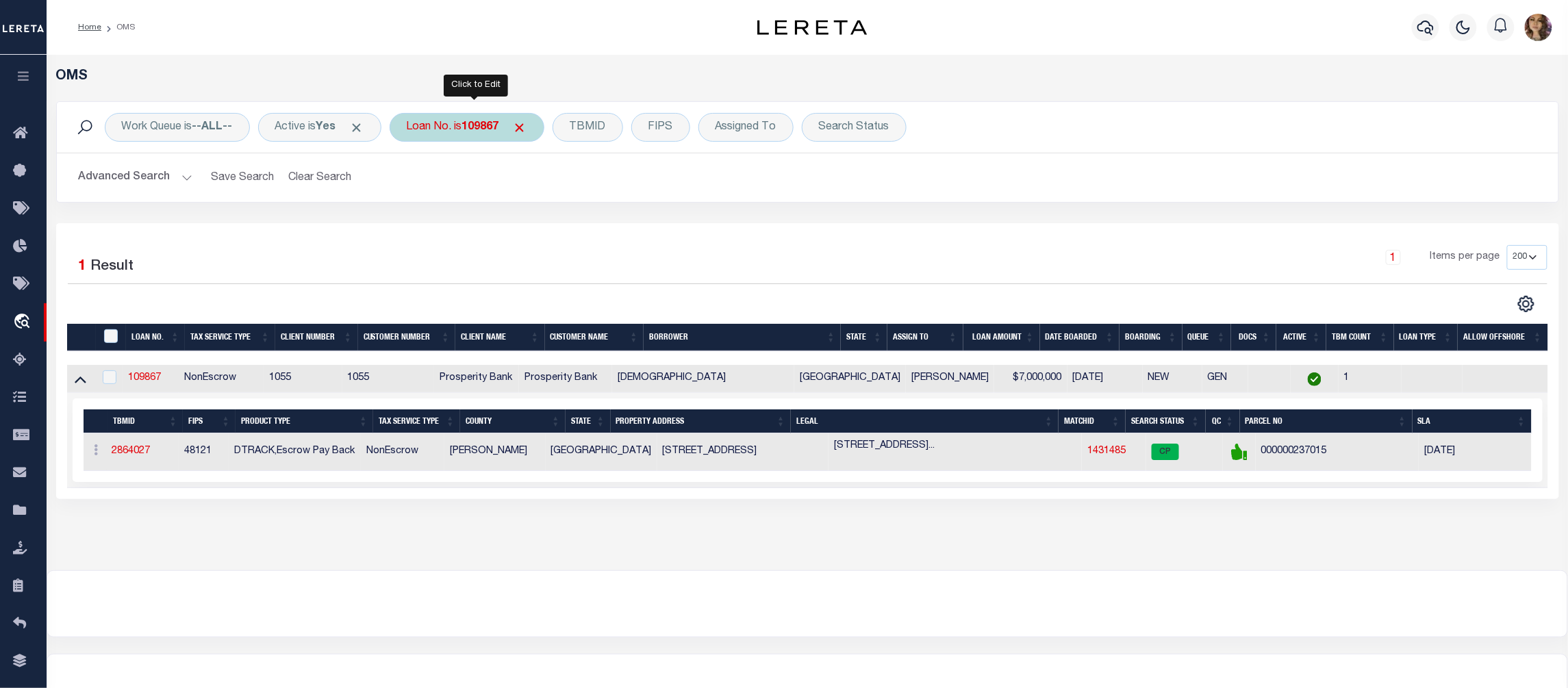
click at [472, 134] on div "Loan No. is 109867" at bounding box center [467, 128] width 155 height 29
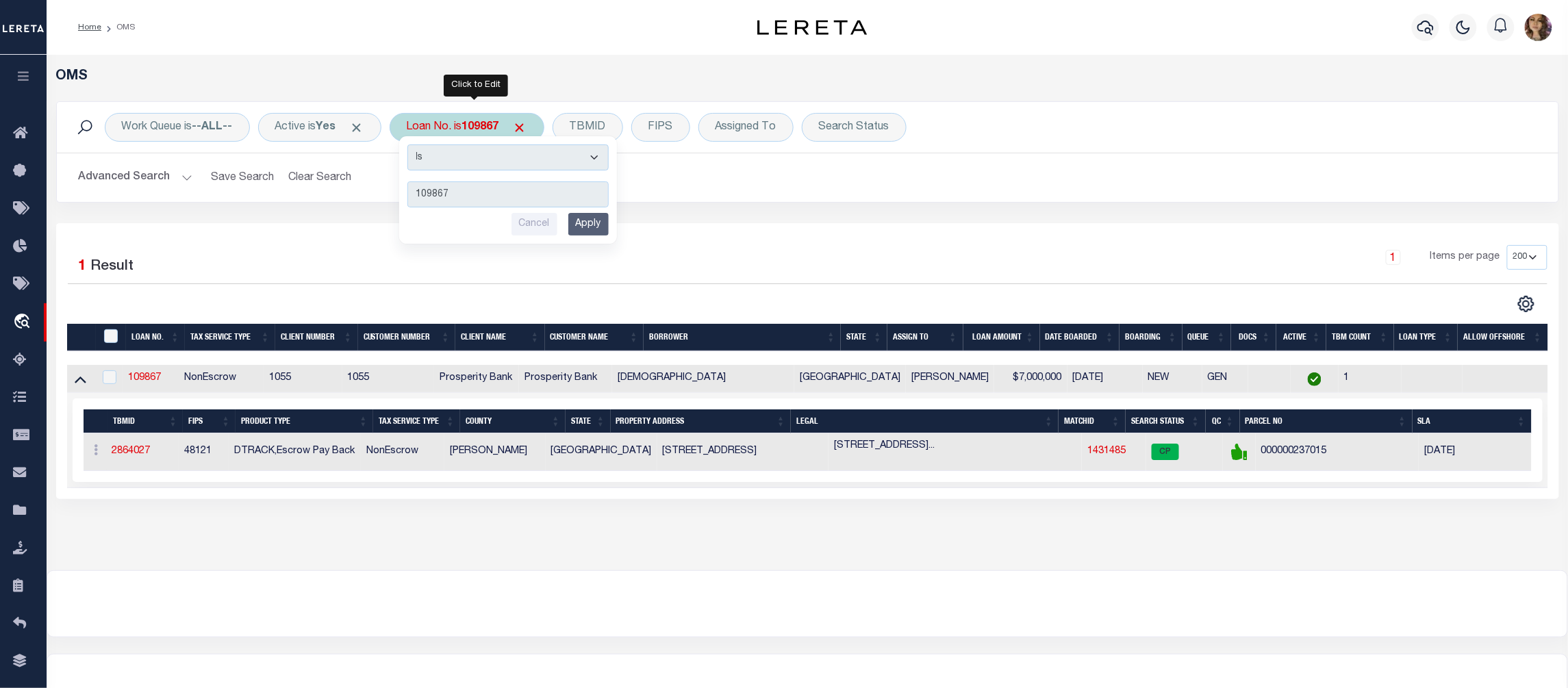
type input "3511201482303"
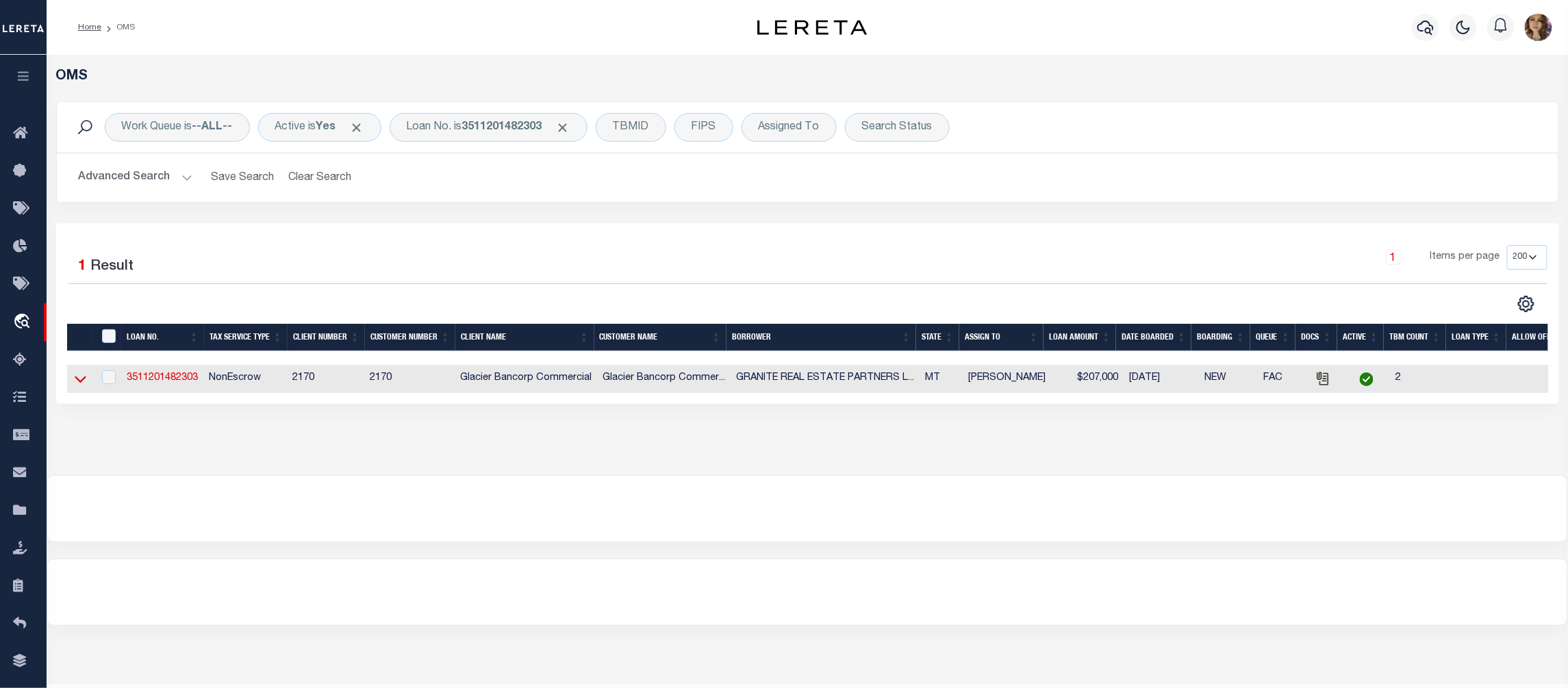
click at [76, 381] on icon at bounding box center [80, 379] width 12 height 14
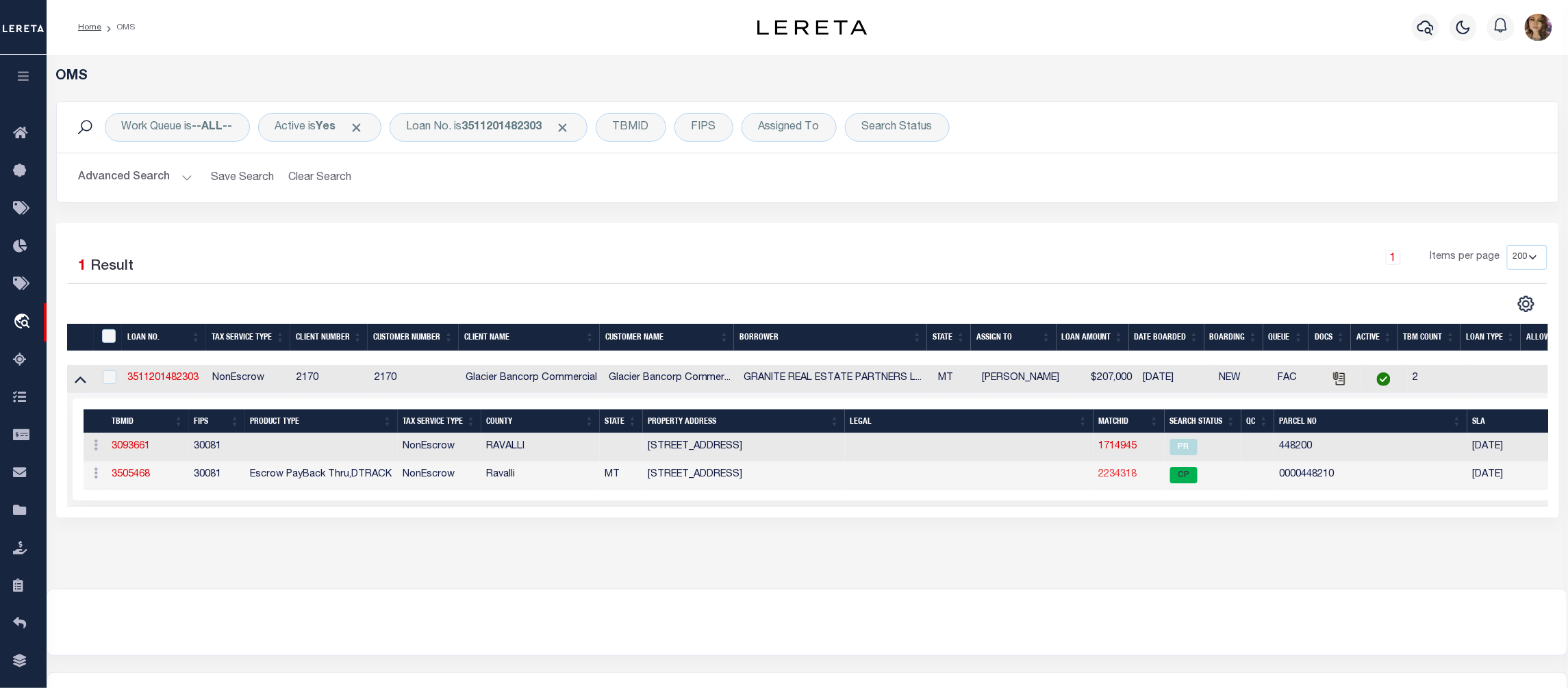
click at [1128, 478] on link "2234318" at bounding box center [1118, 474] width 39 height 10
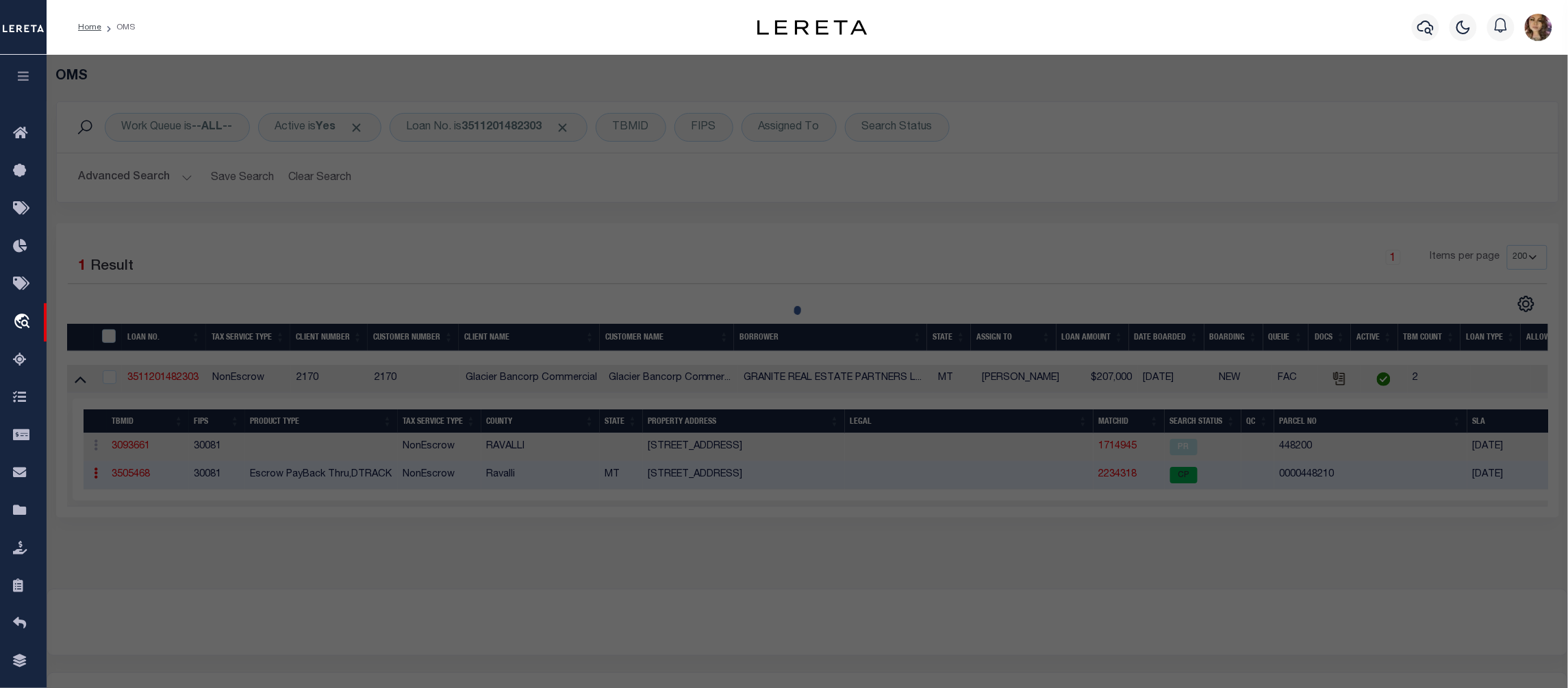
checkbox input "false"
select select "CP"
type input "GRANITE REAL ESTATE PARTNERS LLC"
select select "AGW"
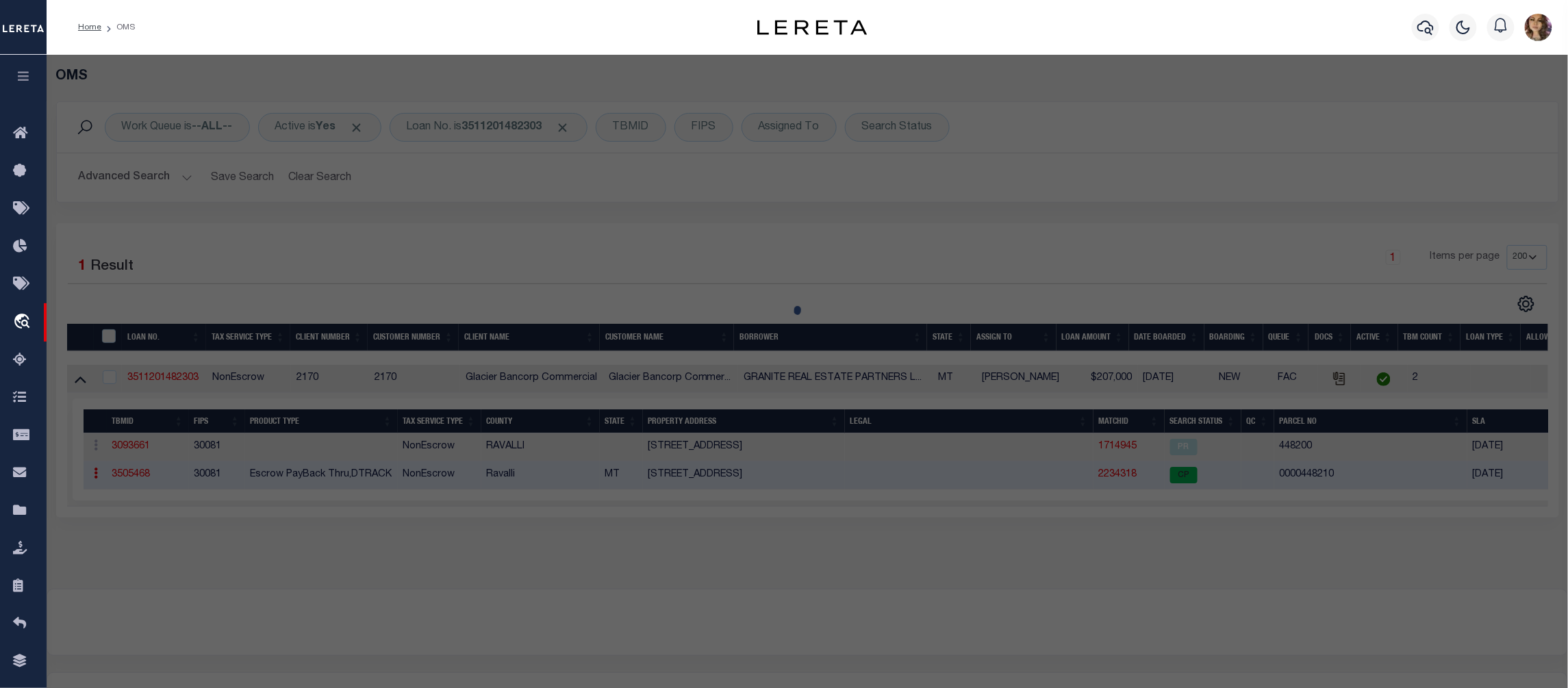
select select
type input "GRANDVIEW DR"
checkbox input "false"
type input "STEVENSVILLE, MT 59870"
type textarea "S01, T09 N, R20 W, Acres 2.5, IN N2NE INDEX 29 CS #1858 TRACT A"
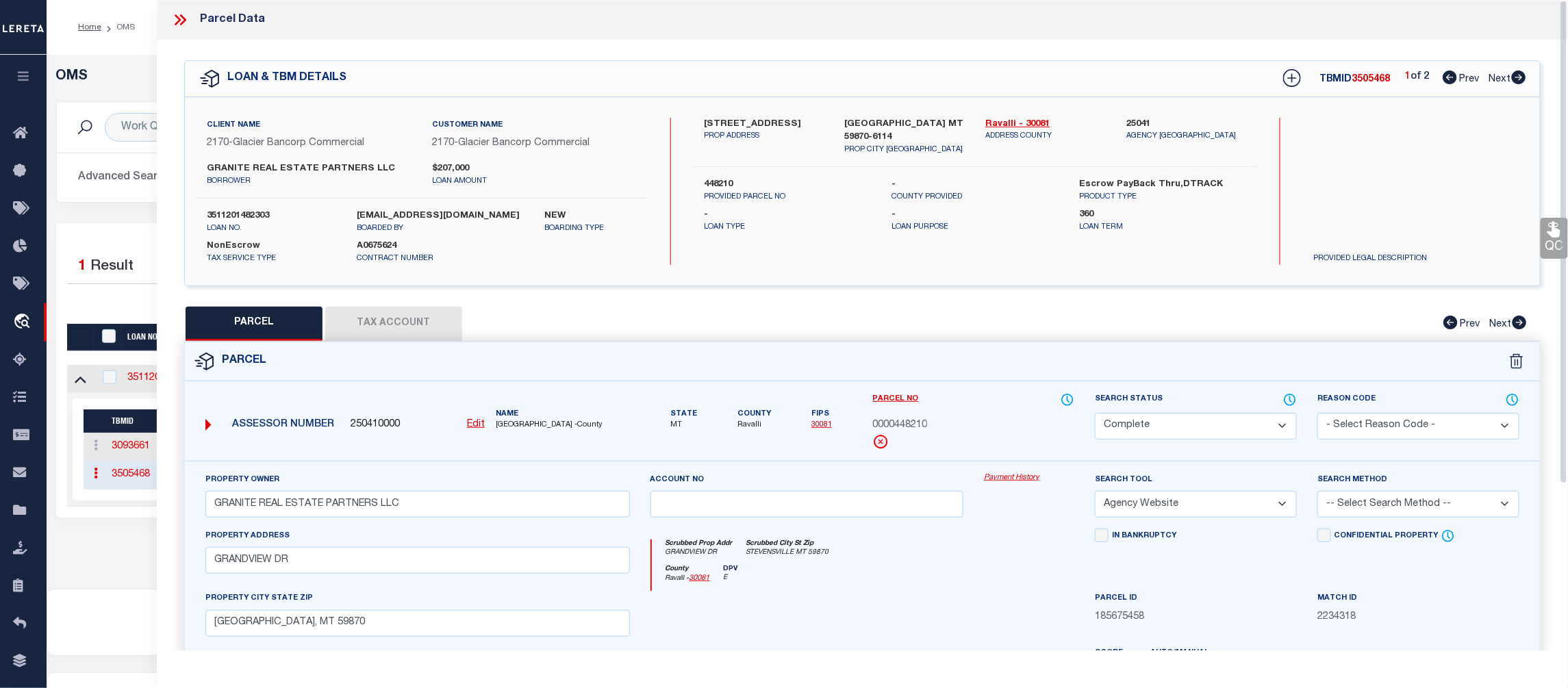
click at [1011, 480] on link "Payment History" at bounding box center [1029, 478] width 91 height 12
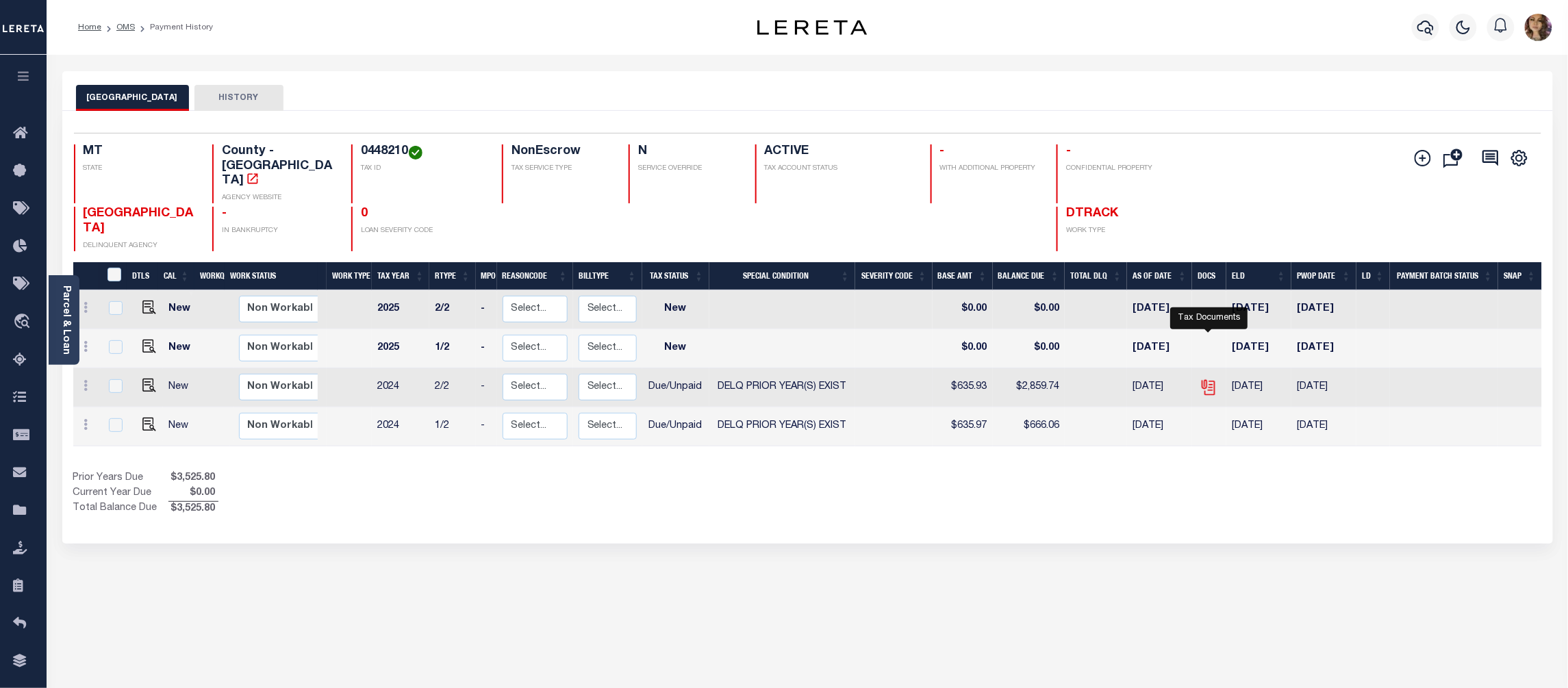
click at [1207, 379] on icon "" at bounding box center [1208, 384] width 11 height 11
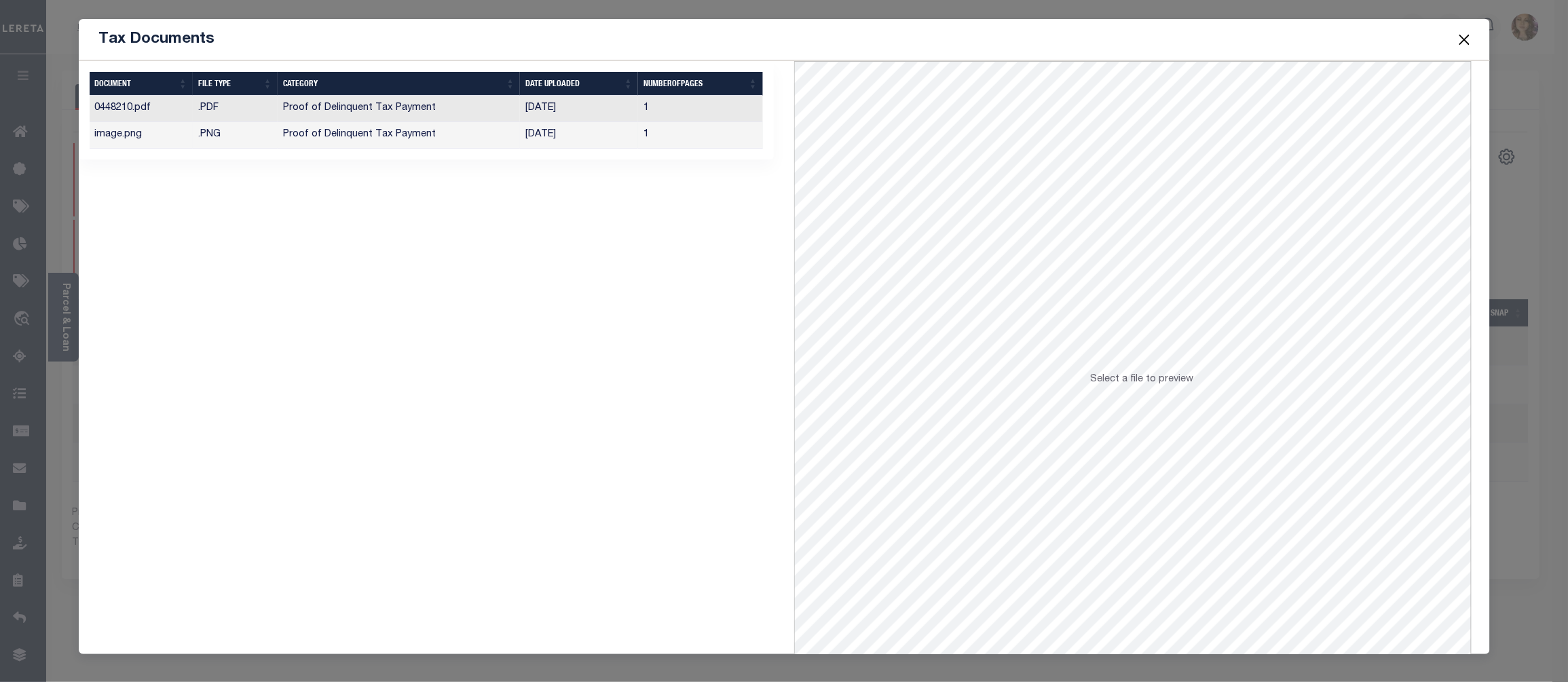
click at [625, 138] on td "09/10/2025" at bounding box center [579, 135] width 118 height 27
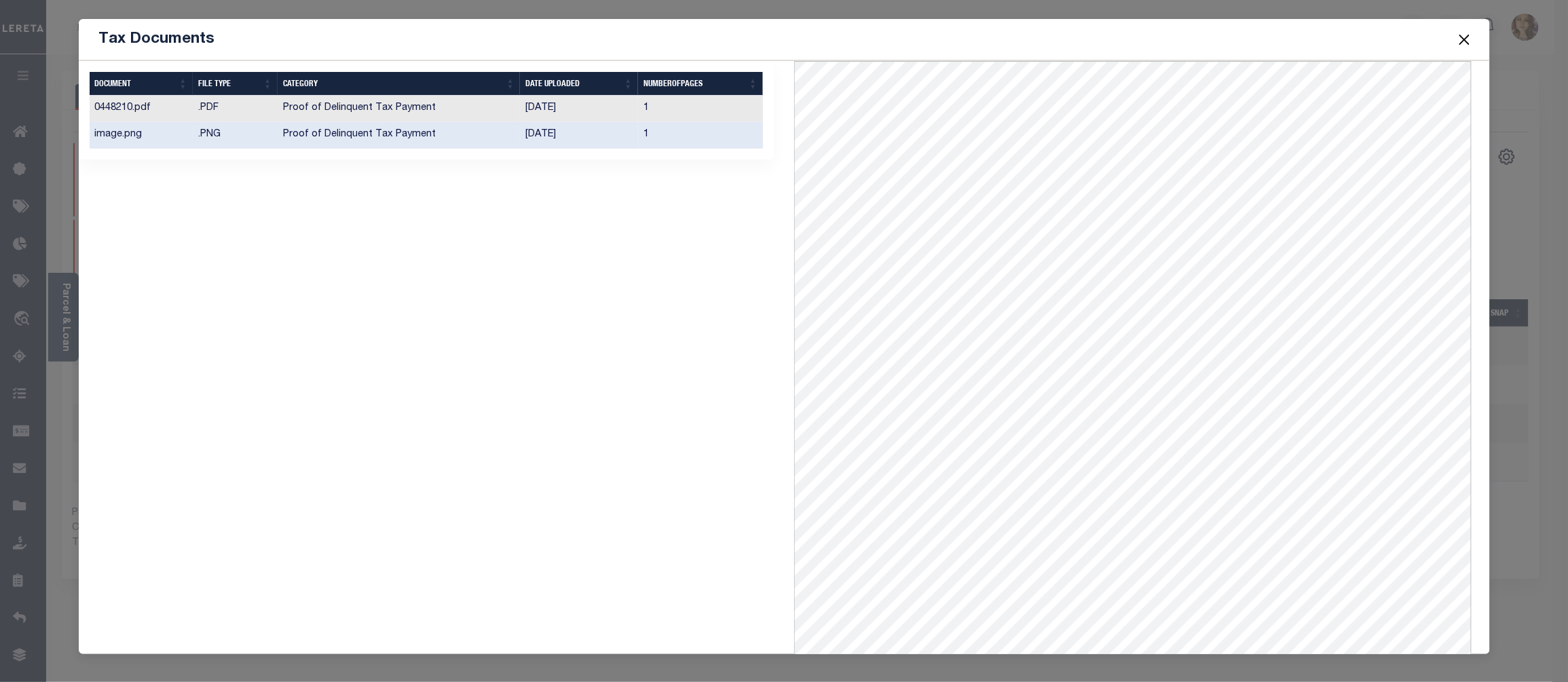
click at [604, 107] on td "08/23/2025" at bounding box center [579, 109] width 118 height 27
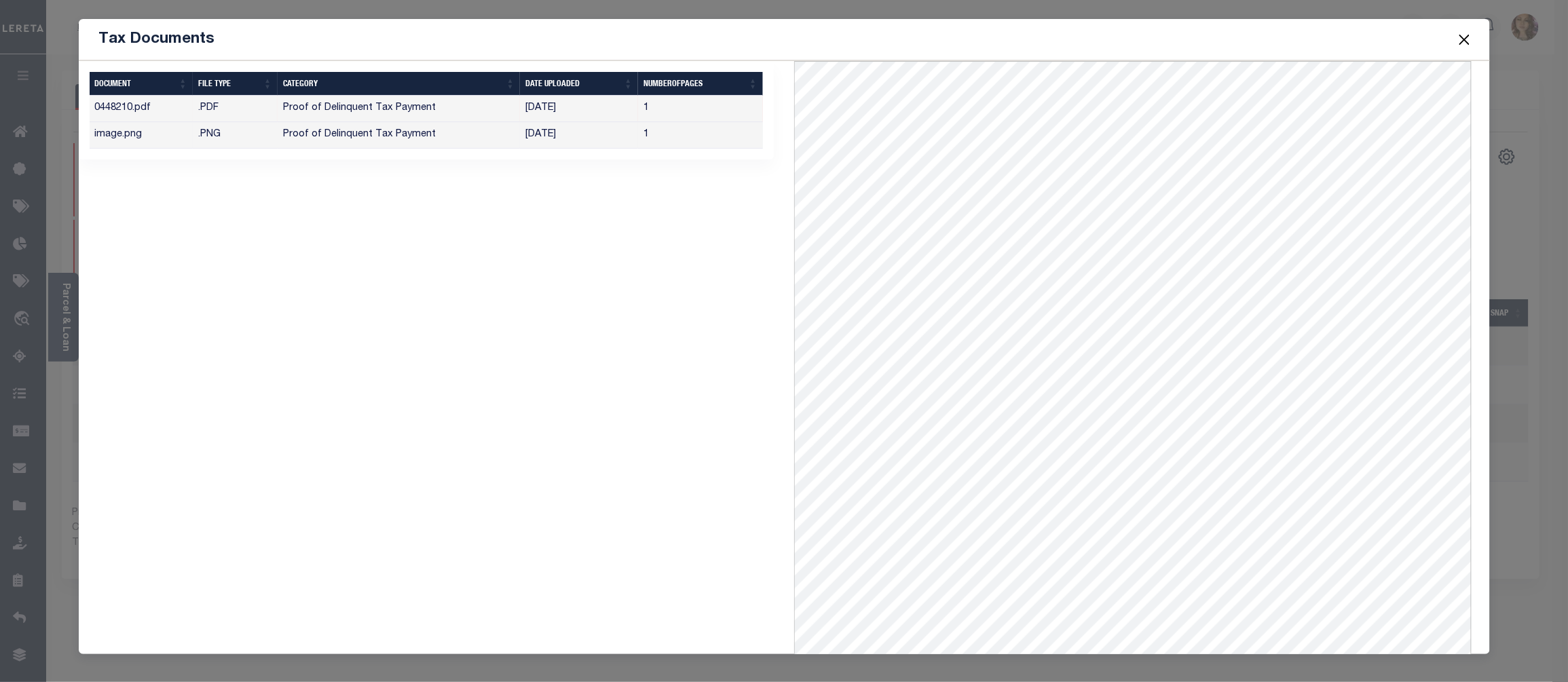
click at [567, 135] on td "09/10/2025" at bounding box center [579, 135] width 118 height 27
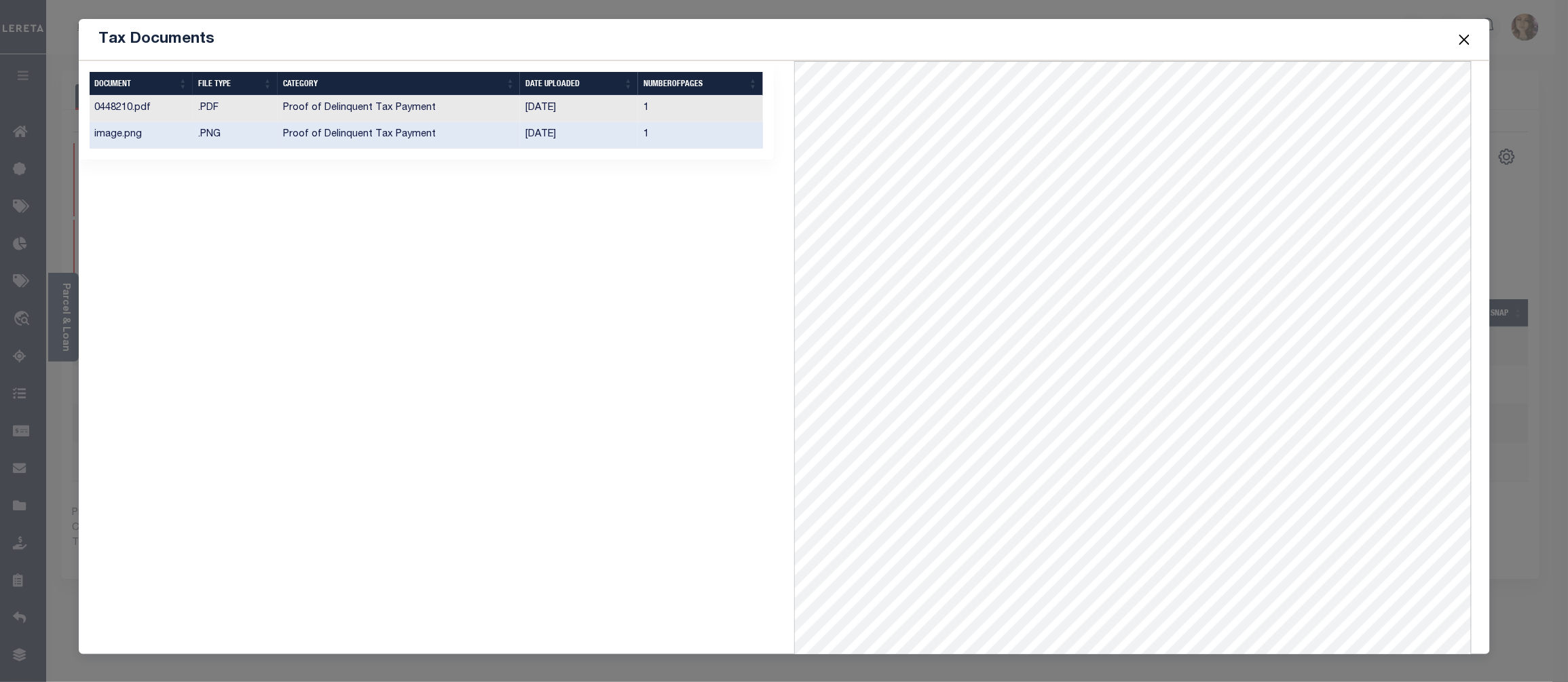
click at [1475, 44] on span at bounding box center [1464, 39] width 52 height 38
click at [1464, 39] on button "Close" at bounding box center [1464, 39] width 18 height 18
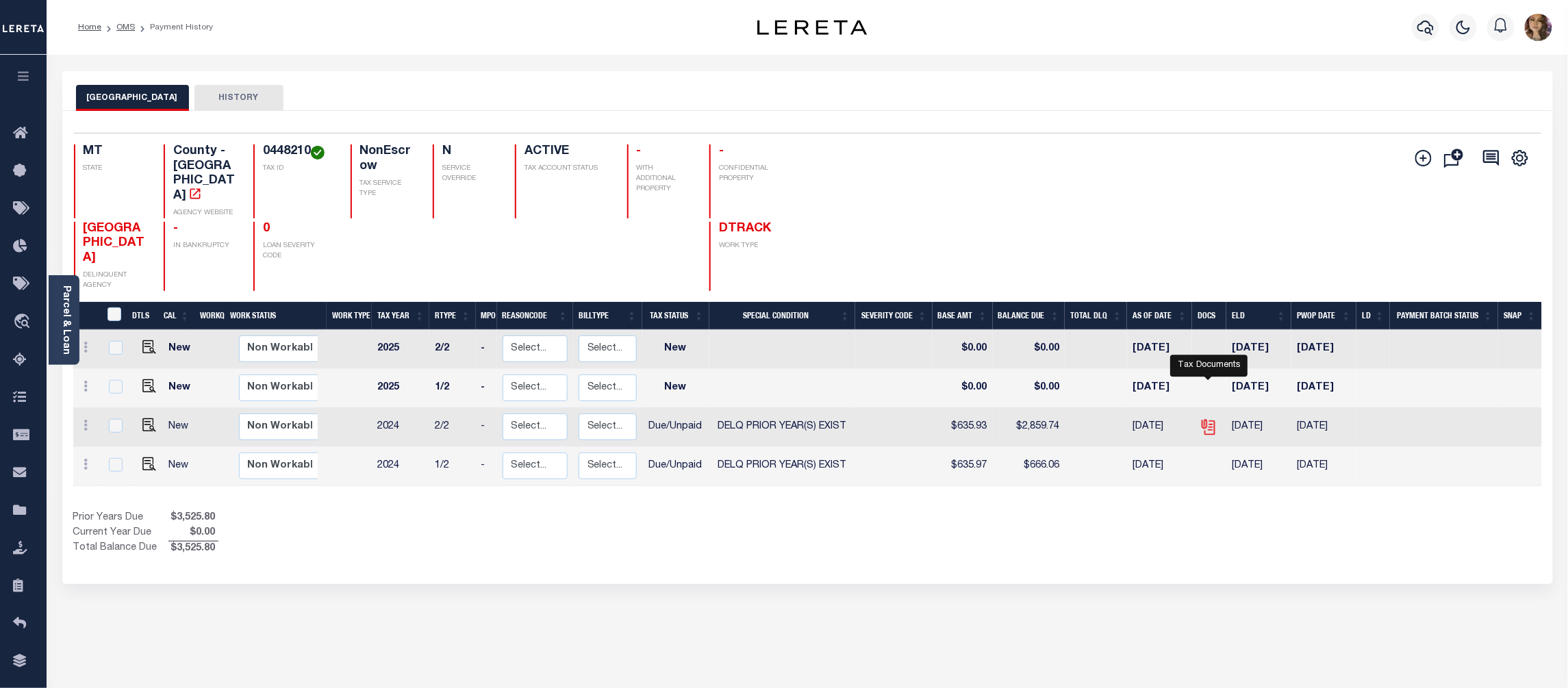
click at [1211, 419] on icon "" at bounding box center [1209, 428] width 18 height 18
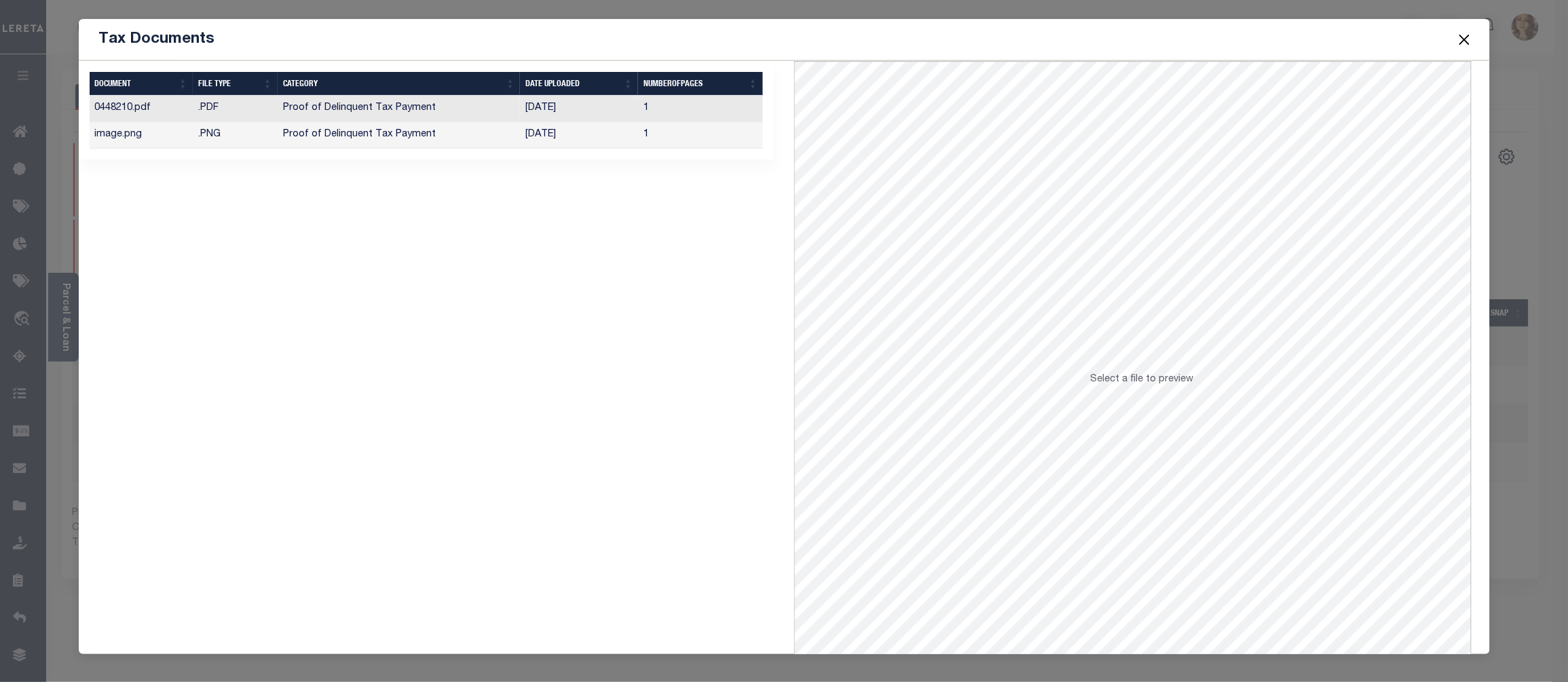
click at [616, 137] on td "09/10/2025" at bounding box center [579, 135] width 118 height 27
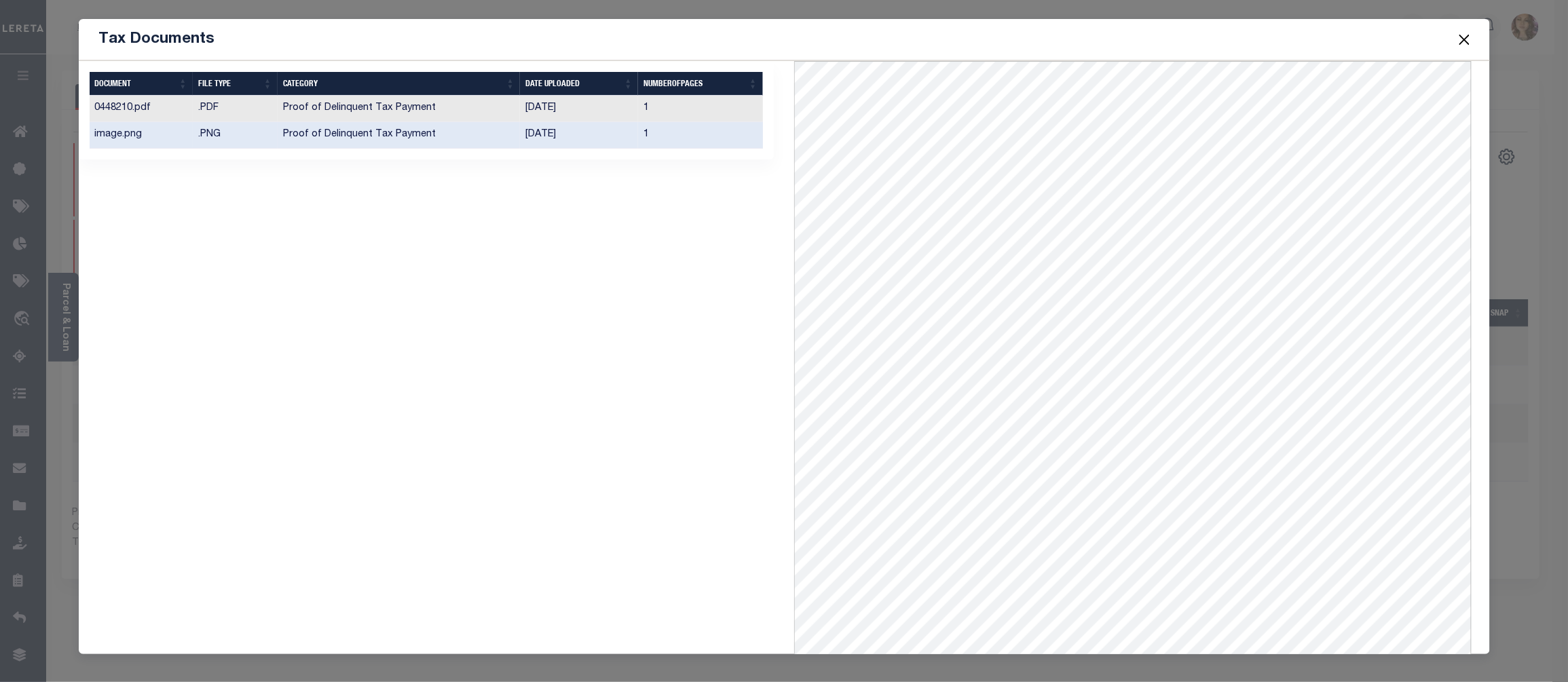
click at [1465, 39] on button "Close" at bounding box center [1464, 39] width 18 height 18
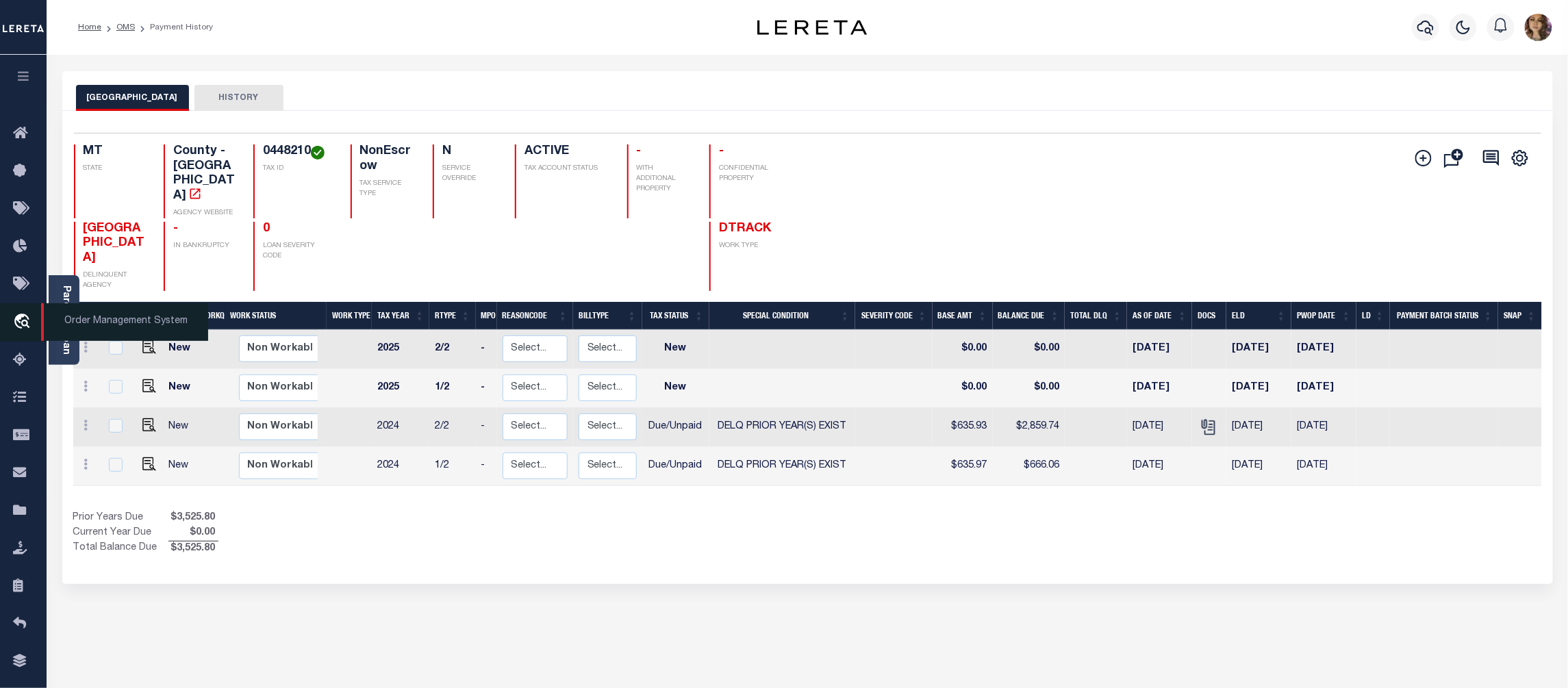
click at [88, 316] on span "Order Management System" at bounding box center [125, 322] width 167 height 38
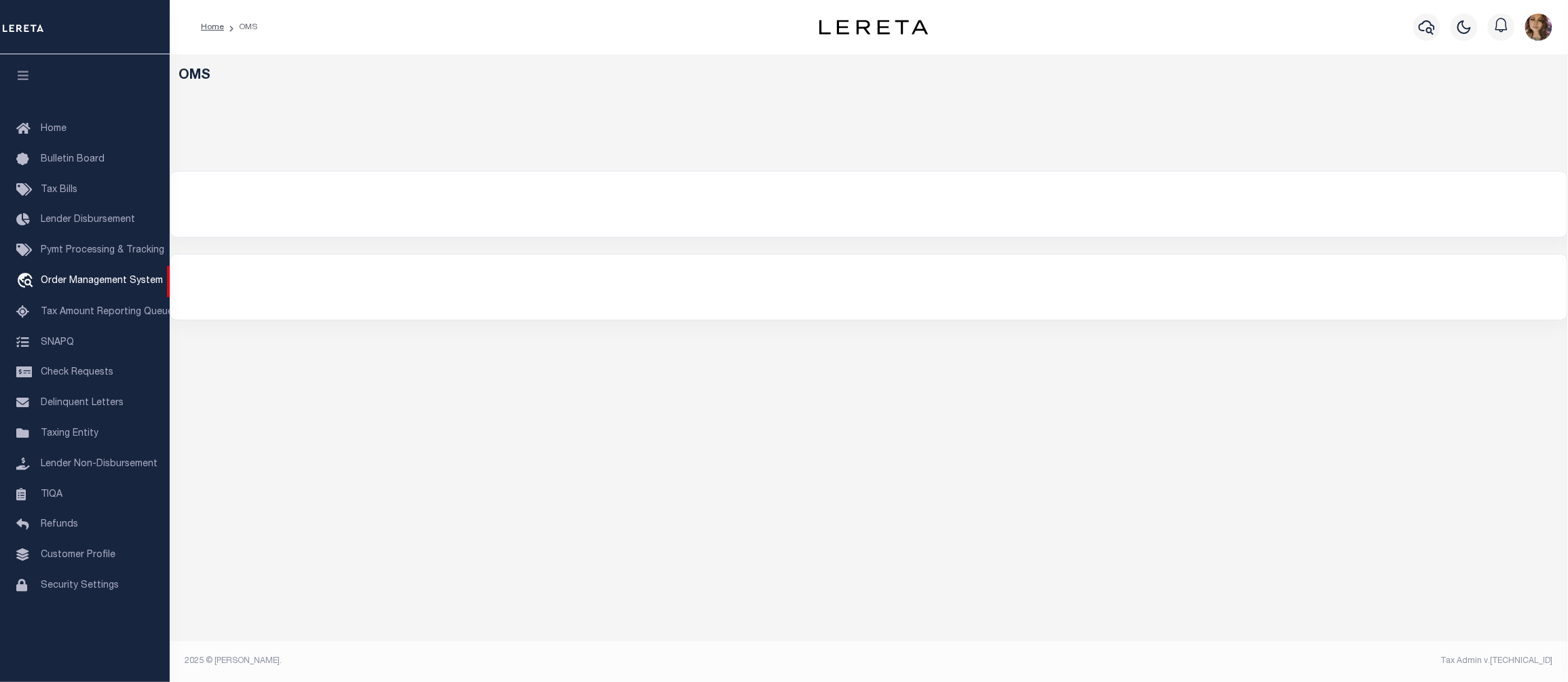
select select "200"
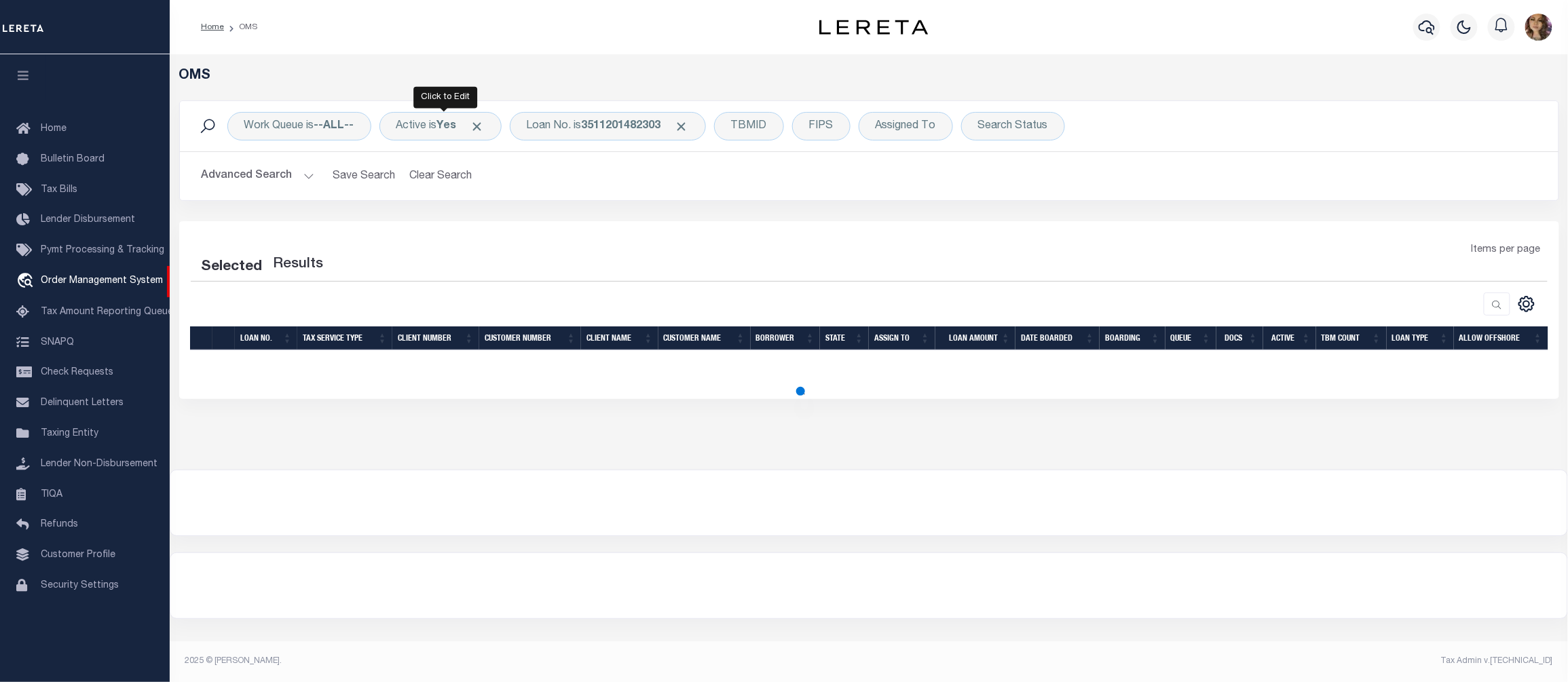
select select "200"
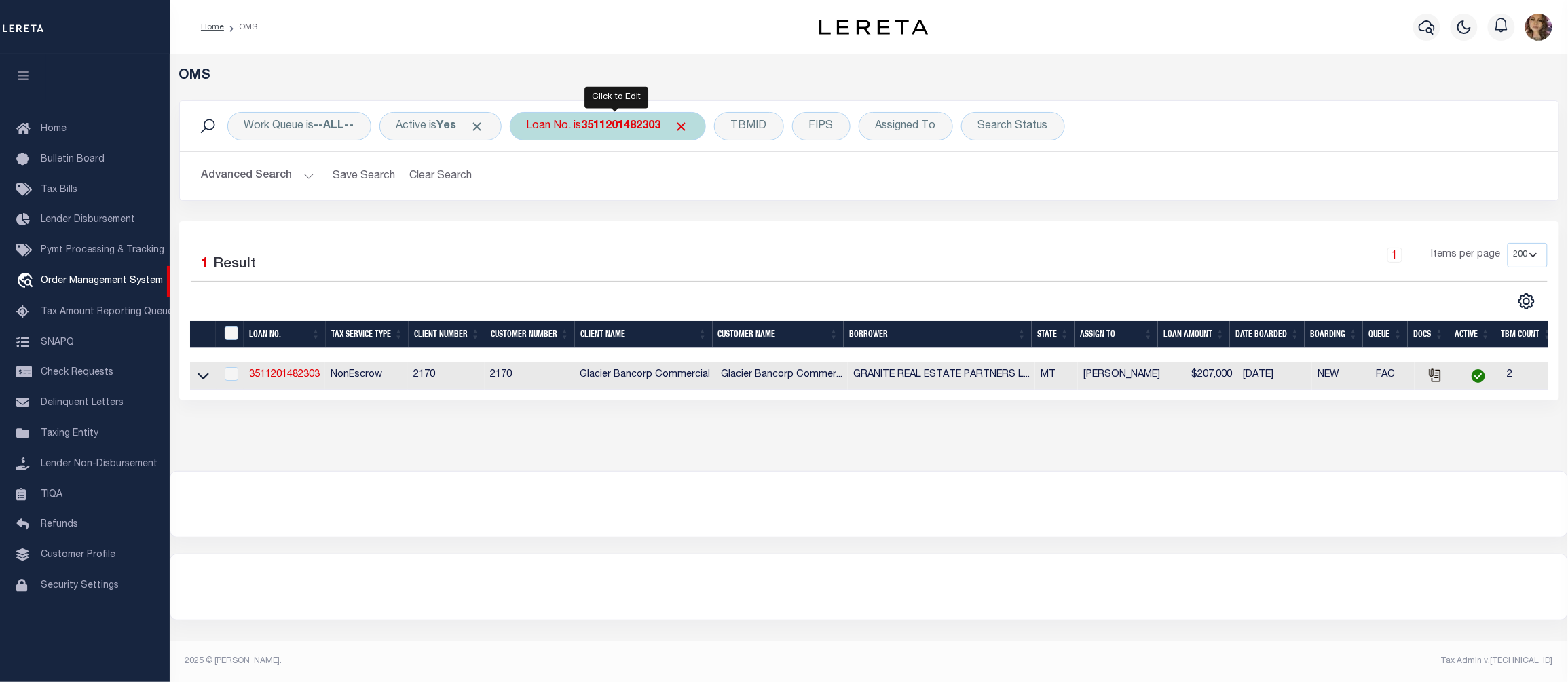
click at [606, 128] on b "3511201482303" at bounding box center [621, 126] width 79 height 11
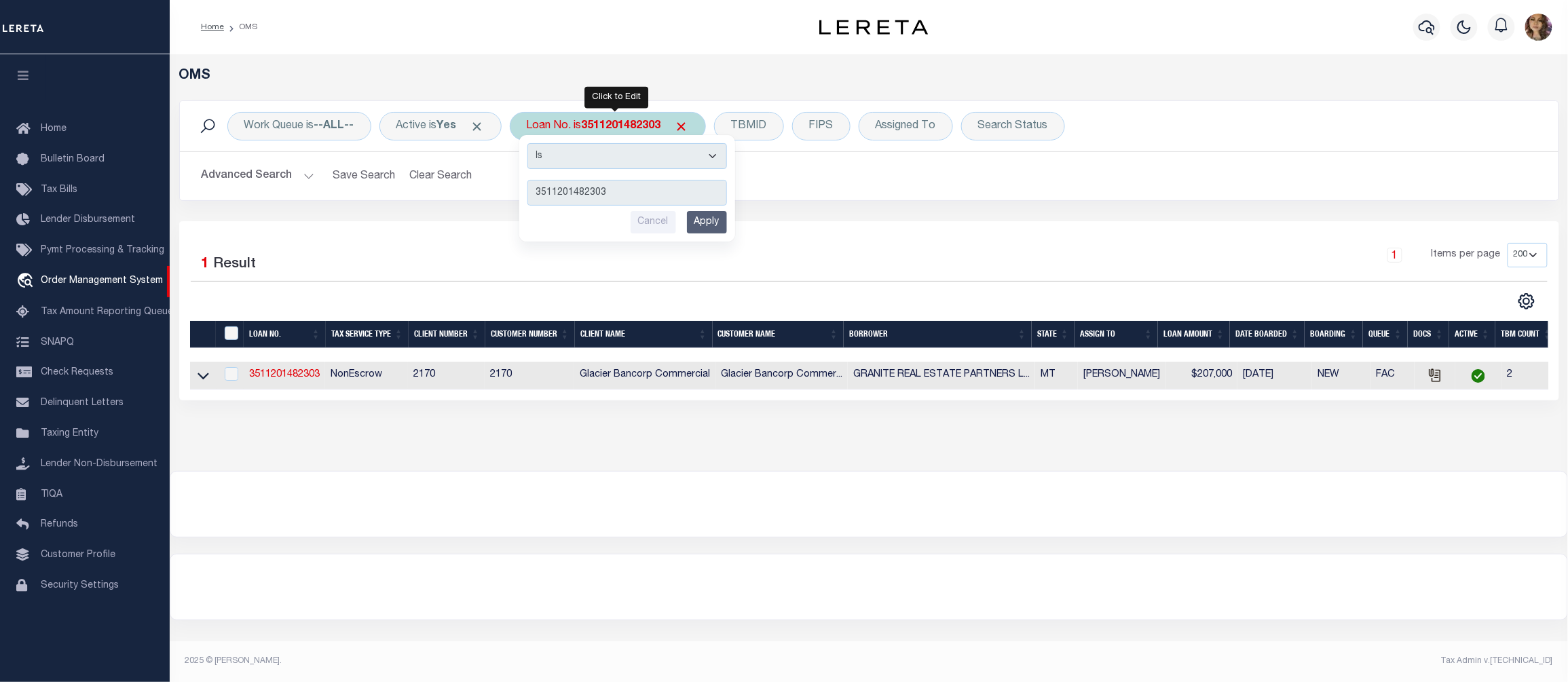
type input "2397000"
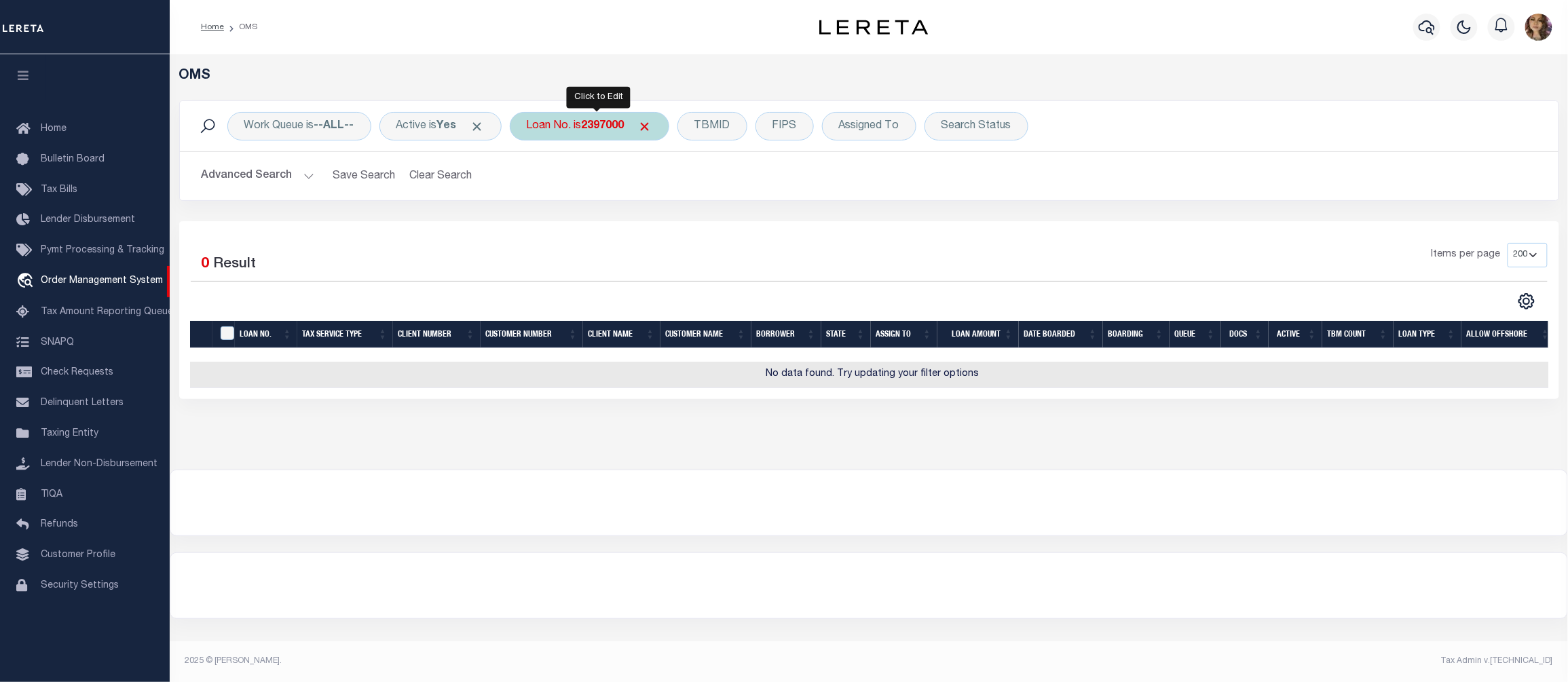
click at [597, 126] on b "2397000" at bounding box center [603, 126] width 43 height 11
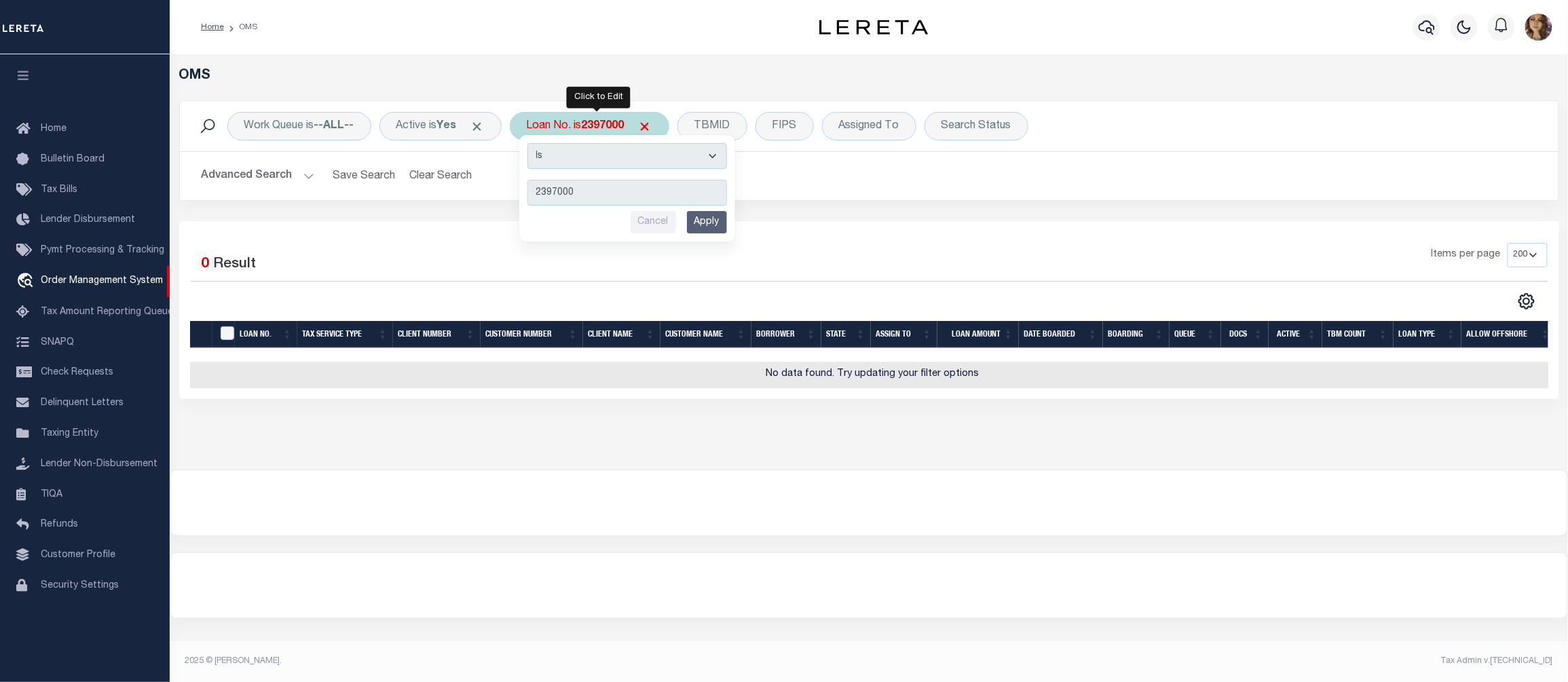
type input "3506191481107"
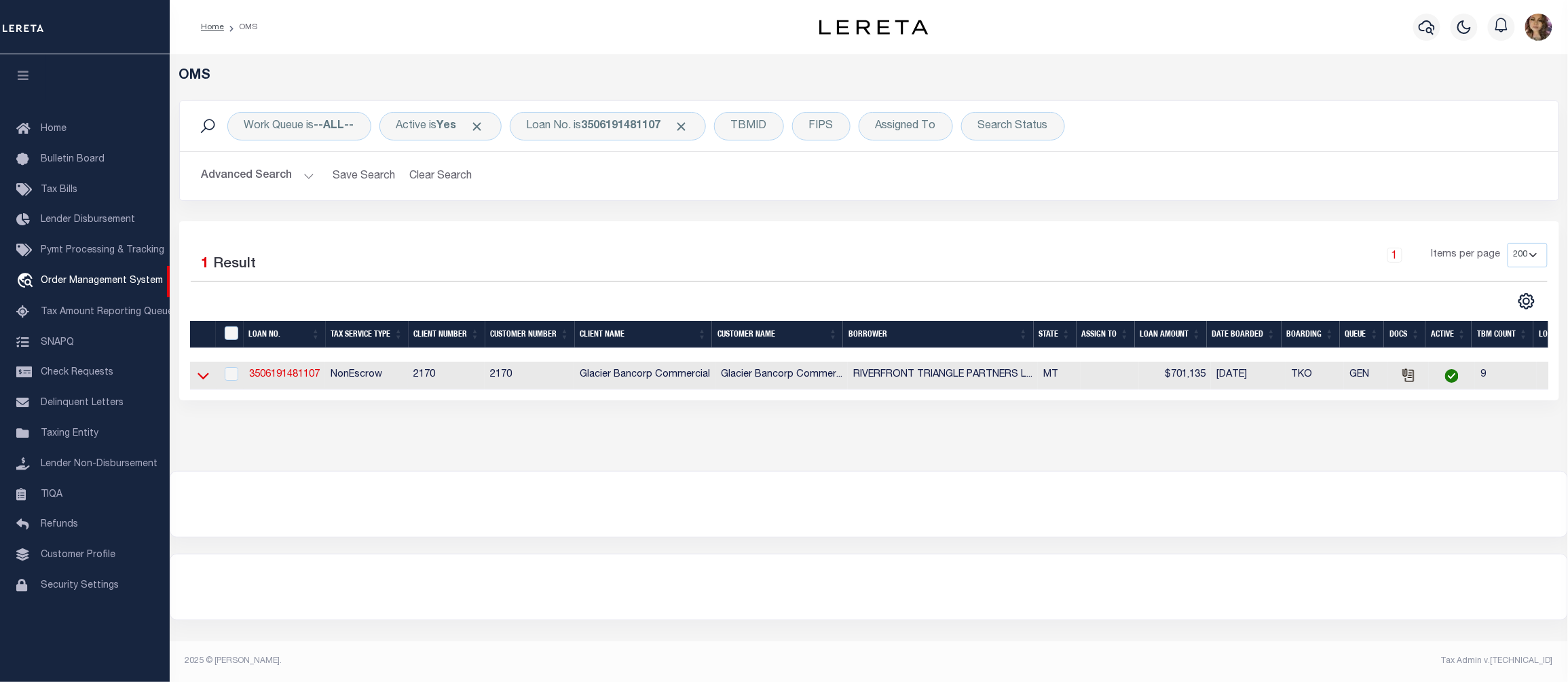
click at [202, 378] on icon at bounding box center [203, 376] width 12 height 14
